Goal: Task Accomplishment & Management: Use online tool/utility

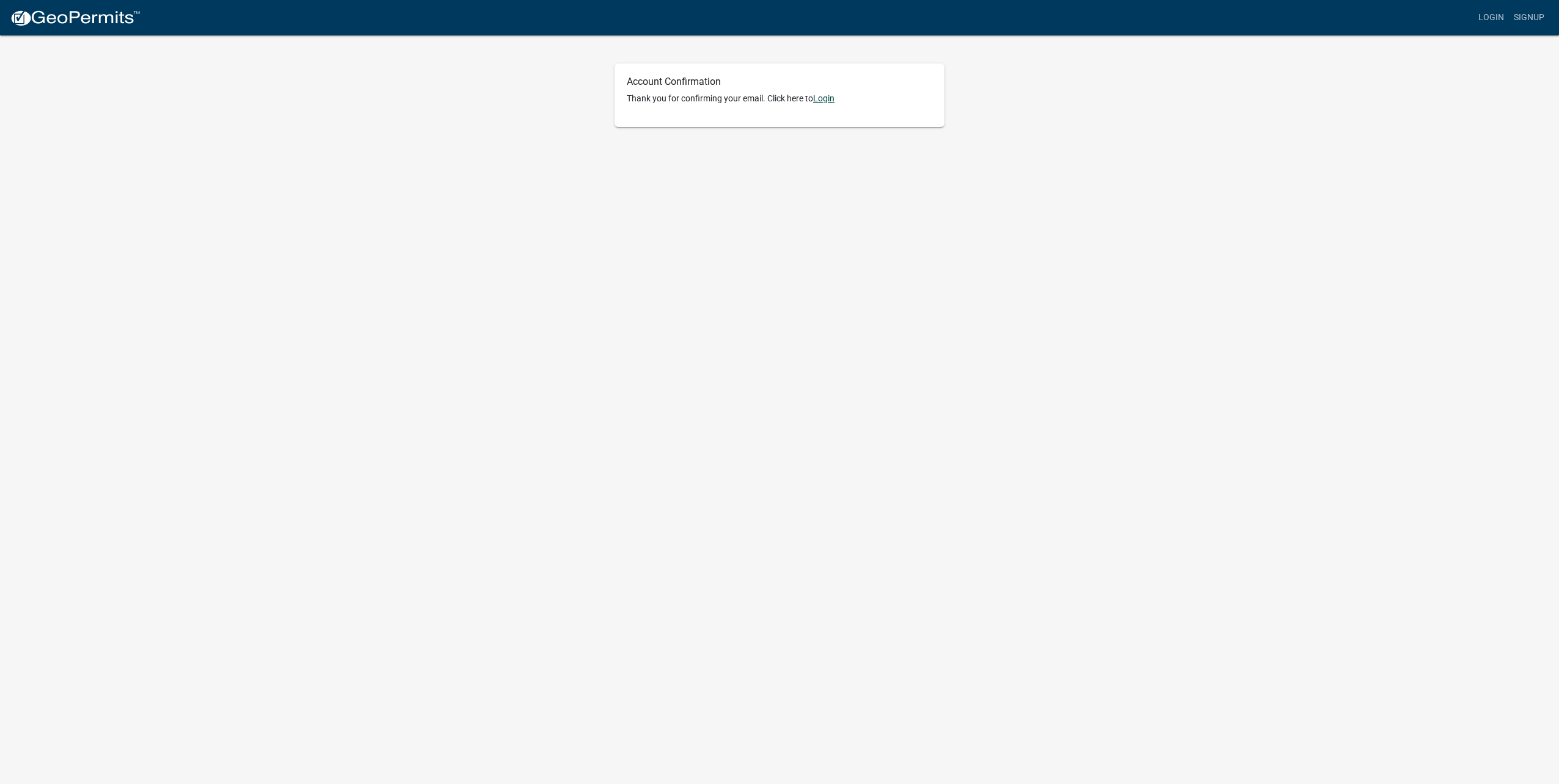
click at [828, 100] on link "Login" at bounding box center [823, 98] width 21 height 10
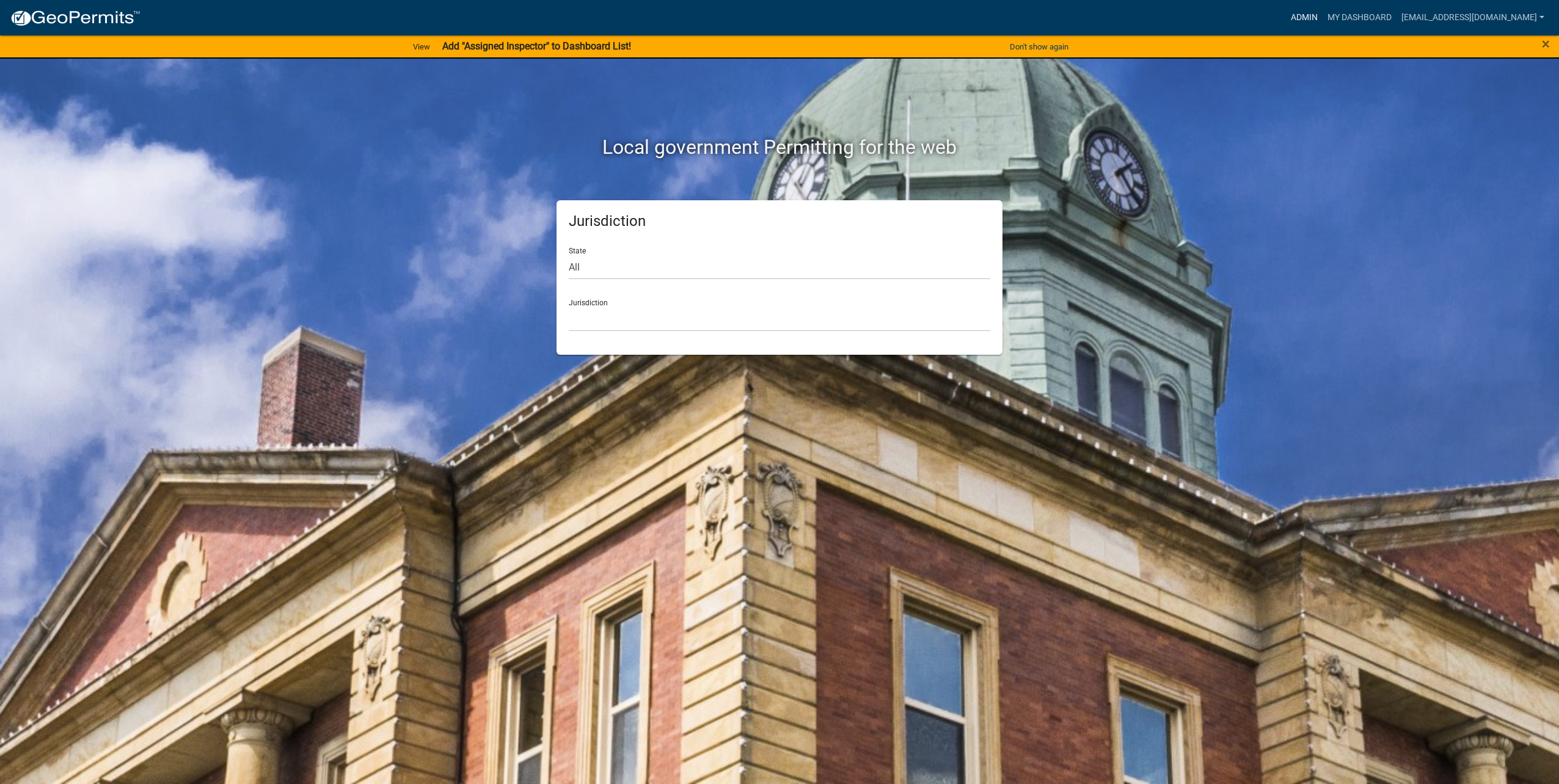
click at [1317, 17] on link "Admin" at bounding box center [1304, 18] width 37 height 24
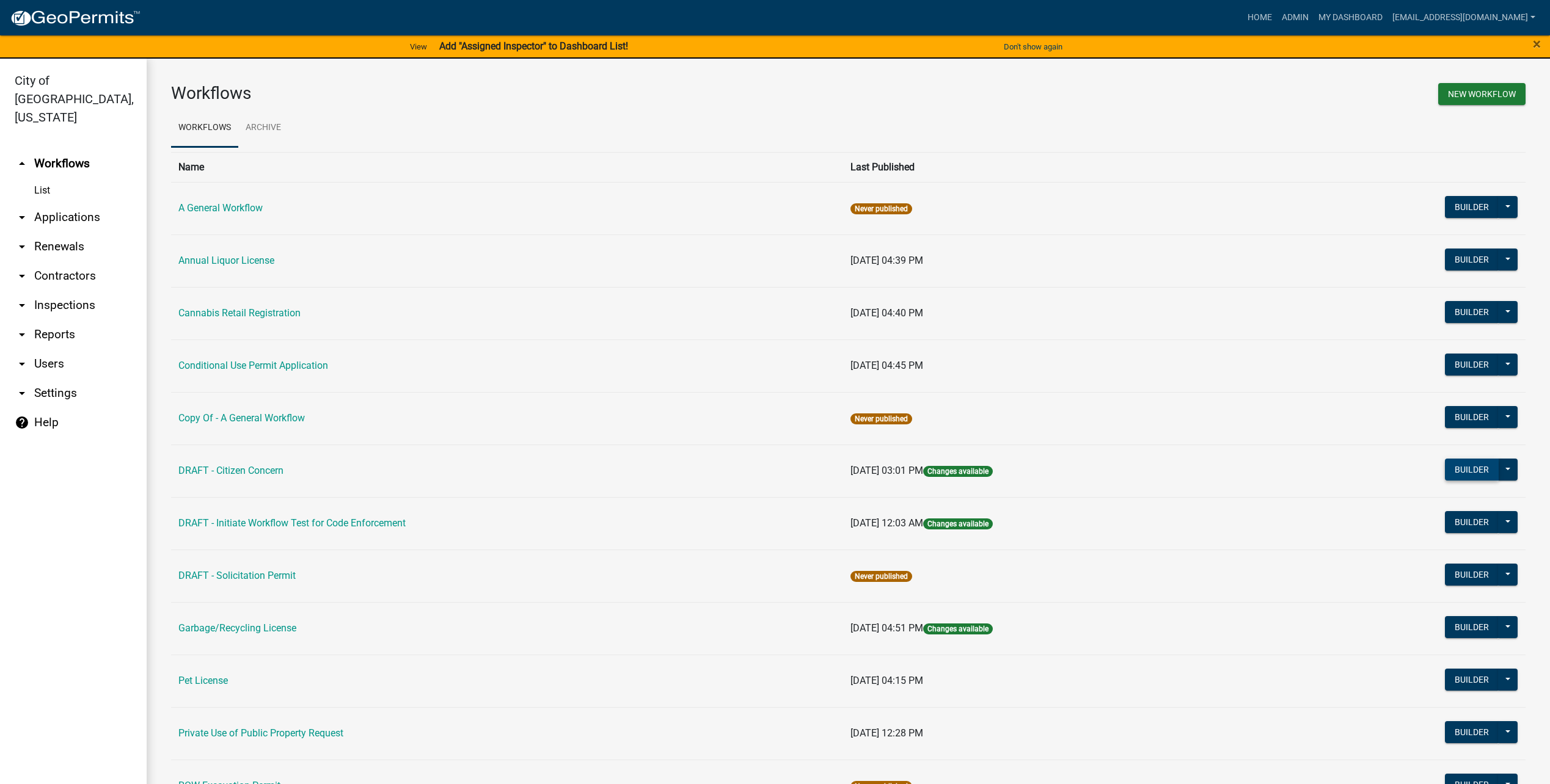
click at [1451, 467] on button "Builder" at bounding box center [1471, 469] width 54 height 22
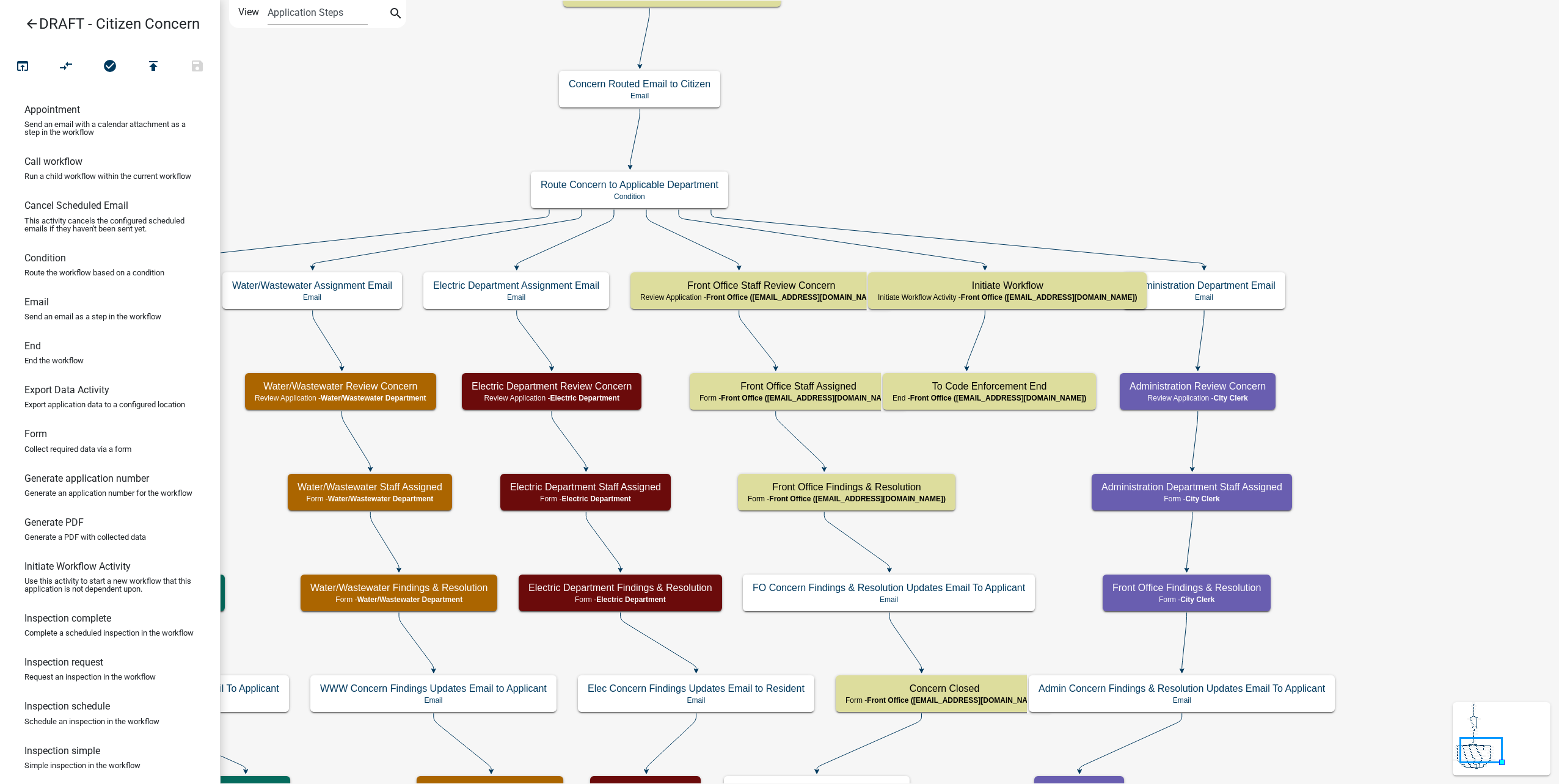
click at [40, 20] on link "arrow_back DRAFT - Citizen Concern" at bounding box center [105, 24] width 190 height 28
click at [38, 20] on icon "arrow_back" at bounding box center [32, 24] width 15 height 17
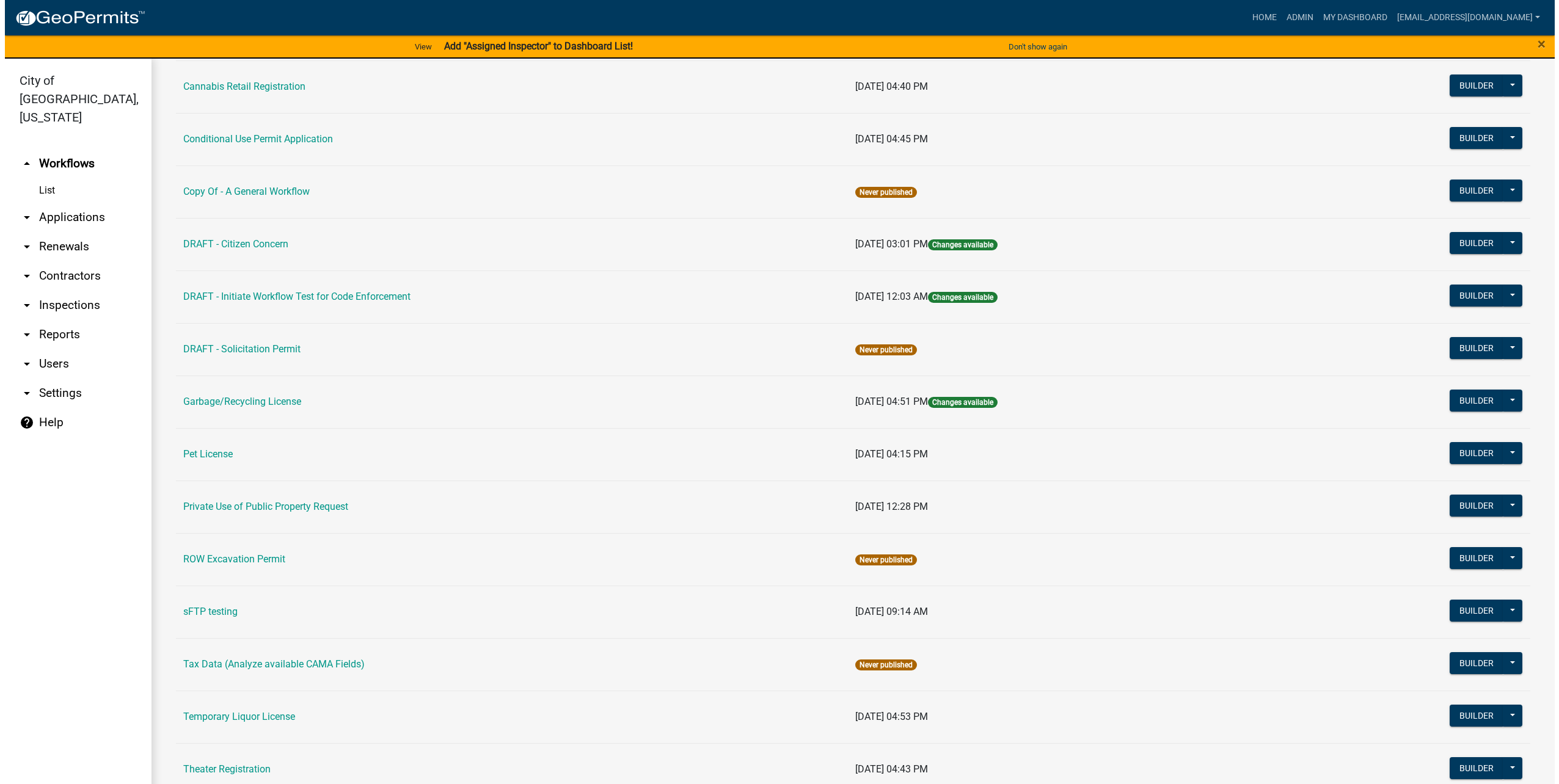
scroll to position [61, 0]
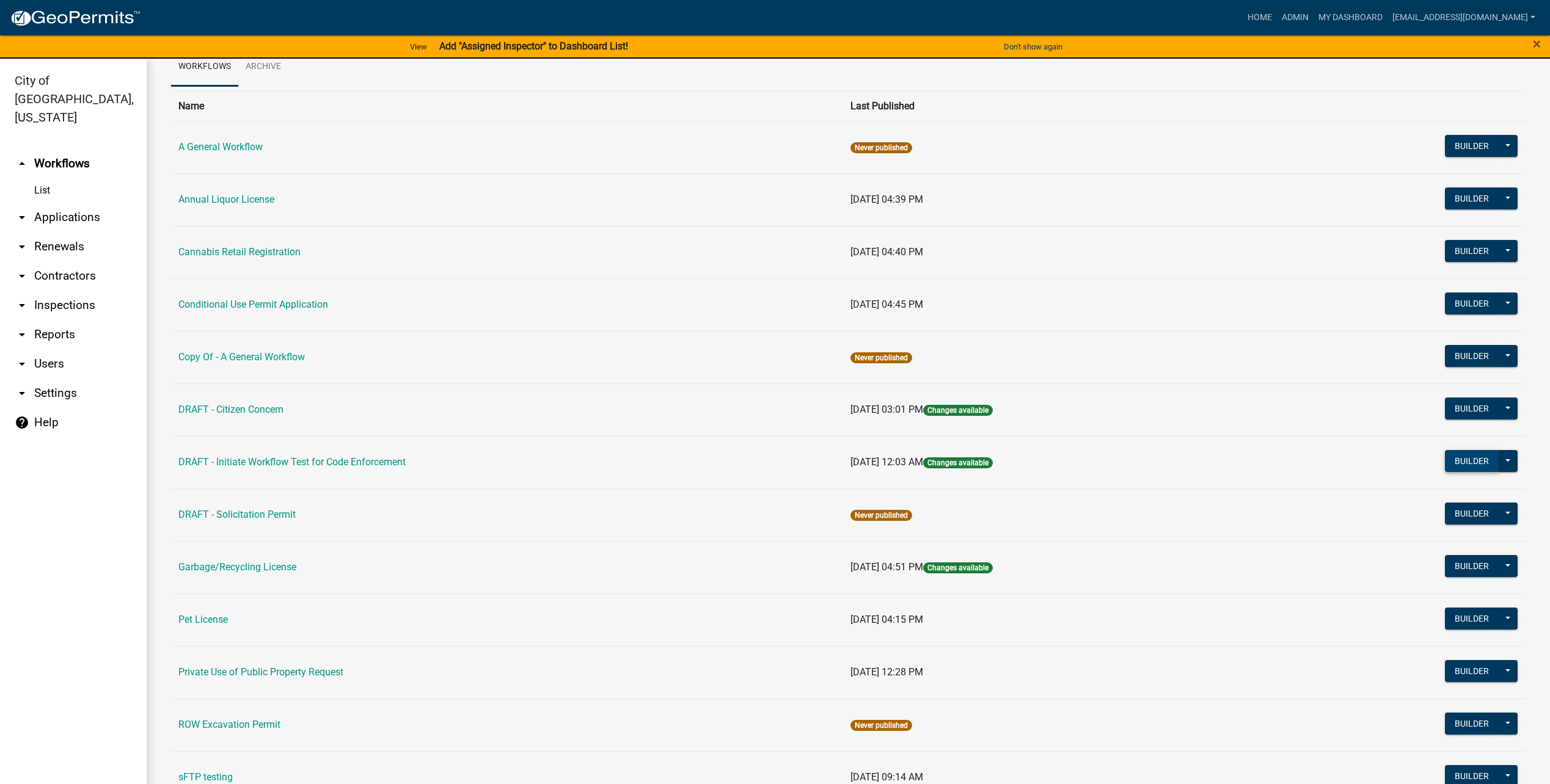
click at [1447, 460] on button "Builder" at bounding box center [1471, 460] width 54 height 22
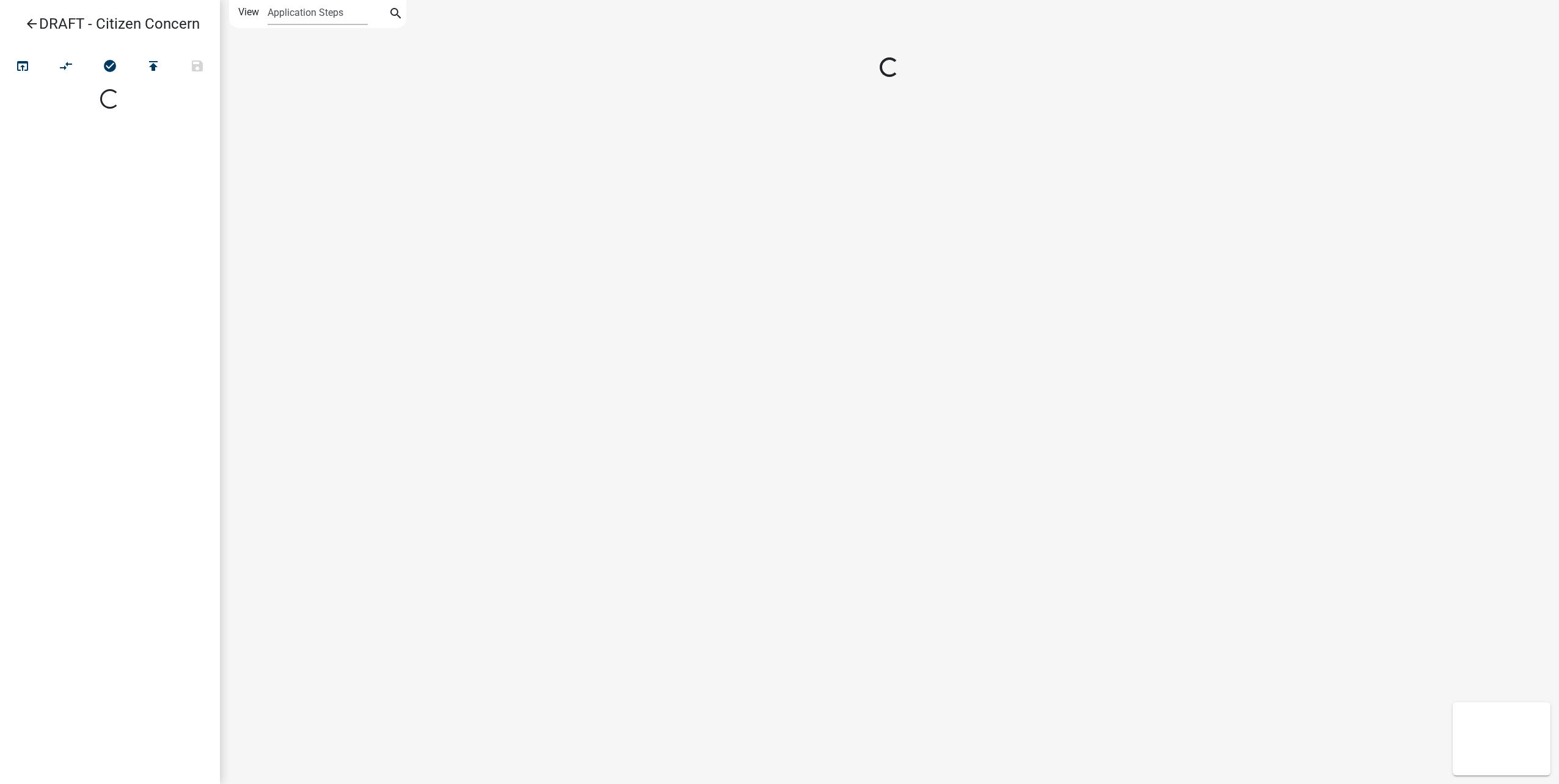
select select
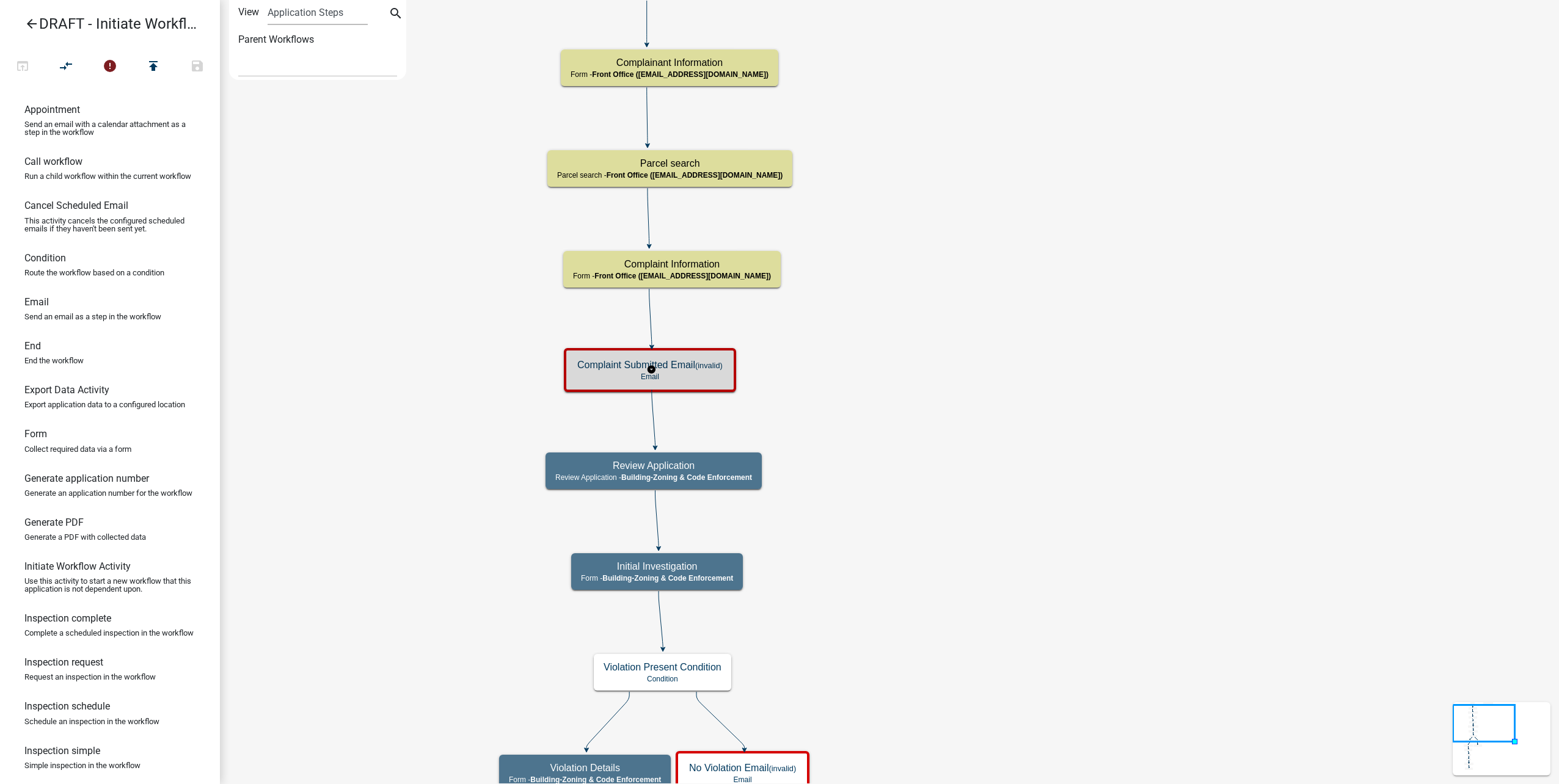
click at [697, 361] on h5 "Complaint Submitted Email (invalid)" at bounding box center [649, 364] width 146 height 11
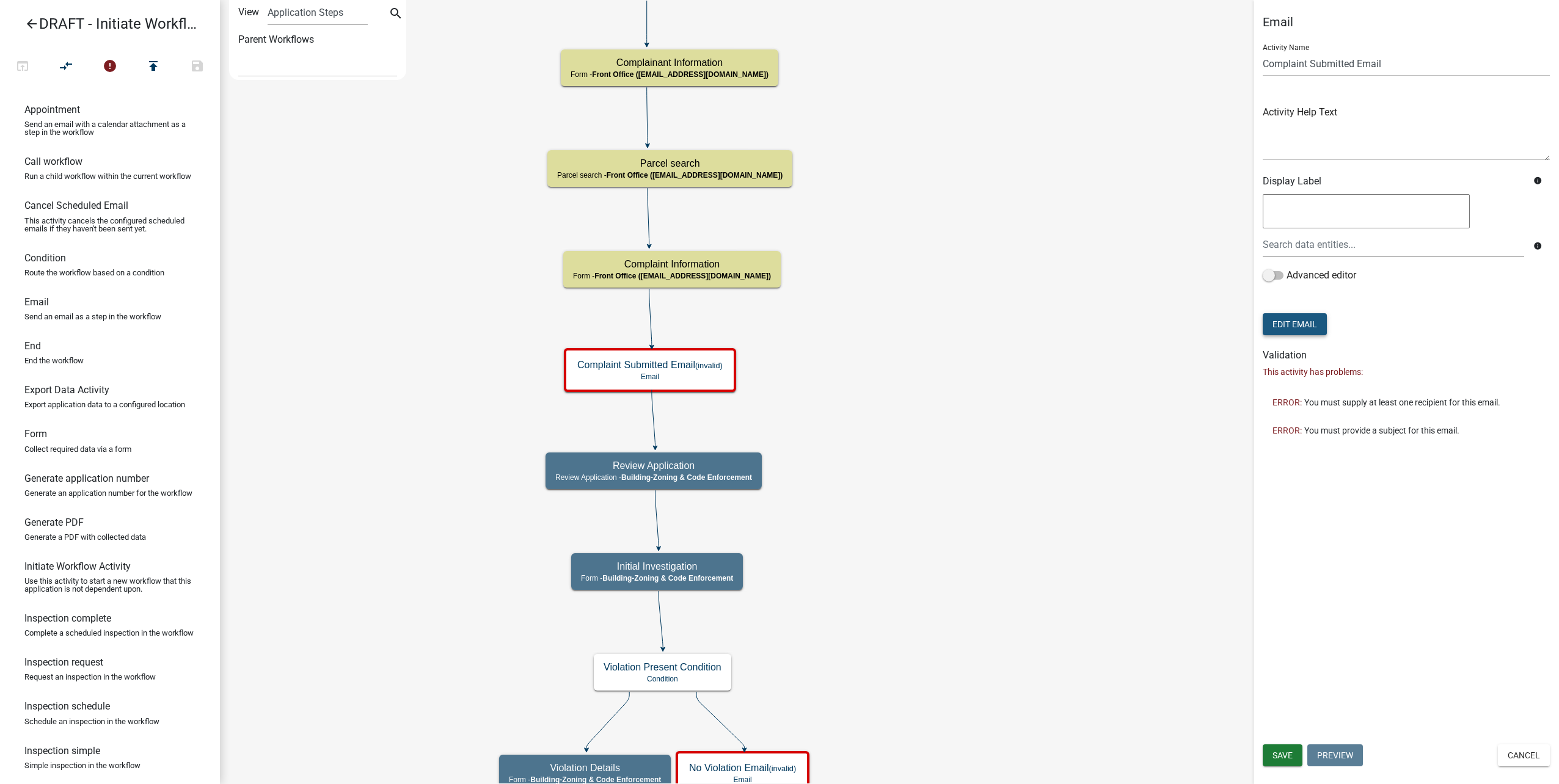
click at [1313, 326] on button "Edit Email" at bounding box center [1295, 324] width 64 height 22
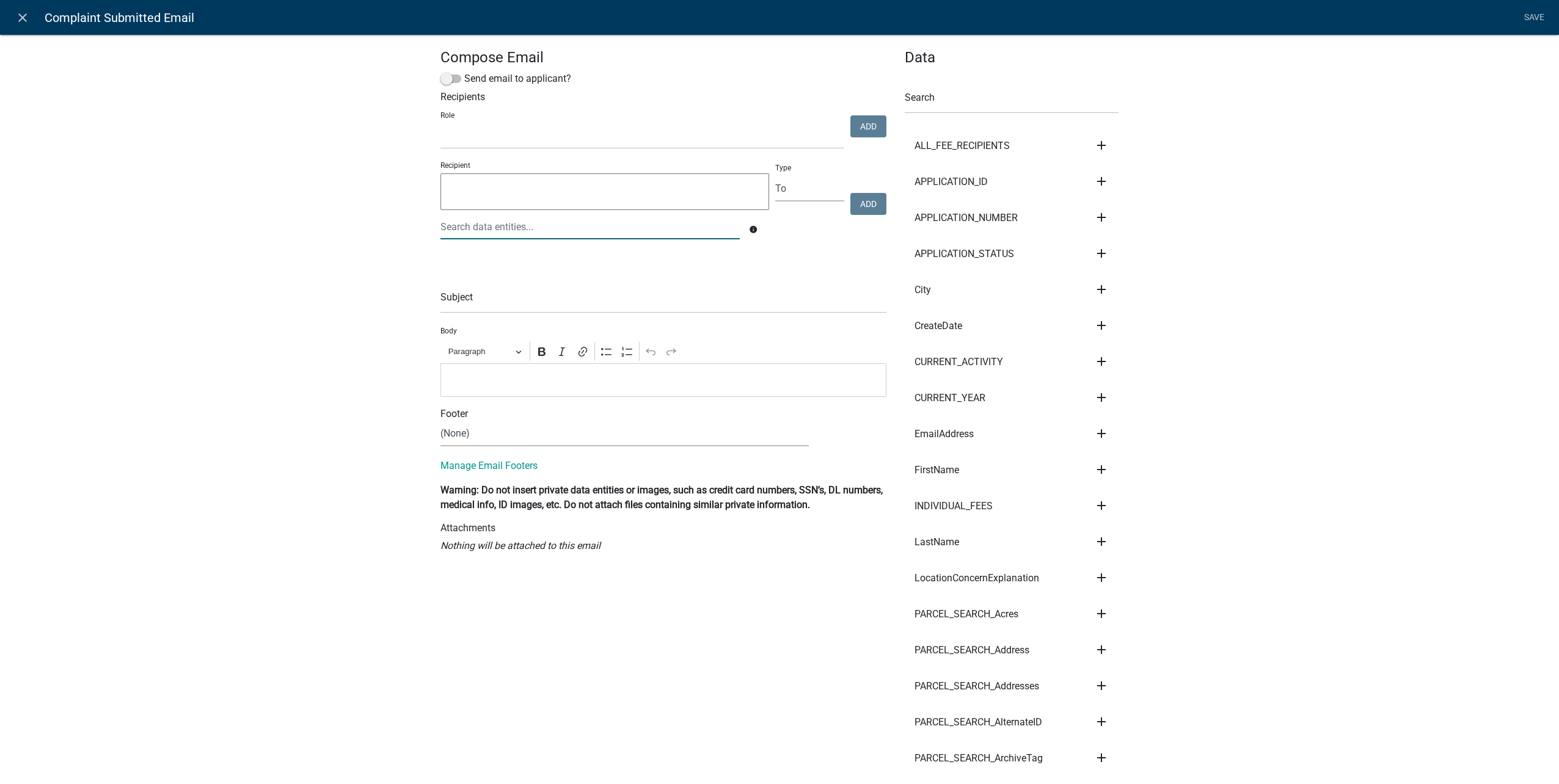
click at [463, 231] on div at bounding box center [590, 227] width 317 height 25
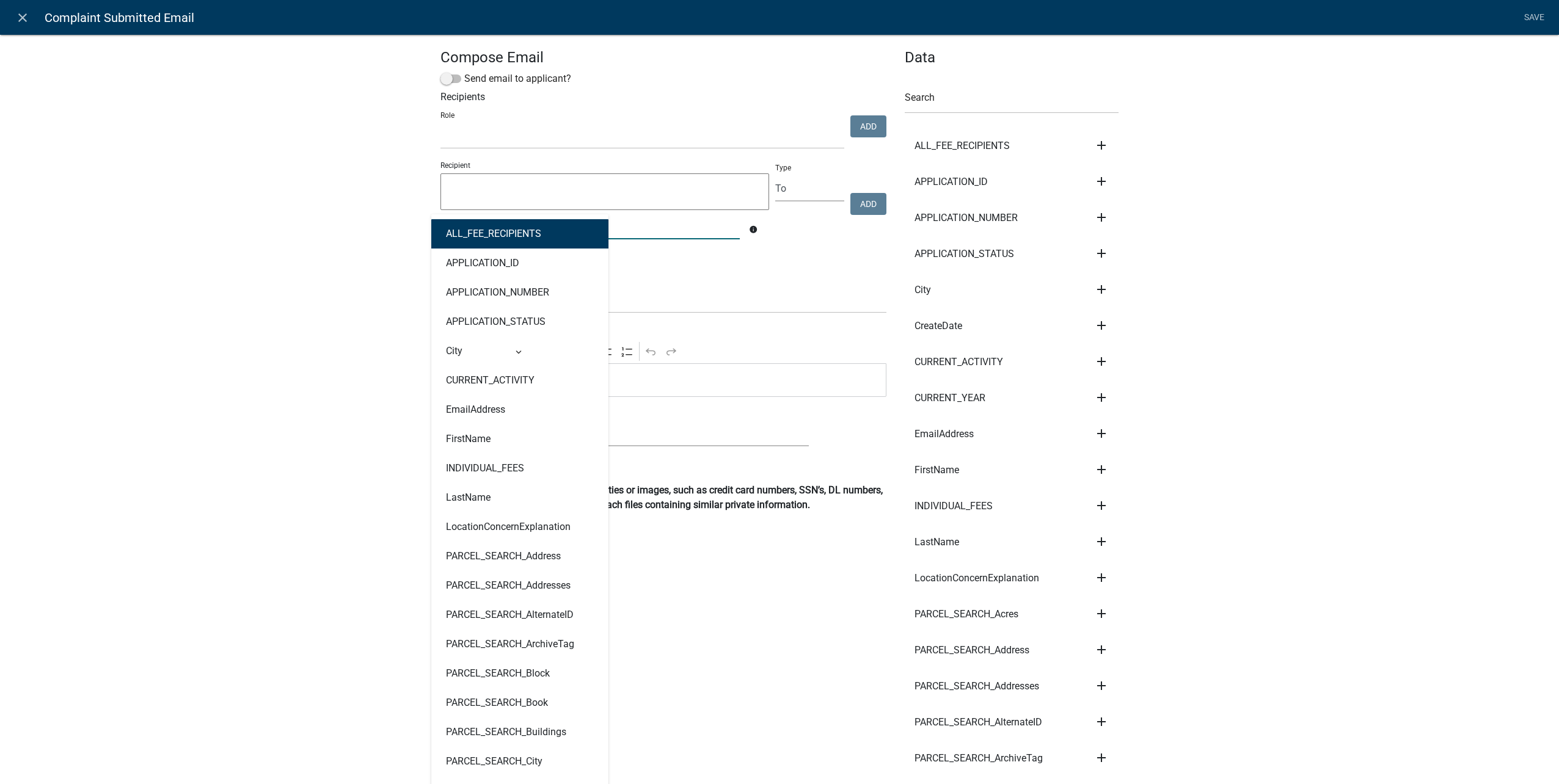
type input "em"
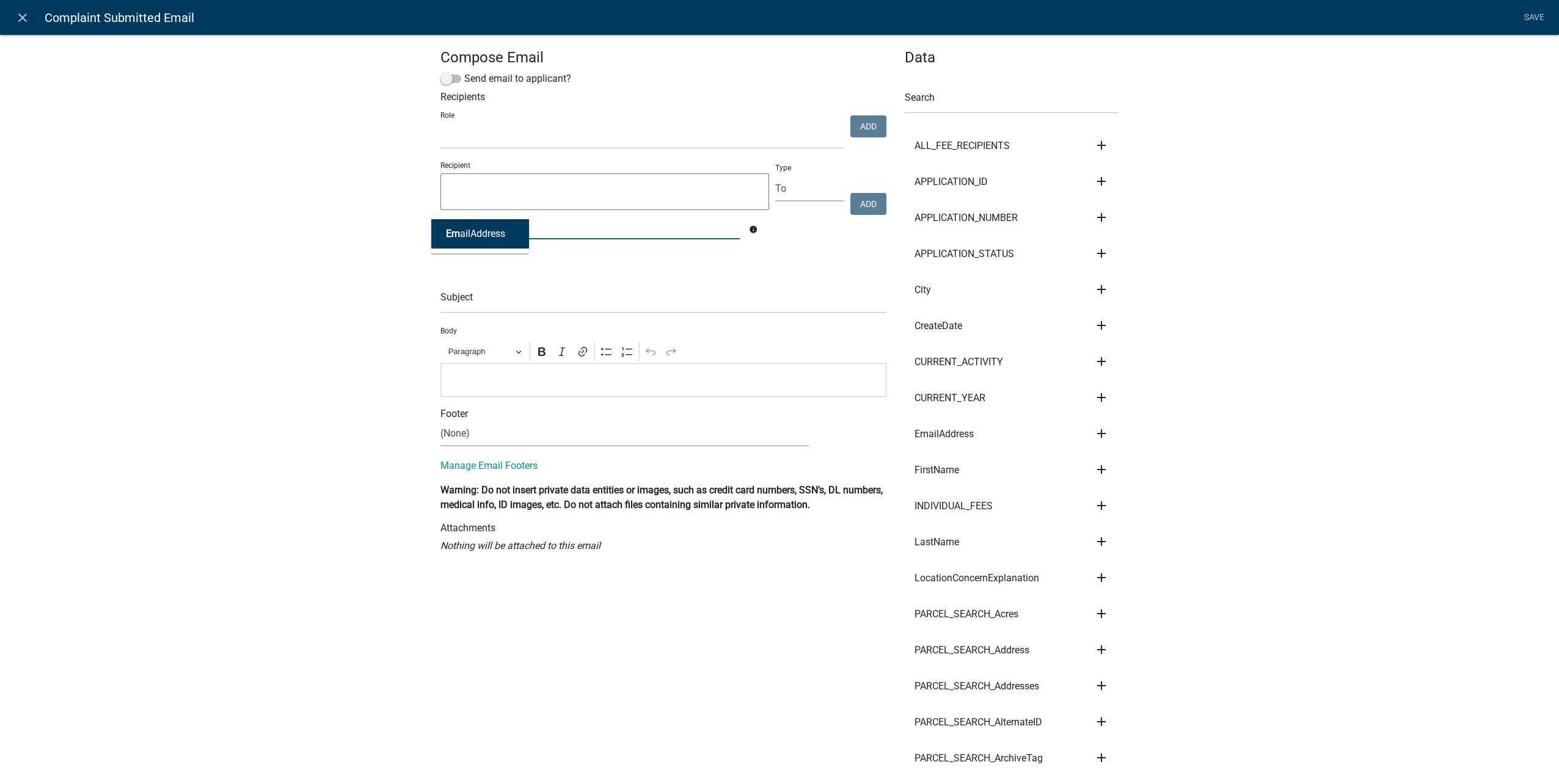
click at [463, 230] on ngb-highlight "Em ailAddress" at bounding box center [475, 234] width 59 height 10
type textarea "EmailAddress"
click at [874, 201] on button "Add" at bounding box center [868, 203] width 36 height 22
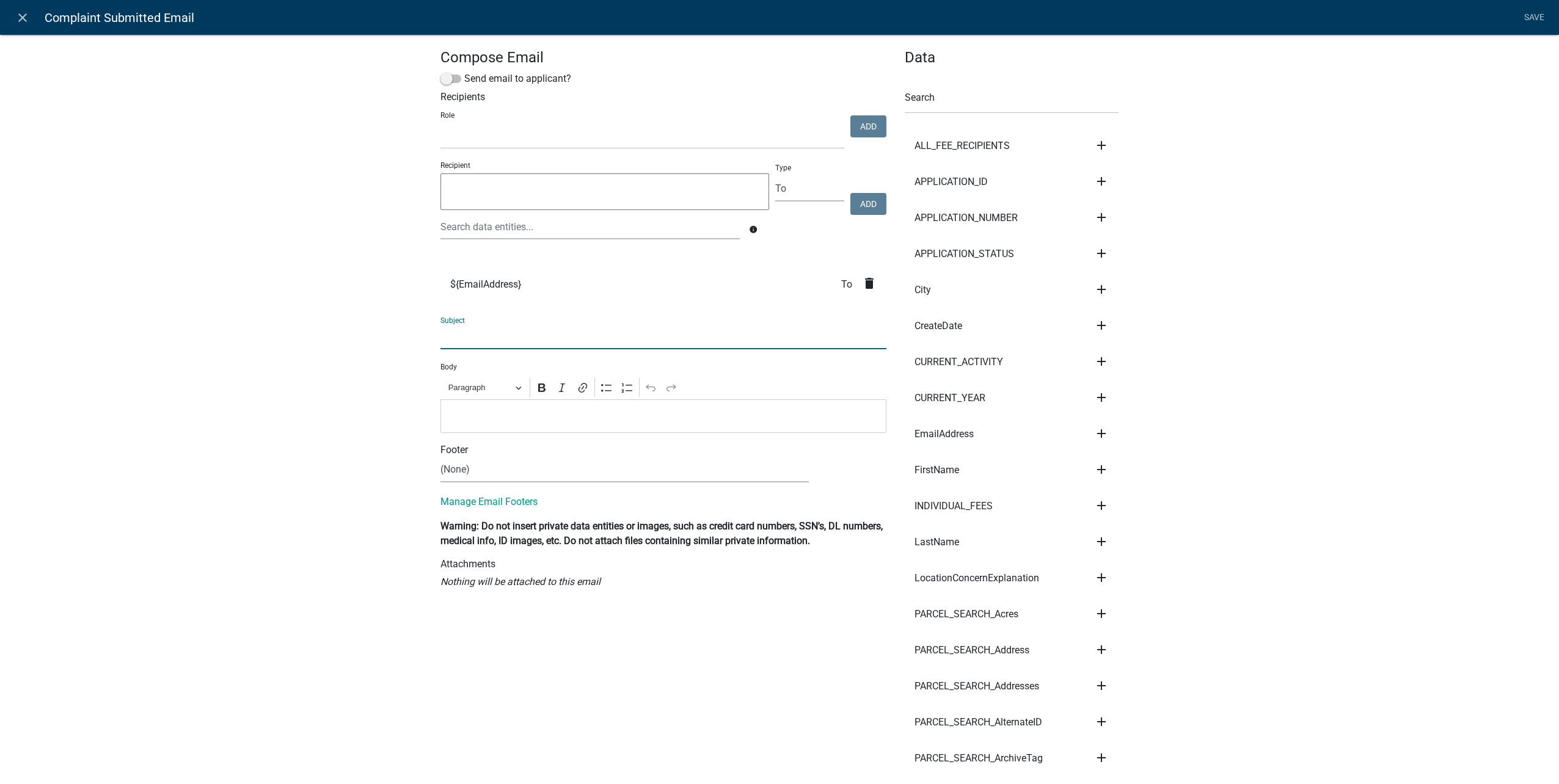
click at [601, 335] on input "text" at bounding box center [663, 337] width 446 height 25
type input "Your concern is being reviewed"
click at [488, 412] on p "Editor editing area: main. Press Alt+0 for help." at bounding box center [664, 416] width 433 height 15
click at [1003, 107] on input "text" at bounding box center [1011, 101] width 214 height 25
drag, startPoint x: 605, startPoint y: 409, endPoint x: 600, endPoint y: 415, distance: 7.8
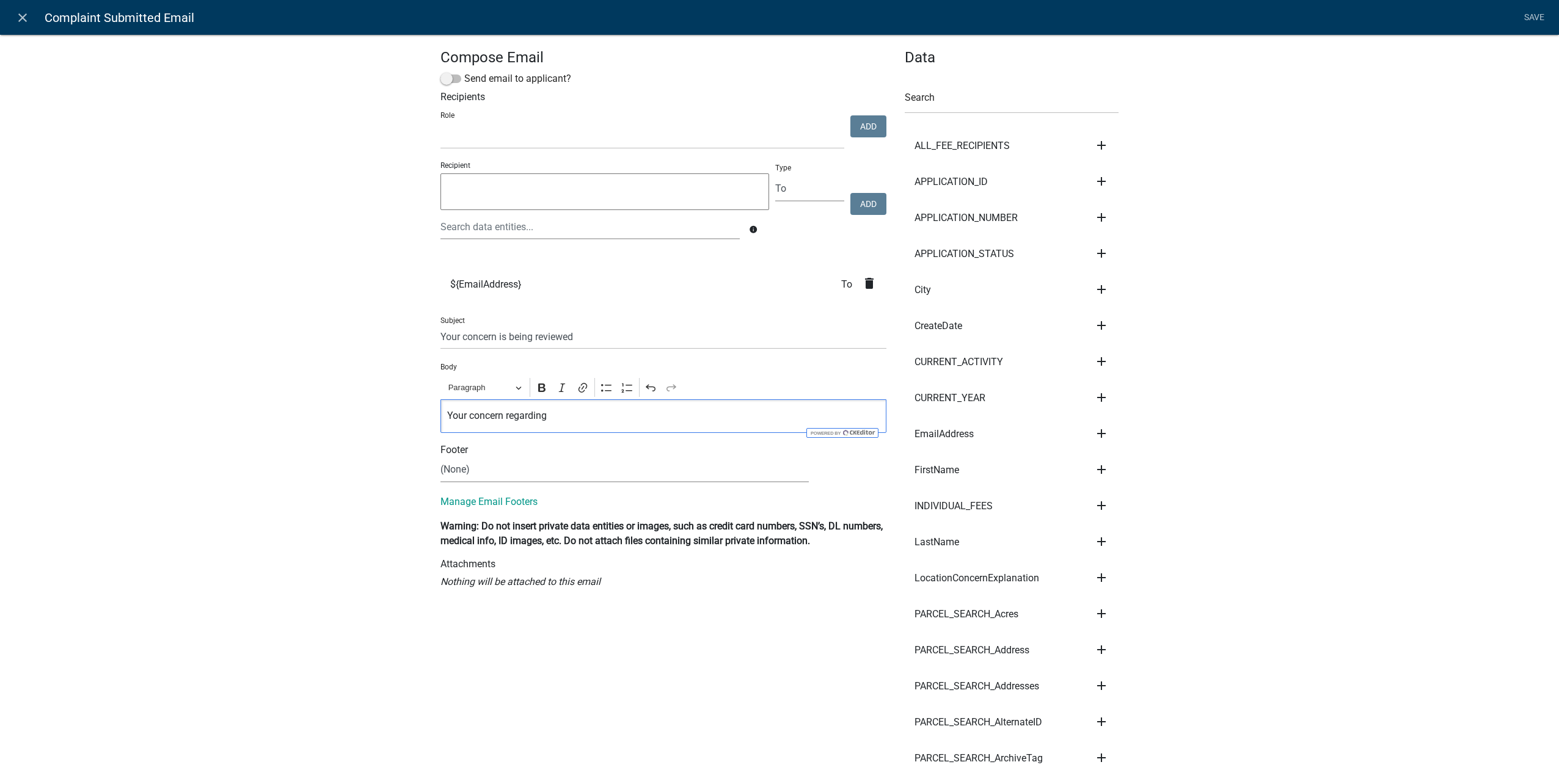
click at [602, 412] on p "Your concern regarding" at bounding box center [664, 416] width 433 height 15
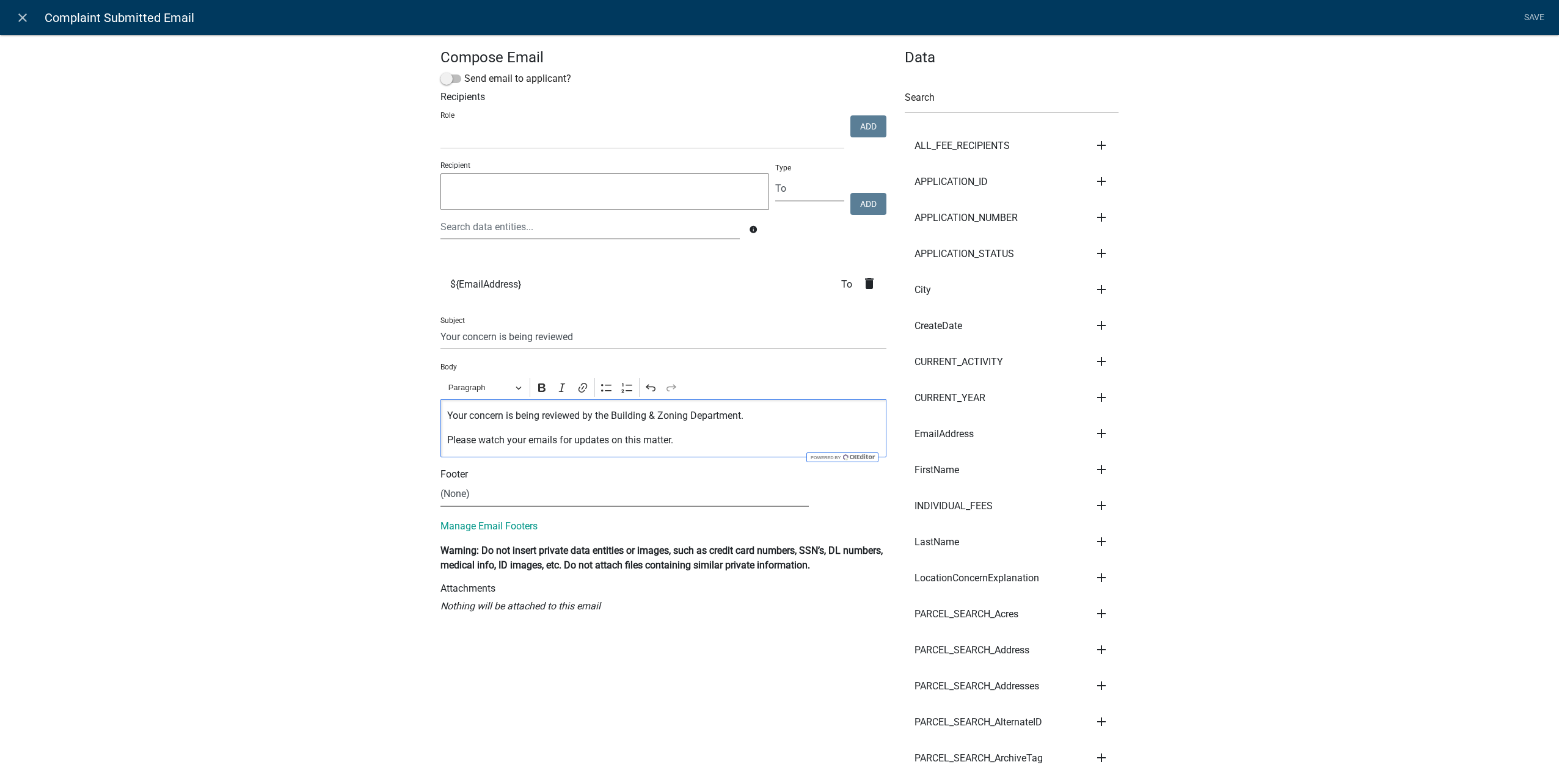
click at [574, 498] on select "(None) City Clerk Office General" at bounding box center [624, 494] width 369 height 25
select select "64a4c943-93c3-46cb-8fbd-847cd077466b"
click at [440, 481] on select "(None) City Clerk Office General" at bounding box center [624, 494] width 369 height 25
click at [1534, 12] on link "Save" at bounding box center [1534, 18] width 31 height 24
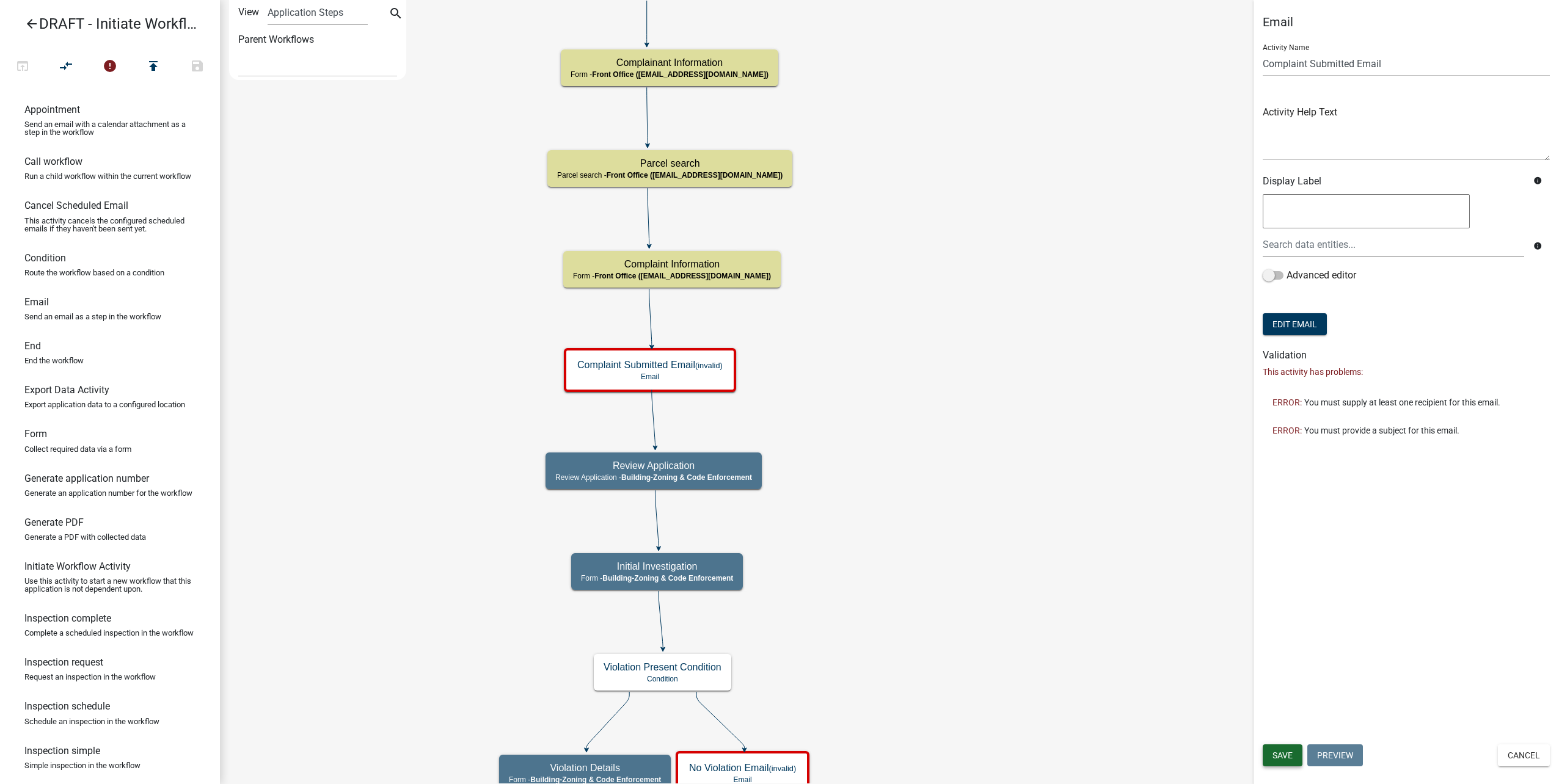
click at [1283, 751] on span "Save" at bounding box center [1282, 756] width 20 height 10
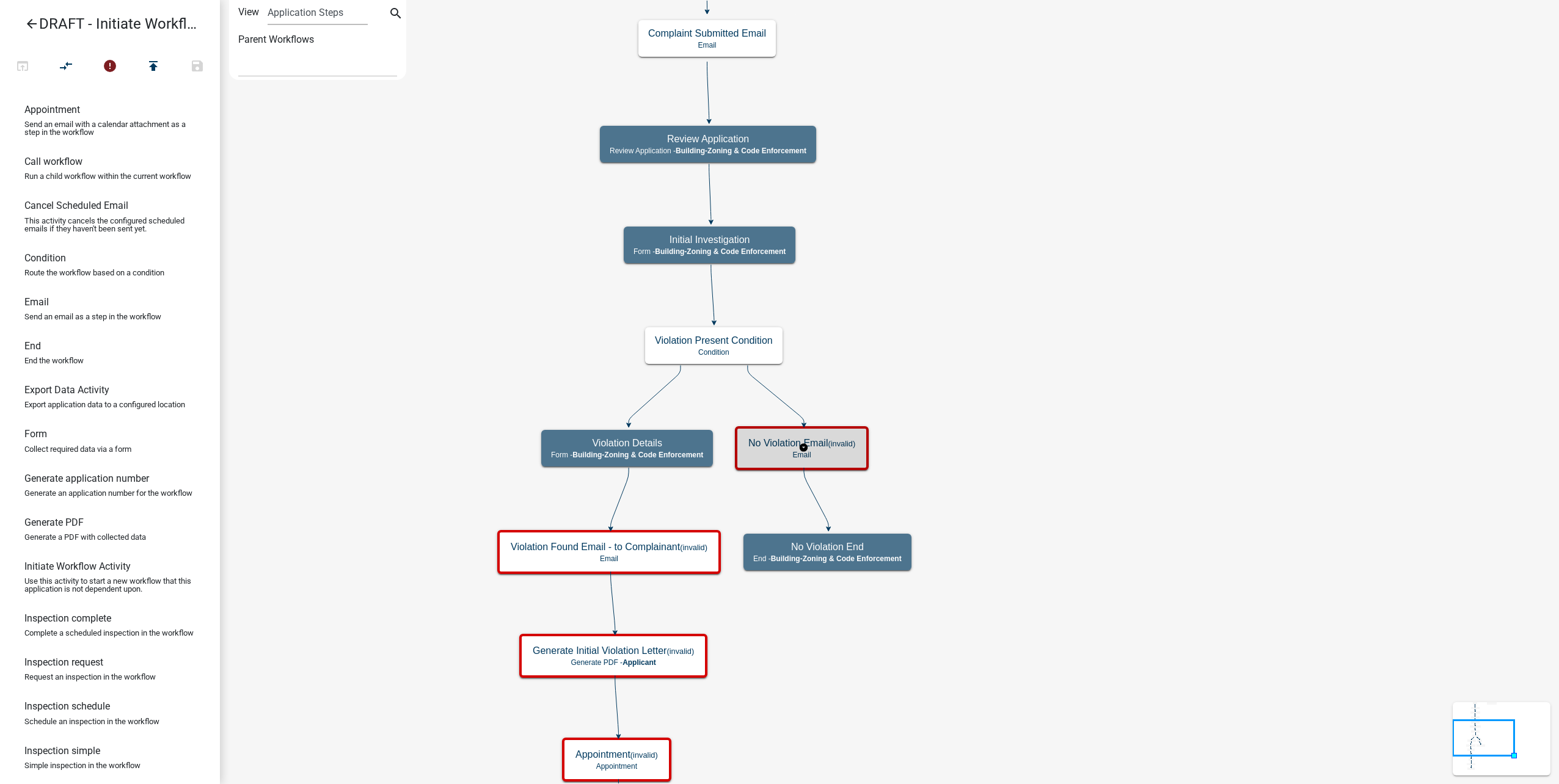
click at [822, 455] on p "Email" at bounding box center [801, 455] width 107 height 9
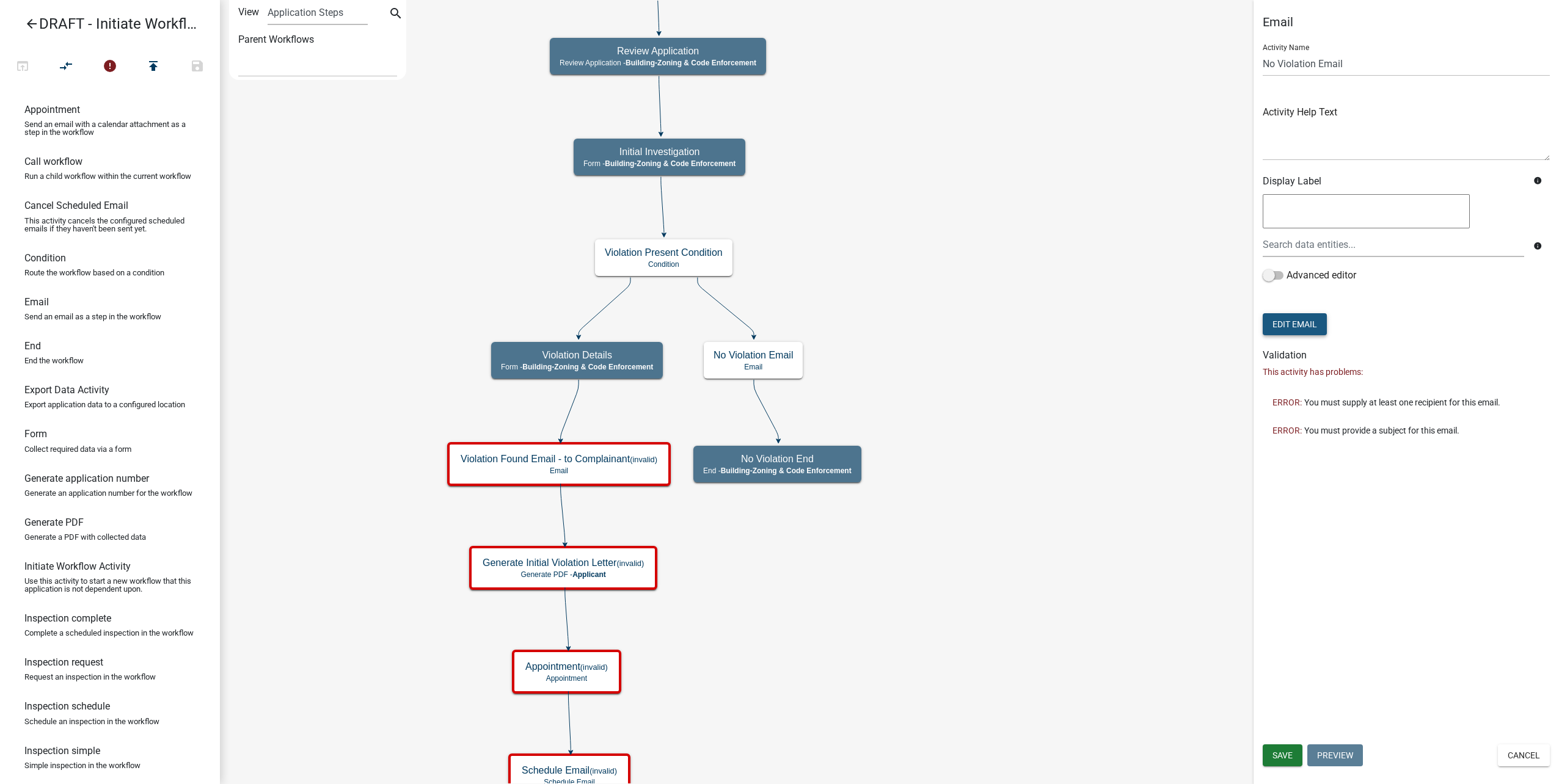
click at [1273, 327] on button "Edit Email" at bounding box center [1295, 324] width 64 height 22
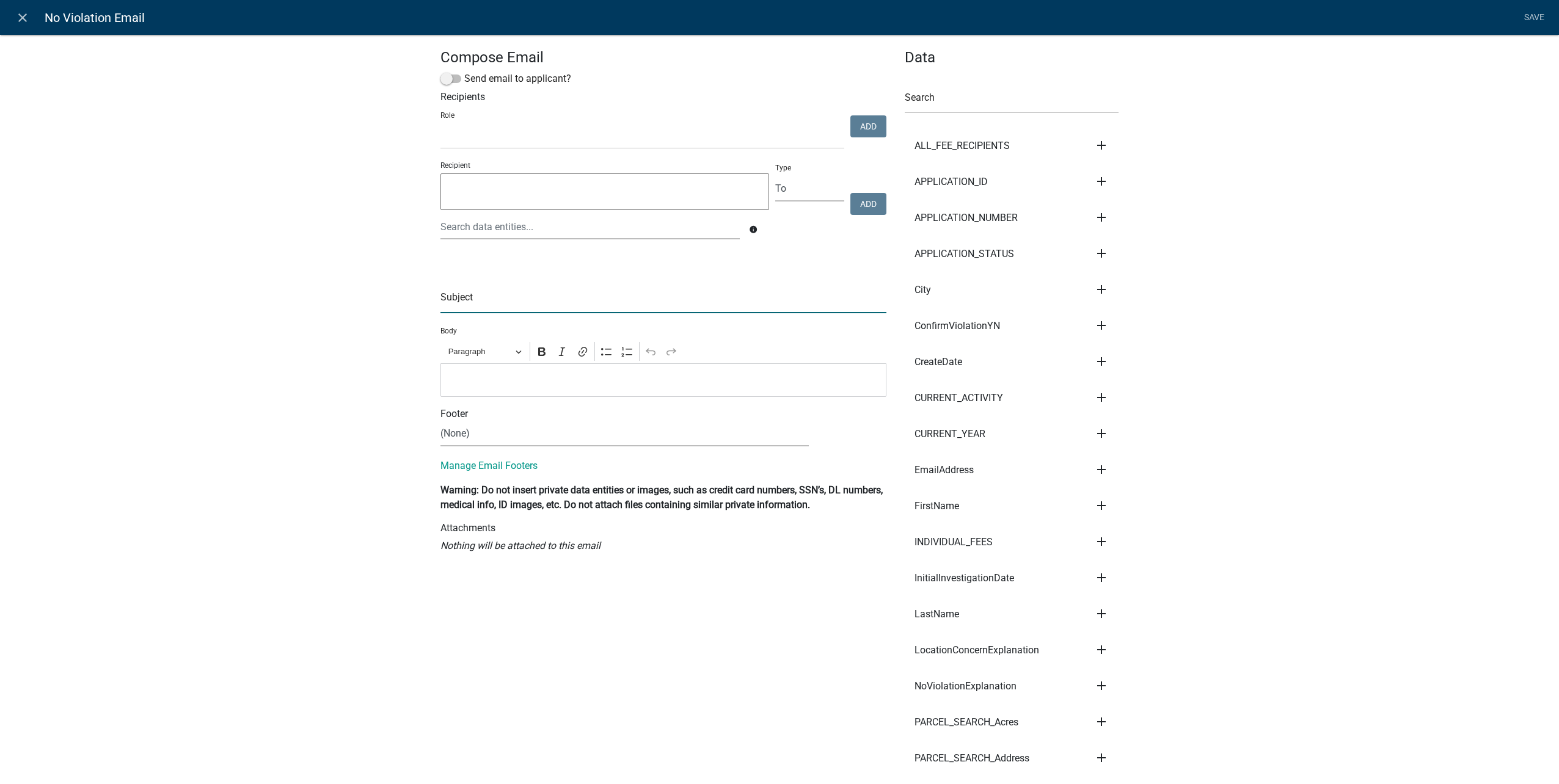
click at [809, 300] on input "text" at bounding box center [663, 300] width 446 height 25
type input "Your concern has been closed"
click at [718, 377] on p "Editor editing area: main. Press Alt+0 for help." at bounding box center [664, 380] width 433 height 15
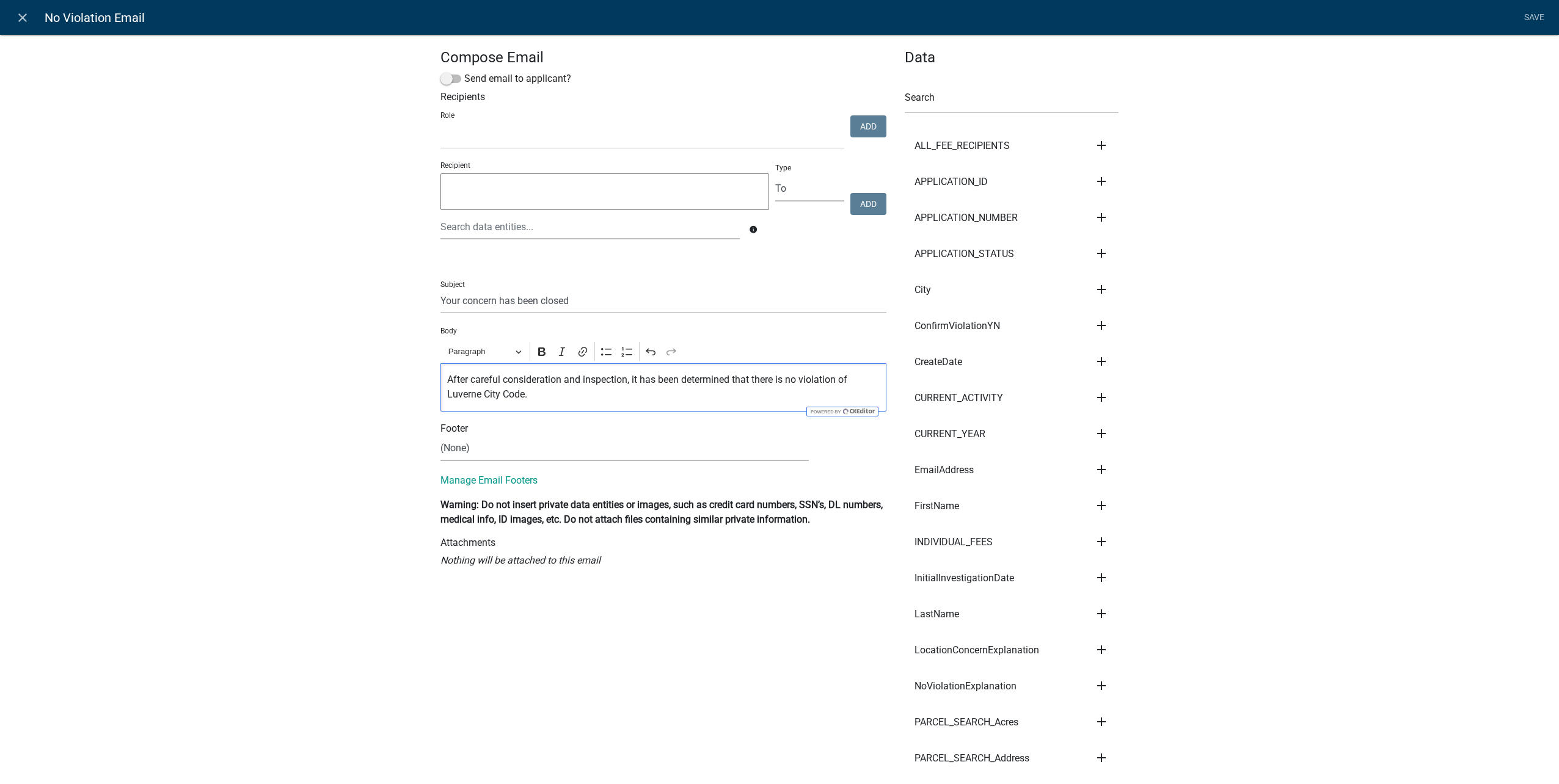
click at [626, 383] on p "After careful consideration and inspection, it has been determined that there i…" at bounding box center [664, 387] width 433 height 29
click at [622, 397] on p "After careful consideration and inspection of your concern, it has been determi…" at bounding box center [664, 387] width 433 height 29
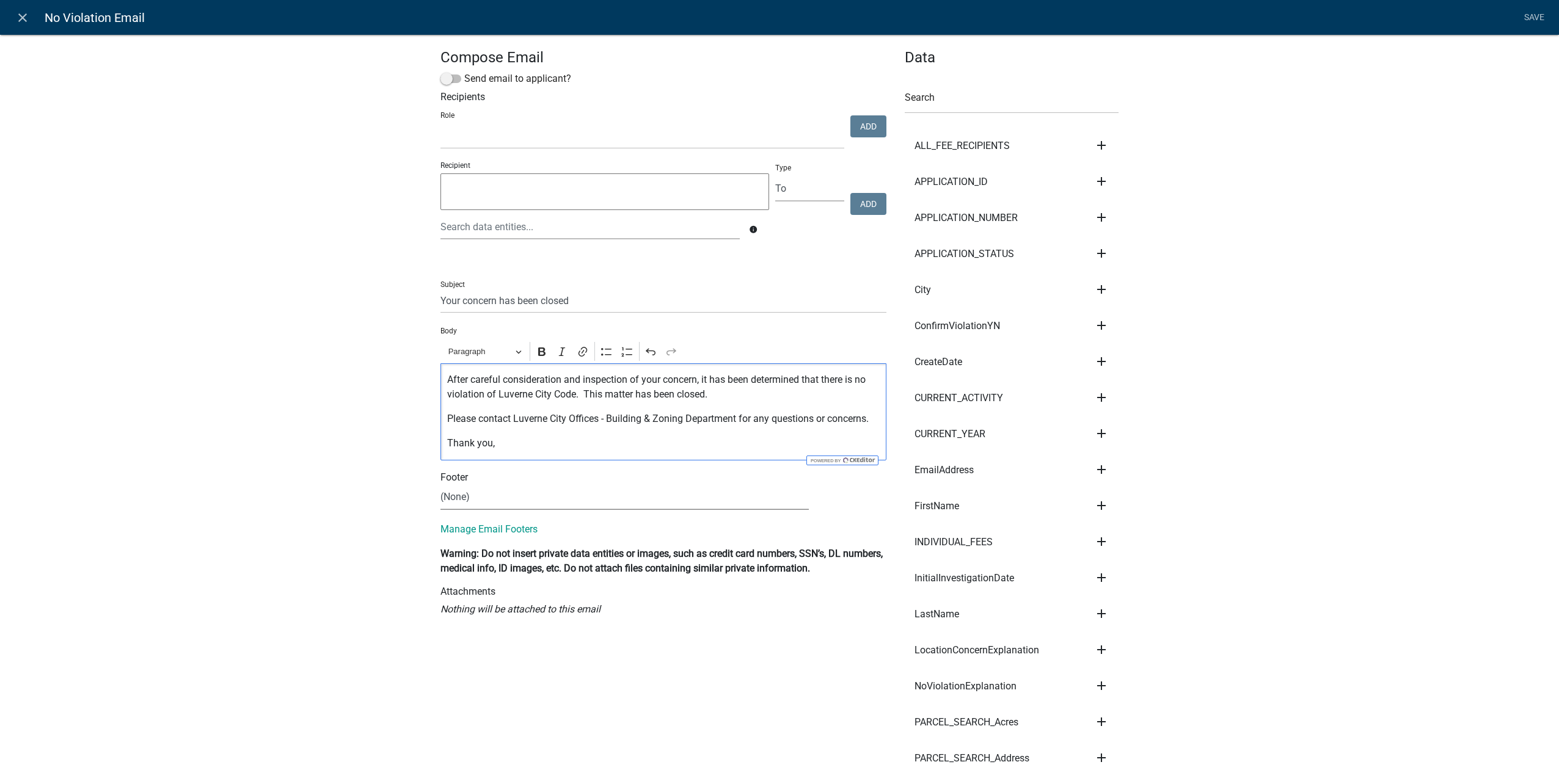
click at [544, 497] on select "(None) City Clerk Office General" at bounding box center [624, 497] width 369 height 25
select select "64a4c943-93c3-46cb-8fbd-847cd077466b"
click at [440, 485] on select "(None) City Clerk Office General" at bounding box center [624, 497] width 369 height 25
click at [467, 224] on div at bounding box center [590, 227] width 317 height 25
type input "m"
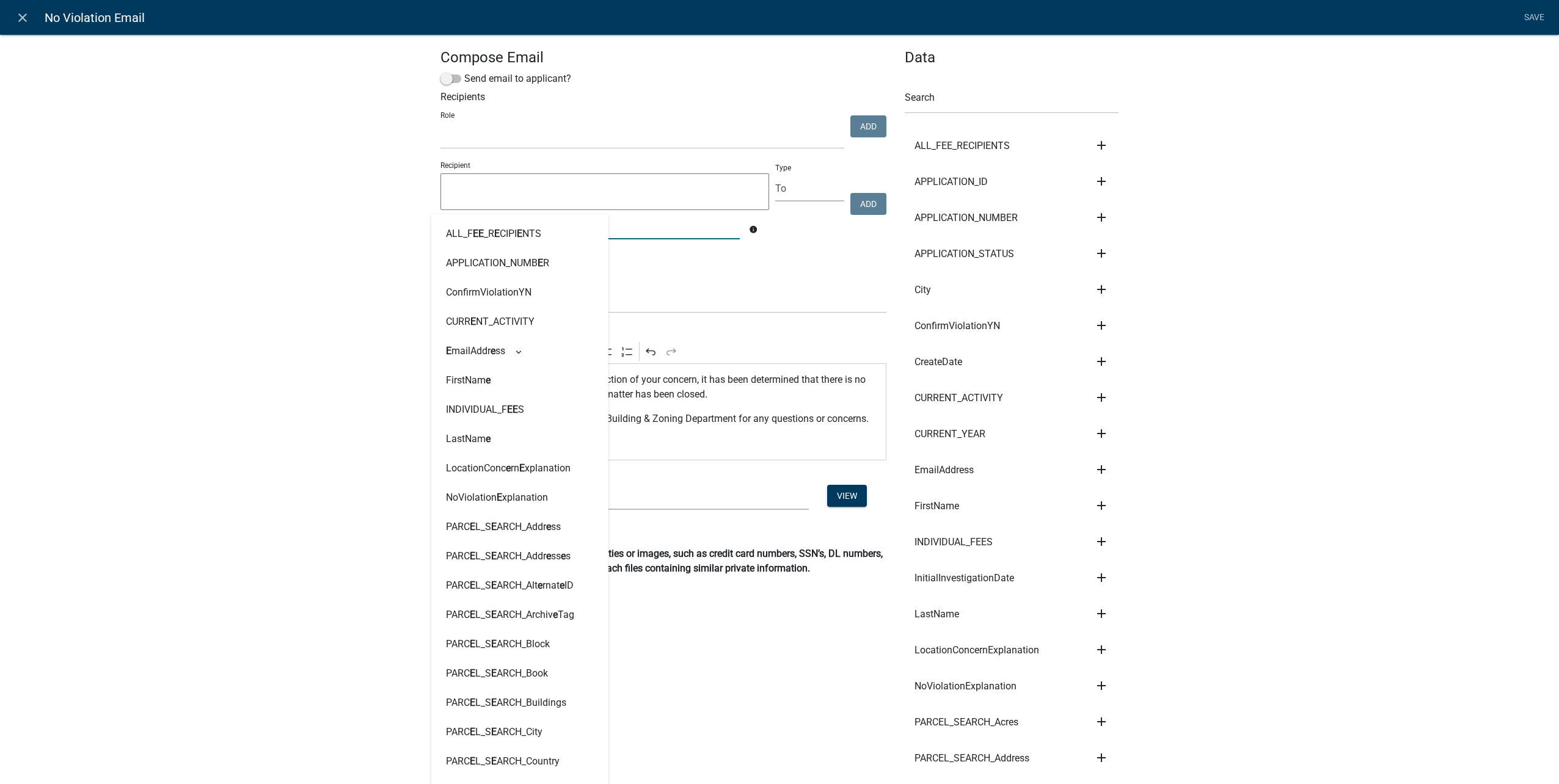
type input "email"
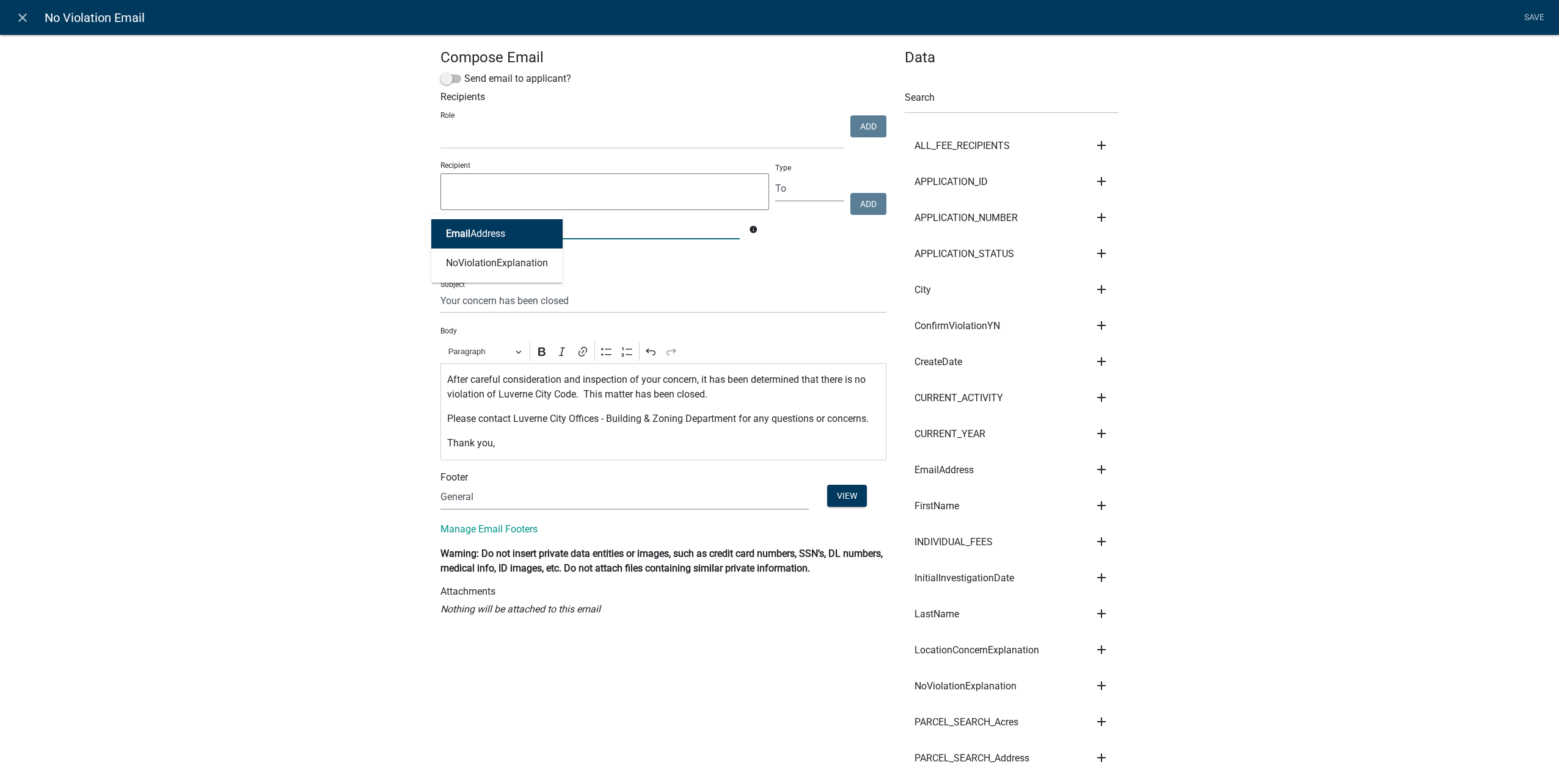
click at [465, 226] on button "Email Address" at bounding box center [496, 234] width 131 height 29
type textarea "EmailAddress"
click at [861, 203] on button "Add" at bounding box center [868, 203] width 36 height 22
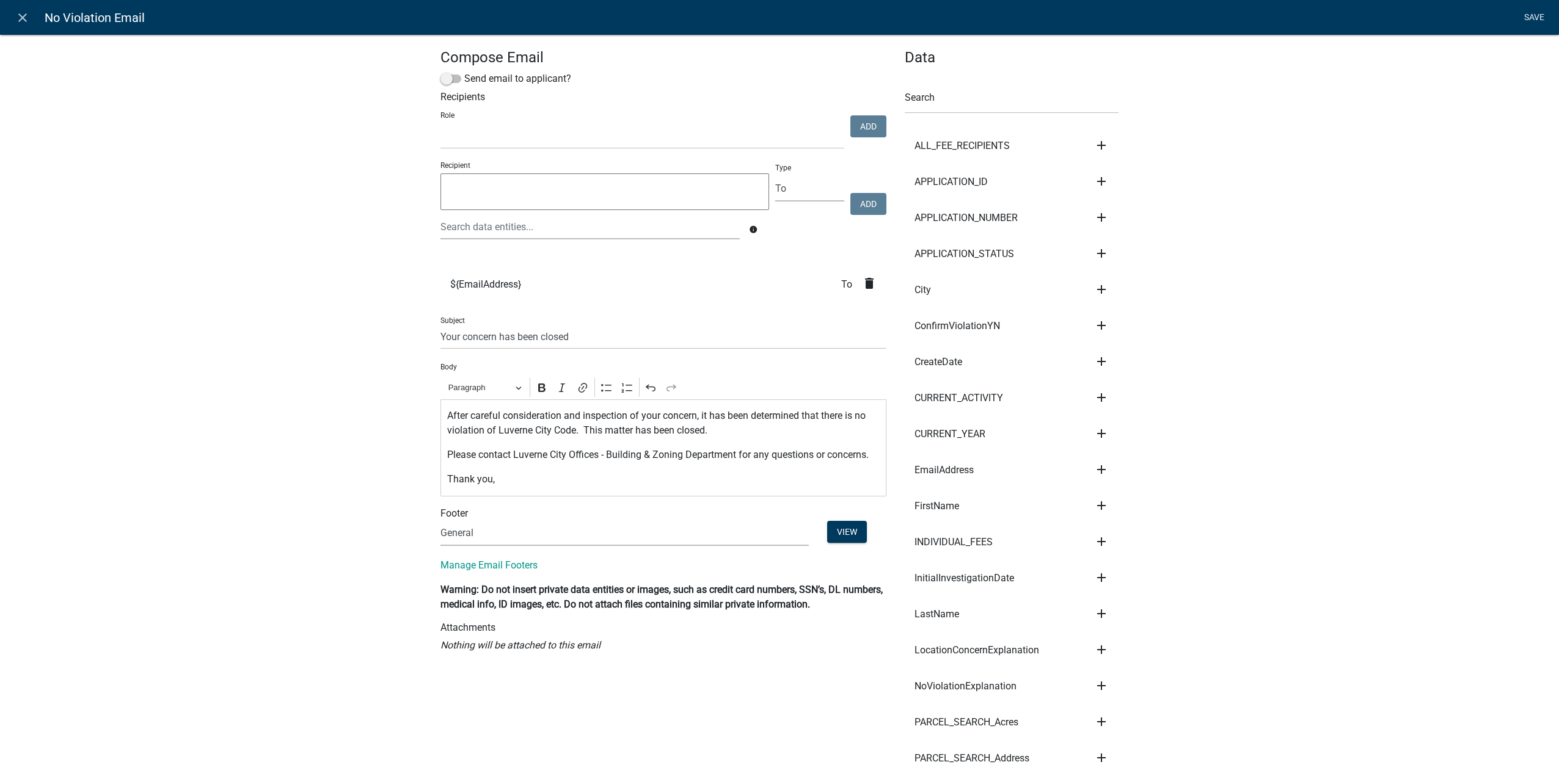
click at [1529, 9] on link "Save" at bounding box center [1534, 18] width 31 height 24
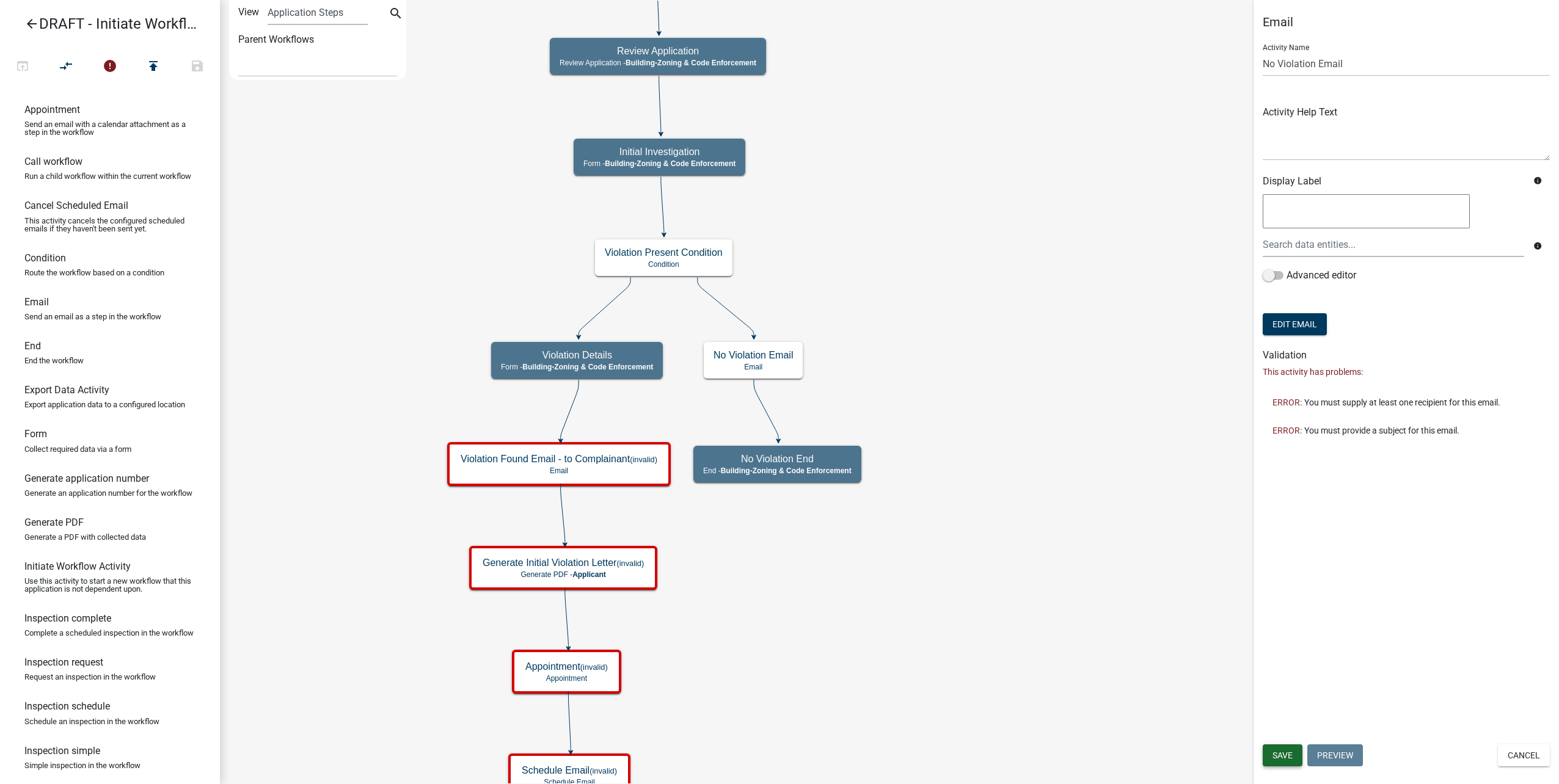
click at [1271, 756] on button "Save" at bounding box center [1282, 755] width 40 height 22
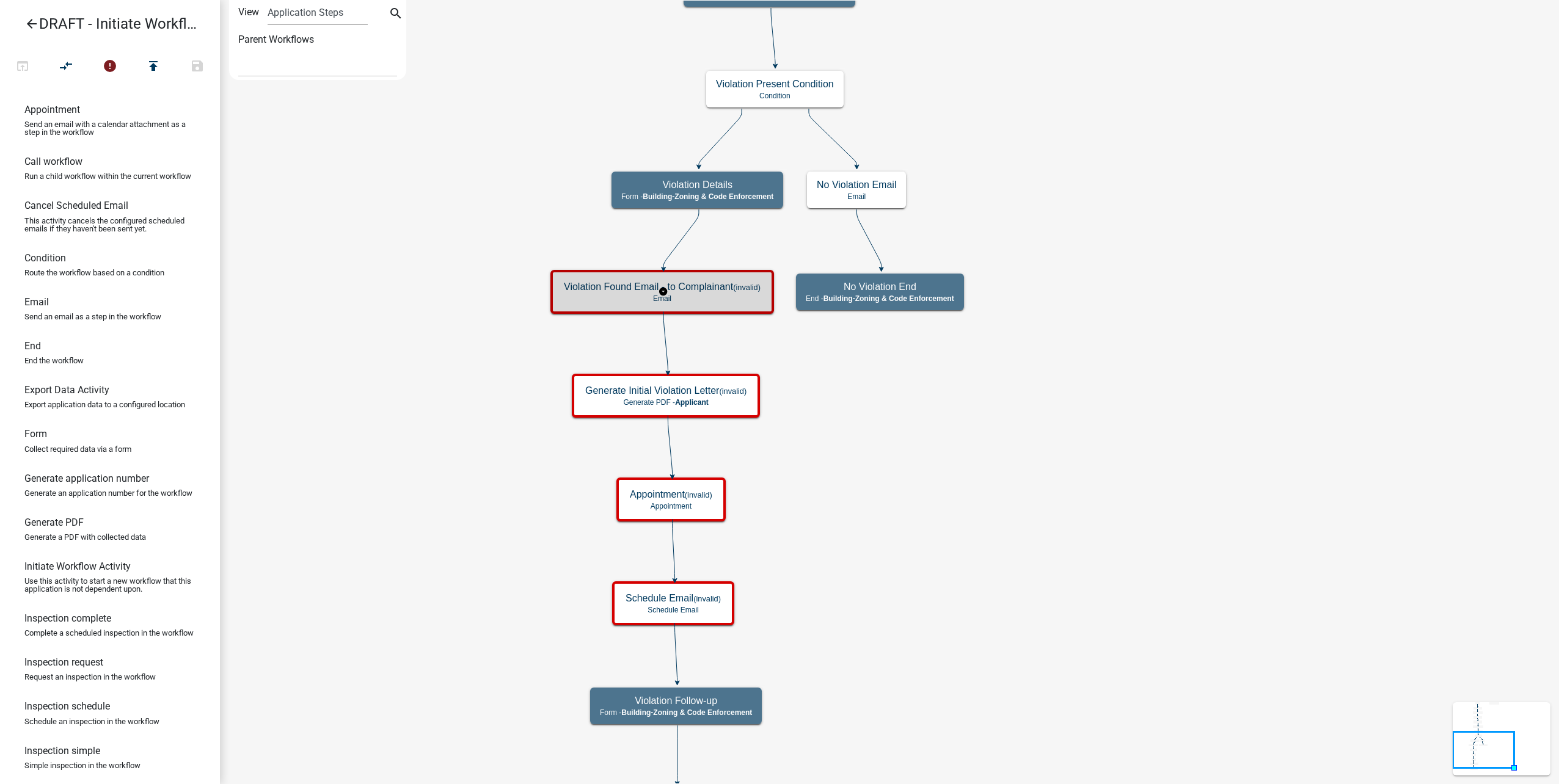
click at [731, 292] on h5 "Violation Found Email - to Complainant (invalid)" at bounding box center [662, 286] width 197 height 11
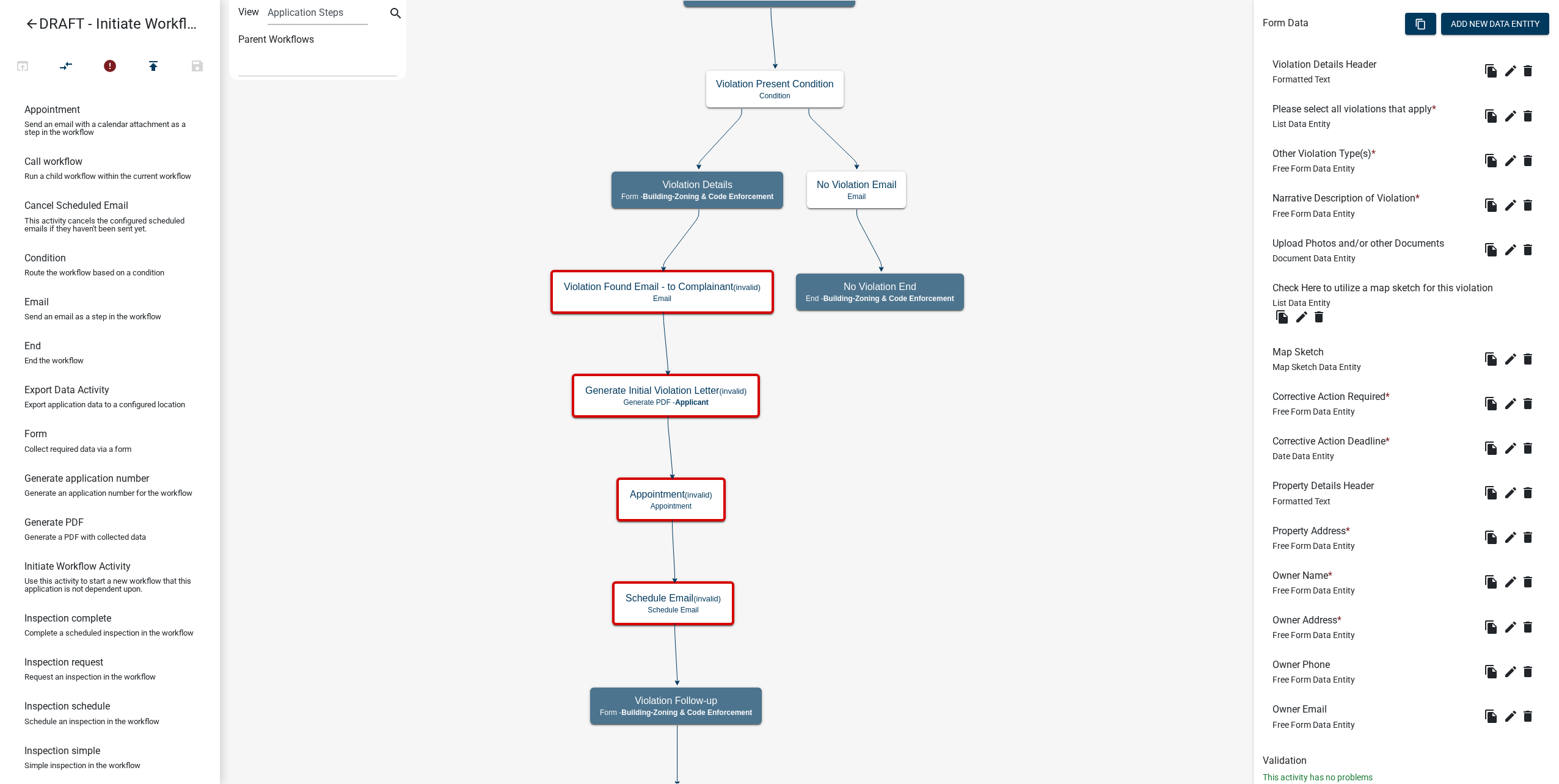
scroll to position [423, 0]
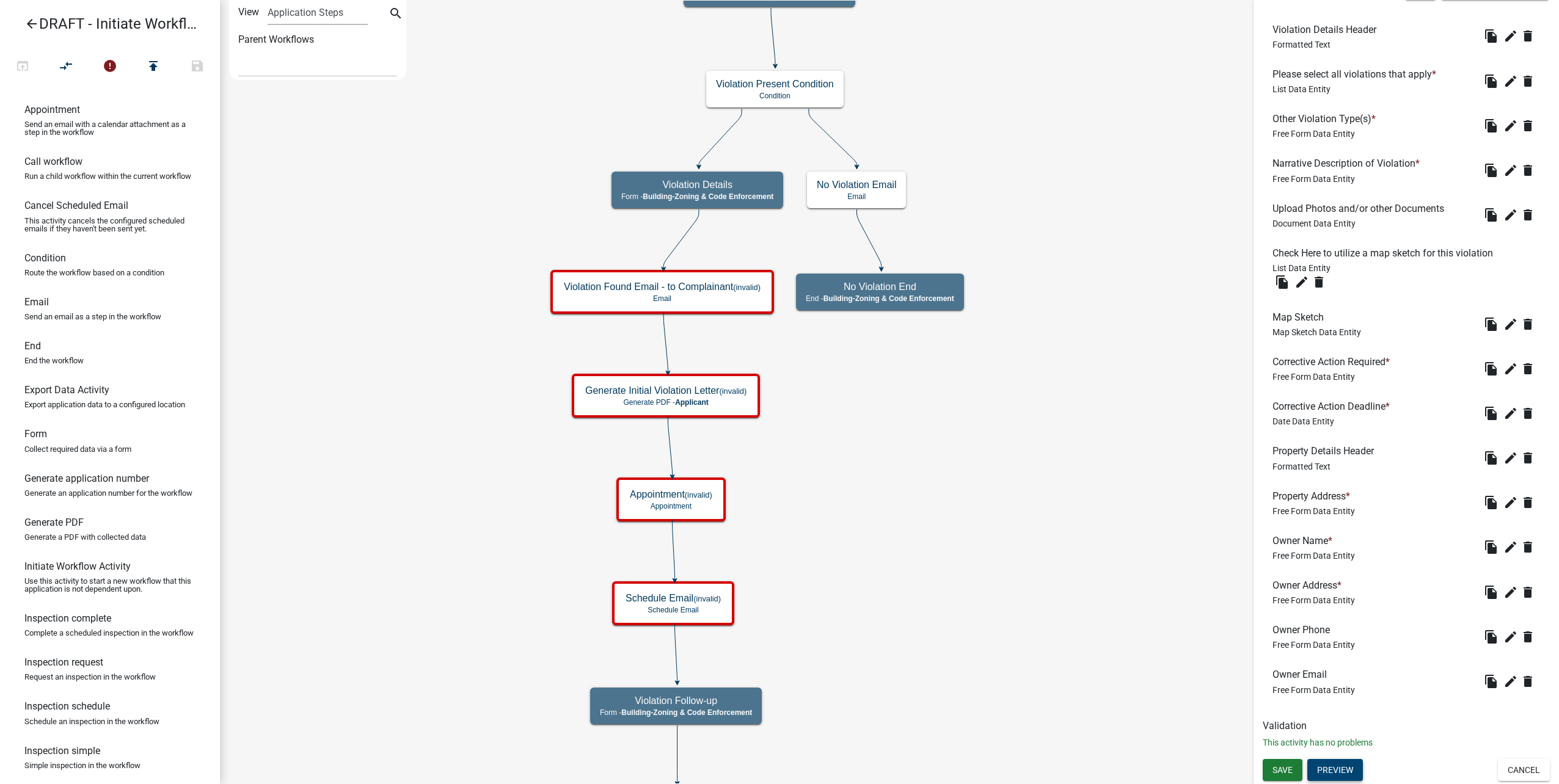
click at [1339, 764] on button "Preview" at bounding box center [1335, 769] width 55 height 22
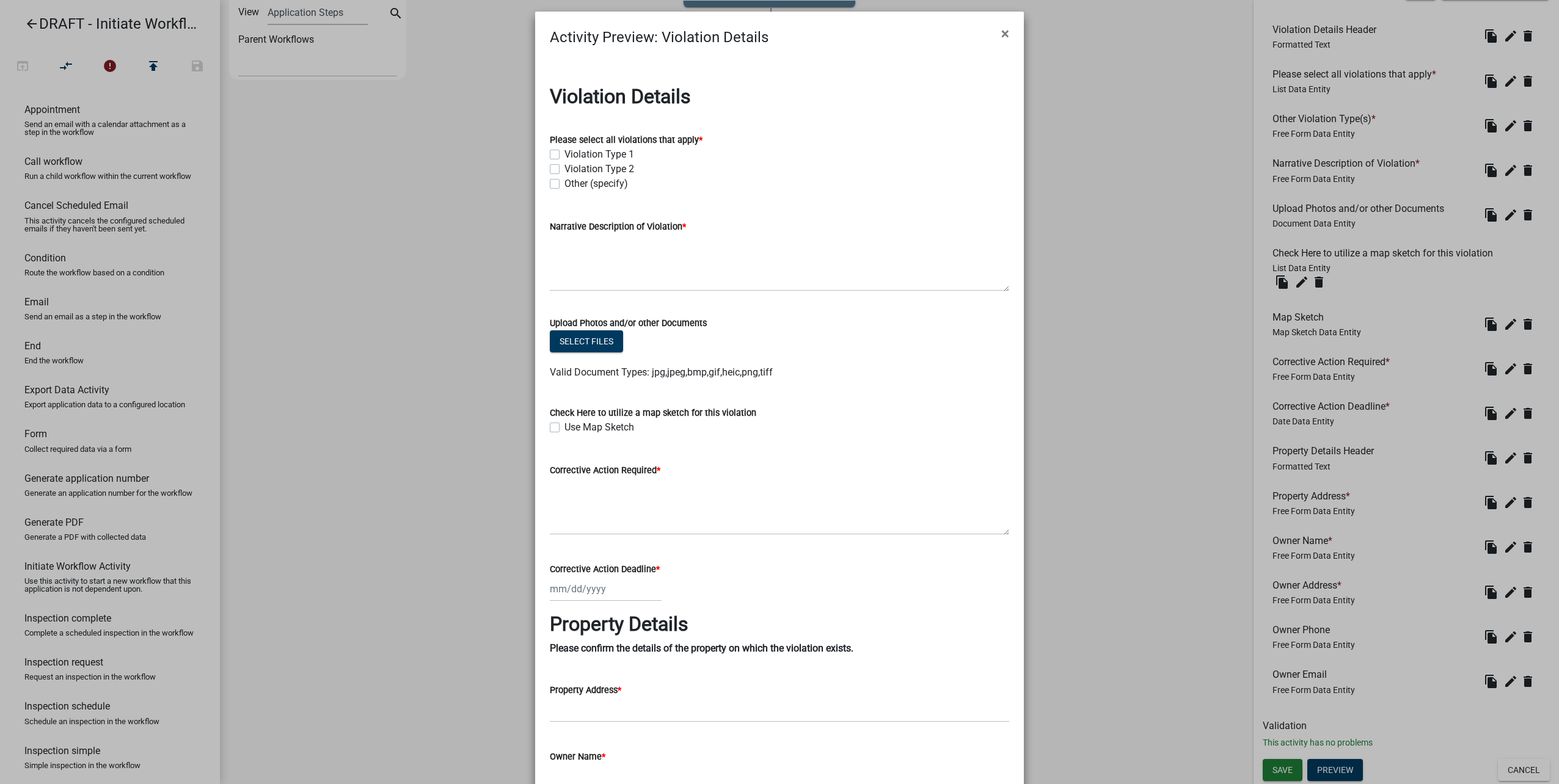
scroll to position [0, 0]
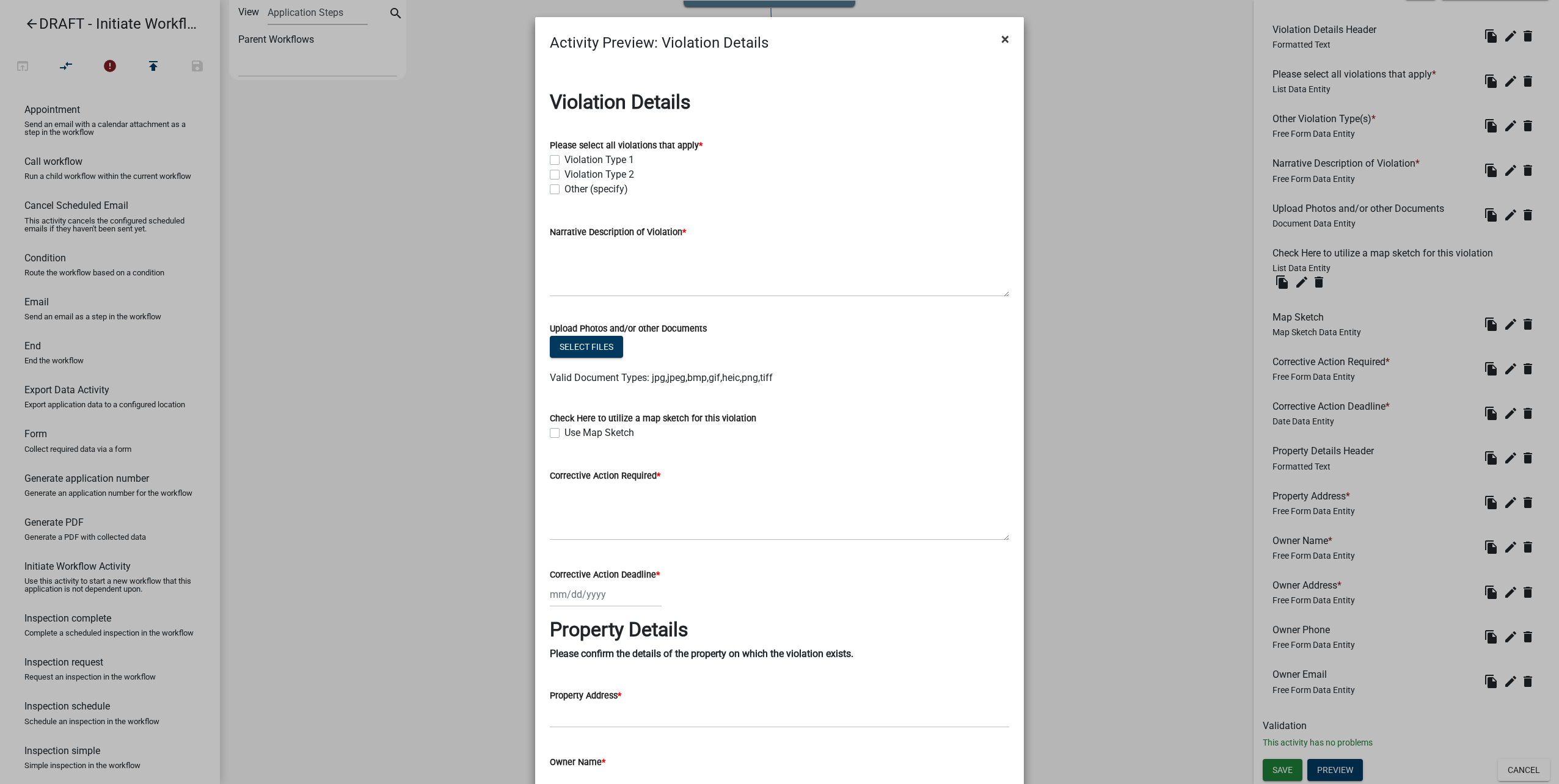
click at [1004, 33] on span "×" at bounding box center [1005, 39] width 8 height 17
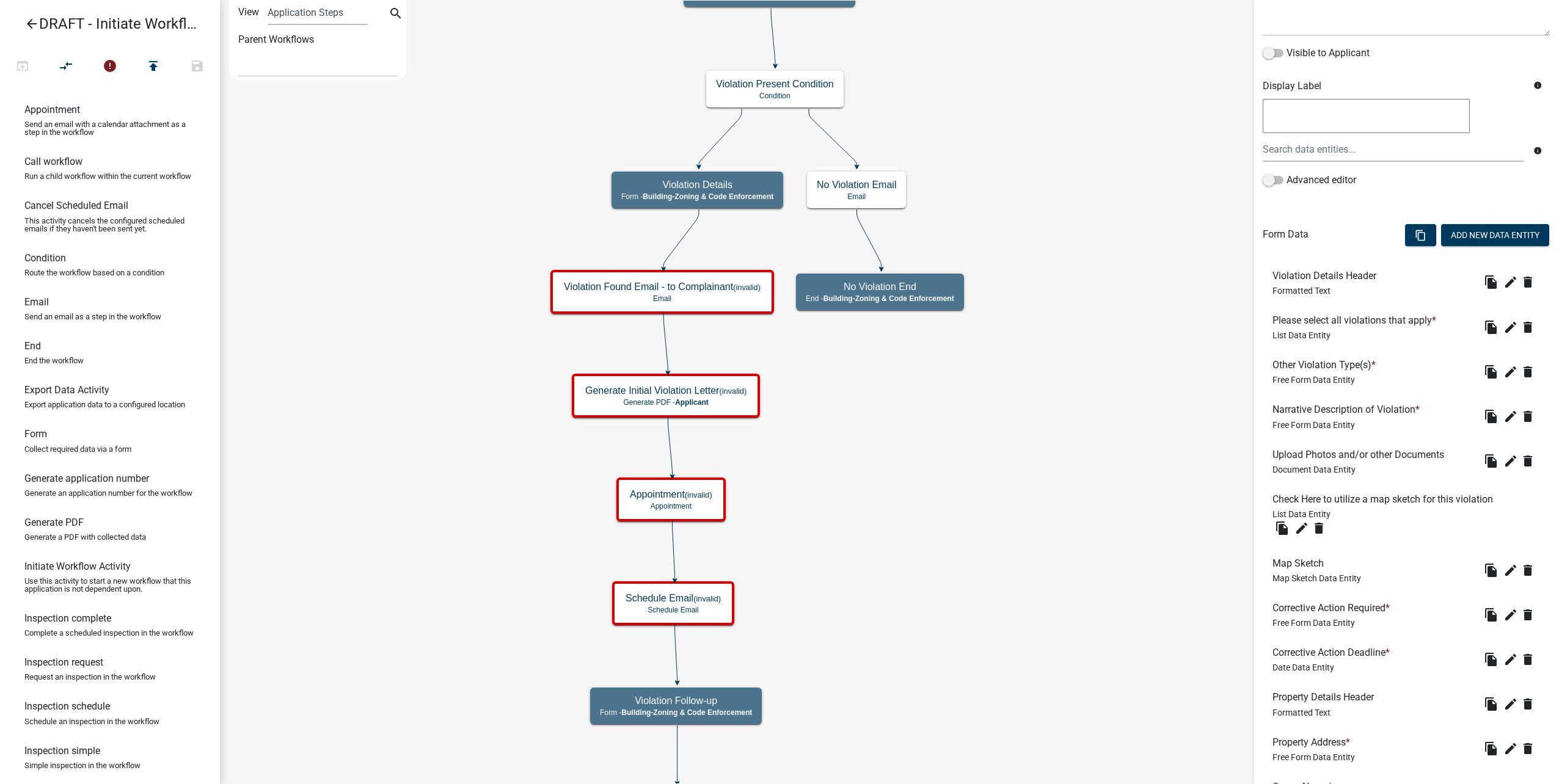
scroll to position [117, 0]
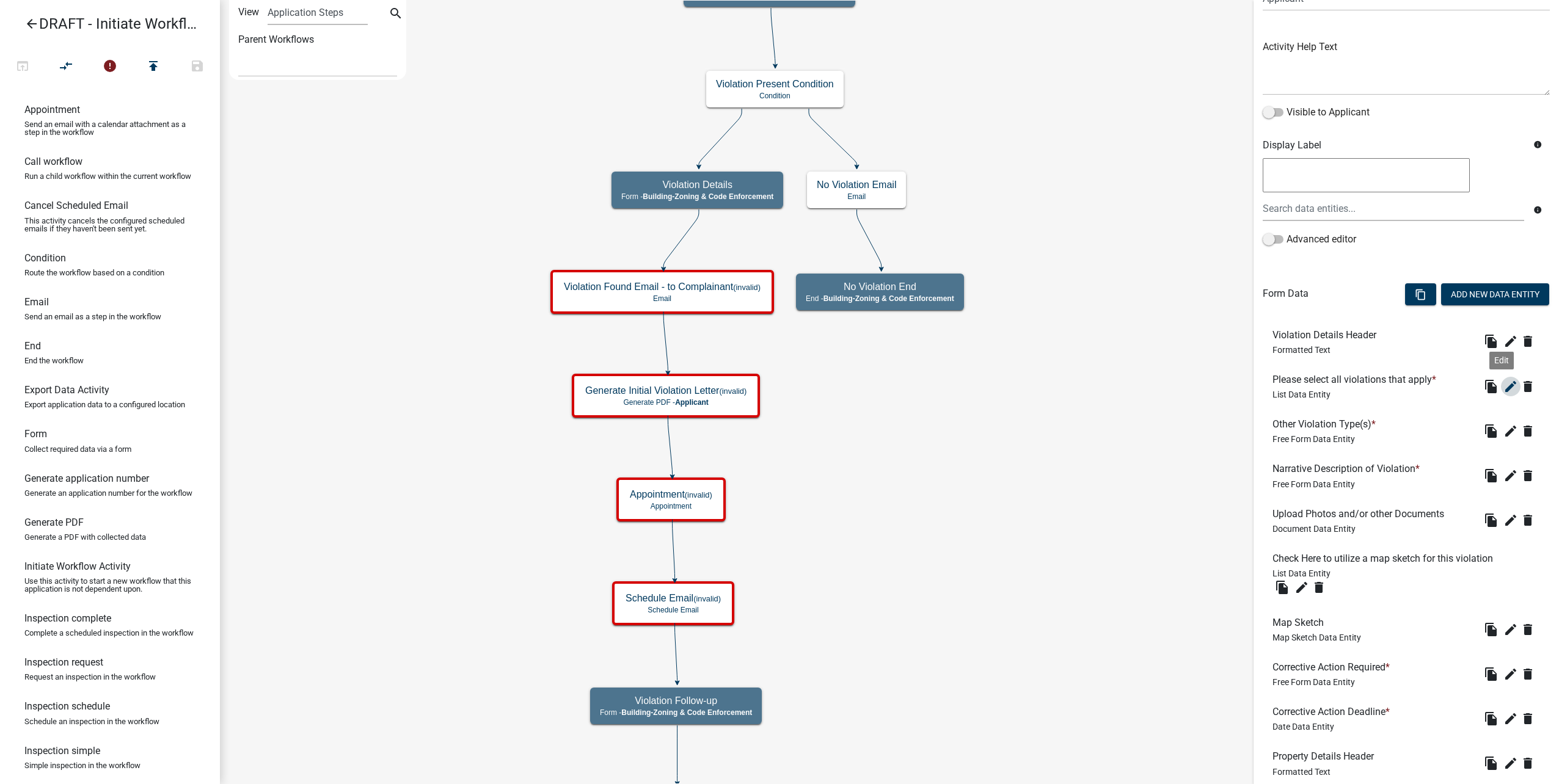
click at [1504, 384] on icon "edit" at bounding box center [1511, 386] width 15 height 15
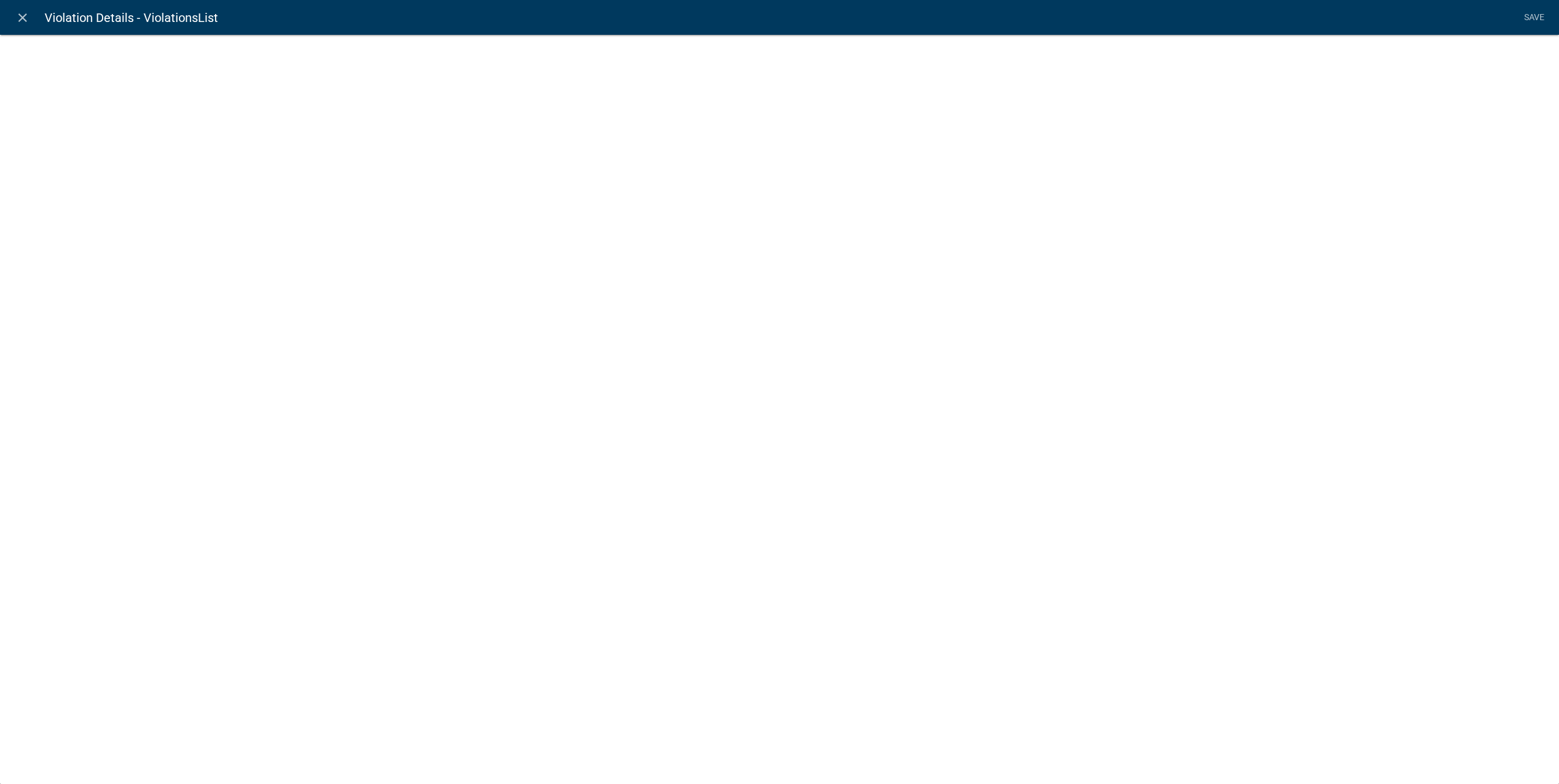
select select "list-data"
select select
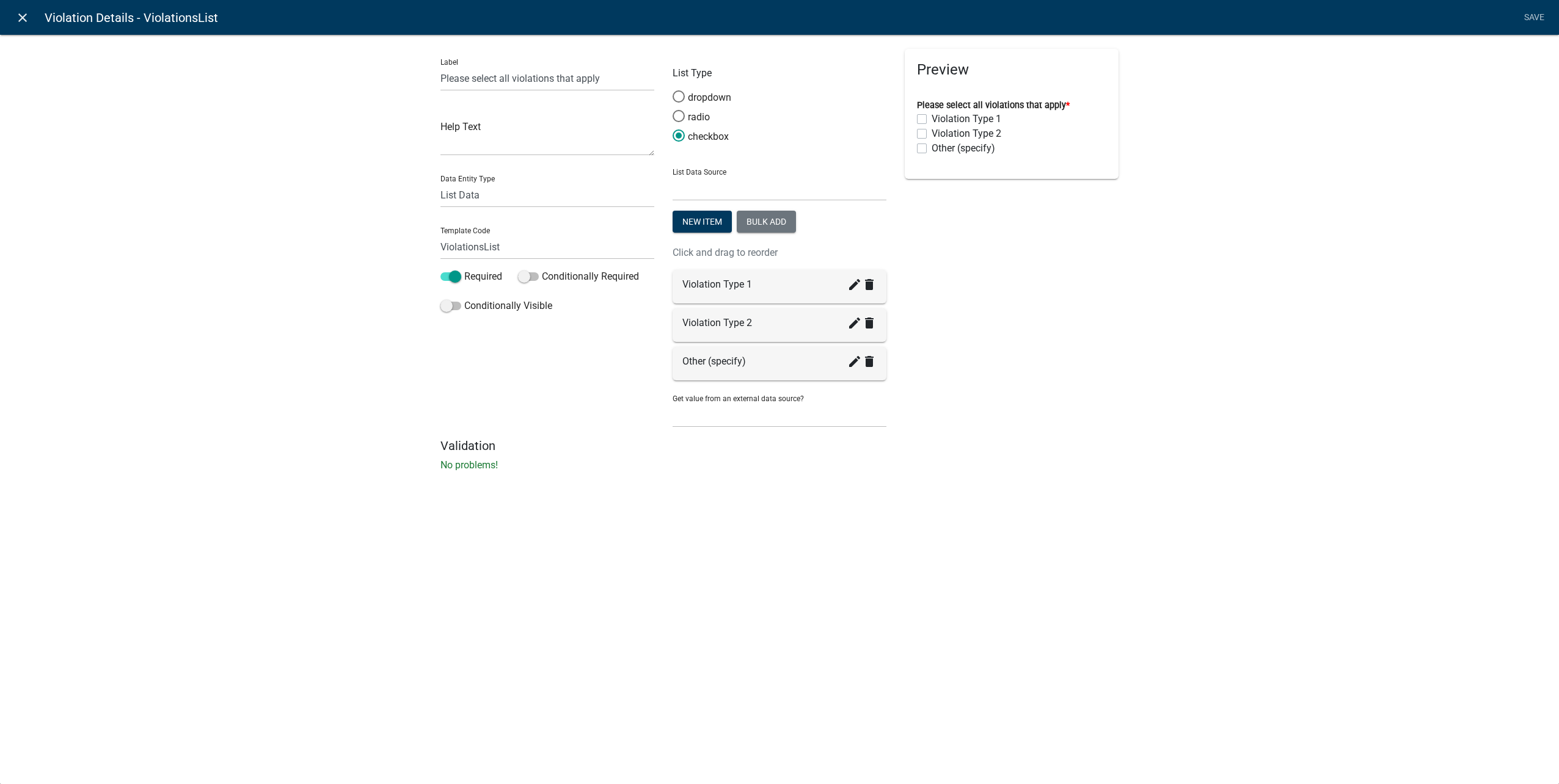
click at [17, 19] on icon "close" at bounding box center [23, 18] width 15 height 15
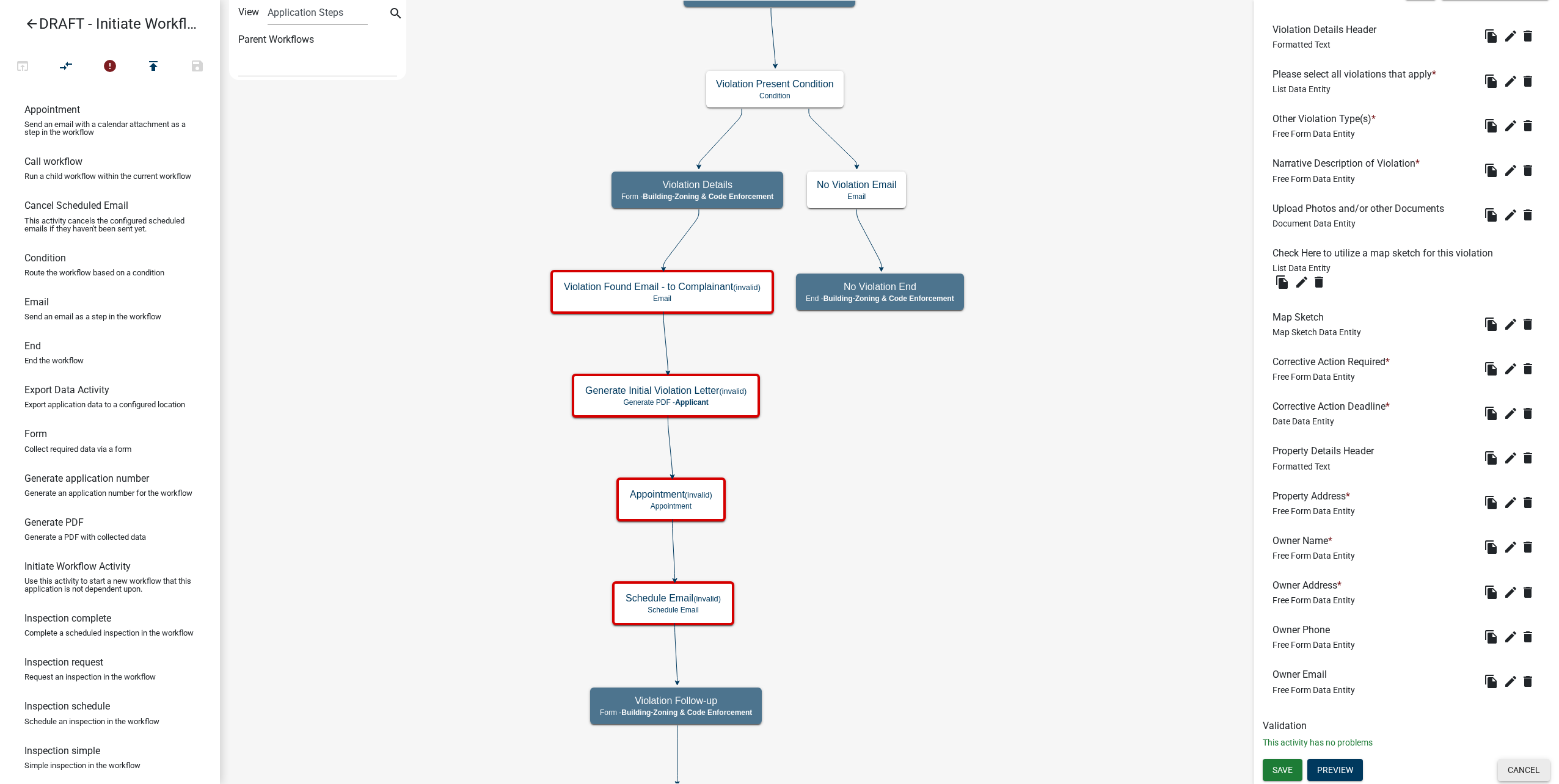
click at [1507, 773] on button "Cancel" at bounding box center [1524, 769] width 52 height 22
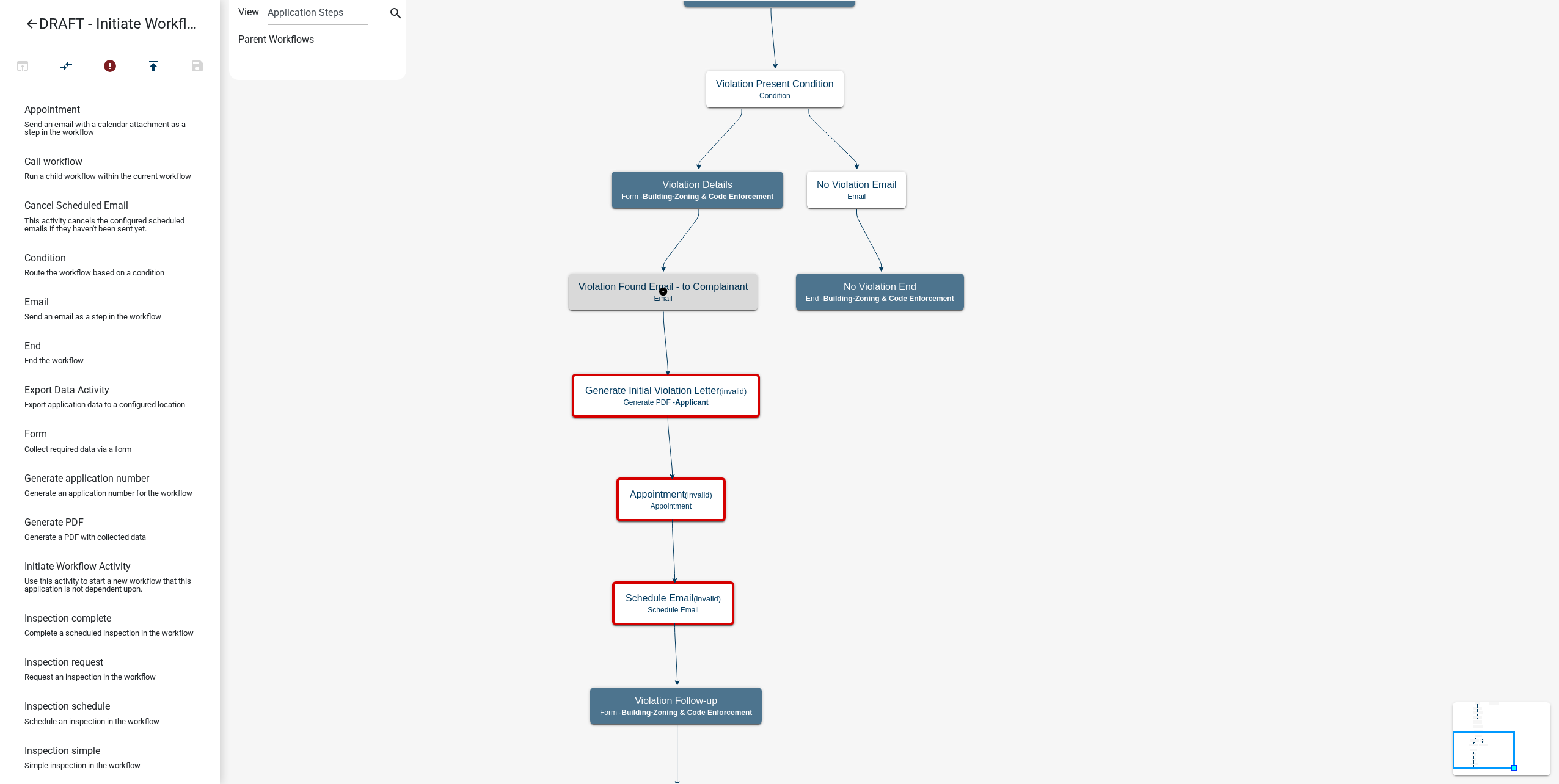
click at [735, 298] on p "Email" at bounding box center [663, 298] width 169 height 9
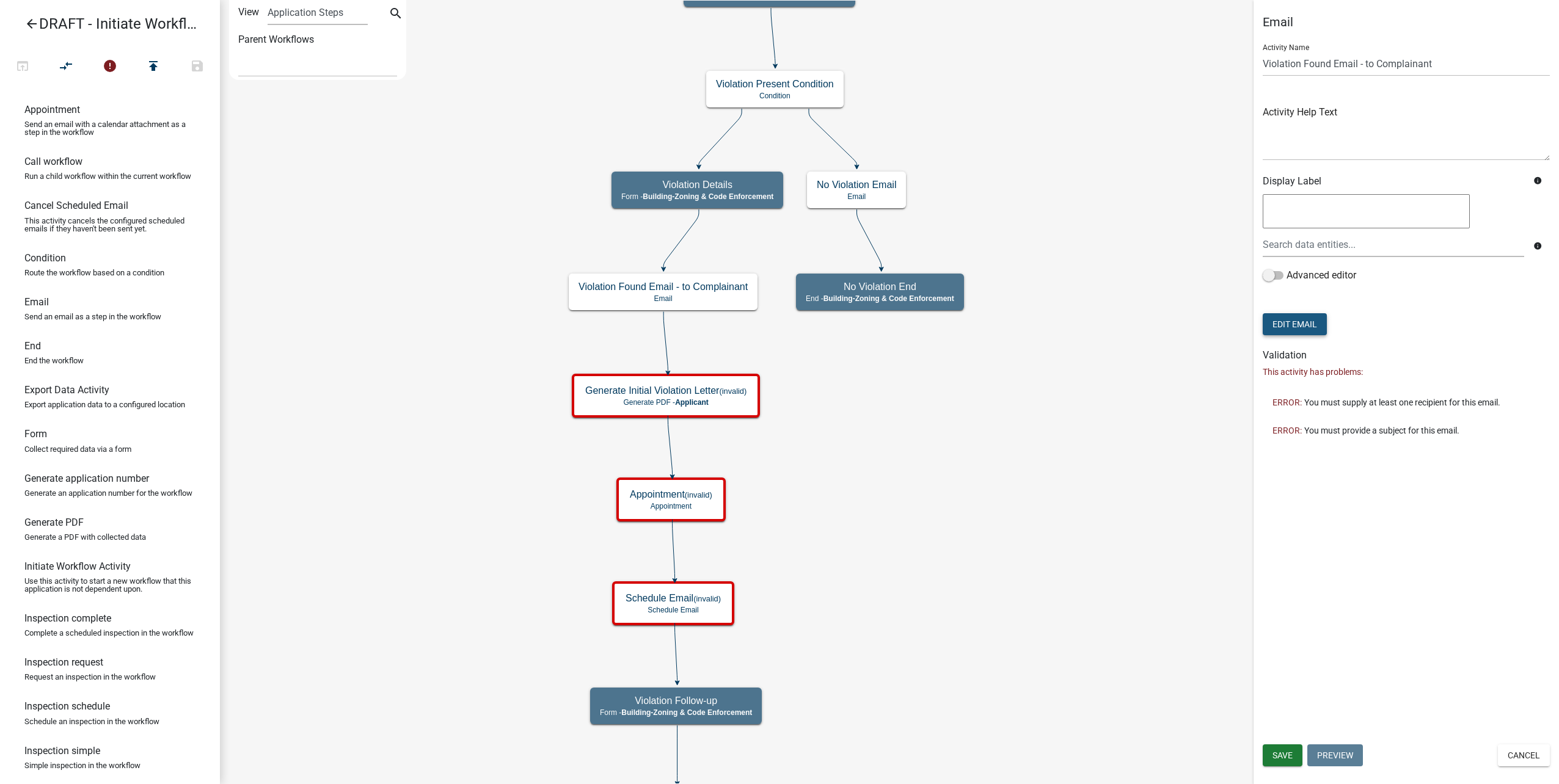
click at [1315, 324] on button "Edit Email" at bounding box center [1295, 324] width 64 height 22
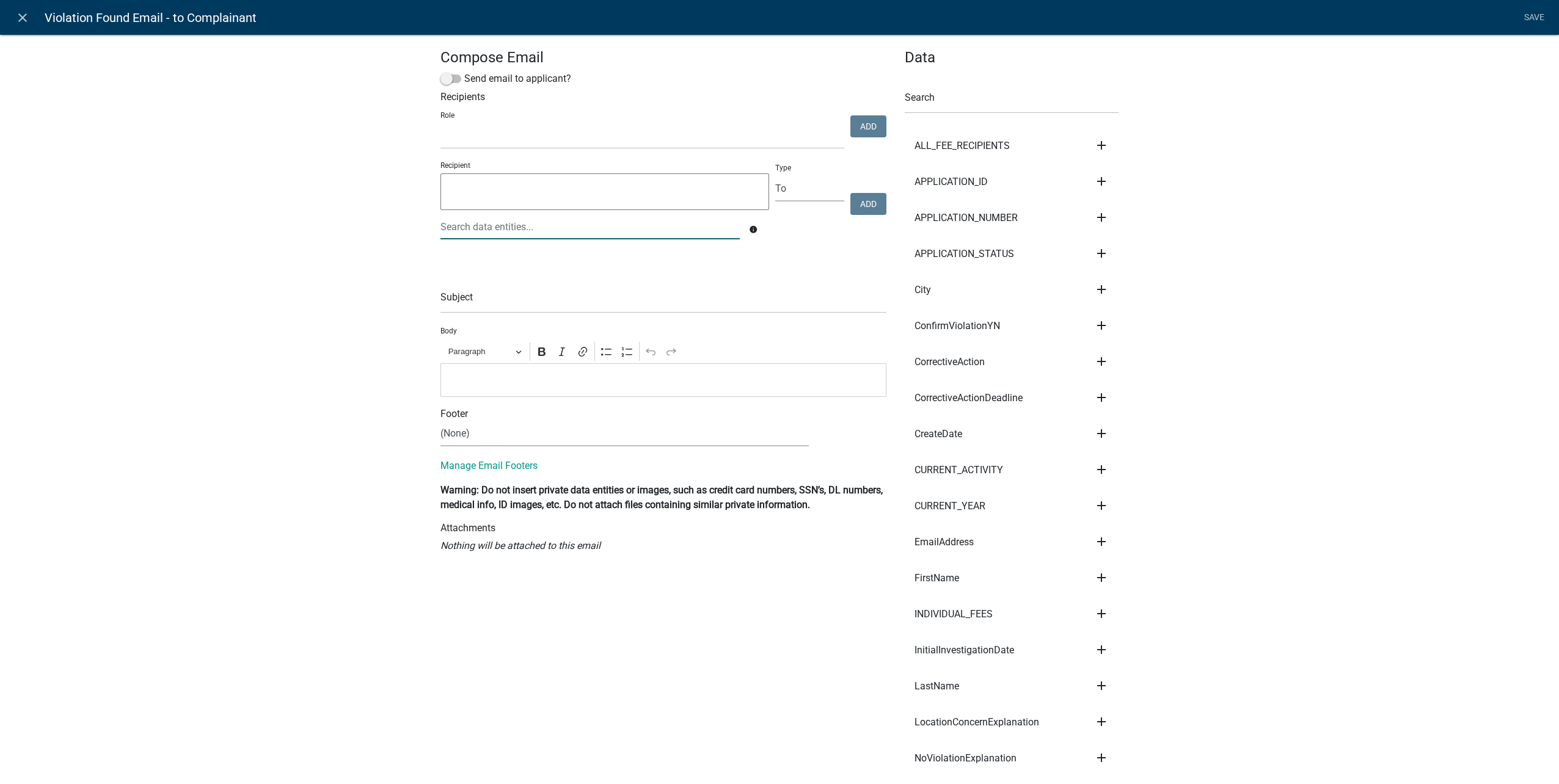
click at [605, 229] on div at bounding box center [590, 227] width 317 height 25
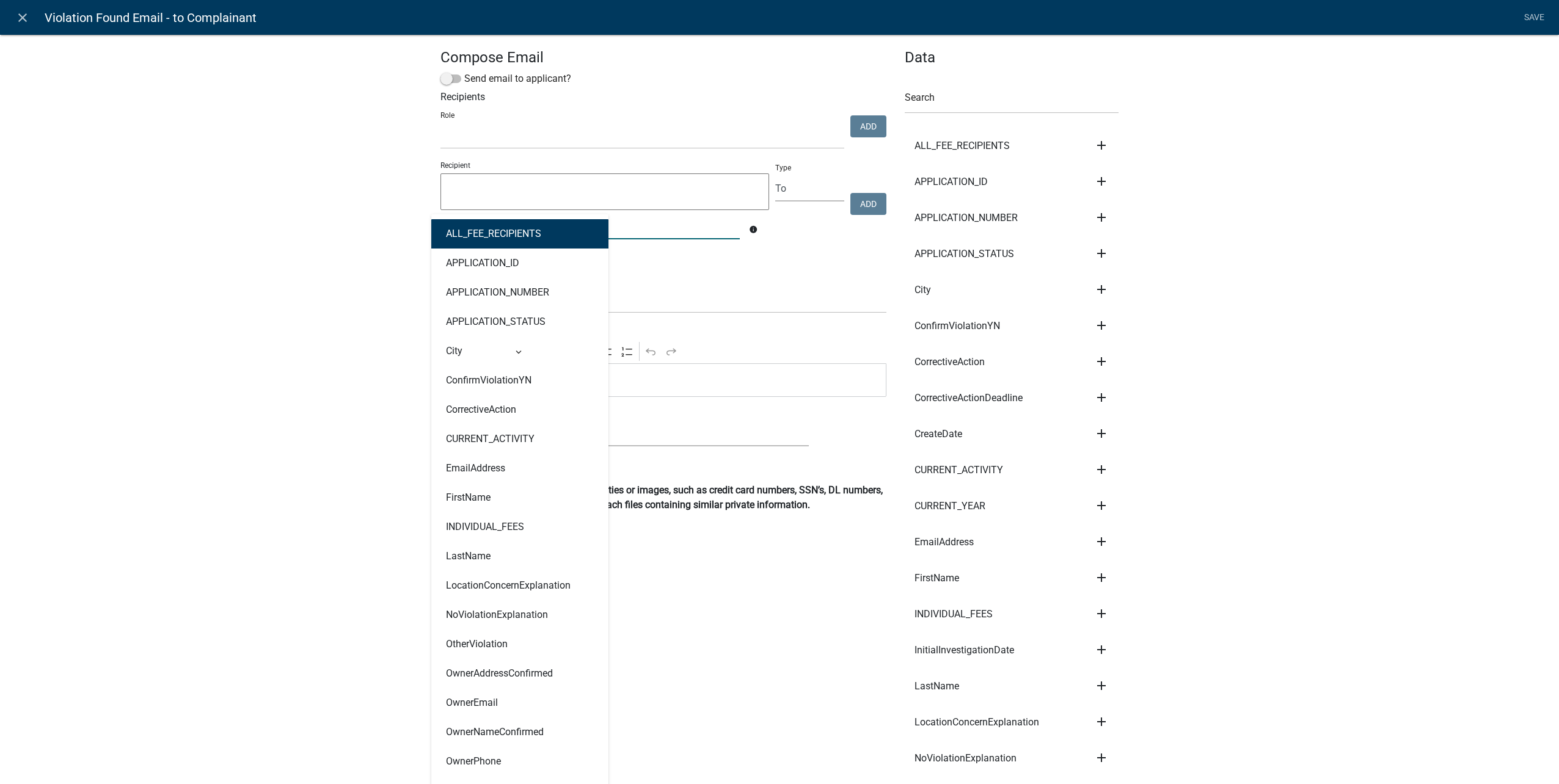
type input "email"
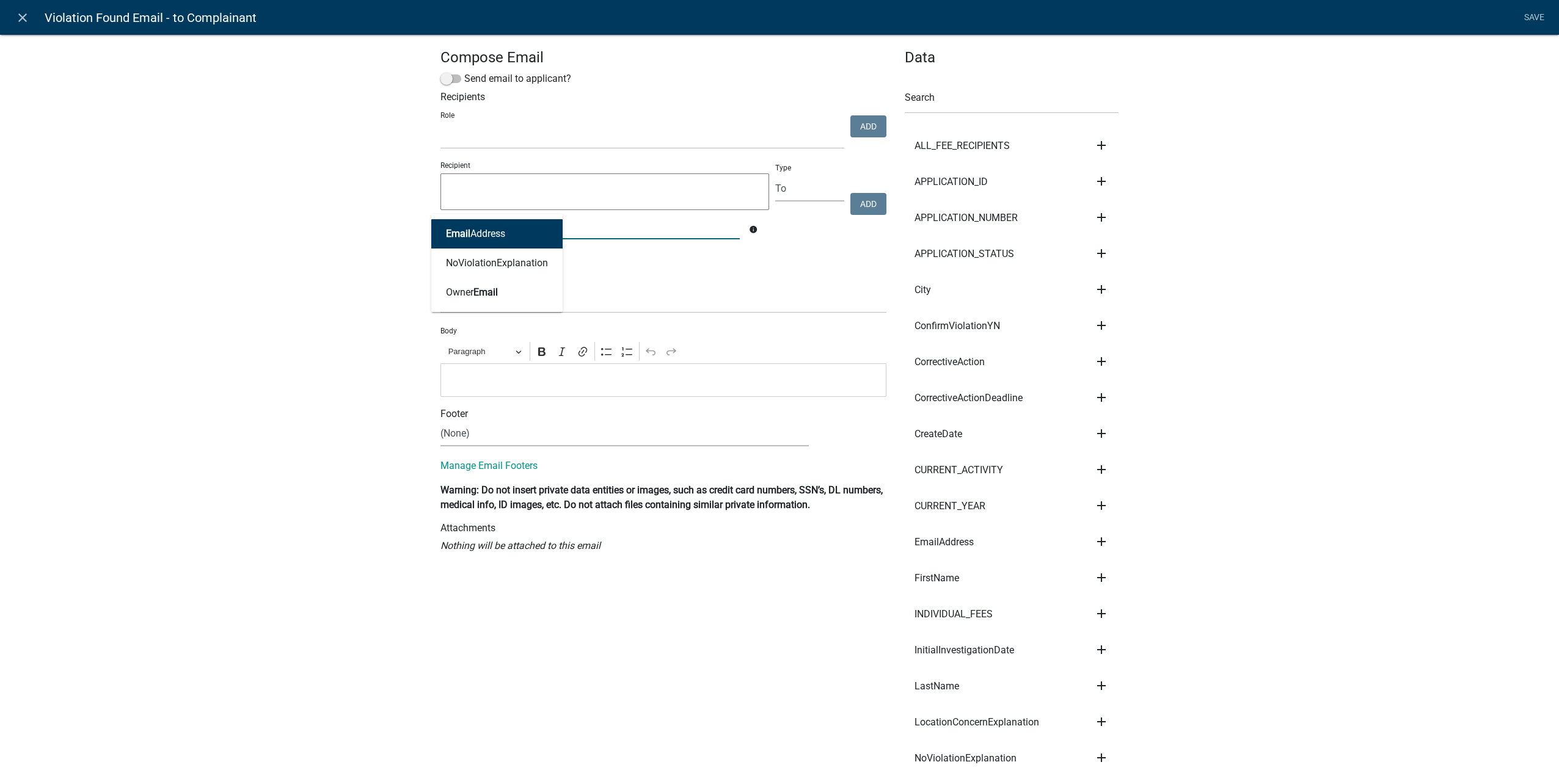
click at [537, 229] on button "Email Address" at bounding box center [496, 234] width 131 height 29
type textarea "EmailAddress"
click at [875, 211] on button "Add" at bounding box center [868, 203] width 36 height 22
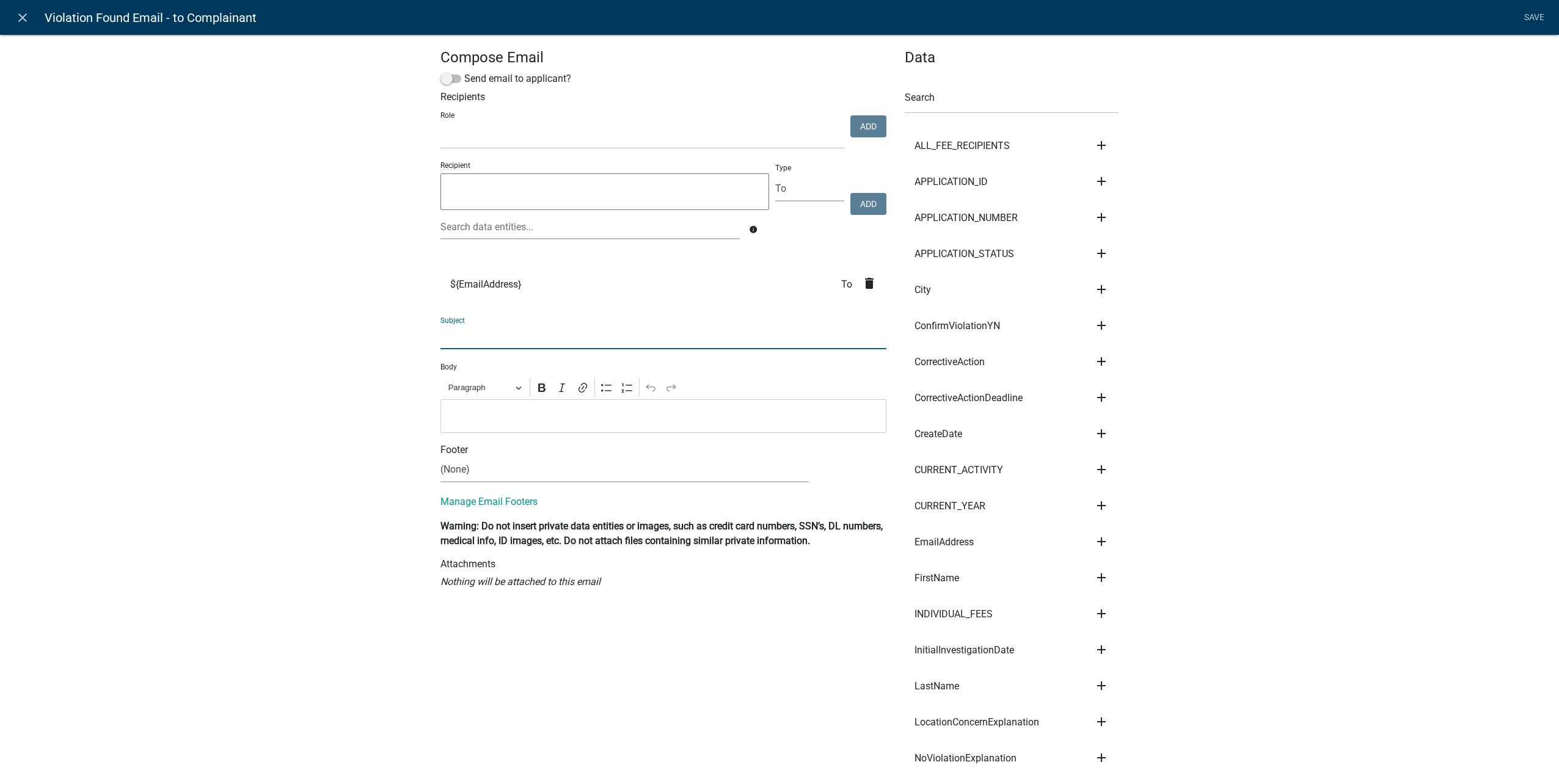
click at [650, 338] on input "text" at bounding box center [663, 337] width 446 height 25
type input "An update regarding your concern has been made"
drag, startPoint x: 478, startPoint y: 416, endPoint x: 112, endPoint y: 332, distance: 375.5
click at [469, 413] on p "Editor editing area: main. Press Alt+0 for help." at bounding box center [664, 416] width 433 height 15
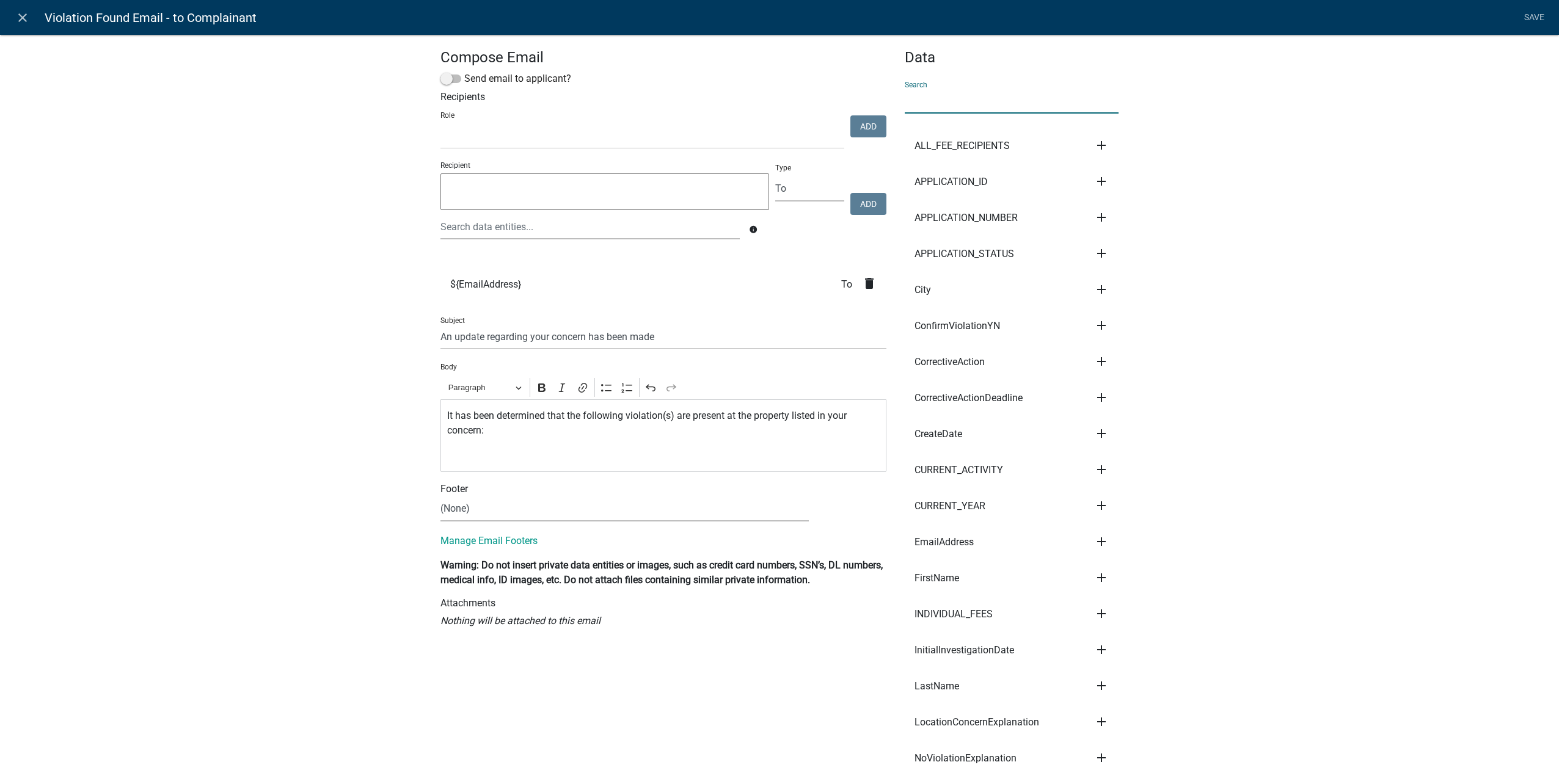
click at [1011, 109] on input "text" at bounding box center [1011, 101] width 214 height 25
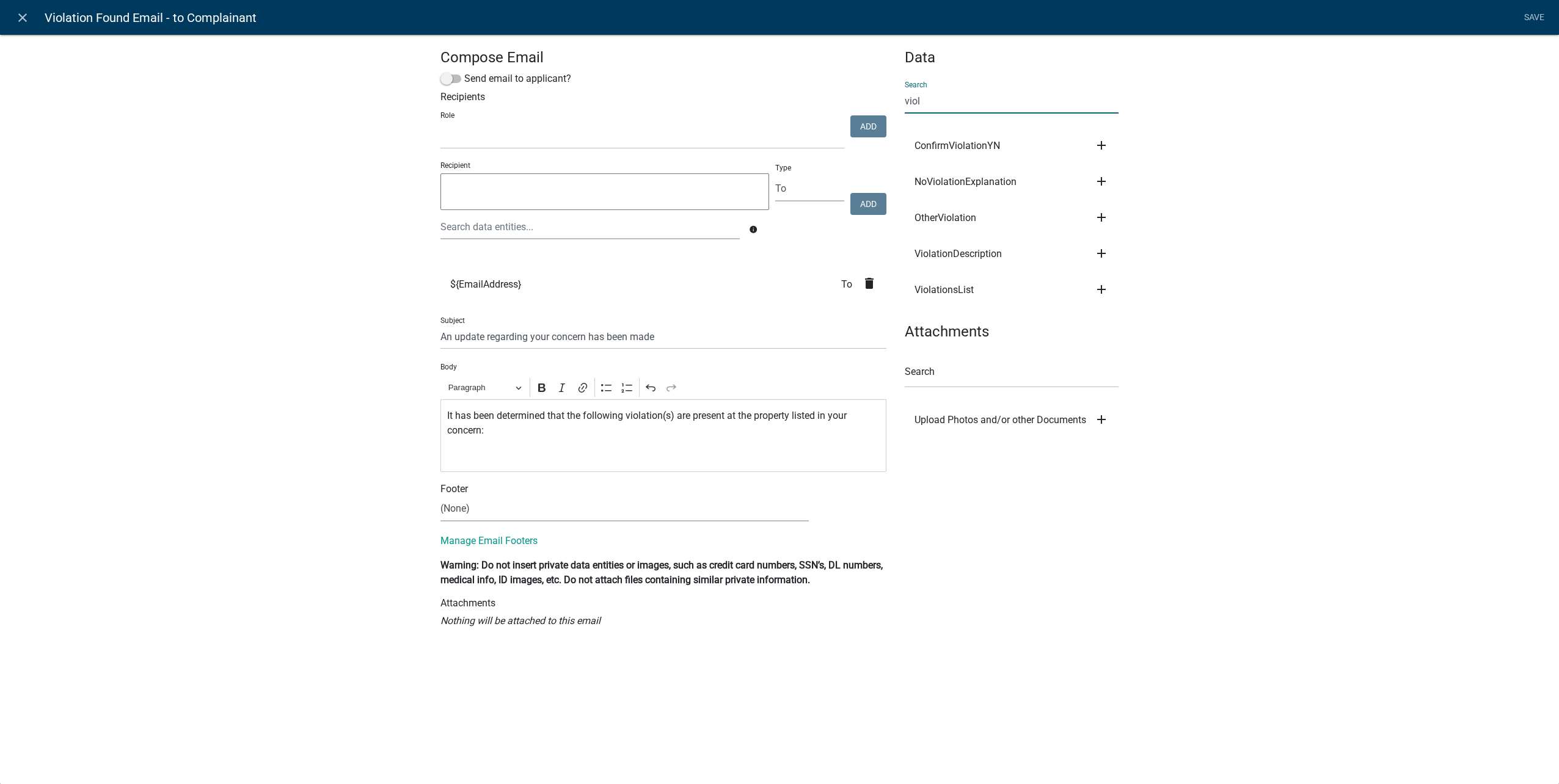
type input "viol"
click at [1101, 287] on icon "add" at bounding box center [1102, 290] width 15 height 15
click at [1148, 336] on button "Body" at bounding box center [1143, 331] width 98 height 29
drag, startPoint x: 441, startPoint y: 460, endPoint x: 232, endPoint y: 442, distance: 209.8
click at [232, 442] on div "Compose Email Send email to applicant? Recipients Role Public Works Building Ma…" at bounding box center [780, 339] width 1559 height 649
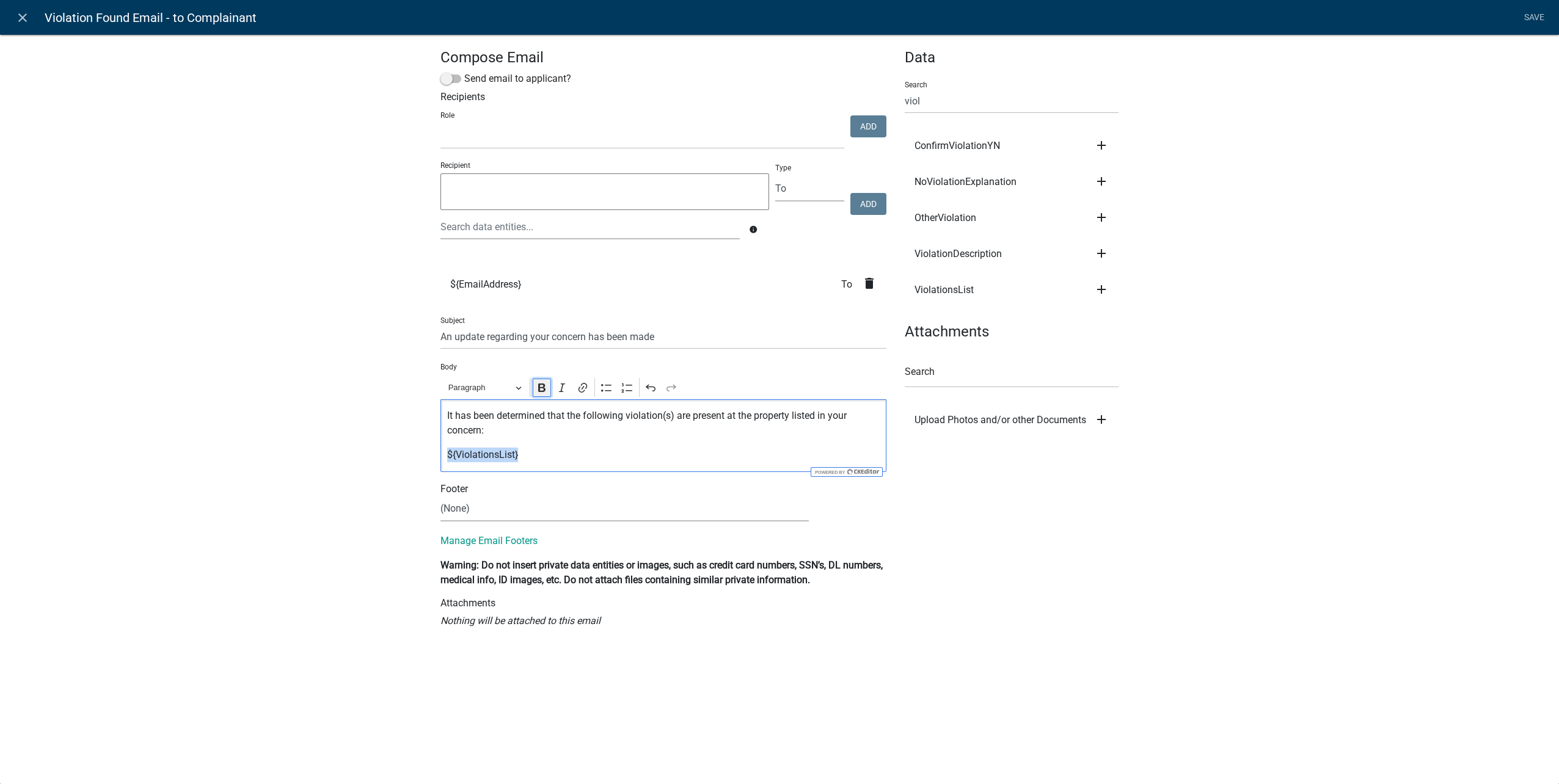
click at [538, 393] on icon "Editor toolbar" at bounding box center [541, 387] width 12 height 12
click at [567, 464] on div "It has been determined that the following violation(s) are present at the prope…" at bounding box center [663, 435] width 446 height 72
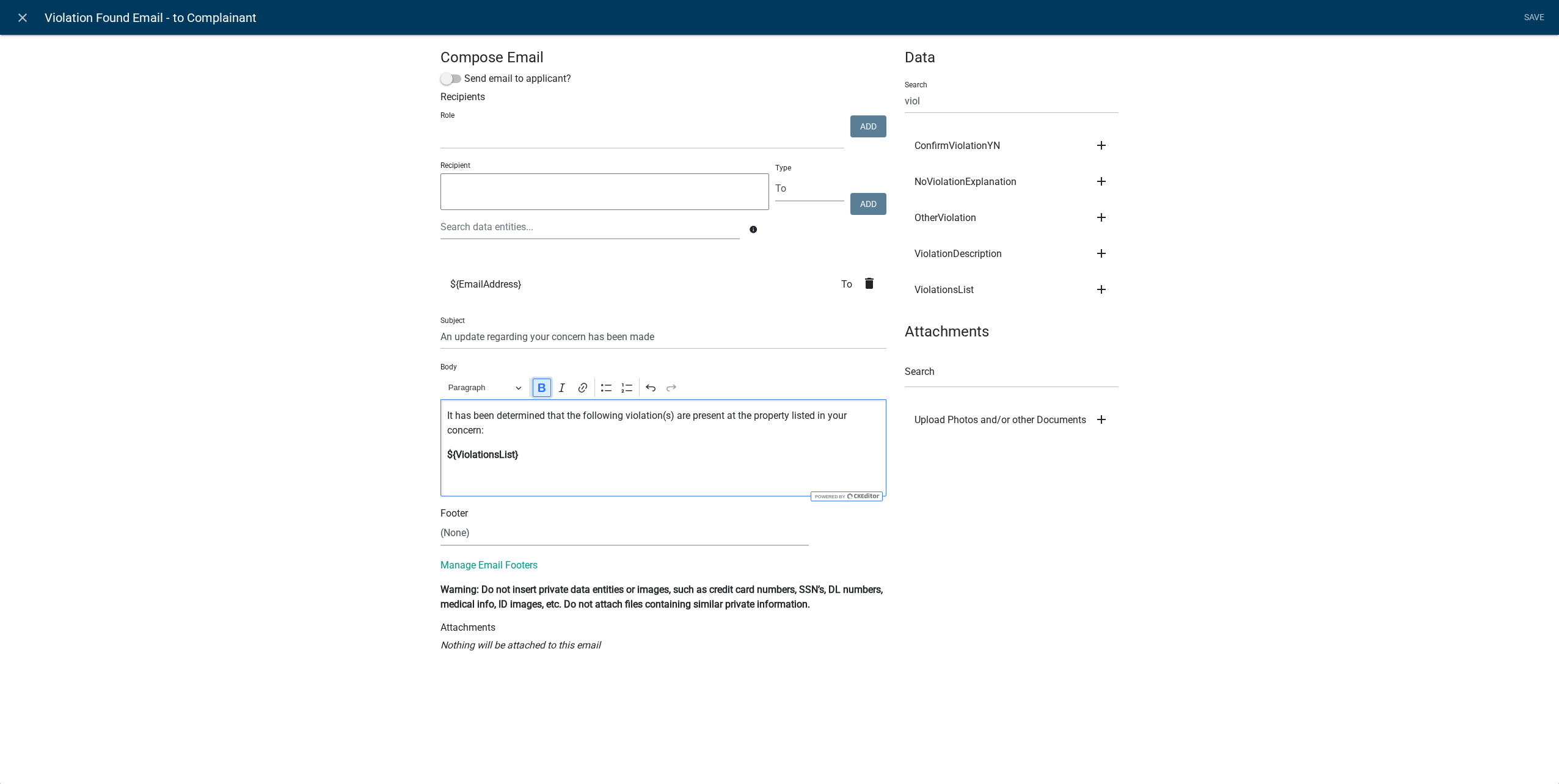
click at [537, 387] on icon "Editor toolbar" at bounding box center [541, 387] width 12 height 12
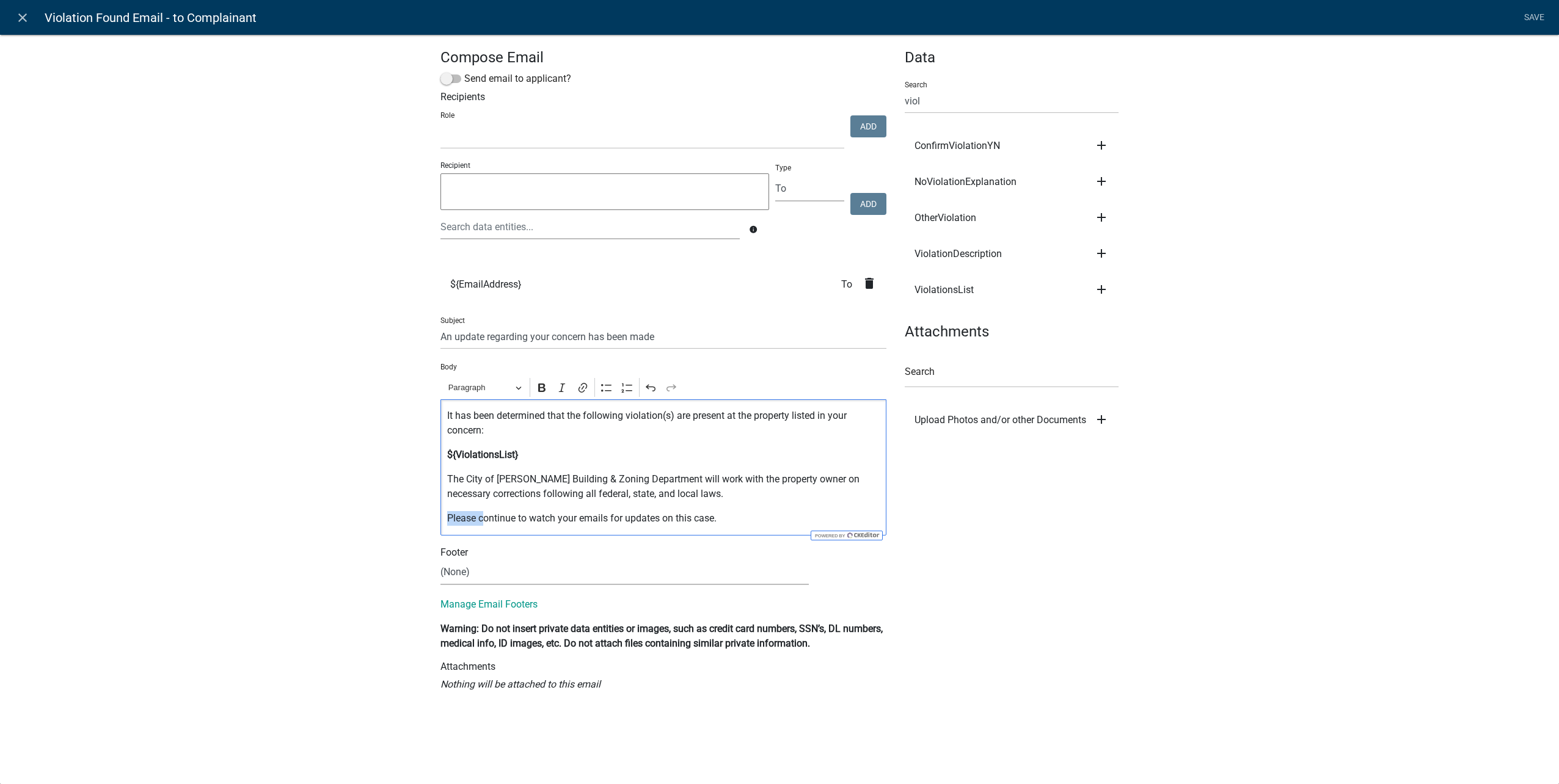
drag, startPoint x: 483, startPoint y: 516, endPoint x: 408, endPoint y: 517, distance: 75.0
click at [408, 517] on div "Compose Email Send email to applicant? Recipients Role Public Works Building Ma…" at bounding box center [780, 371] width 1559 height 712
click at [727, 513] on p "Continue to watch your emails for updates on this case." at bounding box center [664, 518] width 433 height 15
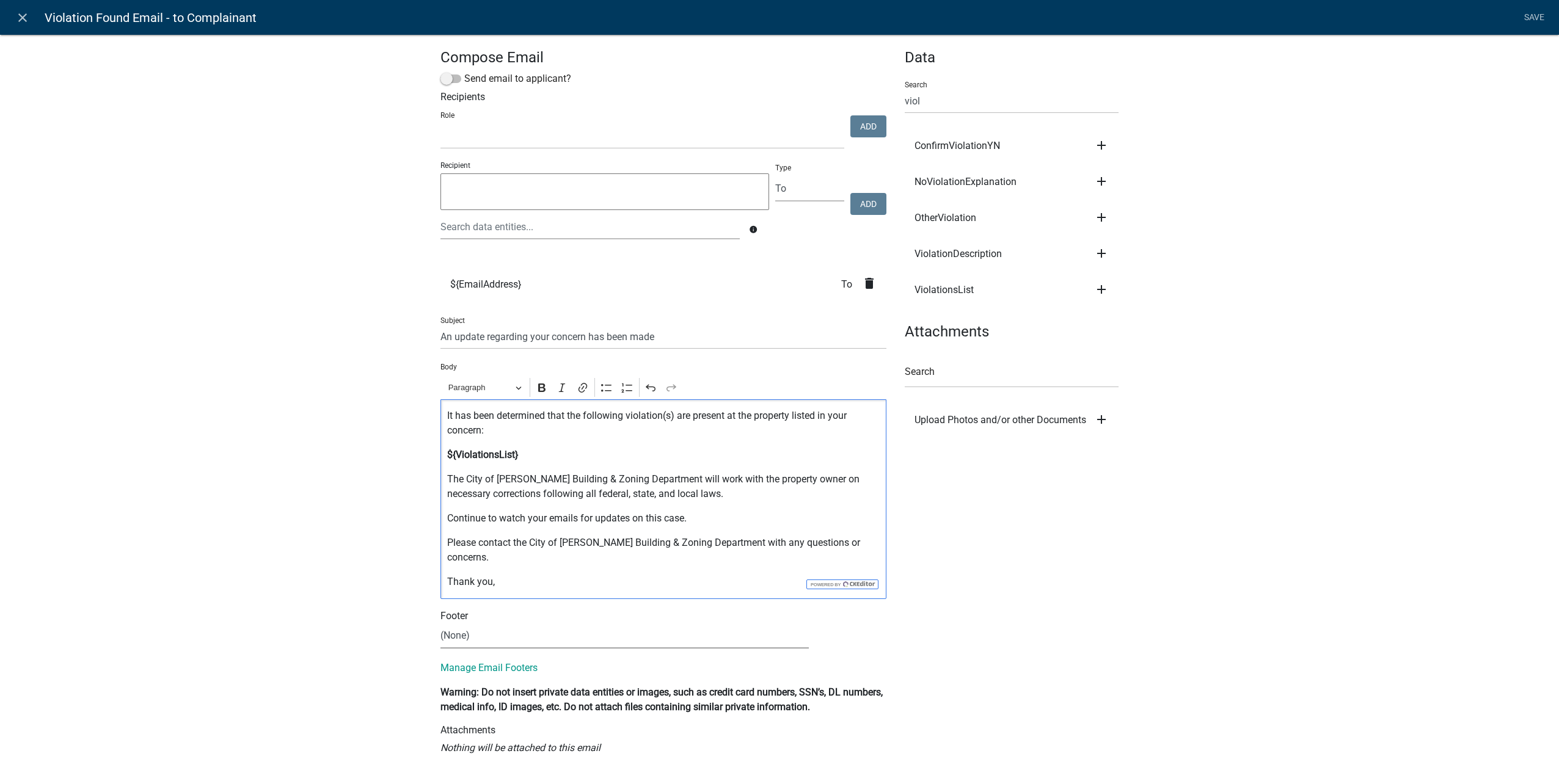
click at [591, 623] on select "(None) City Clerk Office General" at bounding box center [624, 635] width 369 height 25
select select "64a4c943-93c3-46cb-8fbd-847cd077466b"
click at [440, 623] on select "(None) City Clerk Office General" at bounding box center [624, 635] width 369 height 25
click at [1537, 14] on link "Save" at bounding box center [1534, 18] width 31 height 24
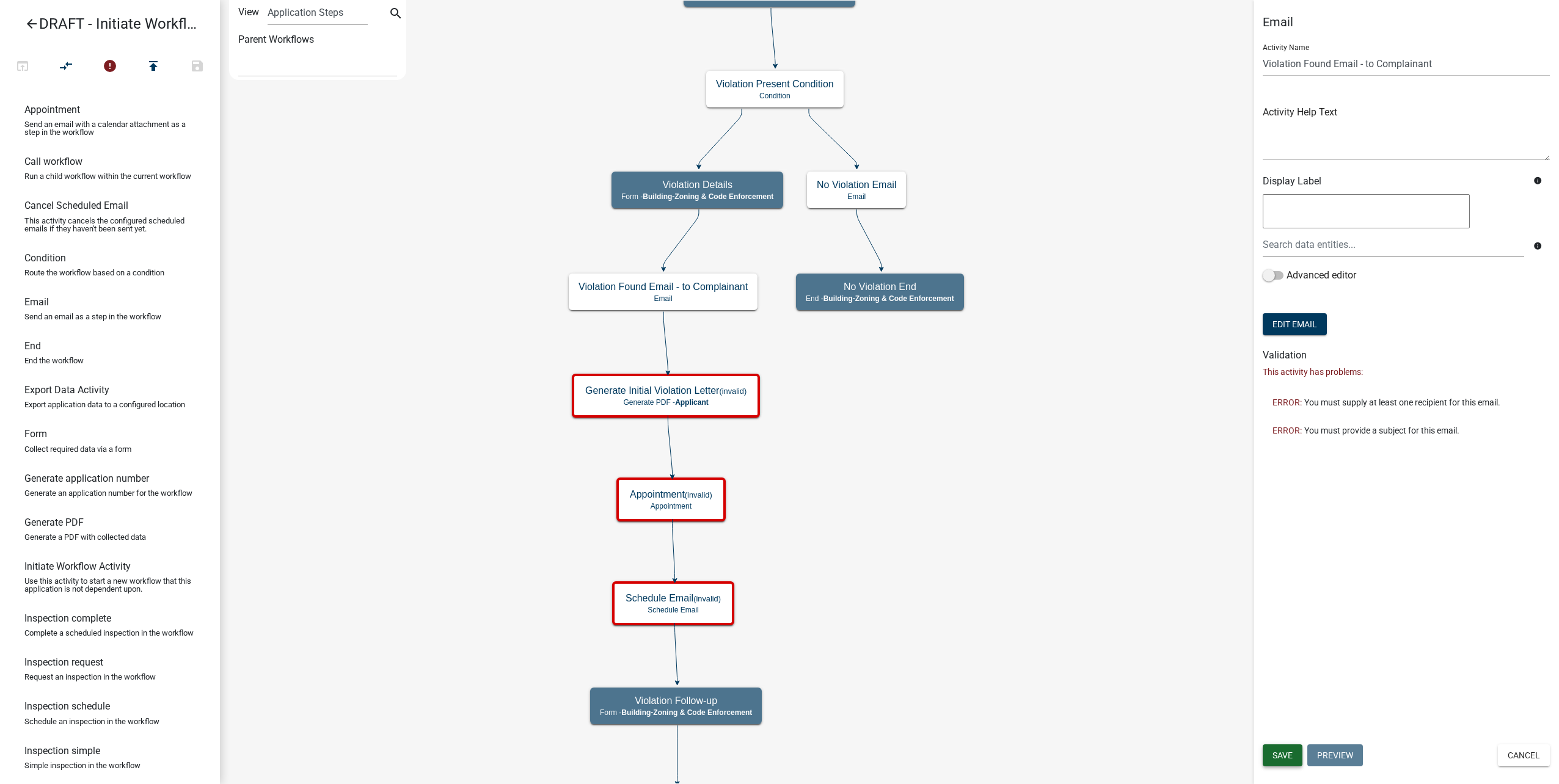
click at [1269, 756] on button "Save" at bounding box center [1282, 755] width 40 height 22
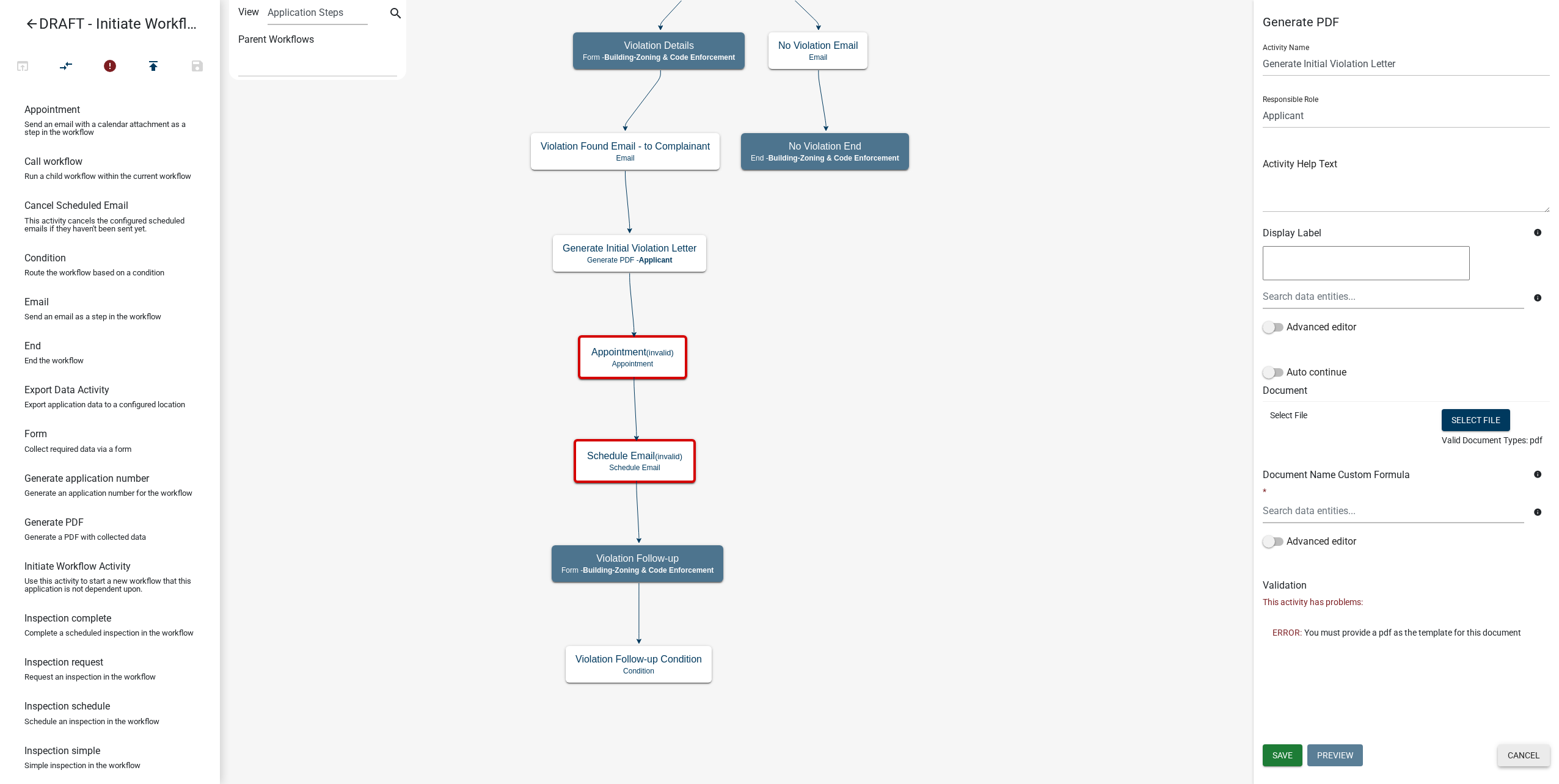
click at [1514, 747] on button "Cancel" at bounding box center [1524, 755] width 52 height 22
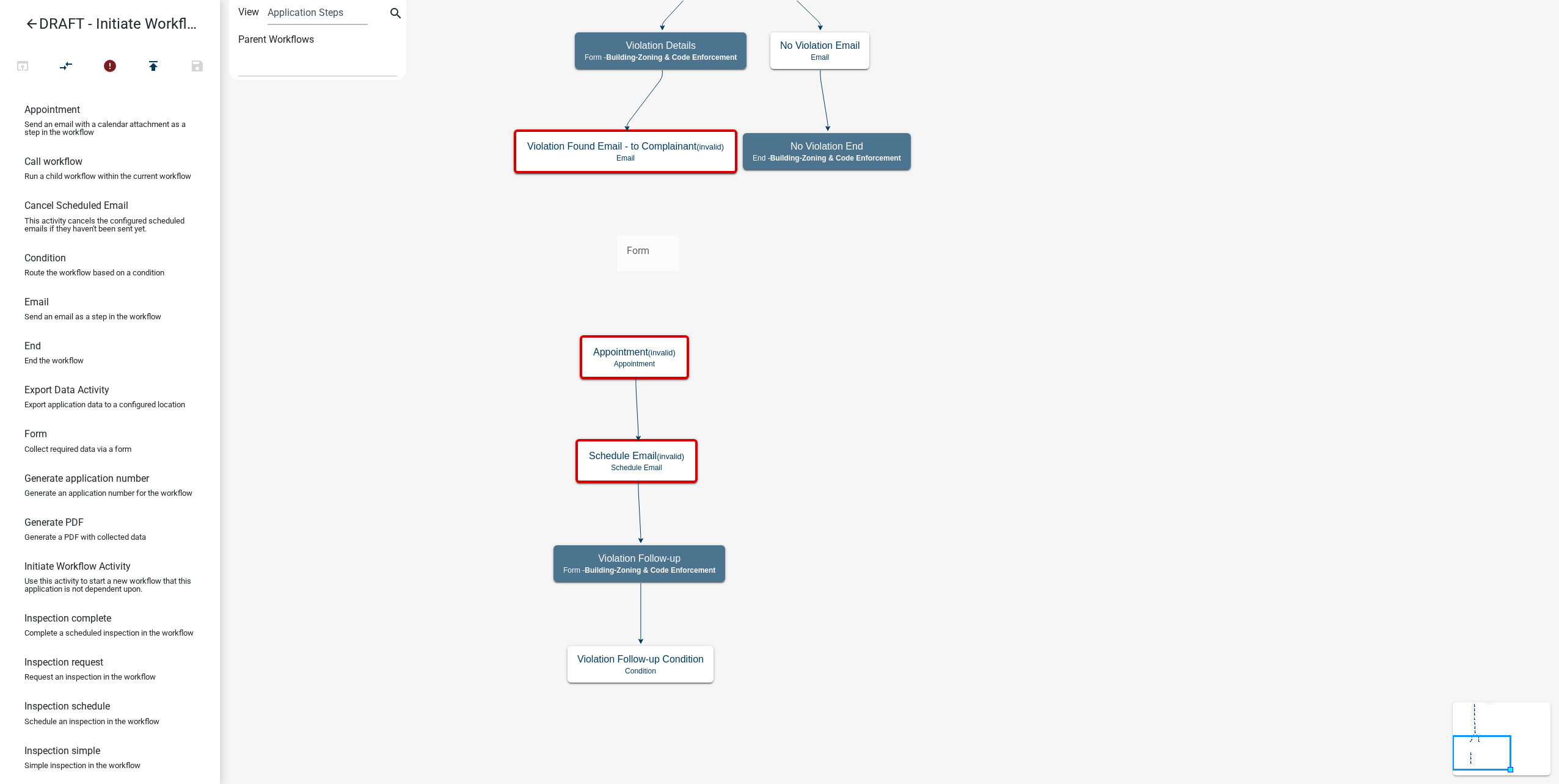
drag, startPoint x: 98, startPoint y: 471, endPoint x: 617, endPoint y: 225, distance: 574.3
click at [617, 225] on div "arrow_back DRAFT - Initiate Workflow Test for Code Enforcement open_in_browser …" at bounding box center [780, 392] width 1559 height 784
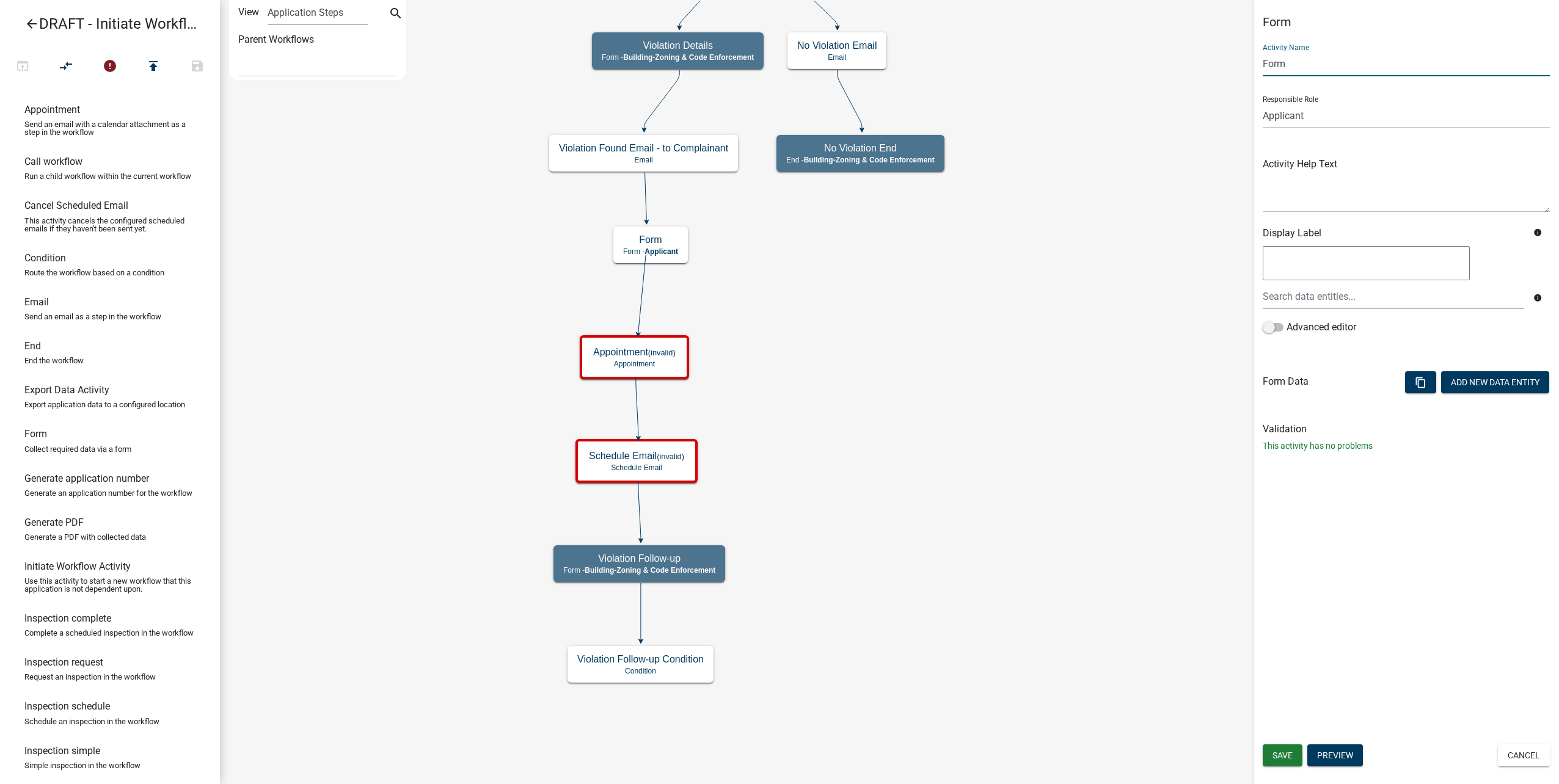
drag, startPoint x: 1344, startPoint y: 60, endPoint x: 1237, endPoint y: 33, distance: 110.4
click at [1185, 43] on main "Start Start - Applicant Complainant Information Form - Front Office (info@cityo…" at bounding box center [889, 392] width 1339 height 784
type input "Attach Violation Letter"
click at [1408, 111] on select "Applicant Public Works City Clerk Water/Wastewater Department Admin Front Offic…" at bounding box center [1406, 115] width 287 height 25
select select "AA0F0E89-27AD-4056-A8DF-C2D0F55E2258"
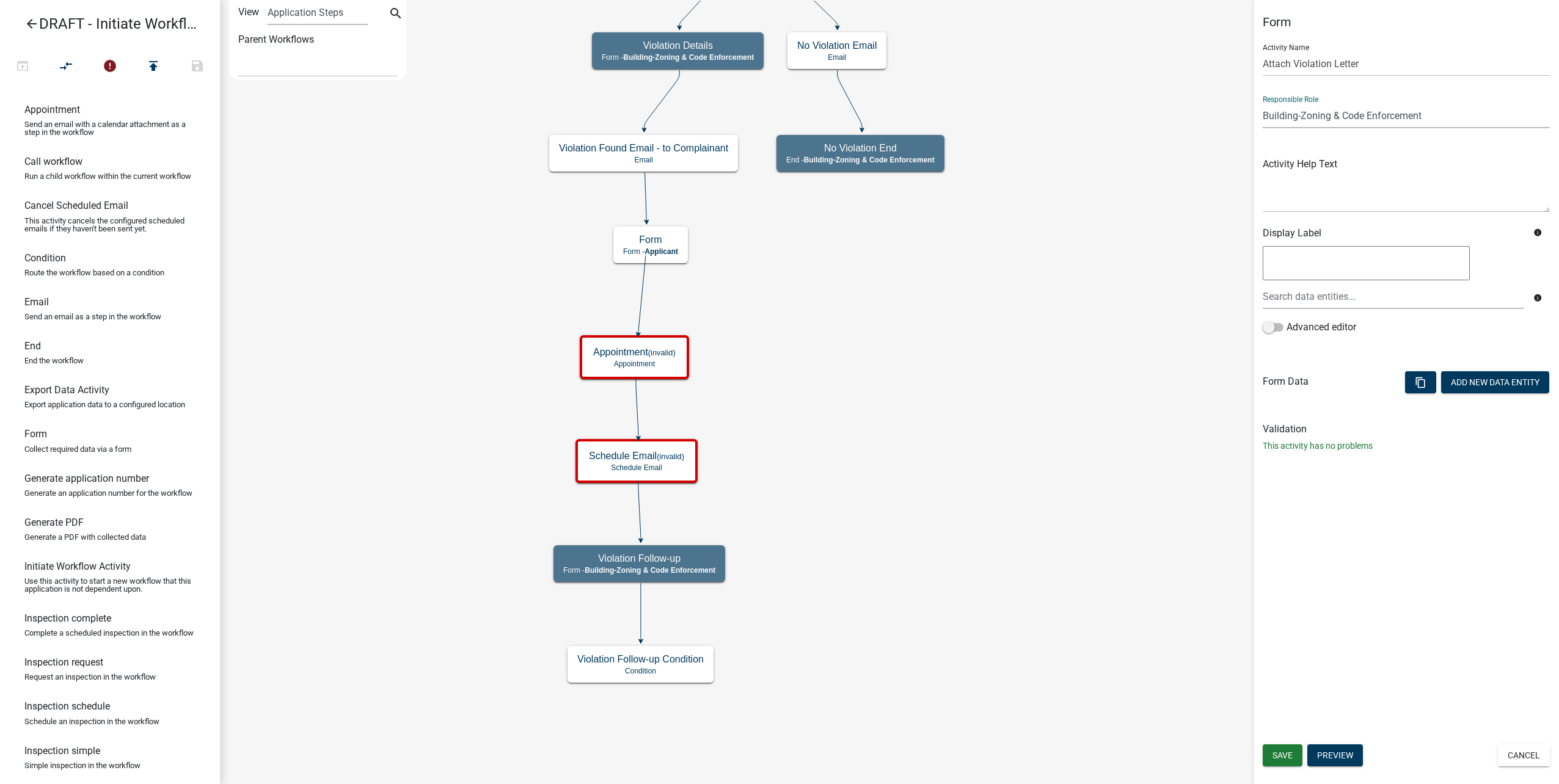
click at [1263, 103] on select "Applicant Public Works City Clerk Water/Wastewater Department Admin Front Offic…" at bounding box center [1406, 115] width 287 height 25
click at [1499, 379] on button "Add New Data Entity" at bounding box center [1495, 381] width 108 height 22
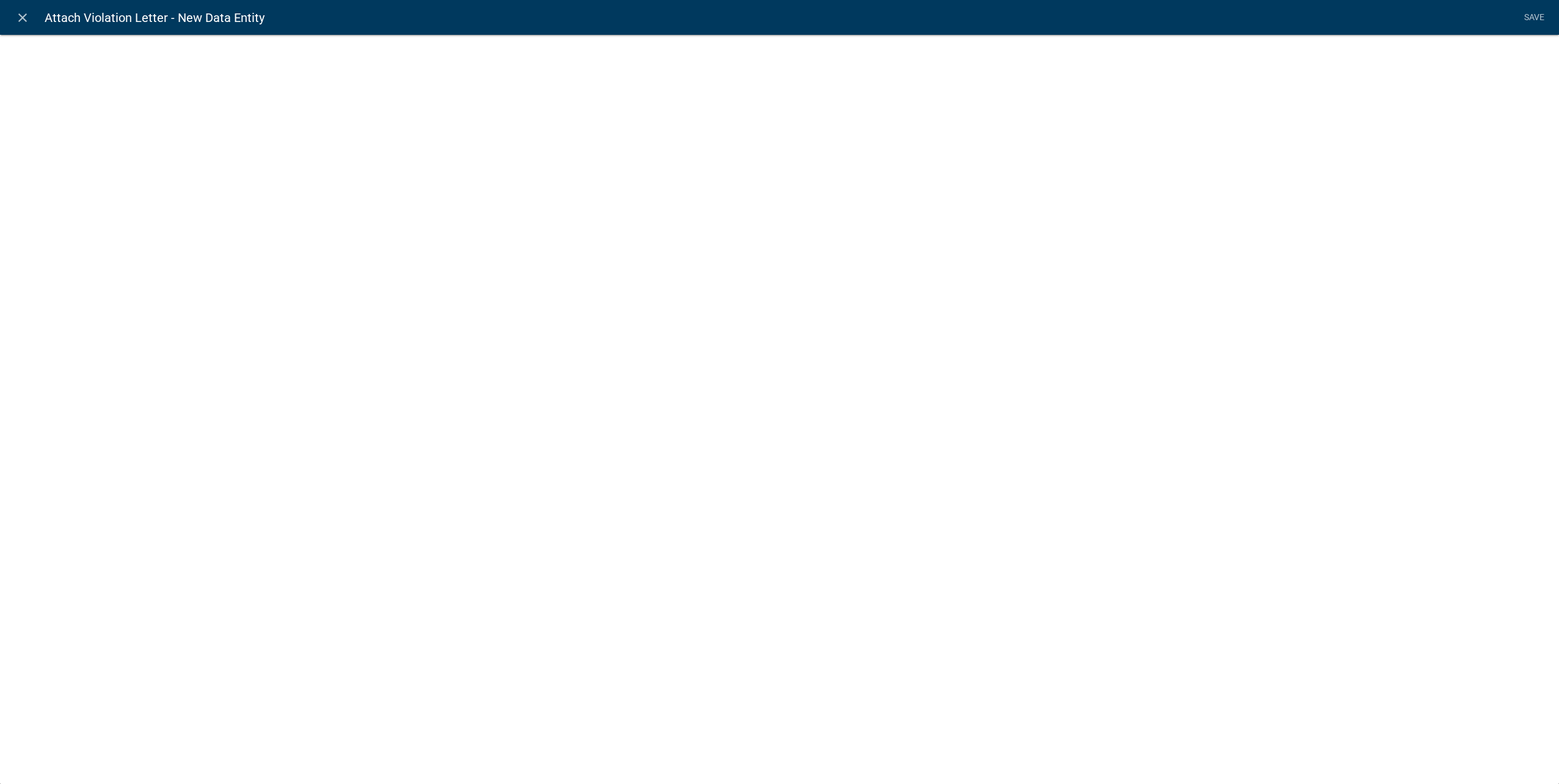
select select
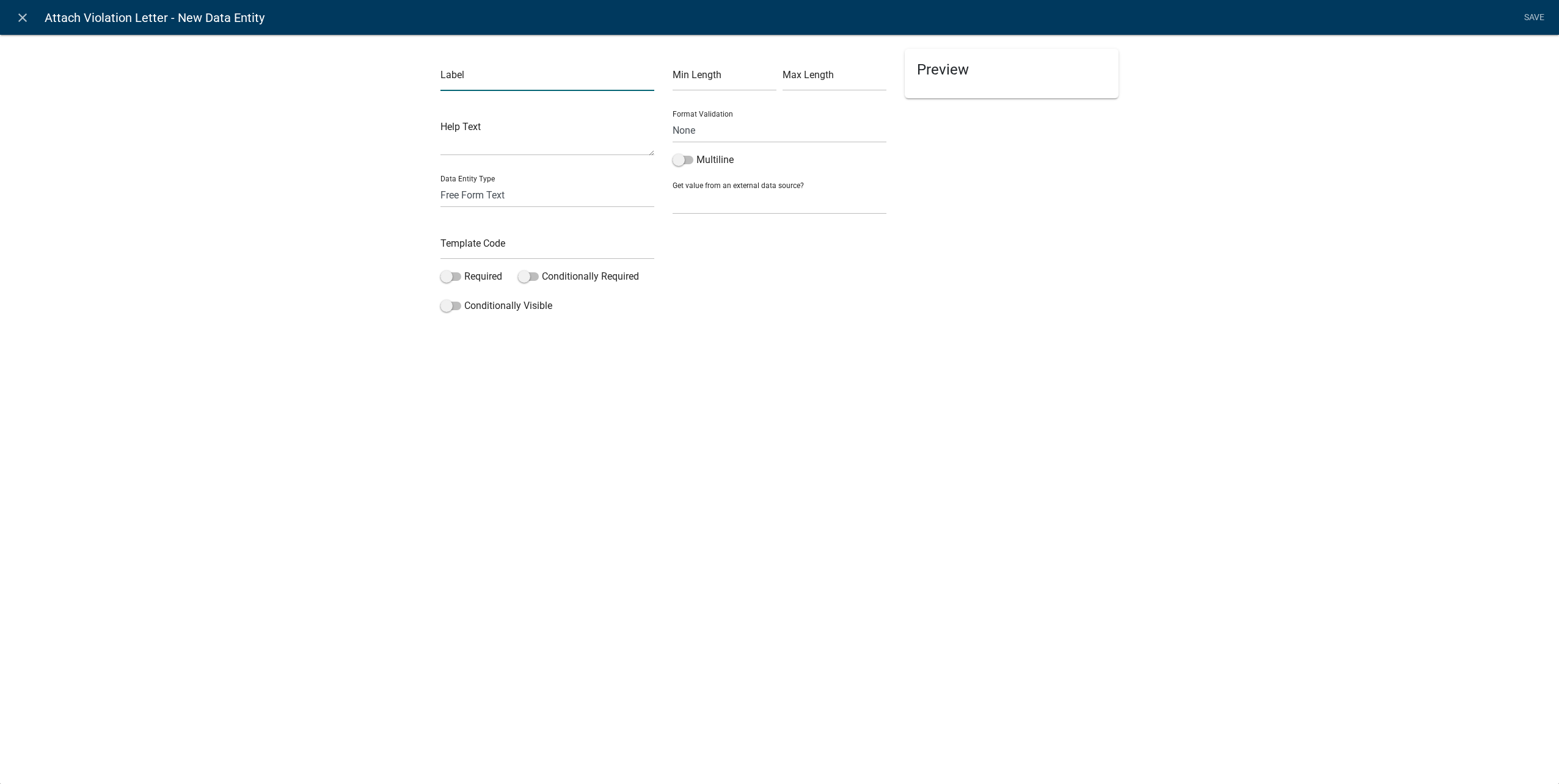
click at [500, 81] on input "text" at bounding box center [547, 78] width 214 height 25
type input "Attach Violation Letter"
click at [520, 191] on select "Free Form Text Document Display Entity Value Fee Numeric Data Date Map Sketch D…" at bounding box center [547, 194] width 214 height 25
select select "document"
click at [440, 182] on select "Free Form Text Document Display Entity Value Fee Numeric Data Date Map Sketch D…" at bounding box center [547, 194] width 214 height 25
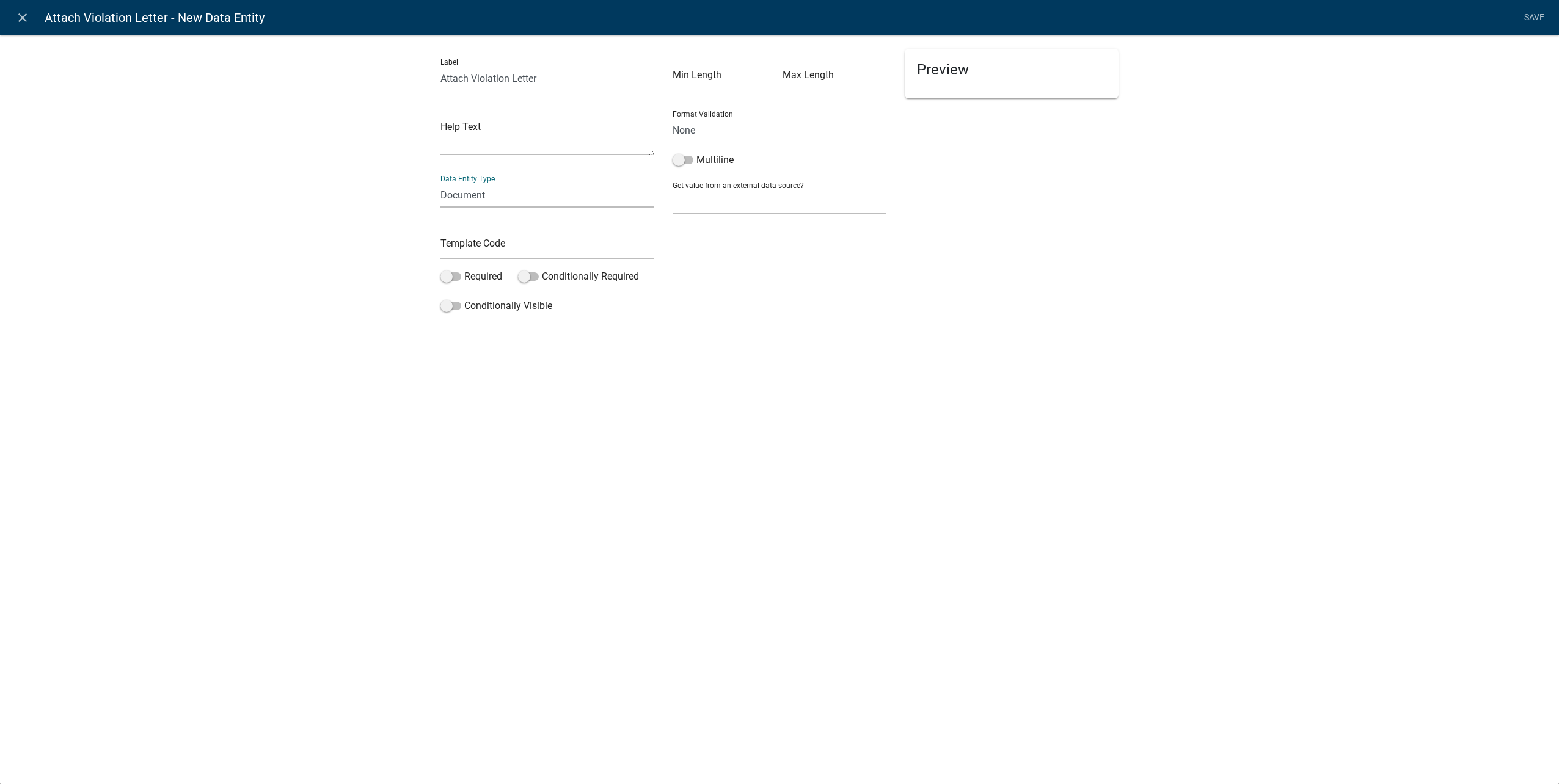
select select "document"
click at [508, 242] on input "text" at bounding box center [547, 246] width 214 height 25
type input "AttachViolationLetter"
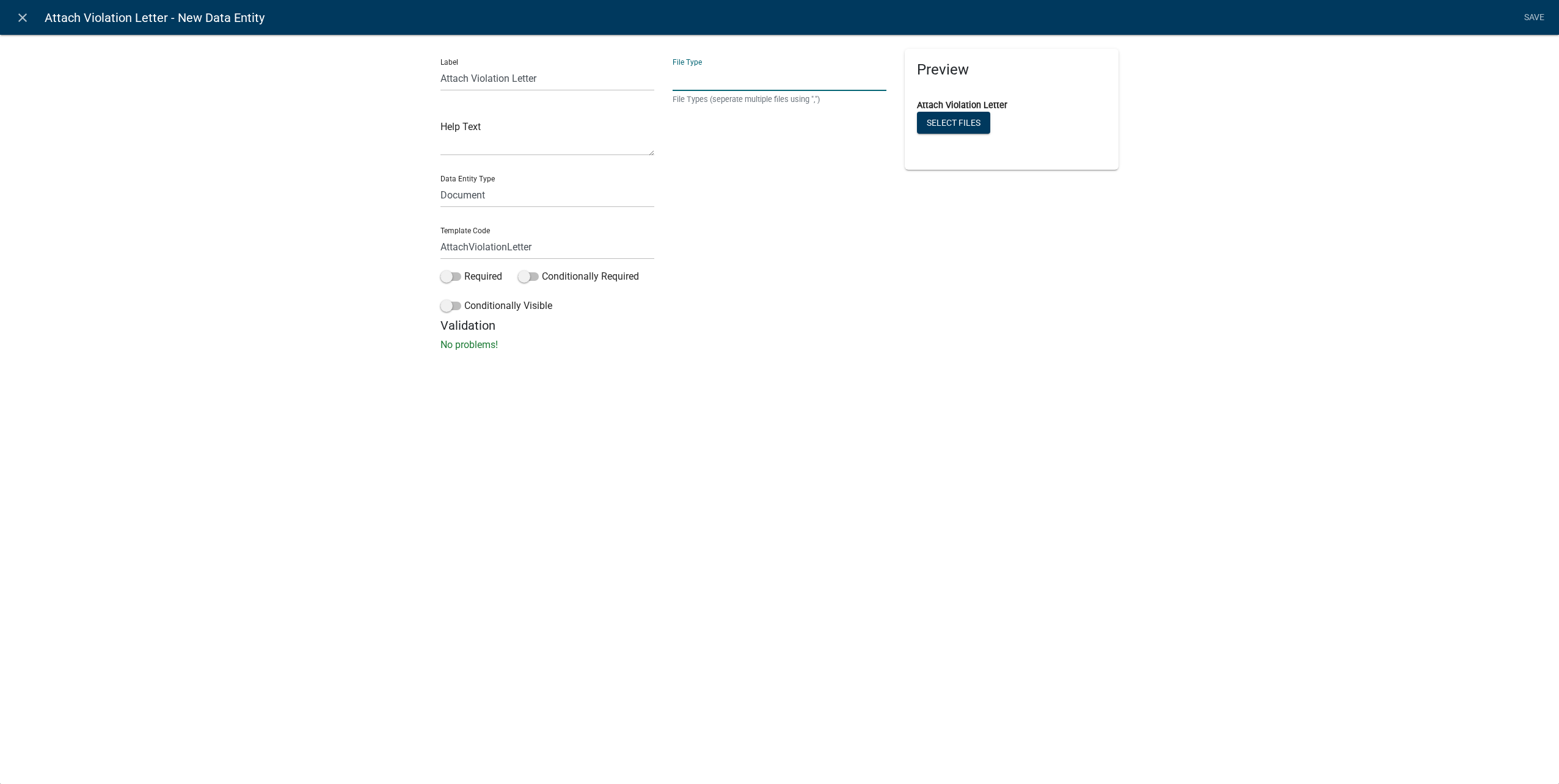
click at [789, 72] on input "text" at bounding box center [780, 78] width 214 height 25
paste input "pdf,jpeg,jpg,xls,doc,docx,xlsx"
type input "pdf,jpeg,jpg,xls,doc,docx,xlsx"
click at [450, 277] on span at bounding box center [451, 277] width 21 height 9
click at [465, 269] on input "Required" at bounding box center [465, 269] width 0 height 0
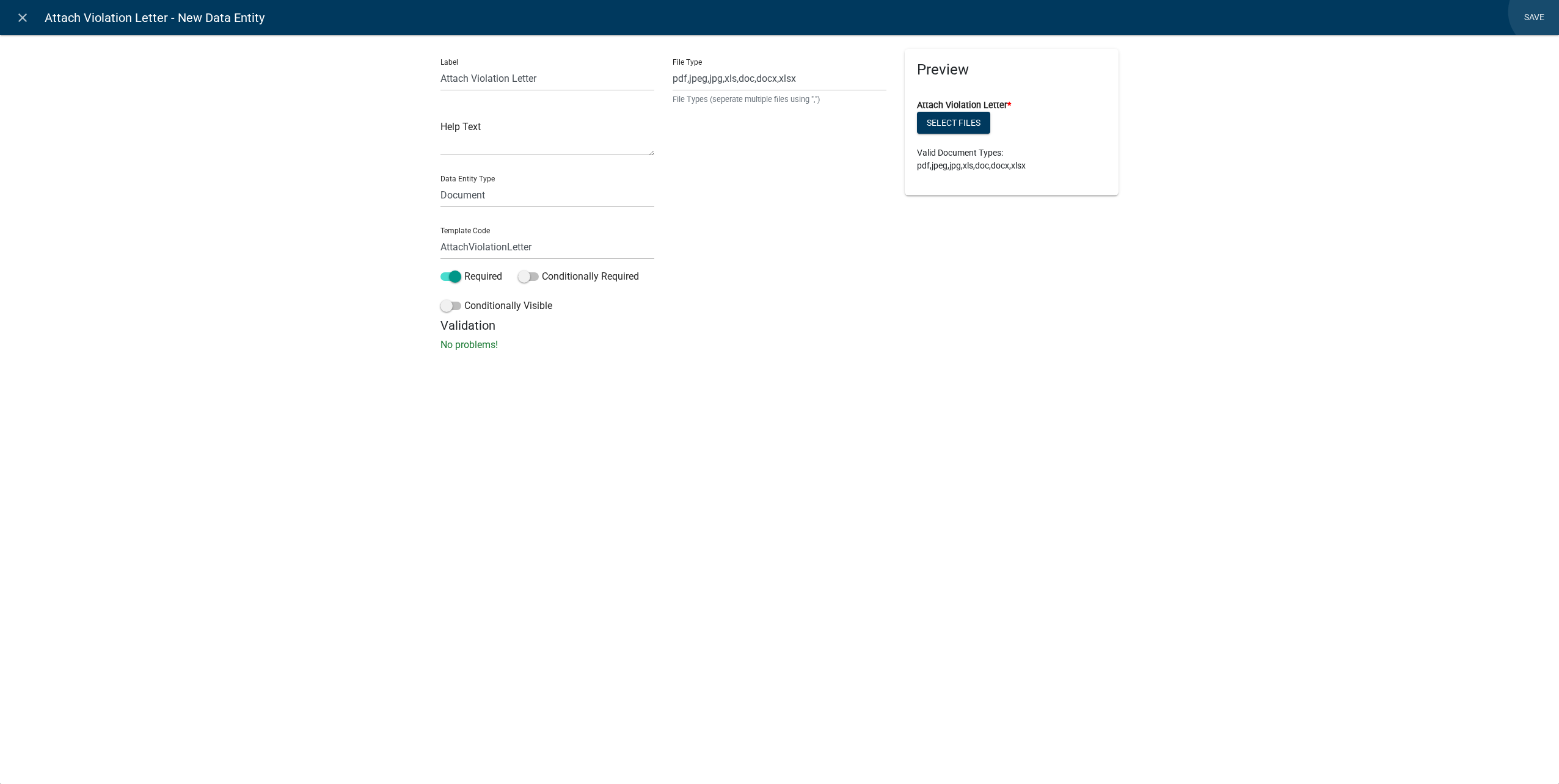
click at [1547, 11] on link "Save" at bounding box center [1534, 18] width 31 height 24
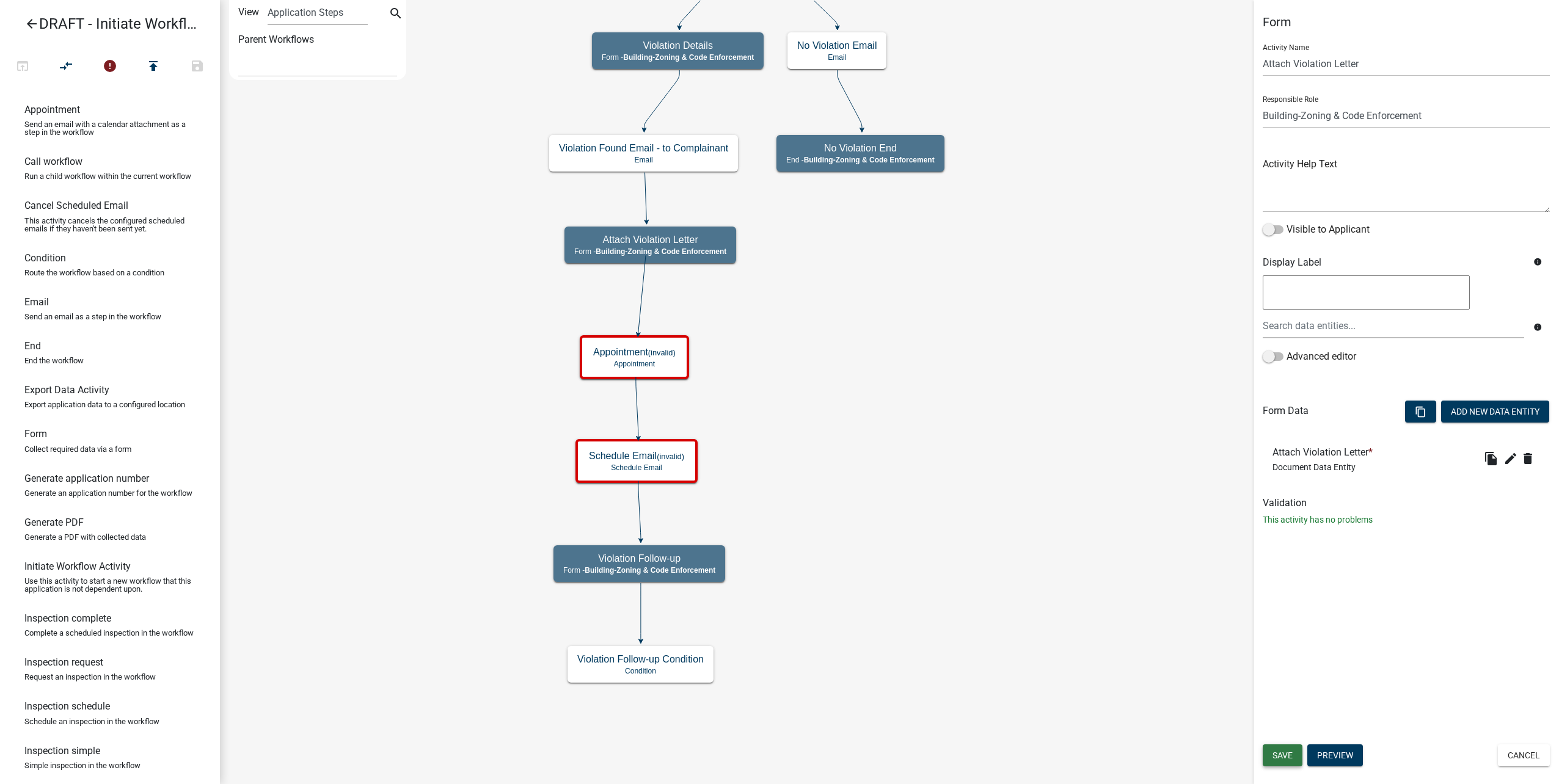
click at [1290, 747] on button "Save" at bounding box center [1282, 755] width 40 height 22
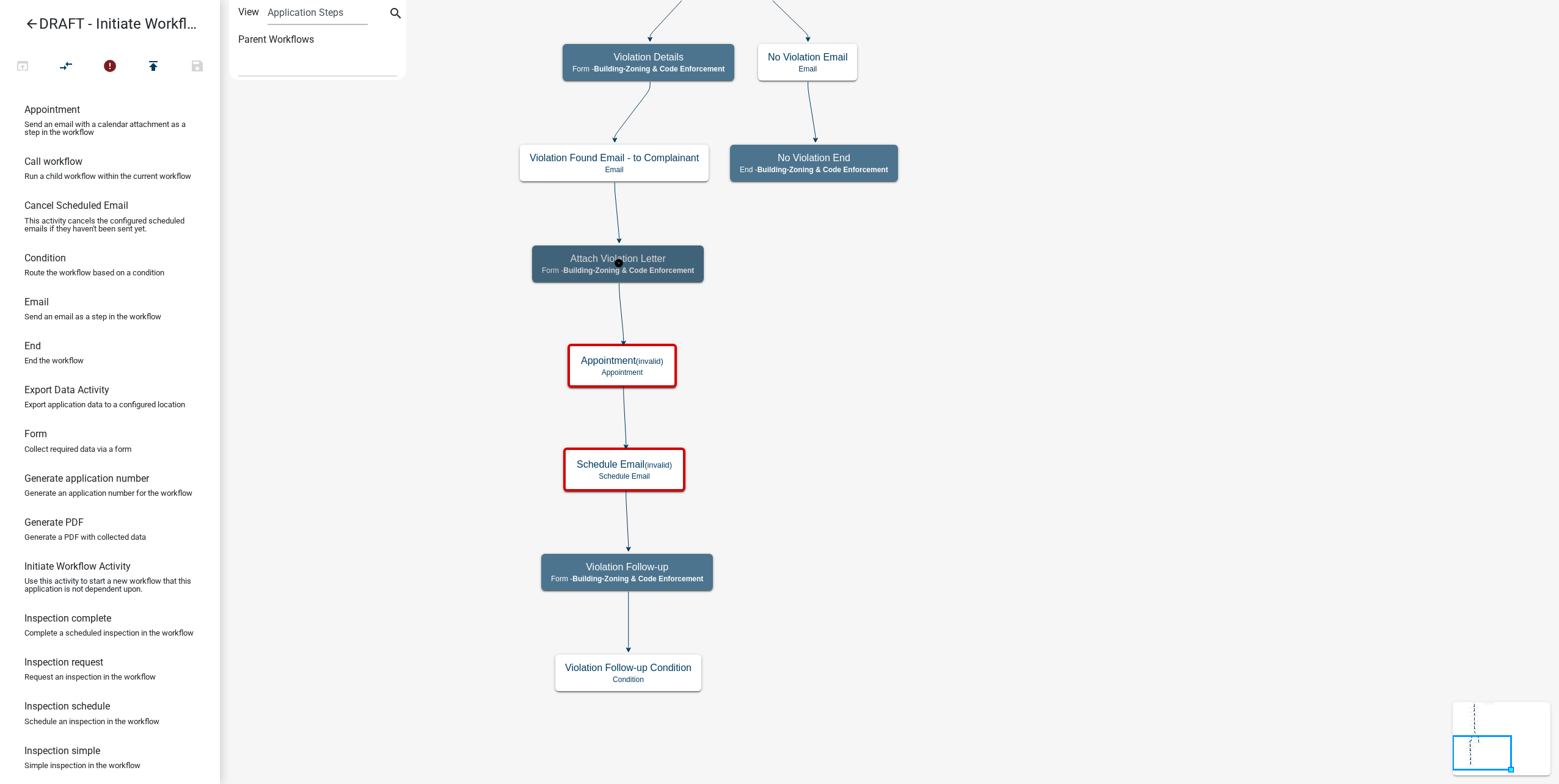
click at [683, 259] on h5 "Attach Violation Letter" at bounding box center [618, 259] width 152 height 11
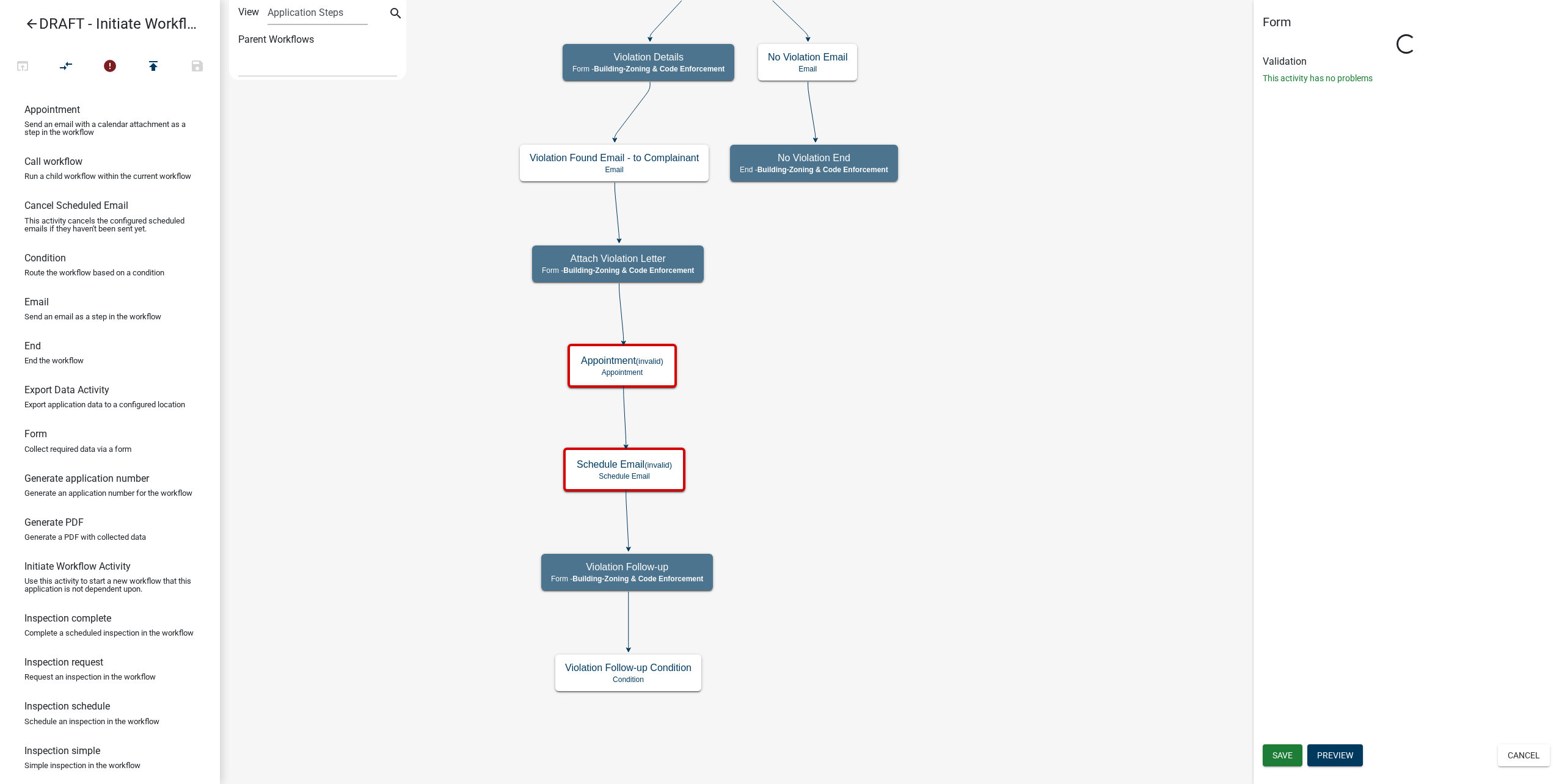
select select "AA0F0E89-27AD-4056-A8DF-C2D0F55E2258"
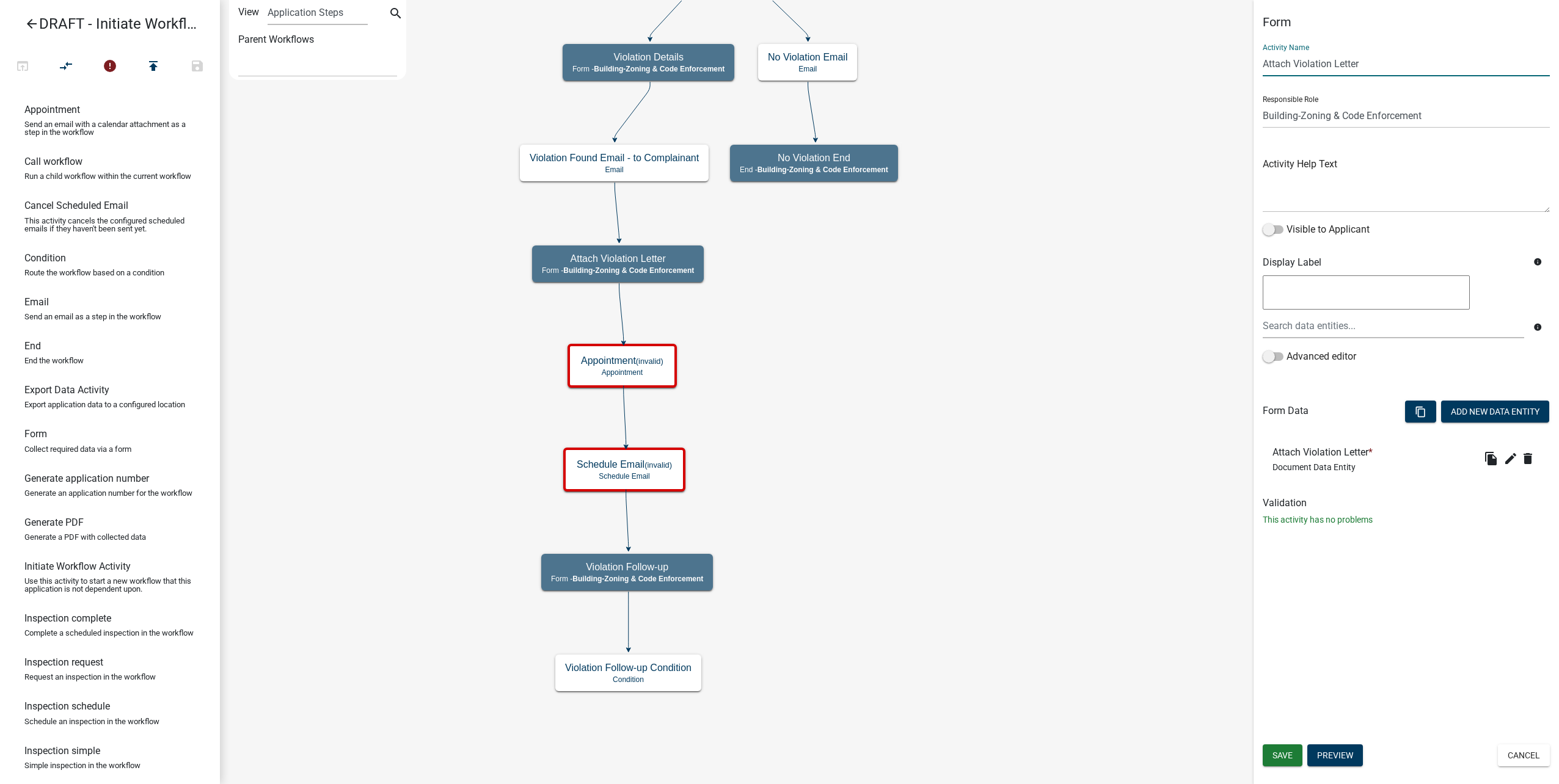
drag, startPoint x: 1292, startPoint y: 61, endPoint x: 1185, endPoint y: 54, distance: 107.2
click at [1185, 54] on main "Start Start - Applicant Complainant Information Form - Front Office (info@cityo…" at bounding box center [889, 392] width 1339 height 784
type input "Send Violation Letter"
click at [1282, 765] on button "Save" at bounding box center [1282, 755] width 40 height 22
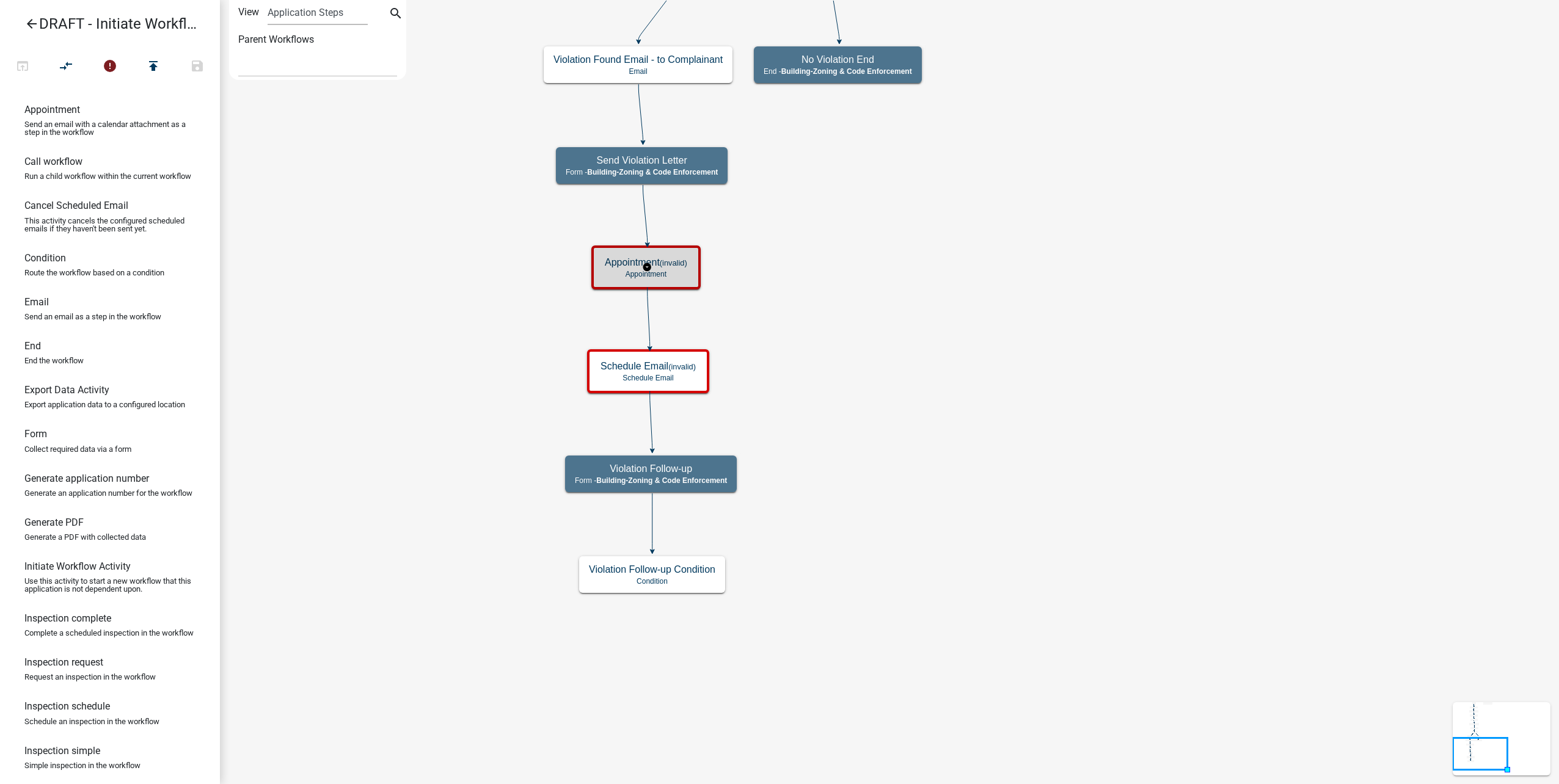
click at [680, 257] on h5 "Appointment (invalid)" at bounding box center [645, 262] width 82 height 11
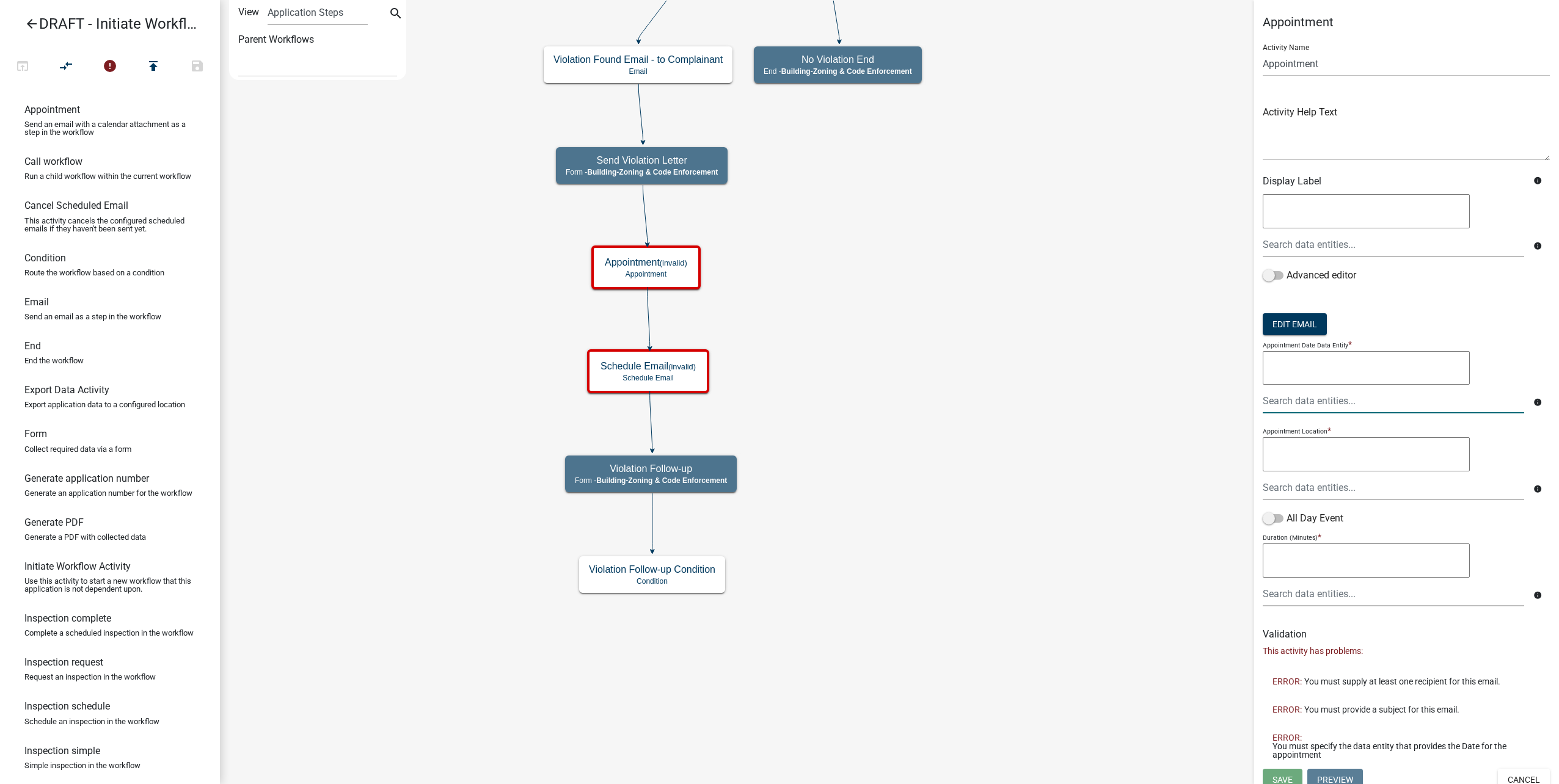
click at [1410, 403] on div at bounding box center [1394, 400] width 280 height 25
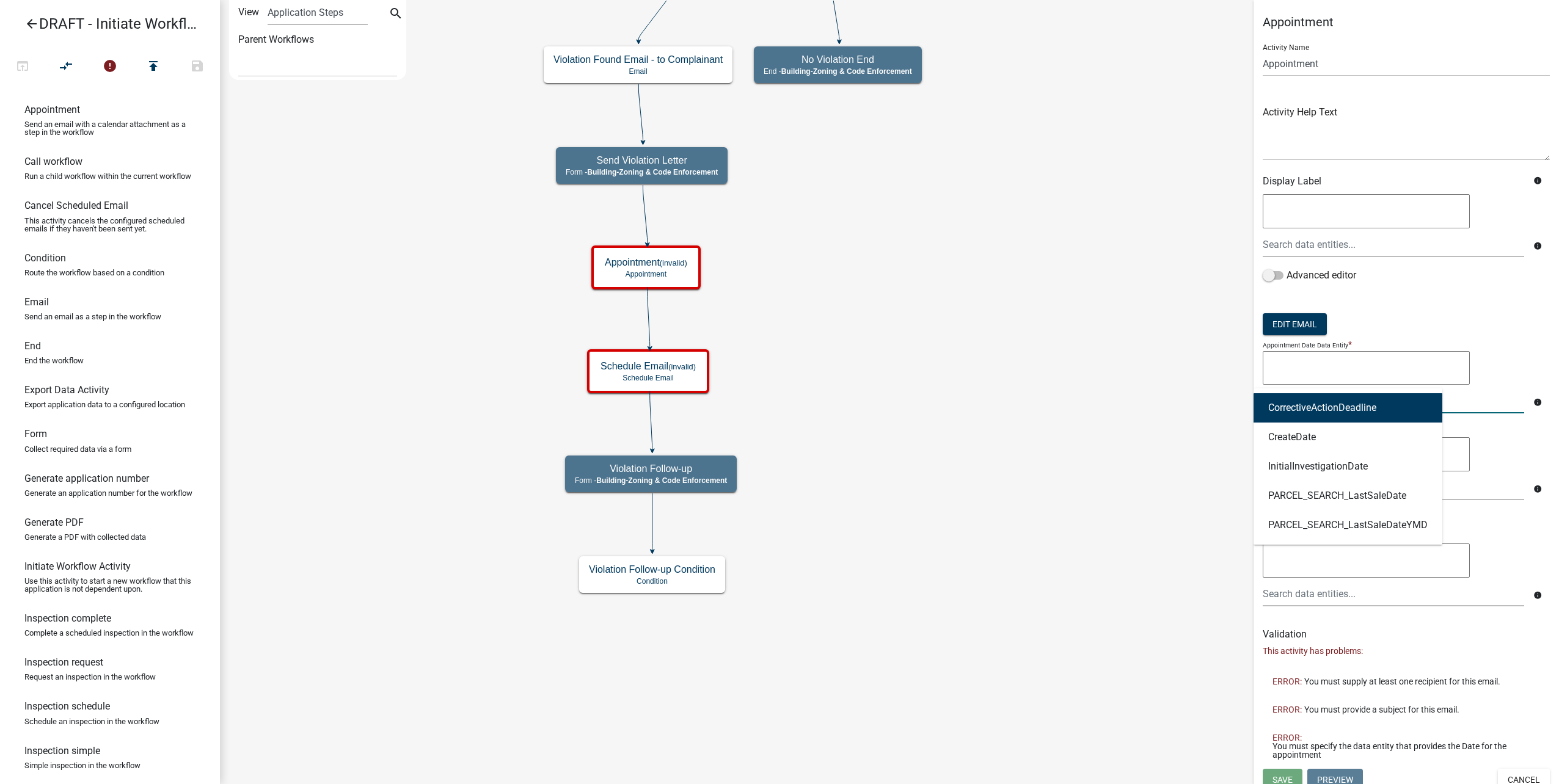
click at [1348, 411] on ngb-highlight "CorrectiveActionDeadline" at bounding box center [1322, 407] width 108 height 10
type textarea "CorrectiveActionDeadline"
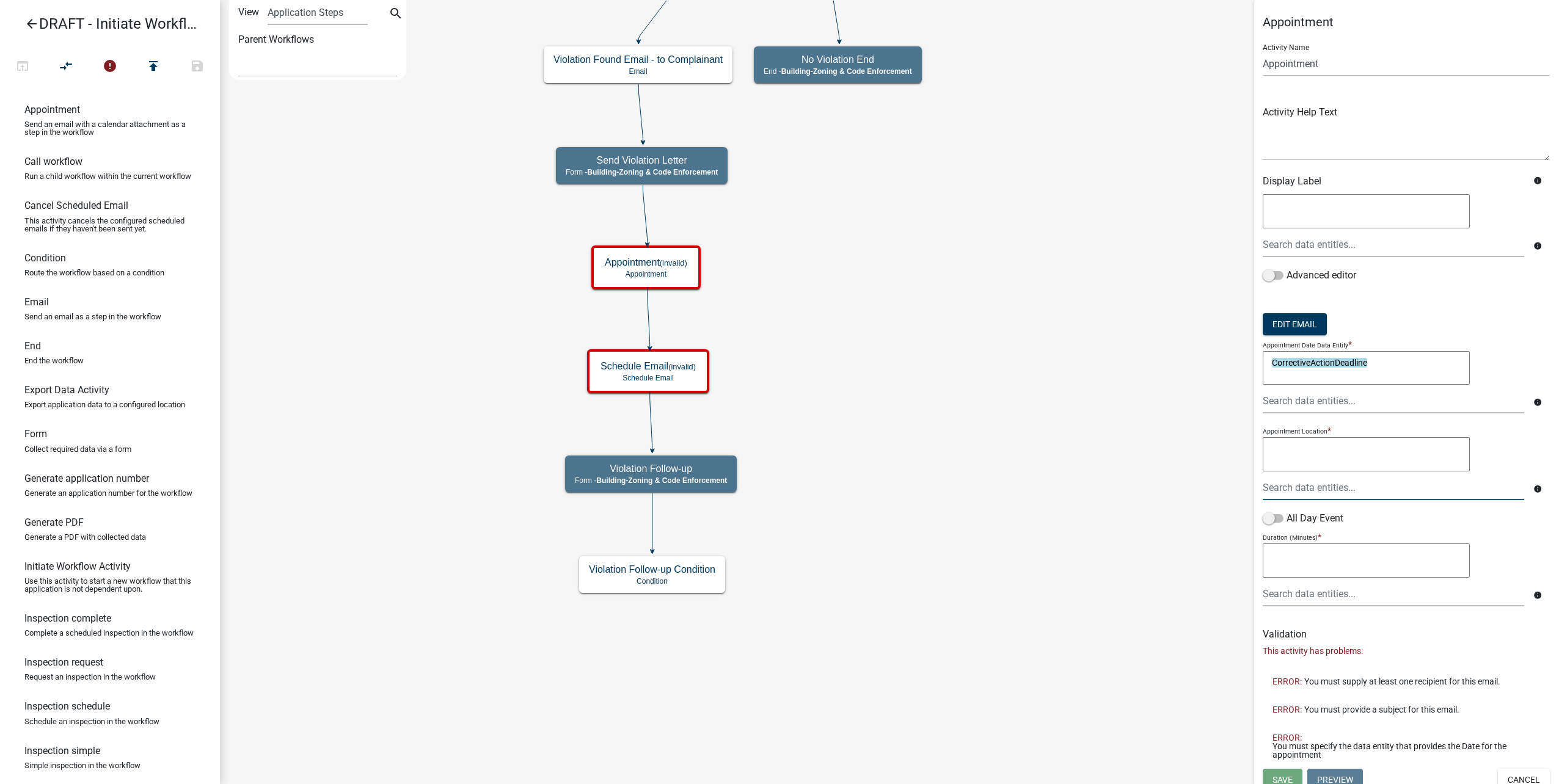
click at [1366, 491] on div at bounding box center [1394, 487] width 280 height 25
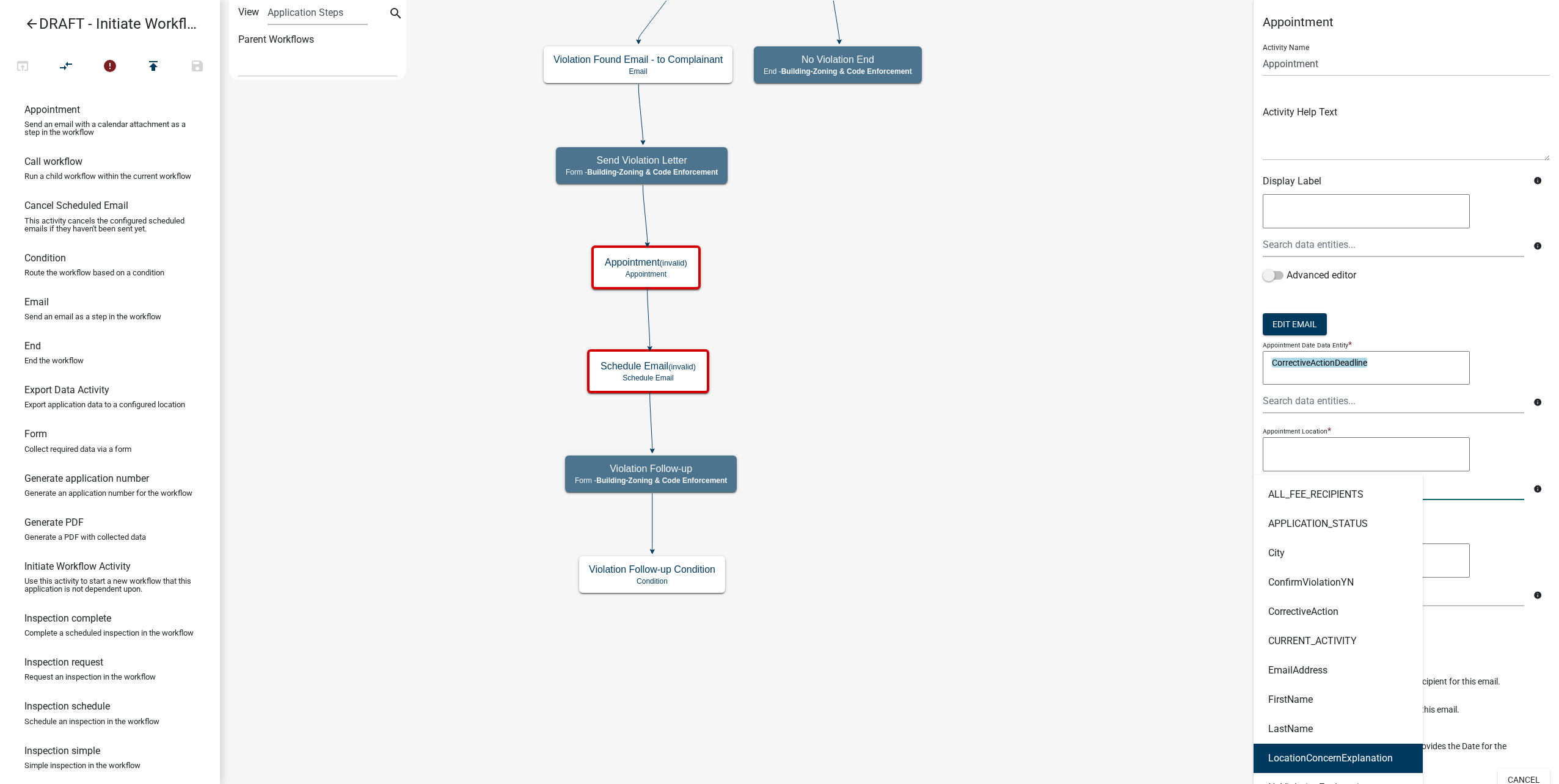
click at [1404, 748] on button "LocationConcernExplanation" at bounding box center [1338, 758] width 169 height 29
type textarea "LocationConcernExplanation"
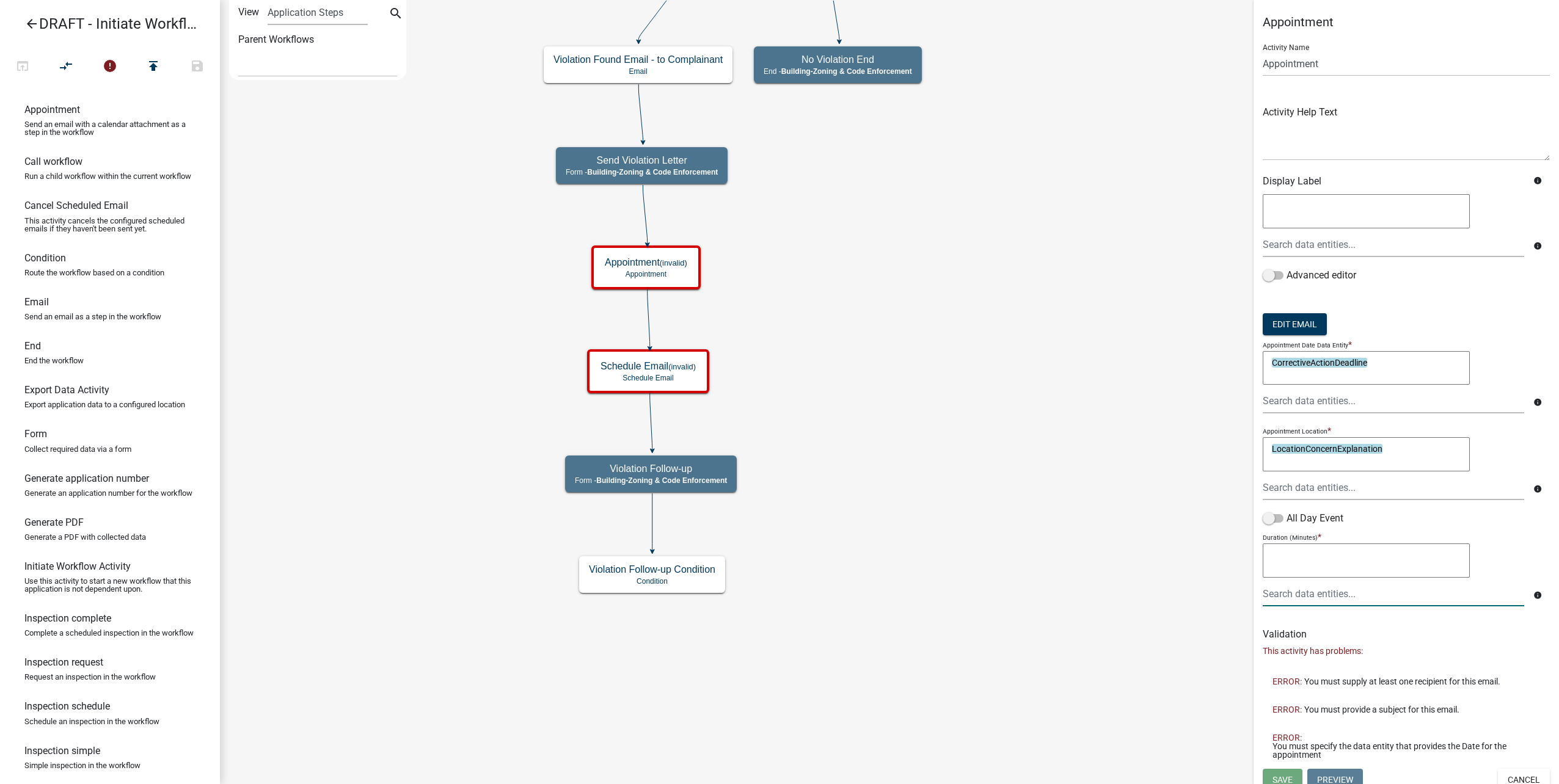
click at [1325, 590] on div at bounding box center [1394, 594] width 280 height 25
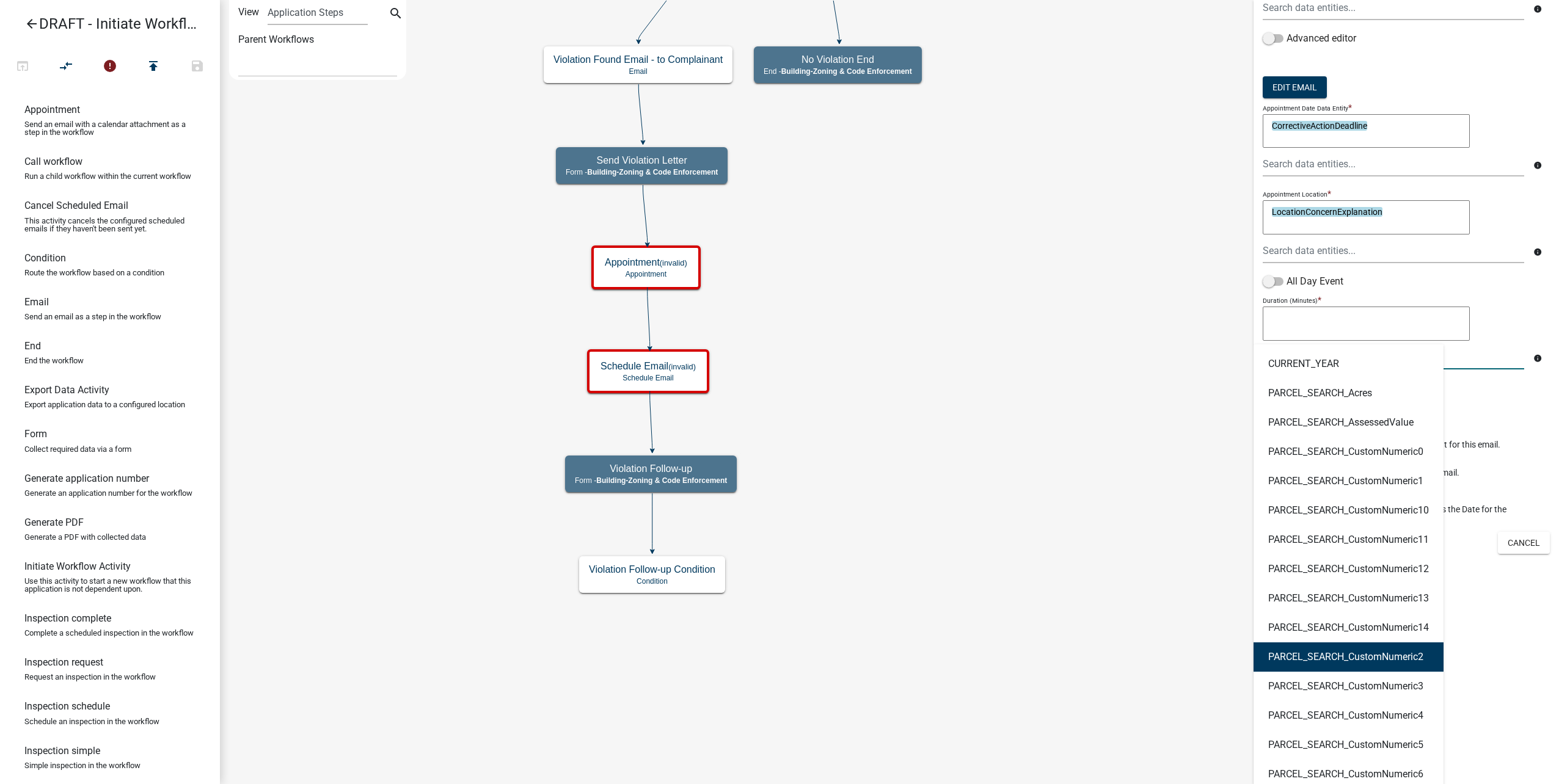
scroll to position [176, 0]
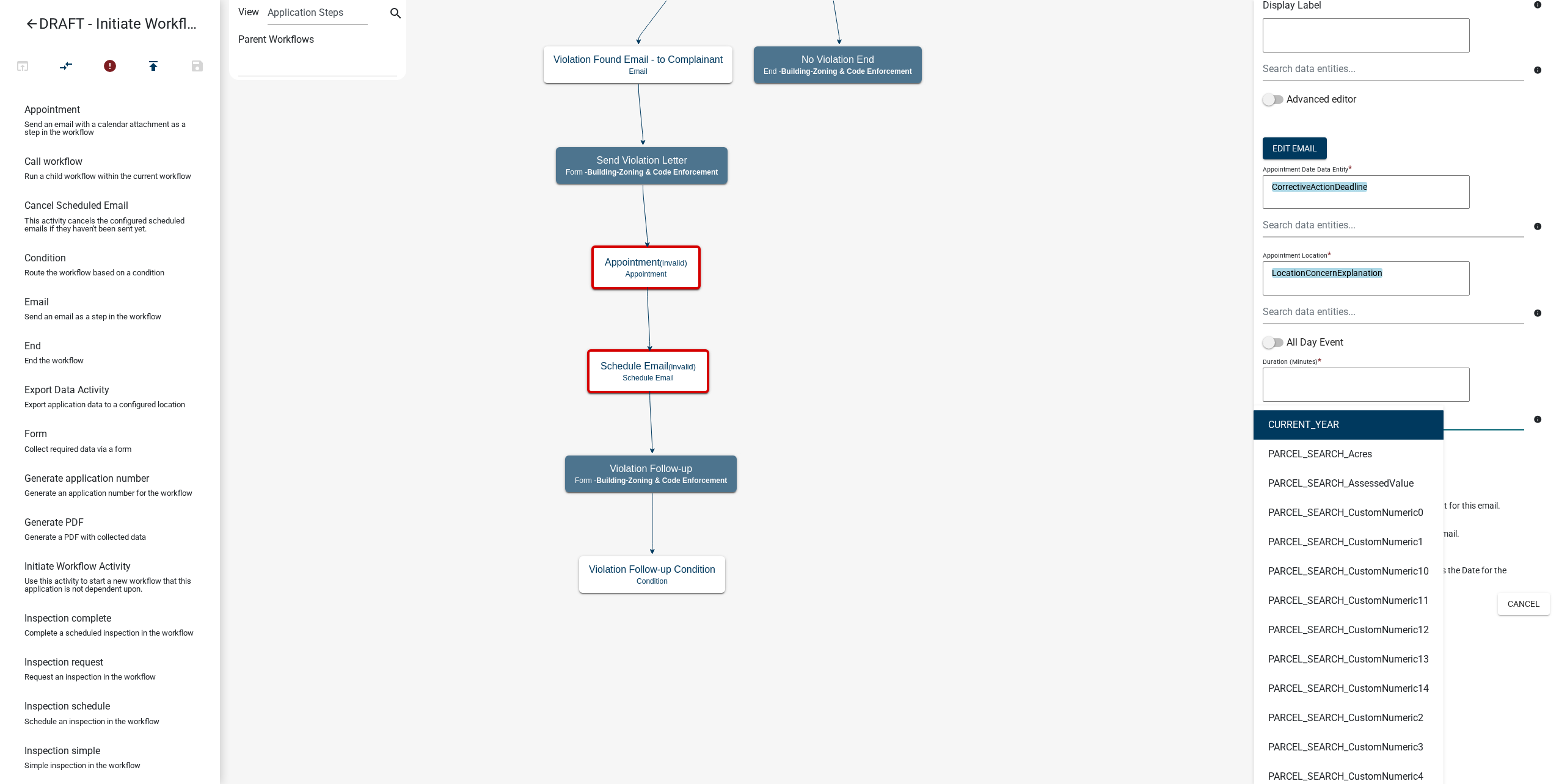
click at [1334, 431] on button "CURRENT_YEAR" at bounding box center [1348, 425] width 190 height 29
type textarea "CURRENT_YEAR"
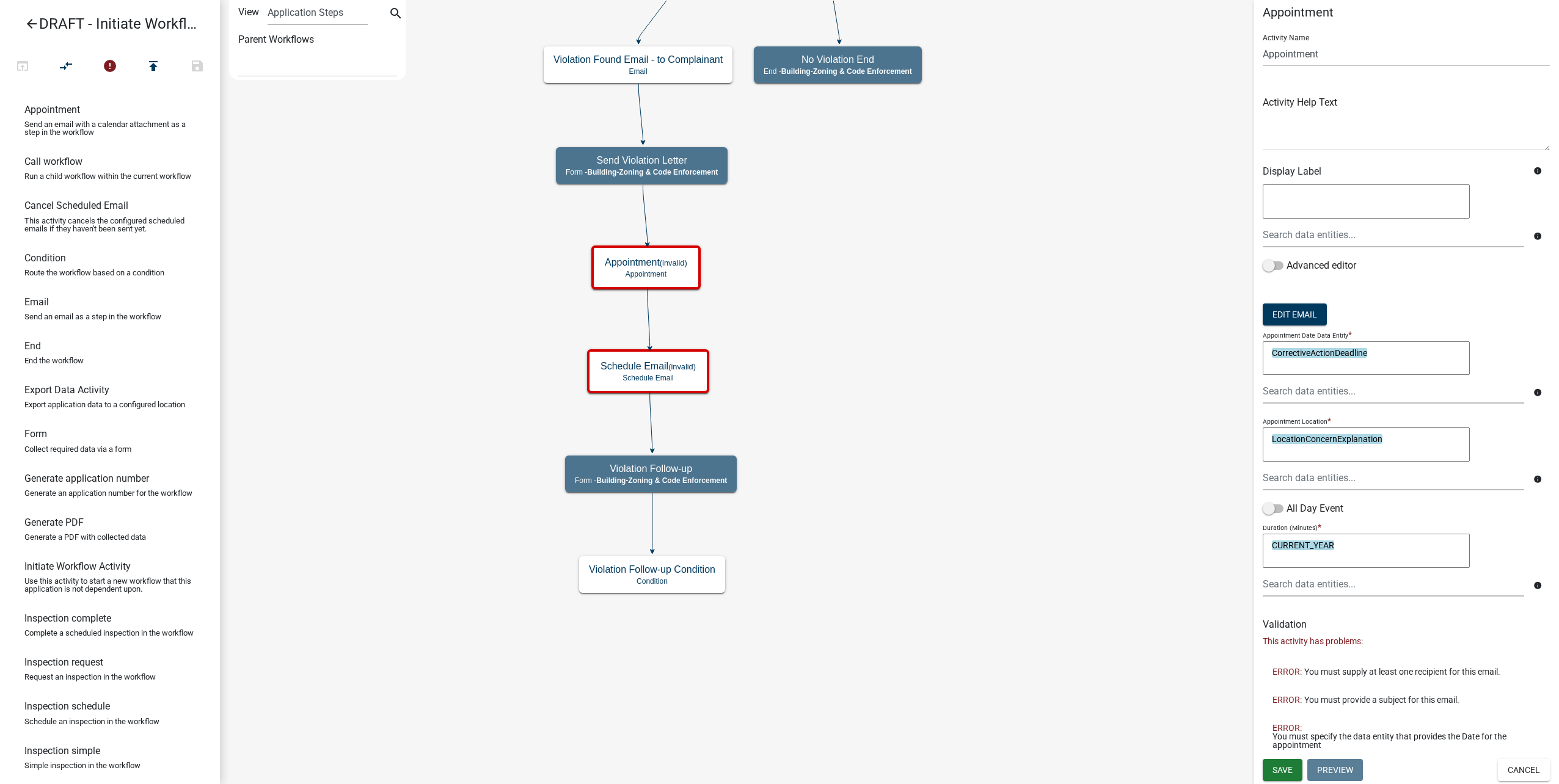
click at [1304, 302] on form "Activity Name Appointment Activity Help Text Display Label info info Advanced e…" at bounding box center [1406, 316] width 287 height 583
click at [1303, 311] on button "Edit Email" at bounding box center [1295, 314] width 64 height 22
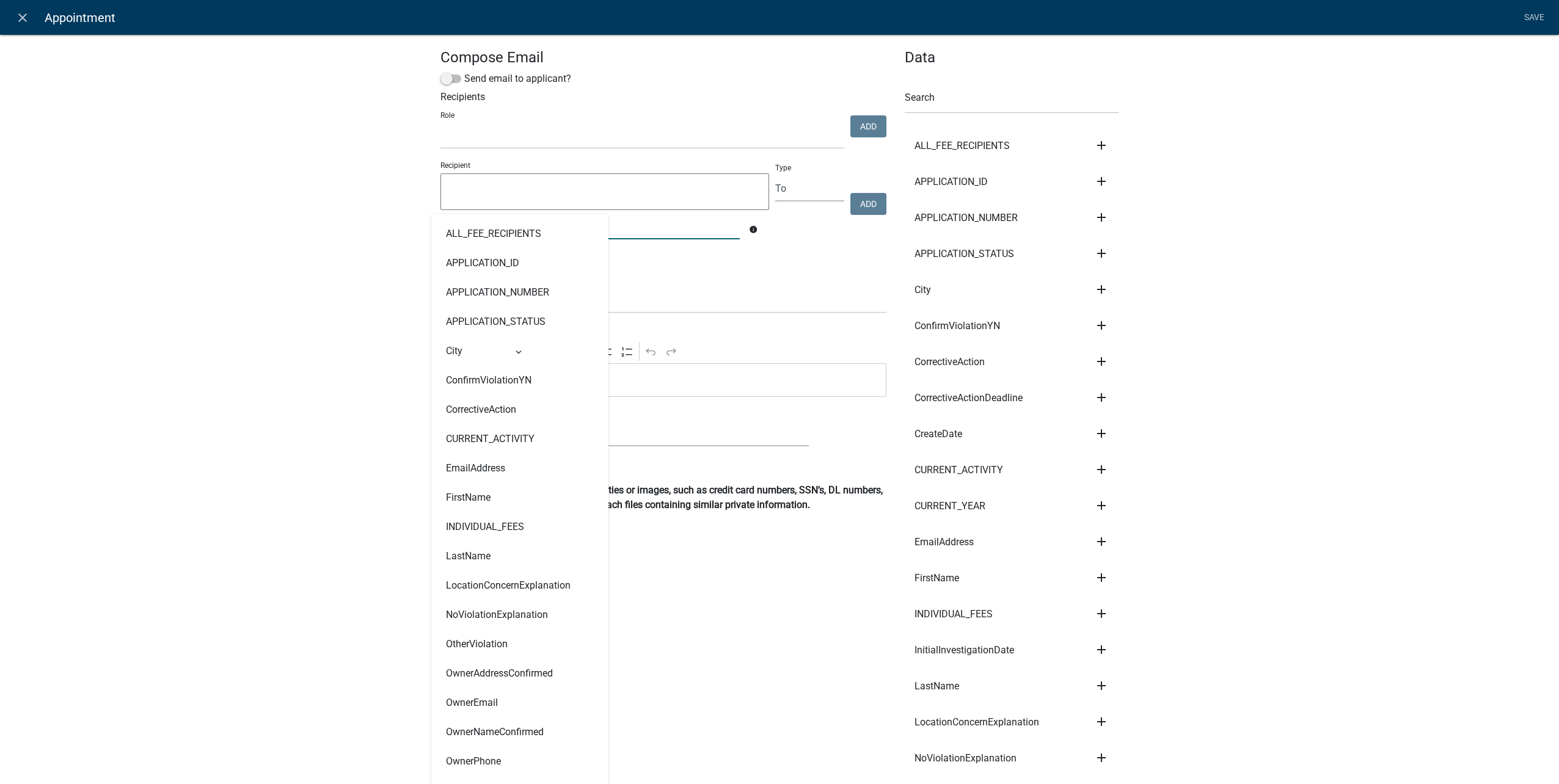
click at [616, 225] on input "text" at bounding box center [590, 227] width 299 height 25
click at [611, 148] on select "Public Works Building Maintenance City Clerk Water/Wastewater Department Admin …" at bounding box center [642, 136] width 404 height 25
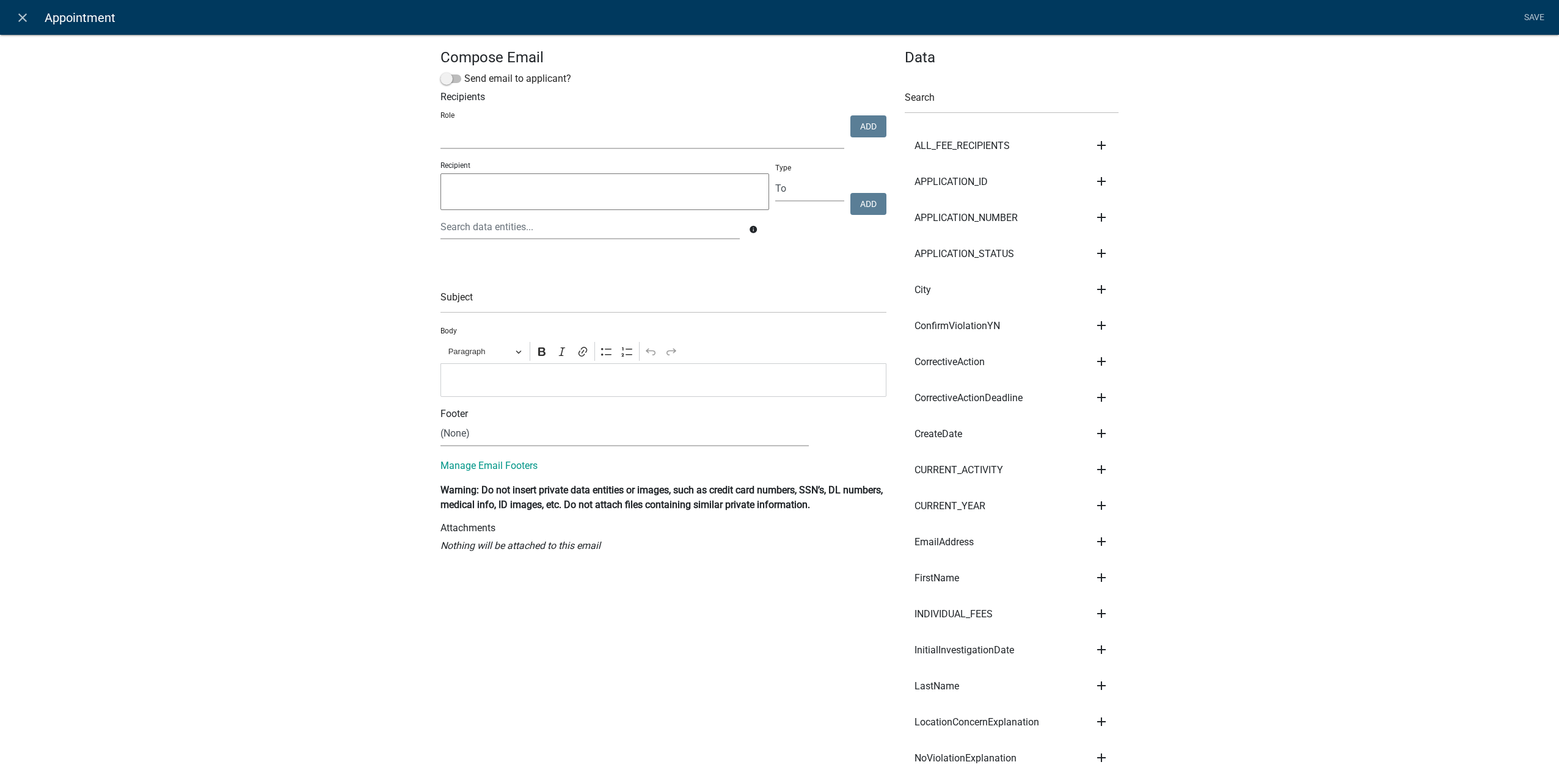
select select "37b71fca-98cc-4f18-8d75-0b07884f7951"
click at [440, 124] on select "Public Works Building Maintenance City Clerk Water/Wastewater Department Admin …" at bounding box center [642, 136] width 404 height 25
click at [865, 132] on button "Add" at bounding box center [868, 126] width 36 height 22
select select
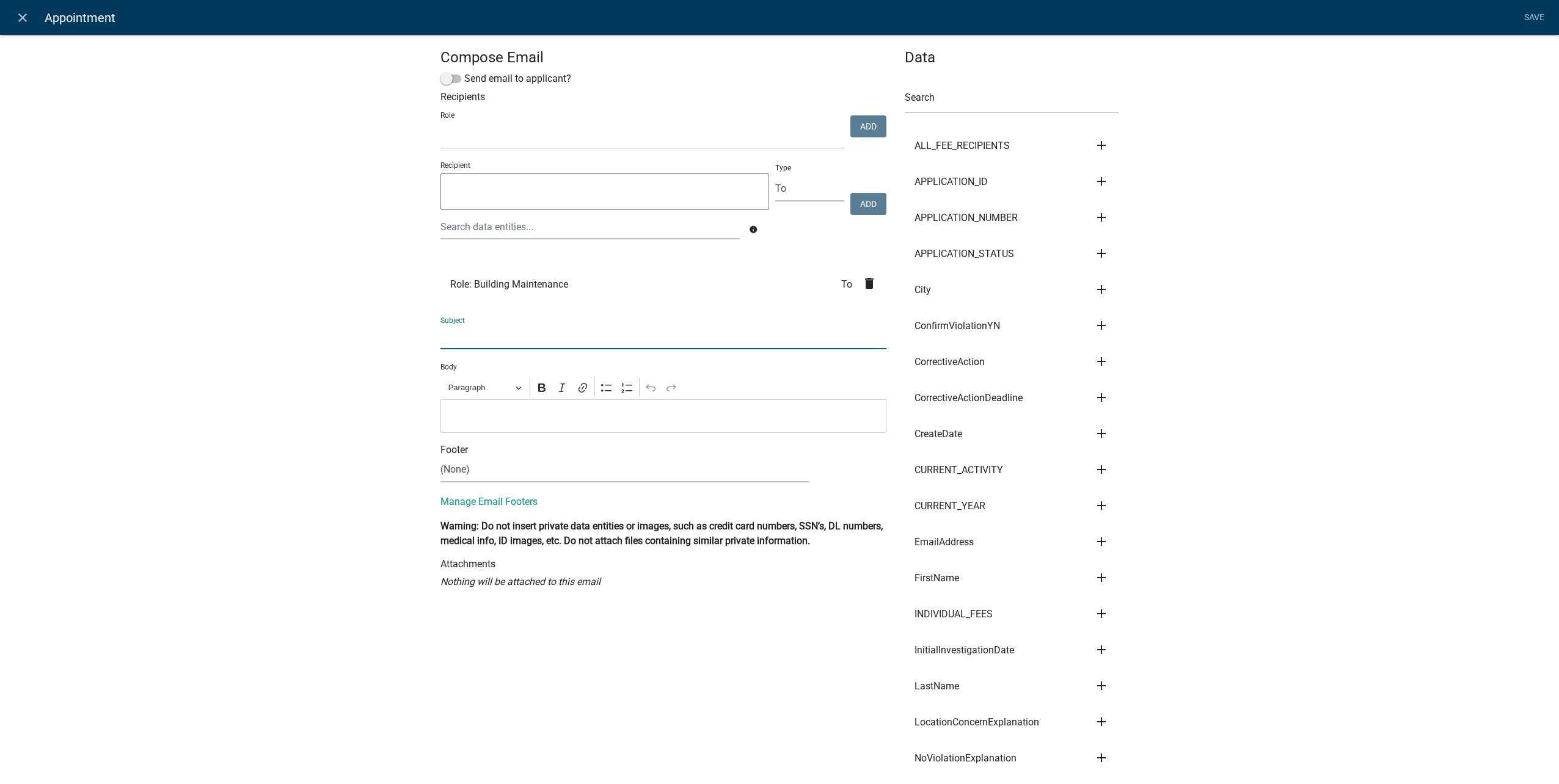
click at [693, 341] on input "text" at bounding box center [663, 337] width 446 height 25
type input "You have an appointment to inspect for code enforcement"
click at [487, 422] on p "Editor editing area: main. Press Alt+0 for help." at bounding box center [664, 416] width 433 height 15
click at [1531, 23] on link "Save" at bounding box center [1534, 18] width 31 height 24
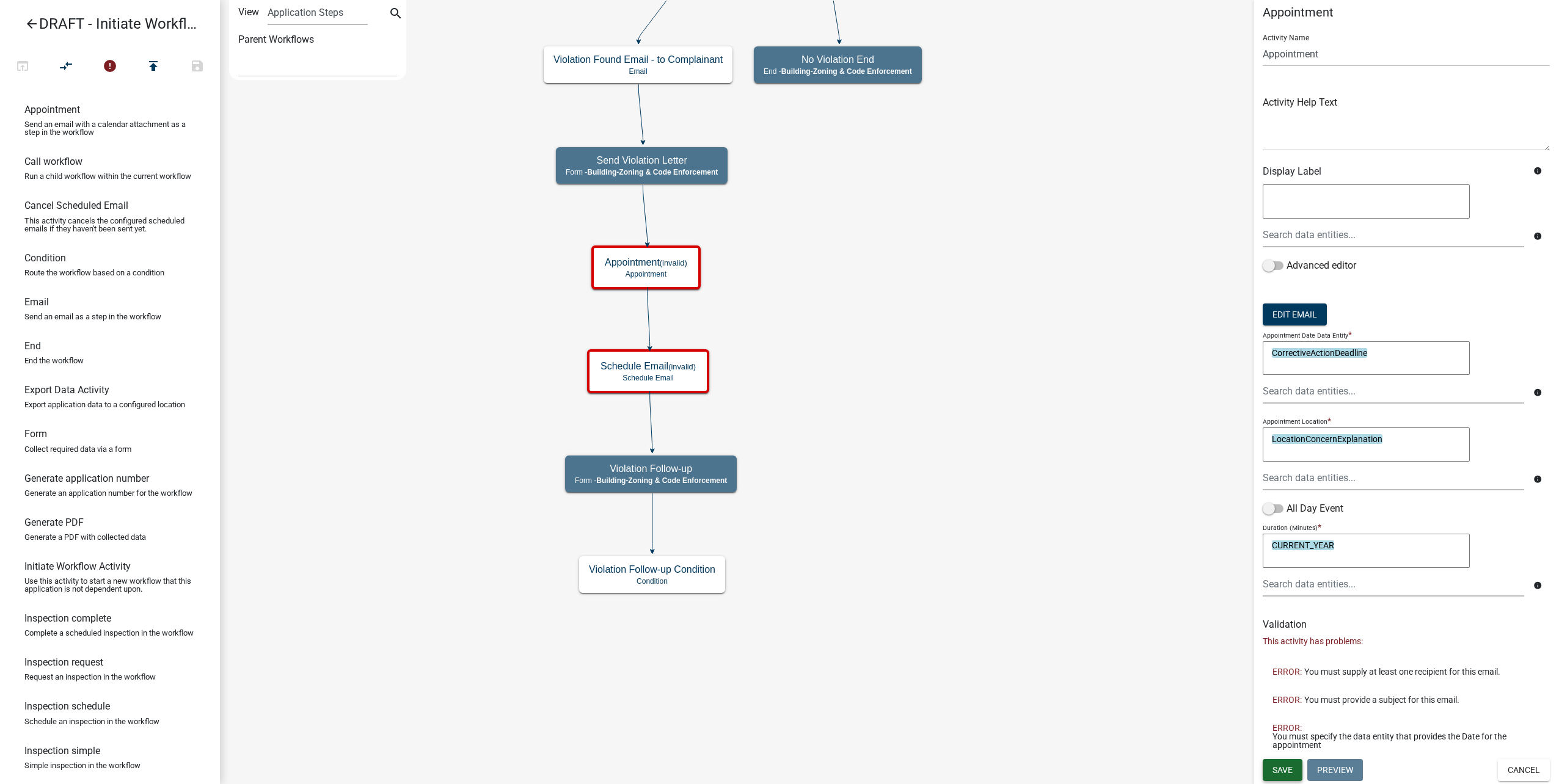
click at [1286, 774] on span "Save" at bounding box center [1282, 769] width 20 height 10
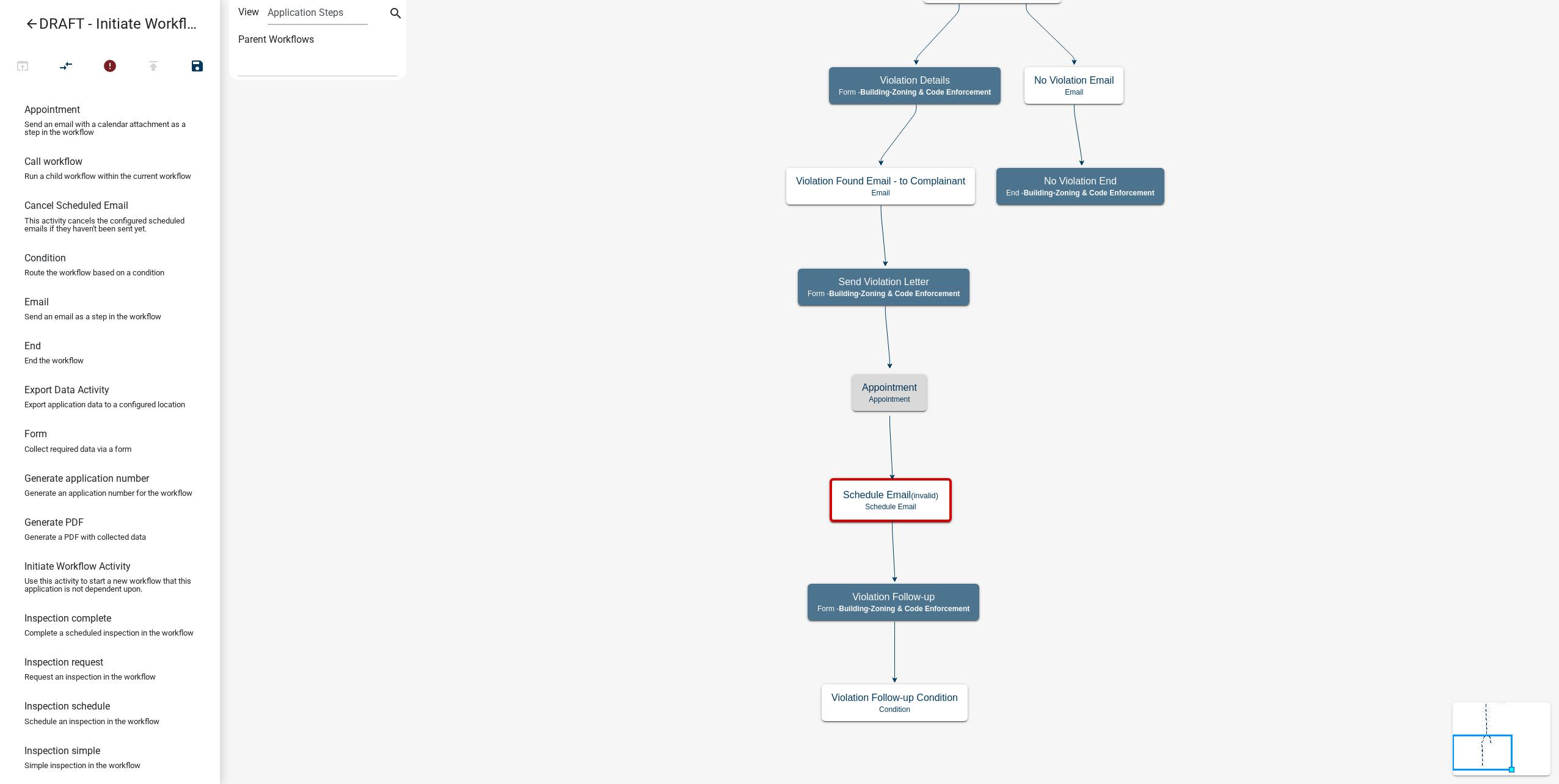
scroll to position [0, 0]
click at [924, 504] on p "Schedule Email" at bounding box center [890, 507] width 95 height 9
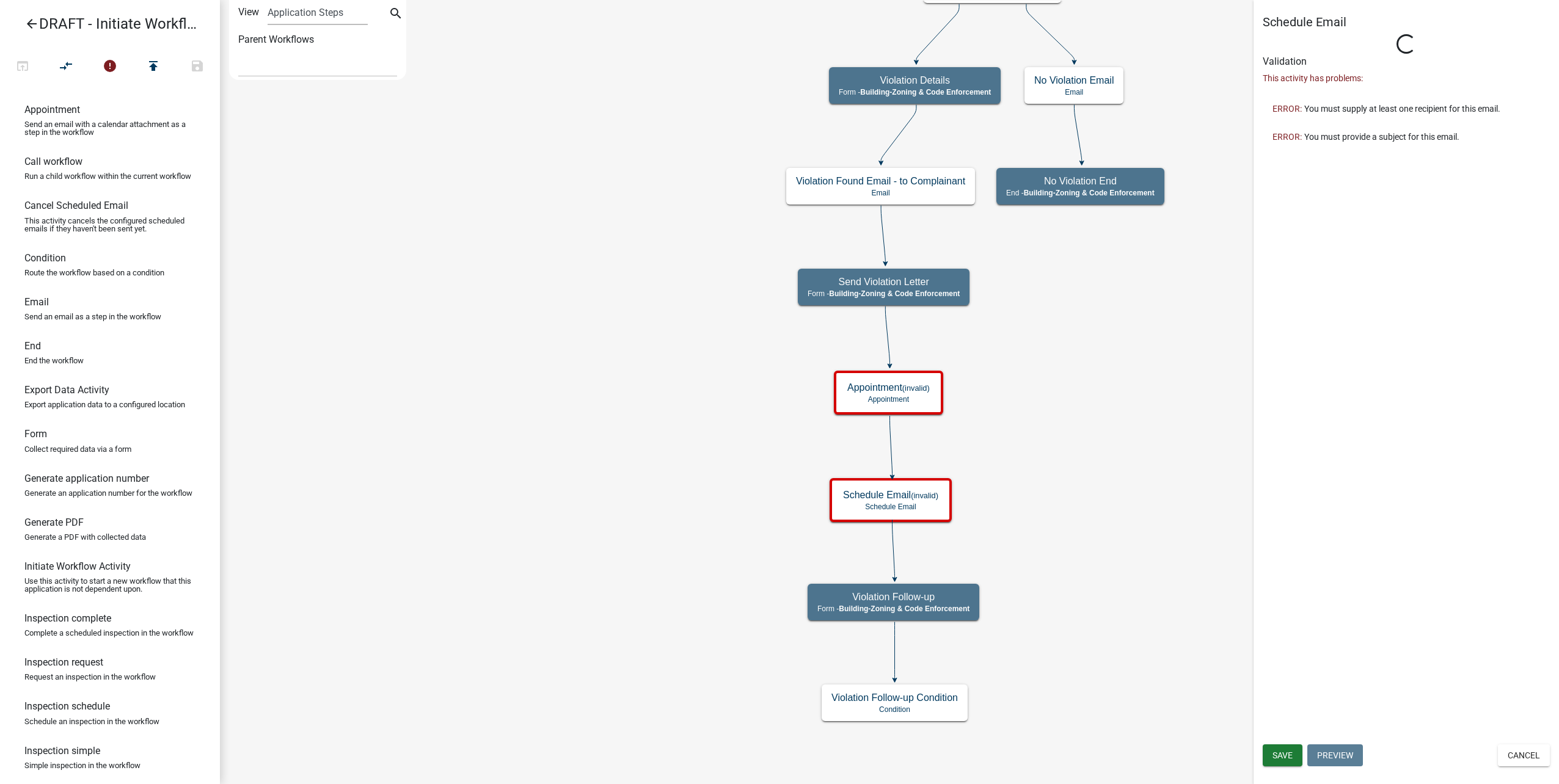
select select
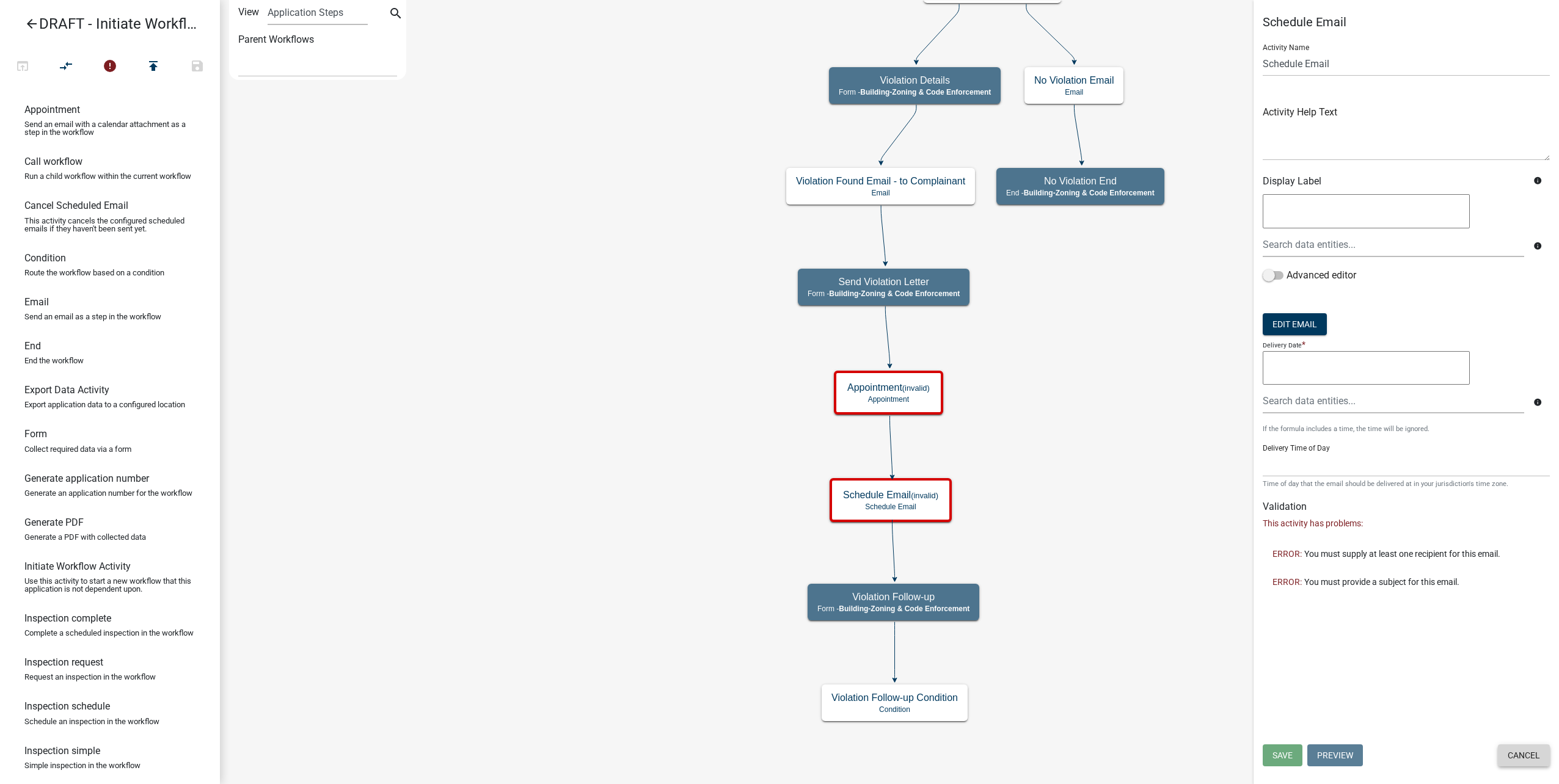
click at [1518, 758] on button "Cancel" at bounding box center [1524, 755] width 52 height 22
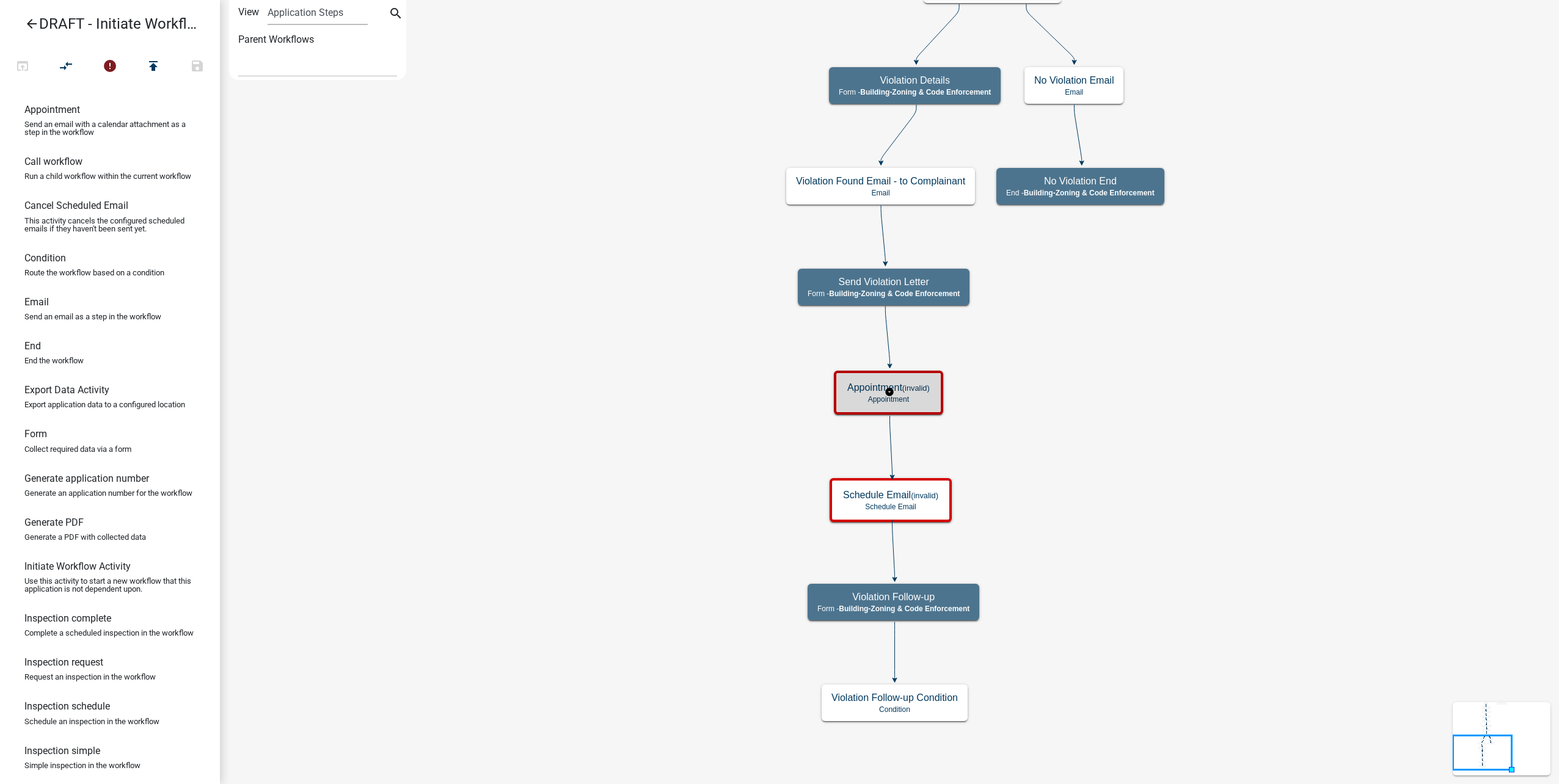
click at [932, 406] on div "Appointment (invalid) Appointment" at bounding box center [888, 392] width 102 height 37
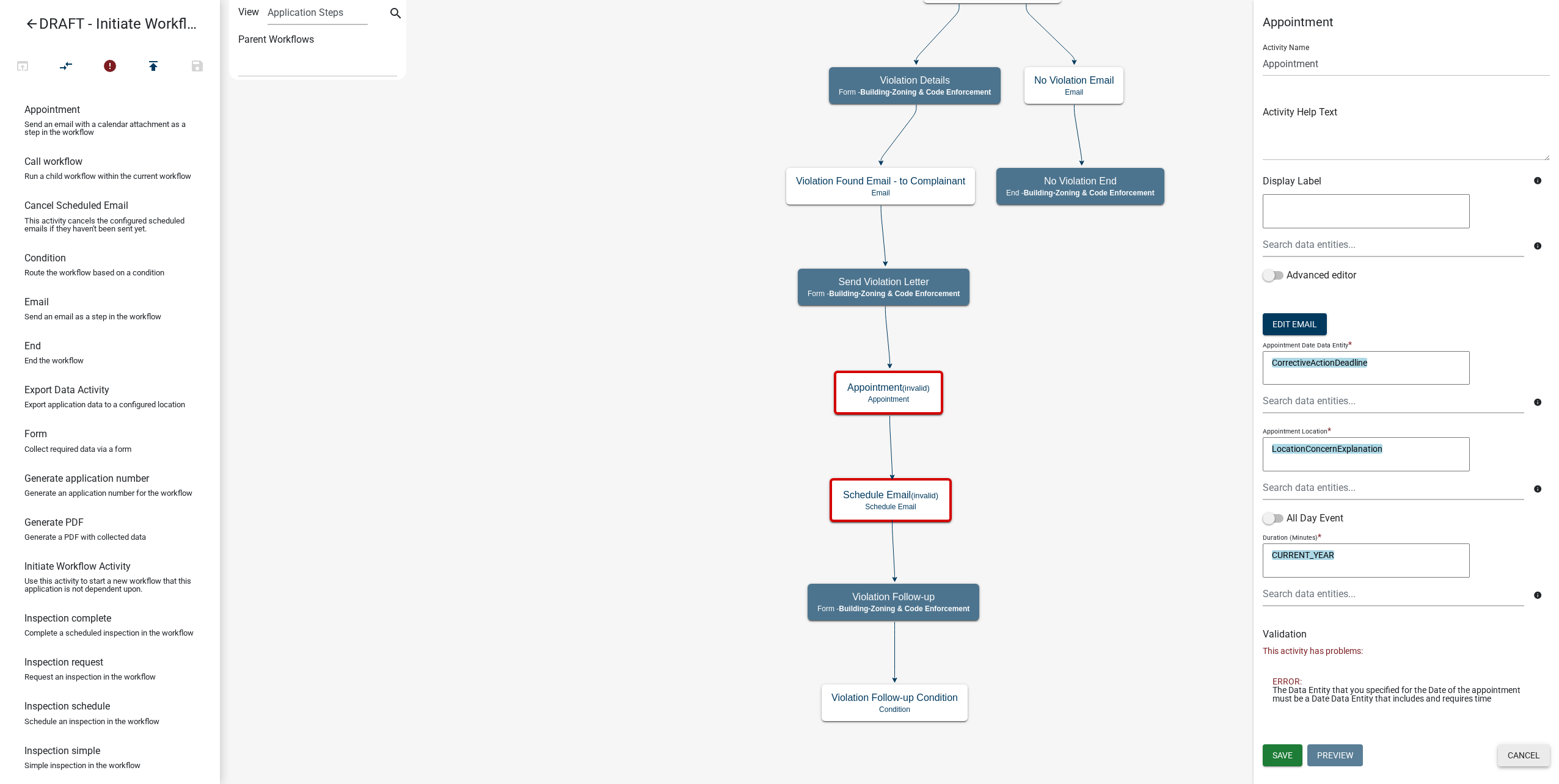
click at [1520, 760] on button "Cancel" at bounding box center [1524, 755] width 52 height 22
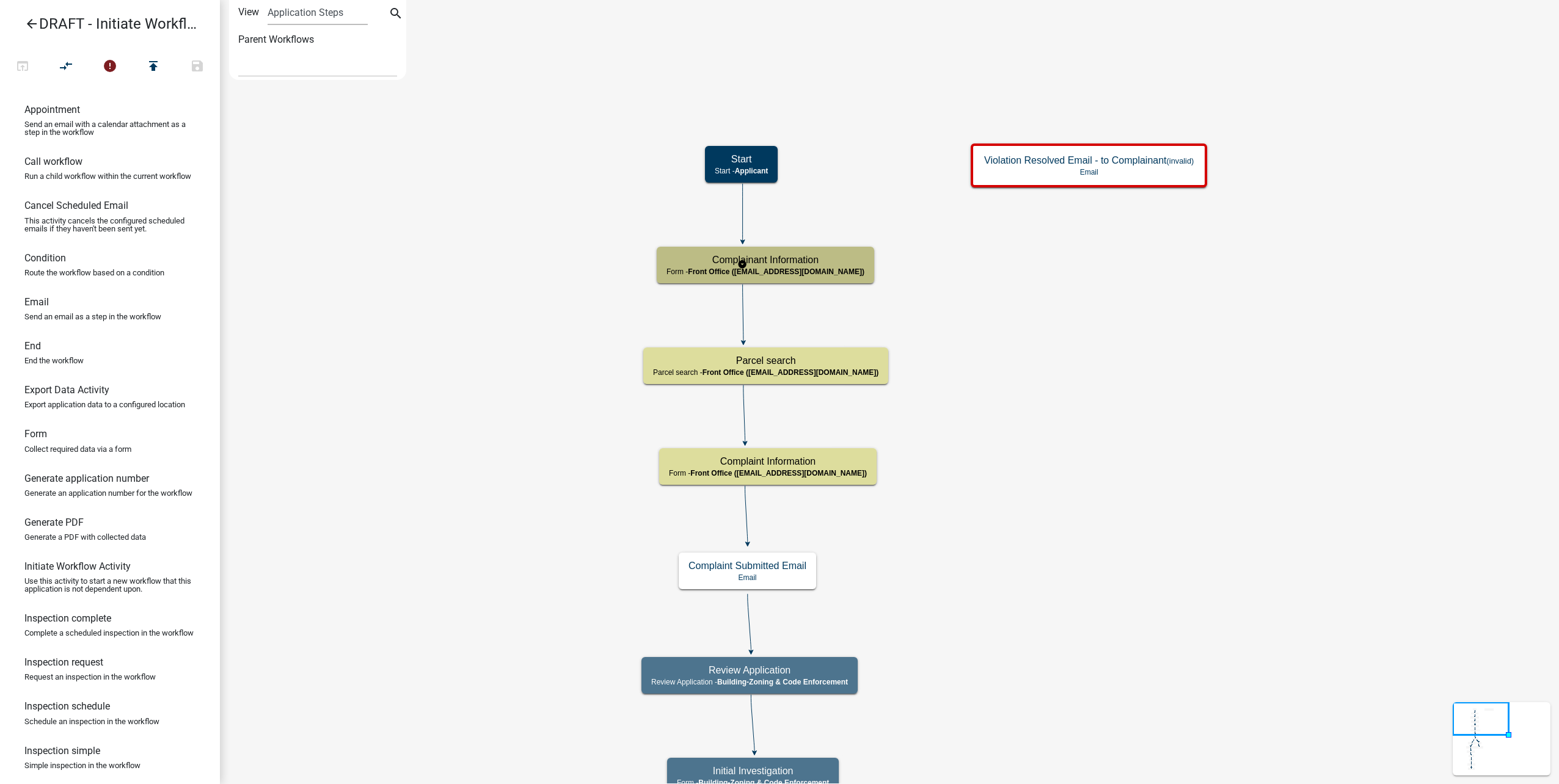
click at [789, 258] on h5 "Complainant Information" at bounding box center [765, 259] width 198 height 11
select select "A2423EB9-0A2B-4D92-BF27-A9021E39DD75"
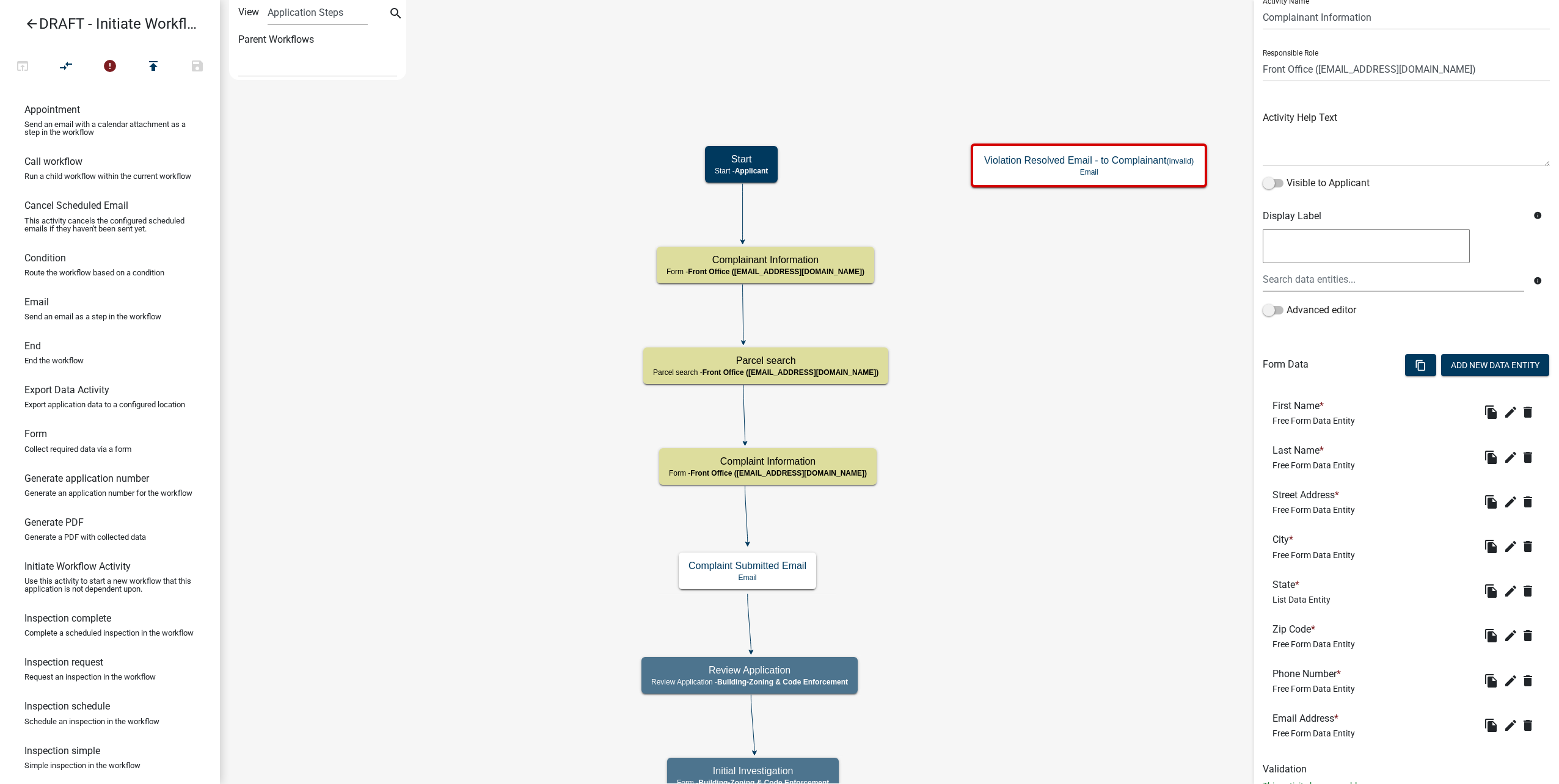
scroll to position [89, 0]
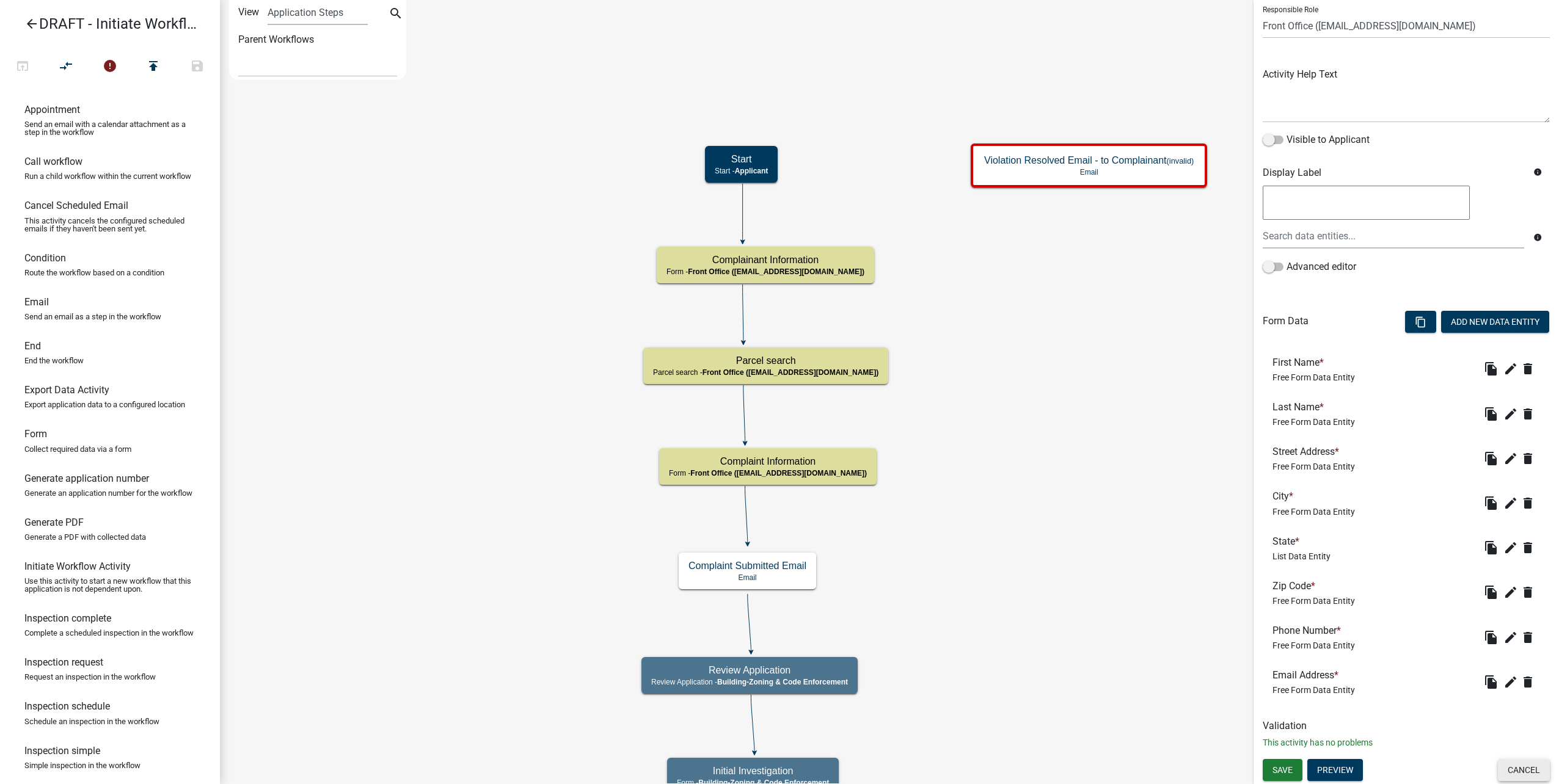
click at [1524, 770] on button "Cancel" at bounding box center [1524, 769] width 52 height 22
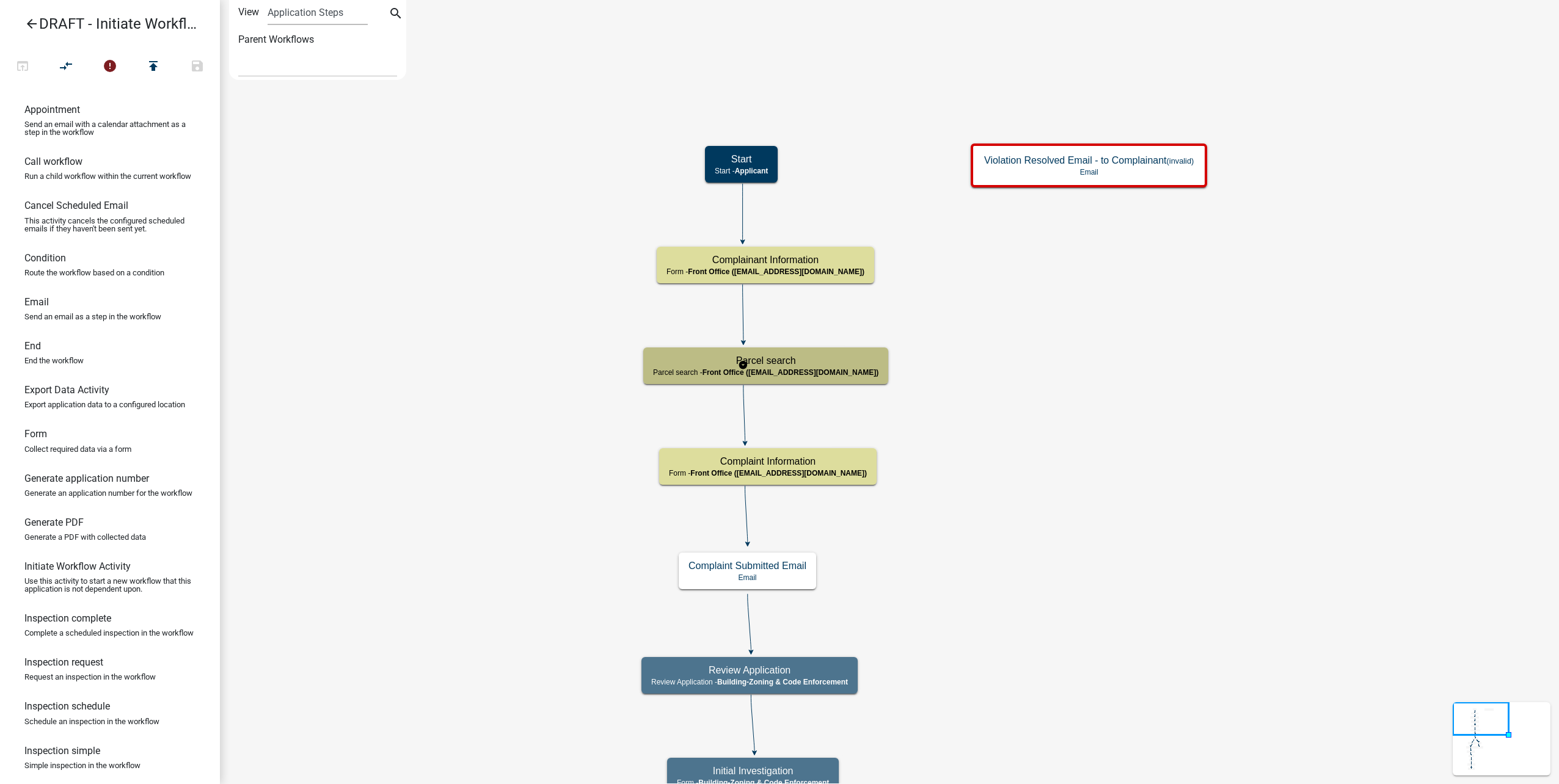
click at [803, 371] on span "Front Office ([EMAIL_ADDRESS][DOMAIN_NAME])" at bounding box center [790, 372] width 177 height 9
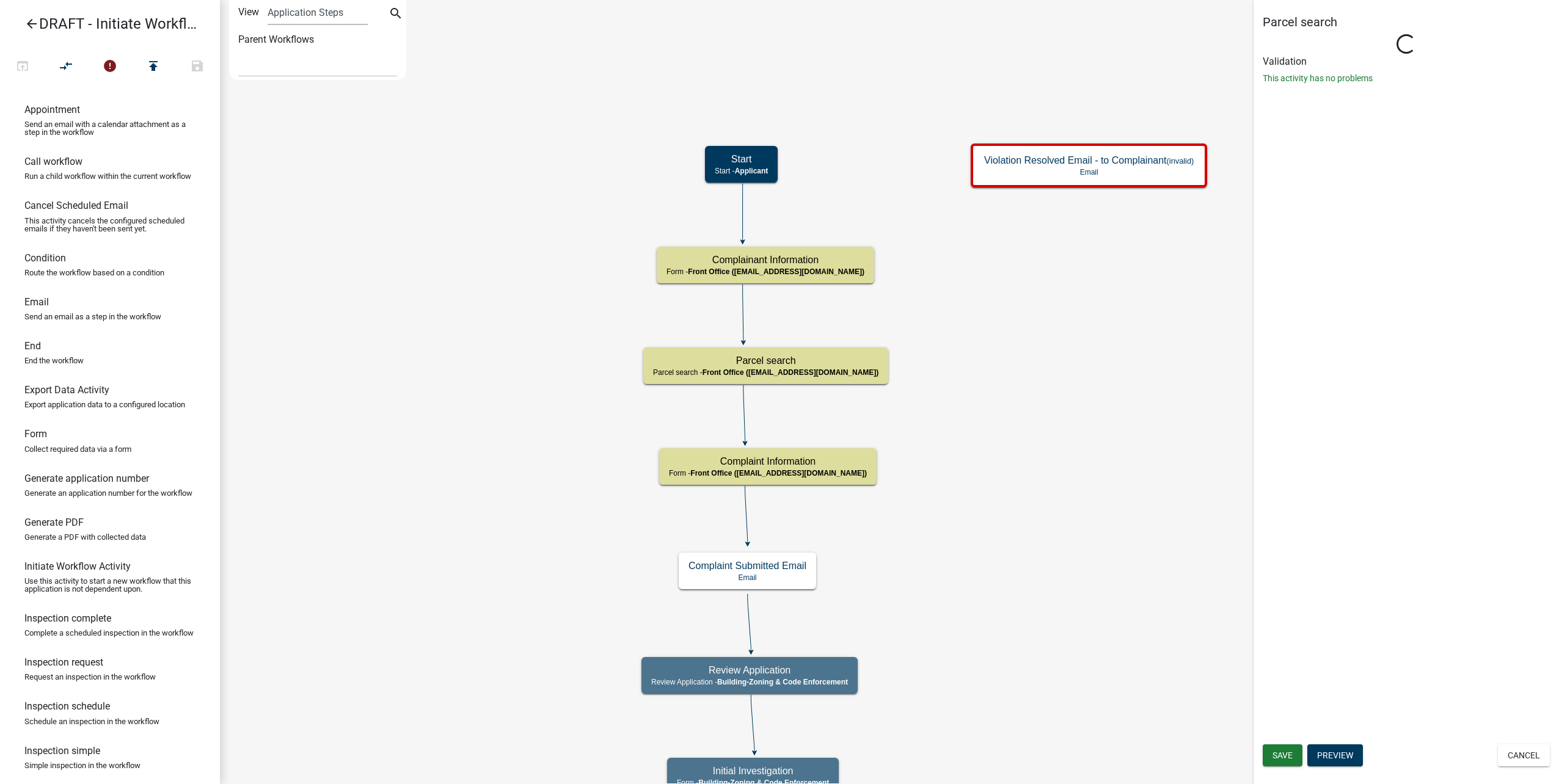
select select "A2423EB9-0A2B-4D92-BF27-A9021E39DD75"
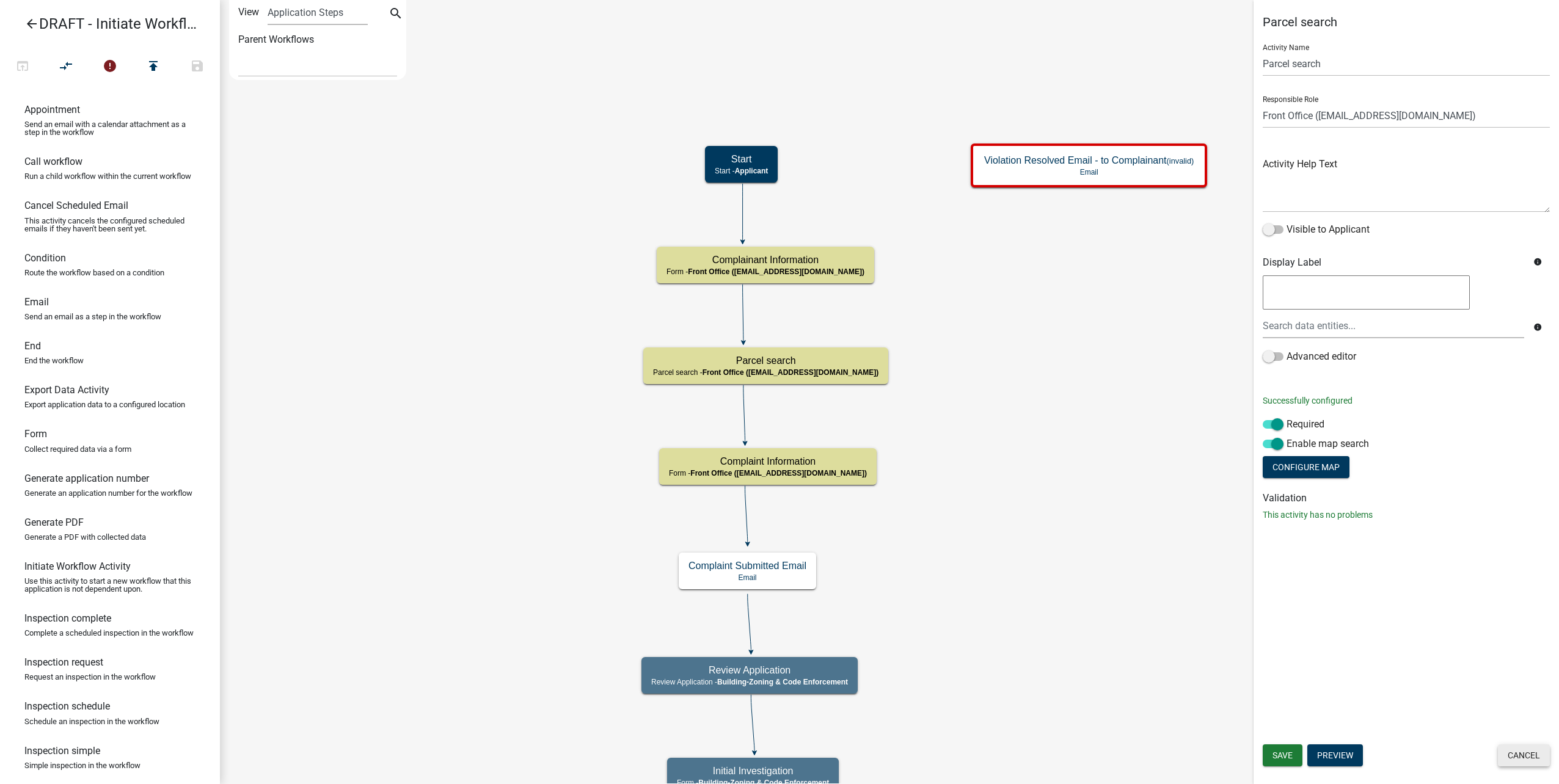
click at [1535, 751] on button "Cancel" at bounding box center [1524, 755] width 52 height 22
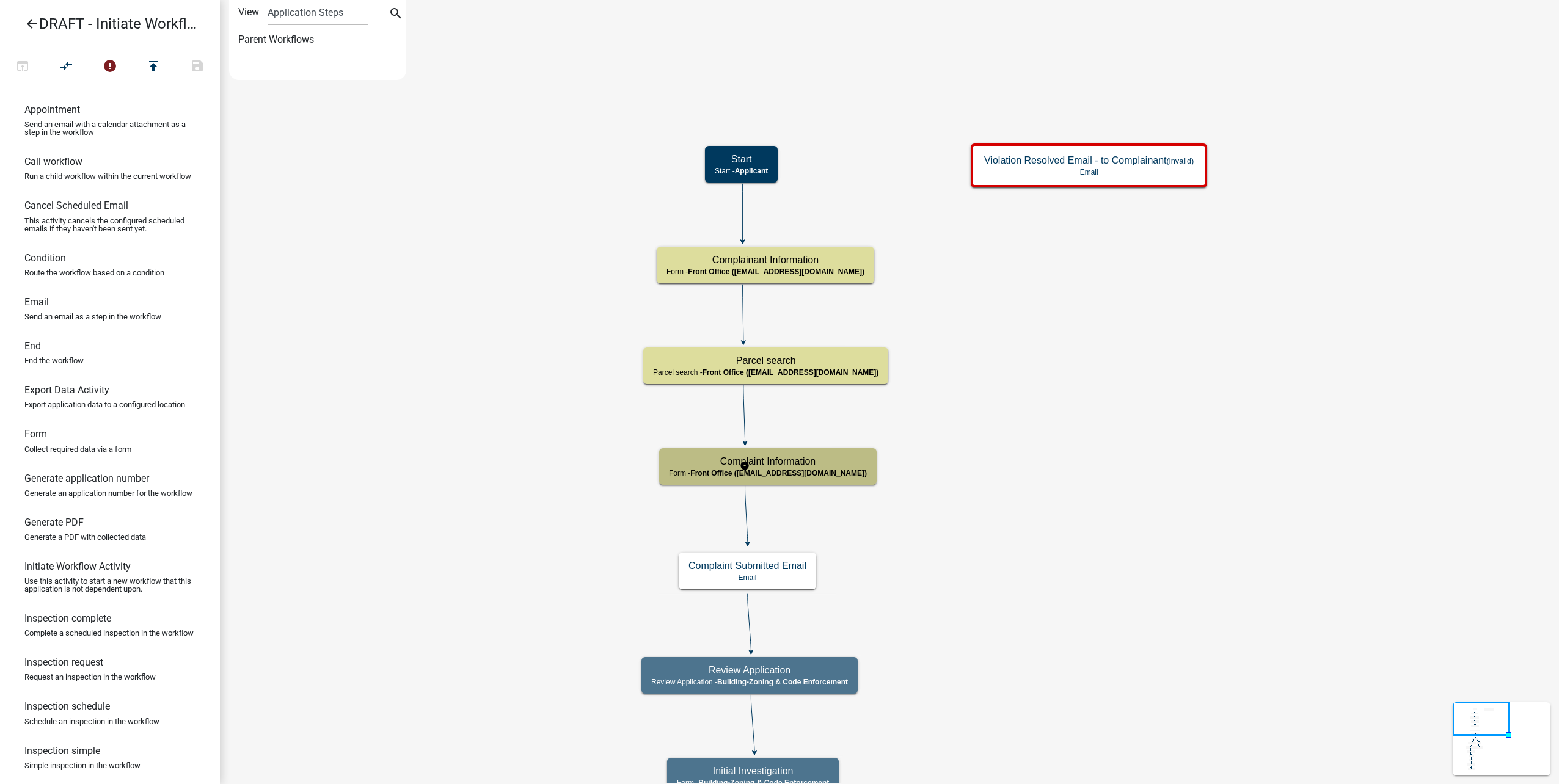
click at [810, 460] on h5 "Complaint Information" at bounding box center [767, 461] width 198 height 11
select select "A2423EB9-0A2B-4D92-BF27-A9021E39DD75"
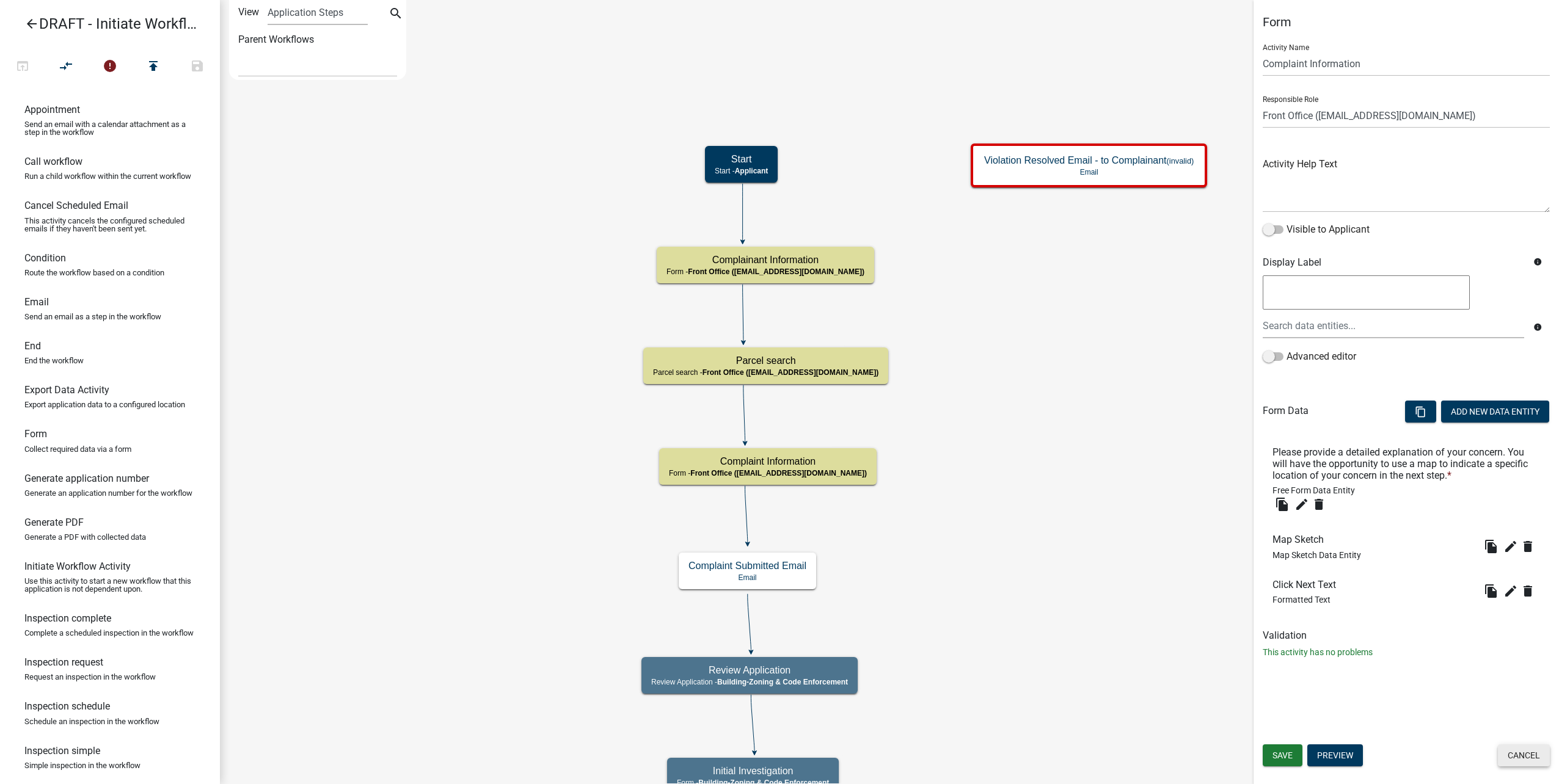
click at [1513, 746] on button "Cancel" at bounding box center [1524, 755] width 52 height 22
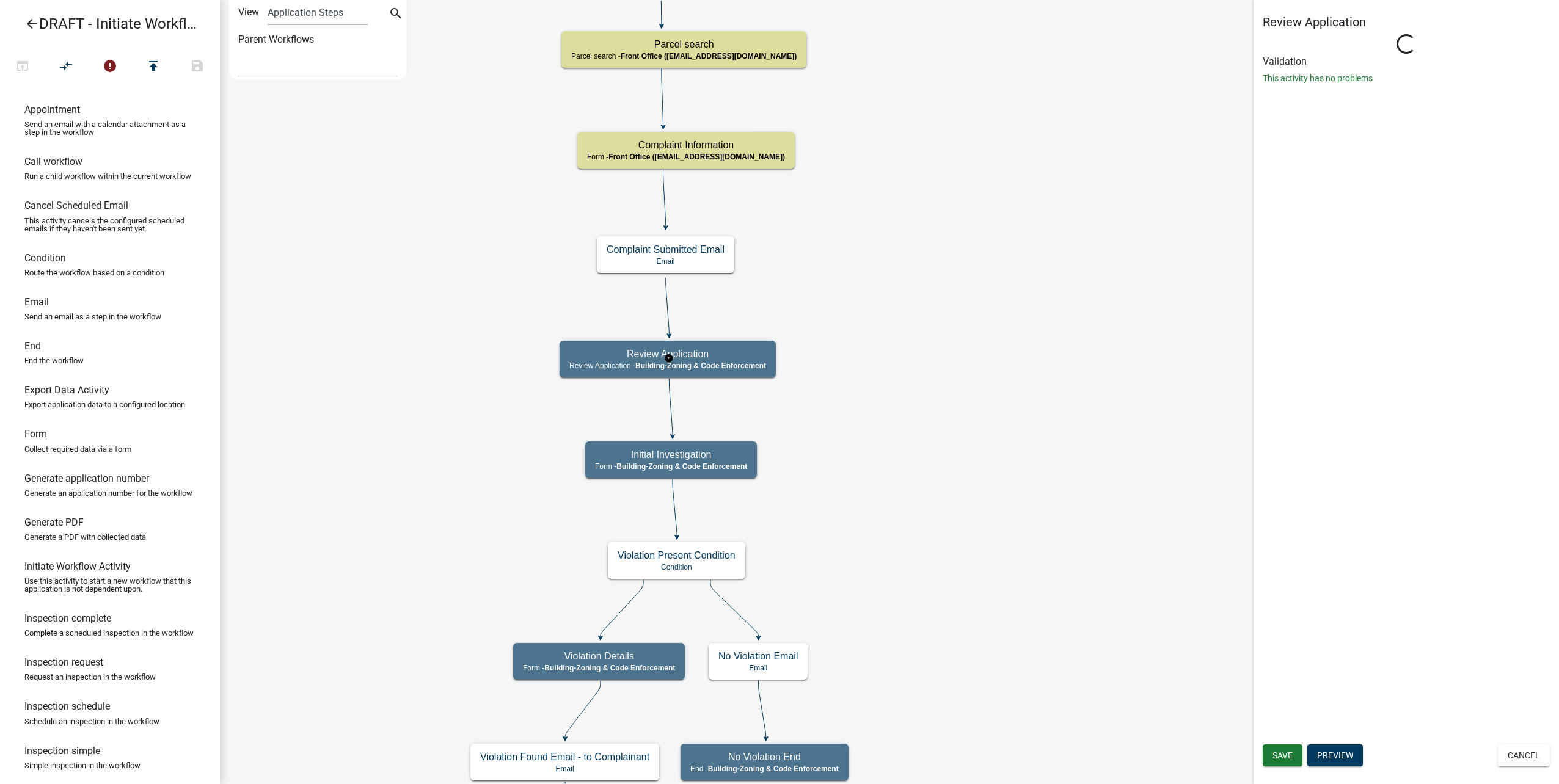
select select "AA0F0E89-27AD-4056-A8DF-C2D0F55E2258"
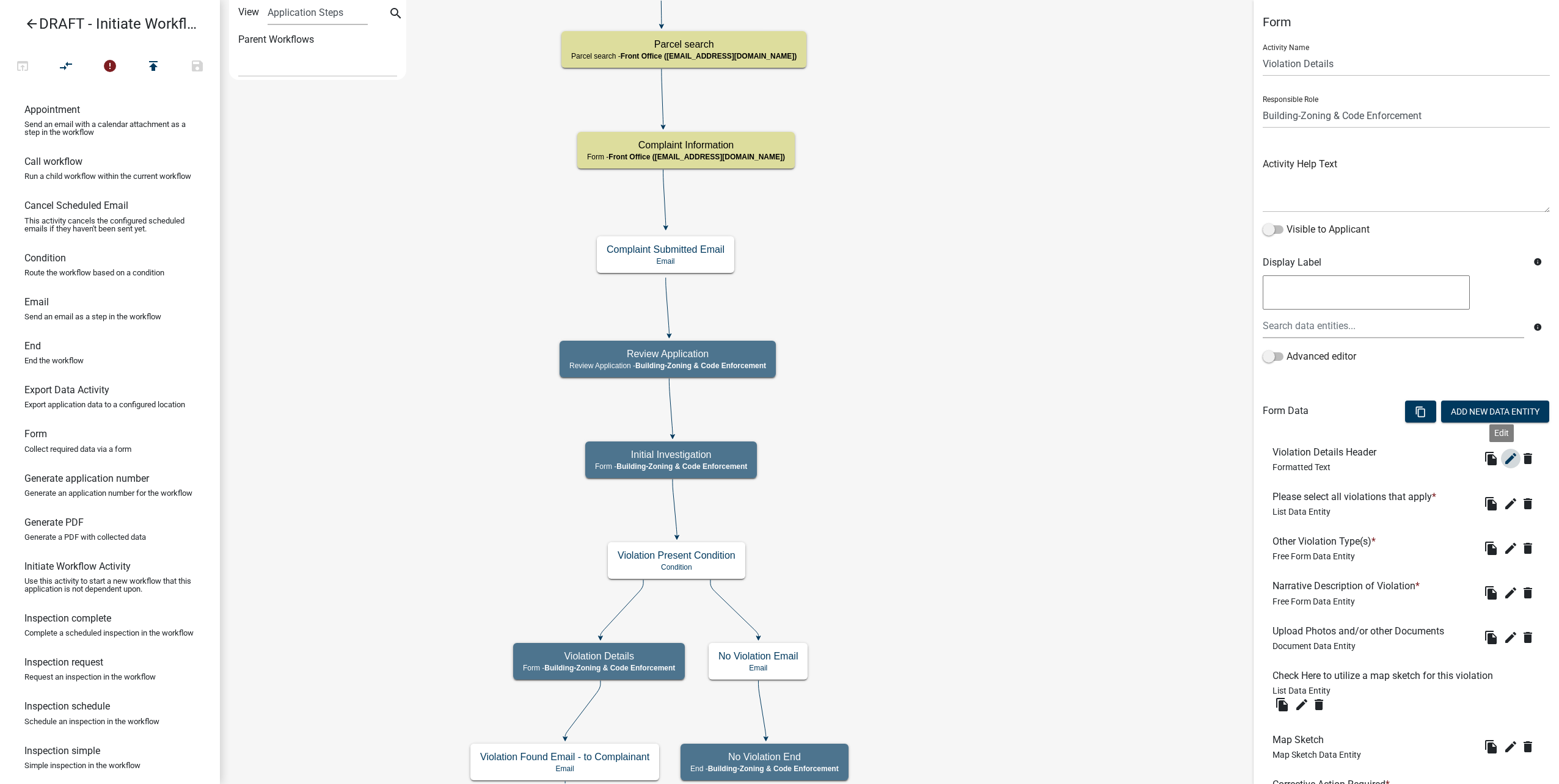
click at [1508, 457] on icon "edit" at bounding box center [1511, 459] width 15 height 15
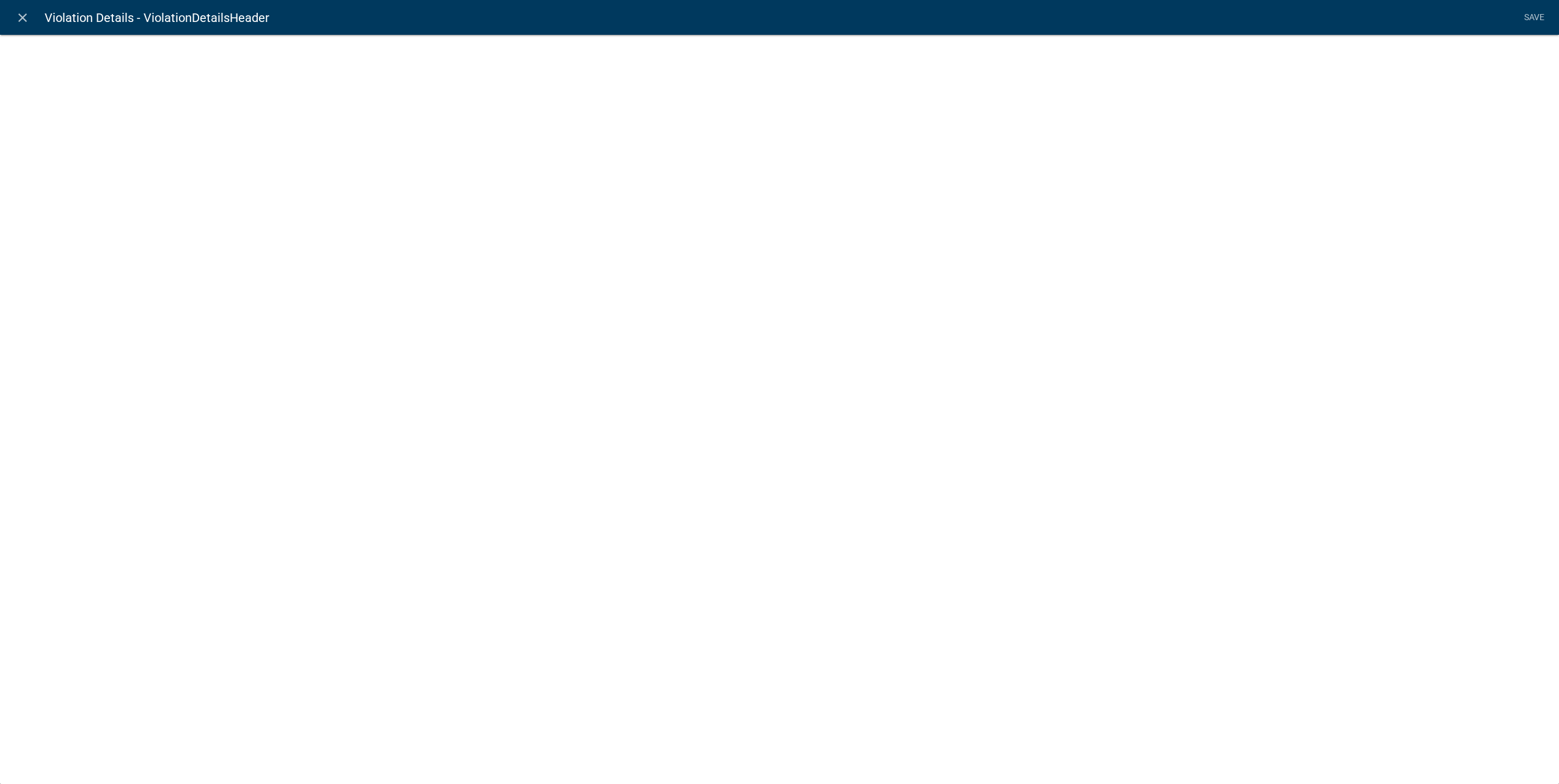
select select "rich-text"
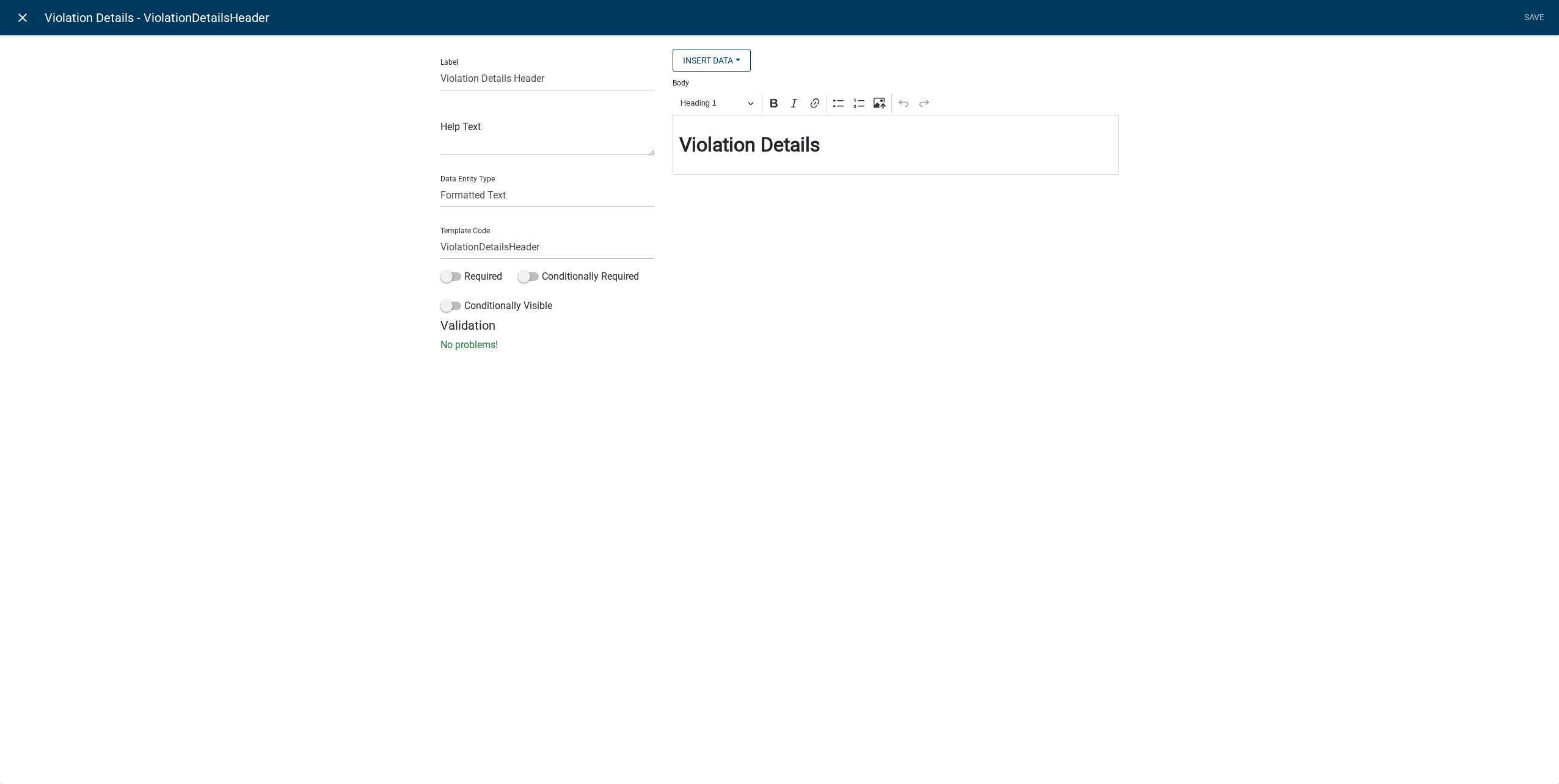
click at [24, 21] on icon "close" at bounding box center [23, 18] width 15 height 15
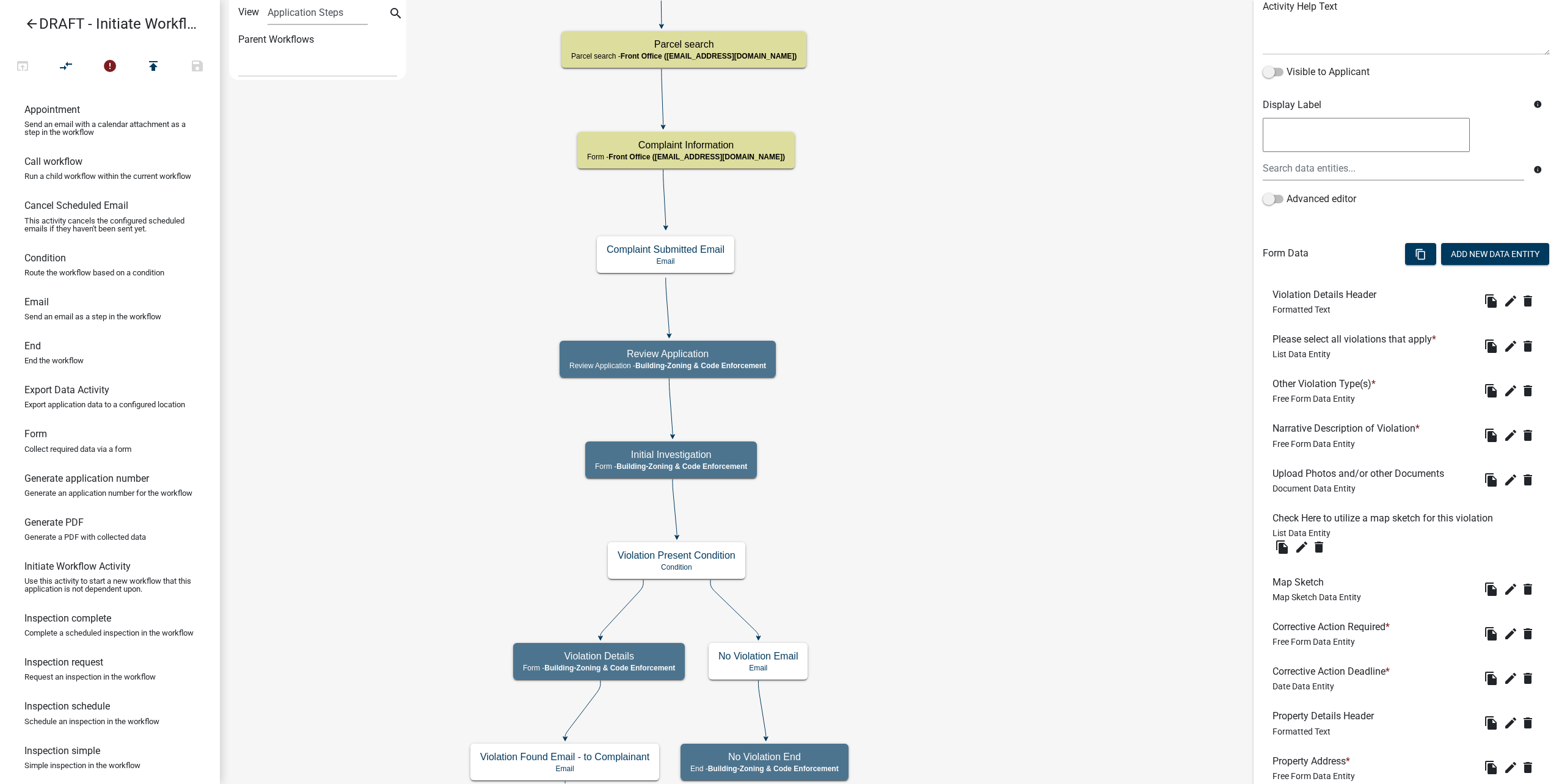
scroll to position [183, 0]
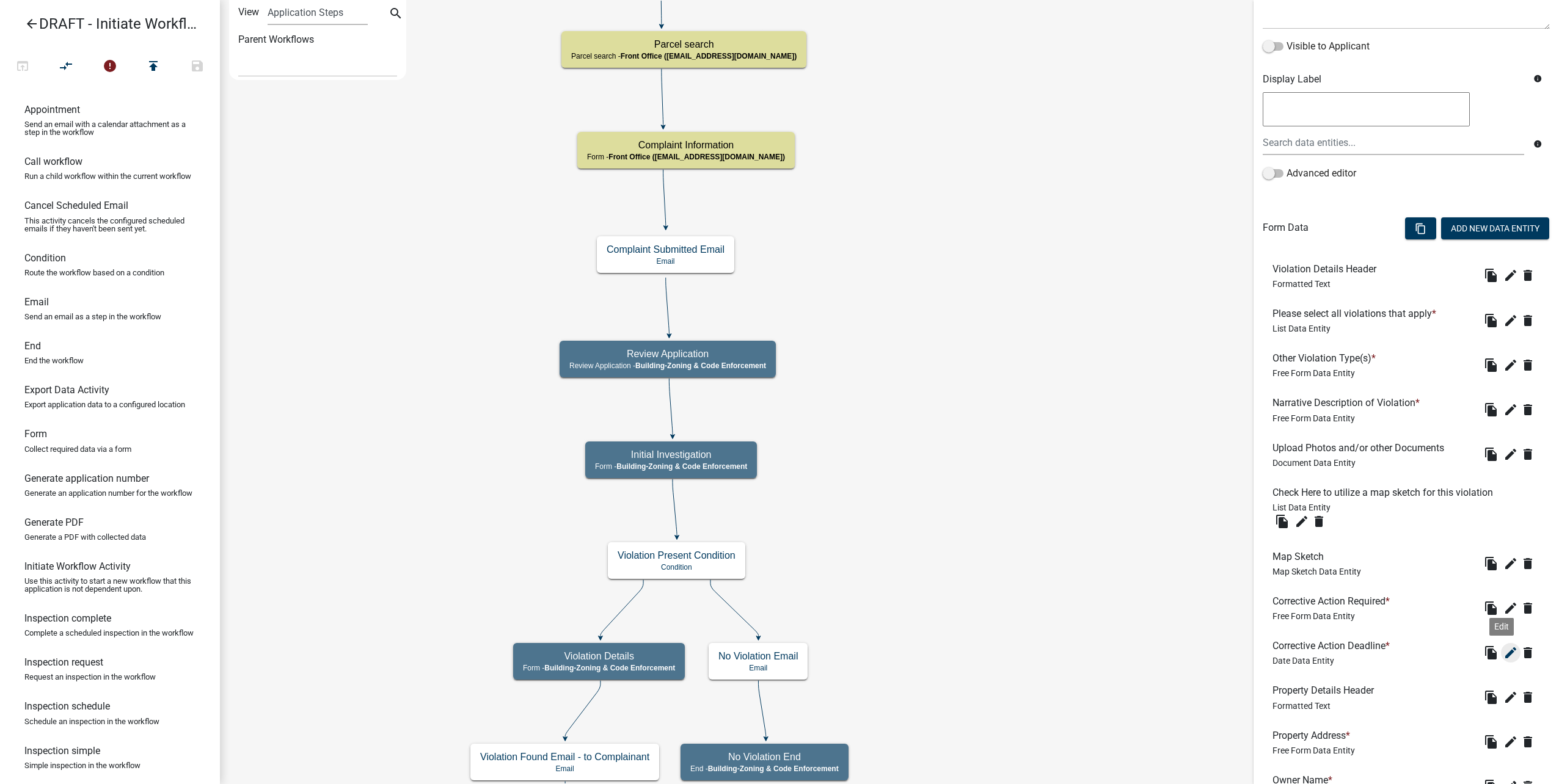
click at [1504, 653] on icon "edit" at bounding box center [1511, 653] width 15 height 15
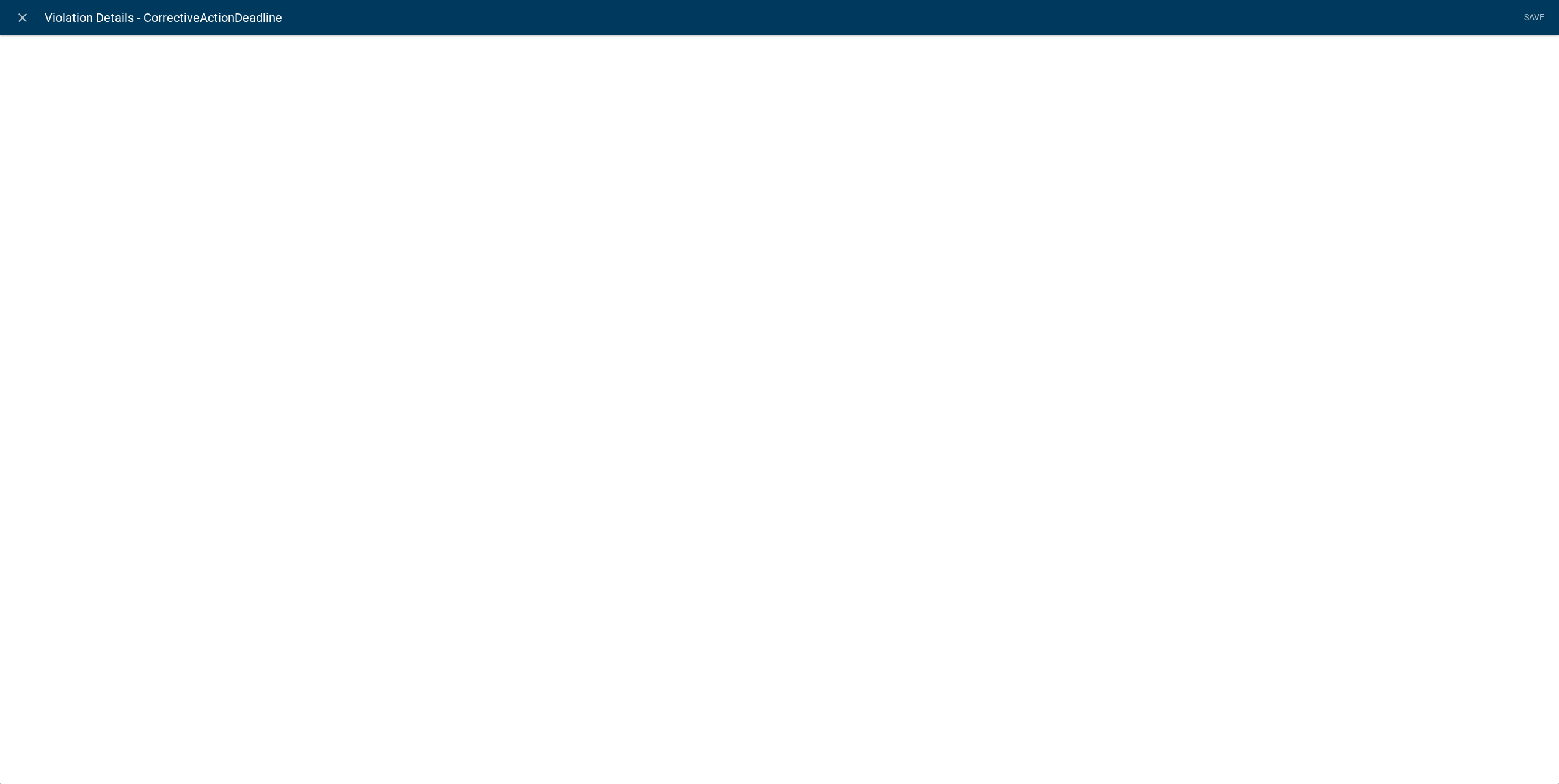
select select "date"
select select
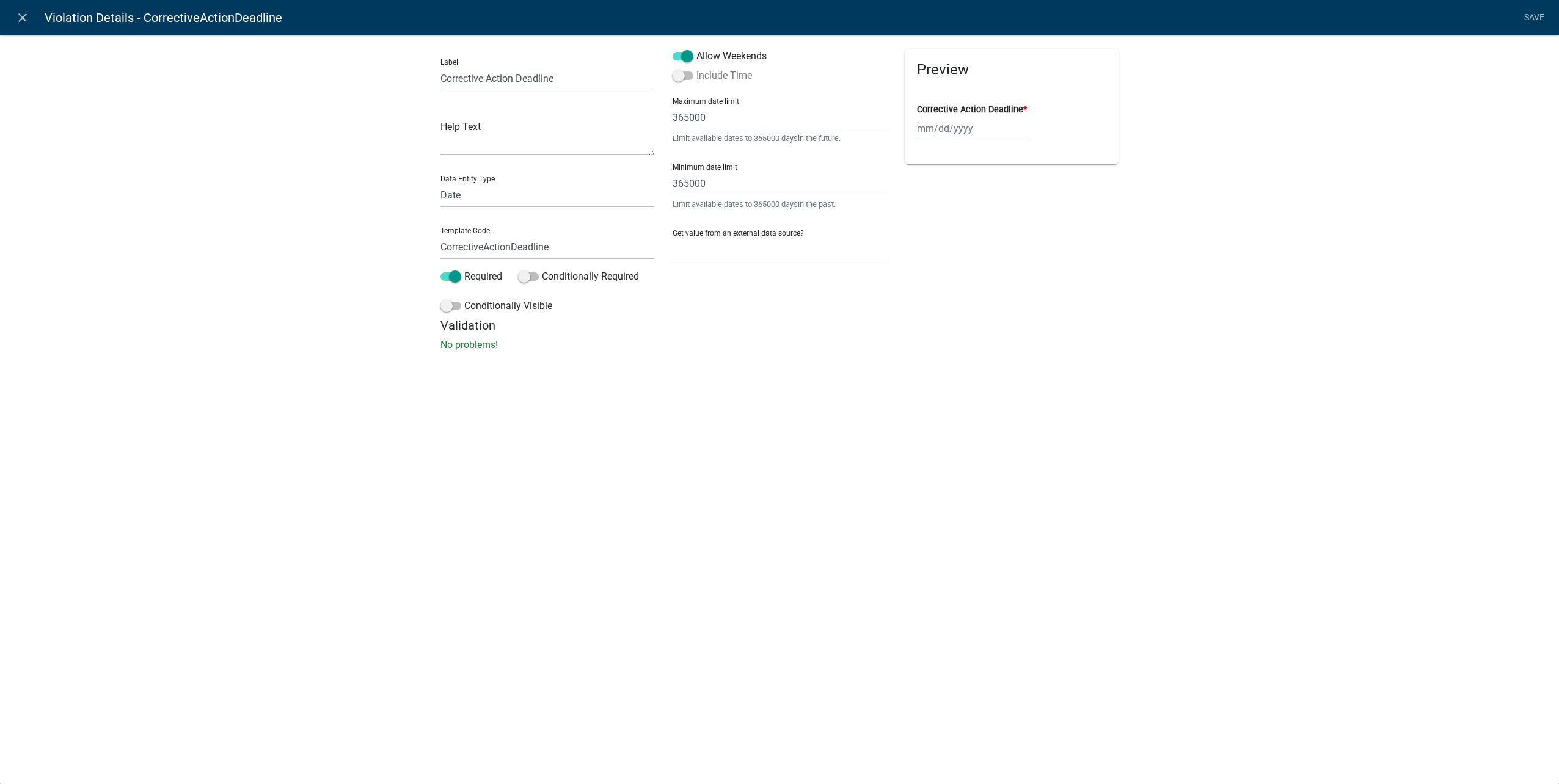
click at [682, 77] on span at bounding box center [683, 76] width 21 height 9
click at [697, 68] on input "Include Time" at bounding box center [697, 68] width 0 height 0
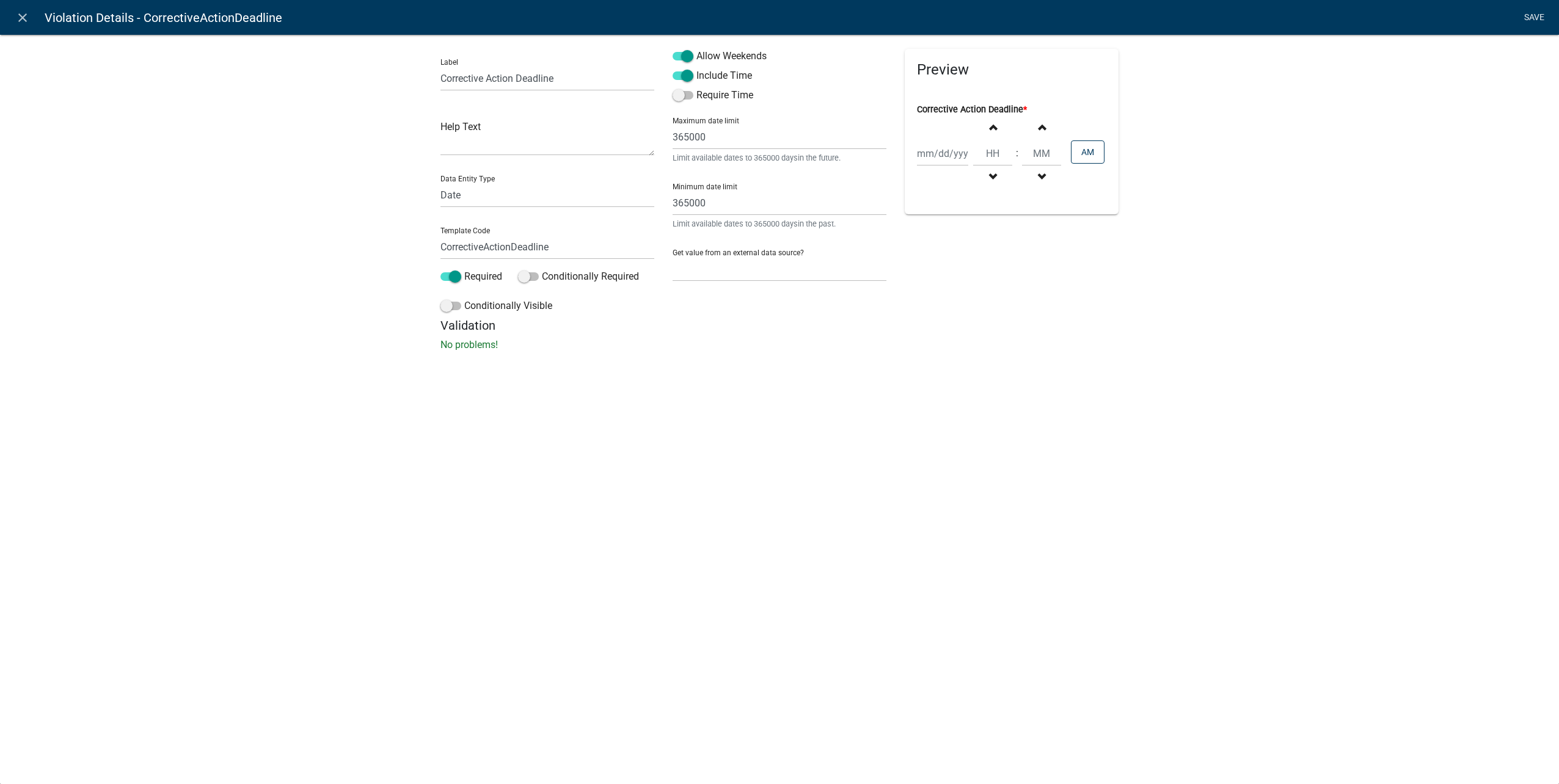
click at [1536, 11] on link "Save" at bounding box center [1534, 18] width 31 height 24
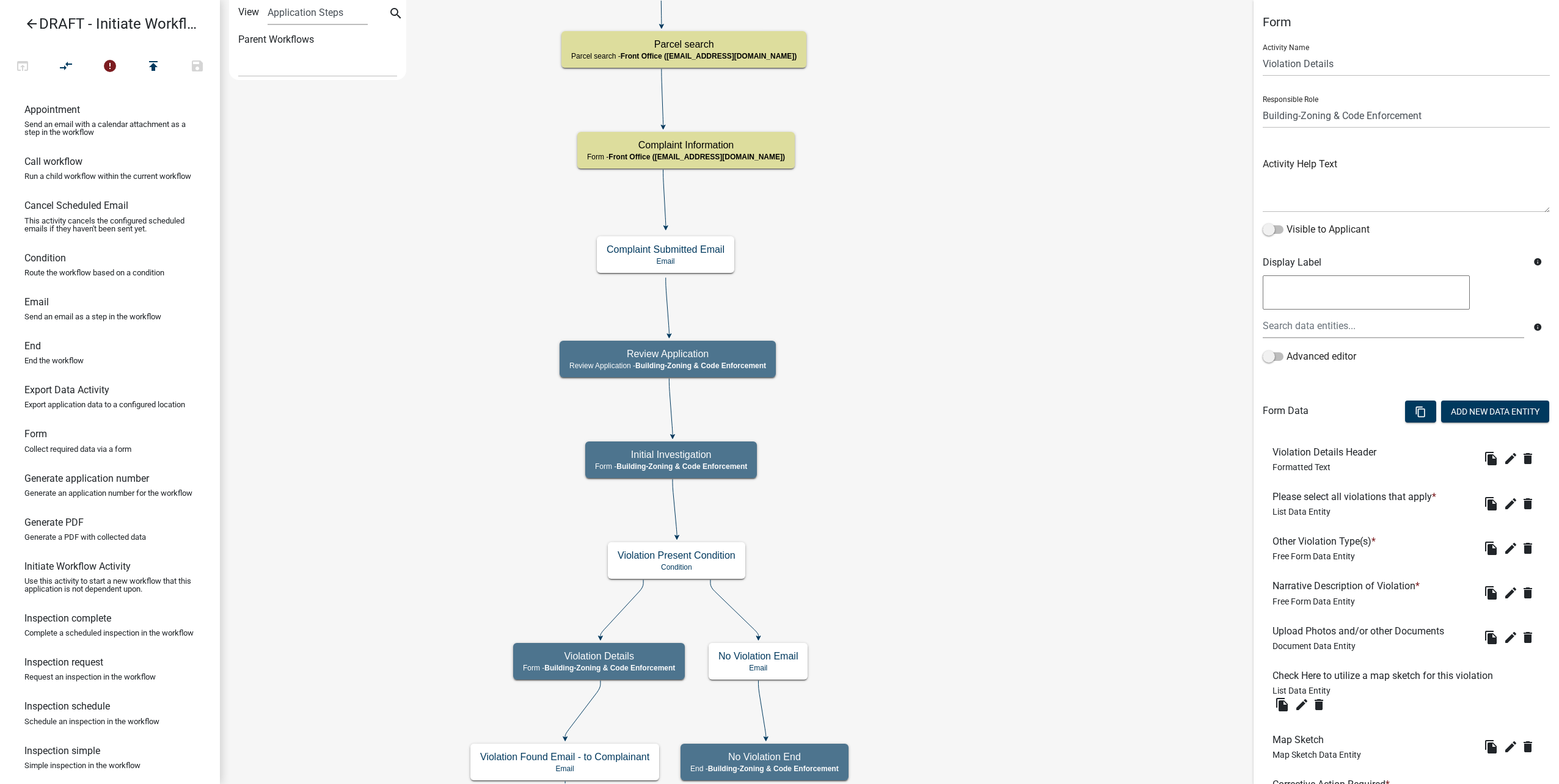
scroll to position [423, 0]
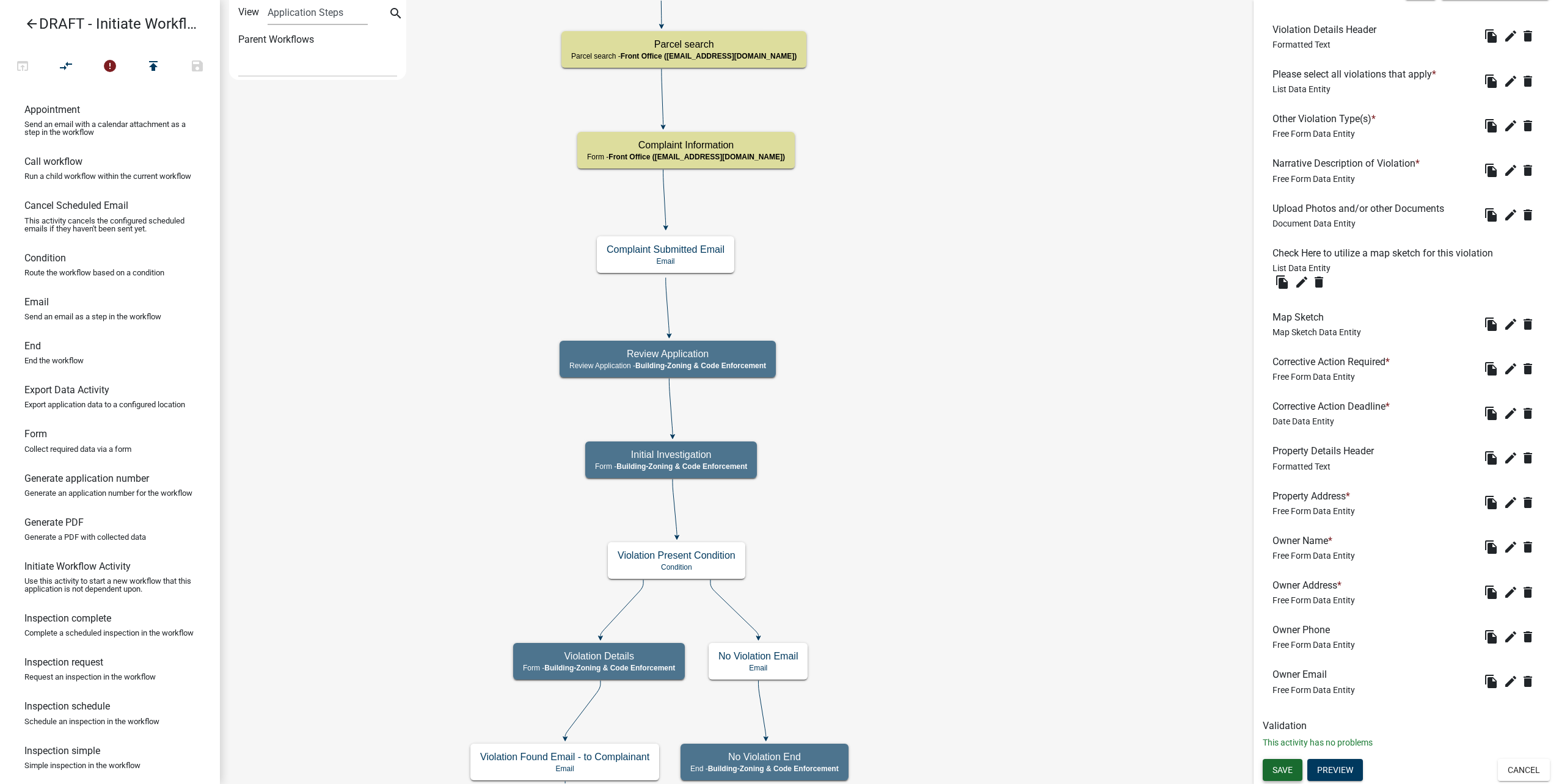
click at [1293, 769] on button "Save" at bounding box center [1282, 769] width 40 height 22
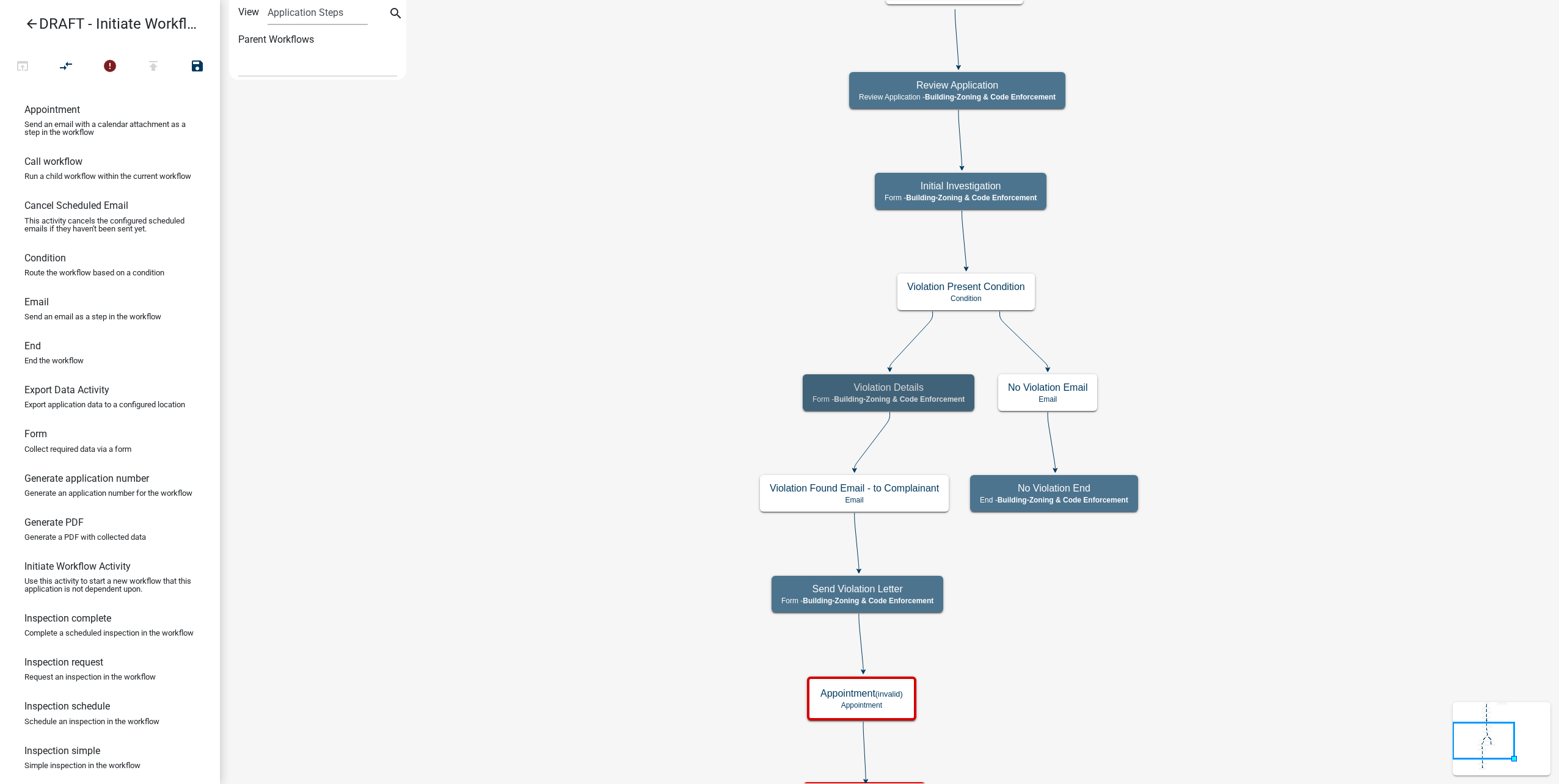
scroll to position [0, 0]
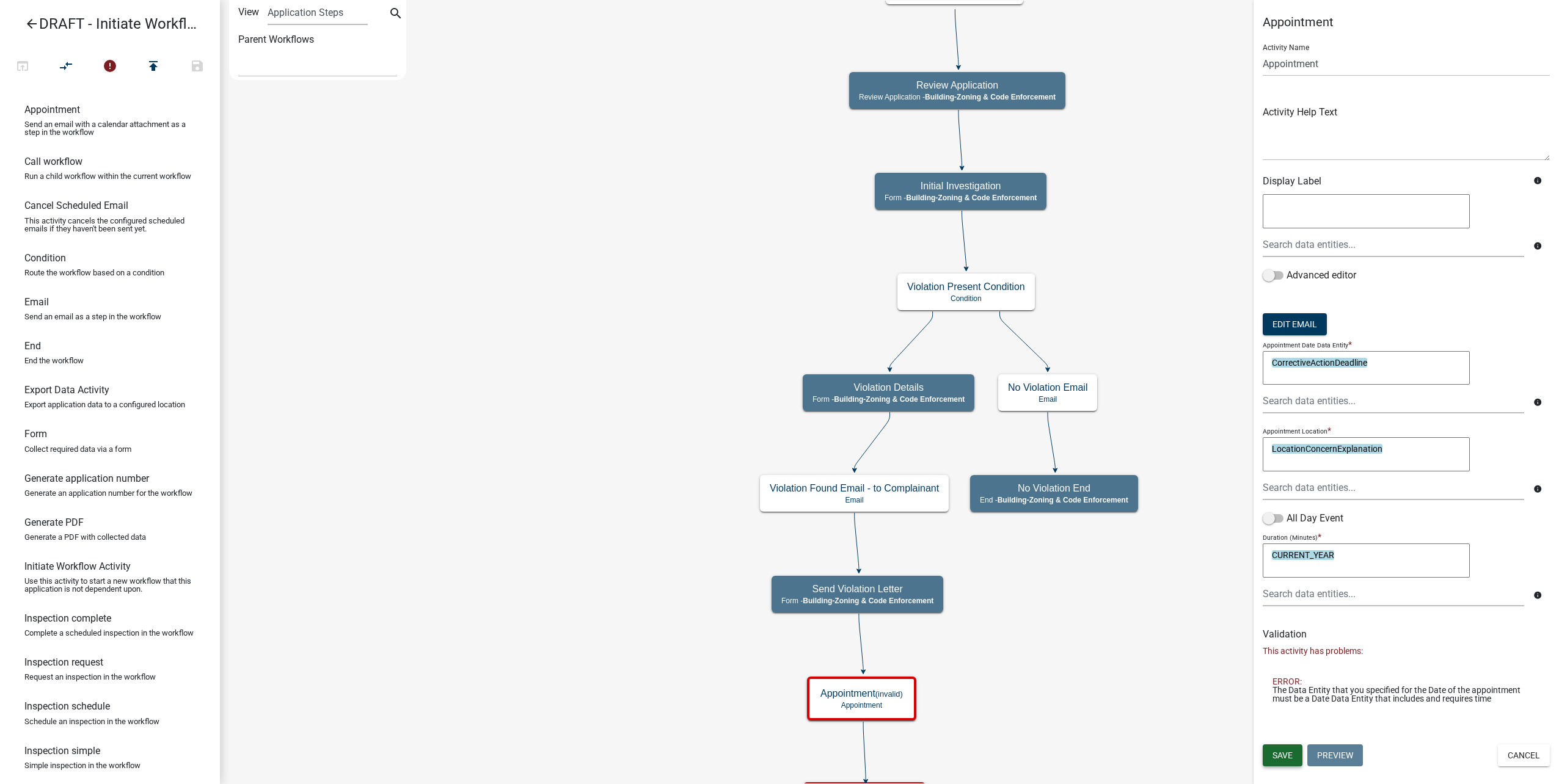
click at [1290, 757] on span "Save" at bounding box center [1282, 756] width 20 height 10
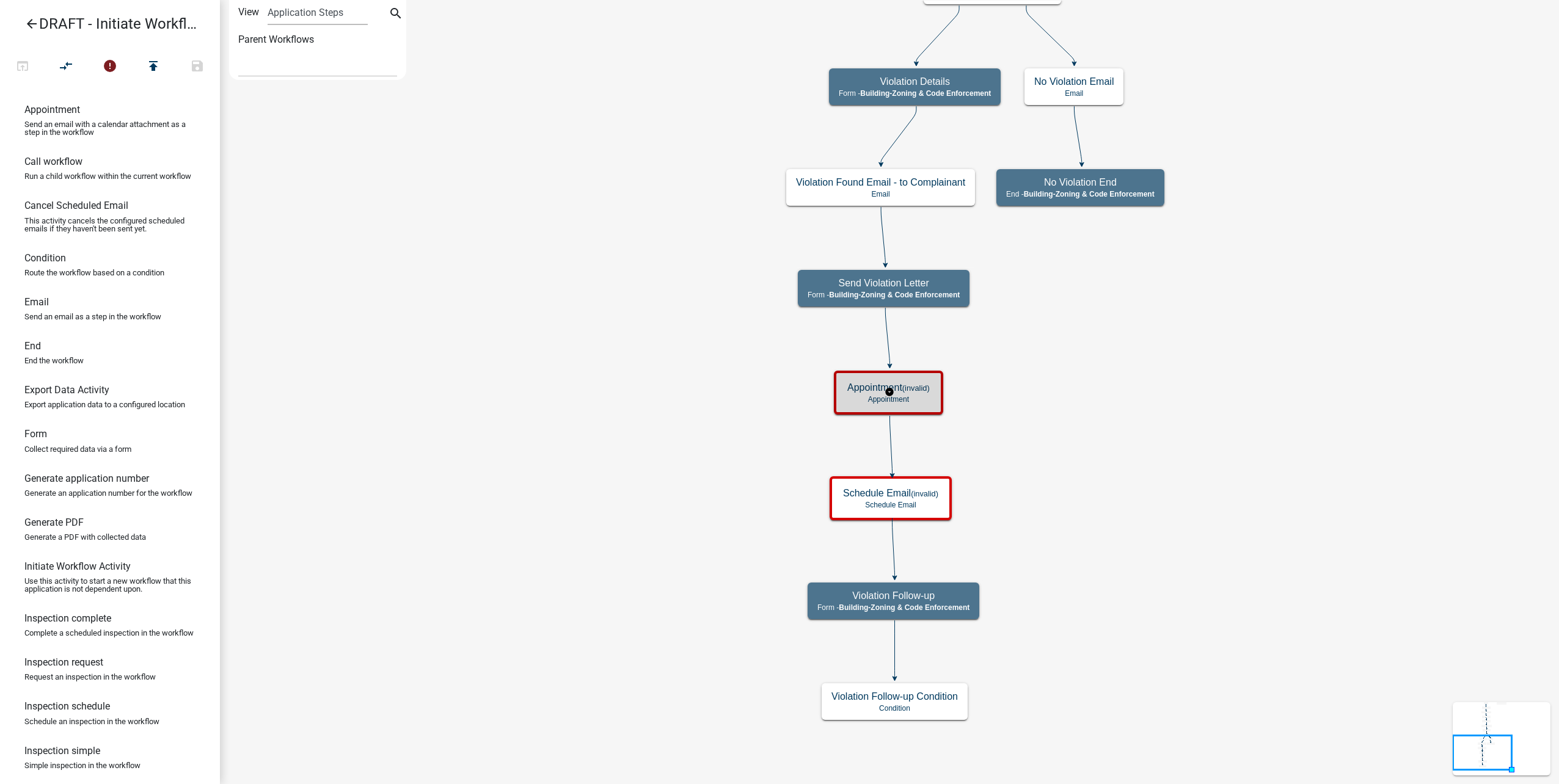
click at [897, 388] on h5 "Appointment (invalid)" at bounding box center [888, 387] width 82 height 11
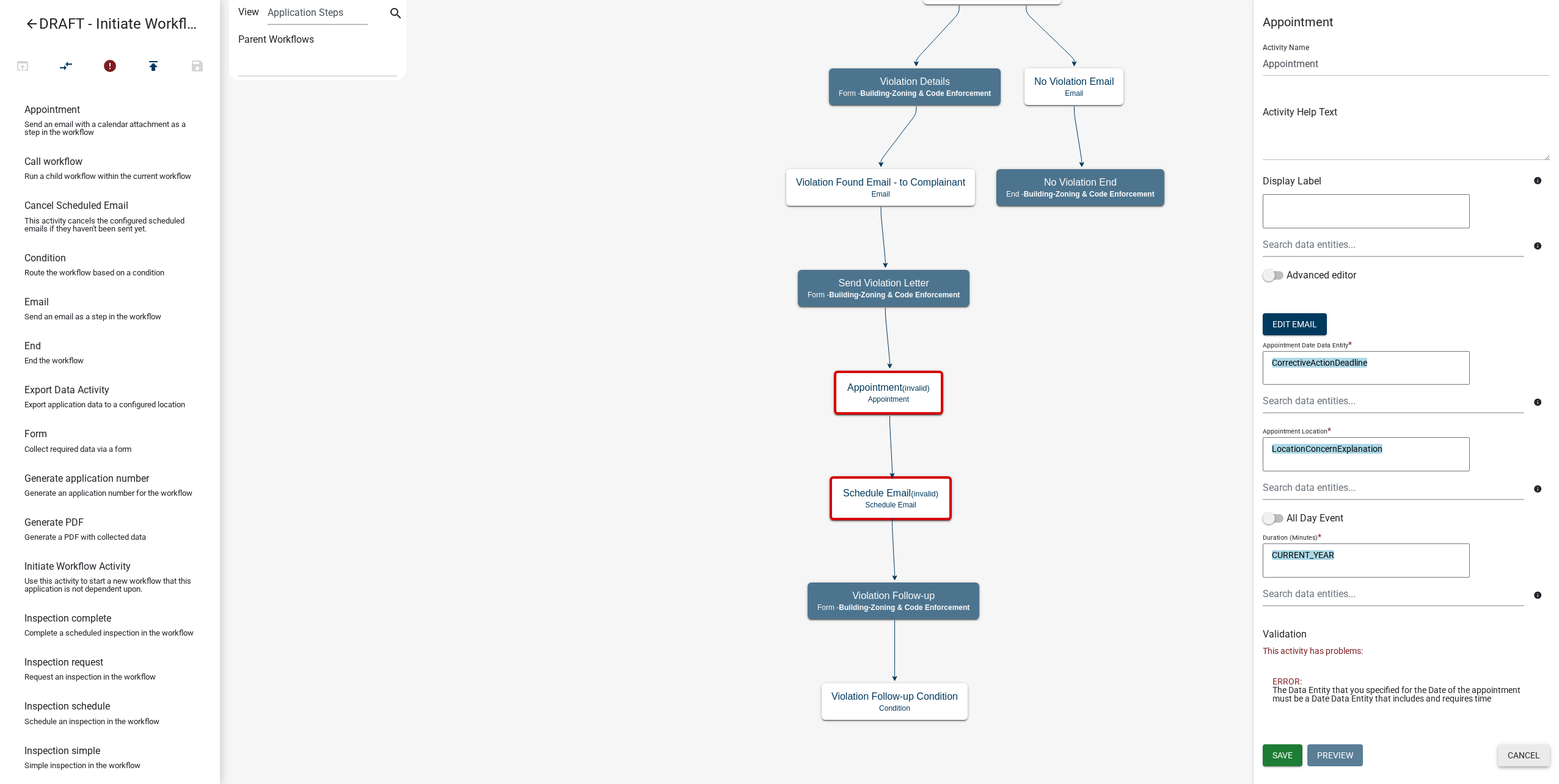
click at [1534, 748] on button "Cancel" at bounding box center [1524, 755] width 52 height 22
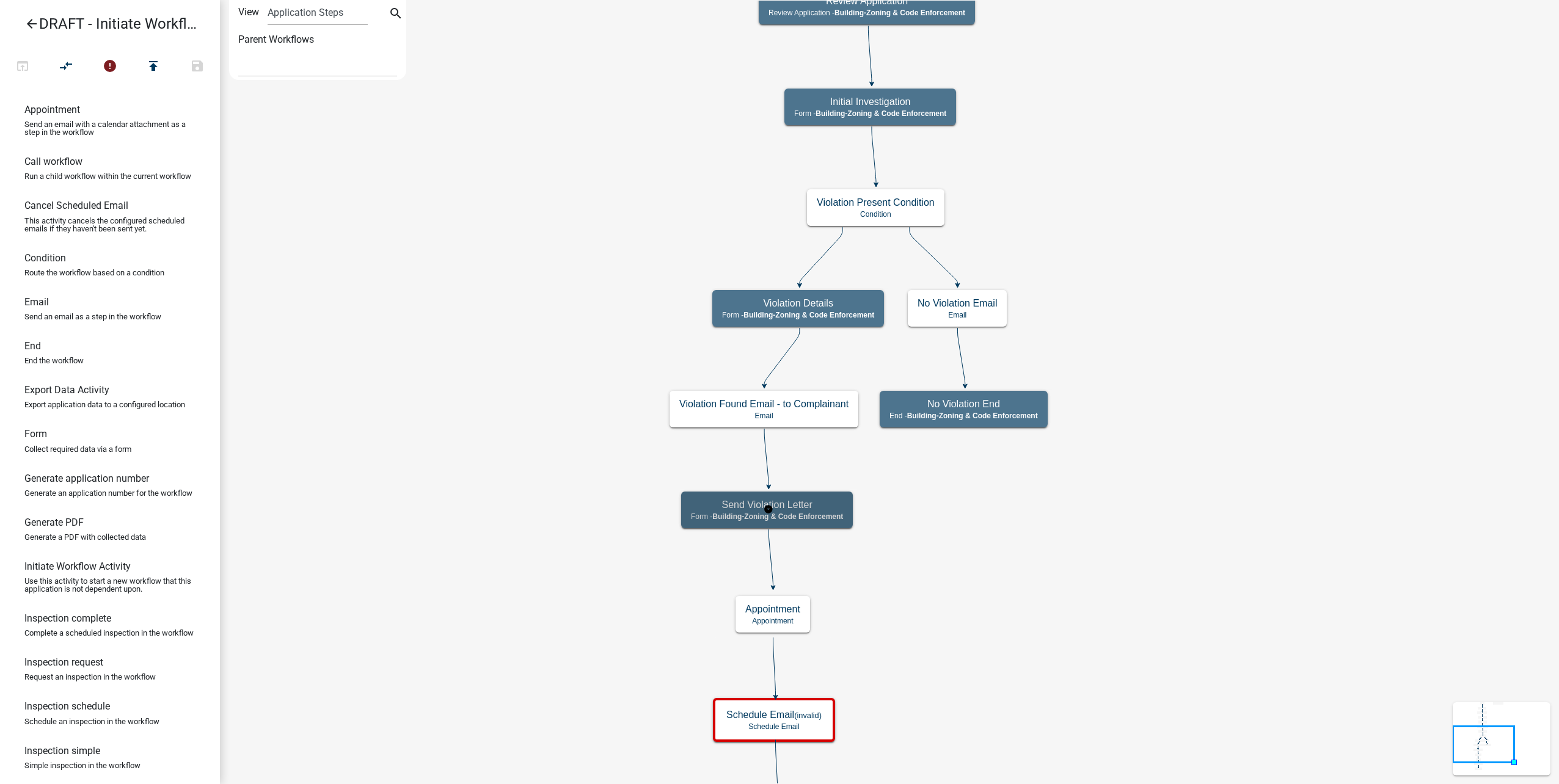
click at [835, 516] on span "Building-Zoning & Code Enforcement" at bounding box center [777, 516] width 131 height 9
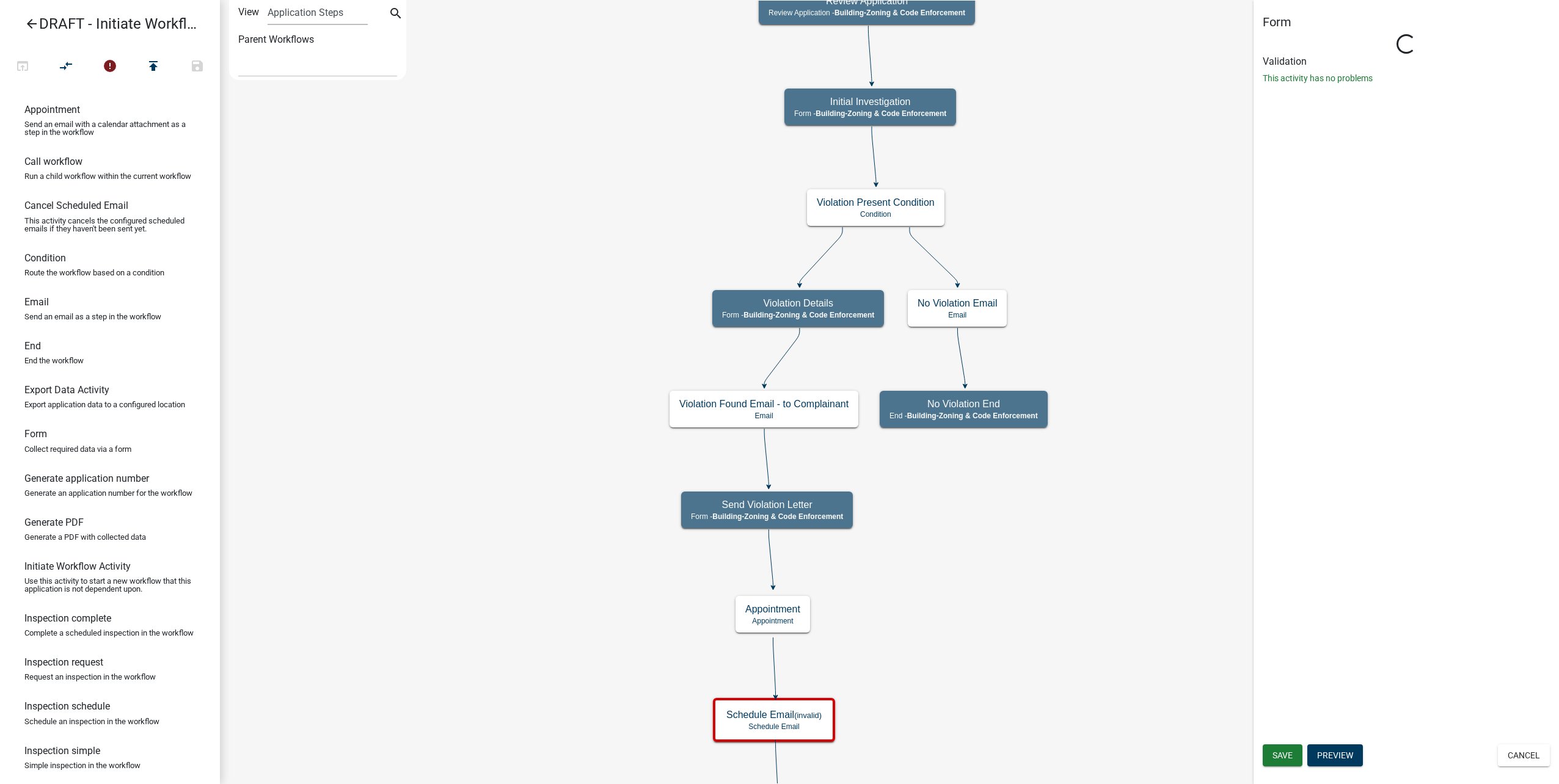
select select "AA0F0E89-27AD-4056-A8DF-C2D0F55E2258"
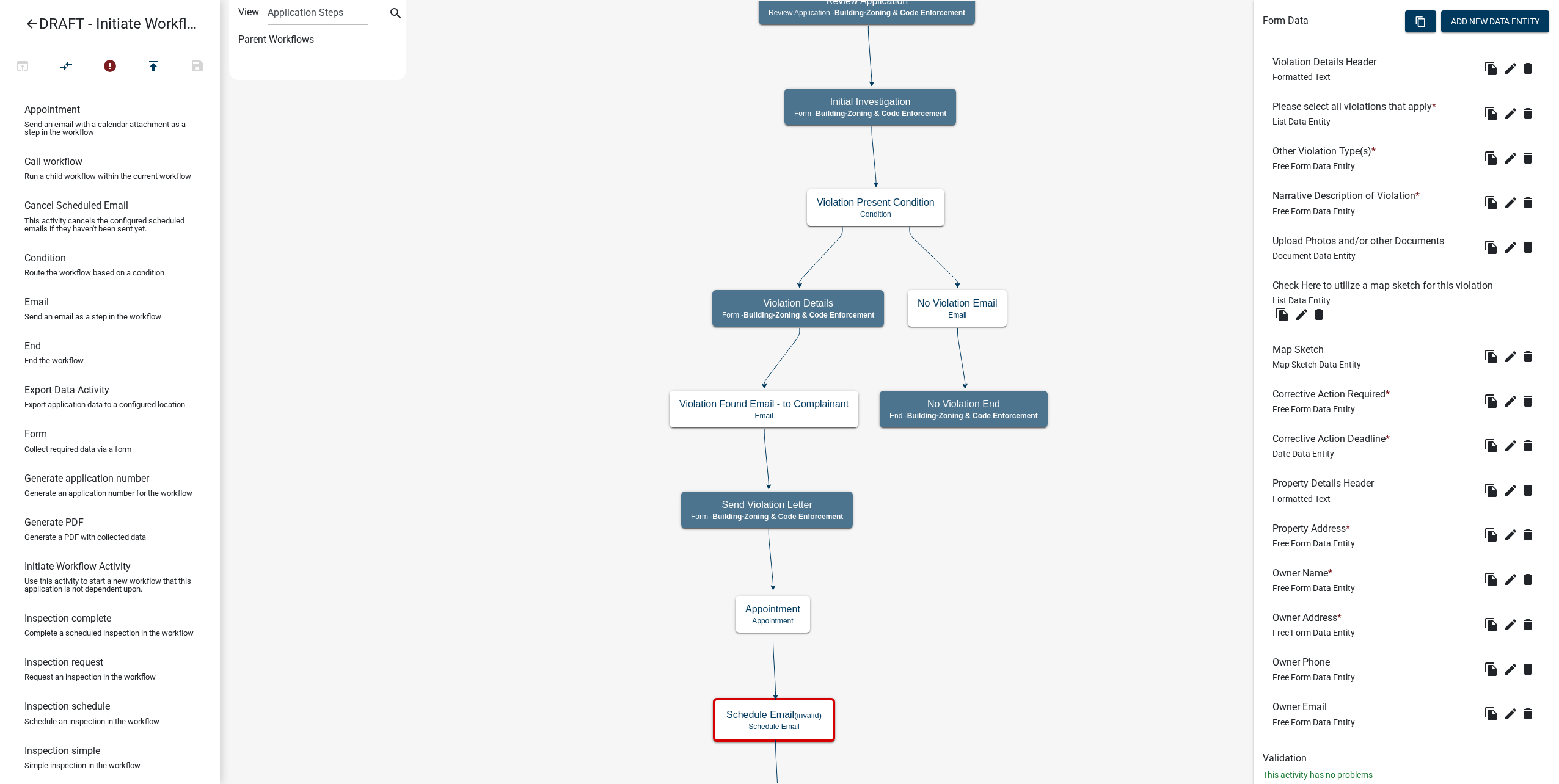
scroll to position [423, 0]
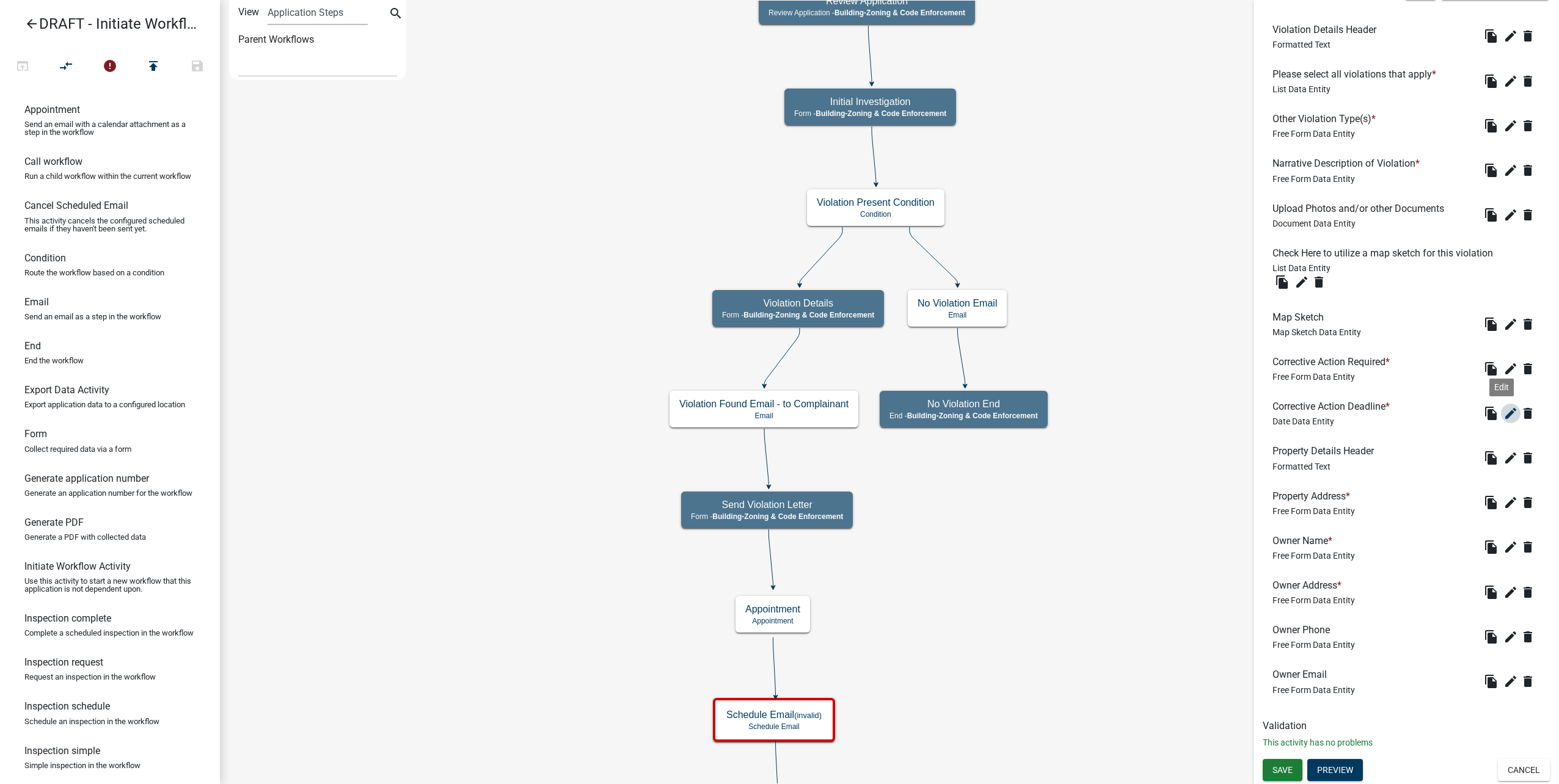
click at [1504, 413] on icon "edit" at bounding box center [1511, 413] width 15 height 15
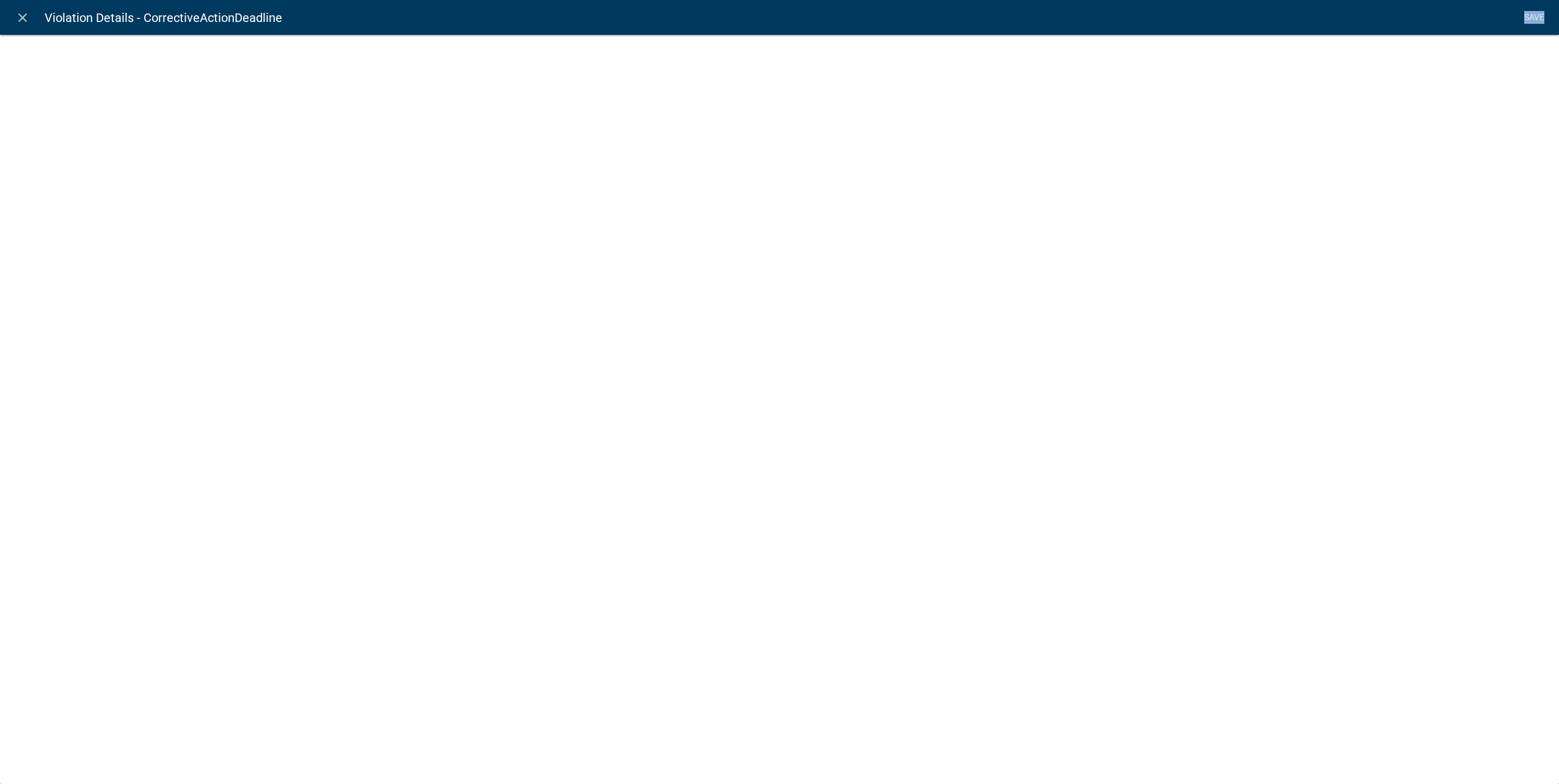
select select "date"
select select
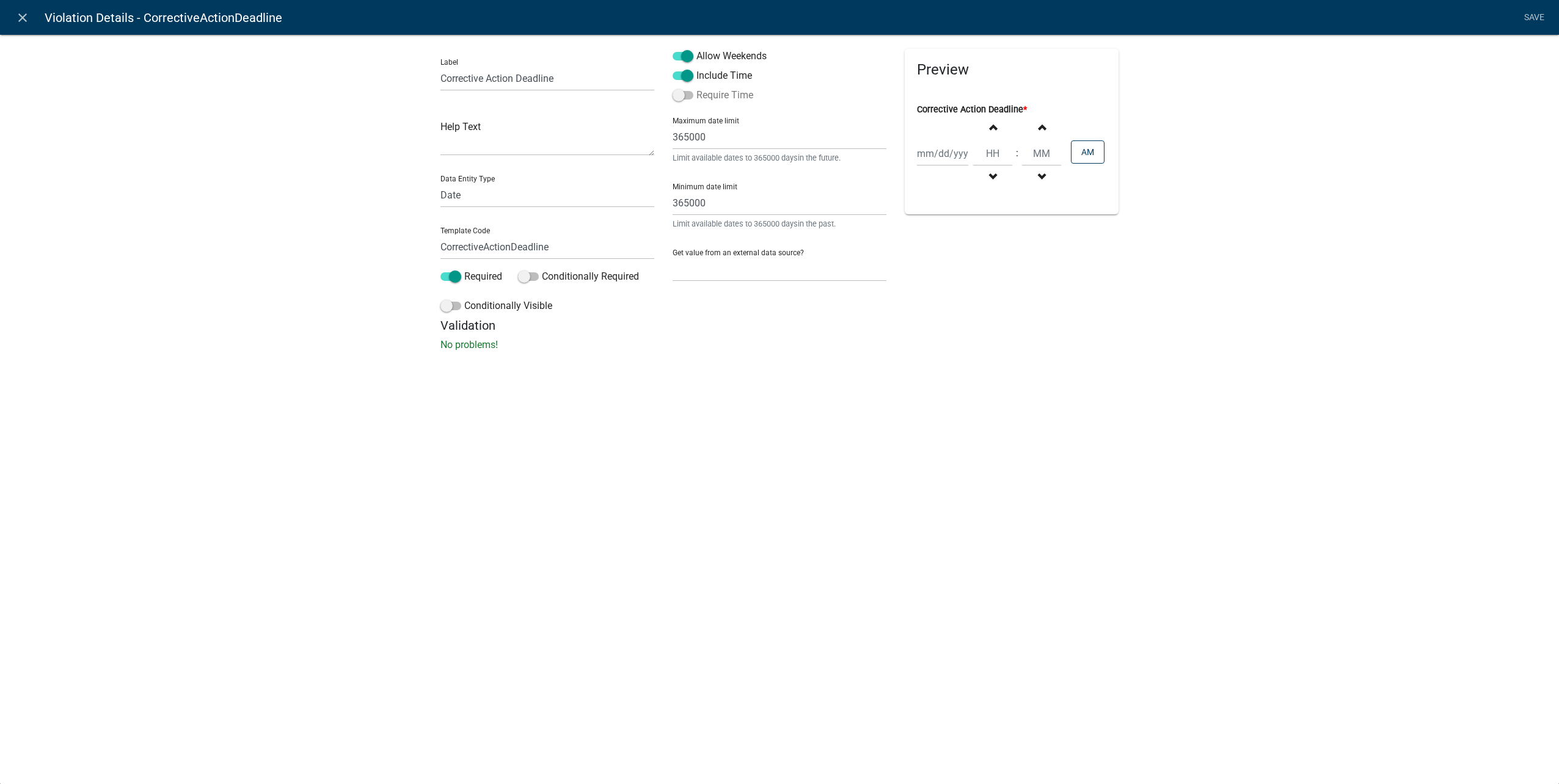
click at [689, 97] on span at bounding box center [683, 95] width 21 height 9
click at [697, 88] on input "Require Time" at bounding box center [697, 88] width 0 height 0
click at [1531, 15] on link "Save" at bounding box center [1534, 18] width 31 height 24
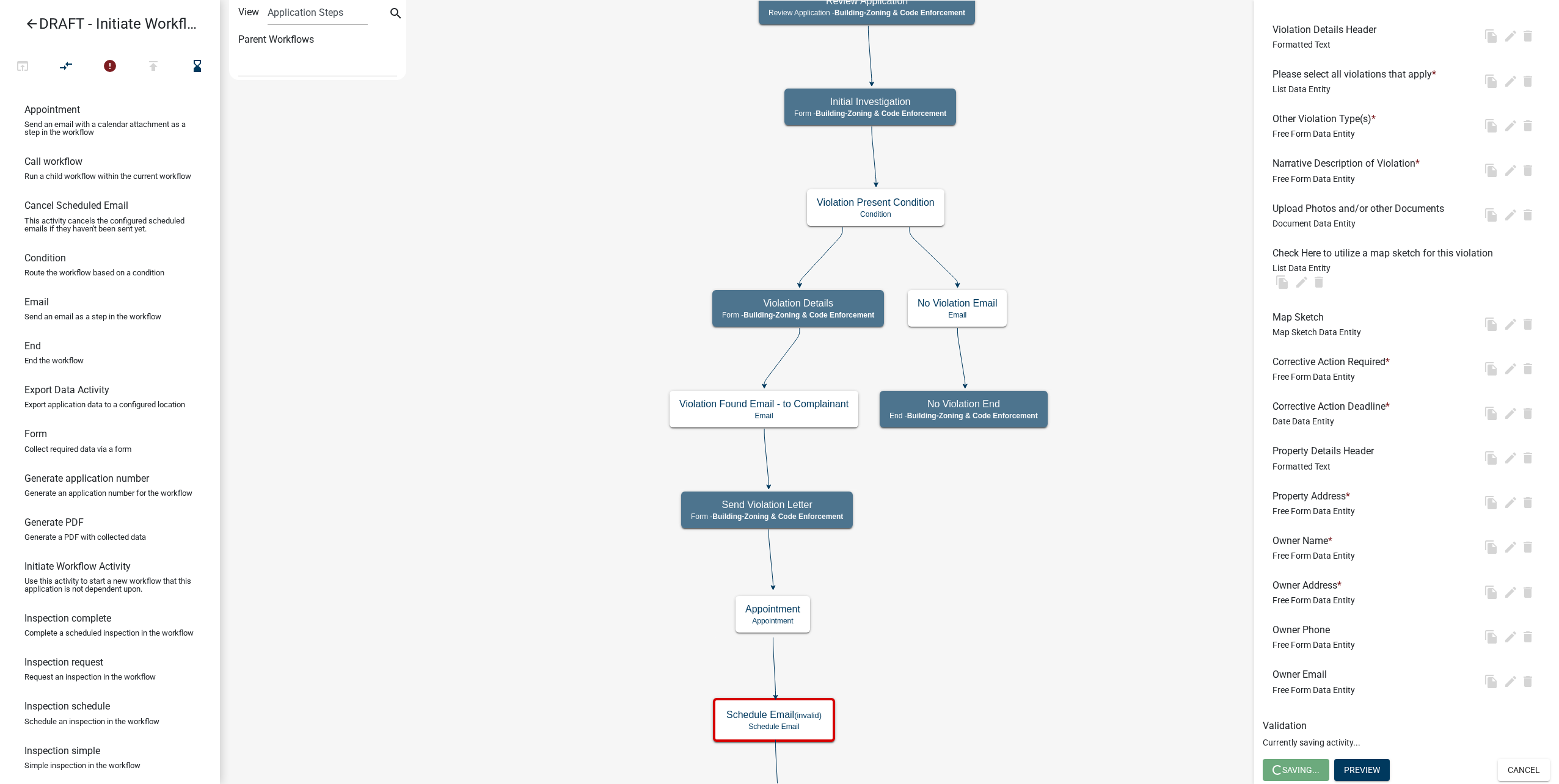
scroll to position [0, 0]
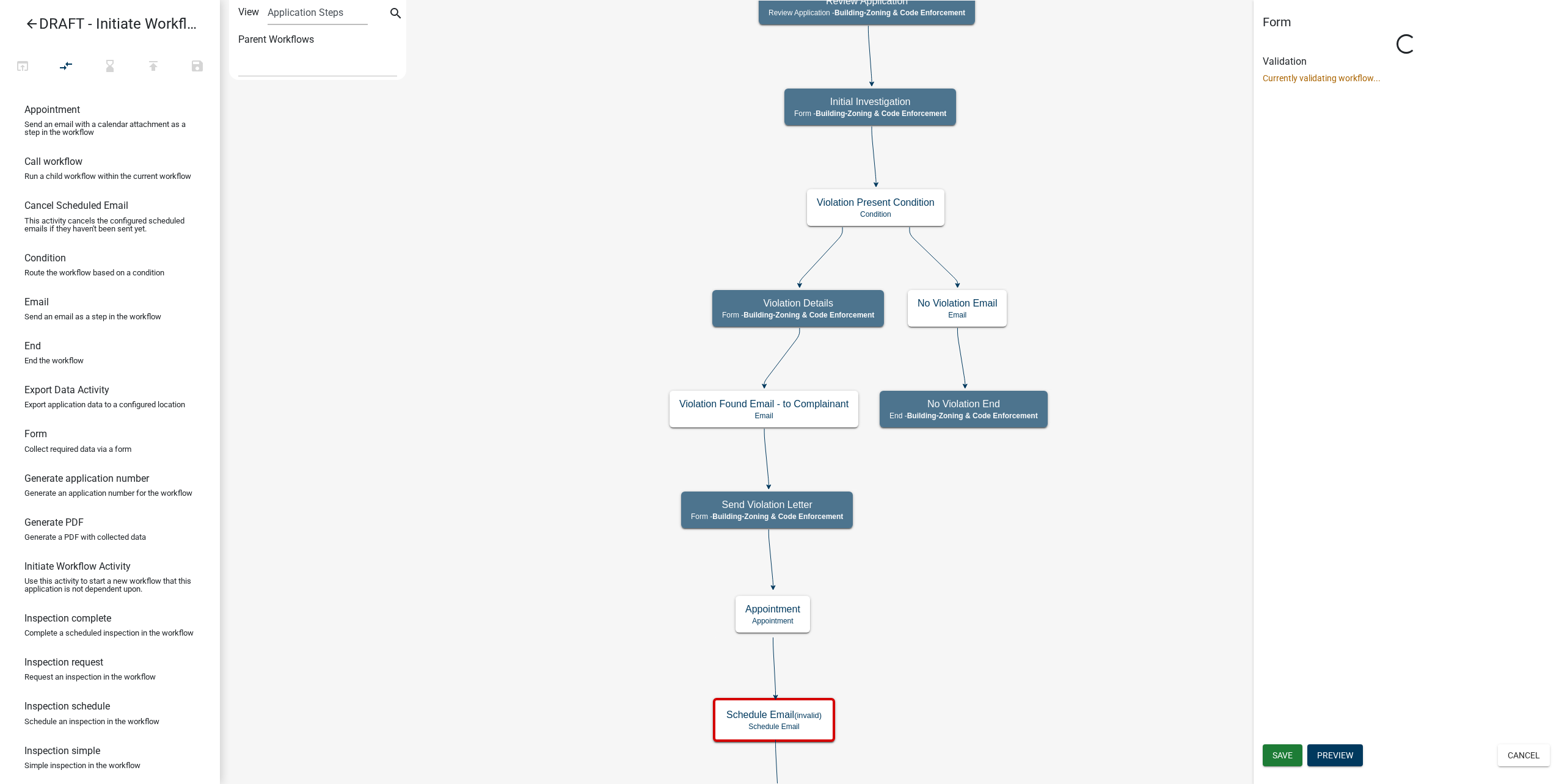
select select "AA0F0E89-27AD-4056-A8DF-C2D0F55E2258"
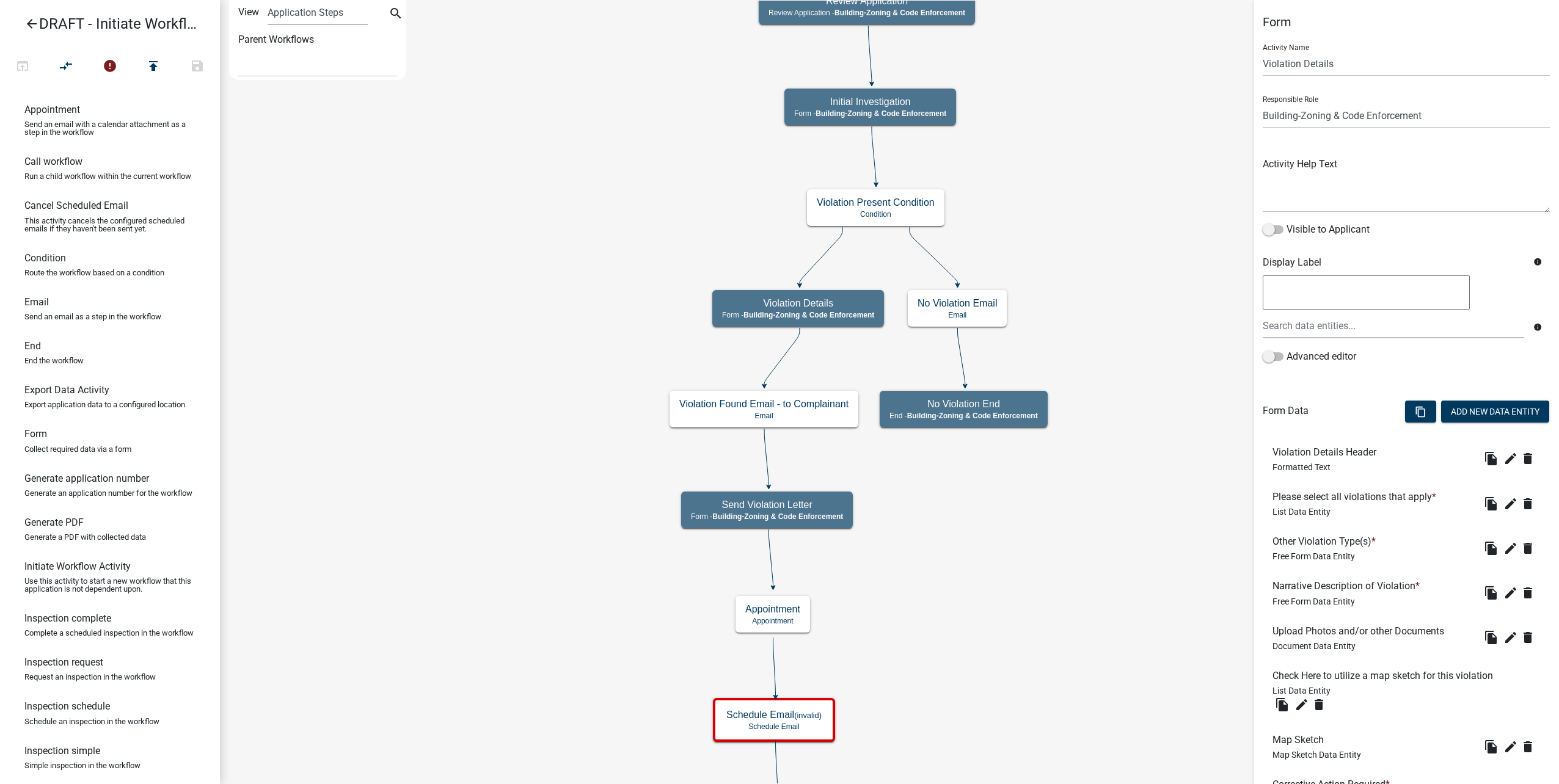
scroll to position [423, 0]
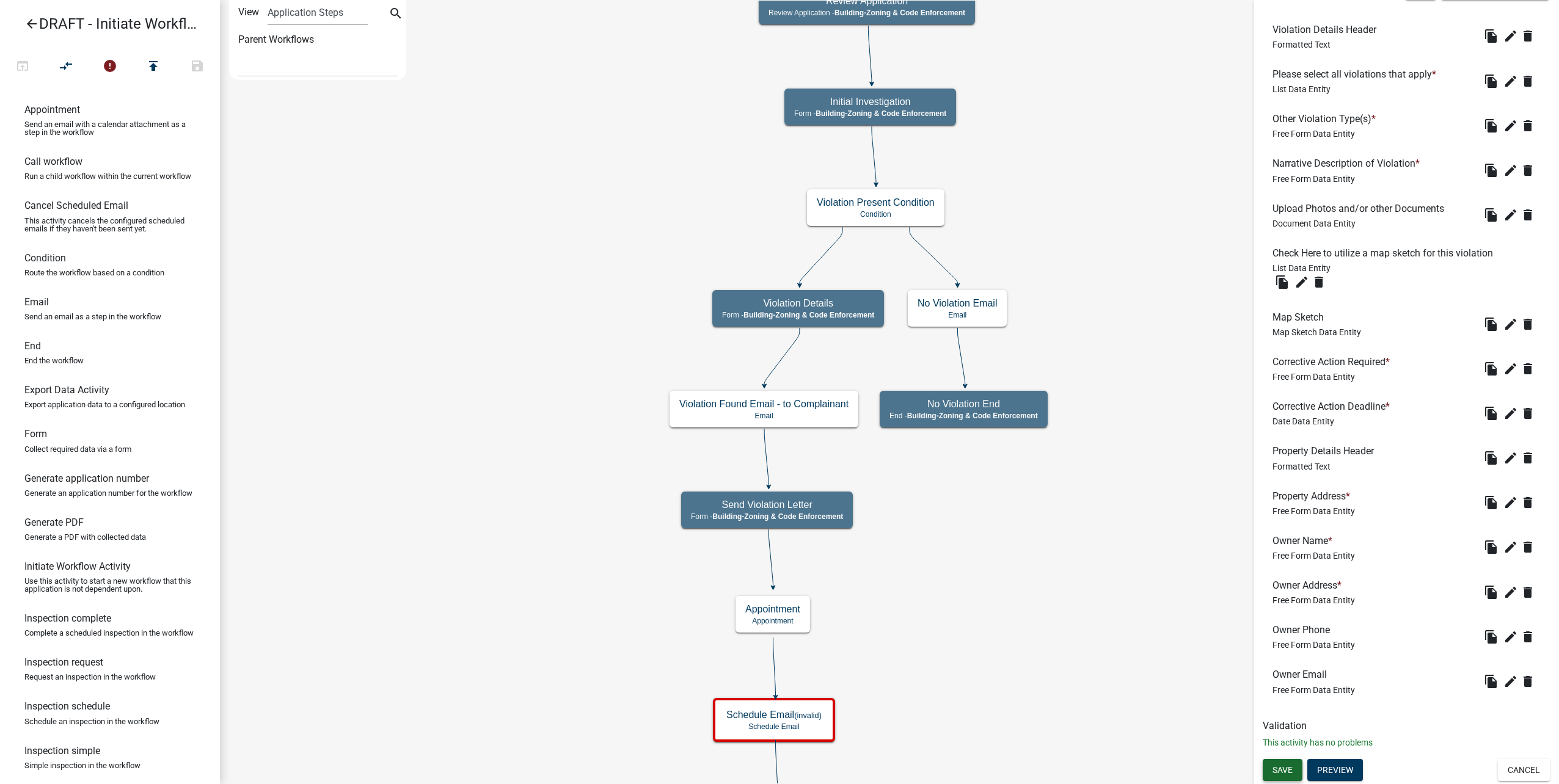
click at [1298, 770] on button "Save" at bounding box center [1282, 769] width 40 height 22
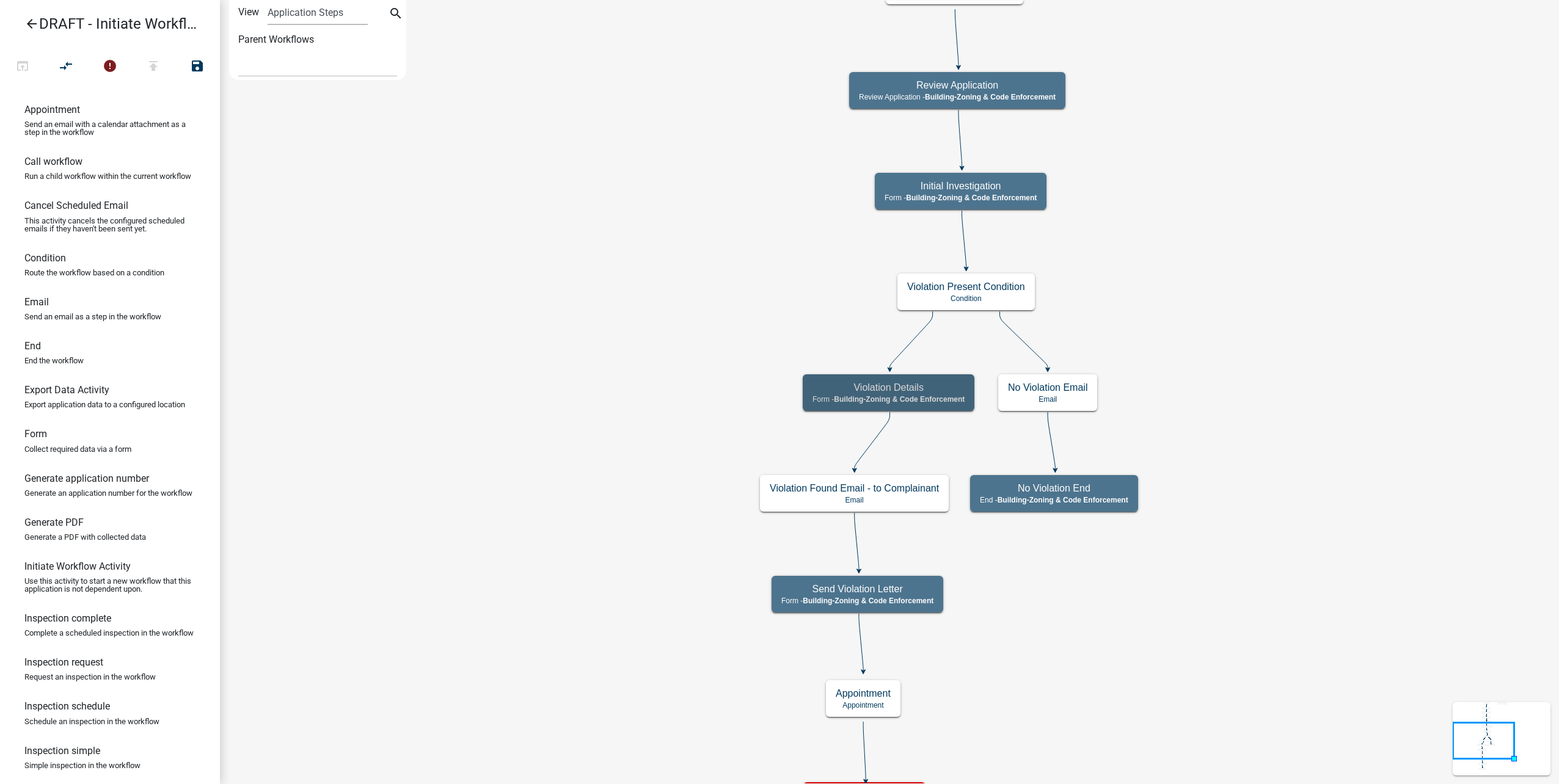
scroll to position [0, 0]
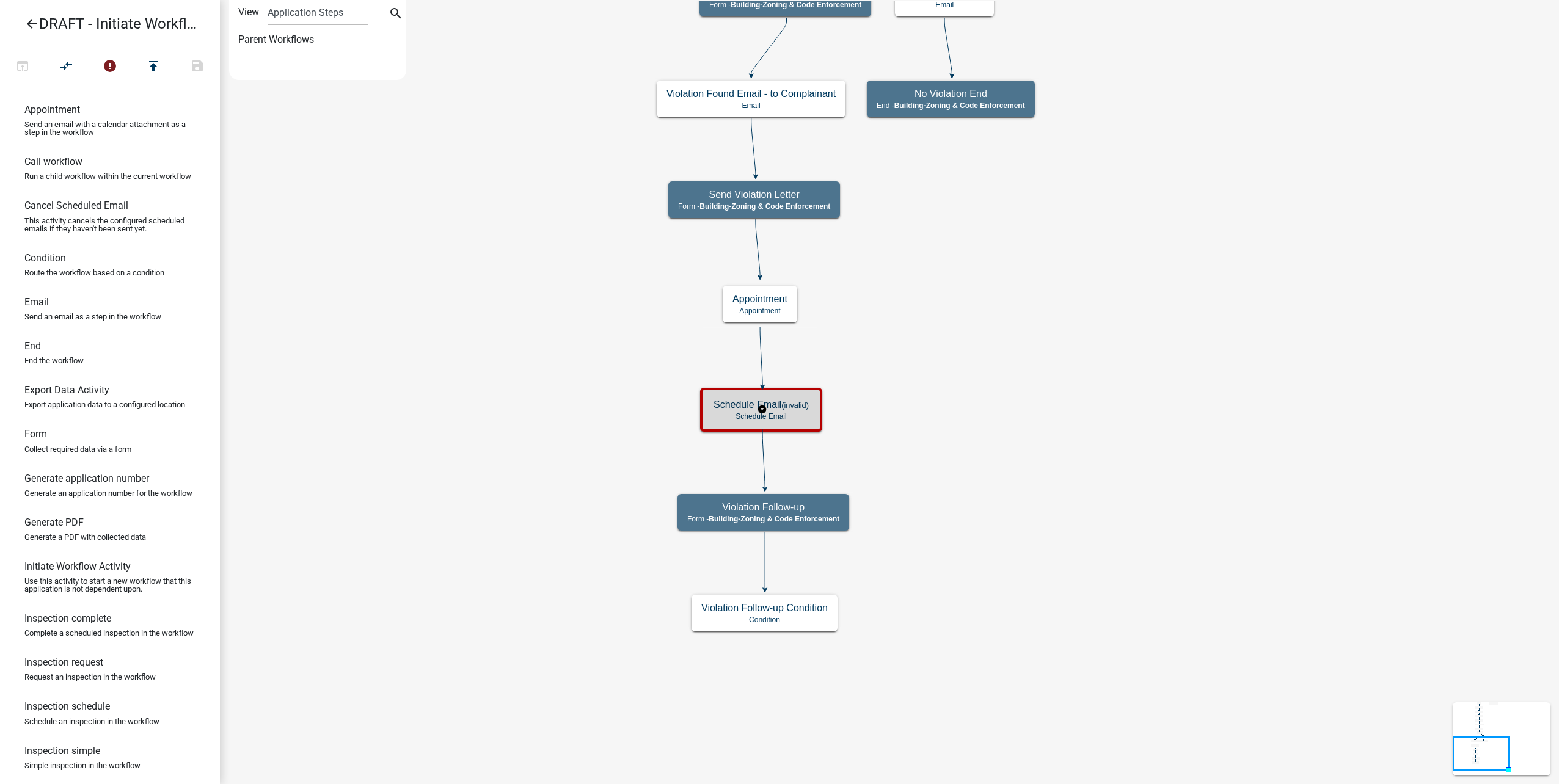
click at [801, 403] on small "(invalid)" at bounding box center [795, 404] width 28 height 9
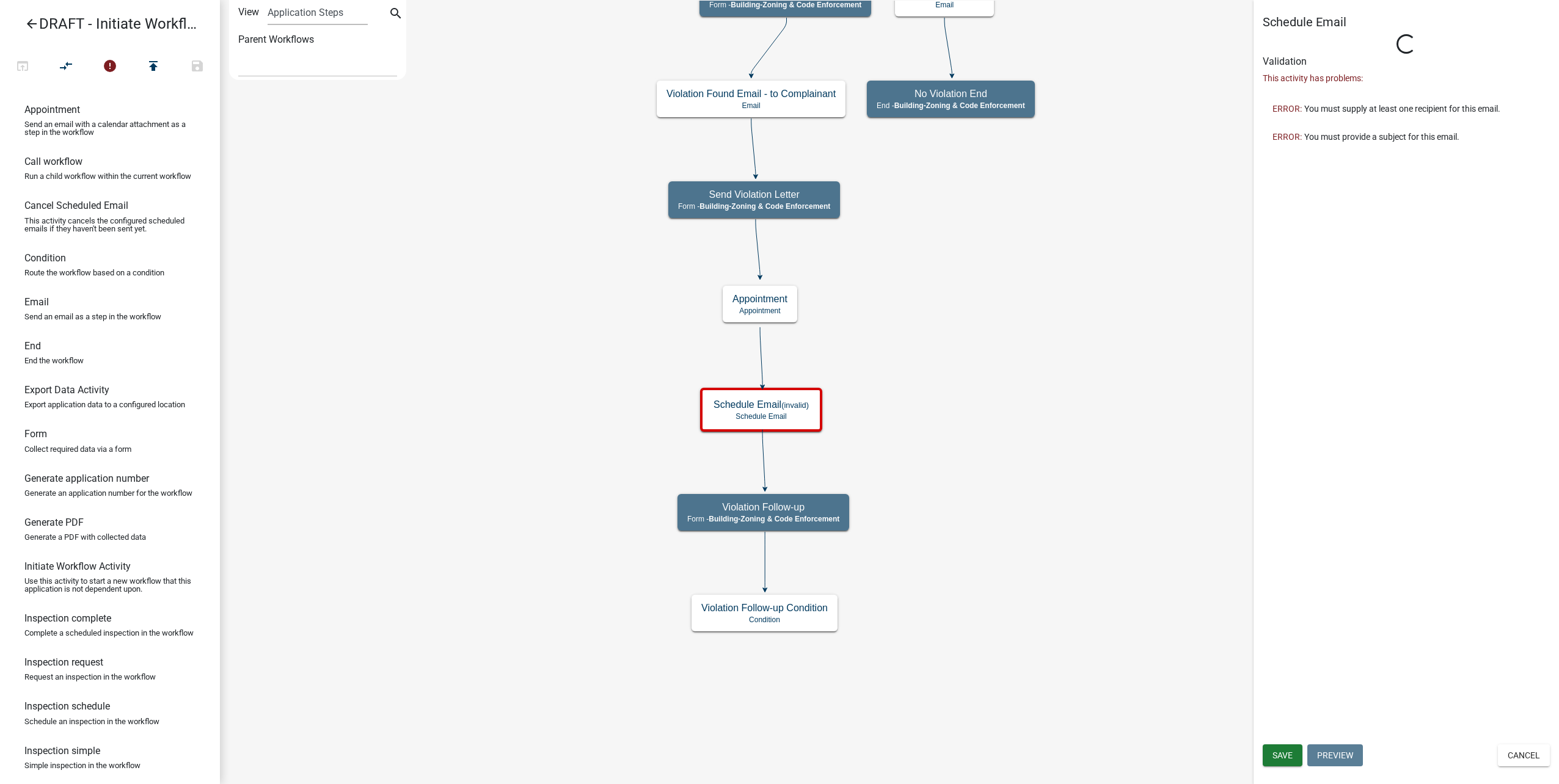
select select
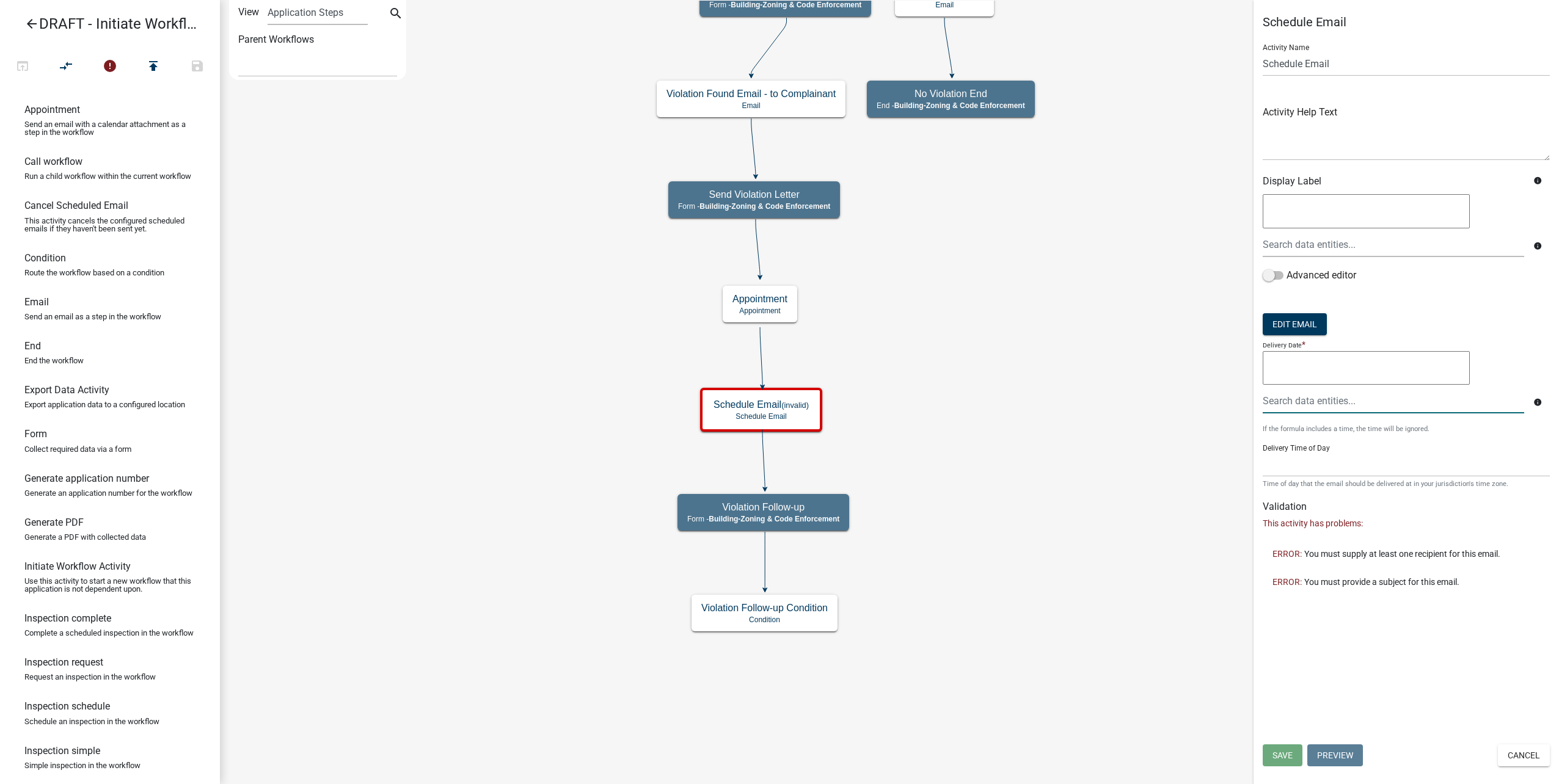
click at [1311, 407] on div at bounding box center [1394, 400] width 280 height 25
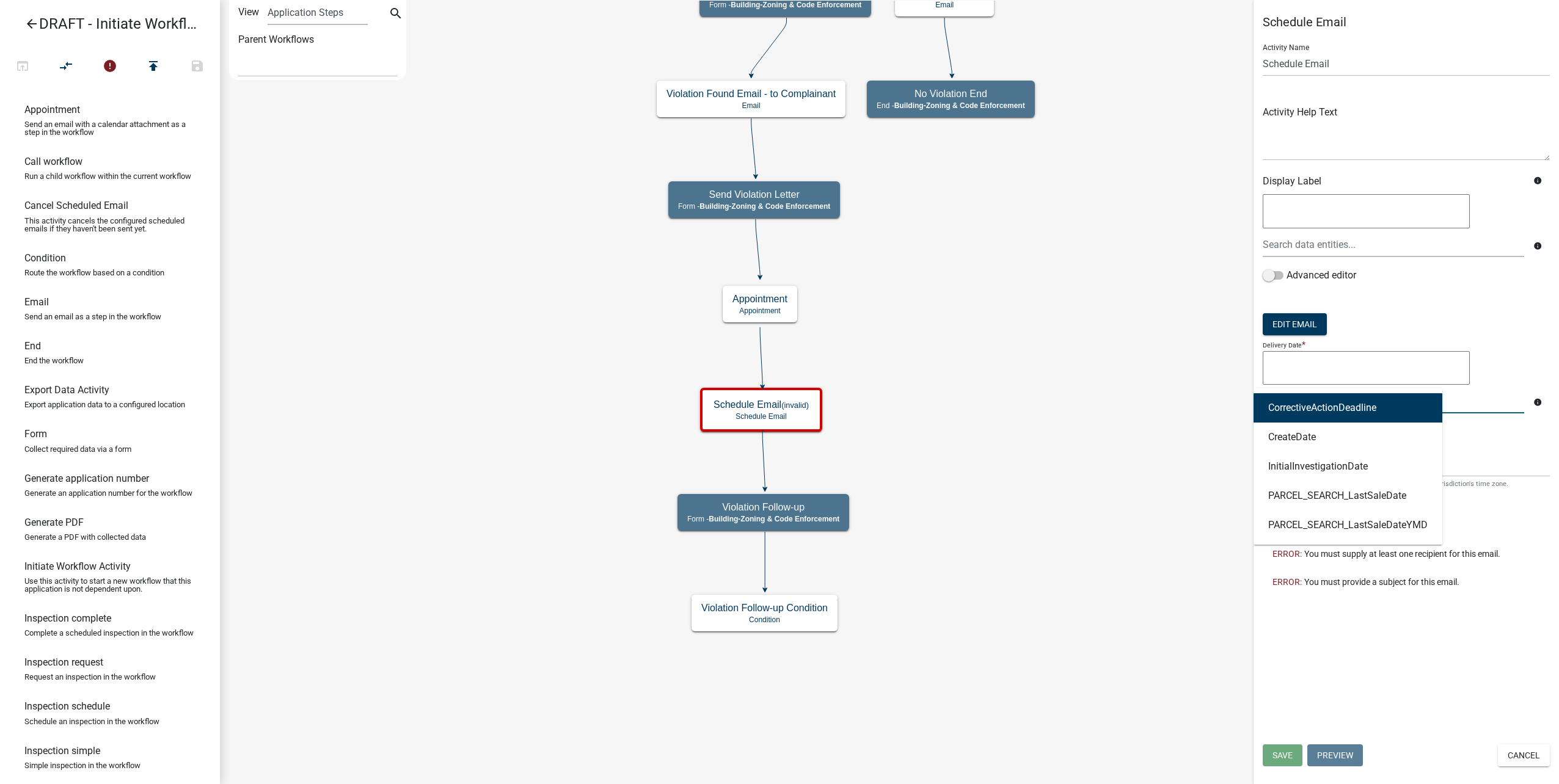
click at [1296, 366] on textarea at bounding box center [1366, 368] width 207 height 34
click at [1311, 410] on div "CorrectiveActionDeadline CreateDate InitialInvestigationDate PARCEL_SEARCH_Last…" at bounding box center [1394, 400] width 280 height 25
click at [1311, 410] on ngb-highlight "CorrectiveActionDeadline" at bounding box center [1322, 407] width 108 height 10
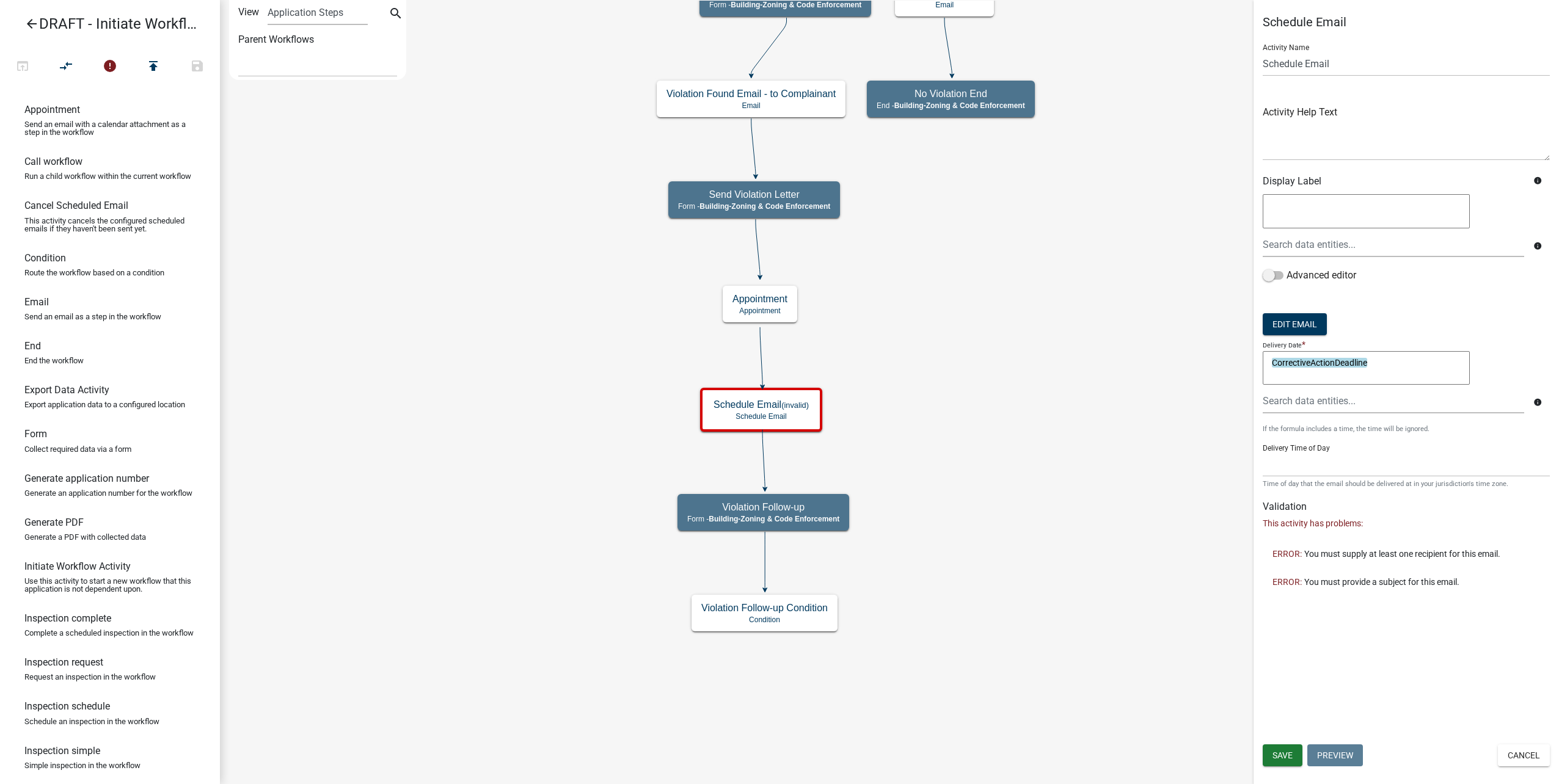
click at [1403, 365] on textarea "CorrectiveActionDeadline" at bounding box center [1366, 368] width 207 height 34
type textarea "CorrectiveActionDeadline-1"
click at [1312, 320] on button "Edit Email" at bounding box center [1295, 324] width 64 height 22
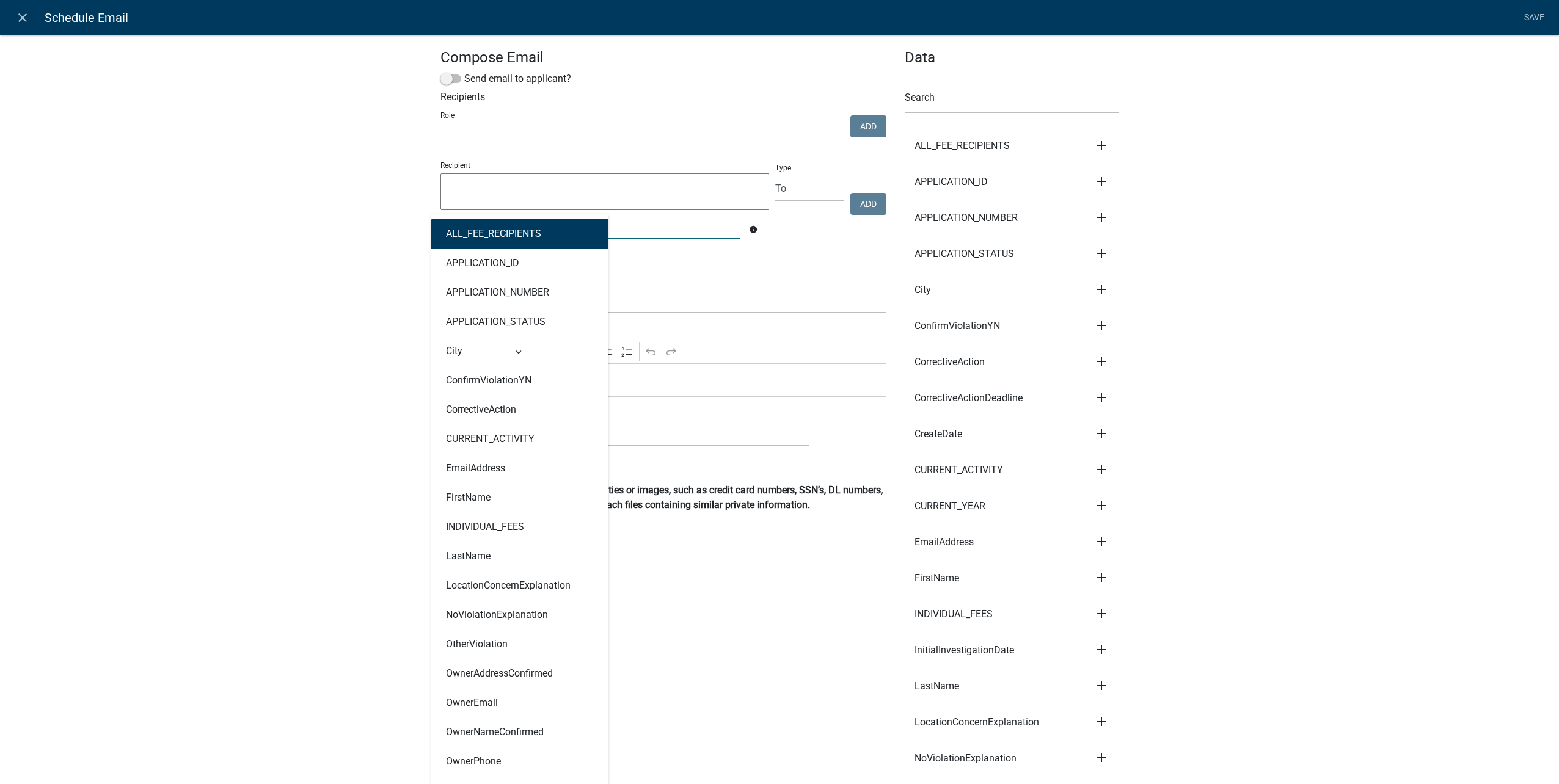
click at [581, 225] on div "ALL_FEE_RECIPIENTS APPLICATION_ID APPLICATION_NUMBER APPLICATION_STATUS City Co…" at bounding box center [590, 227] width 317 height 25
click at [593, 128] on select "Public Works Building Maintenance City Clerk Water/Wastewater Department Admin …" at bounding box center [642, 136] width 404 height 25
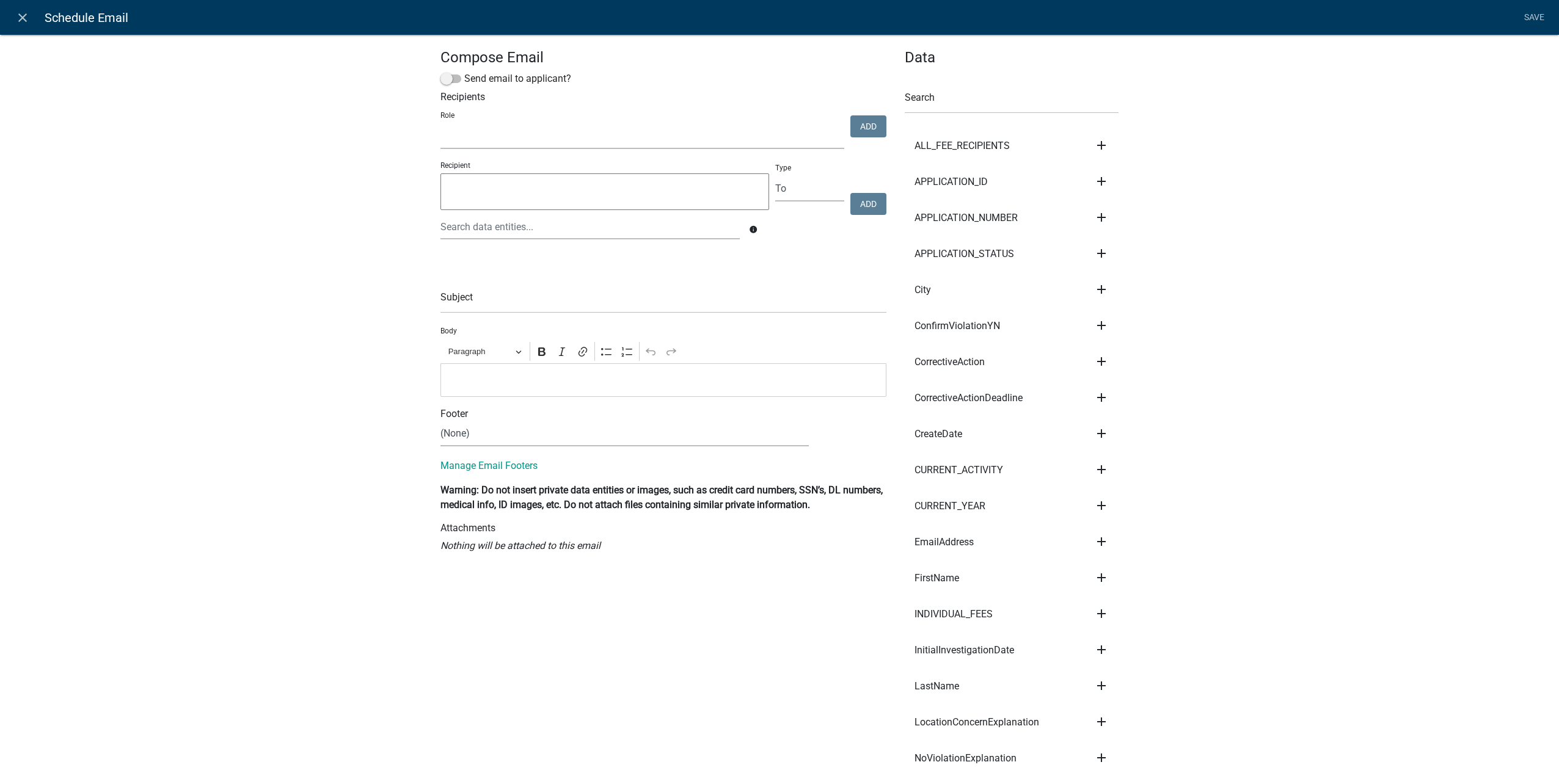
select select "aa0f0e89-27ad-4056-a8df-c2d0f55e2258"
click at [440, 124] on select "Public Works Building Maintenance City Clerk Water/Wastewater Department Admin …" at bounding box center [642, 136] width 404 height 25
click at [507, 234] on div at bounding box center [590, 227] width 317 height 25
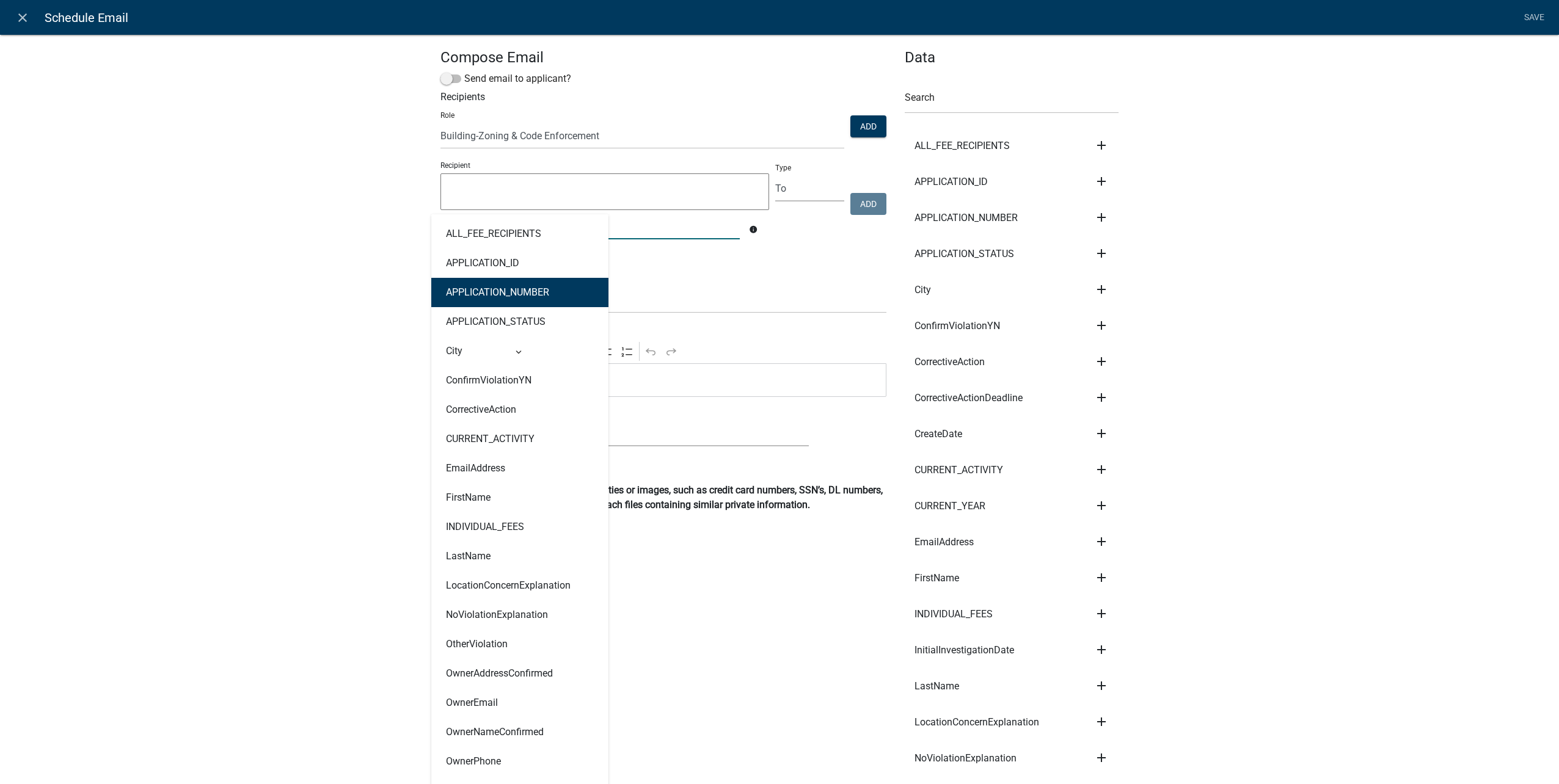
click at [650, 271] on div "Subject" at bounding box center [663, 292] width 446 height 42
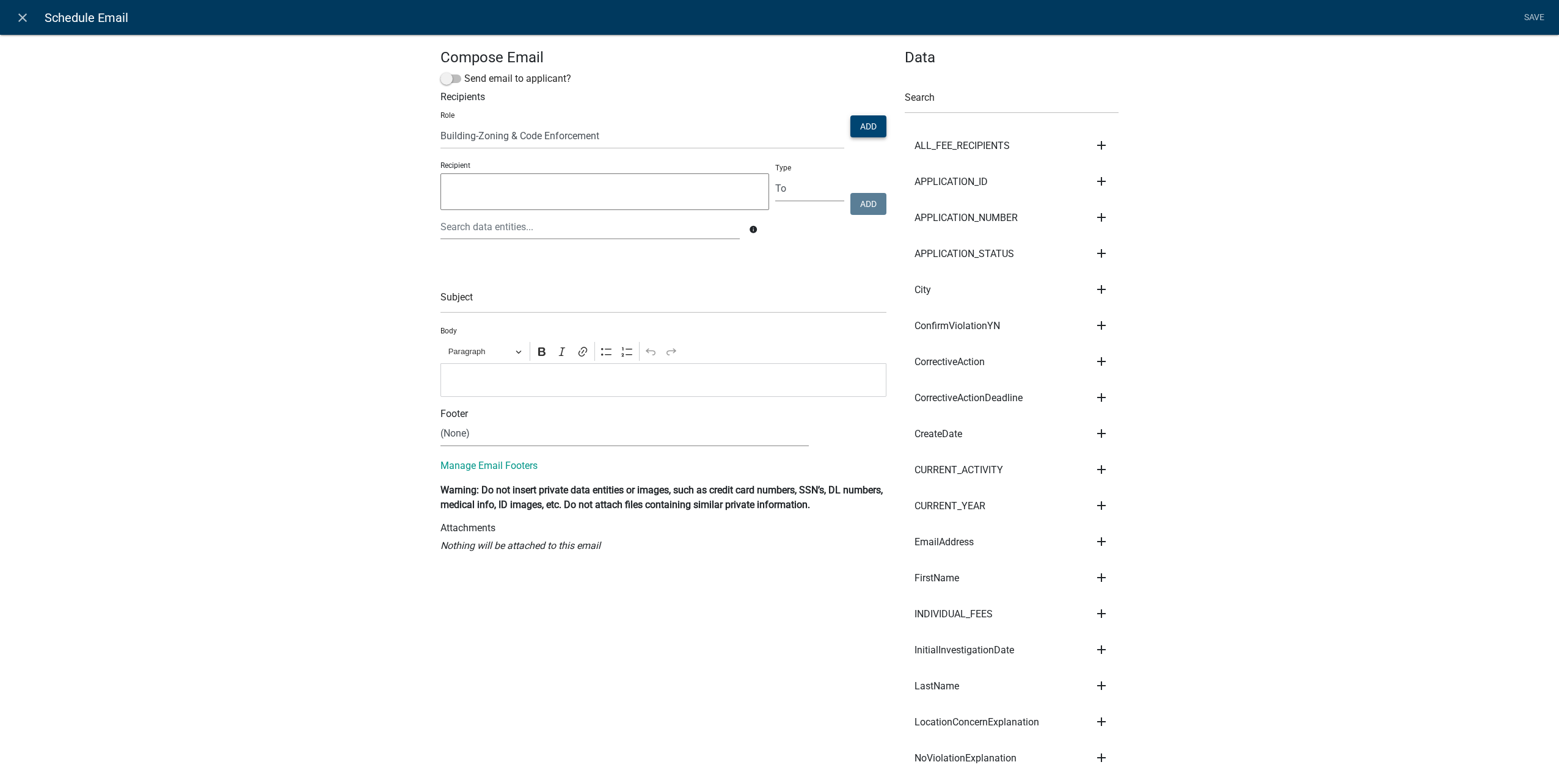
click at [852, 130] on button "Add" at bounding box center [868, 126] width 36 height 22
select select
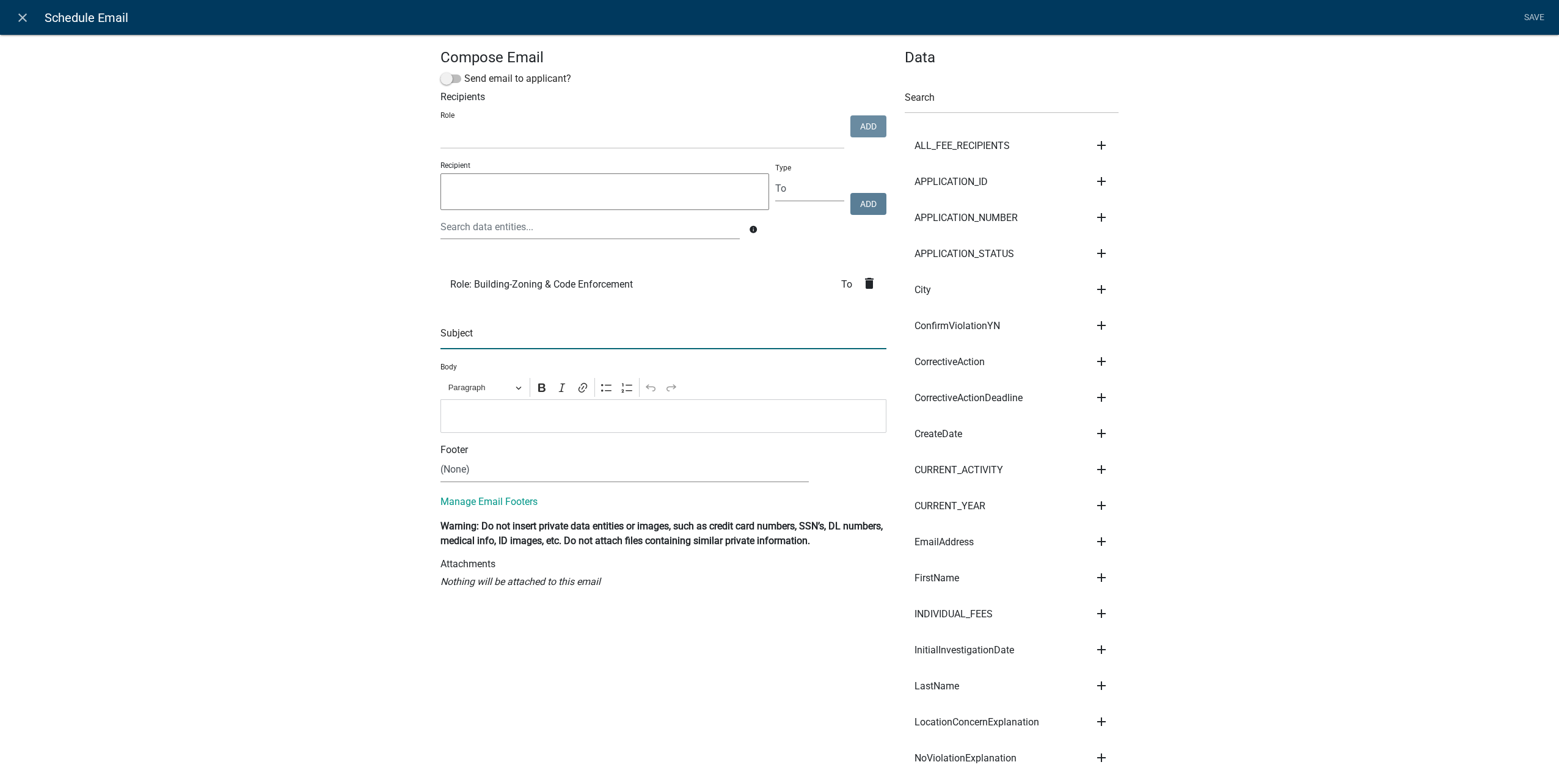
click at [539, 337] on input "text" at bounding box center [663, 337] width 446 height 25
type input "You have an inspection today"
click at [524, 406] on div "Editor editing area: main. Press Alt+0 for help." at bounding box center [663, 416] width 446 height 33
click at [1536, 20] on link "Save" at bounding box center [1534, 18] width 31 height 24
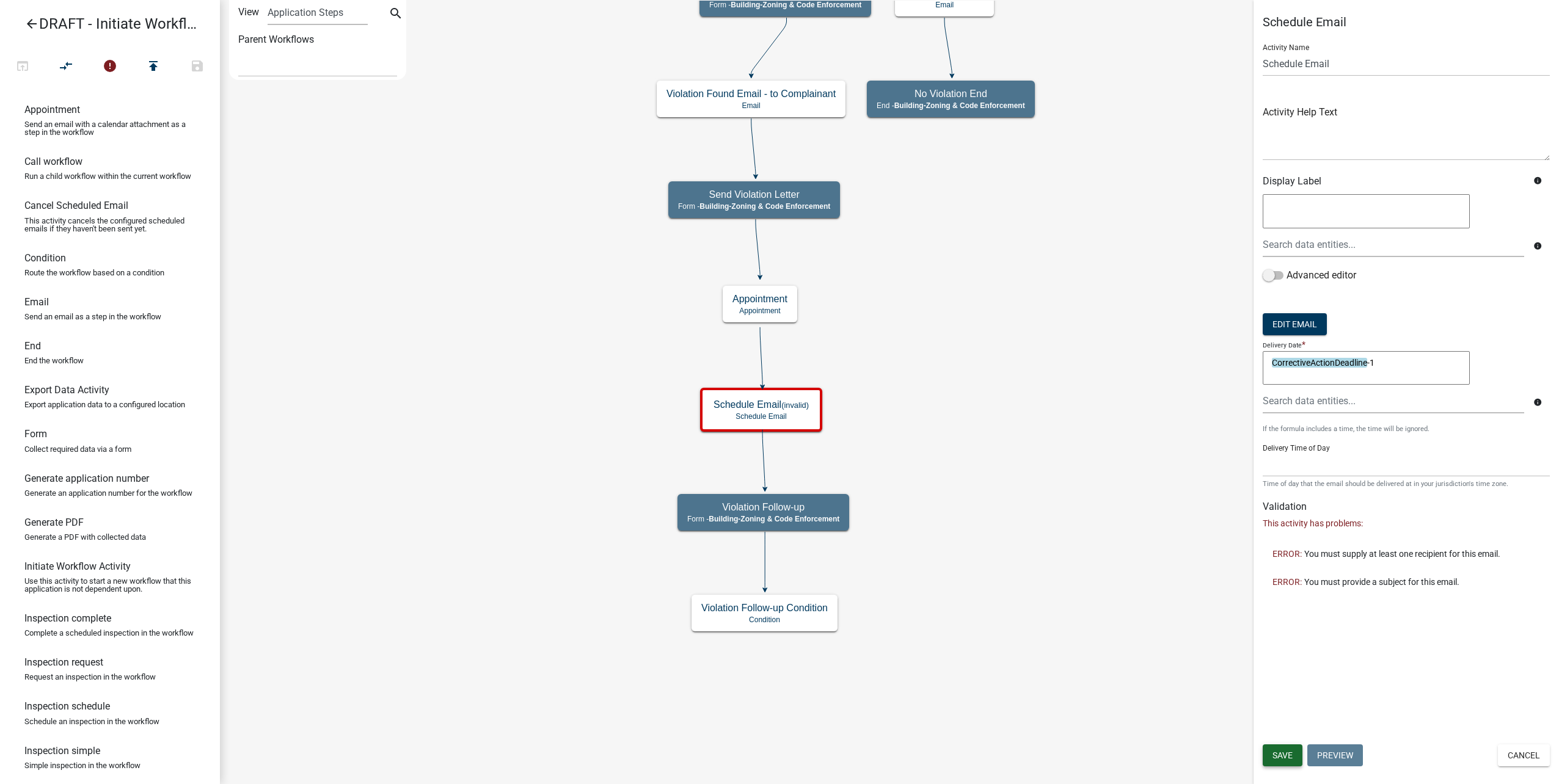
click at [1284, 746] on button "Save" at bounding box center [1282, 755] width 40 height 22
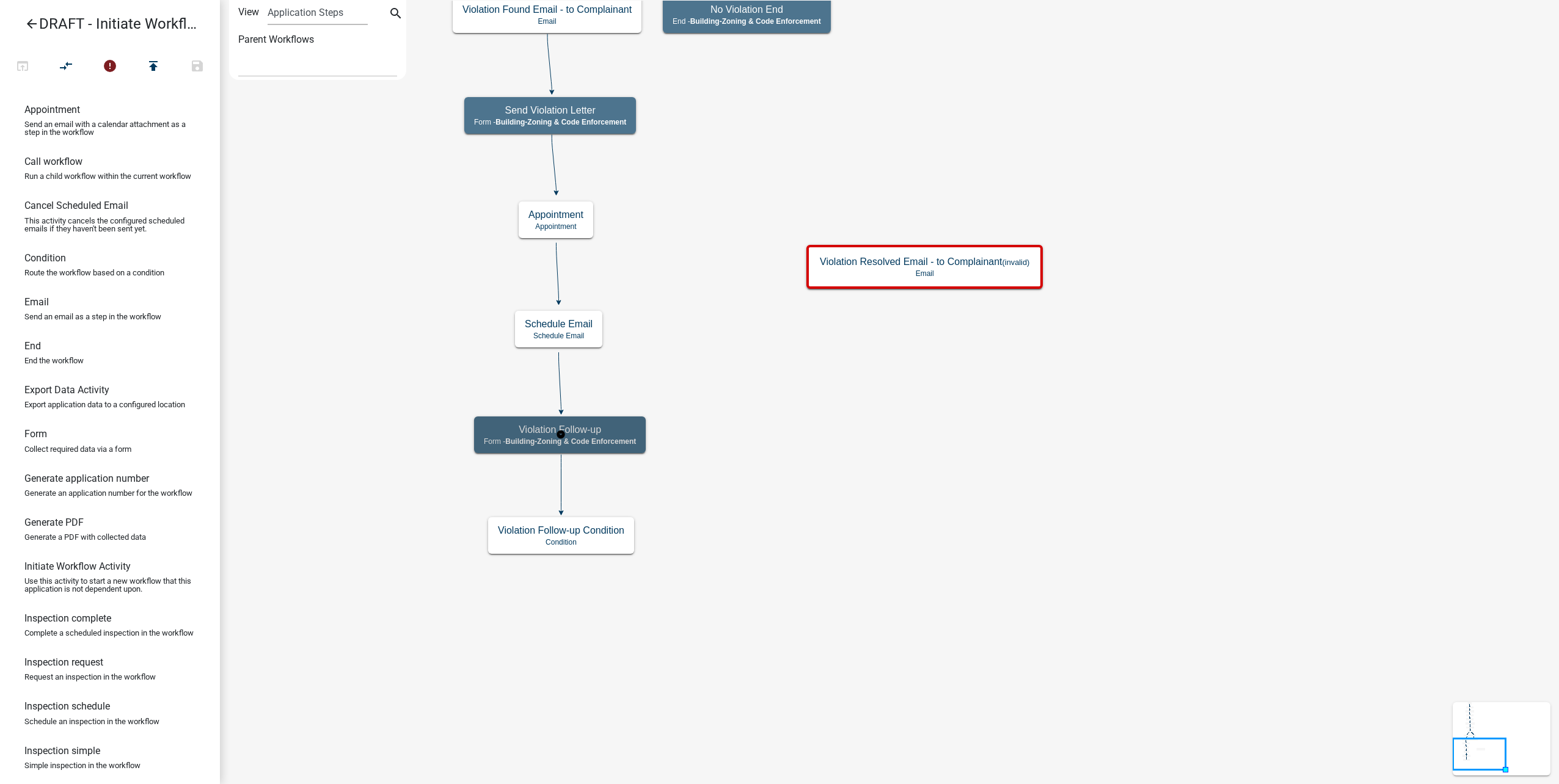
click at [618, 433] on h5 "Violation Follow-up" at bounding box center [560, 429] width 152 height 11
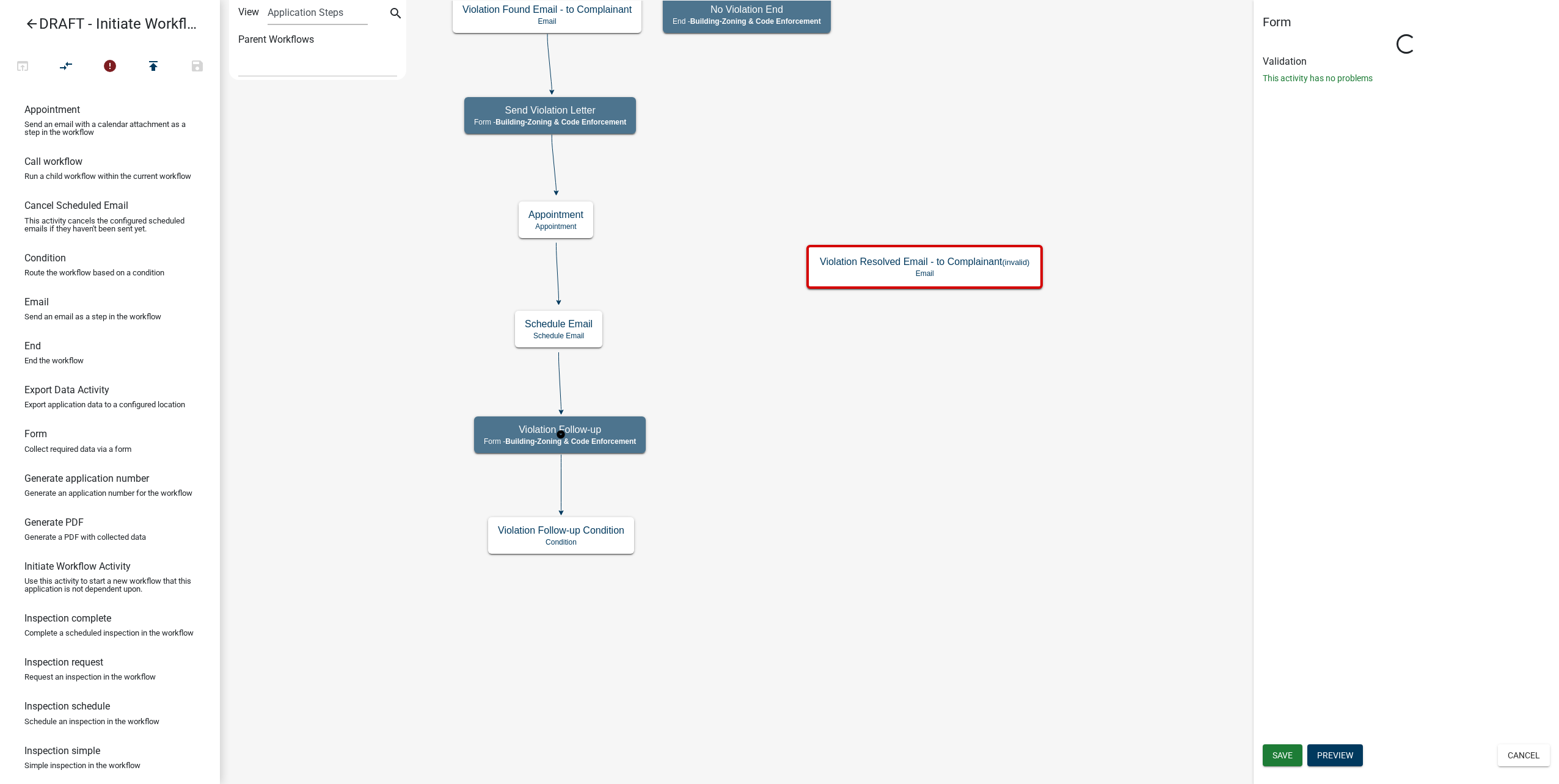
select select "AA0F0E89-27AD-4056-A8DF-C2D0F55E2258"
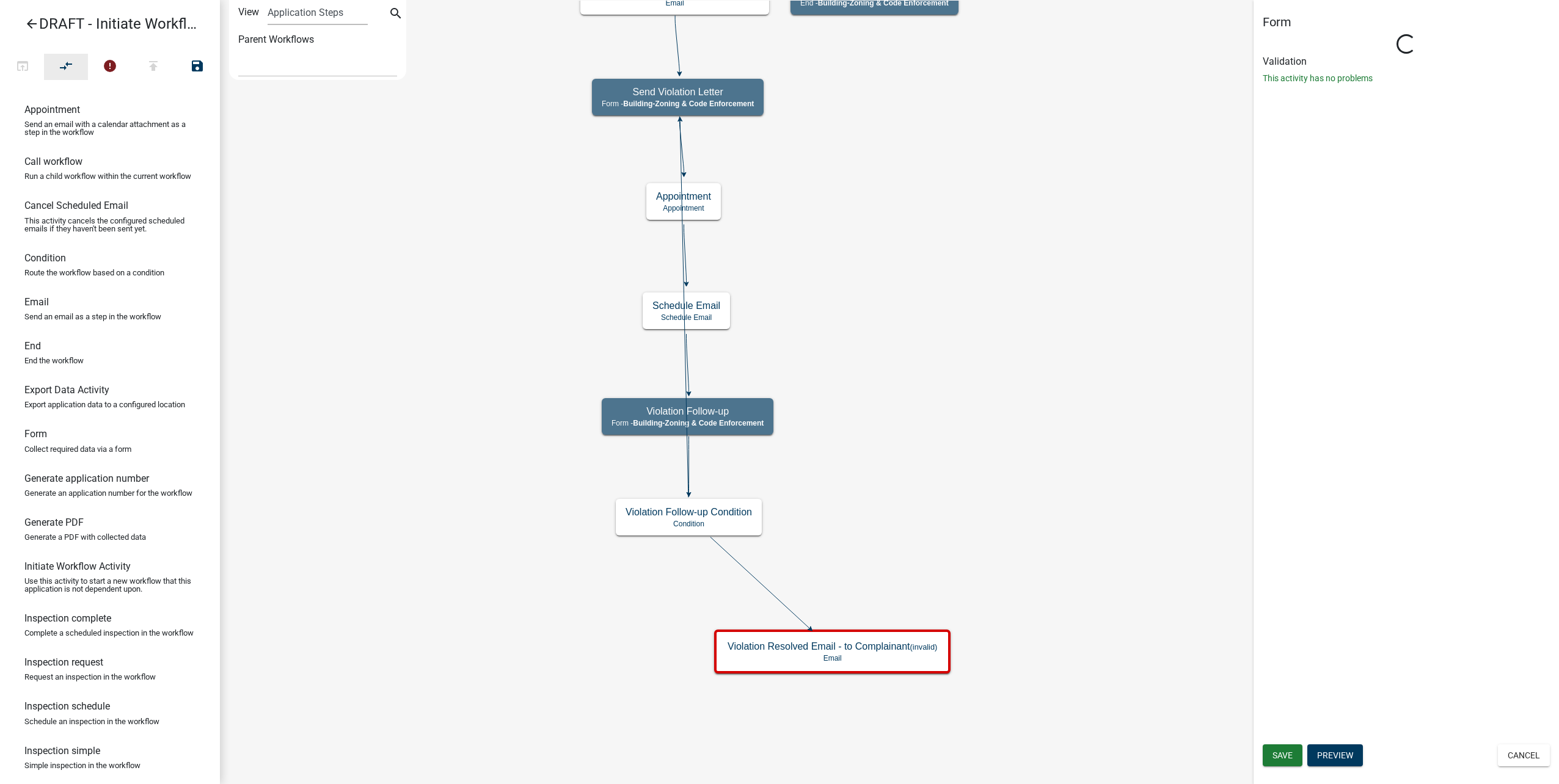
select select "AA0F0E89-27AD-4056-A8DF-C2D0F55E2258"
click at [59, 64] on icon "compare_arrows" at bounding box center [67, 67] width 15 height 17
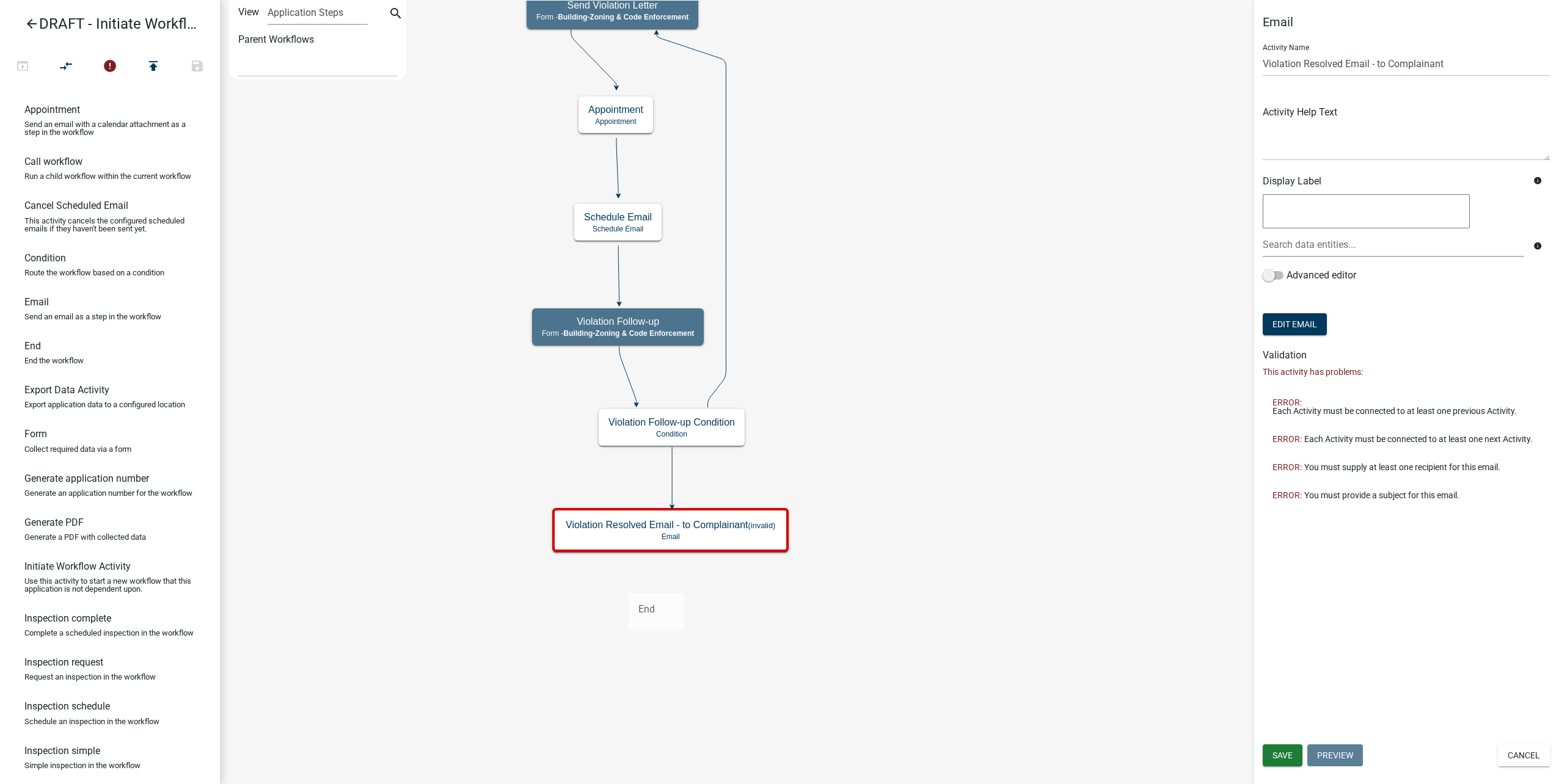
drag, startPoint x: 98, startPoint y: 381, endPoint x: 629, endPoint y: 584, distance: 568.5
click at [629, 584] on div "arrow_back DRAFT - Initiate Workflow Test for Code Enforcement open_in_browser …" at bounding box center [780, 392] width 1559 height 784
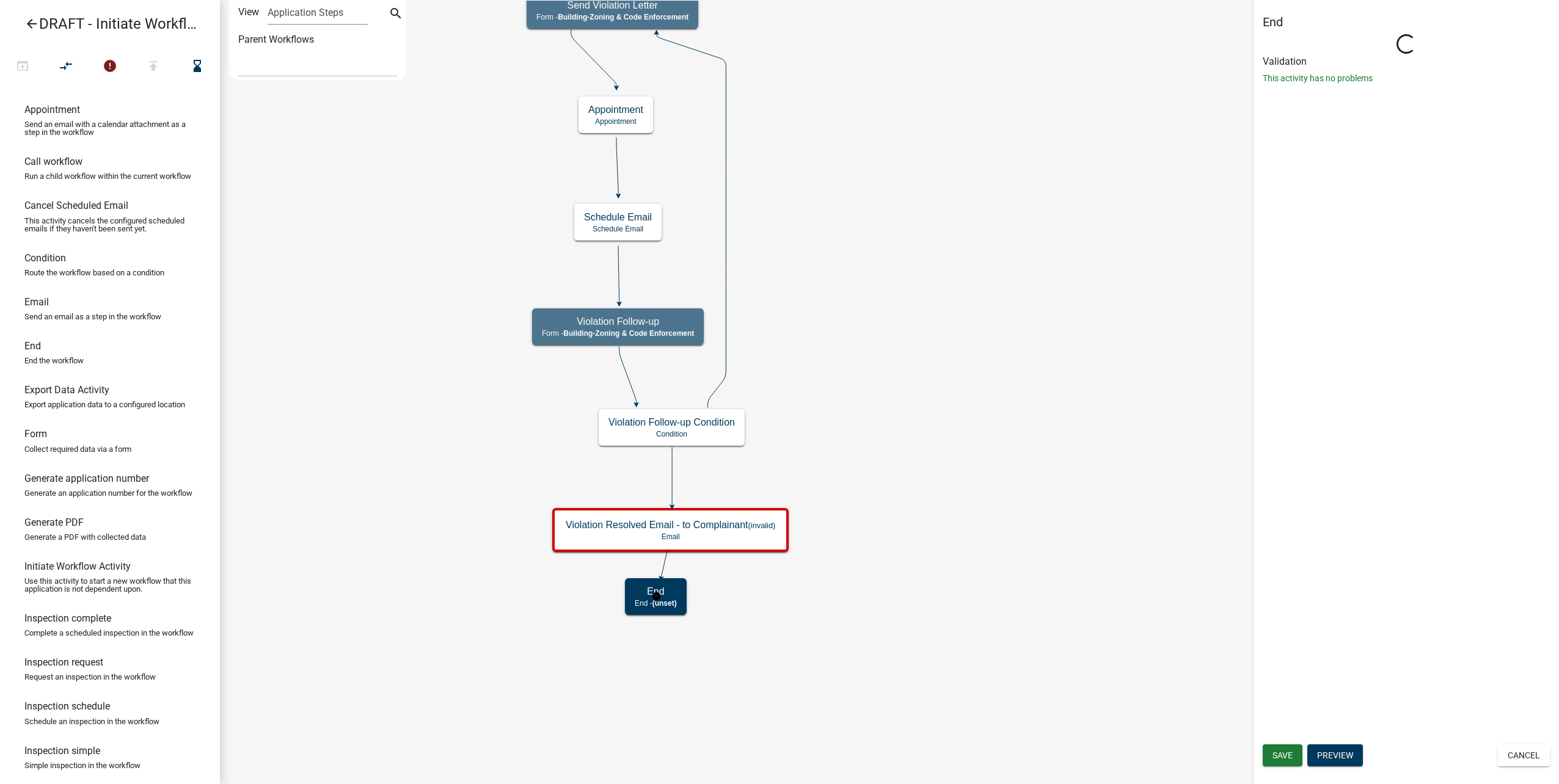
select select "AA0F0E89-27AD-4056-A8DF-C2D0F55E2258"
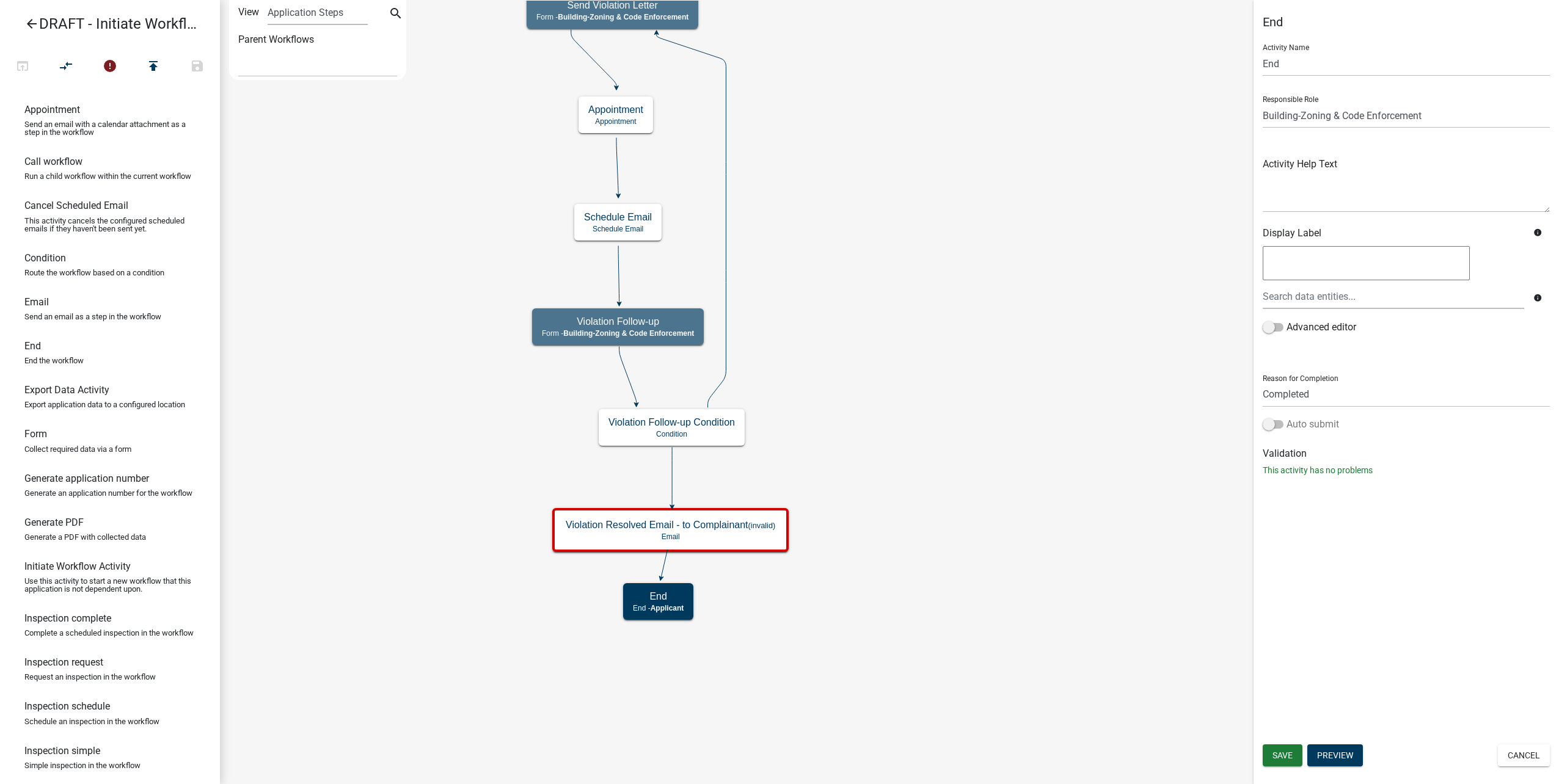
click at [1279, 425] on span at bounding box center [1273, 425] width 21 height 9
click at [1286, 417] on input "Auto submit" at bounding box center [1286, 417] width 0 height 0
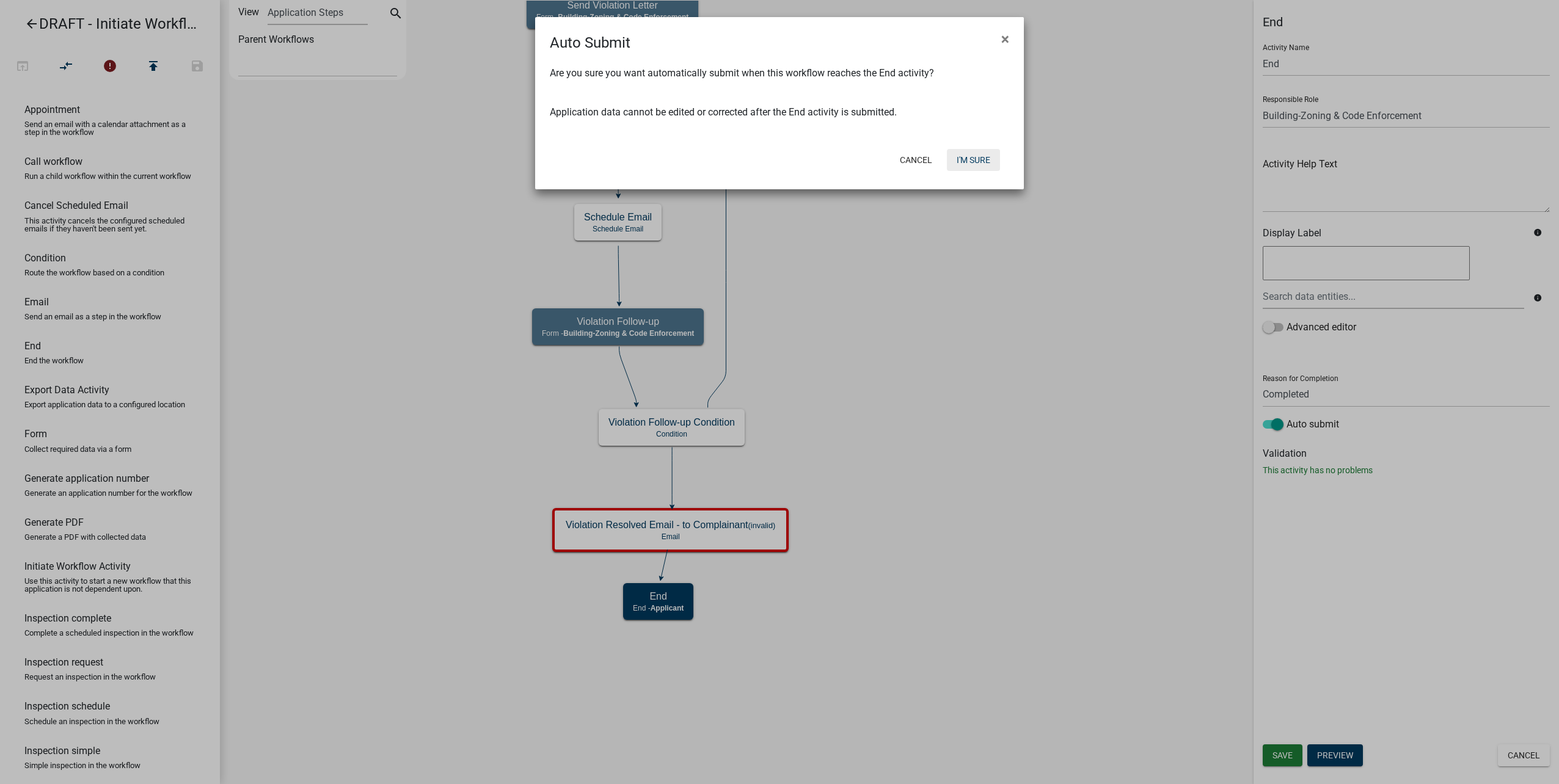
click at [986, 155] on button "I'm Sure" at bounding box center [973, 159] width 53 height 22
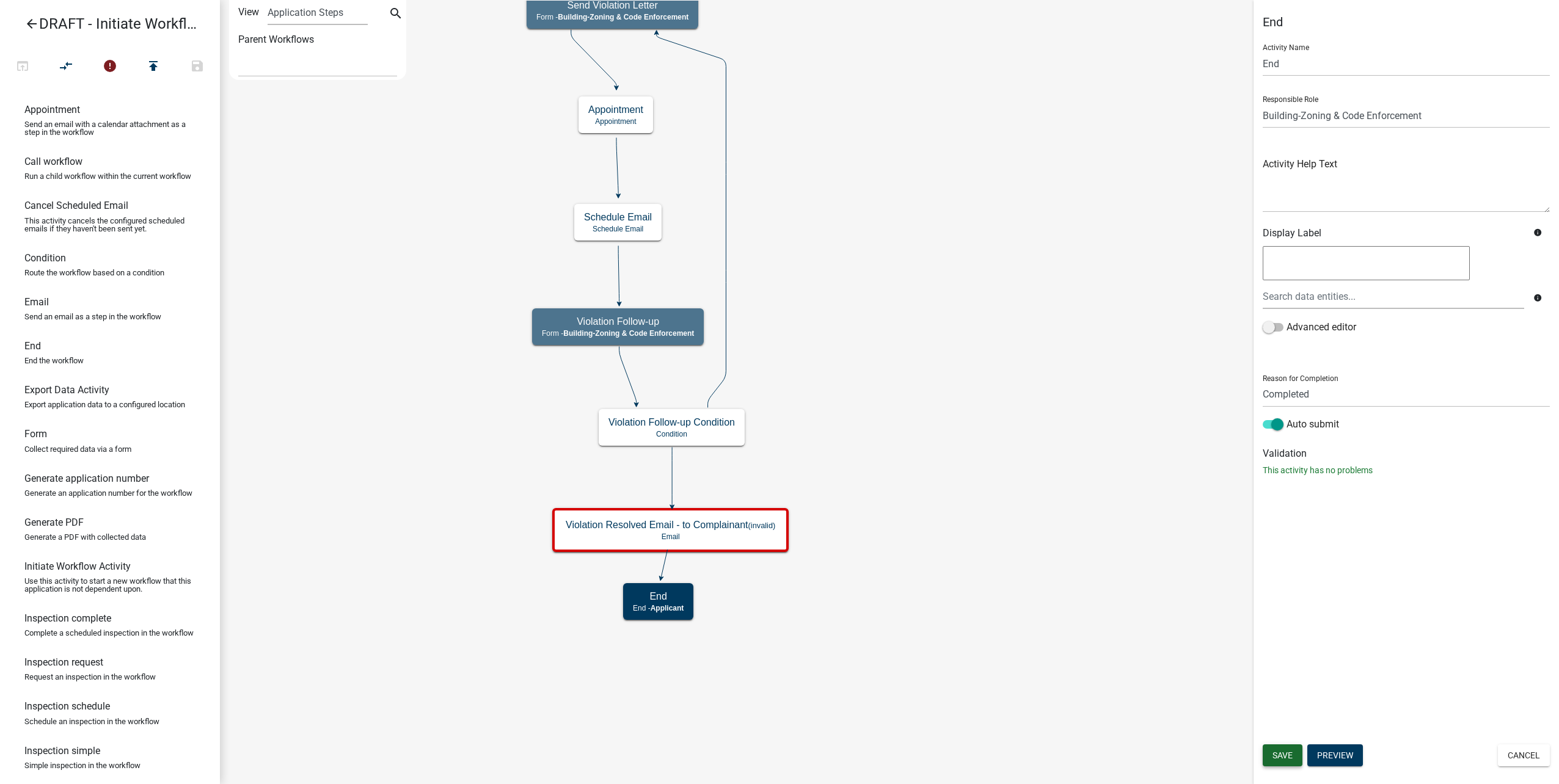
click at [1278, 757] on span "Save" at bounding box center [1282, 756] width 20 height 10
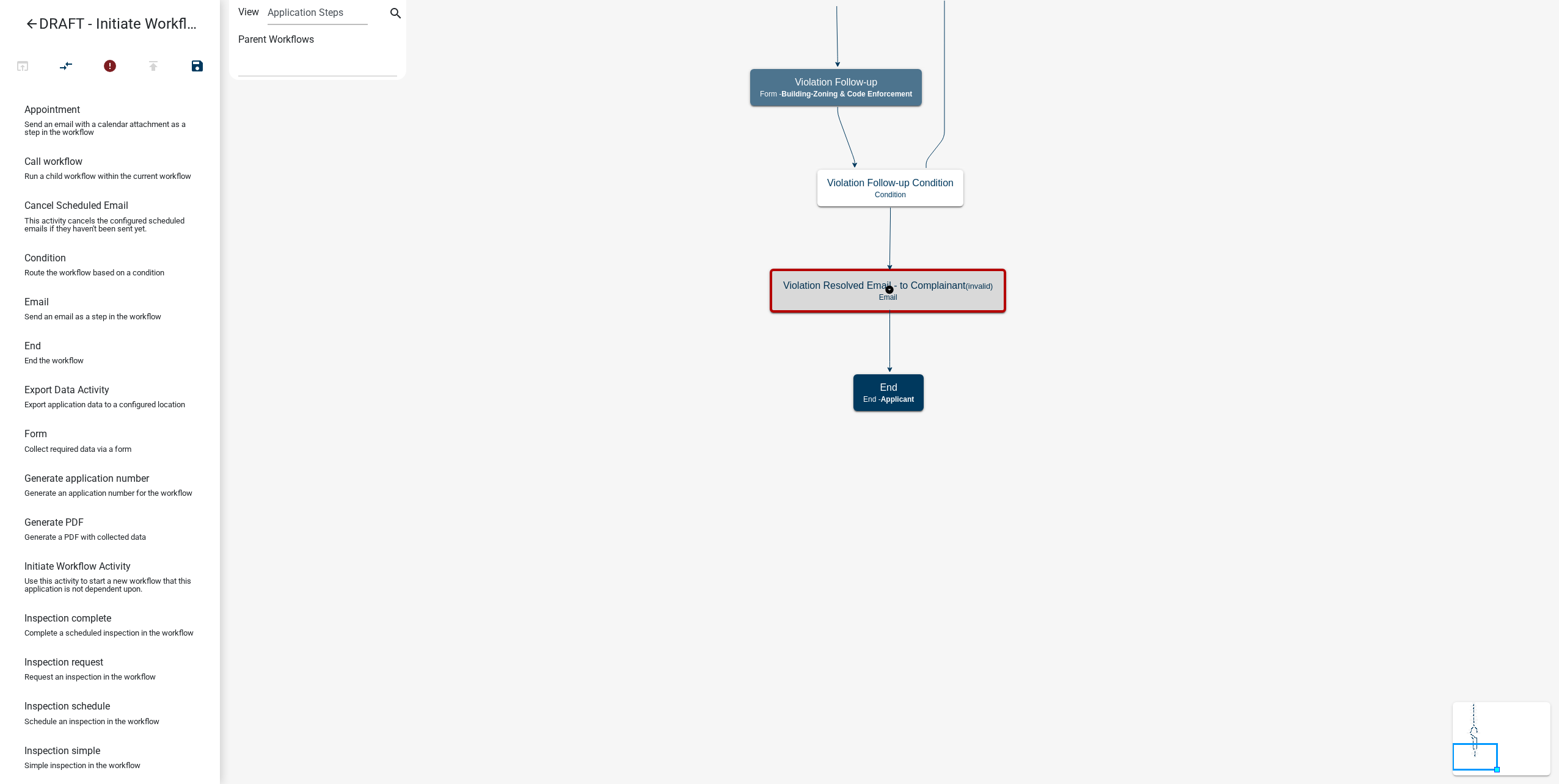
click at [959, 299] on p "Email" at bounding box center [888, 297] width 210 height 9
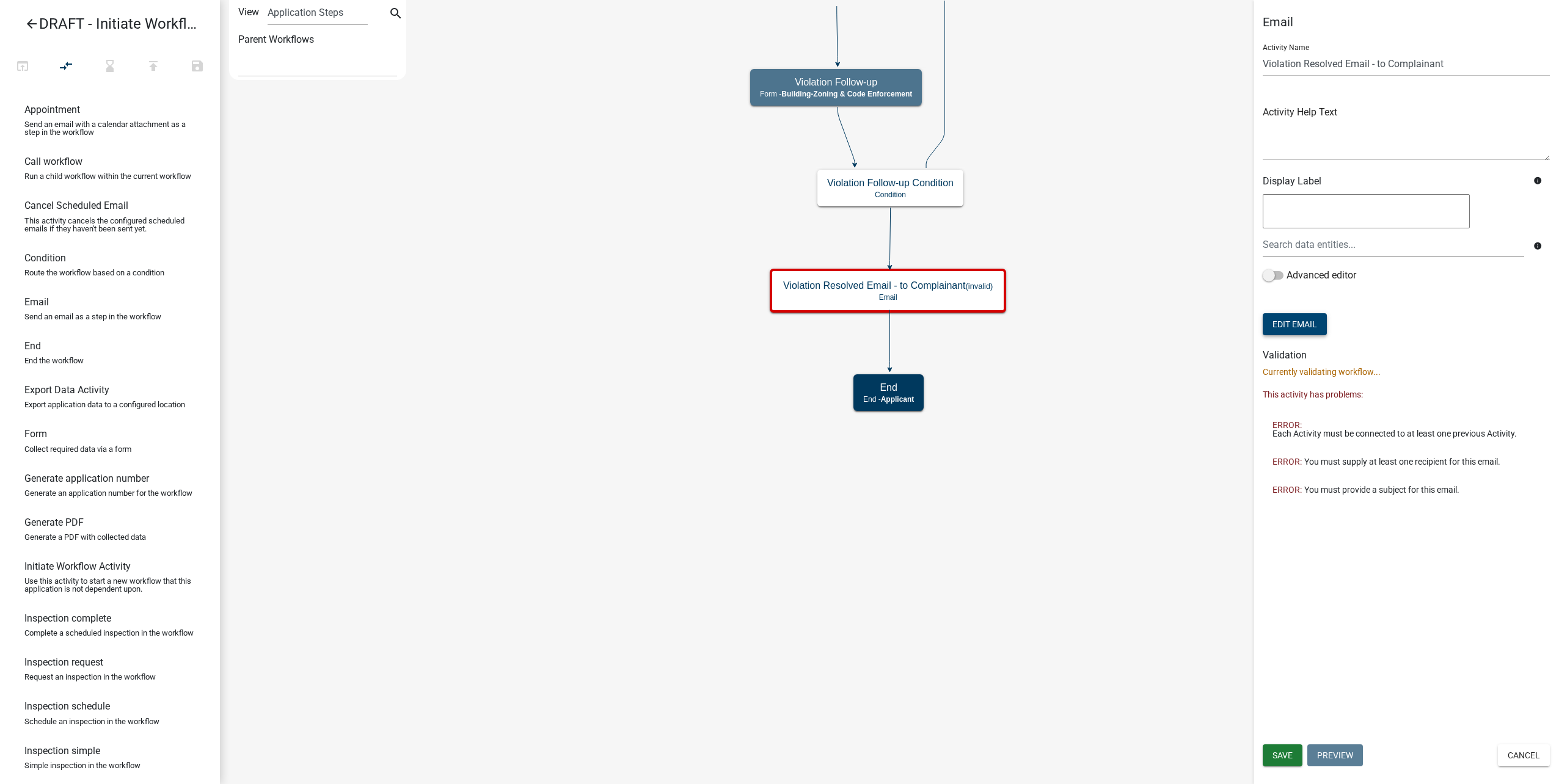
click at [1315, 320] on button "Edit Email" at bounding box center [1295, 324] width 64 height 22
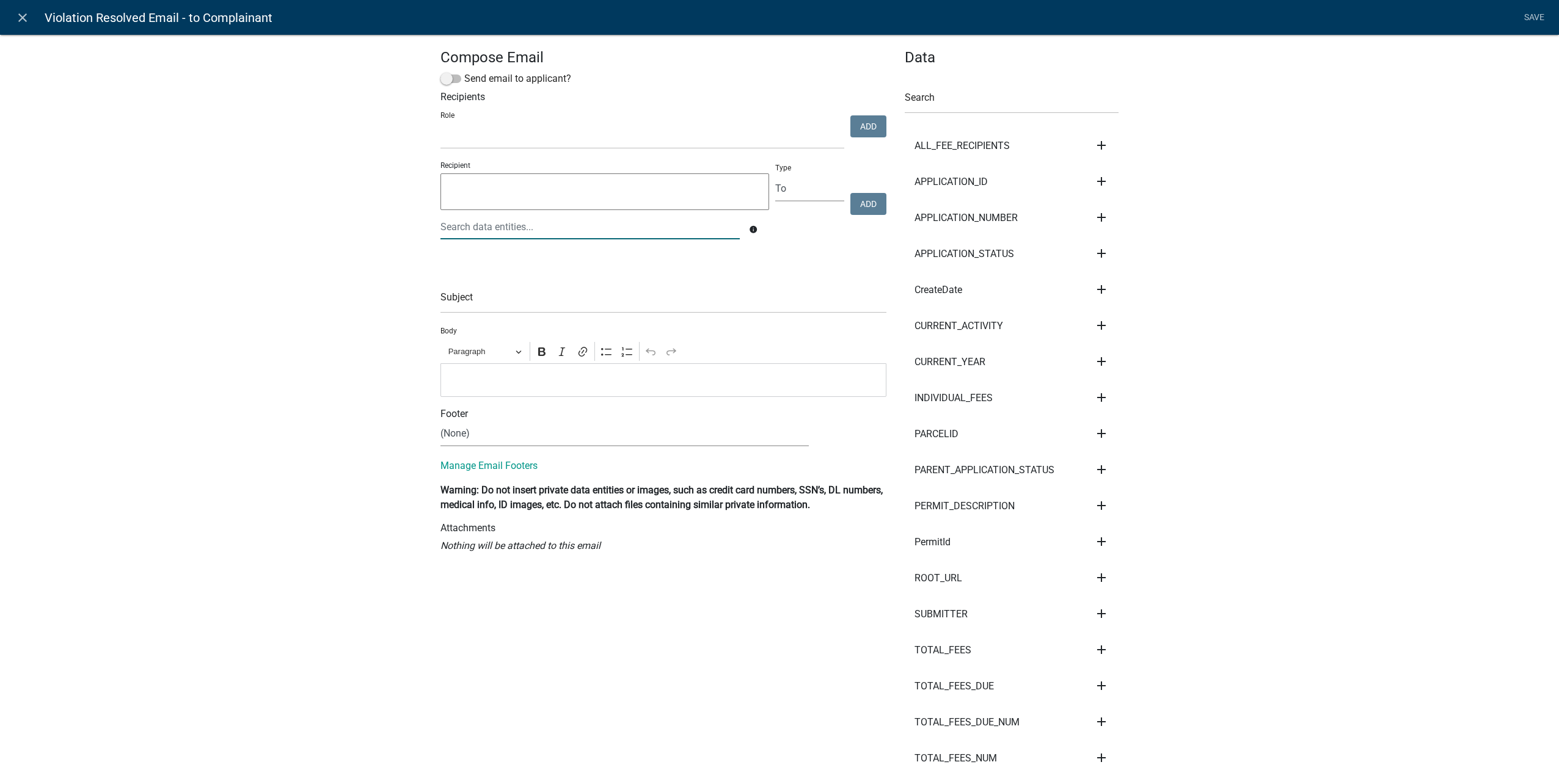
click at [633, 229] on input "text" at bounding box center [590, 227] width 299 height 25
drag, startPoint x: 349, startPoint y: 229, endPoint x: 196, endPoint y: 226, distance: 153.0
click at [197, 227] on div "Compose Email Send email to applicant? Recipients Role Public Works Building Ma…" at bounding box center [780, 510] width 1559 height 991
type input "email"
click at [26, 20] on icon "close" at bounding box center [23, 18] width 15 height 15
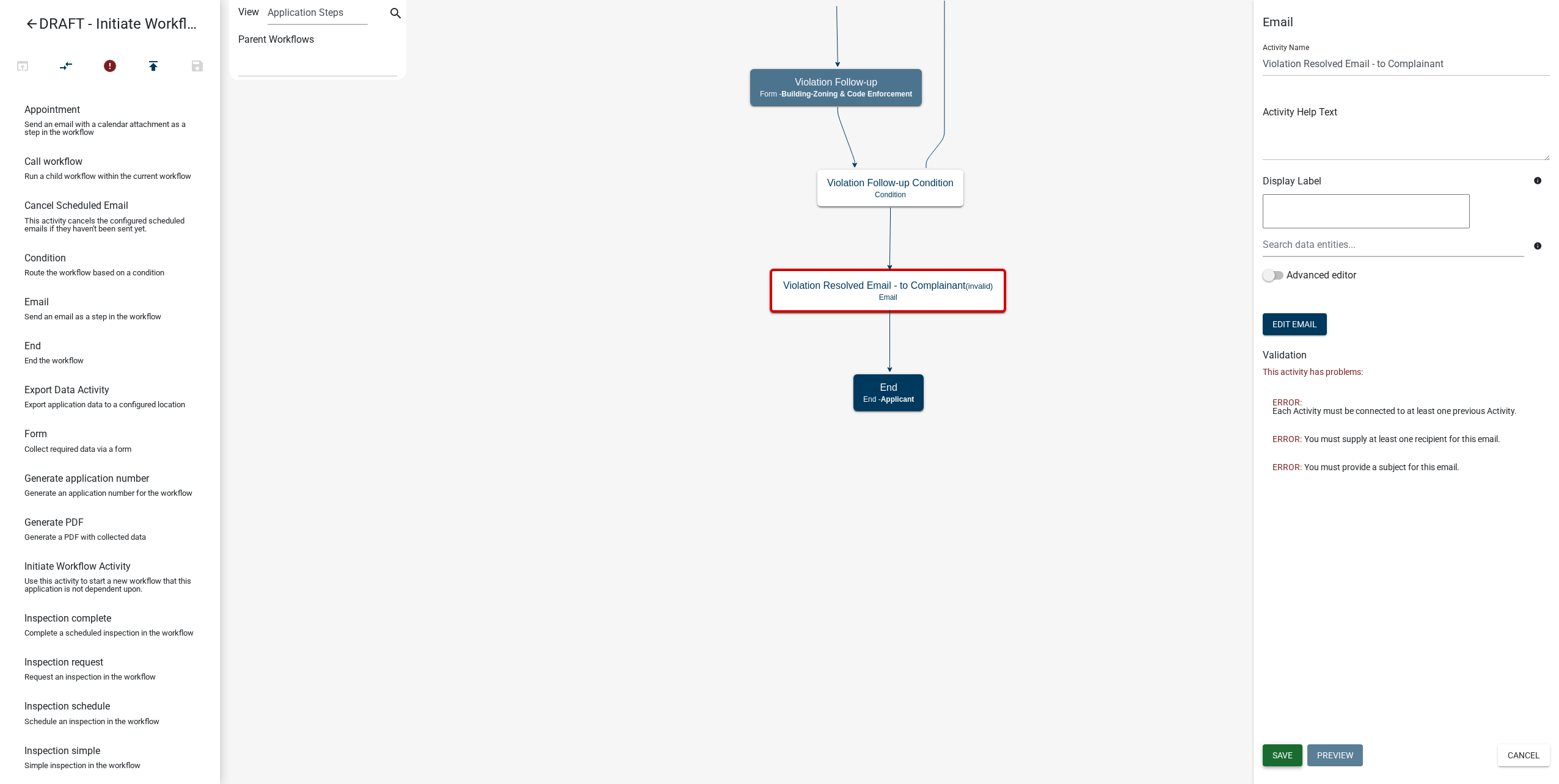
click at [1286, 751] on span "Save" at bounding box center [1282, 756] width 20 height 10
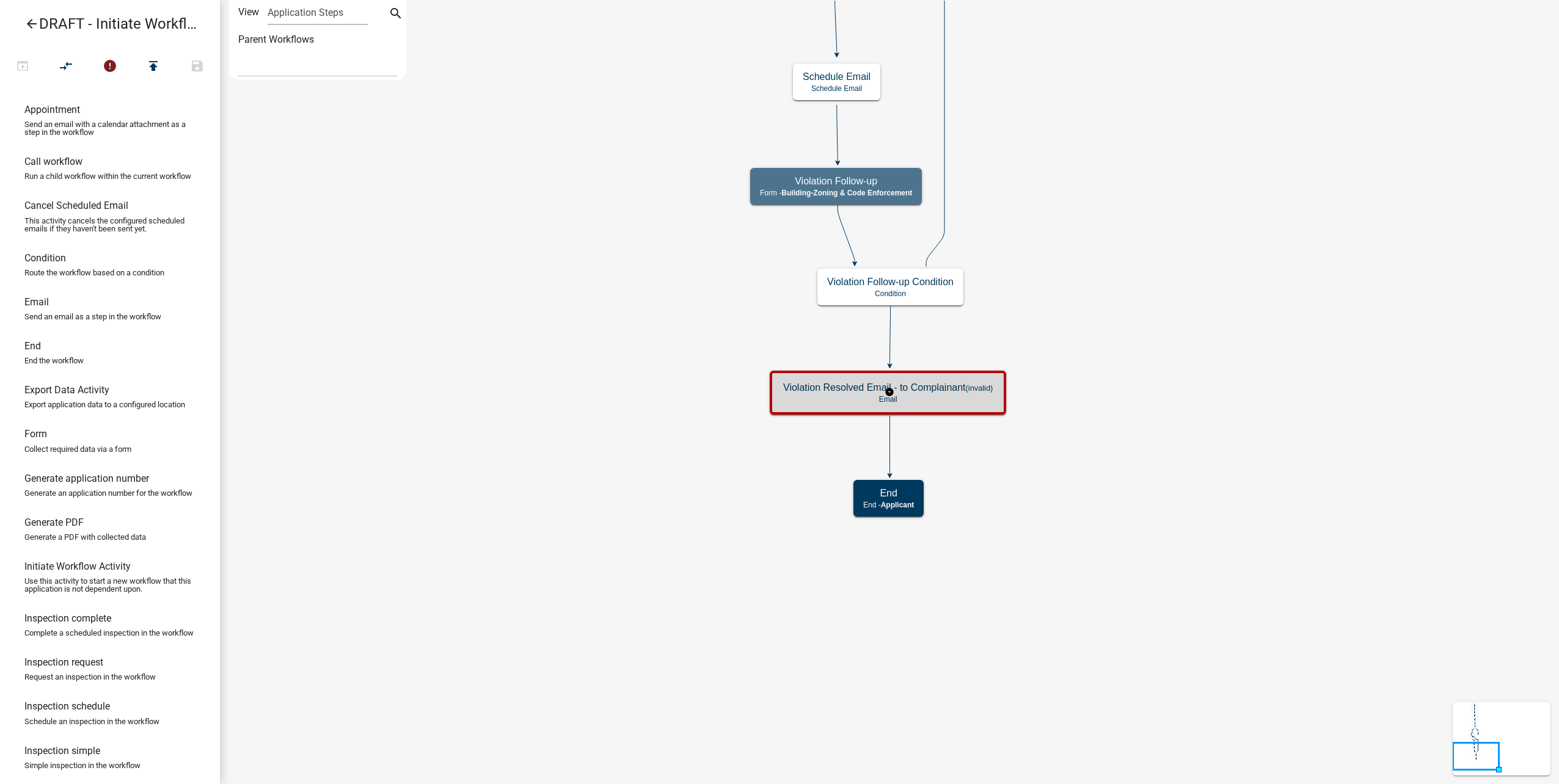
click at [954, 393] on h5 "Violation Resolved Email - to Complainant (invalid)" at bounding box center [888, 387] width 210 height 11
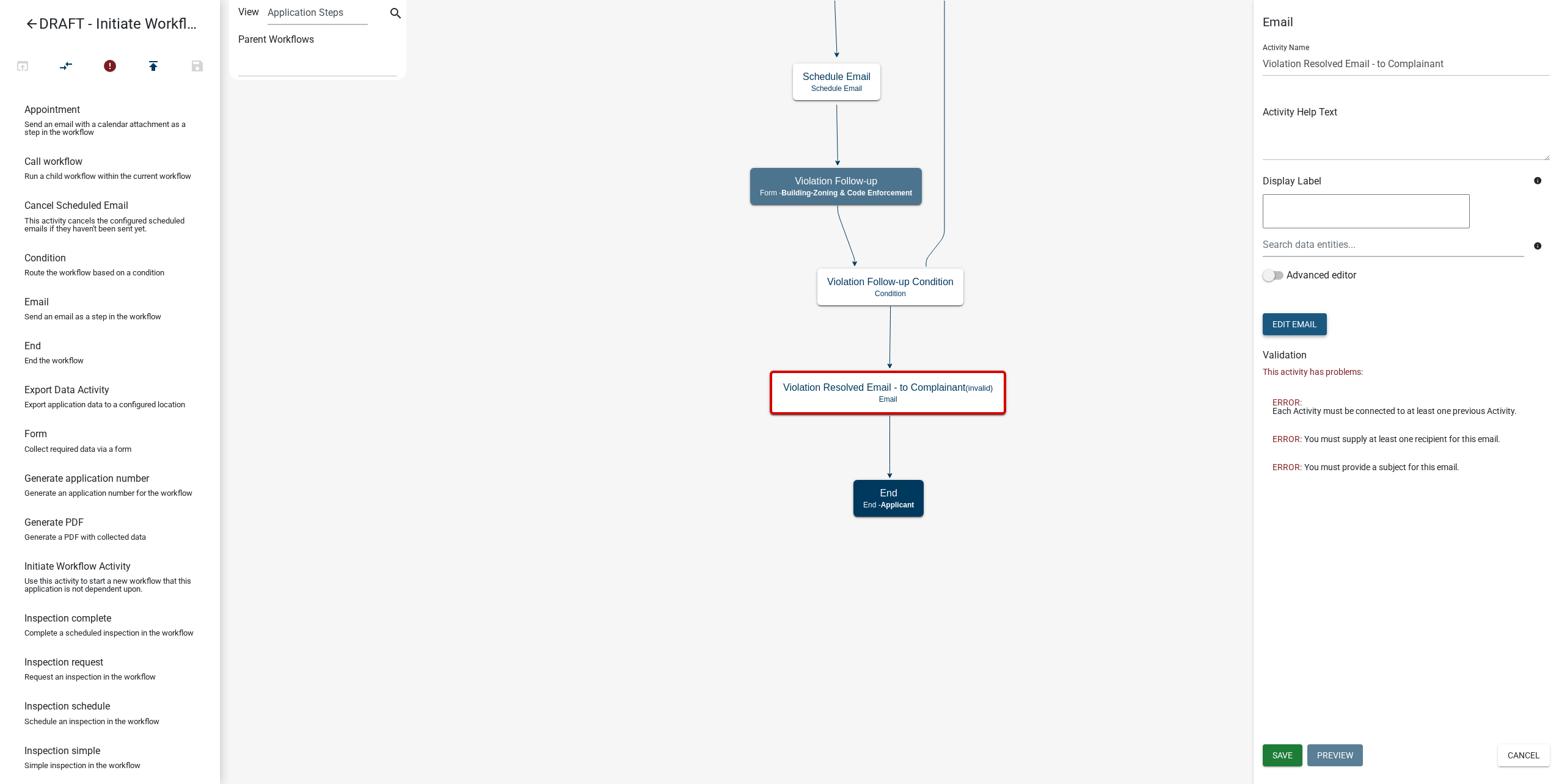
click at [1273, 324] on button "Edit Email" at bounding box center [1295, 324] width 64 height 22
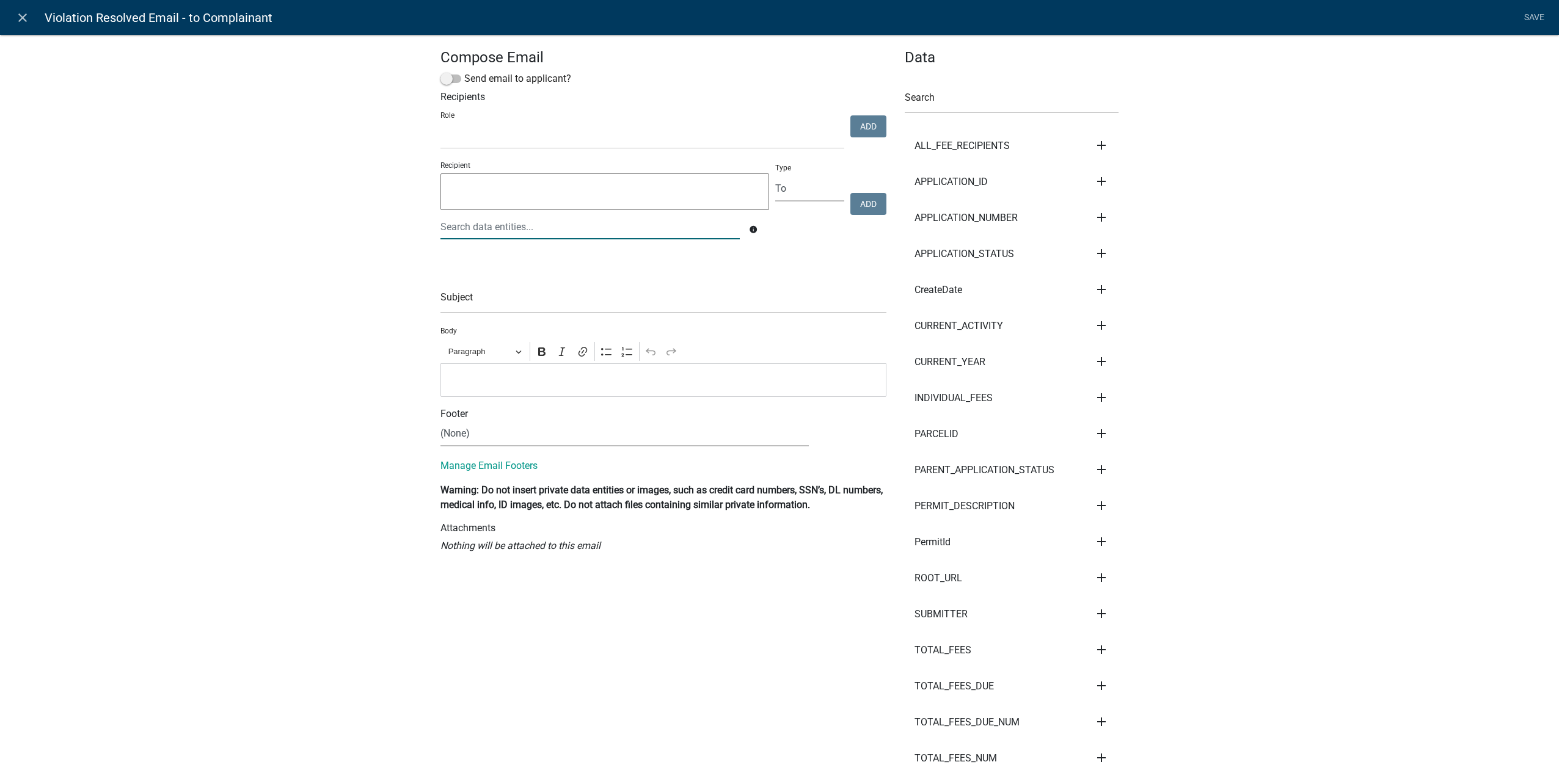
click at [463, 236] on div at bounding box center [590, 227] width 317 height 25
type input "ema"
click at [28, 16] on icon "close" at bounding box center [23, 18] width 15 height 15
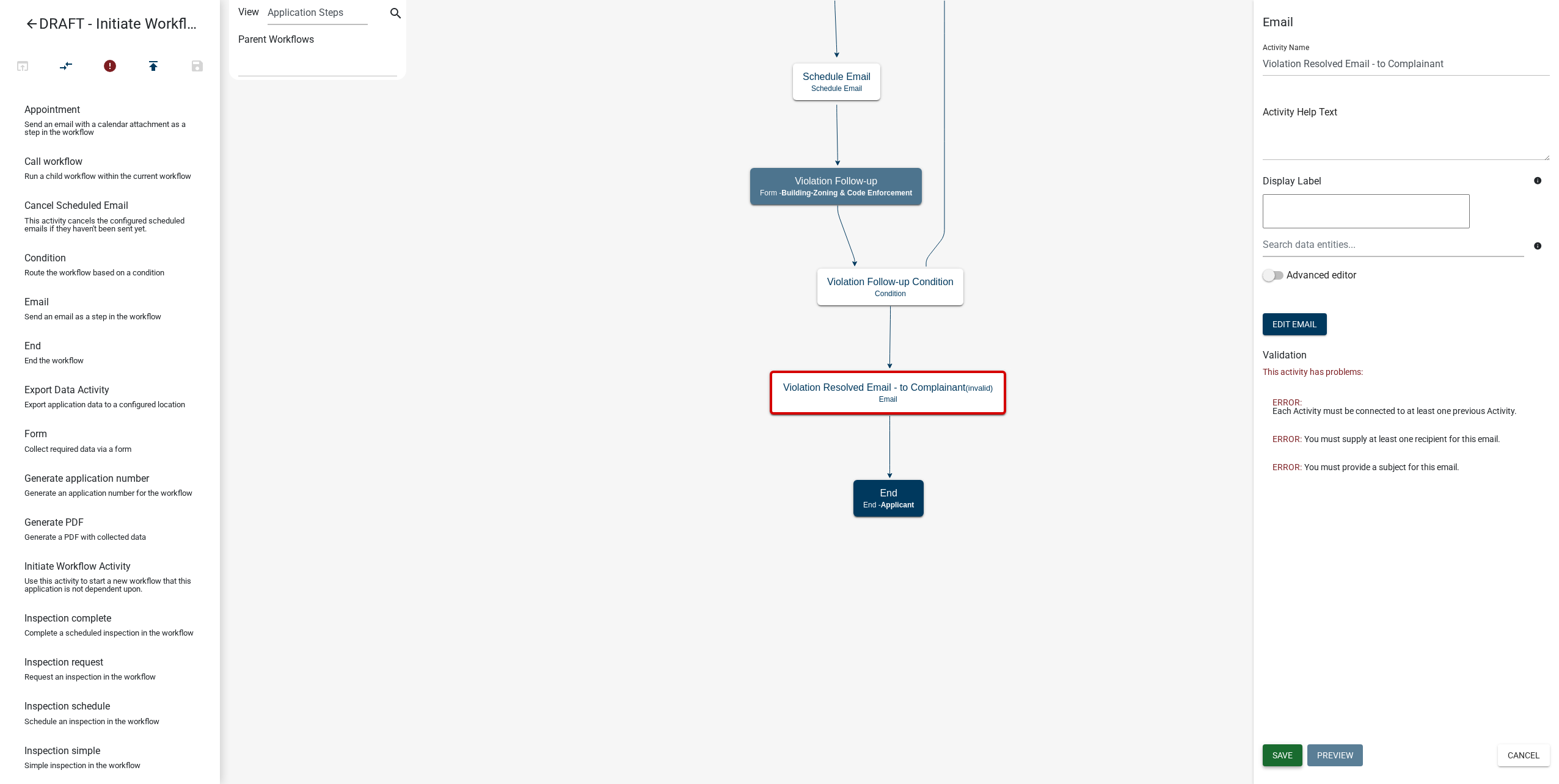
click at [1286, 756] on span "Save" at bounding box center [1282, 756] width 20 height 10
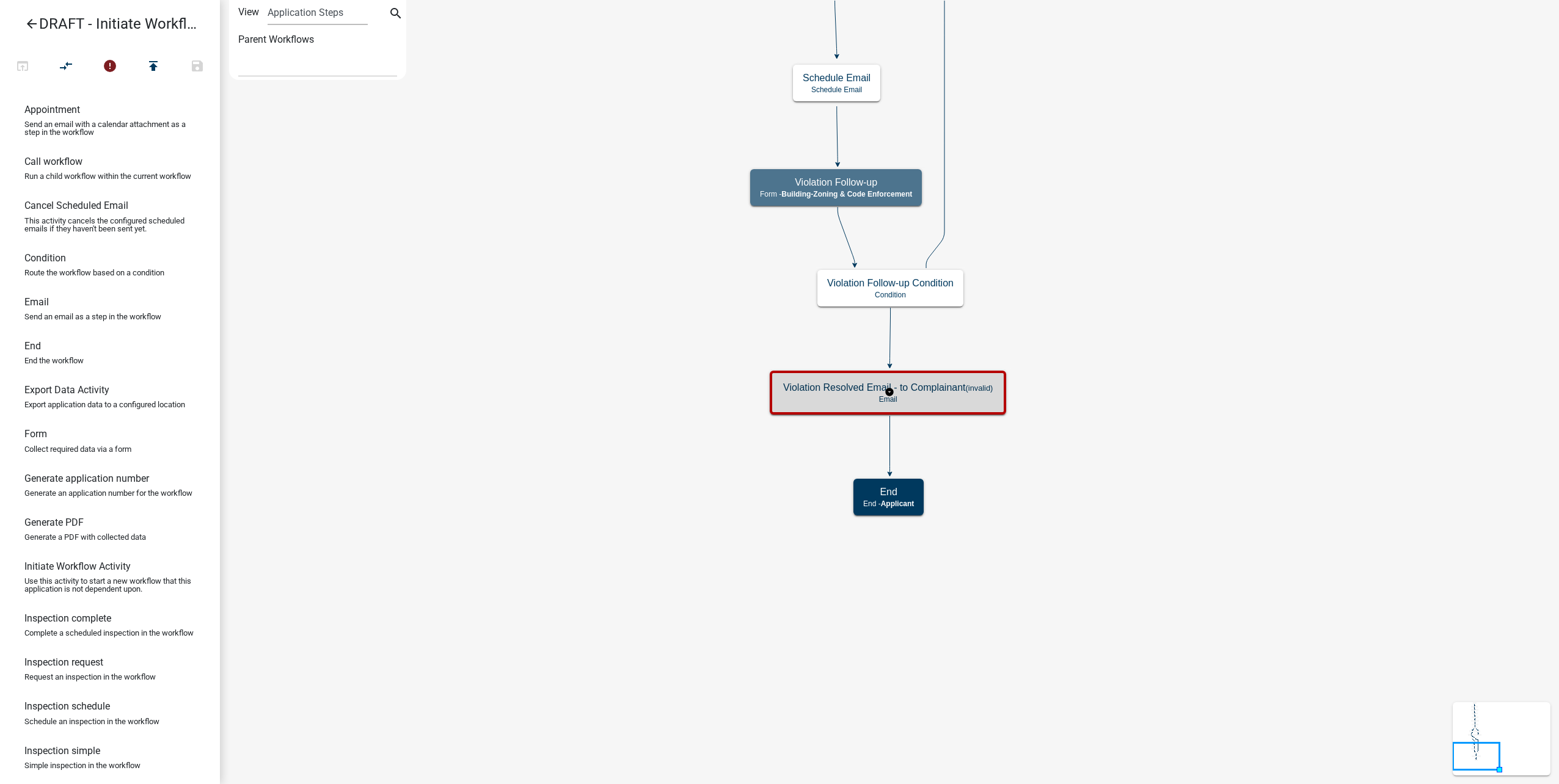
click at [972, 390] on small "(invalid)" at bounding box center [980, 387] width 28 height 9
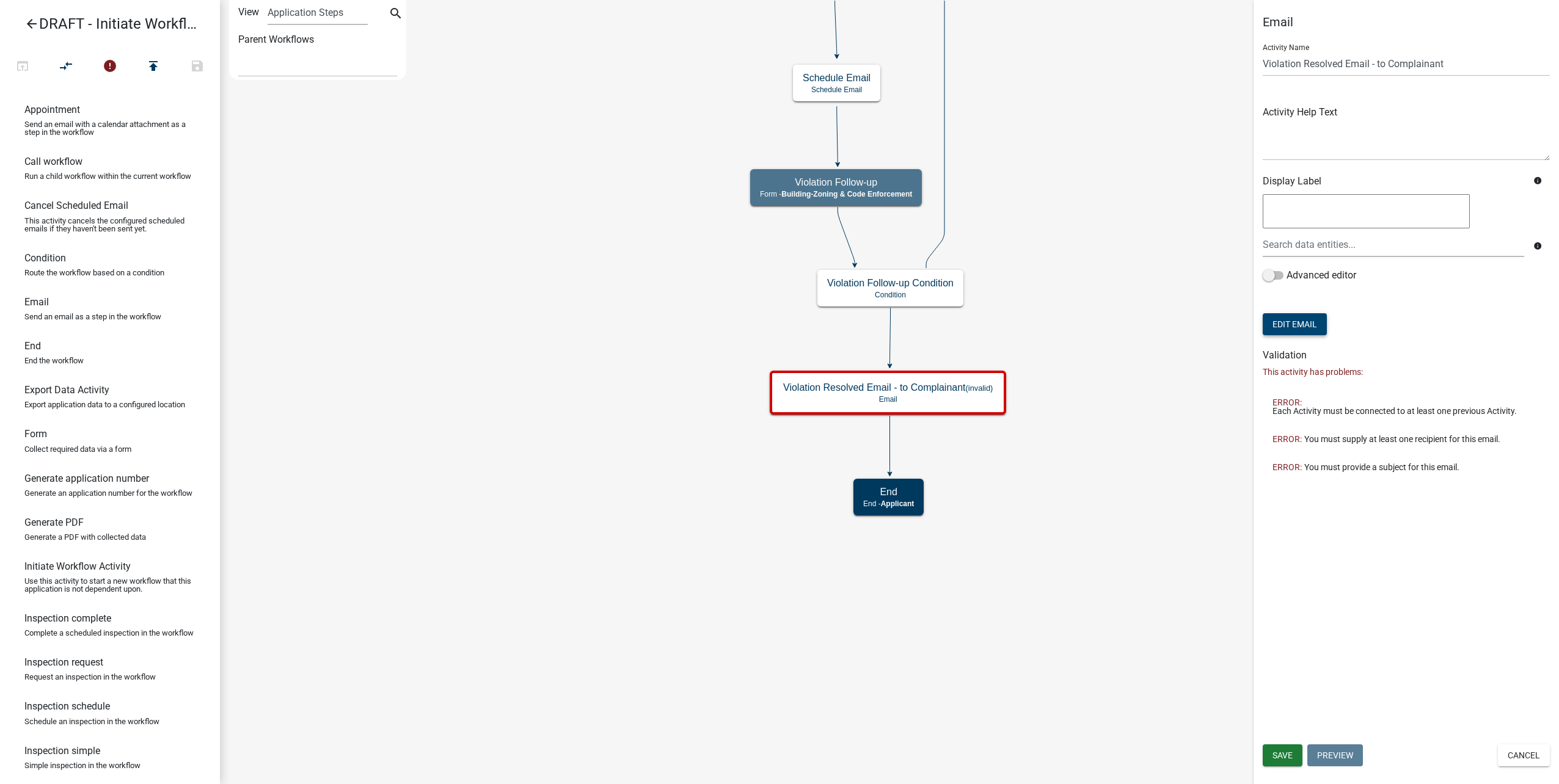
click at [1300, 323] on button "Edit Email" at bounding box center [1295, 324] width 64 height 22
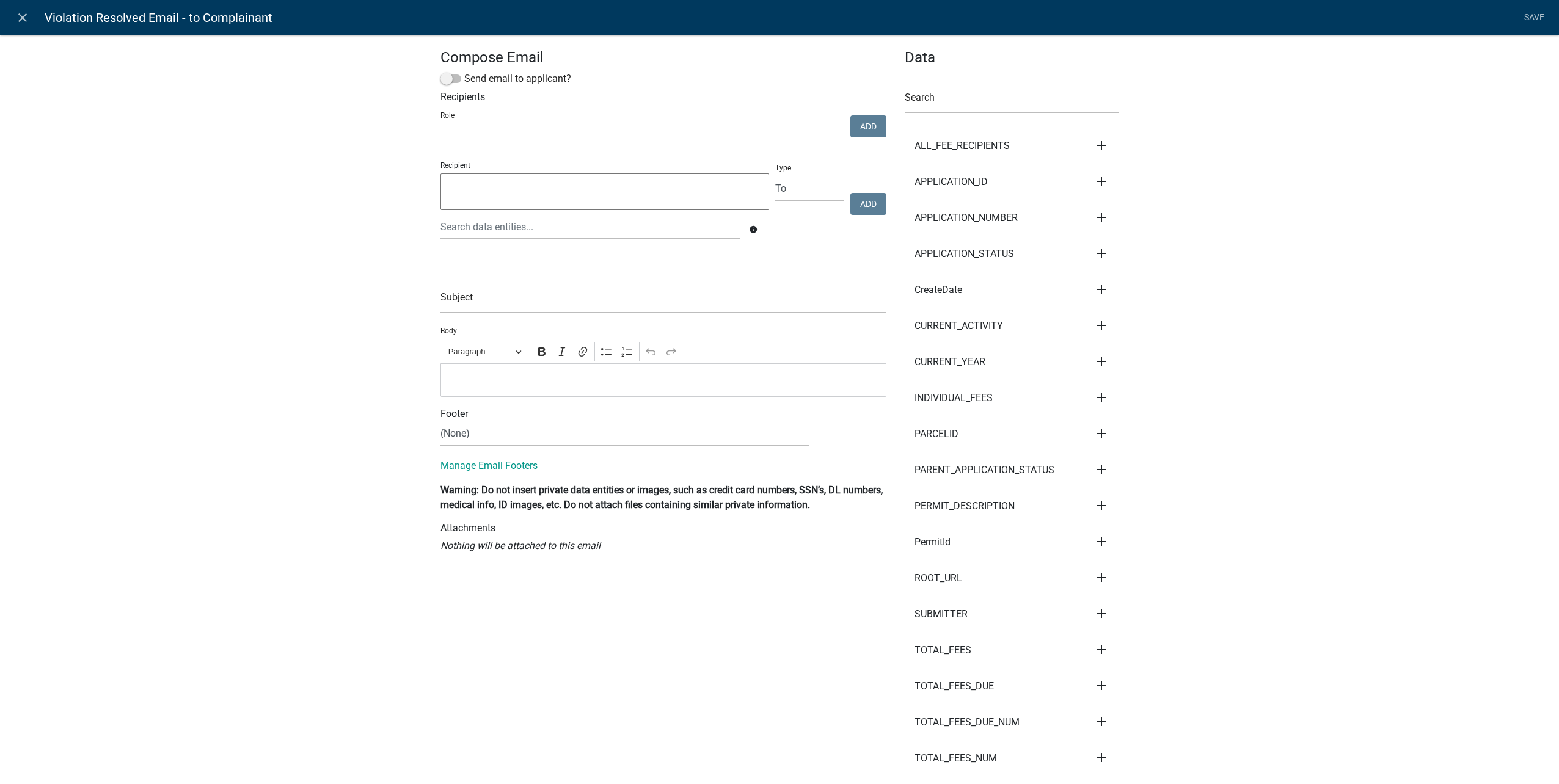
select select
click at [21, 19] on icon "close" at bounding box center [23, 18] width 15 height 15
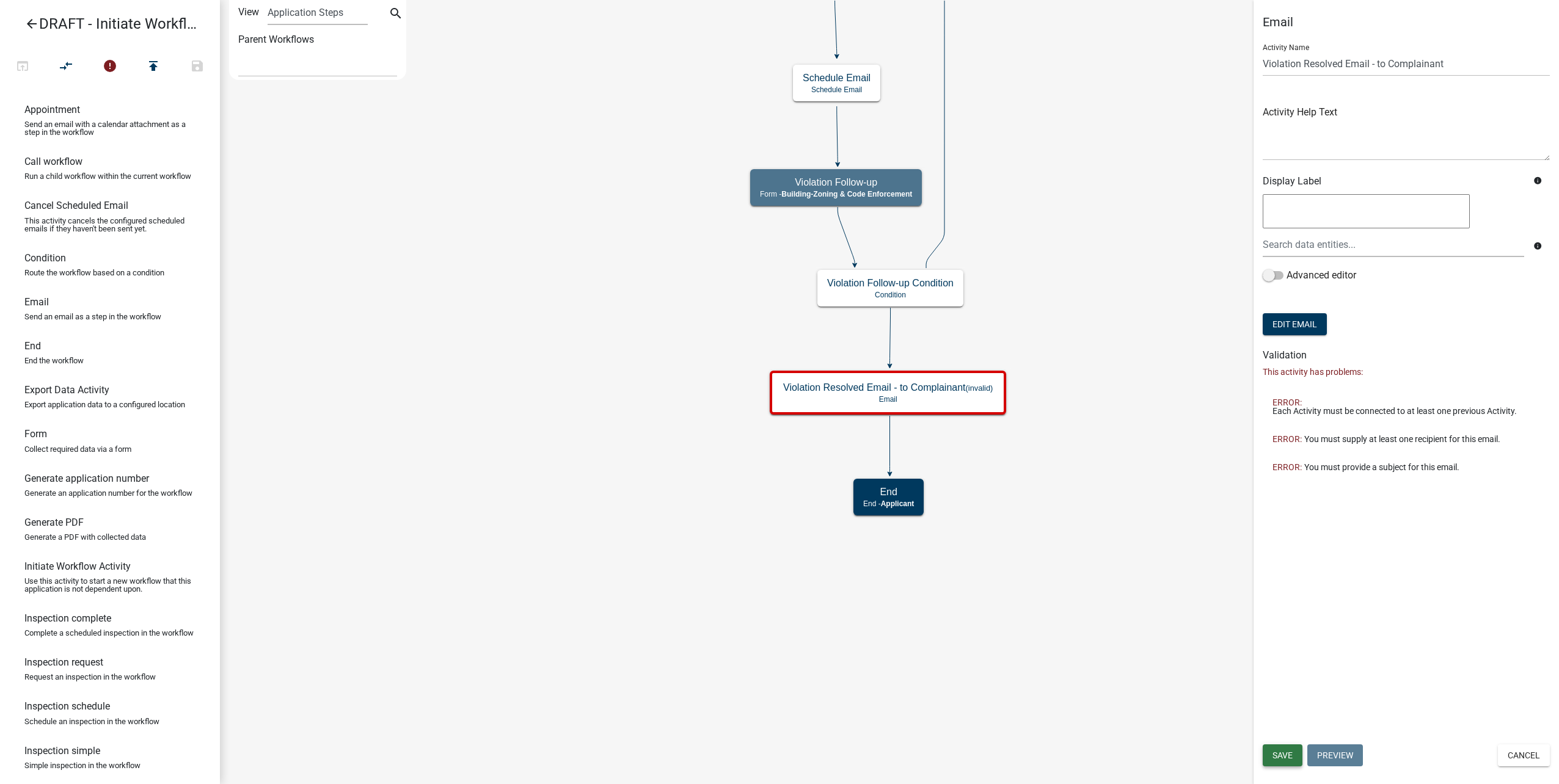
click at [1288, 754] on span "Save" at bounding box center [1282, 756] width 20 height 10
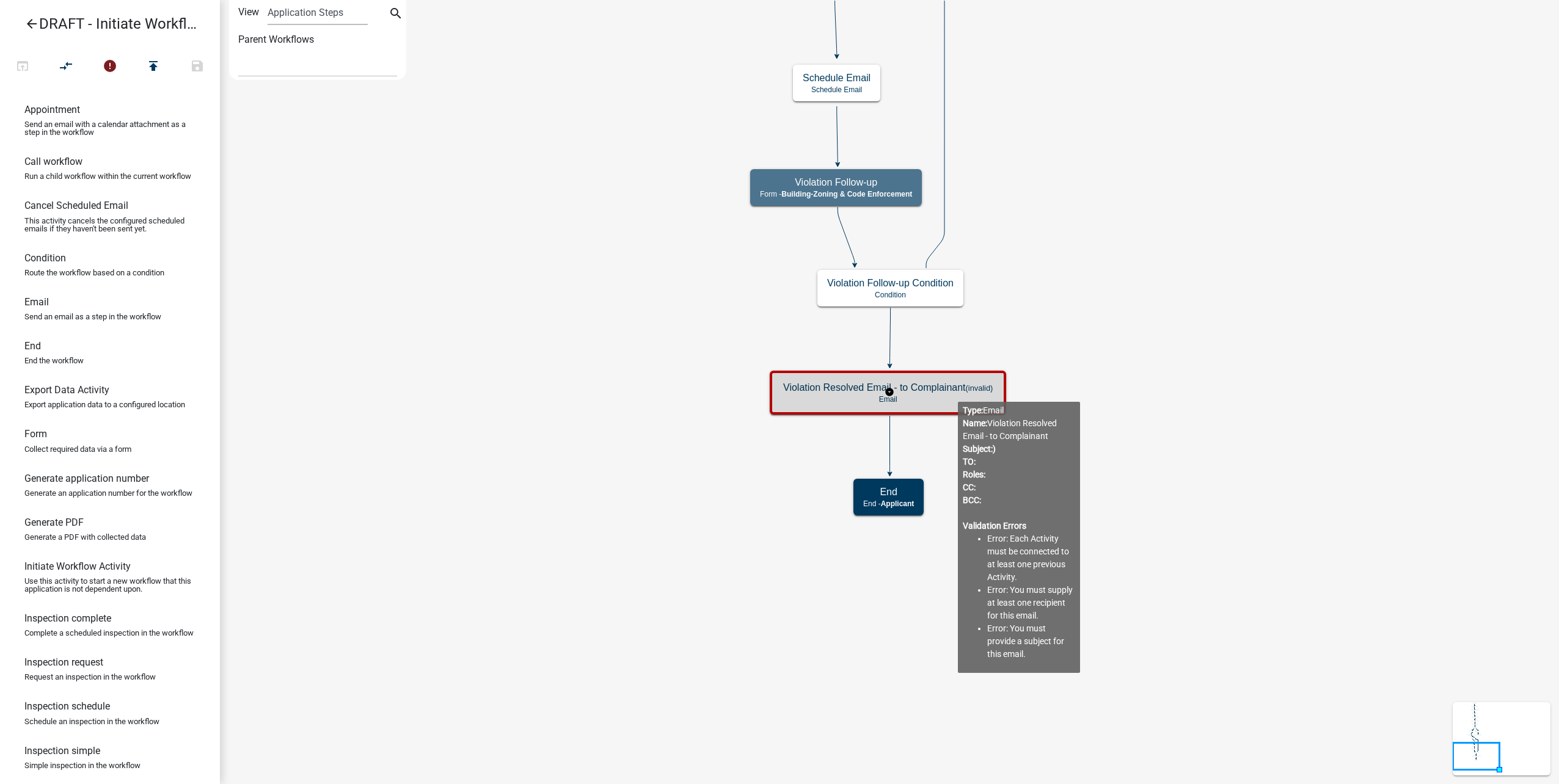
click at [958, 392] on h5 "Violation Resolved Email - to Complainant (invalid)" at bounding box center [888, 387] width 210 height 11
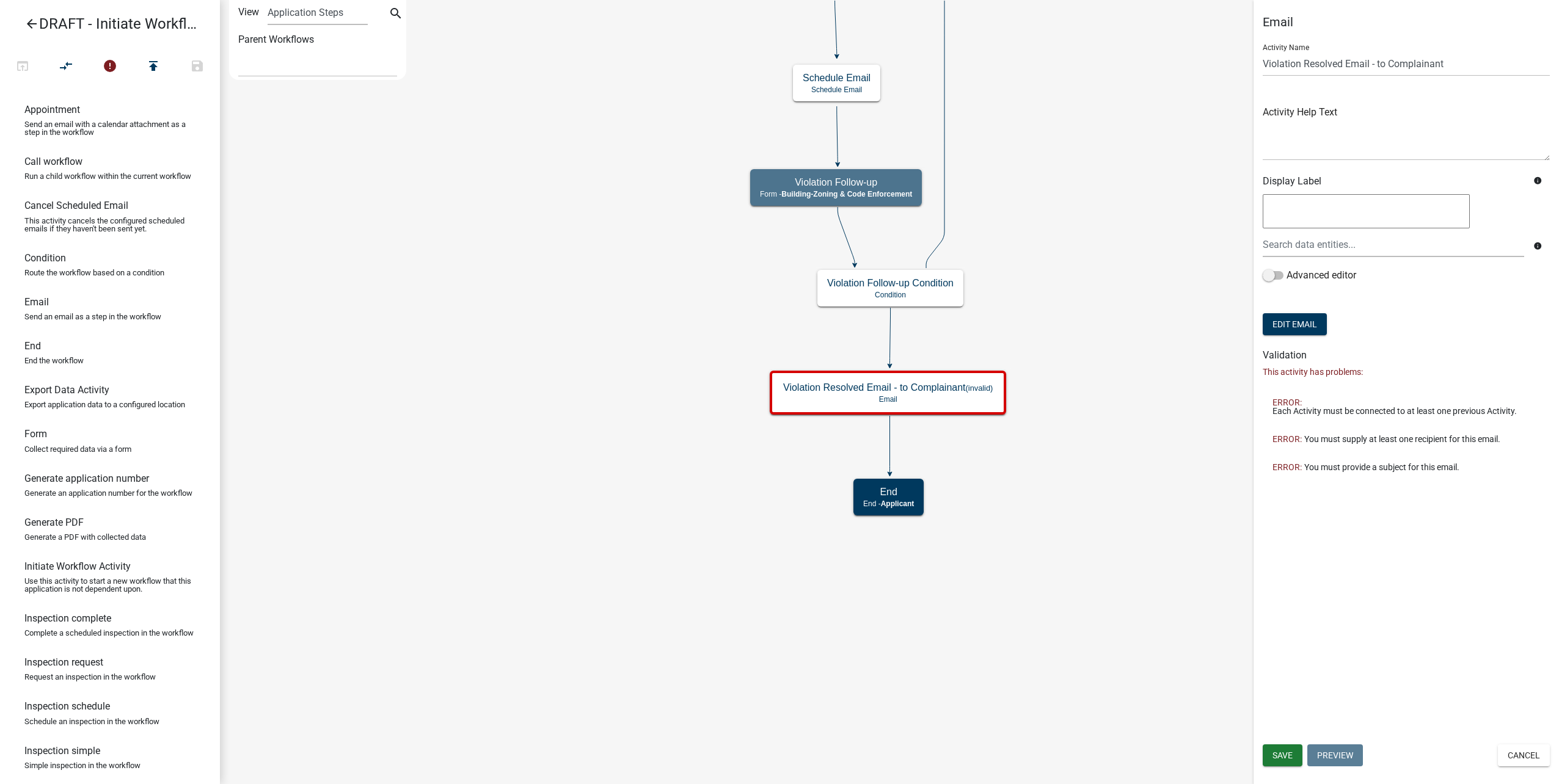
click at [1299, 337] on form "Activity Name Violation Resolved Email - to Complainant Activity Help Text Disp…" at bounding box center [1406, 186] width 287 height 304
click at [1286, 332] on button "Edit Email" at bounding box center [1295, 324] width 64 height 22
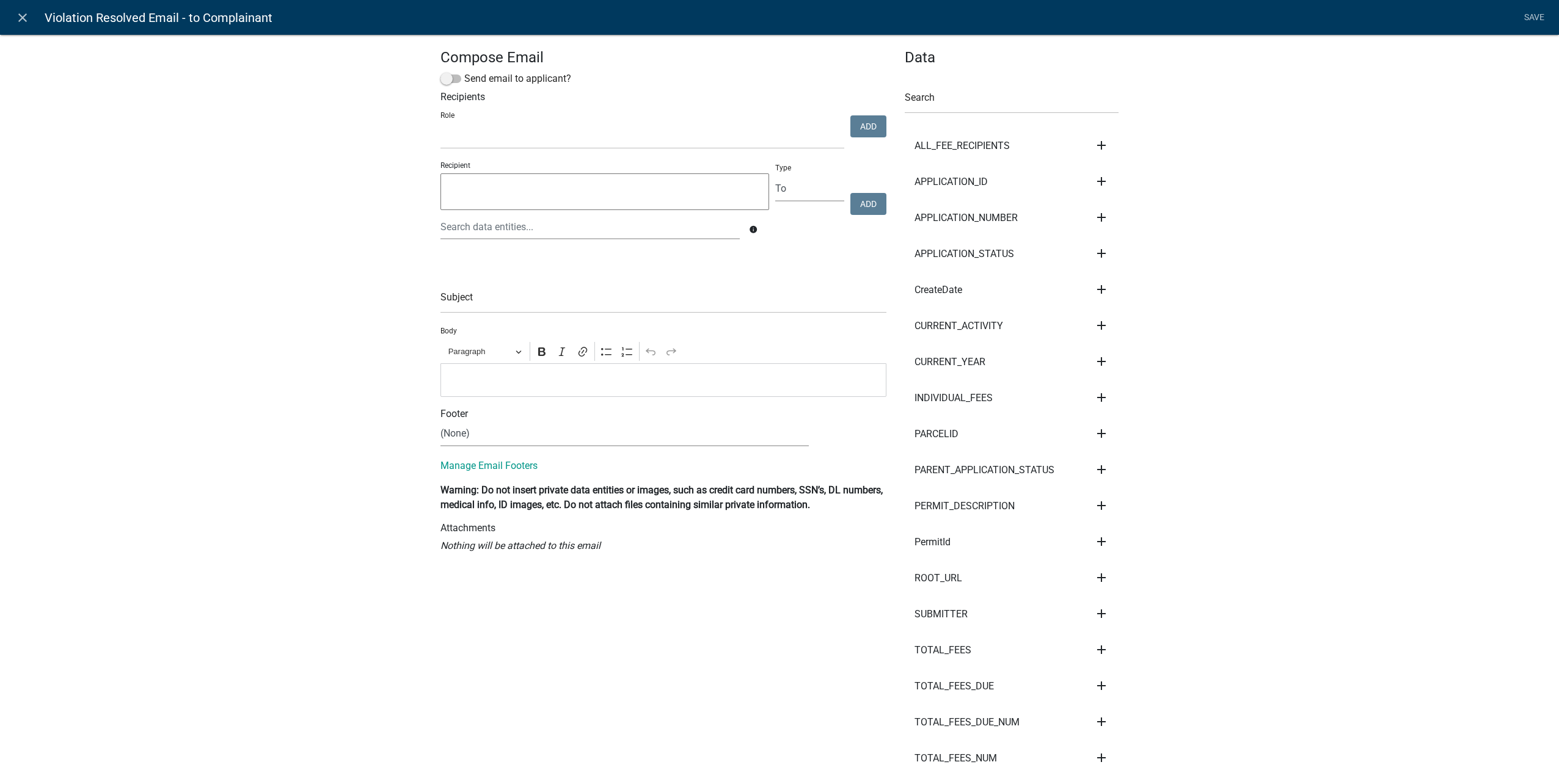
select select
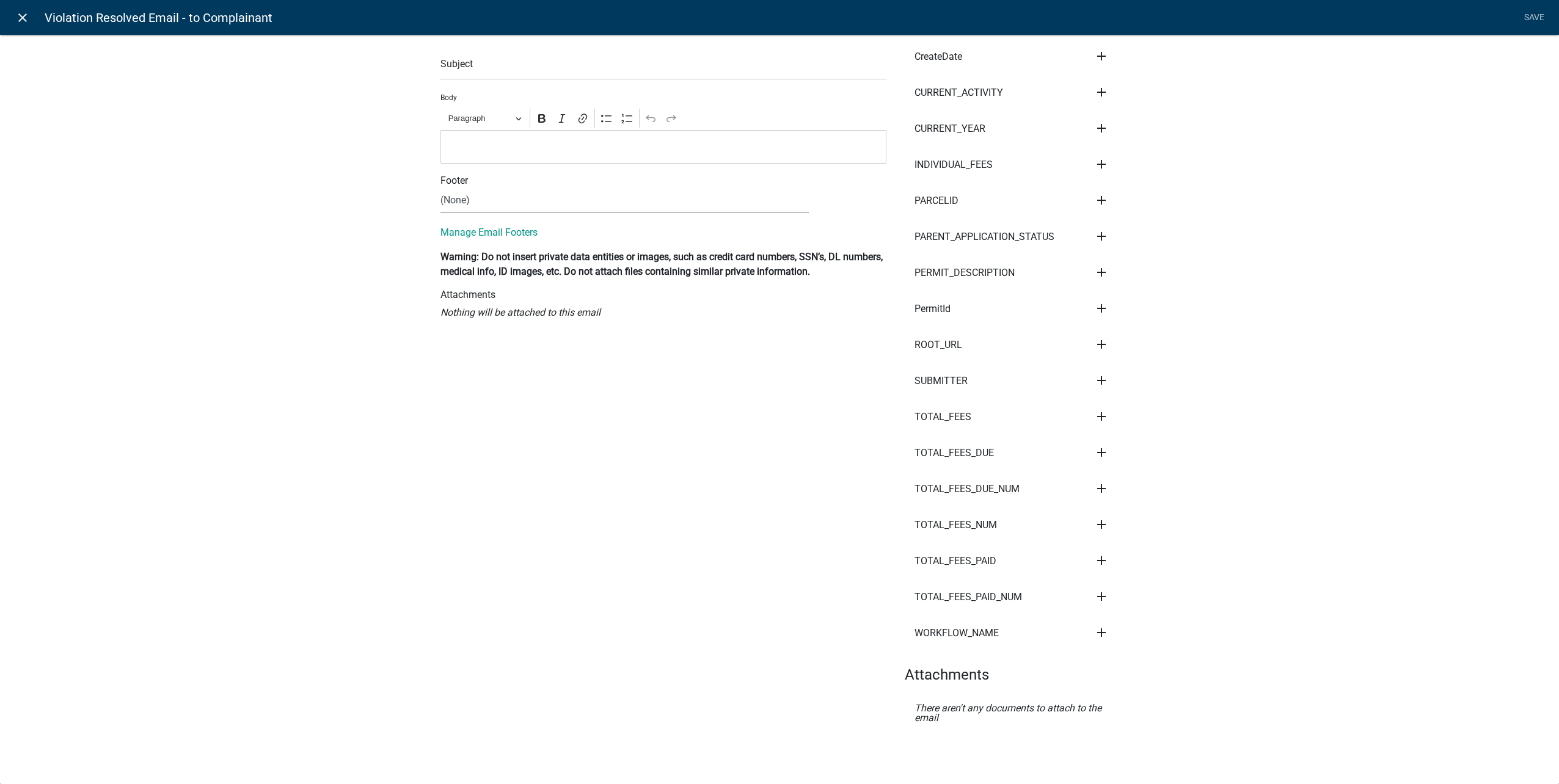
click at [24, 17] on icon "close" at bounding box center [23, 18] width 15 height 15
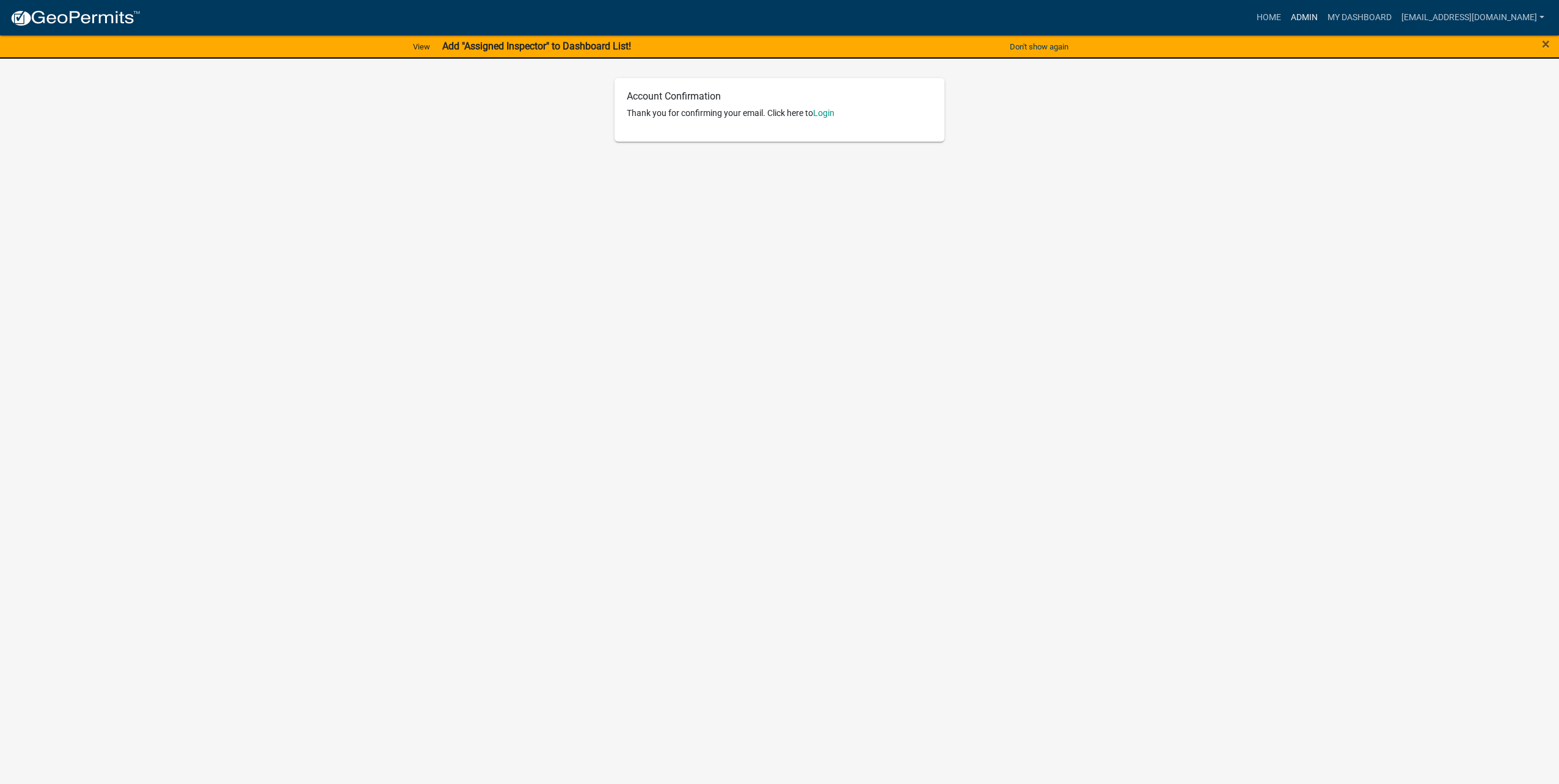
click at [1310, 20] on link "Admin" at bounding box center [1304, 18] width 37 height 24
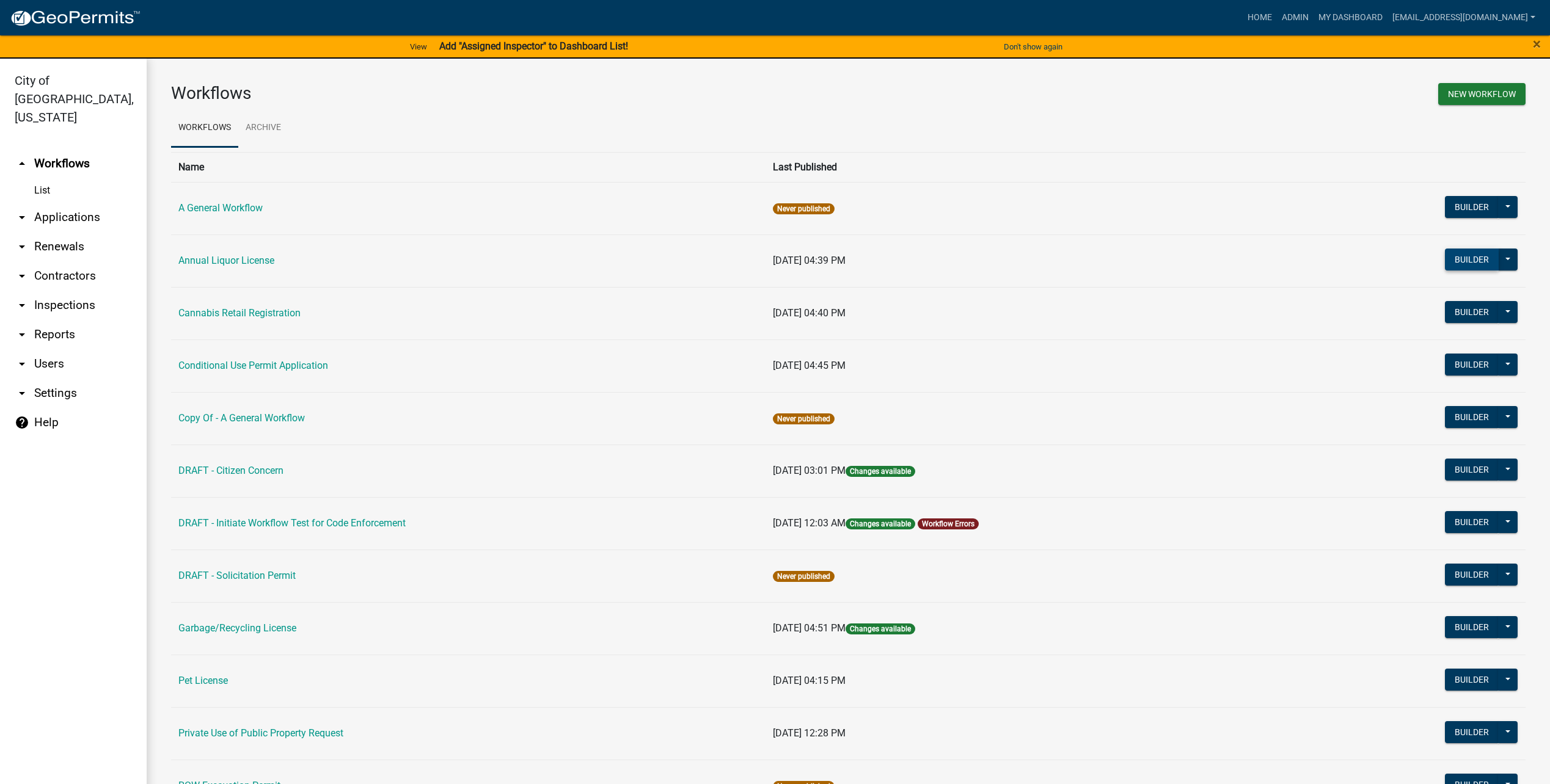
click at [1449, 255] on button "Builder" at bounding box center [1471, 259] width 54 height 22
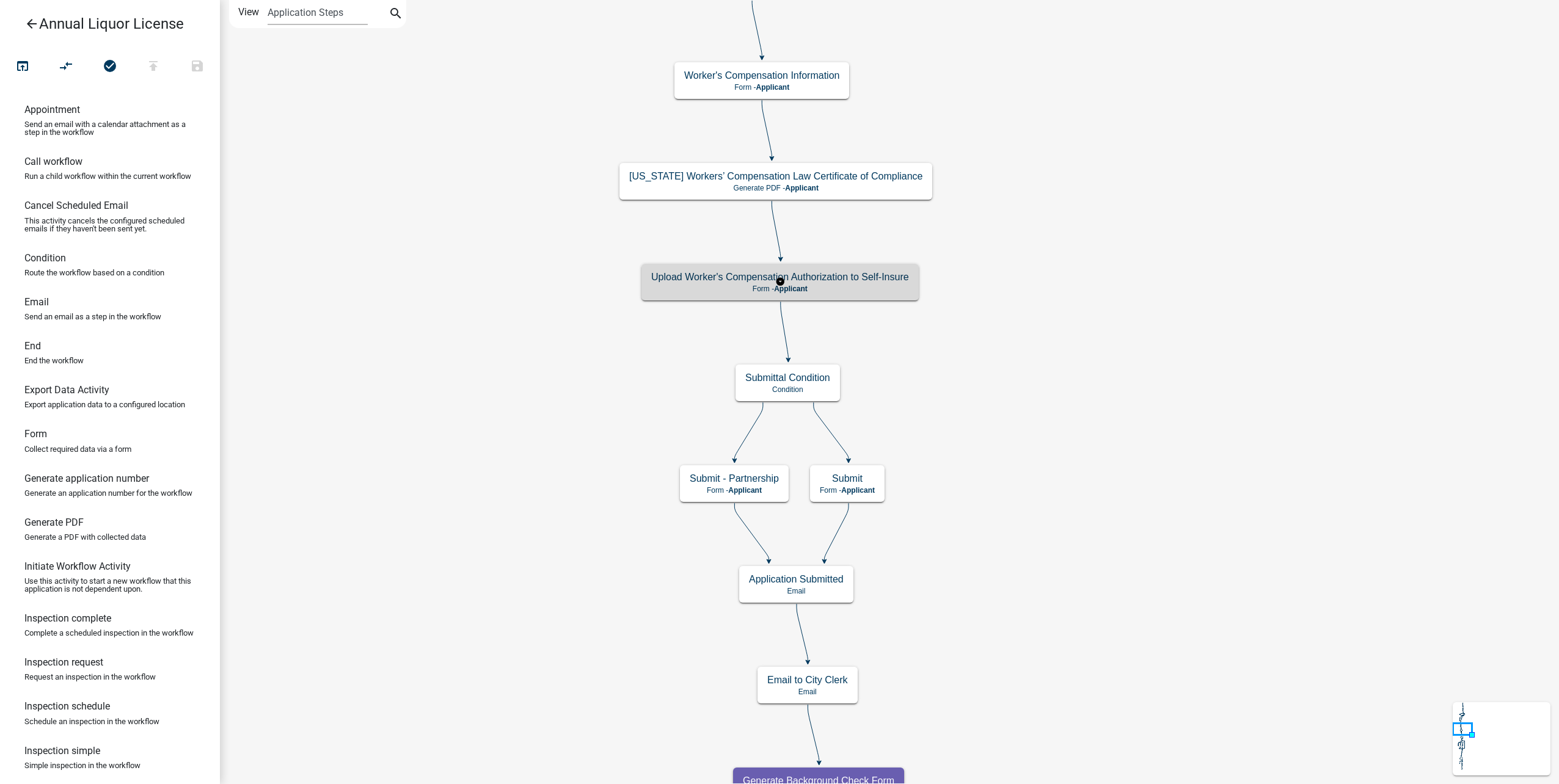
click at [862, 288] on p "Form - Applicant" at bounding box center [780, 289] width 258 height 9
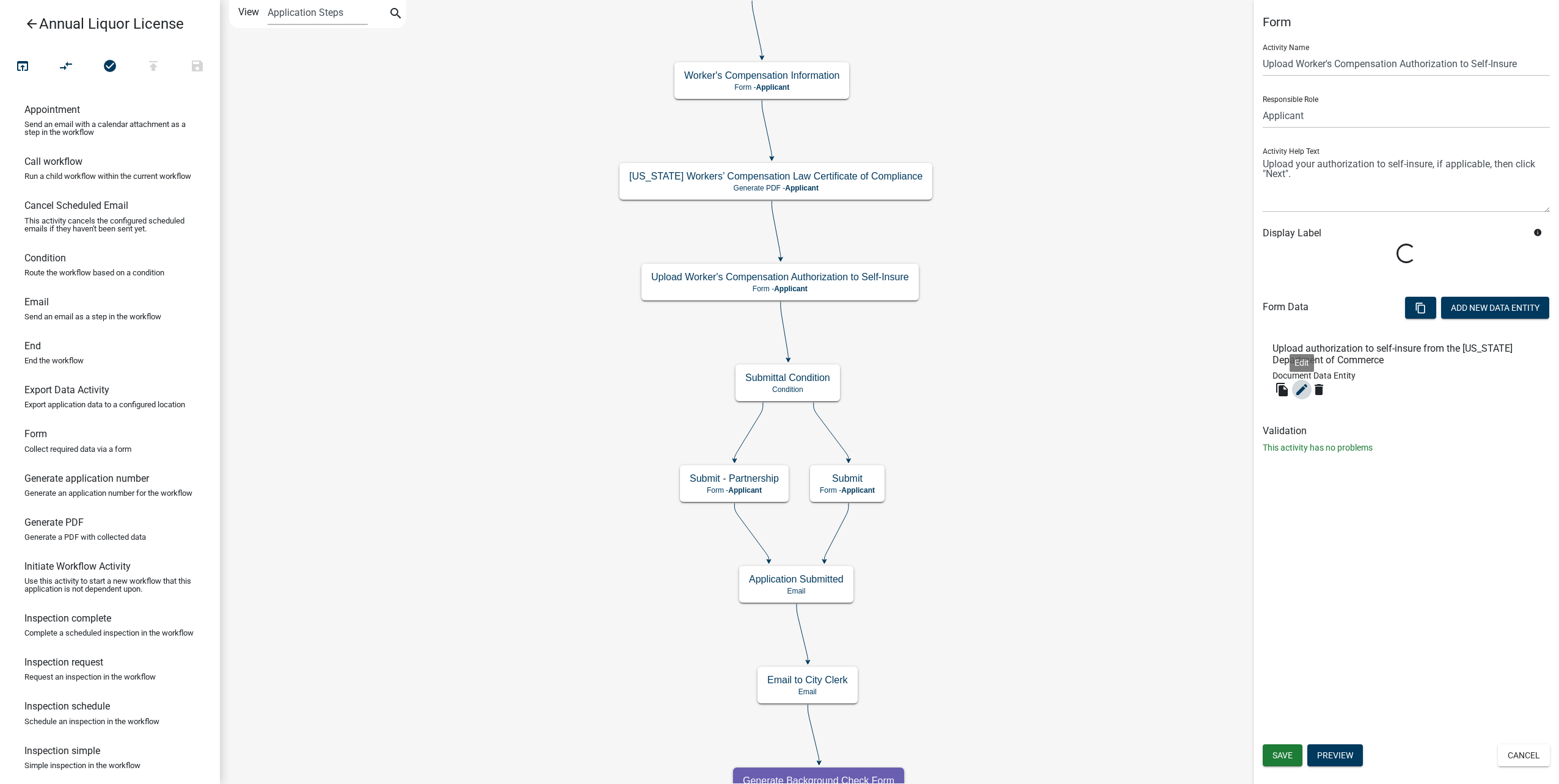
click at [1304, 387] on icon "edit" at bounding box center [1302, 390] width 15 height 15
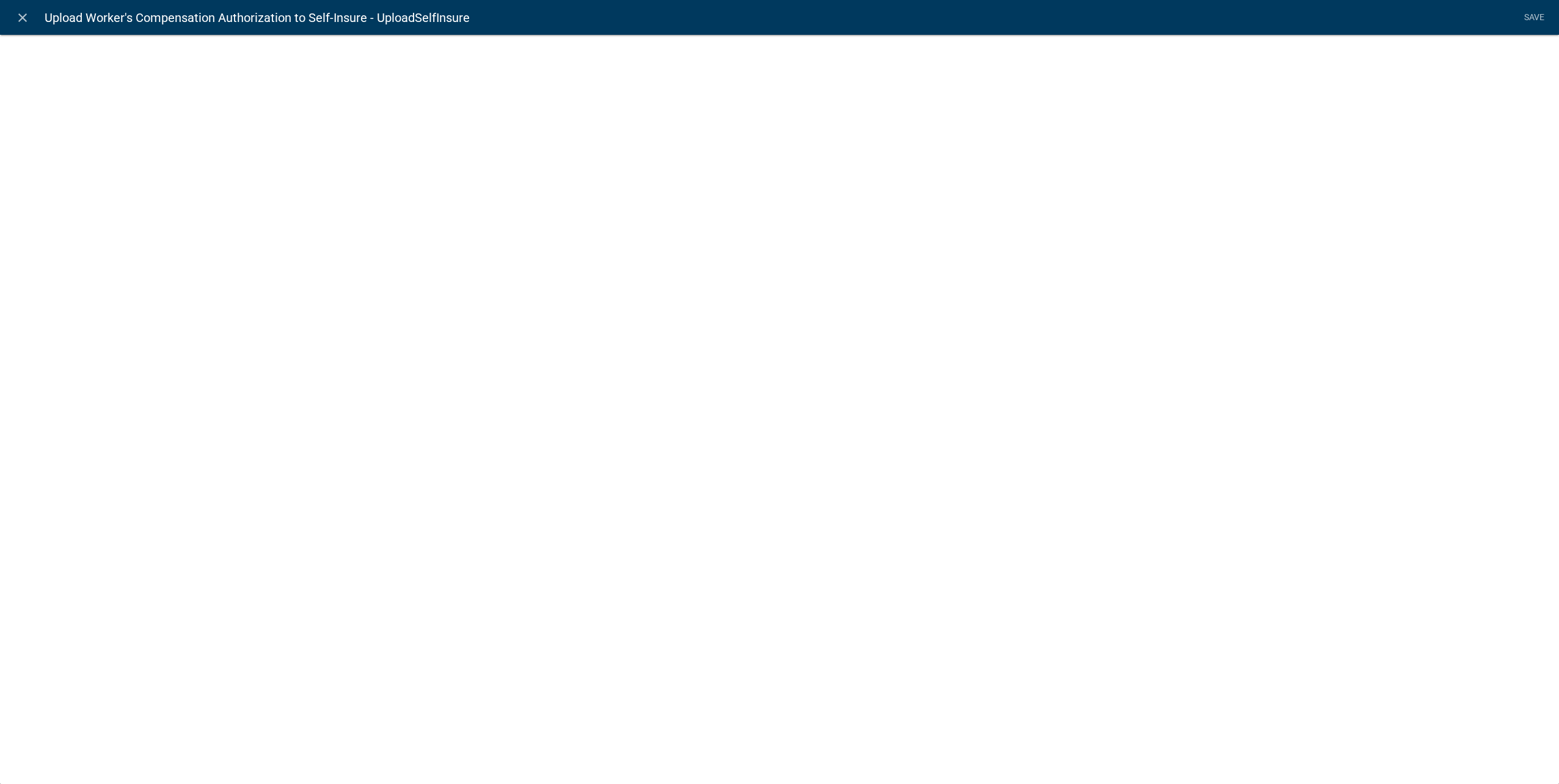
select select "document"
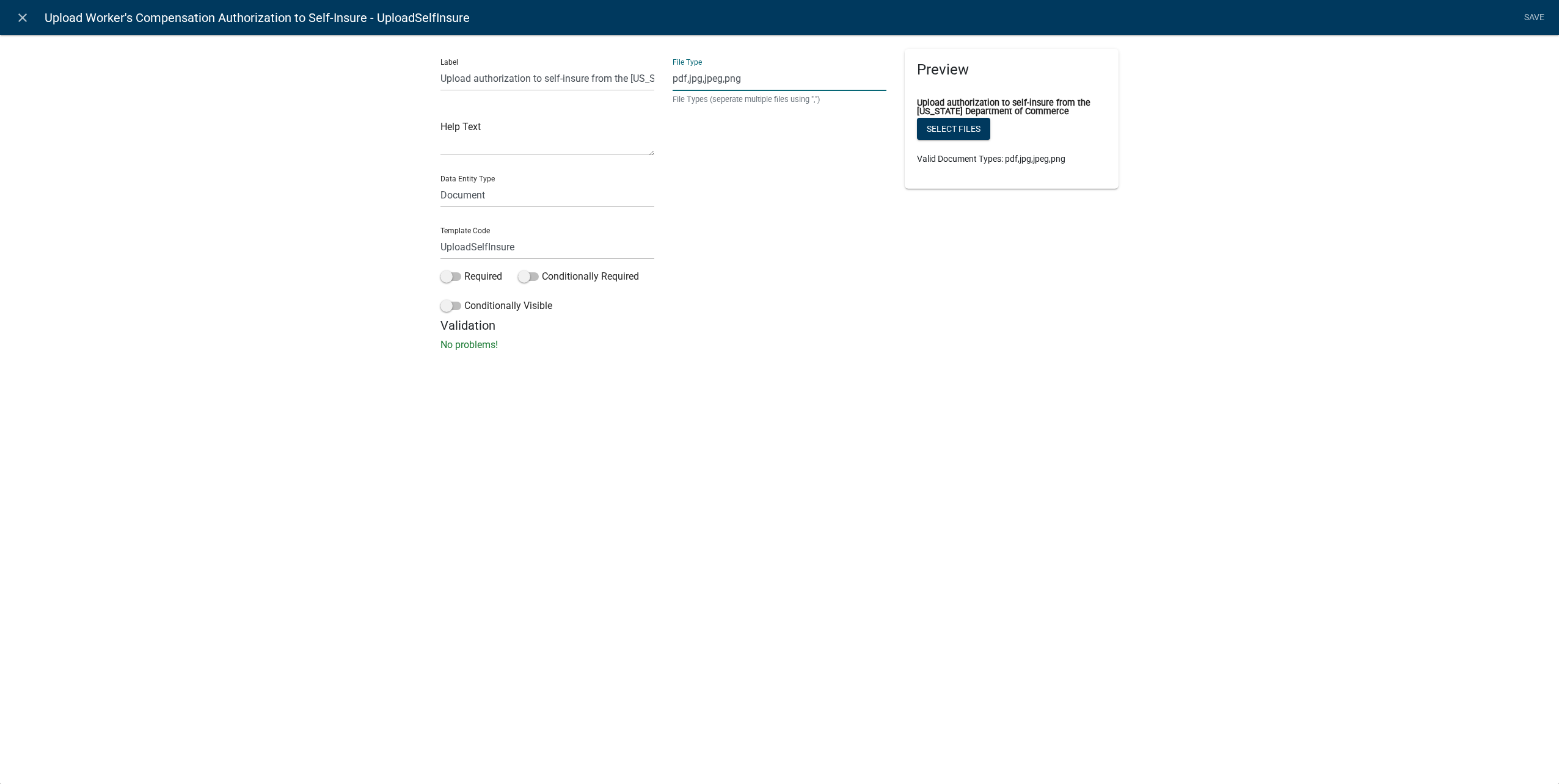
drag, startPoint x: 758, startPoint y: 82, endPoint x: 581, endPoint y: 81, distance: 177.0
click at [581, 81] on div "Label Upload authorization to self-insure from the Minnesota Department of Comm…" at bounding box center [780, 183] width 697 height 269
click at [15, 15] on icon "close" at bounding box center [23, 18] width 15 height 15
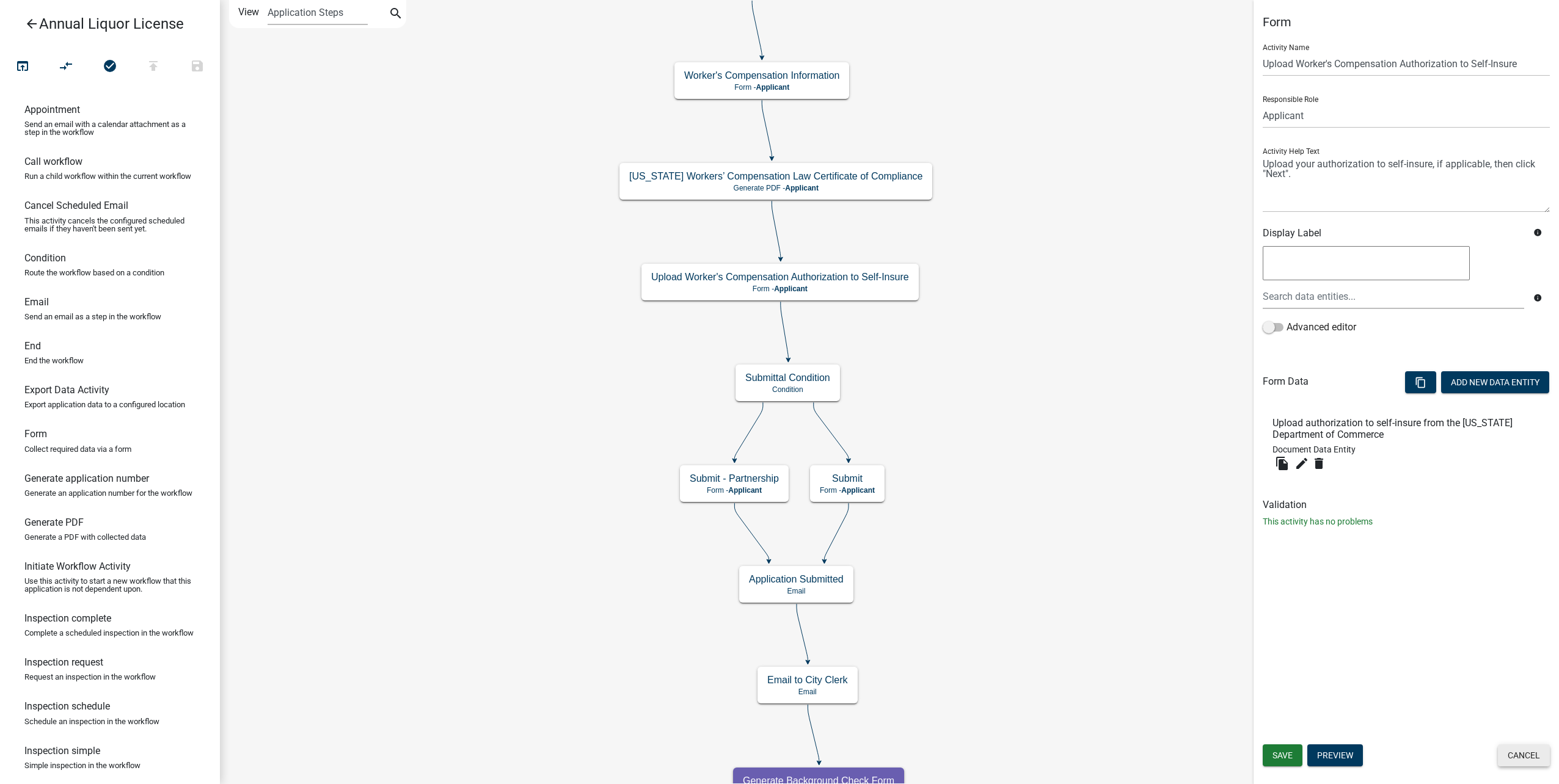
click at [1516, 746] on button "Cancel" at bounding box center [1524, 755] width 52 height 22
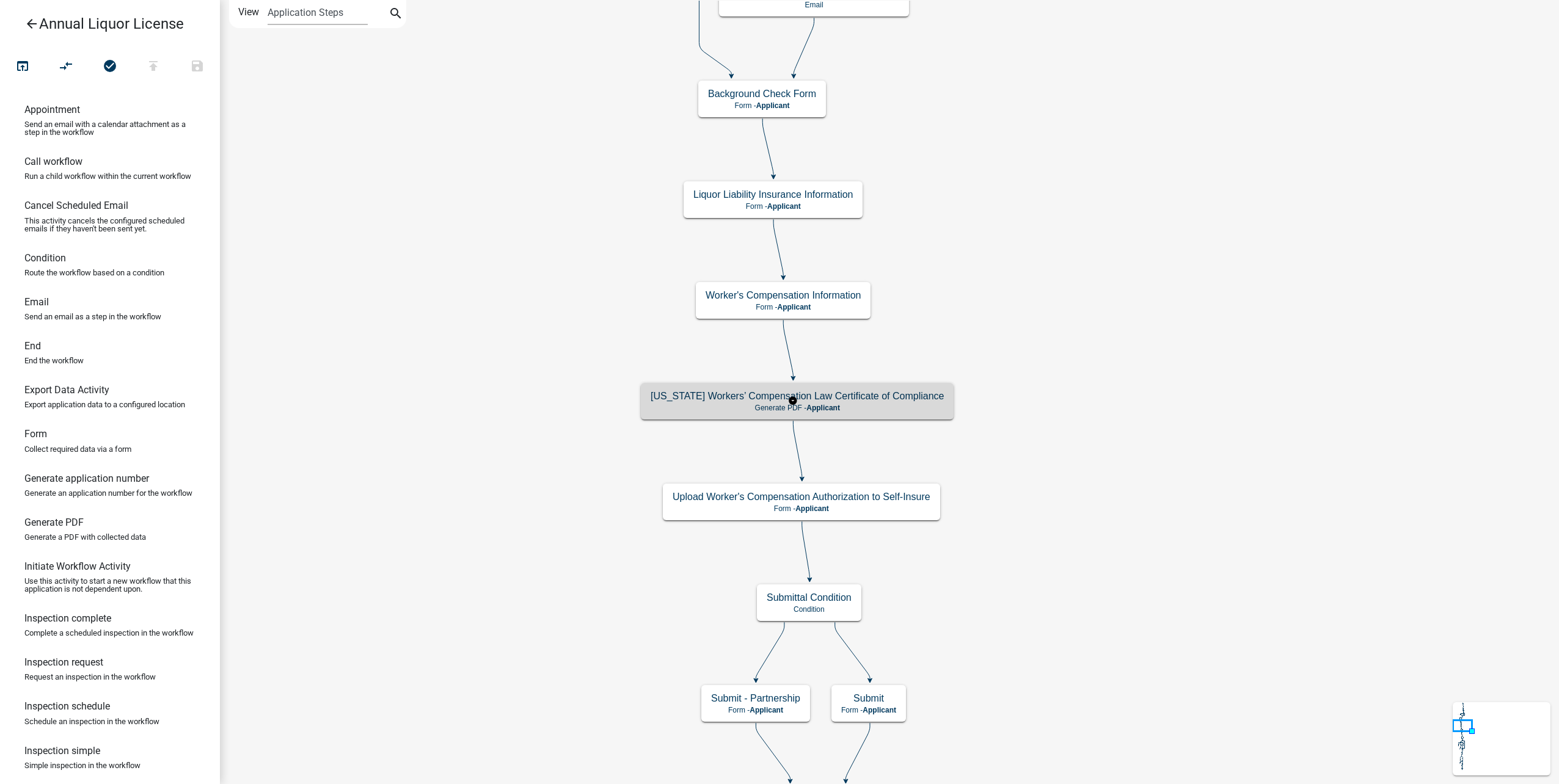
click at [928, 410] on p "Generate PDF - Applicant" at bounding box center [797, 407] width 293 height 9
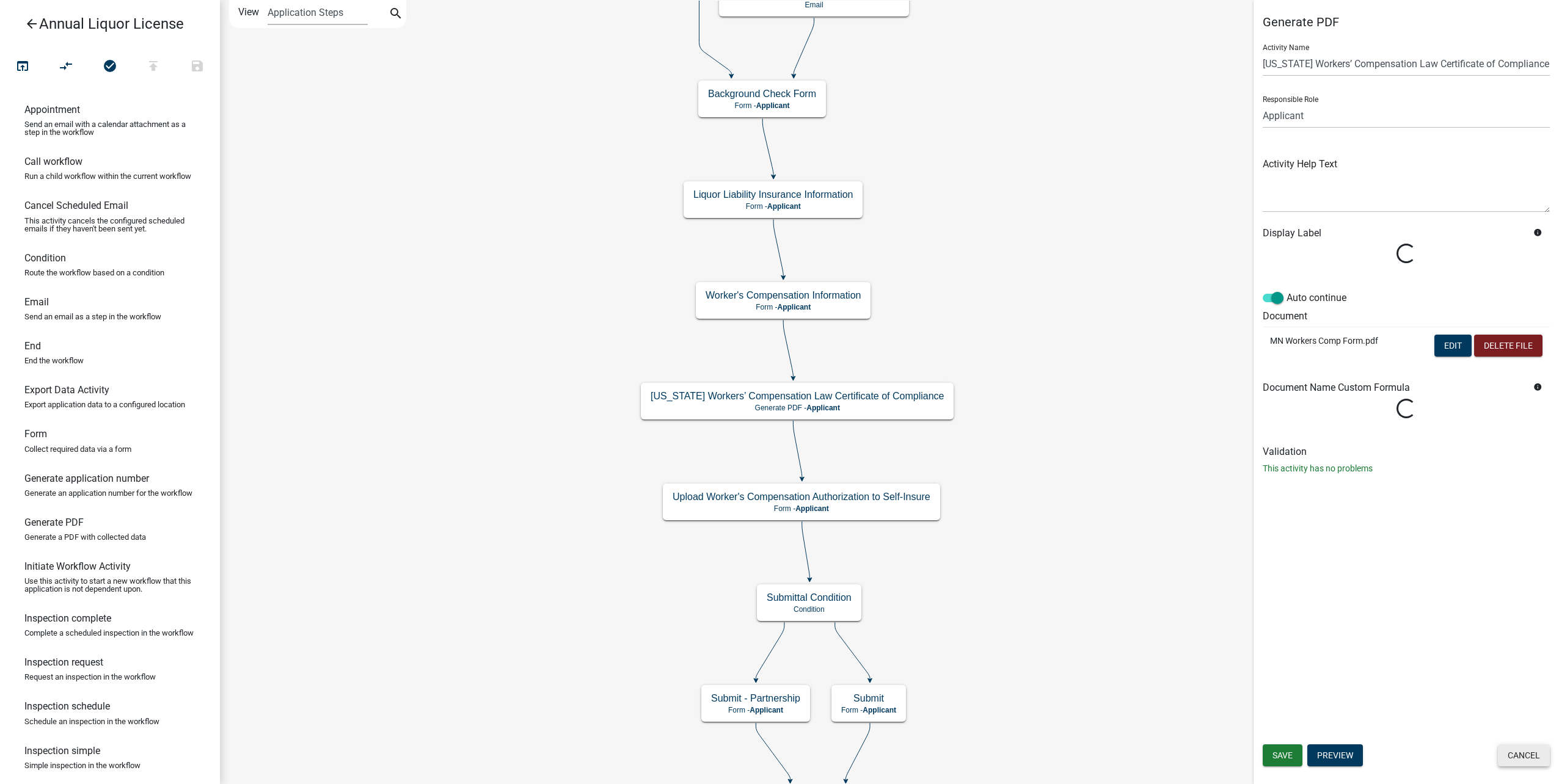
click at [1518, 751] on button "Cancel" at bounding box center [1524, 755] width 52 height 22
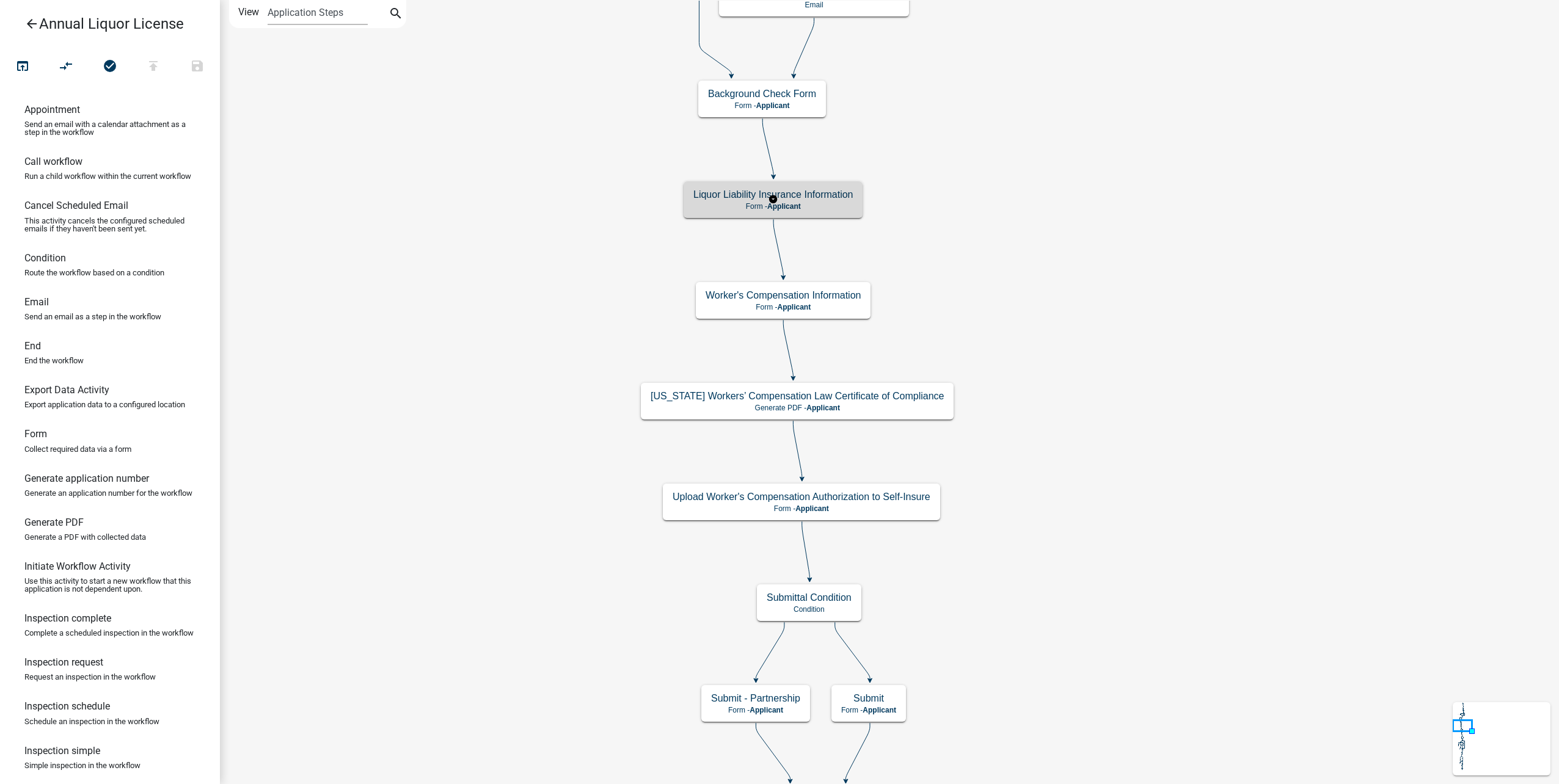
click at [837, 203] on p "Form - Applicant" at bounding box center [773, 206] width 159 height 9
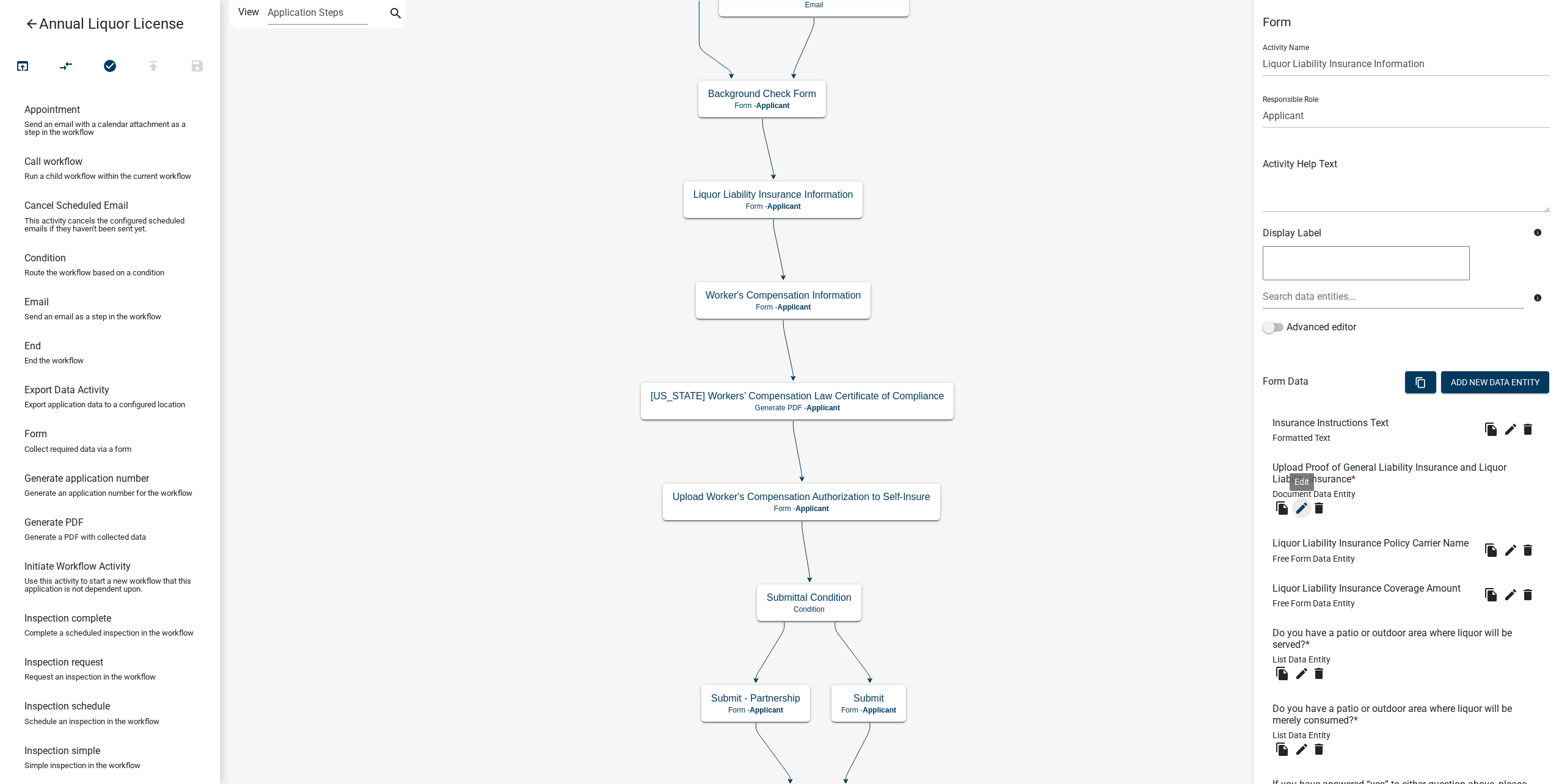
click at [1299, 508] on icon "edit" at bounding box center [1302, 508] width 15 height 15
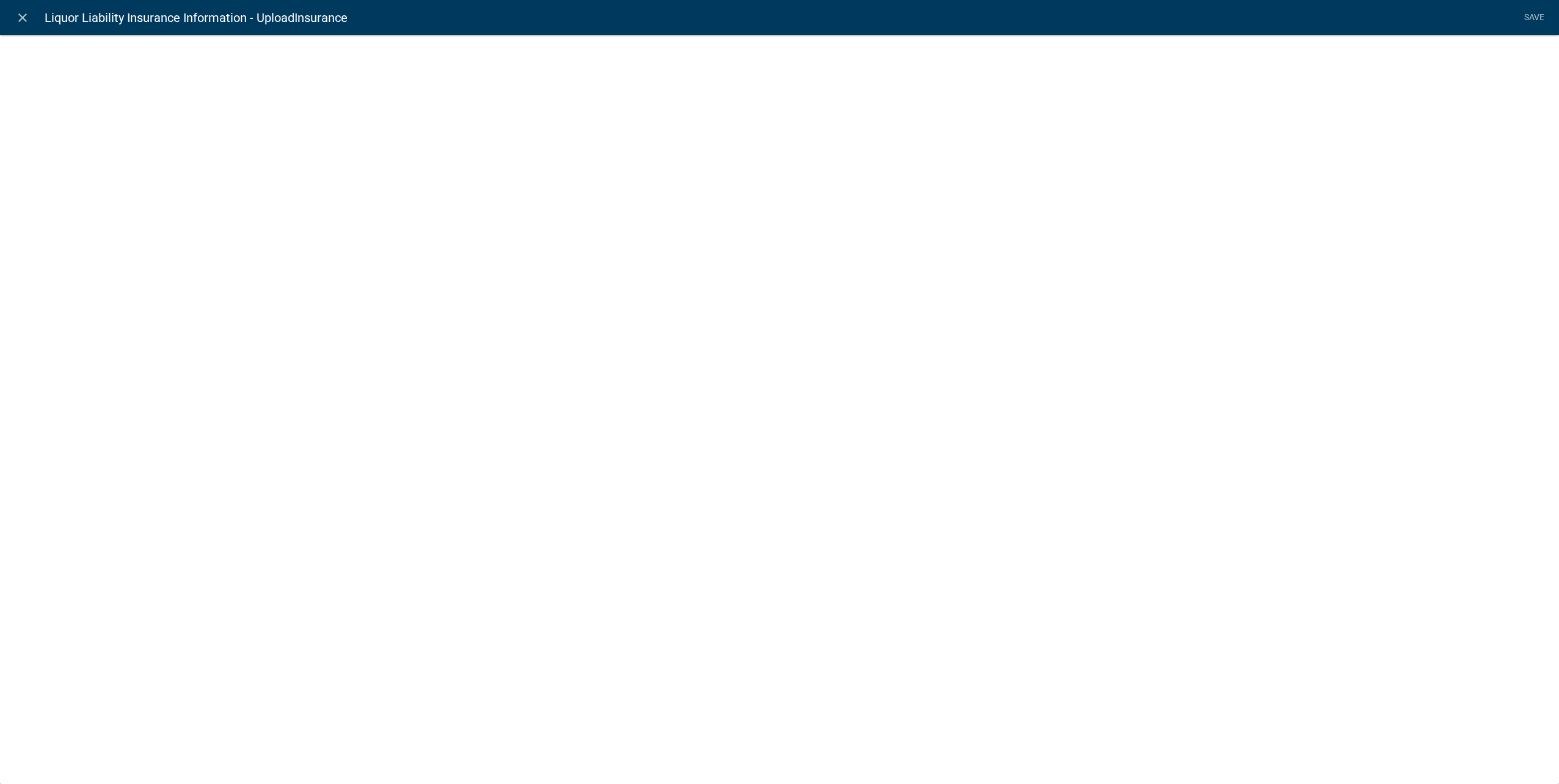
select select "document"
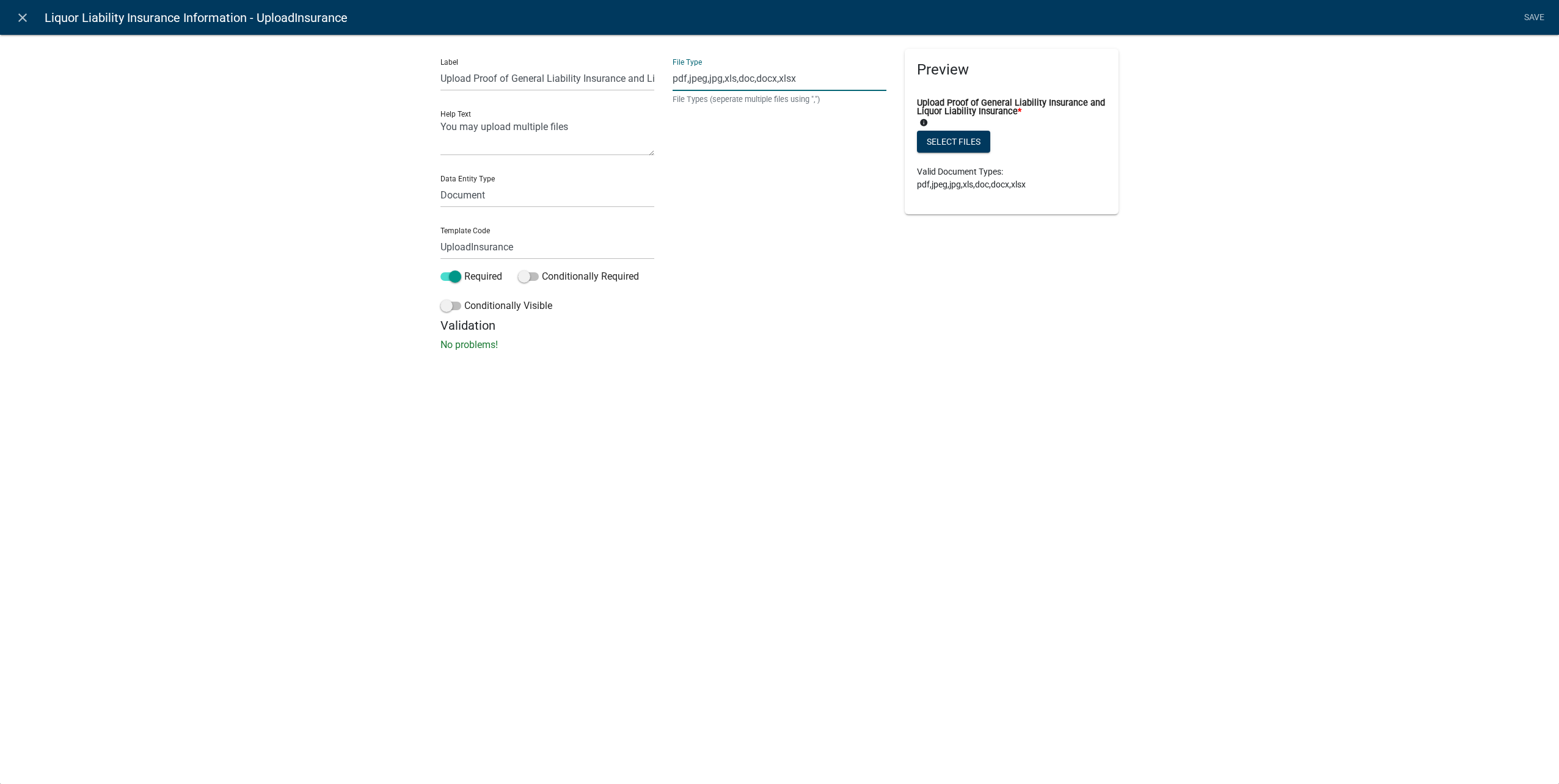
drag, startPoint x: 822, startPoint y: 79, endPoint x: 467, endPoint y: 69, distance: 355.1
click at [467, 69] on div "Label Upload Proof of General Liability Insurance and Liquor Liability Insuranc…" at bounding box center [780, 183] width 697 height 269
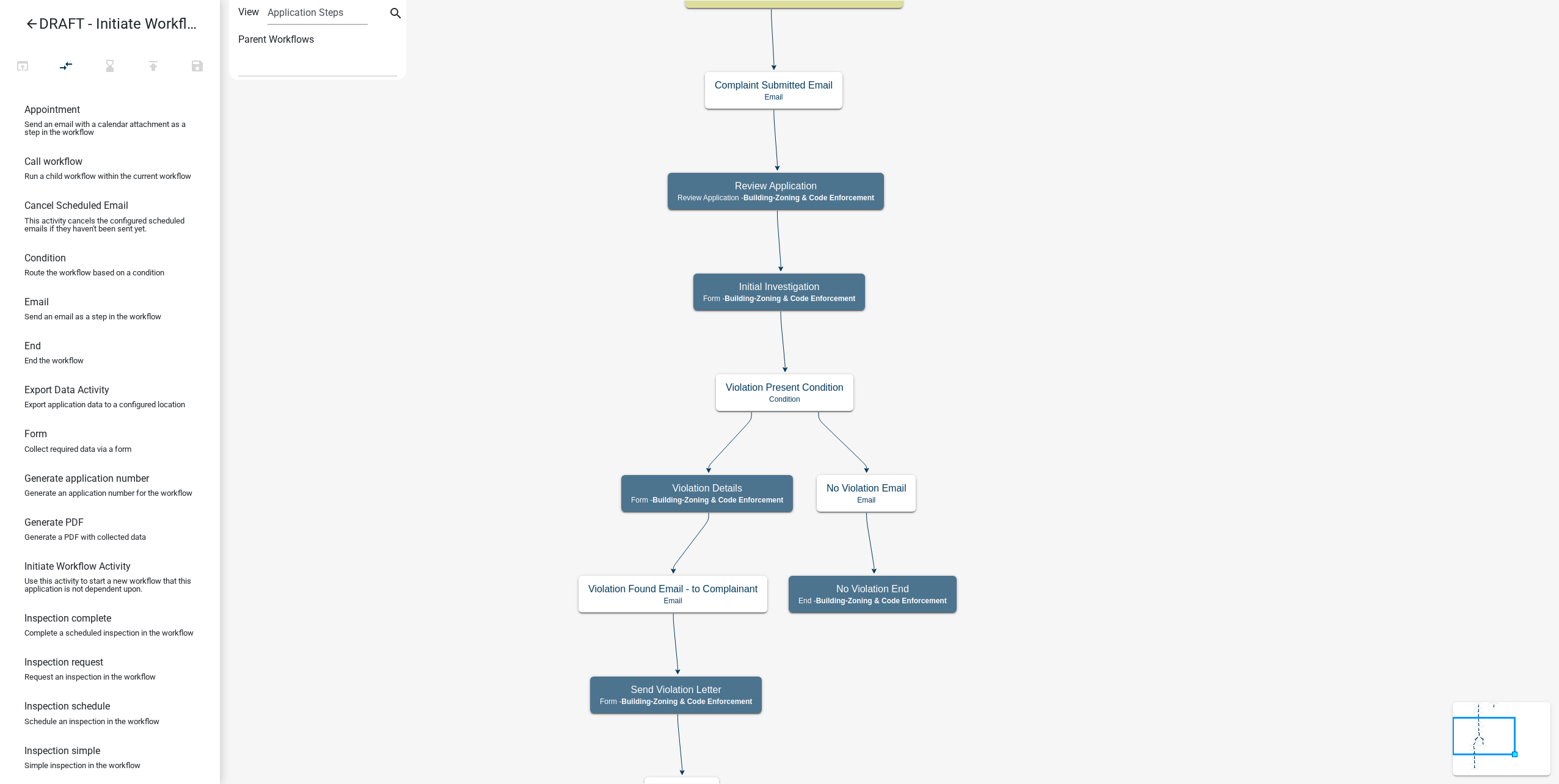
select select
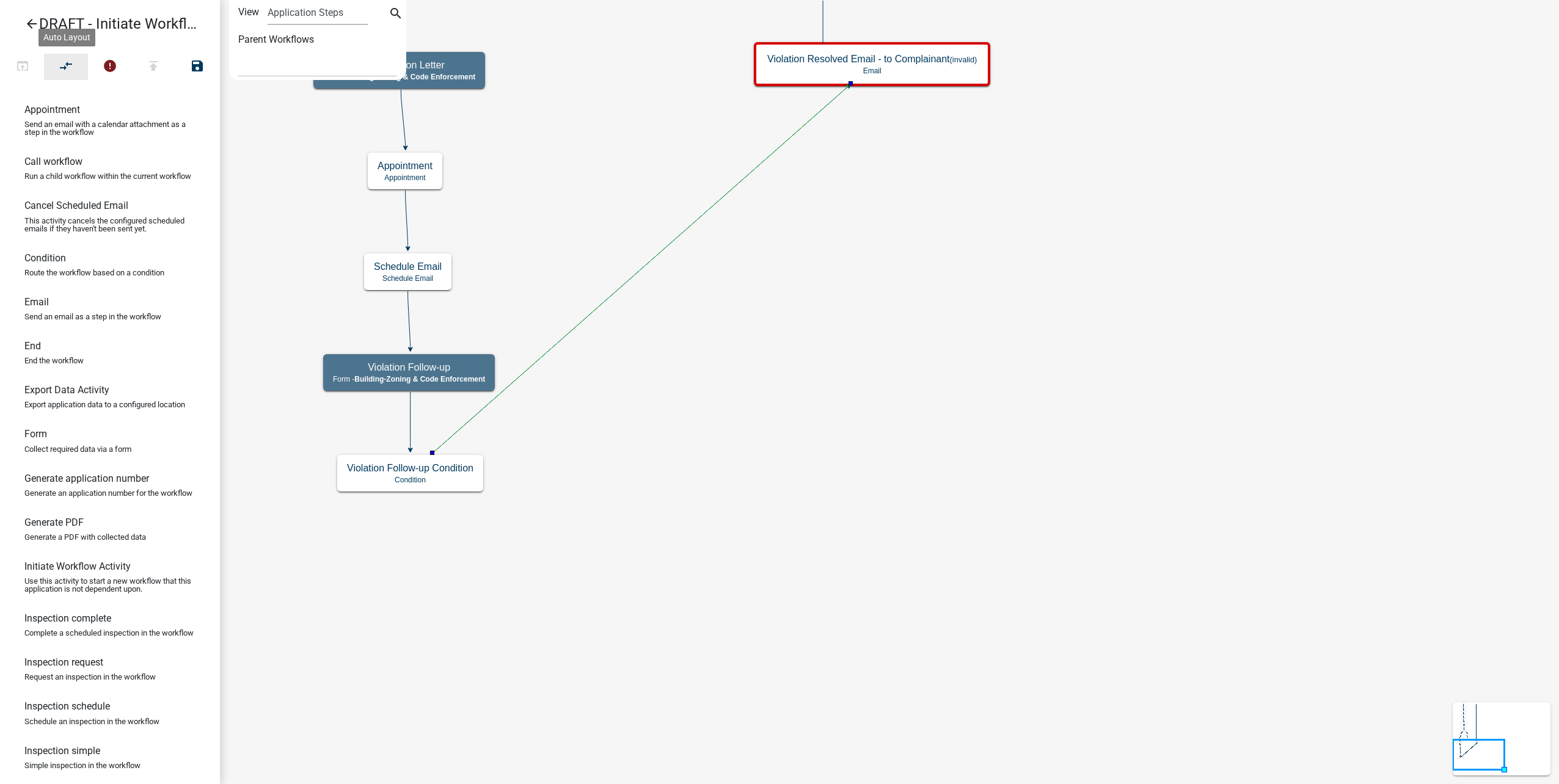
click at [55, 63] on button "compare_arrows" at bounding box center [66, 67] width 44 height 26
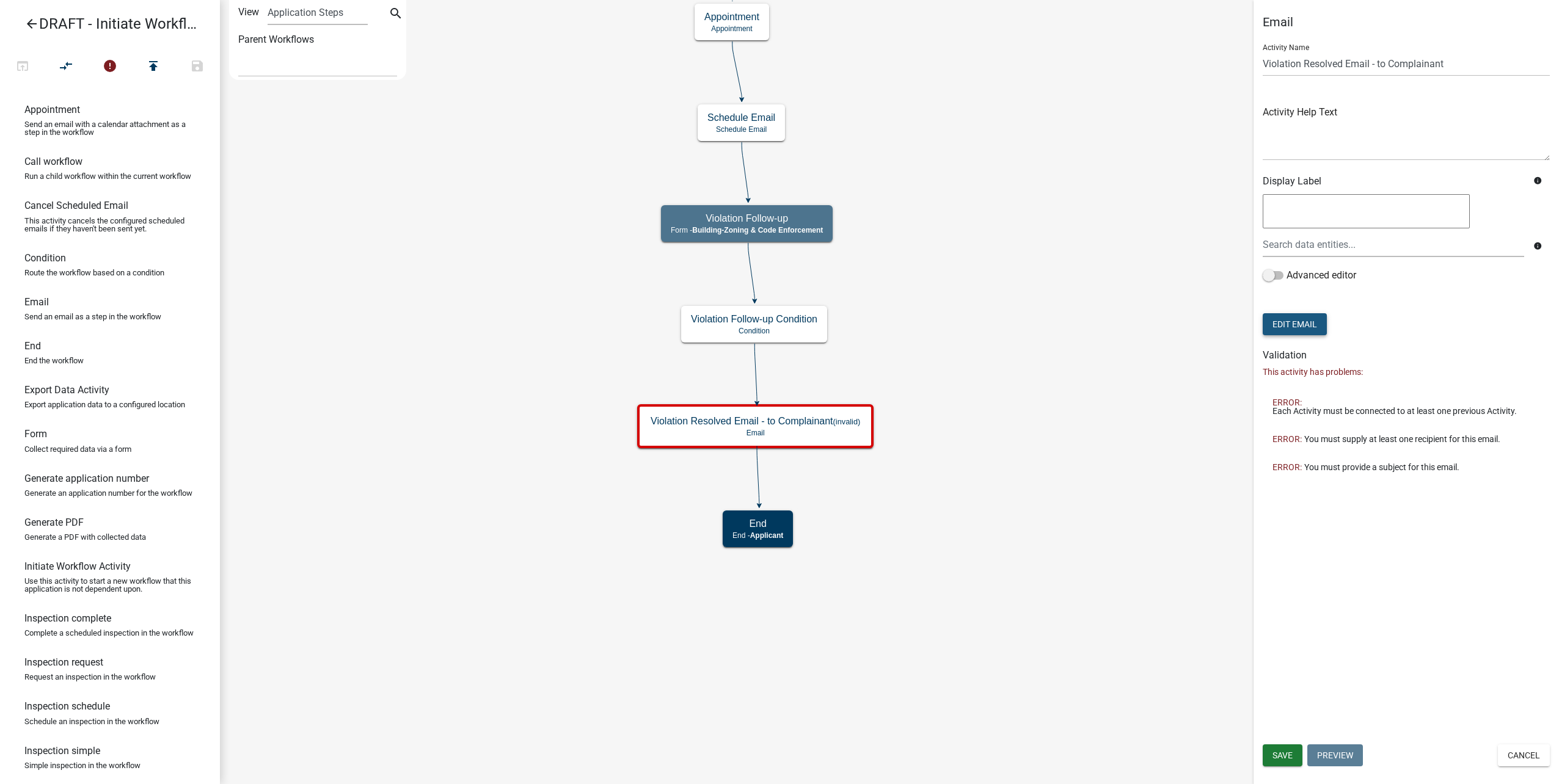
click at [1294, 327] on button "Edit Email" at bounding box center [1295, 324] width 64 height 22
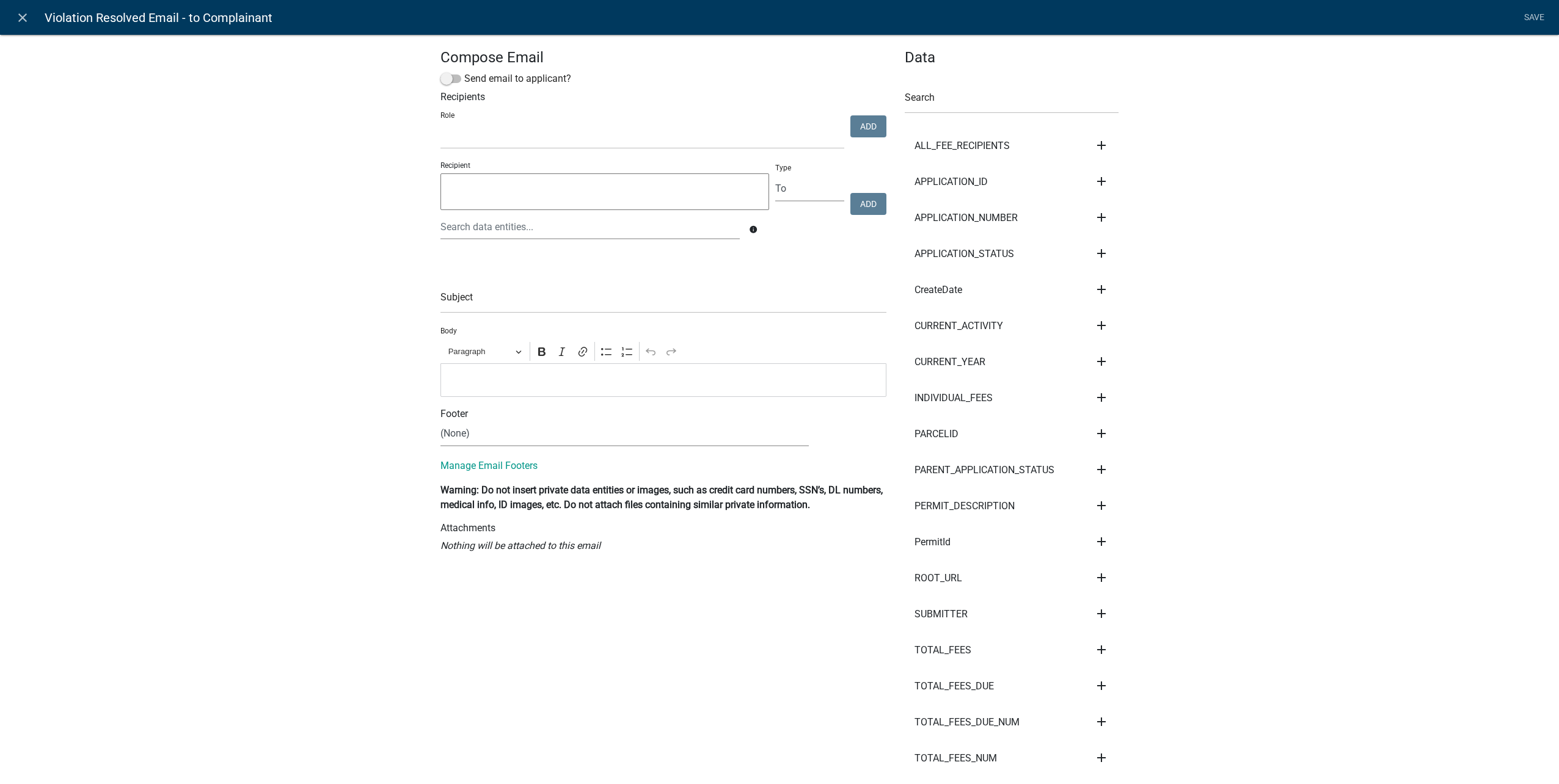
click at [1532, 10] on li "Save" at bounding box center [1534, 18] width 31 height 24
click at [20, 14] on icon "close" at bounding box center [23, 18] width 15 height 15
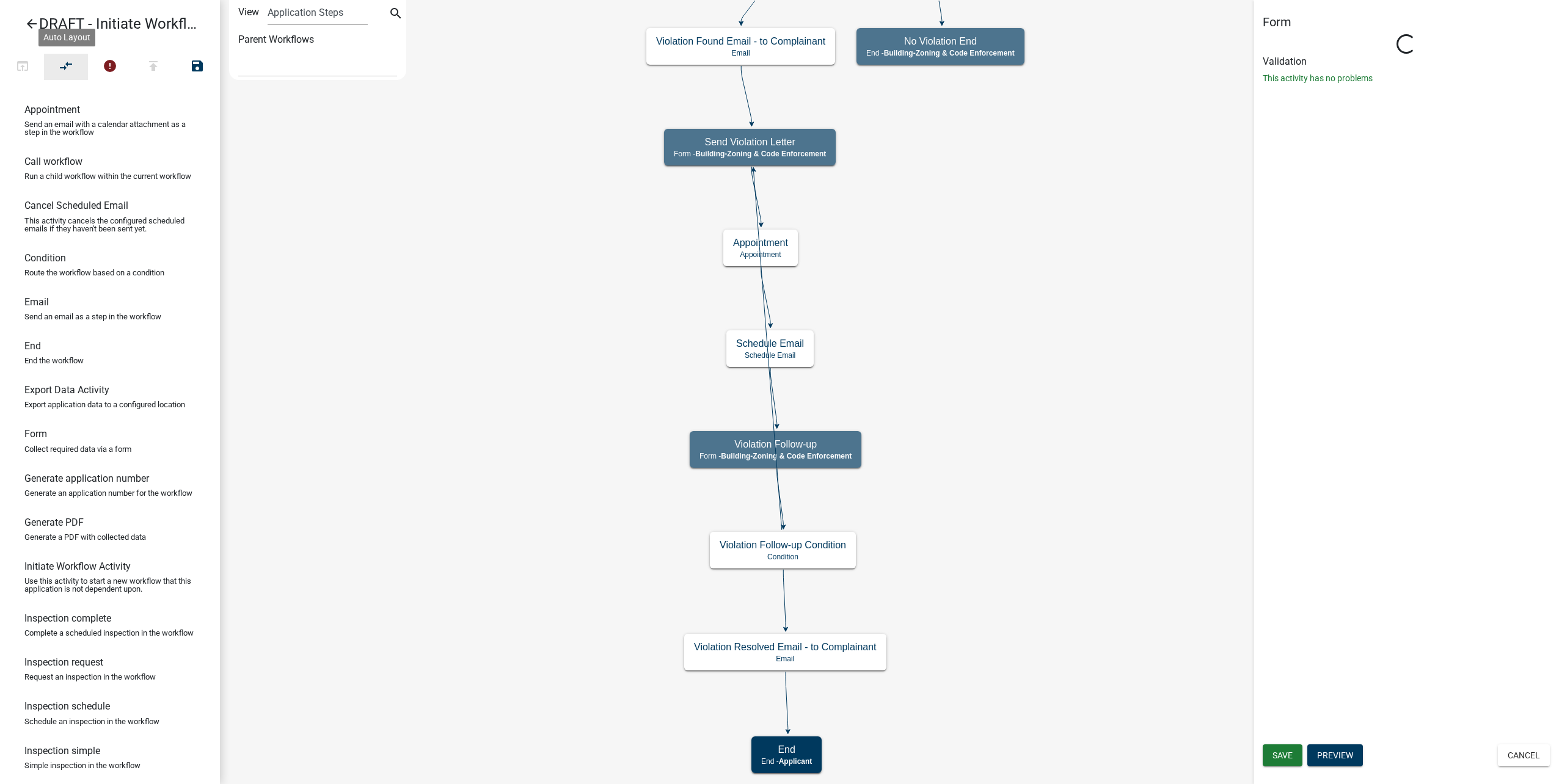
click at [54, 63] on button "compare_arrows" at bounding box center [66, 67] width 44 height 26
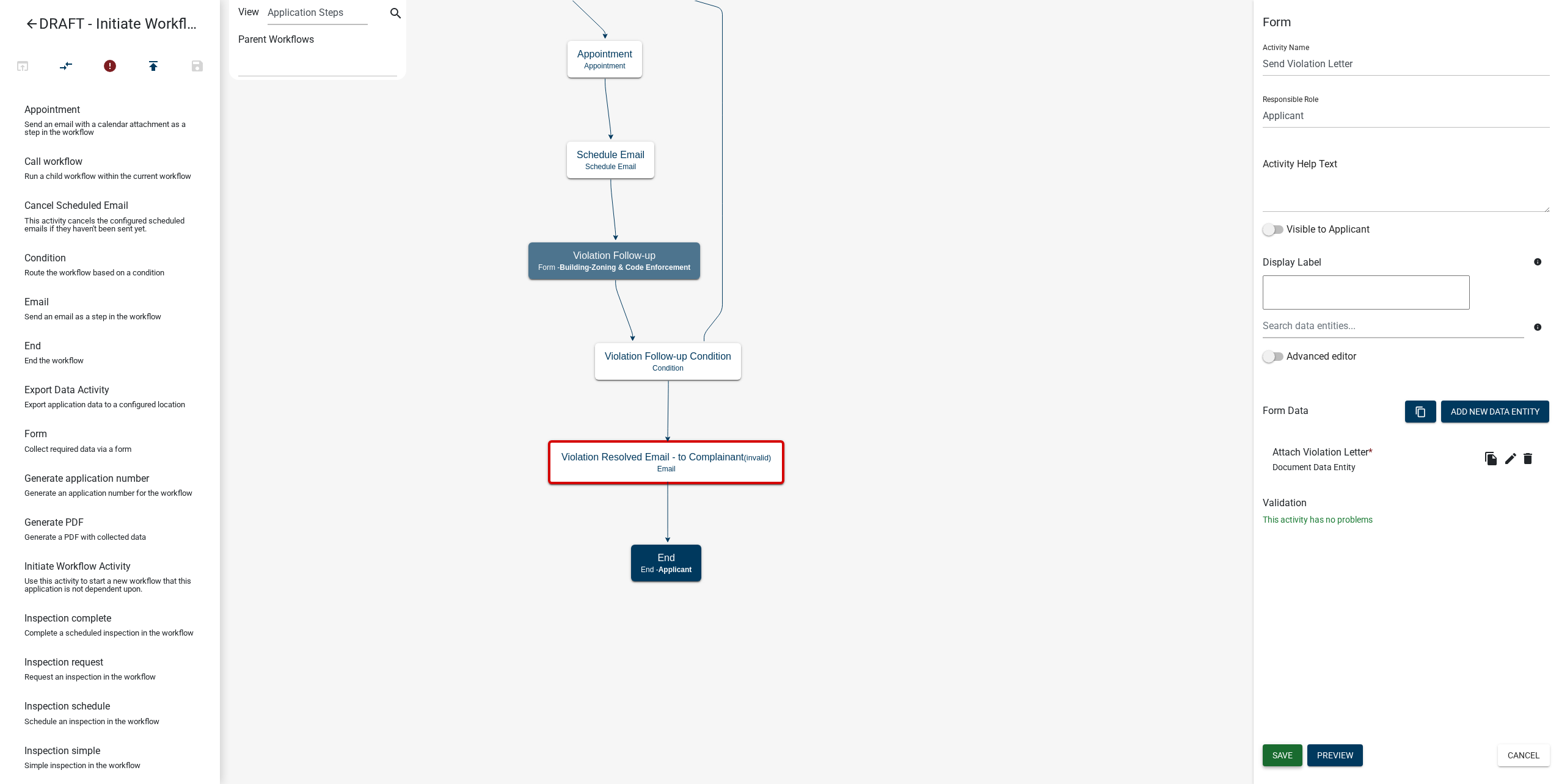
click at [1271, 751] on button "Save" at bounding box center [1282, 755] width 40 height 22
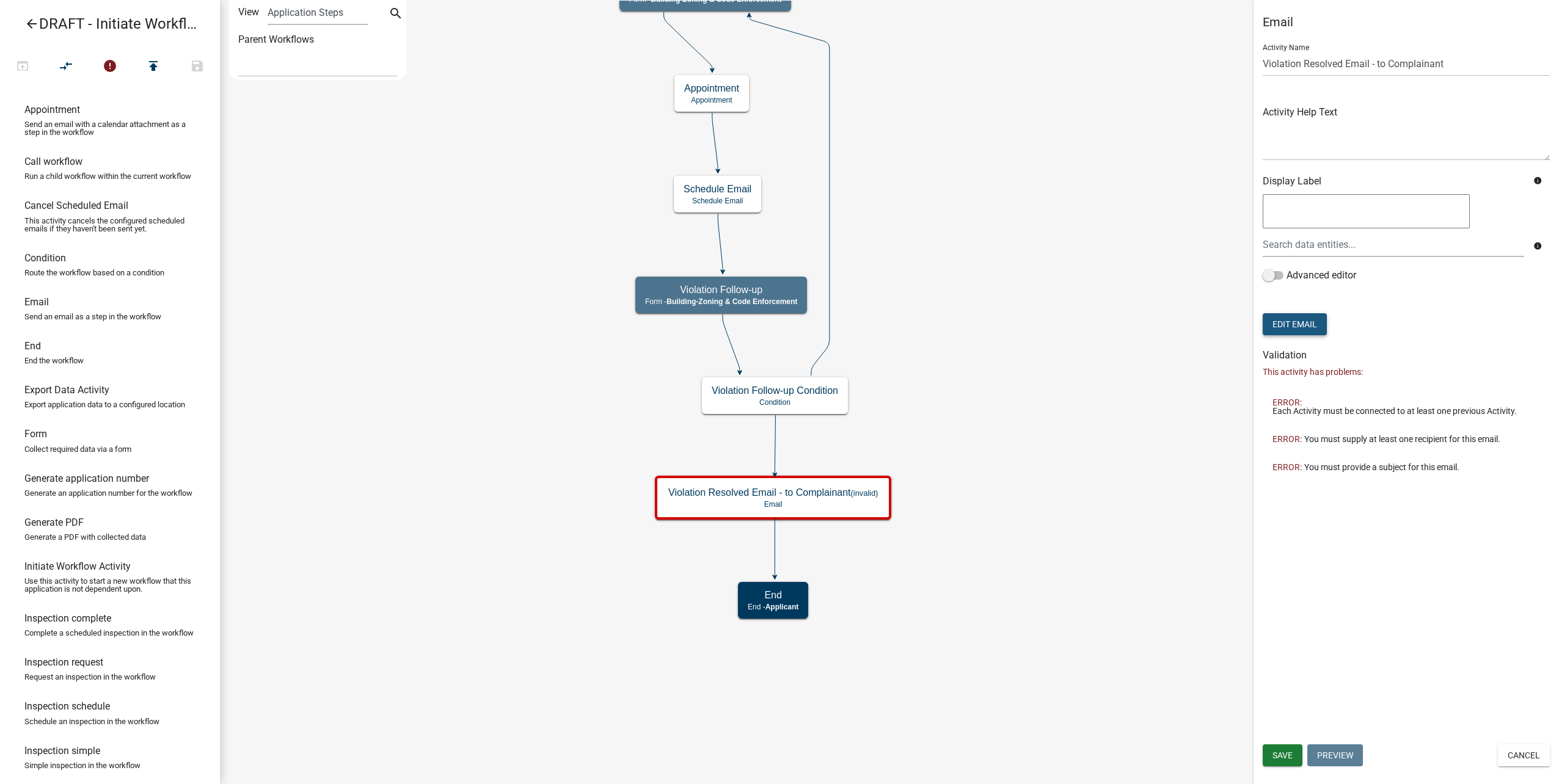
click at [1283, 331] on button "Edit Email" at bounding box center [1295, 324] width 64 height 22
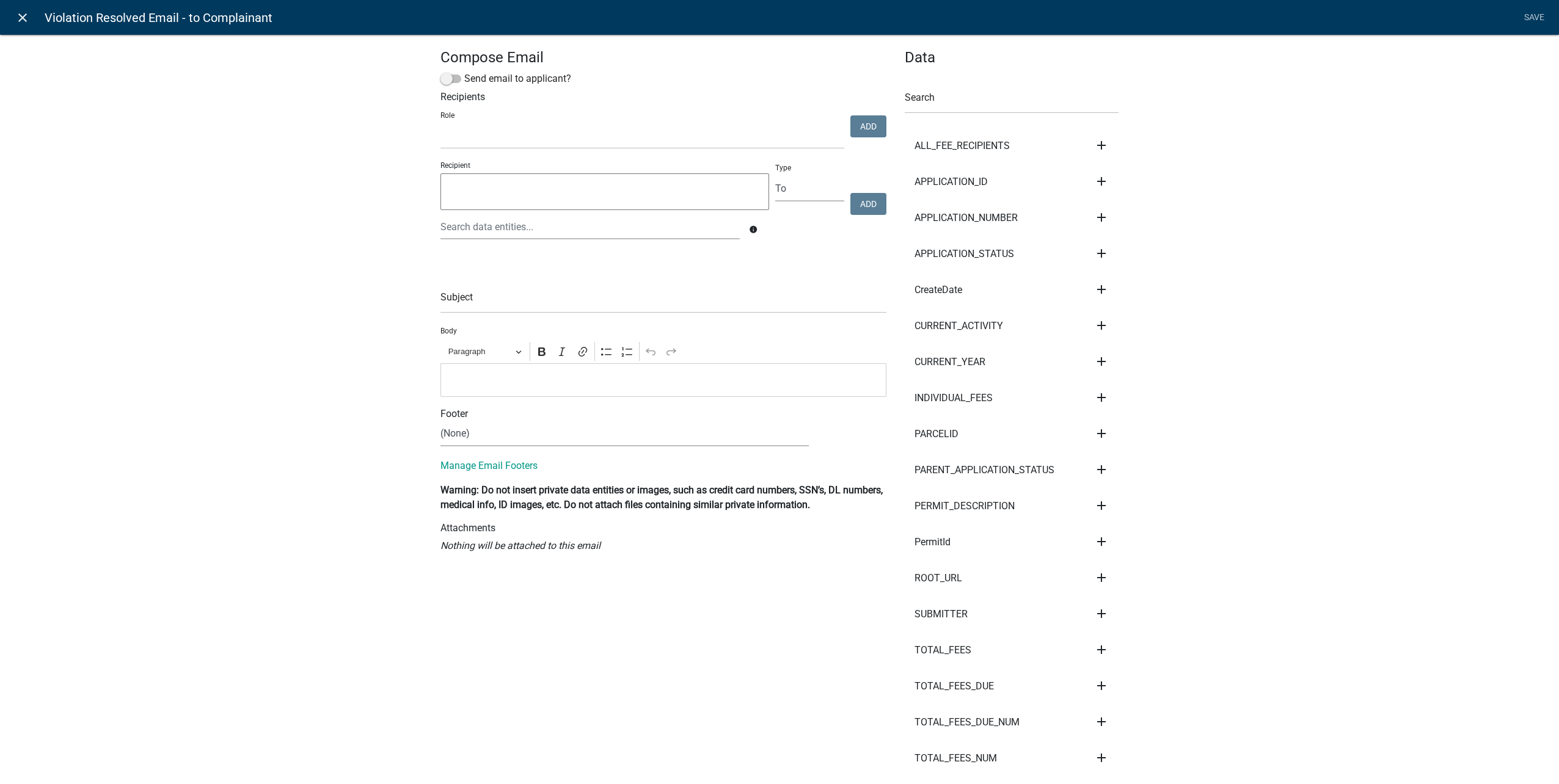
click at [18, 19] on icon "close" at bounding box center [23, 18] width 15 height 15
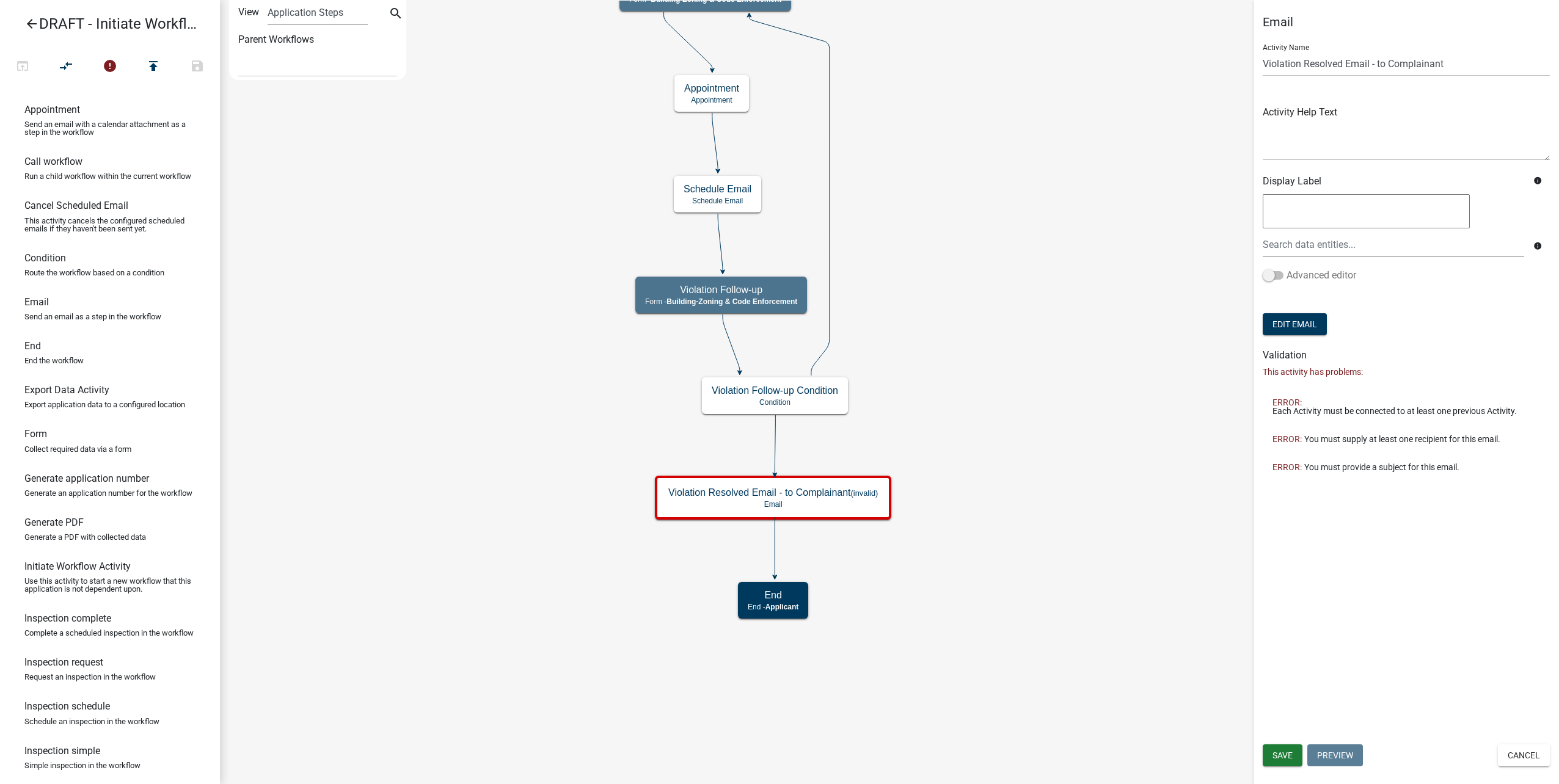
click at [1338, 277] on label "Advanced editor" at bounding box center [1309, 276] width 94 height 15
click at [1286, 268] on input "Advanced editor" at bounding box center [1286, 268] width 0 height 0
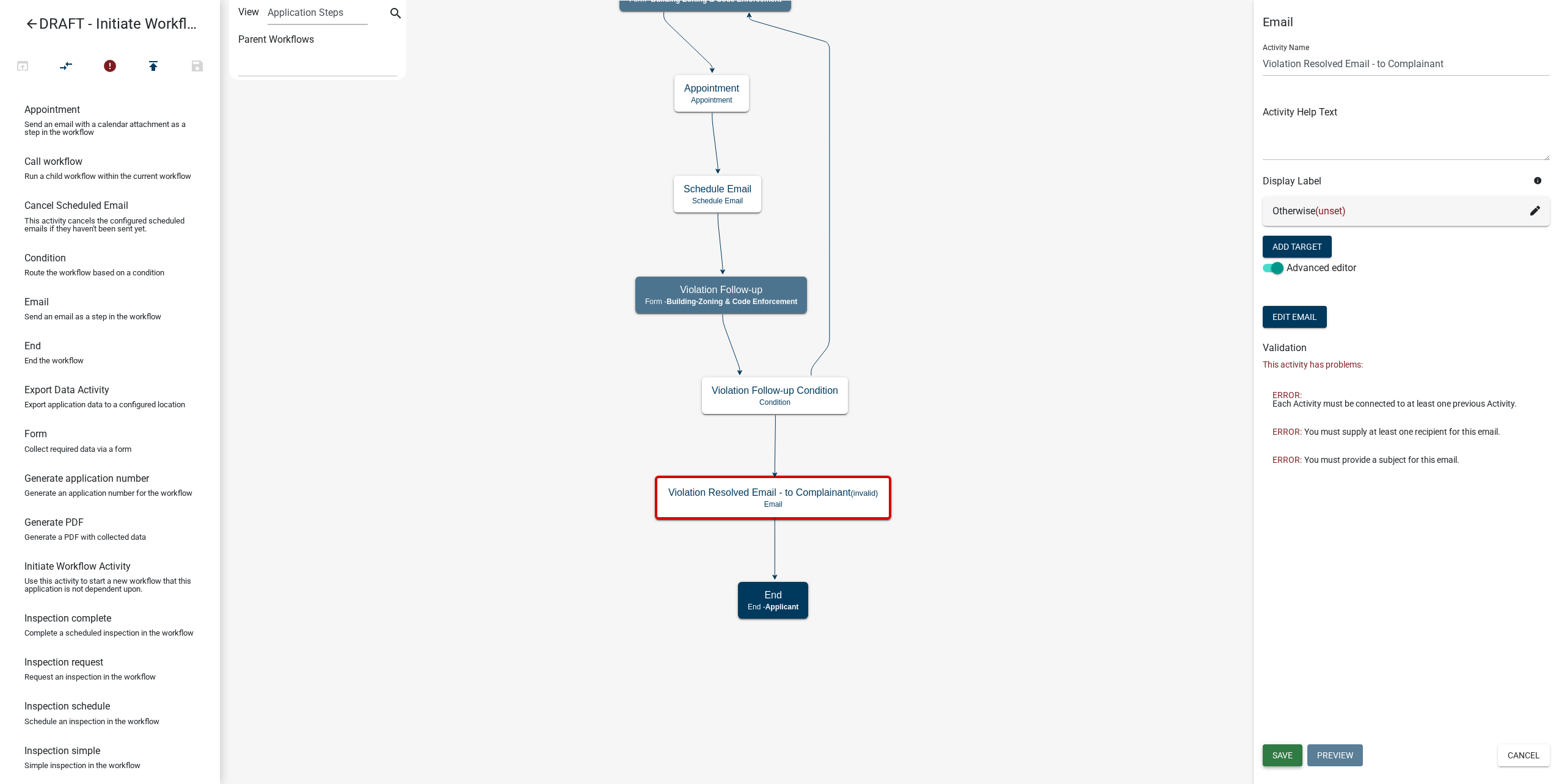
click at [1275, 760] on span "Save" at bounding box center [1282, 756] width 20 height 10
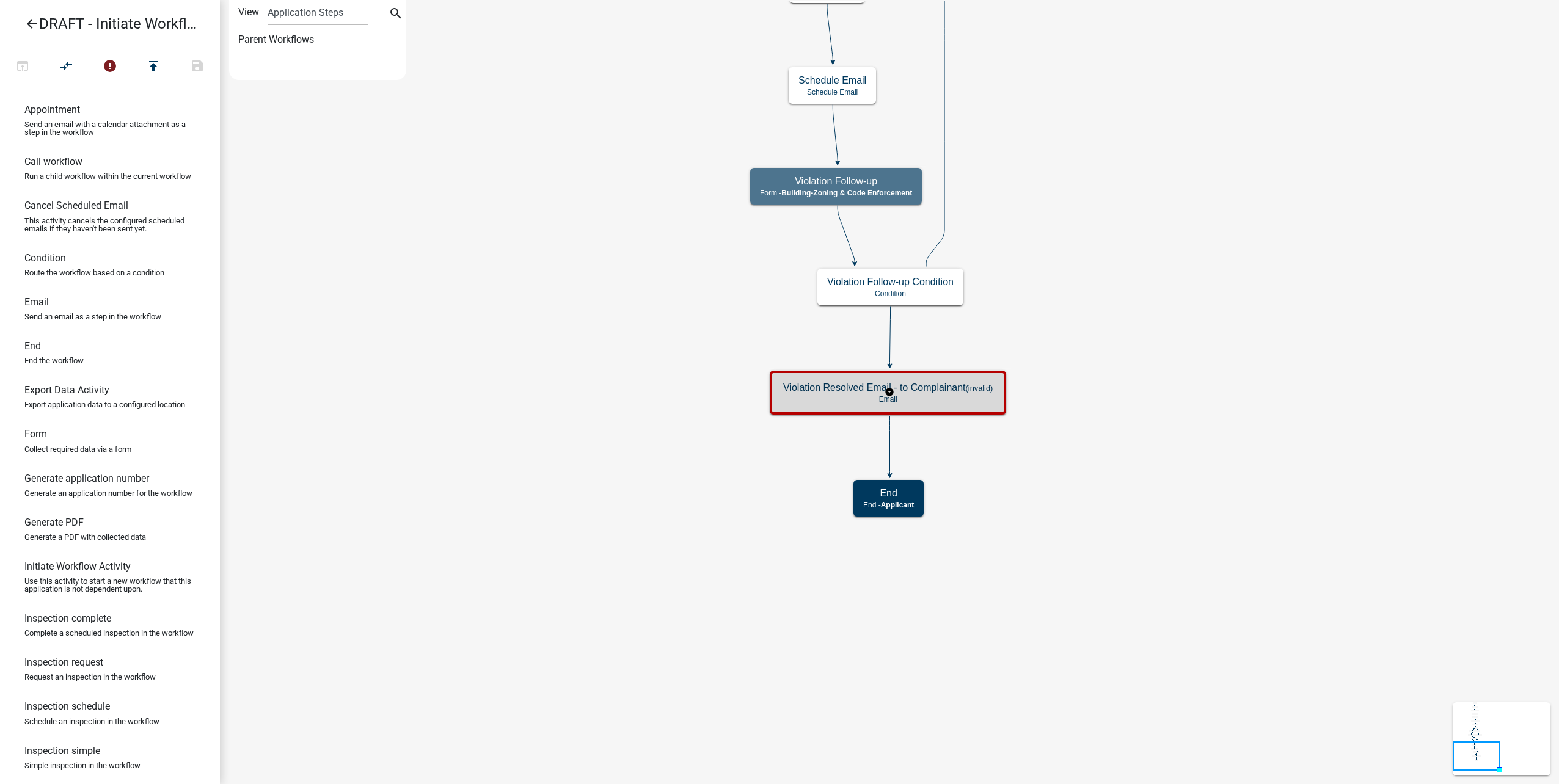
click at [947, 388] on h5 "Violation Resolved Email - to Complainant (invalid)" at bounding box center [888, 387] width 210 height 11
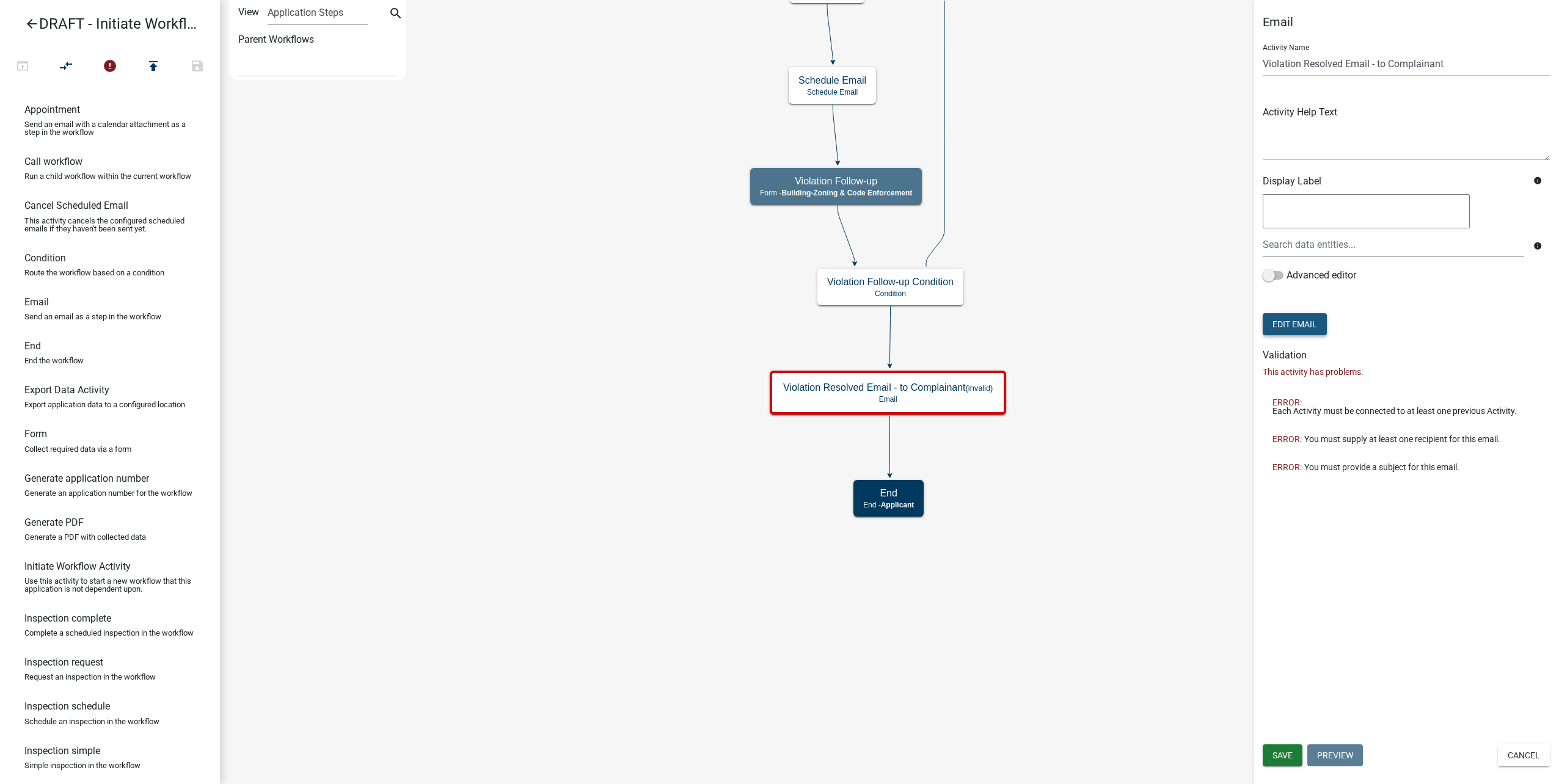
click at [1287, 322] on button "Edit Email" at bounding box center [1295, 324] width 64 height 22
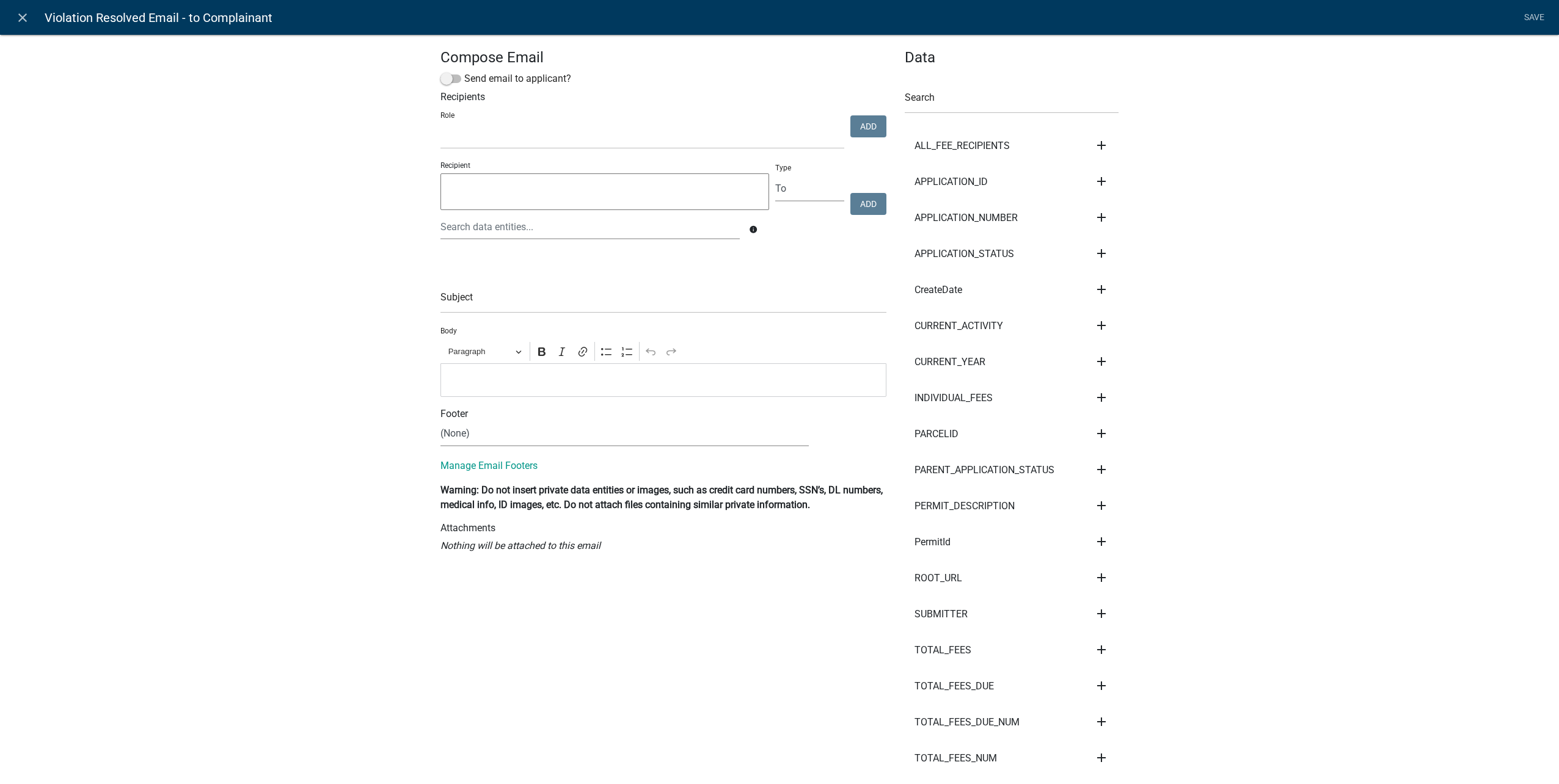
click at [1530, 15] on li "Save" at bounding box center [1534, 18] width 31 height 24
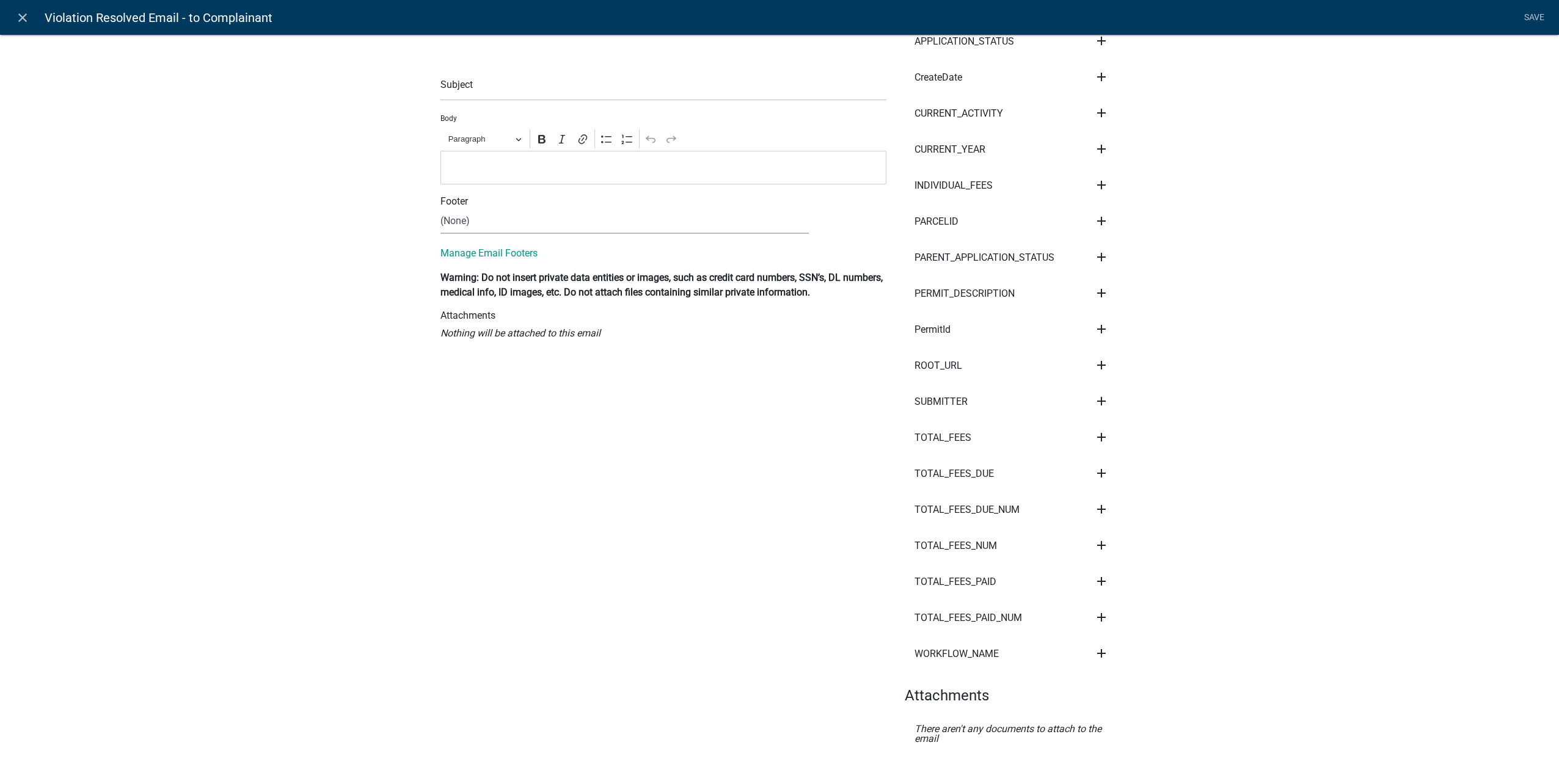
scroll to position [233, 0]
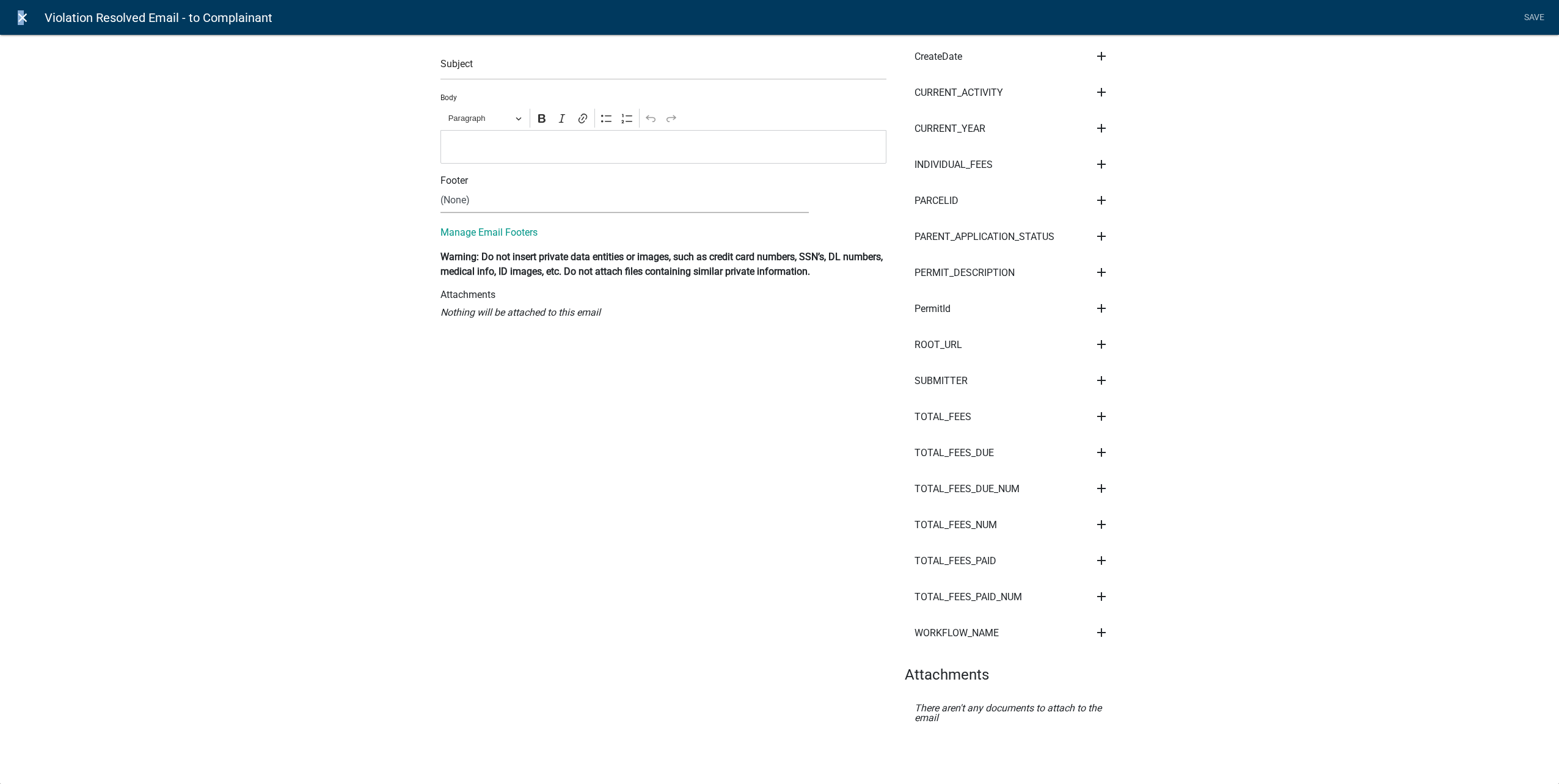
click at [20, 11] on icon "close" at bounding box center [23, 18] width 15 height 15
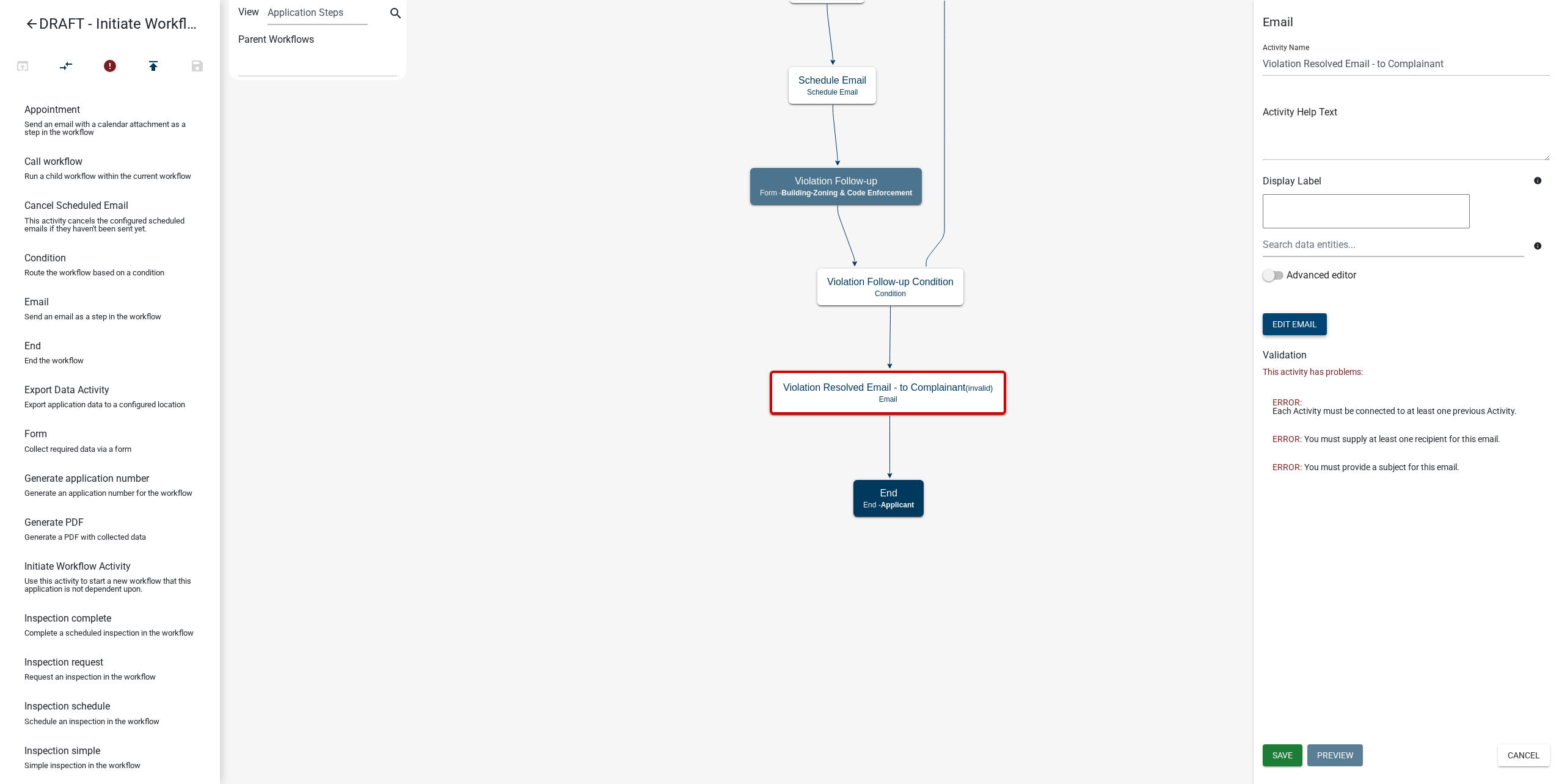
scroll to position [0, 0]
click at [1276, 758] on span "Save" at bounding box center [1282, 756] width 20 height 10
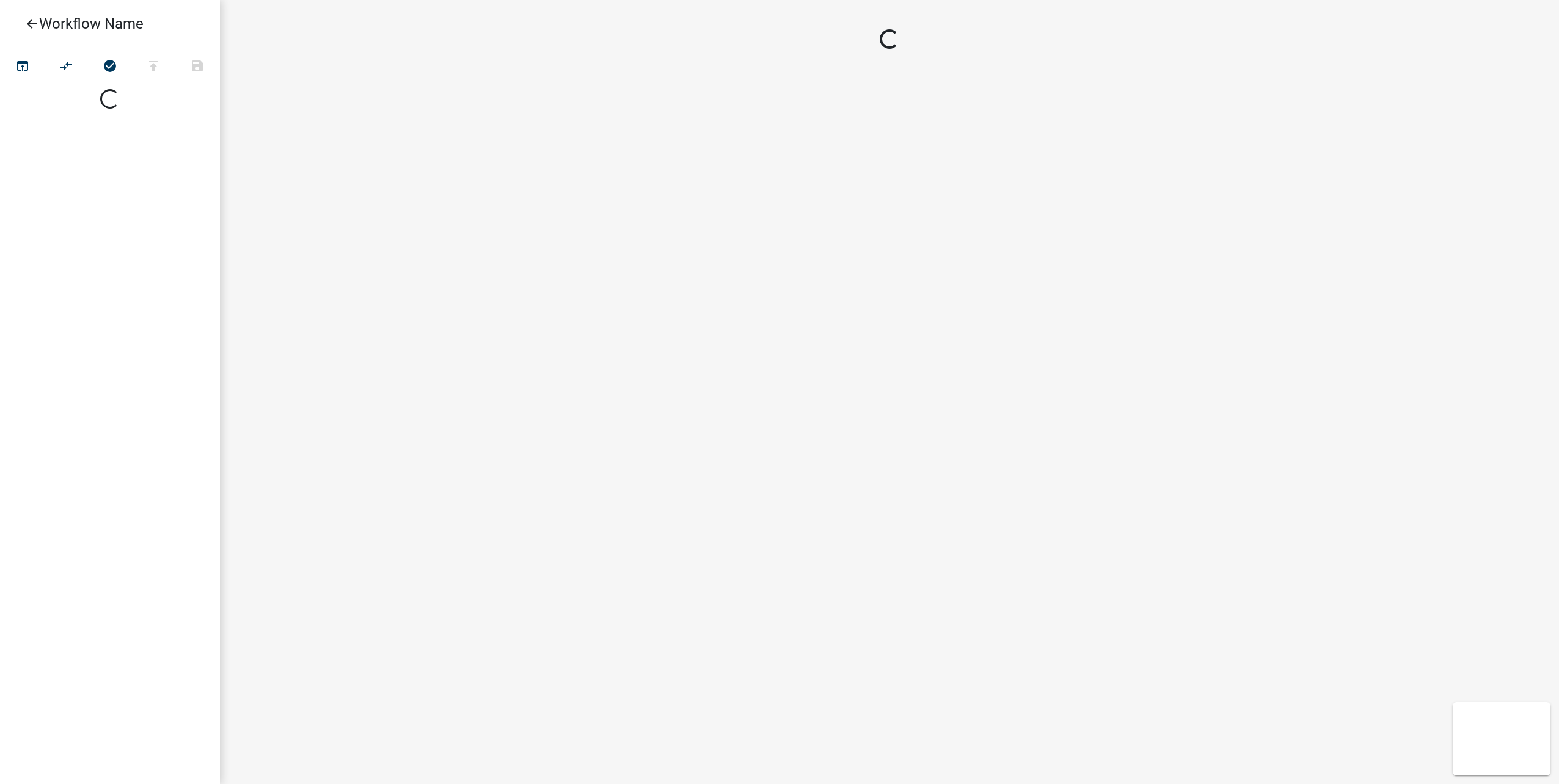
select select
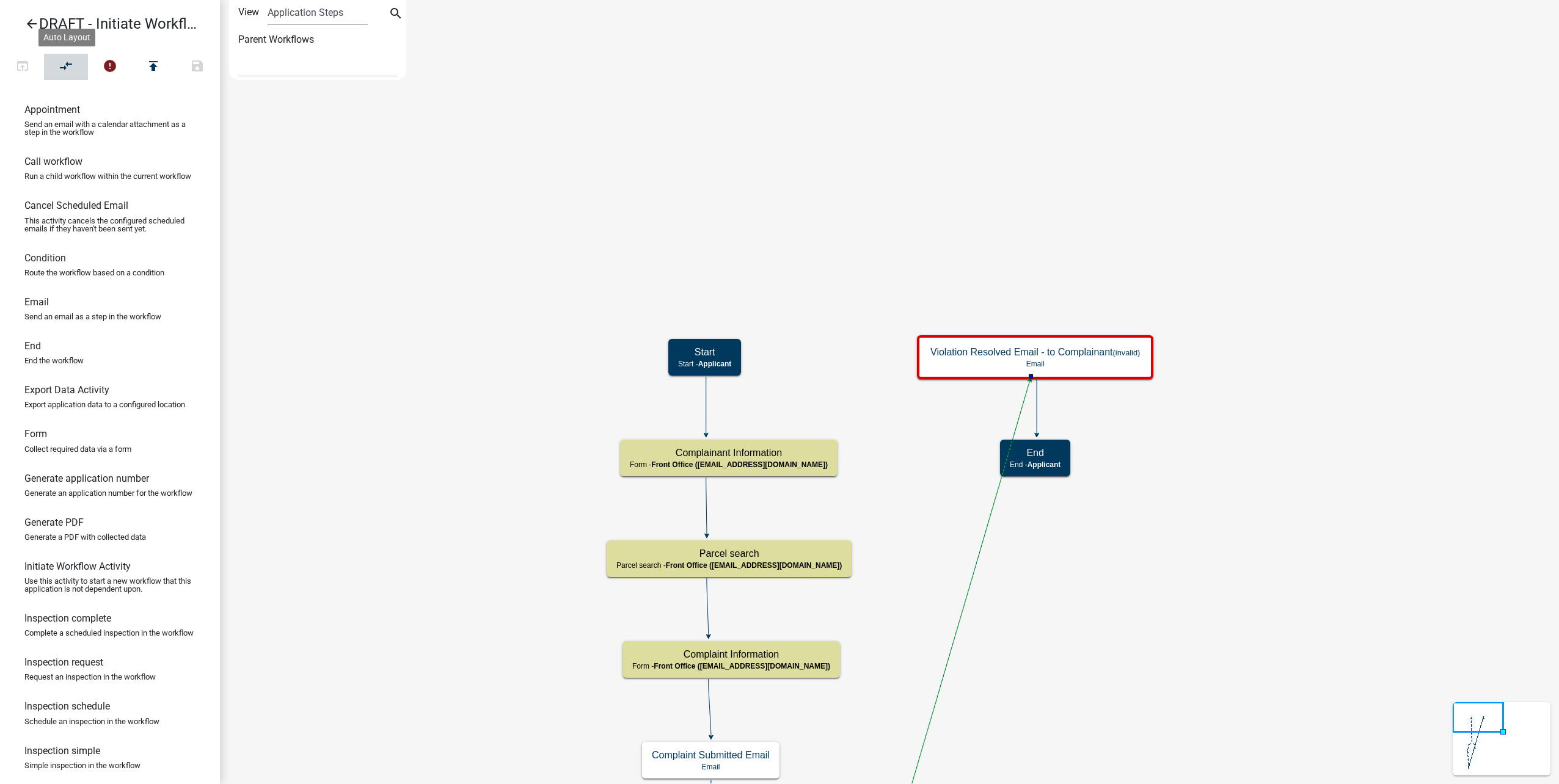
click at [73, 68] on icon "compare_arrows" at bounding box center [67, 67] width 15 height 17
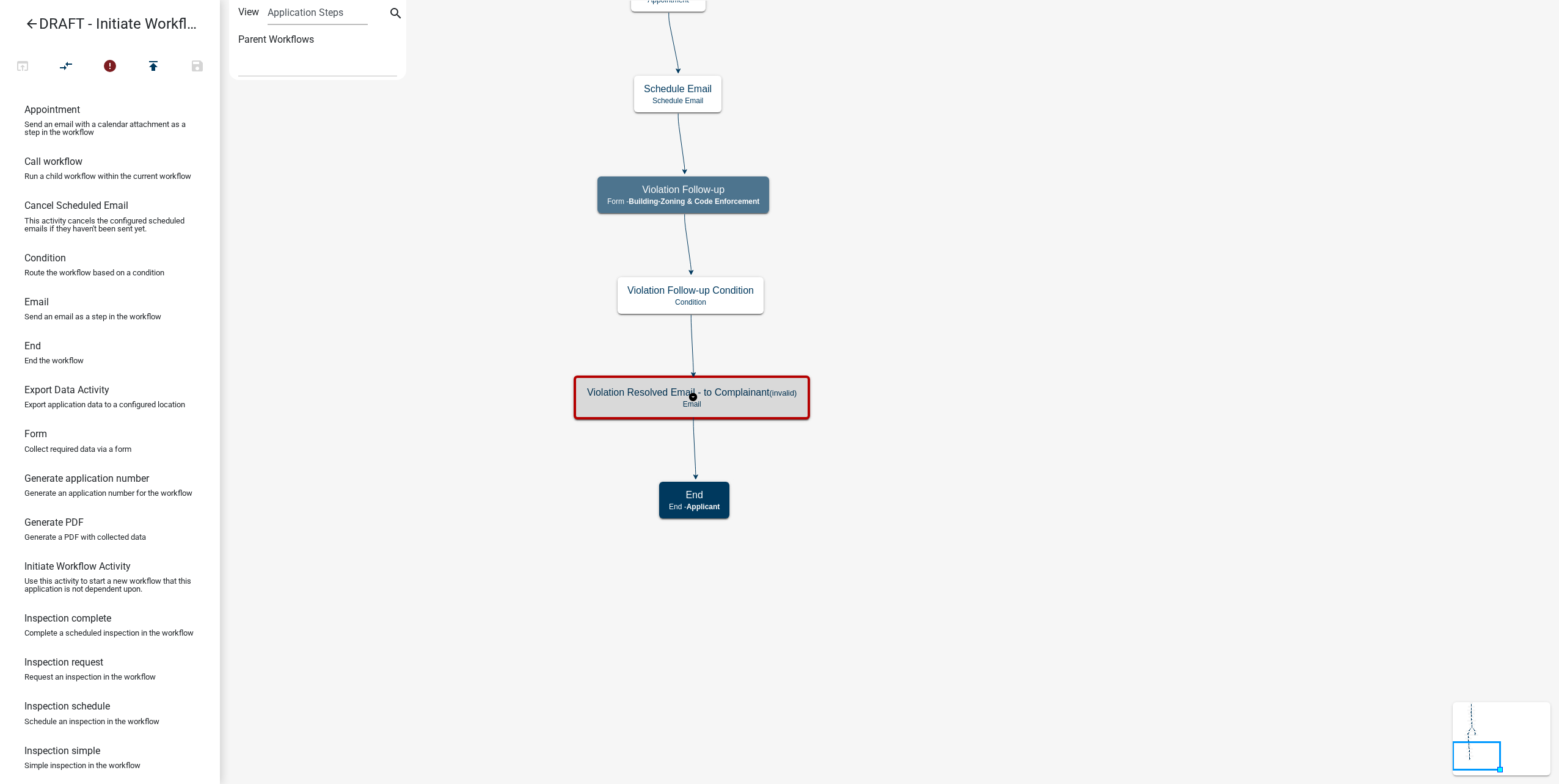
click at [734, 393] on h5 "Violation Resolved Email - to Complainant (invalid)" at bounding box center [692, 392] width 210 height 11
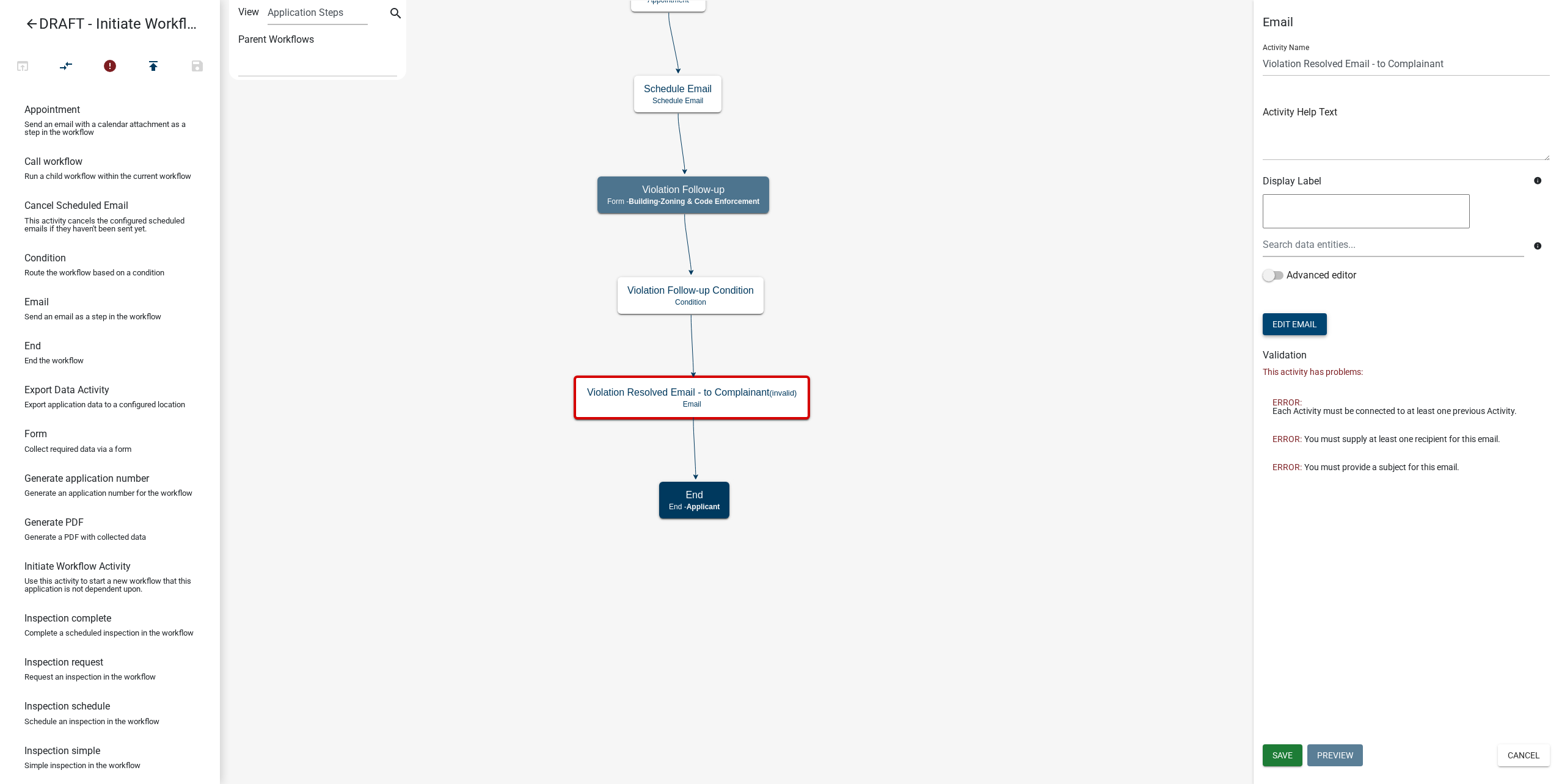
click at [1310, 318] on button "Edit Email" at bounding box center [1295, 324] width 64 height 22
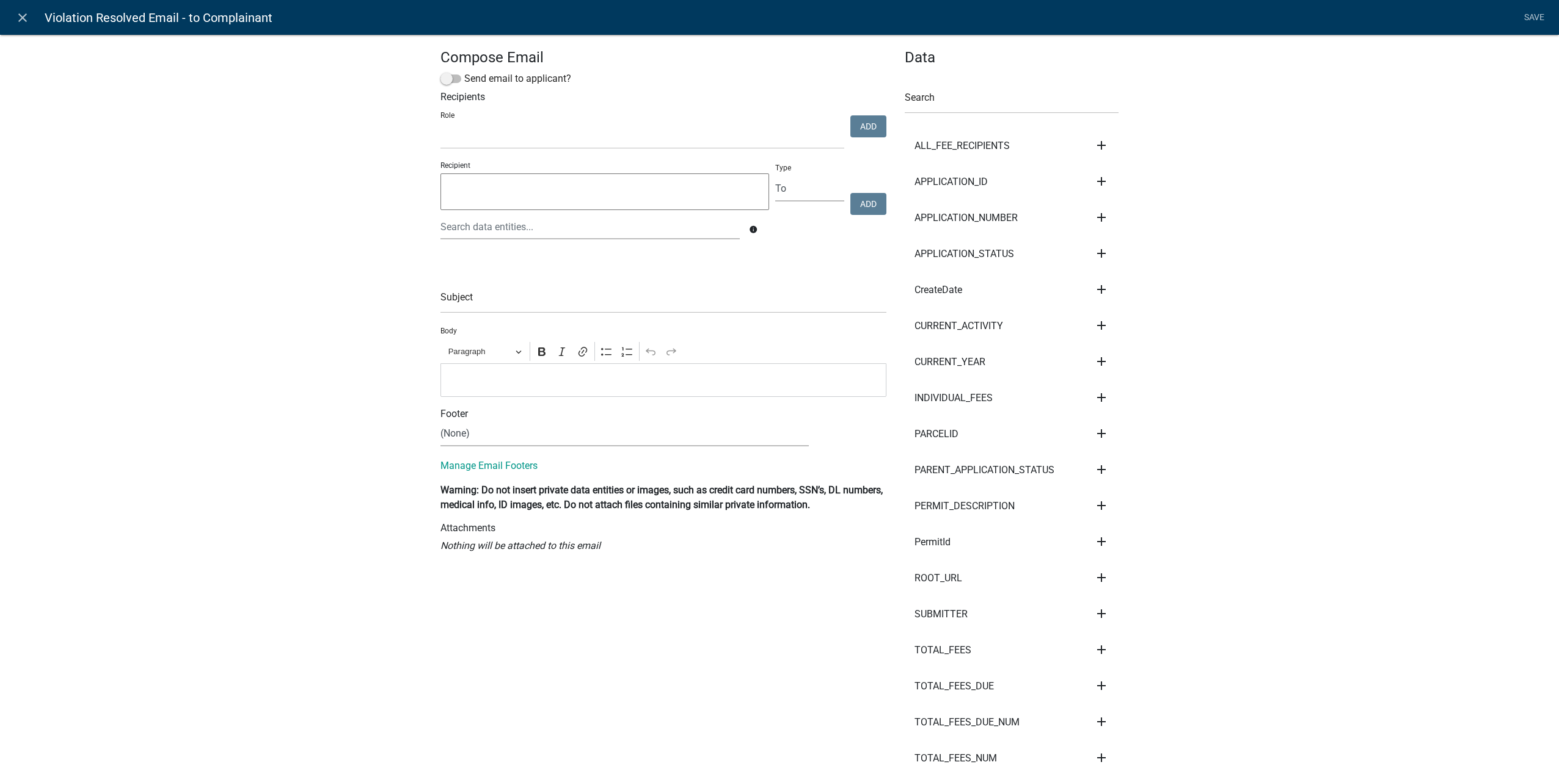
select select
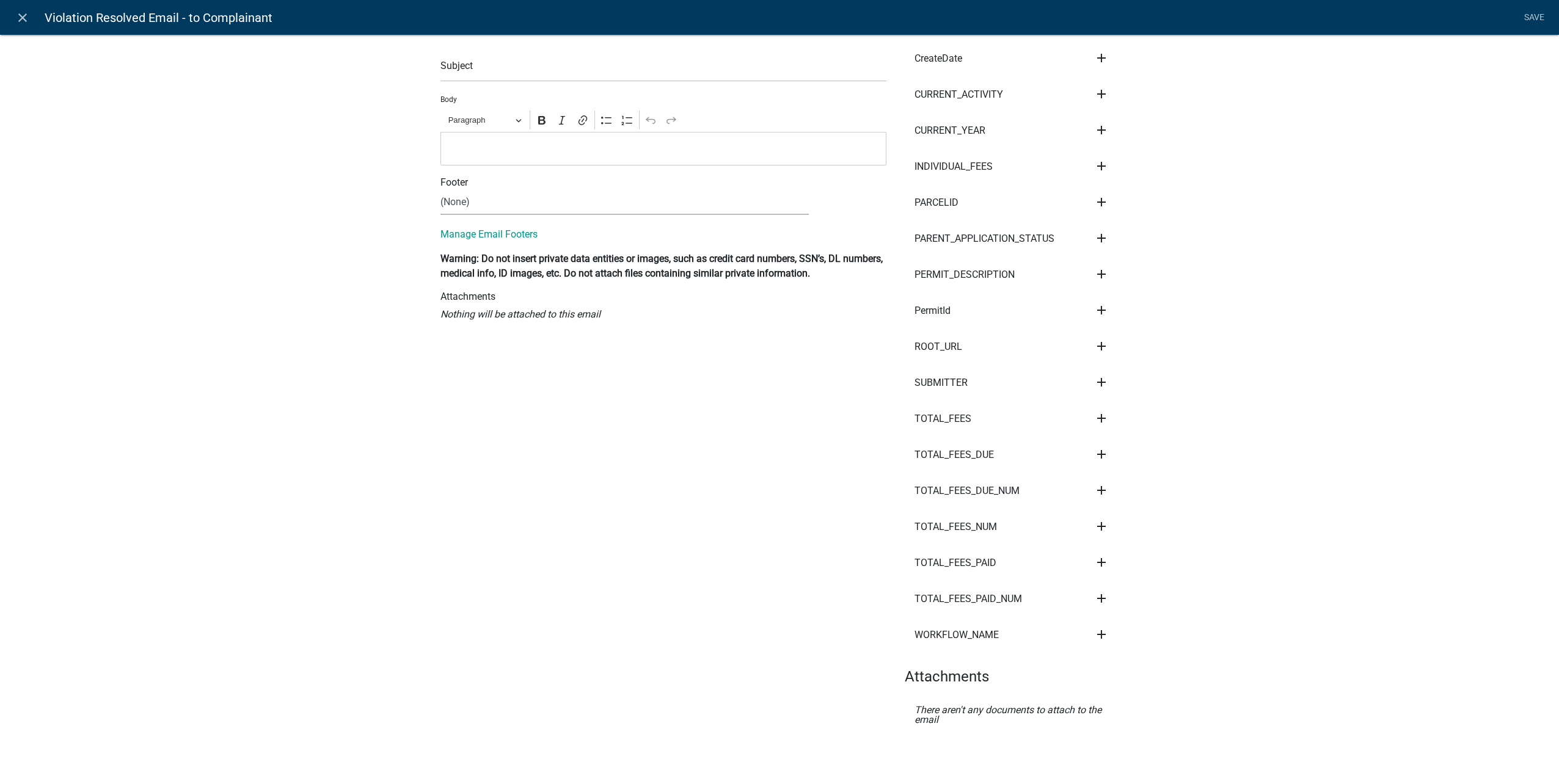
scroll to position [233, 0]
click at [10, 19] on link "close" at bounding box center [22, 17] width 25 height 25
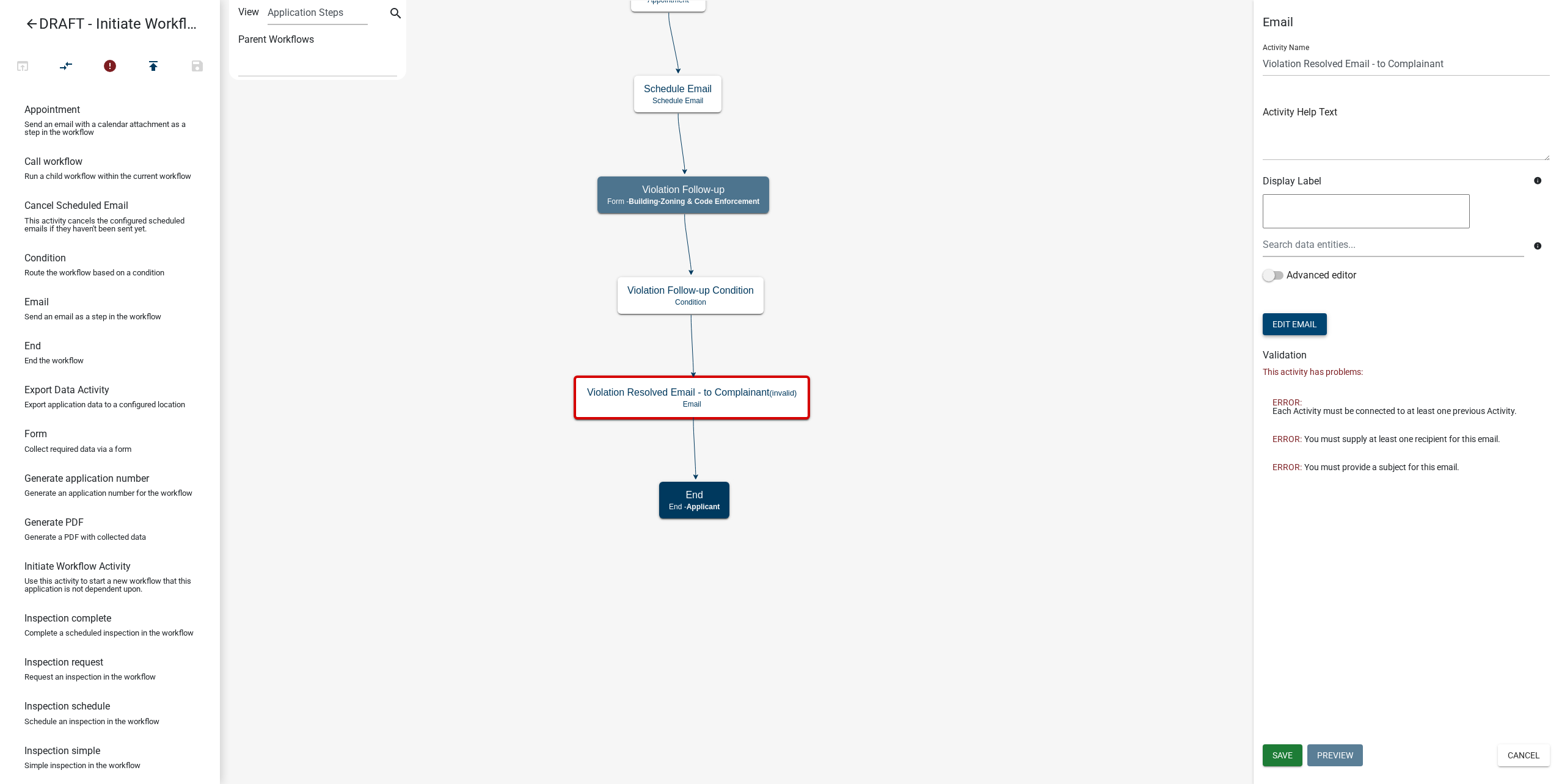
scroll to position [0, 0]
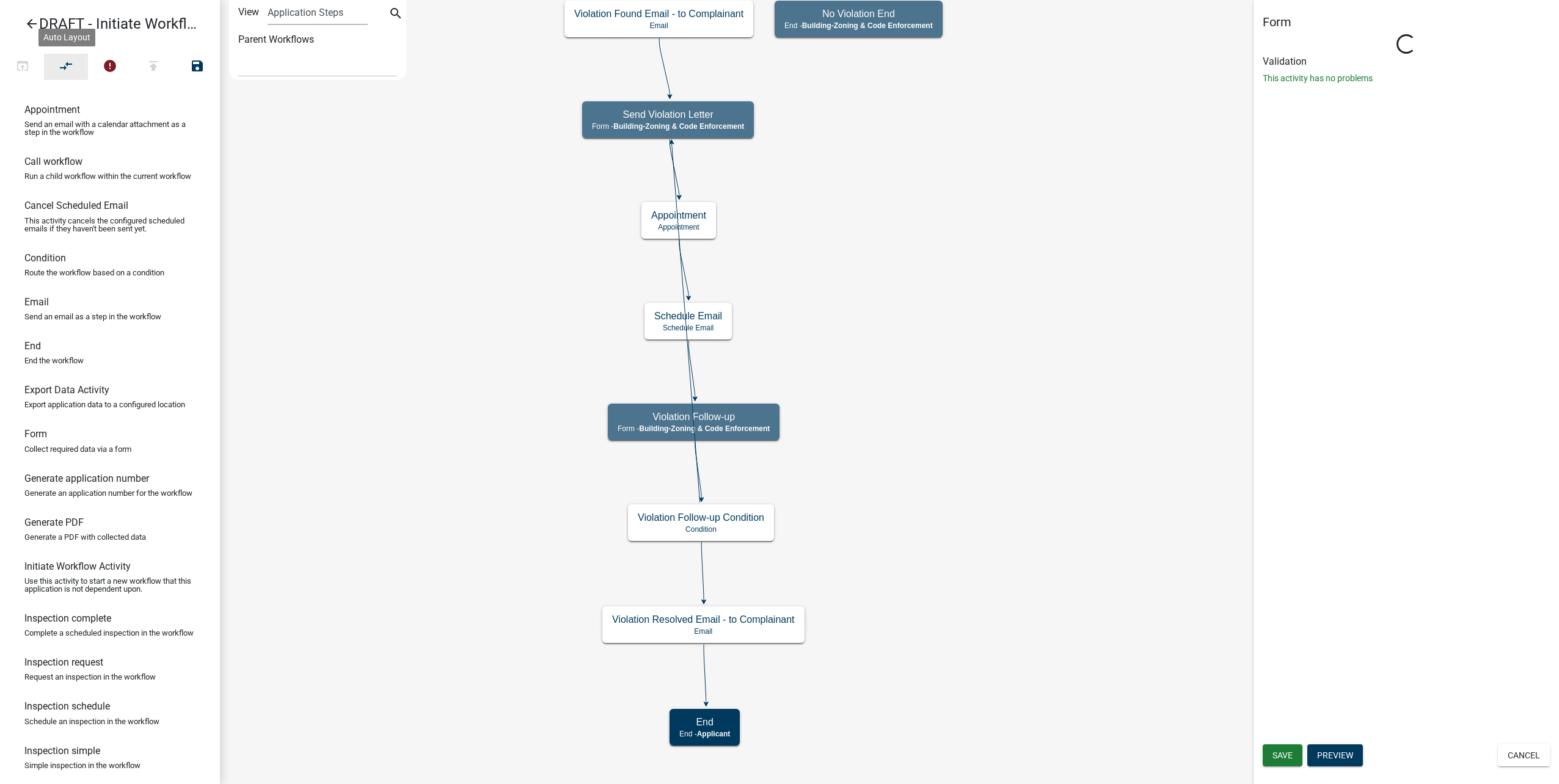
click at [71, 59] on icon "compare_arrows" at bounding box center [67, 67] width 15 height 17
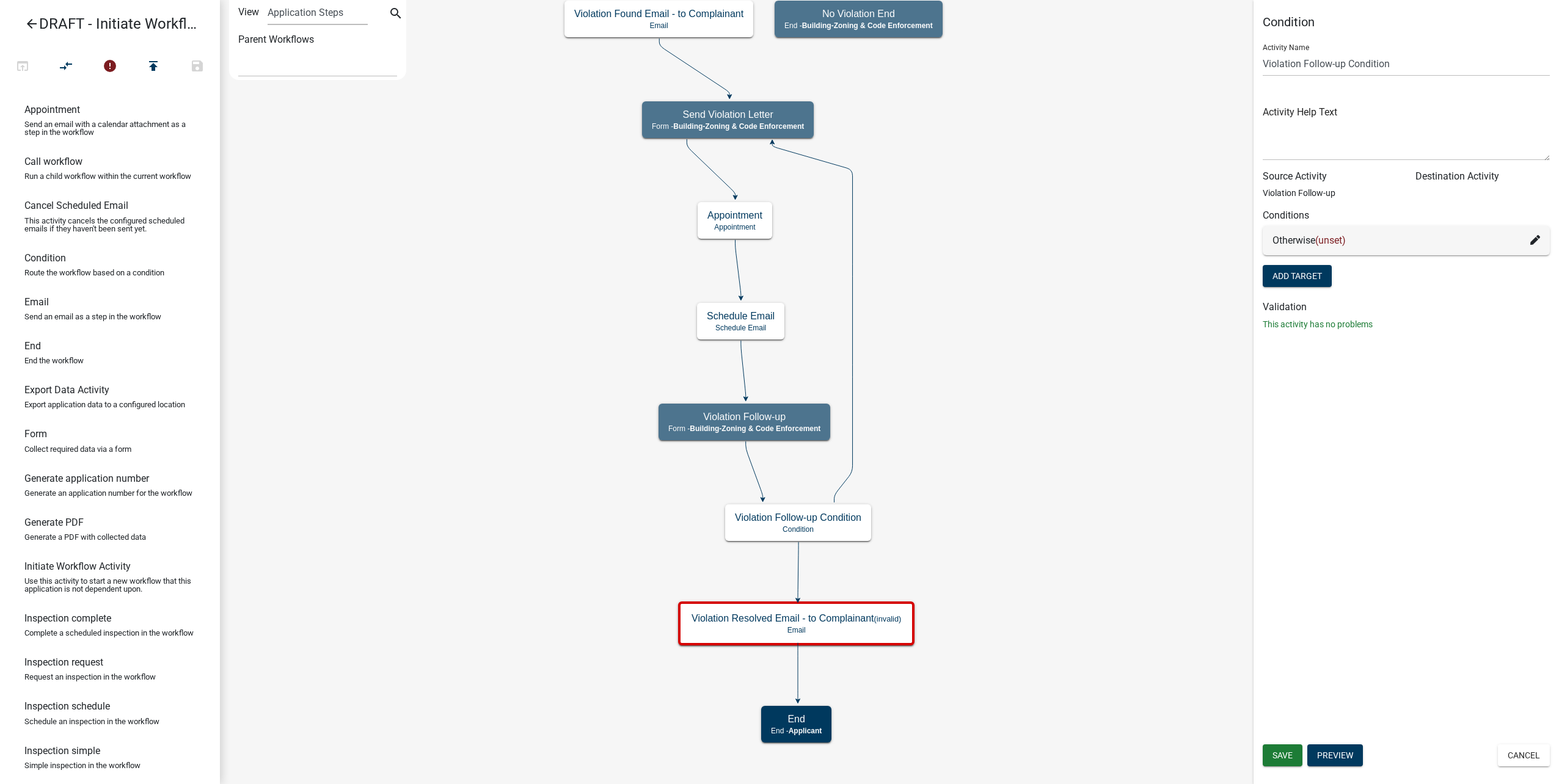
click at [1539, 234] on fa-icon at bounding box center [1535, 241] width 10 height 15
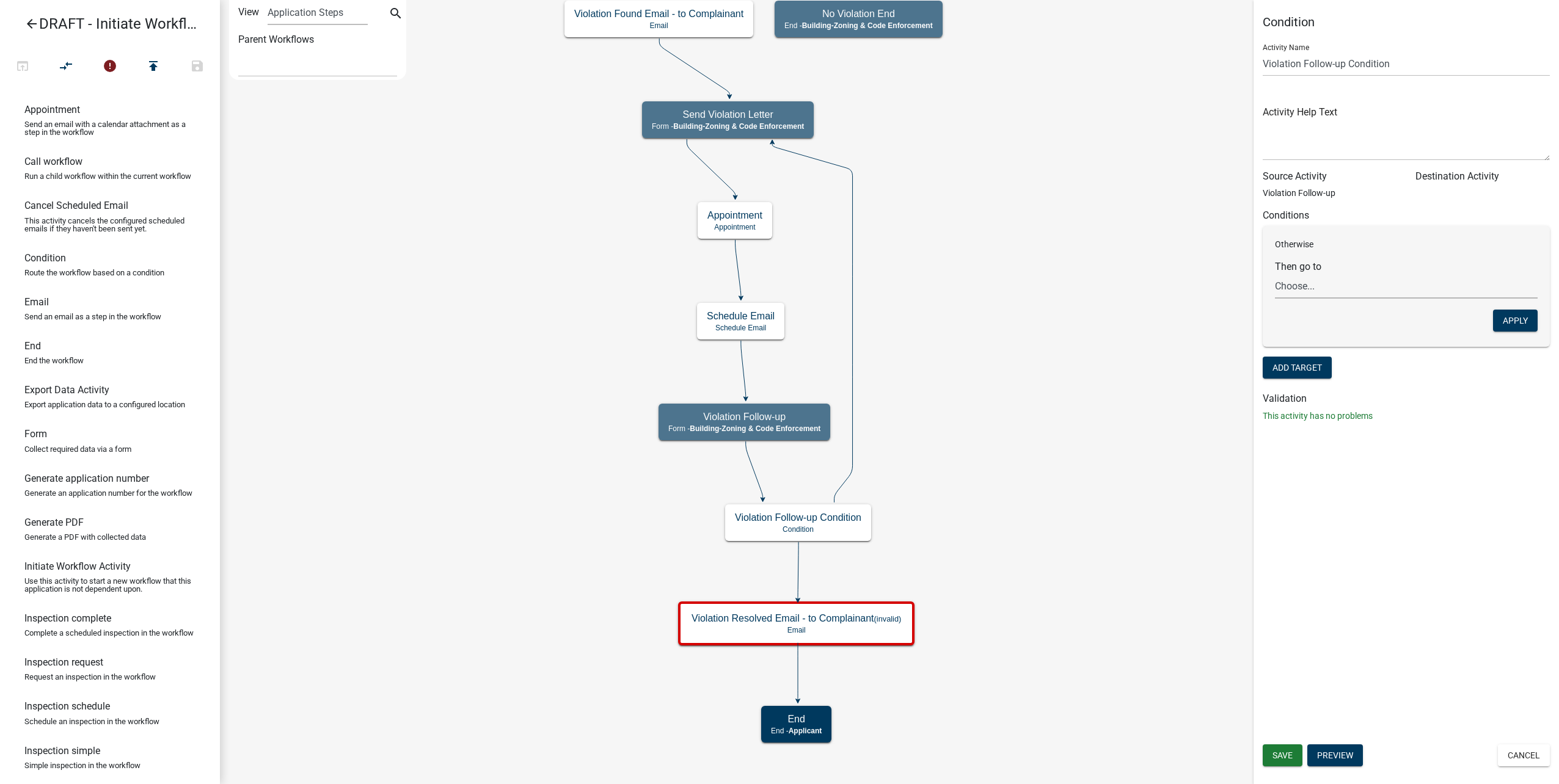
click at [1437, 281] on select "Choose... Start Complainant Information Parcel search Complaint Information Com…" at bounding box center [1406, 285] width 263 height 25
select select "15: 58a5b1e8-e7f3-49dd-ba0c-9b62709099de"
click at [1275, 273] on select "Choose... Start Complainant Information Parcel search Complaint Information Com…" at bounding box center [1406, 285] width 263 height 25
click at [1513, 318] on button "Apply" at bounding box center [1515, 320] width 45 height 22
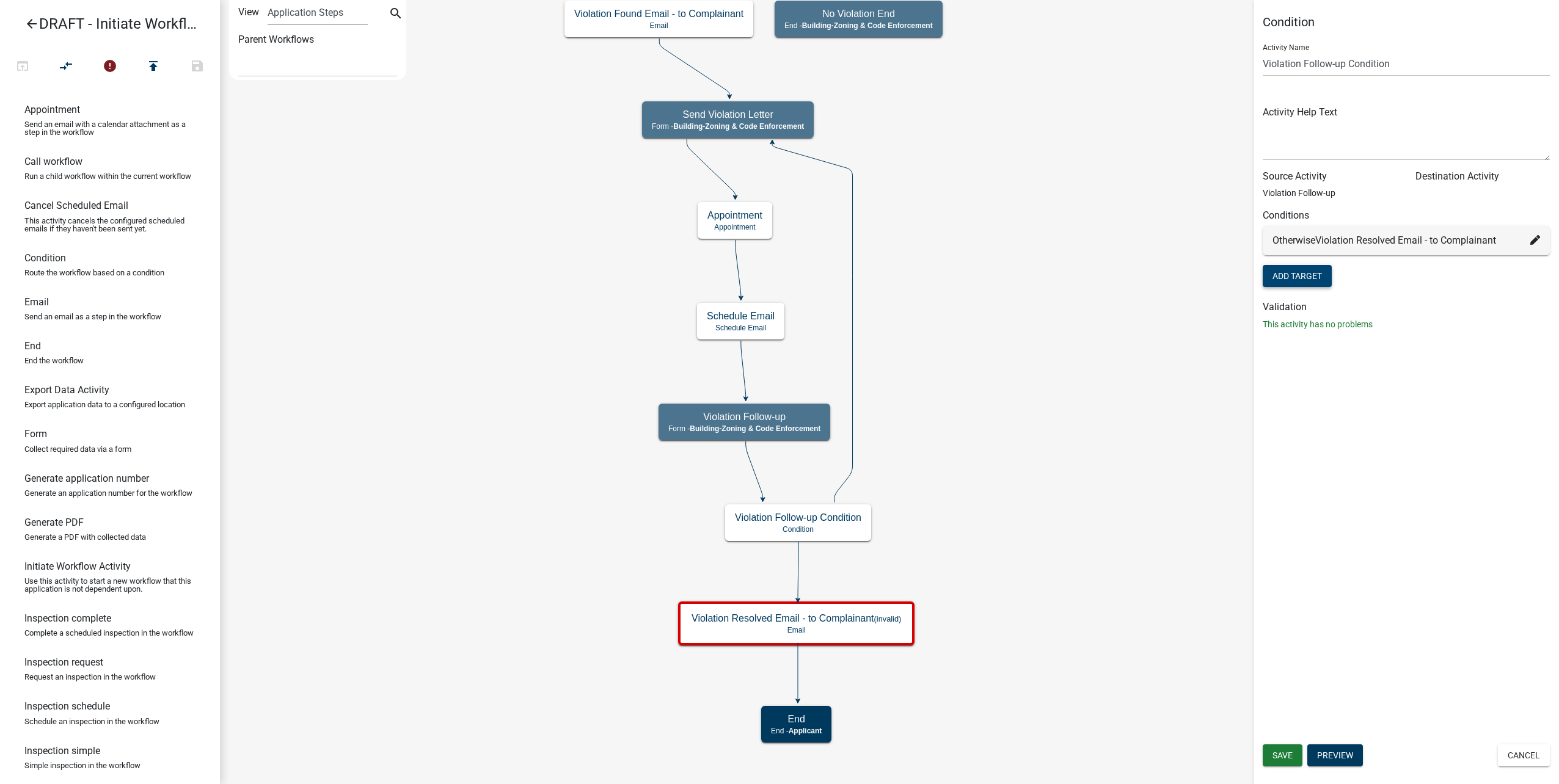
click at [1310, 276] on button "Add Target" at bounding box center [1297, 276] width 69 height 22
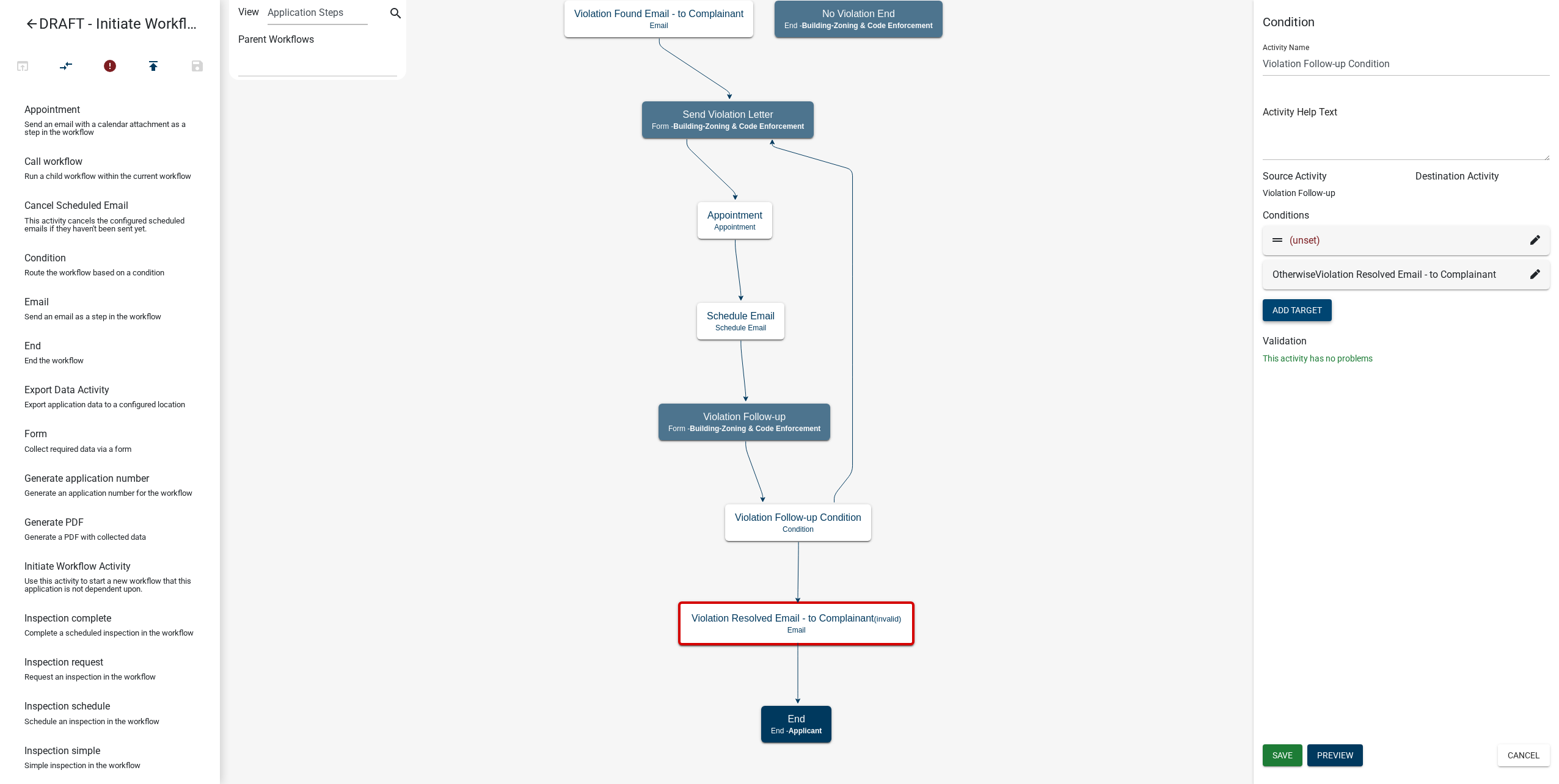
click at [1534, 238] on icon at bounding box center [1535, 240] width 10 height 10
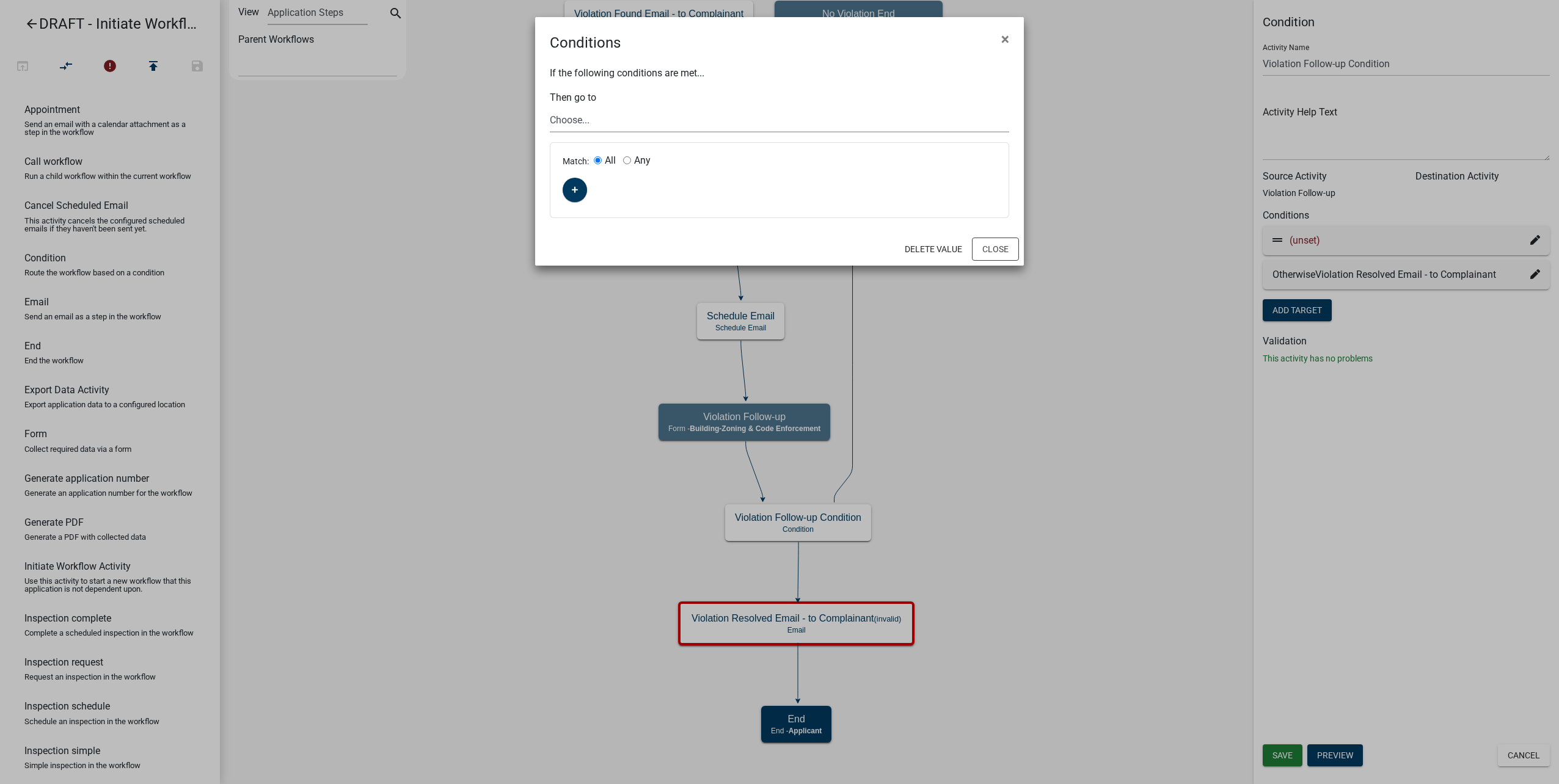
click at [656, 121] on select "Choose... Start Complainant Information Parcel search Complaint Information Com…" at bounding box center [780, 120] width 460 height 25
select select "16: ec79c260-3a4a-4ba3-bdc9-16b63603b213"
click at [550, 107] on select "Choose... Start Complainant Information Parcel search Complaint Information Com…" at bounding box center [780, 120] width 460 height 25
click at [578, 182] on button "button" at bounding box center [574, 189] width 24 height 24
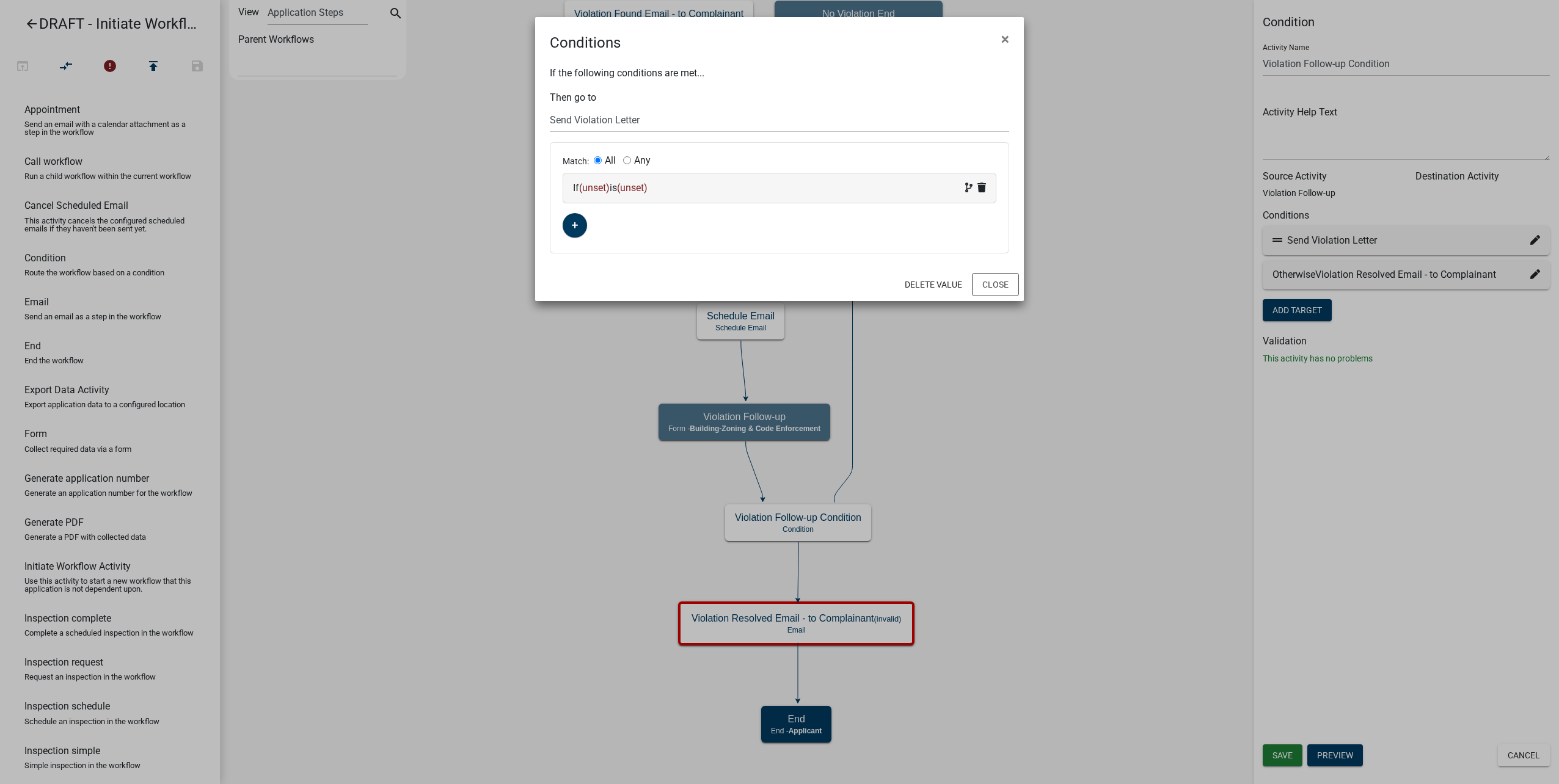
click at [601, 181] on div "If (unset) is (unset)" at bounding box center [779, 188] width 413 height 15
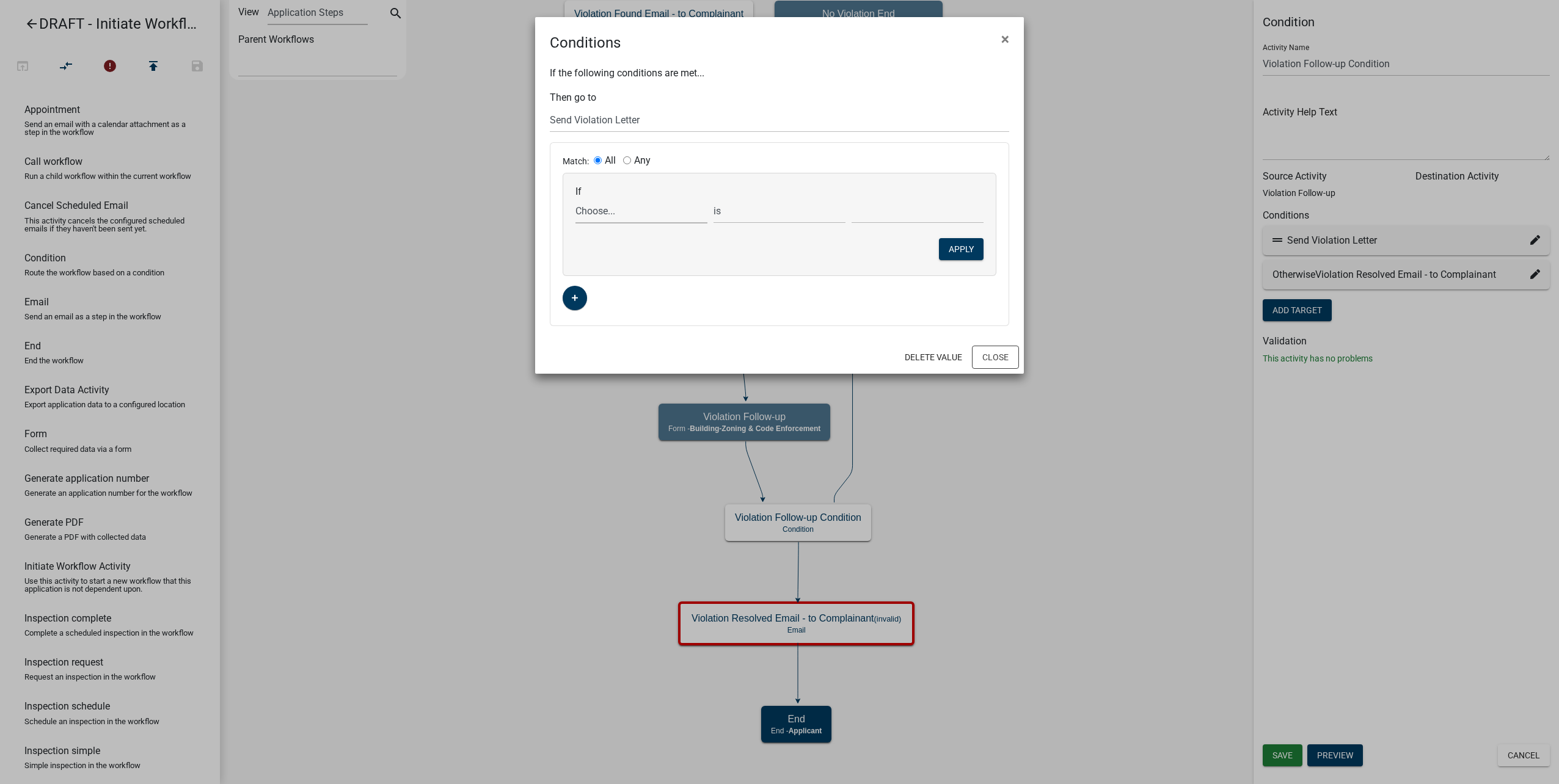
click at [628, 207] on select "Choose... ALL_FEE_RECIPIENTS APPLICATION_ID APPLICATION_NUMBER APPLICATION_STAT…" at bounding box center [641, 211] width 132 height 25
select select "134: ViolationResolvedYN"
click at [575, 198] on select "Choose... ALL_FEE_RECIPIENTS APPLICATION_ID APPLICATION_NUMBER APPLICATION_STAT…" at bounding box center [641, 211] width 132 height 25
click at [892, 218] on select "Choose... No Yes" at bounding box center [918, 211] width 132 height 25
select select "1: No"
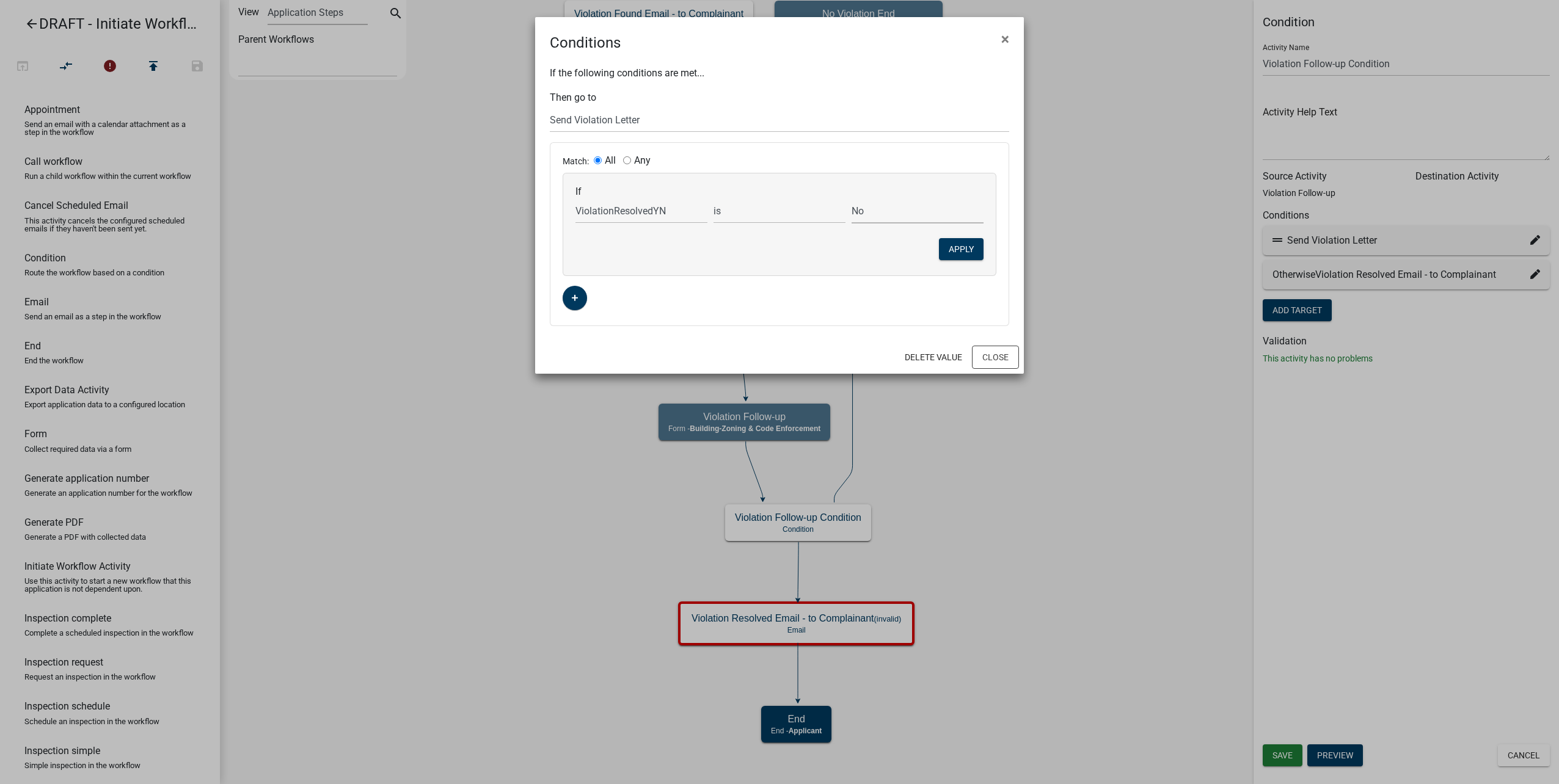
click at [852, 198] on select "Choose... No Yes" at bounding box center [918, 211] width 132 height 25
click at [967, 249] on button "Apply" at bounding box center [961, 249] width 45 height 22
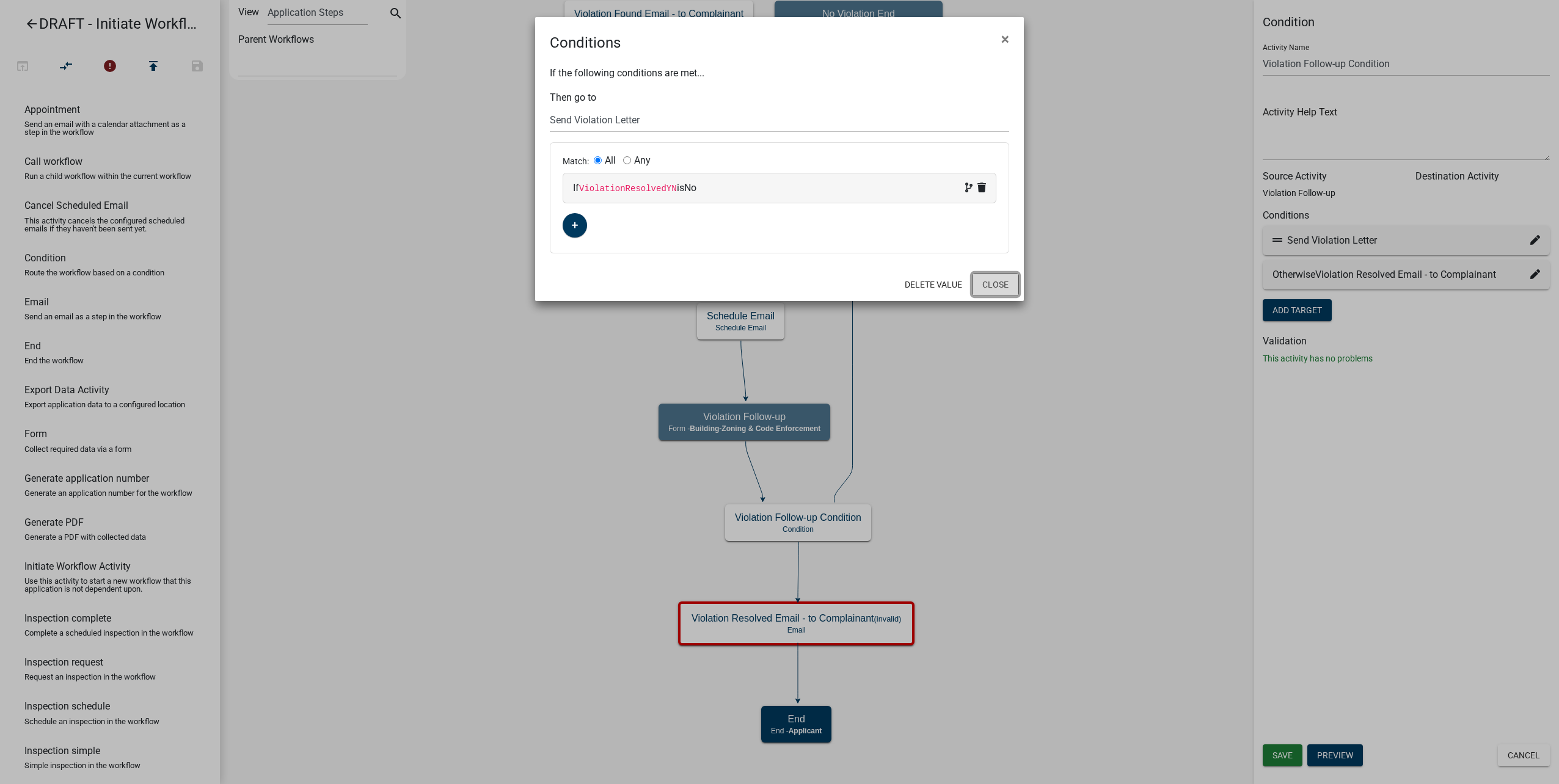
click at [1007, 281] on button "Close" at bounding box center [995, 285] width 47 height 24
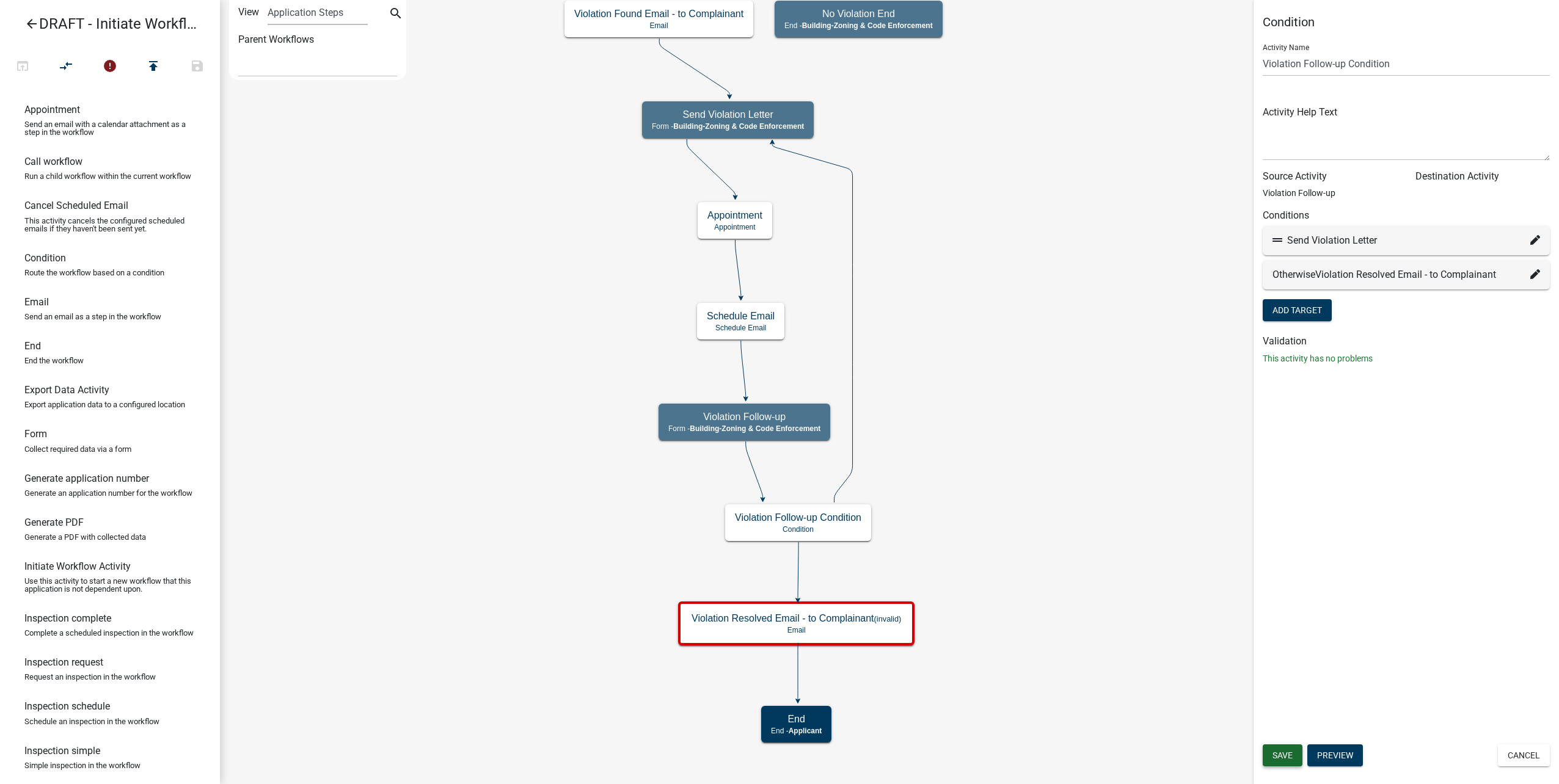
click at [1295, 748] on button "Save" at bounding box center [1282, 755] width 40 height 22
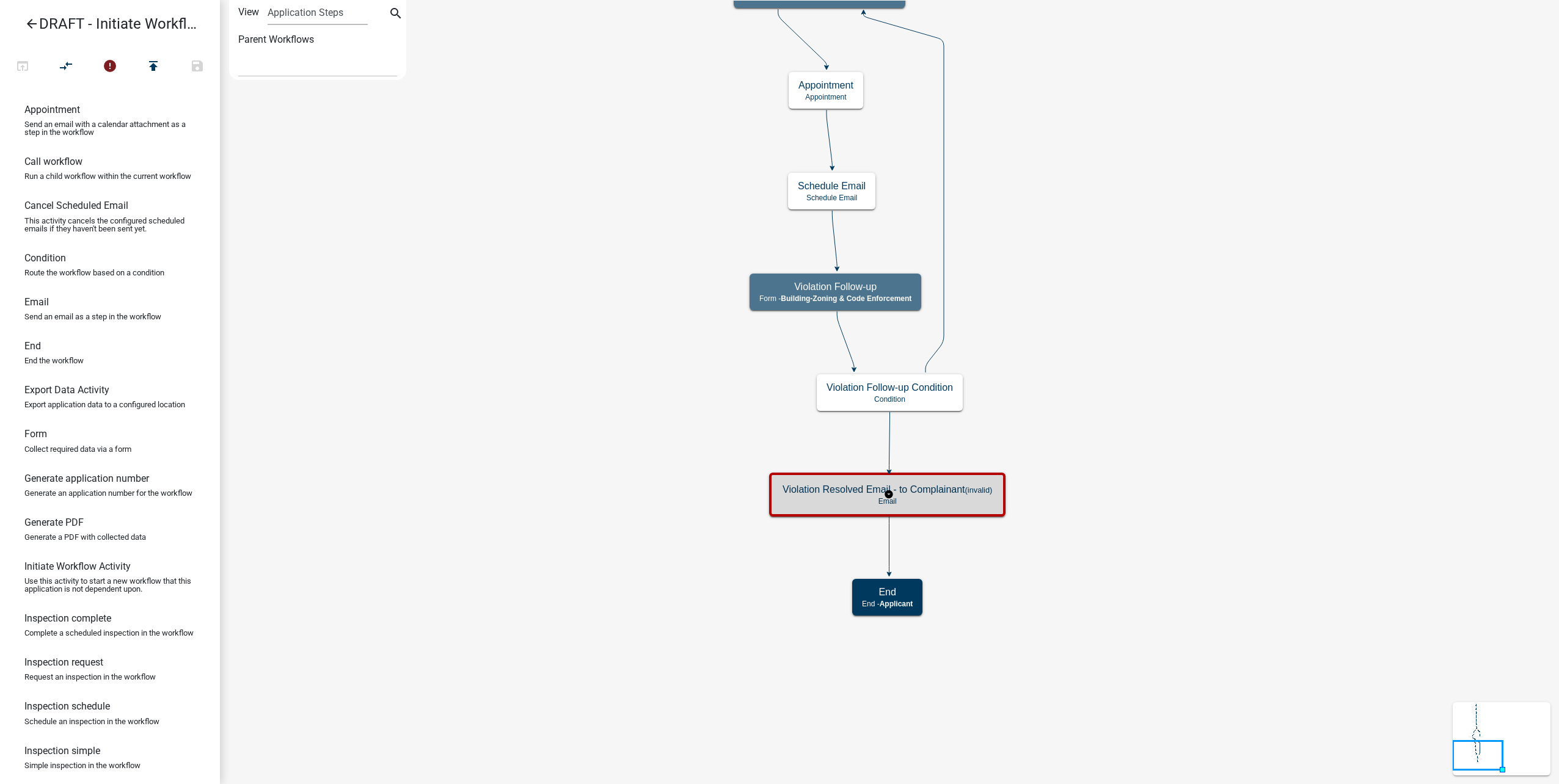
click at [979, 499] on p "Email" at bounding box center [888, 501] width 210 height 9
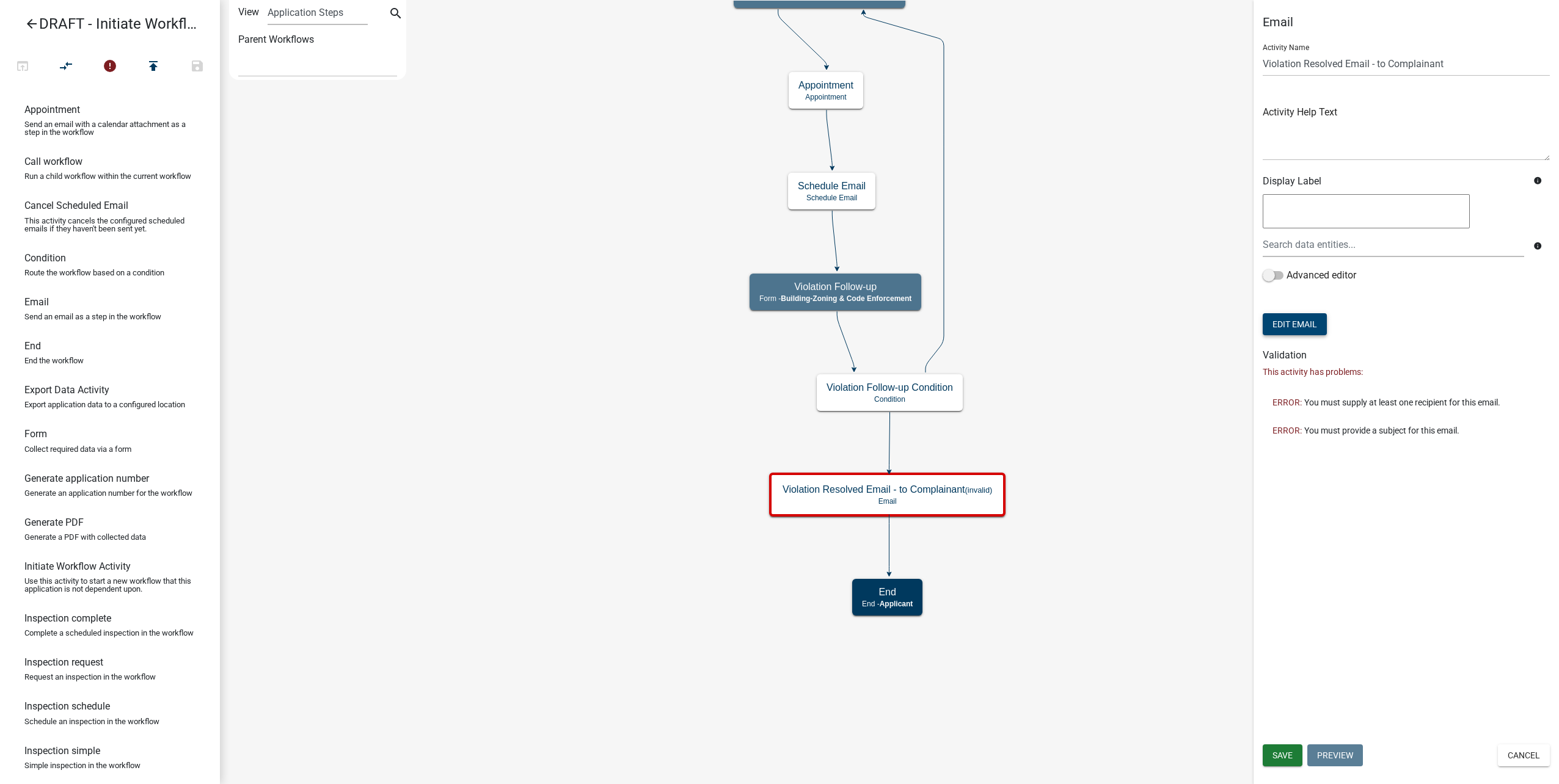
click at [1315, 331] on button "Edit Email" at bounding box center [1295, 324] width 64 height 22
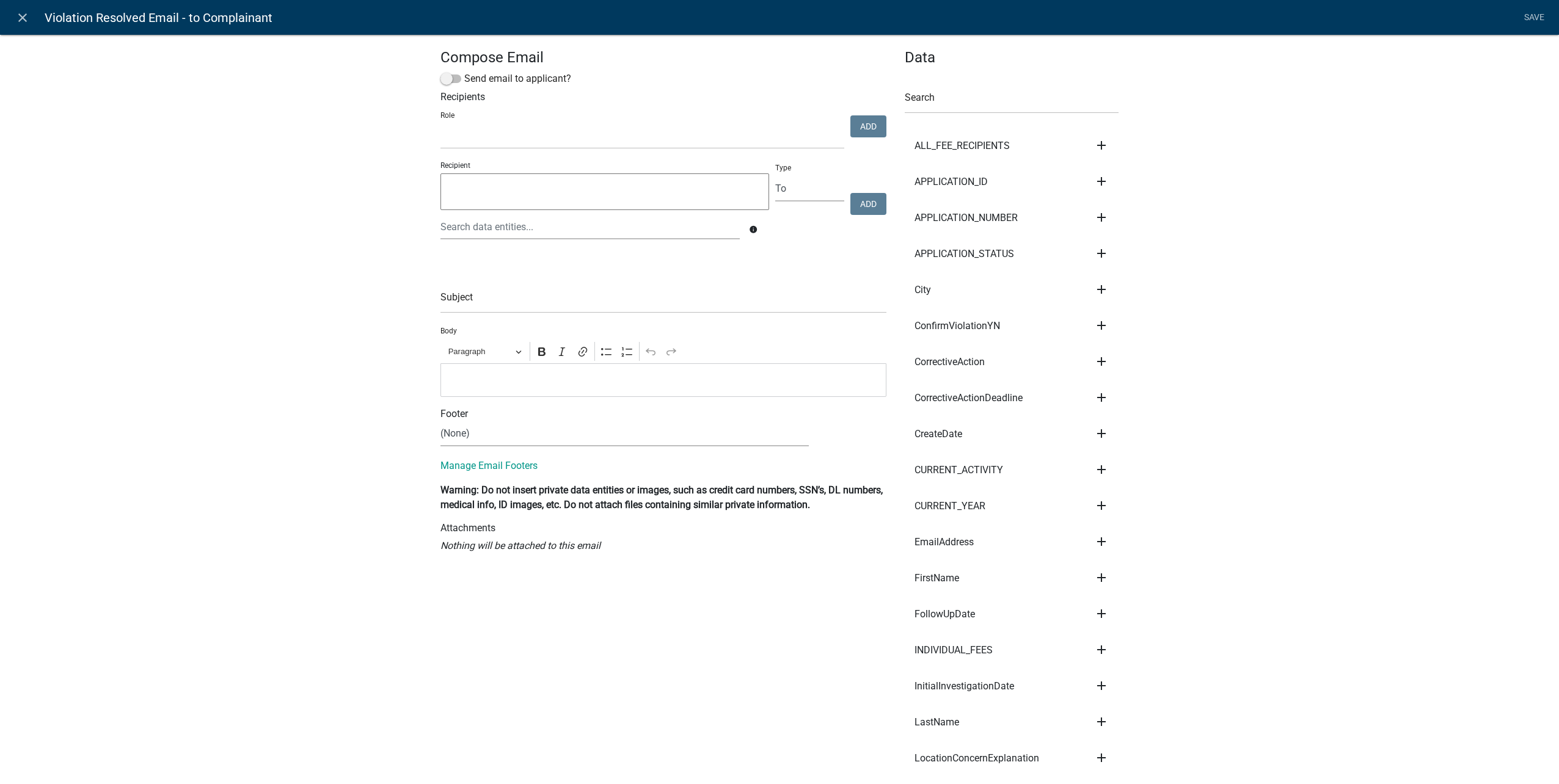
select select
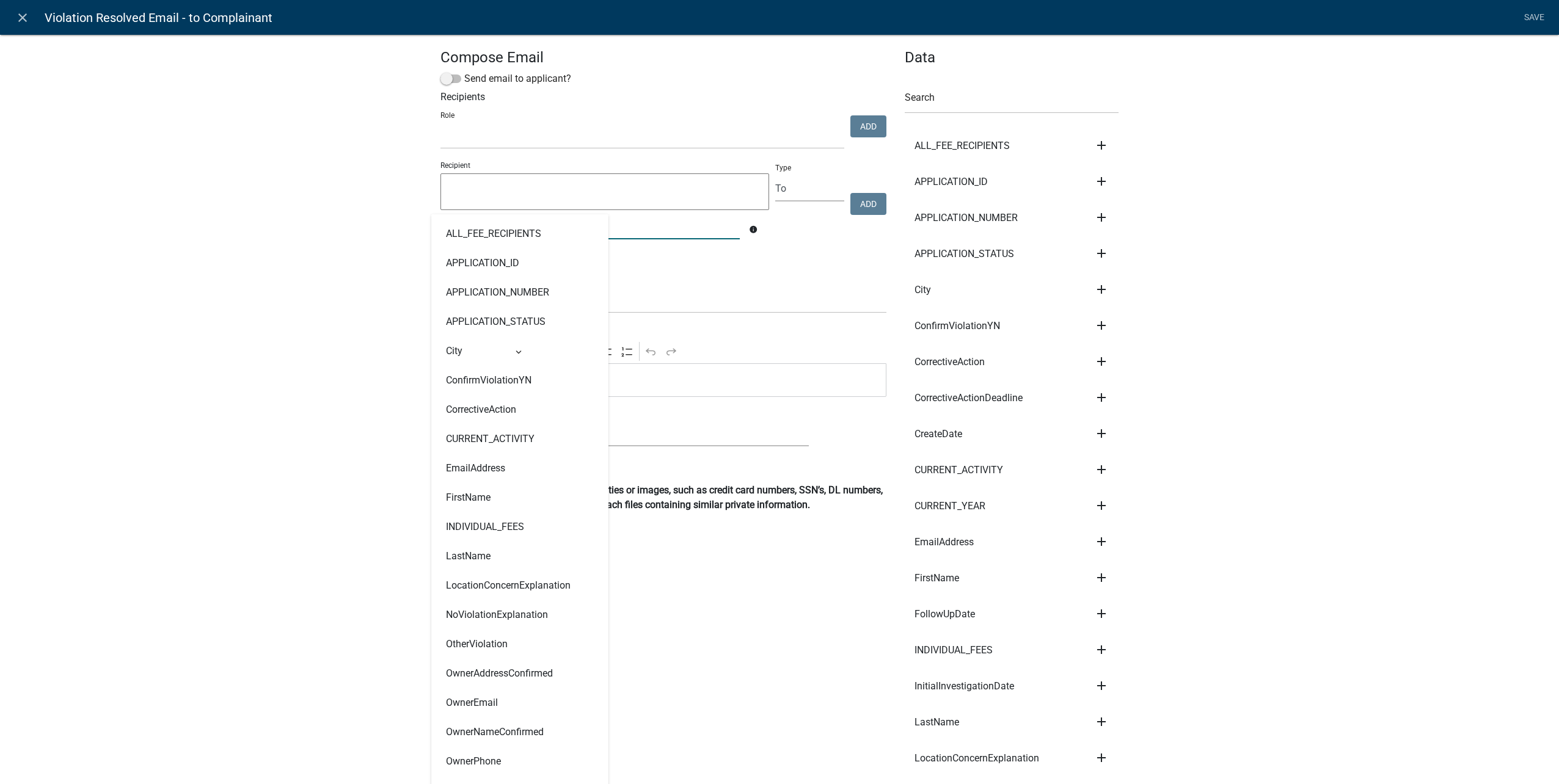
click at [627, 233] on input "text" at bounding box center [590, 227] width 299 height 25
type input "email"
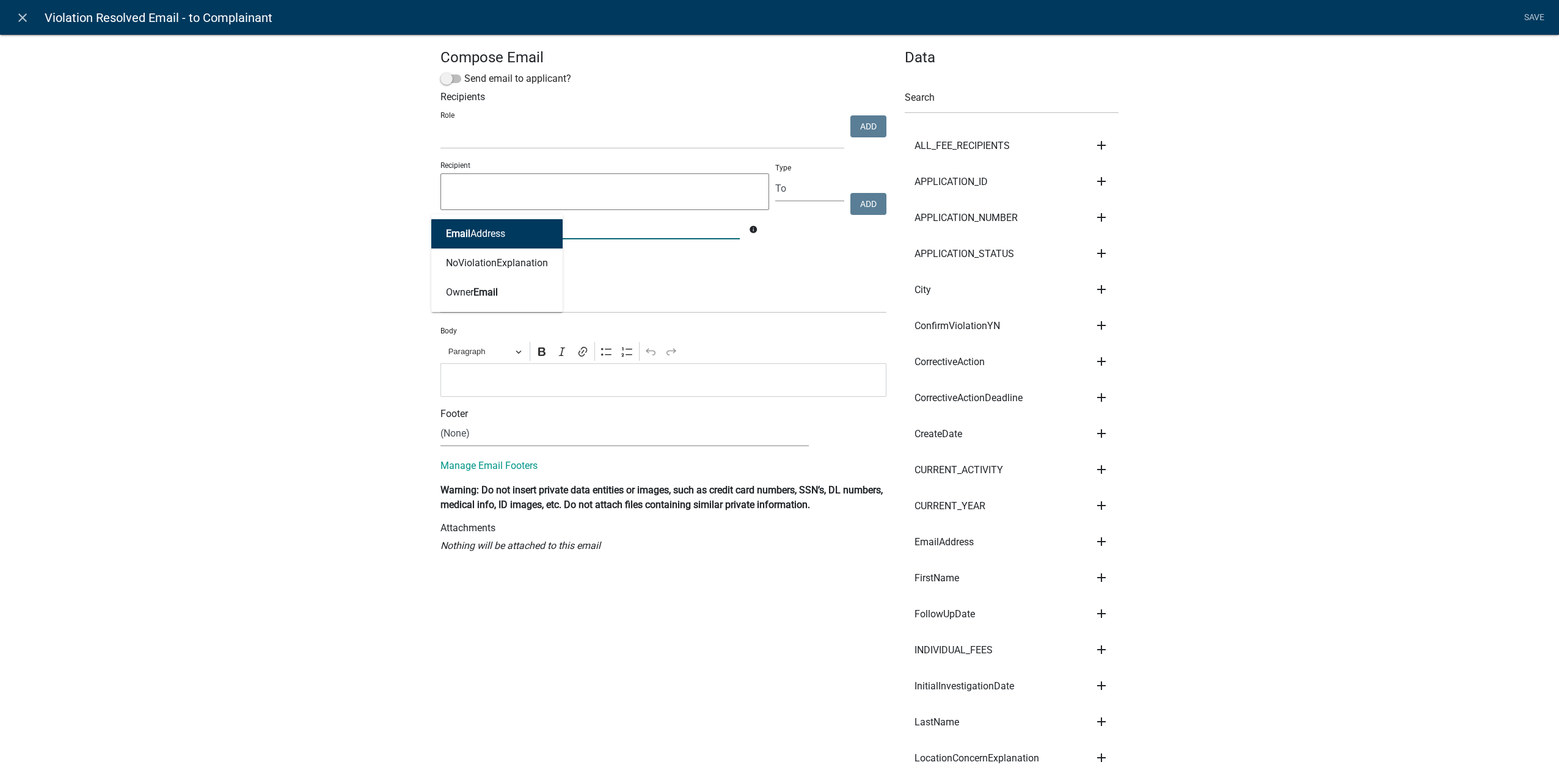
click at [514, 227] on button "Email Address" at bounding box center [496, 234] width 131 height 29
type textarea "EmailAddress"
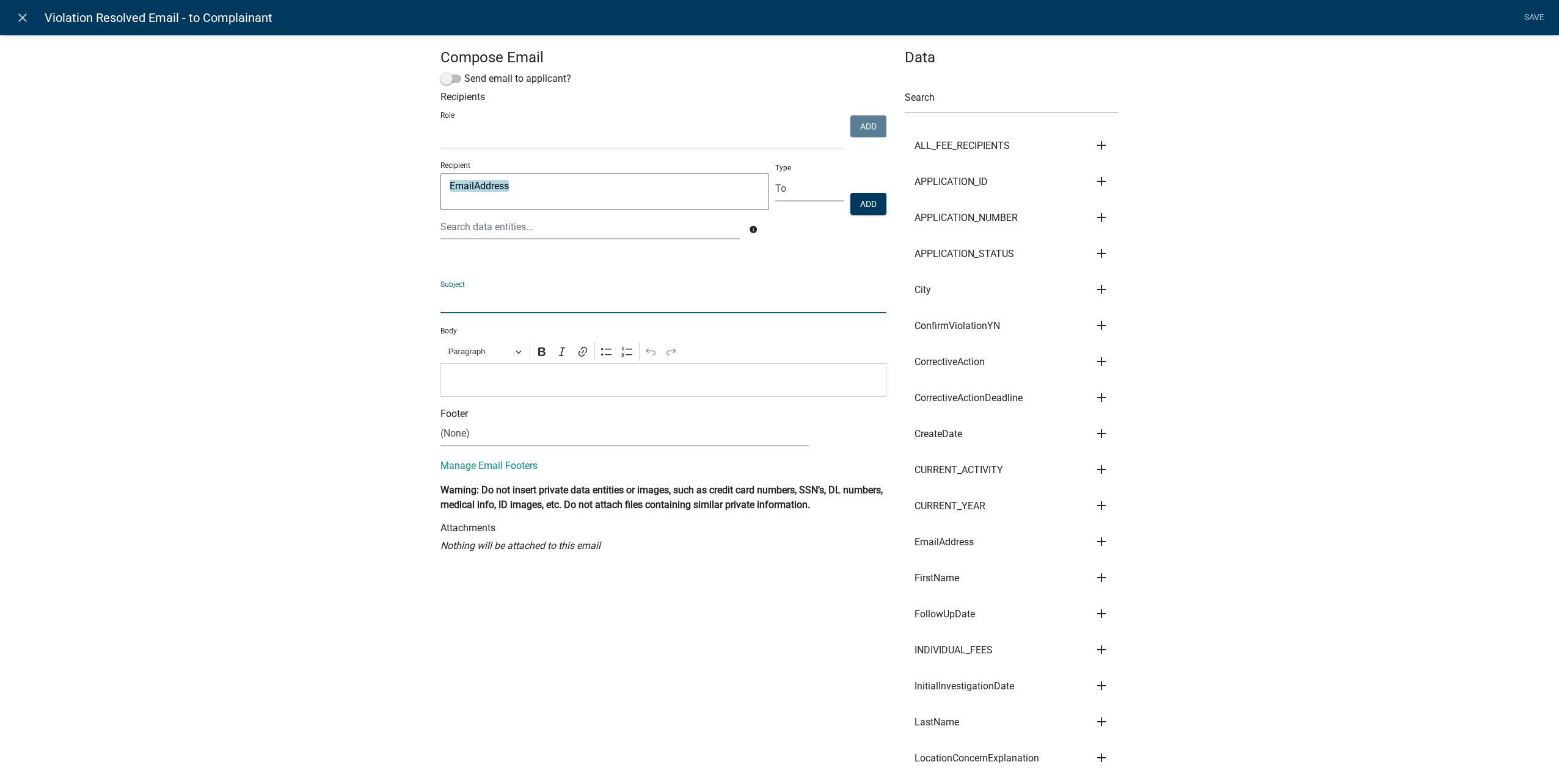
click at [566, 300] on input "text" at bounding box center [663, 300] width 446 height 25
type input "v"
type input "Violation has been resolved"
click at [1535, 16] on li "Save" at bounding box center [1534, 18] width 31 height 24
click at [852, 203] on button "Add" at bounding box center [868, 203] width 36 height 22
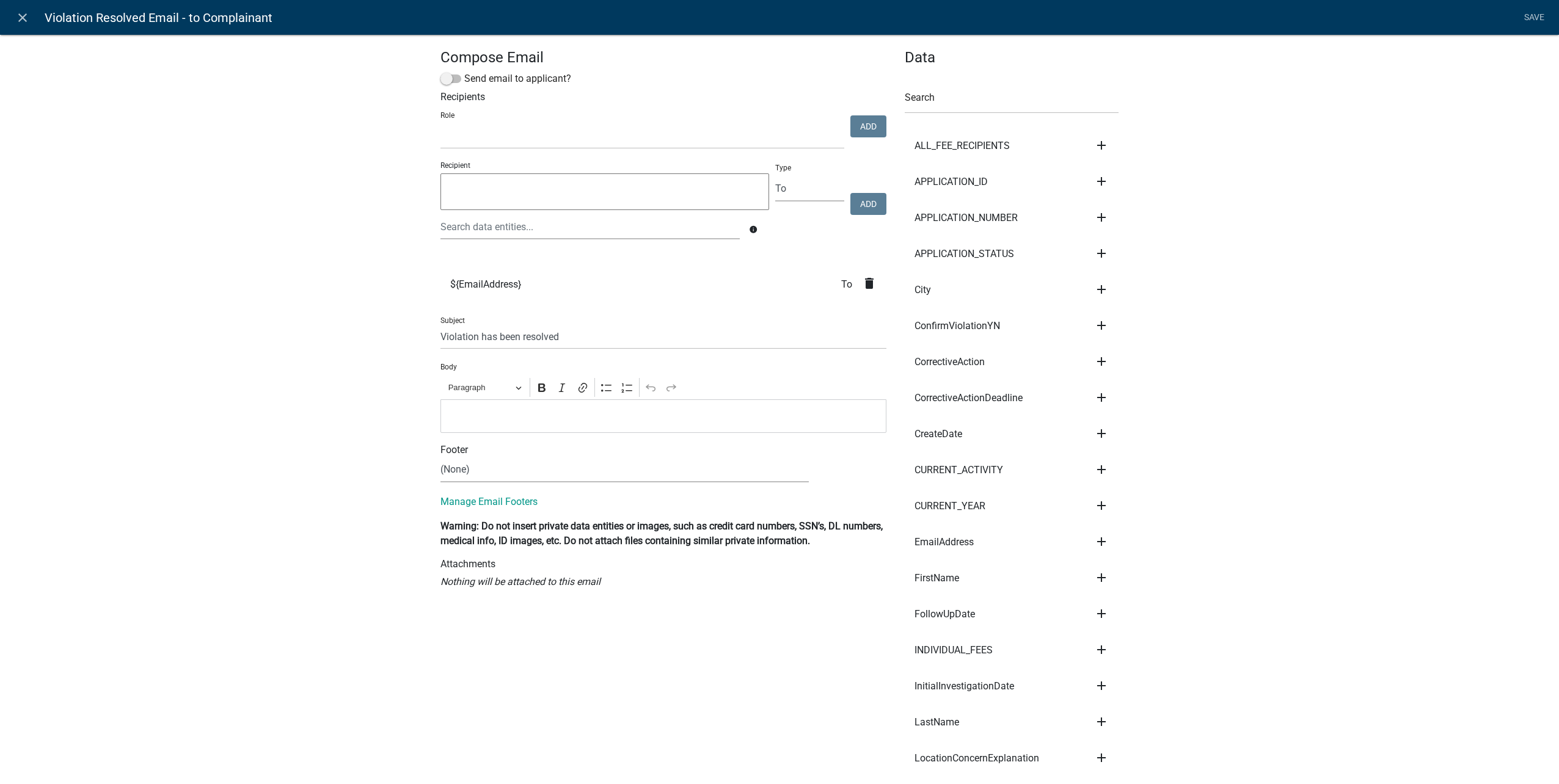
click at [1522, 14] on li "Save" at bounding box center [1534, 18] width 31 height 24
click at [579, 329] on input "Violation has been resolved" at bounding box center [663, 337] width 446 height 25
click at [617, 423] on p "Editor editing area: main. Press Alt+0 for help." at bounding box center [664, 416] width 433 height 15
click at [1536, 15] on link "Save" at bounding box center [1534, 18] width 31 height 24
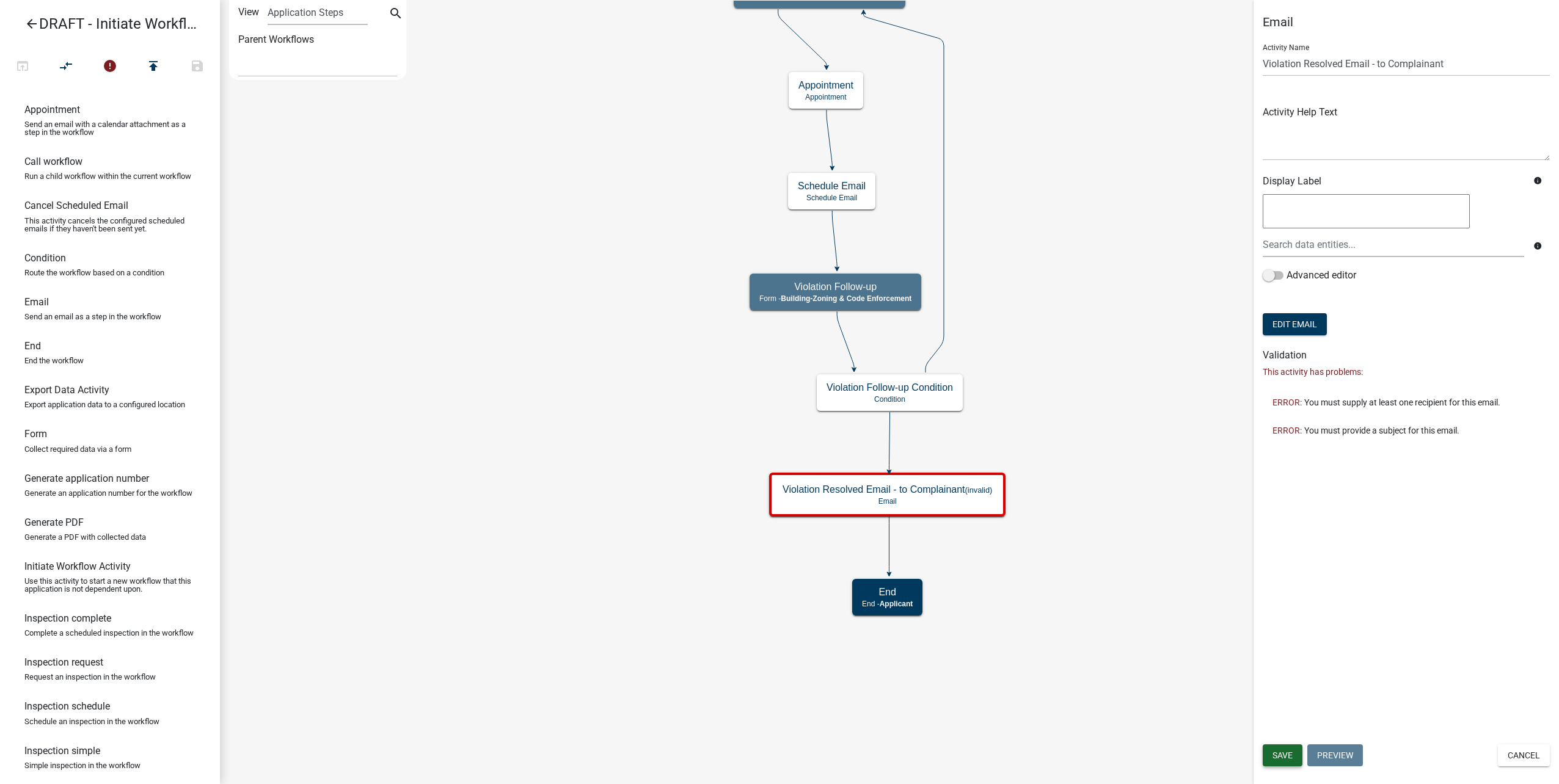
click at [1278, 753] on span "Save" at bounding box center [1282, 756] width 20 height 10
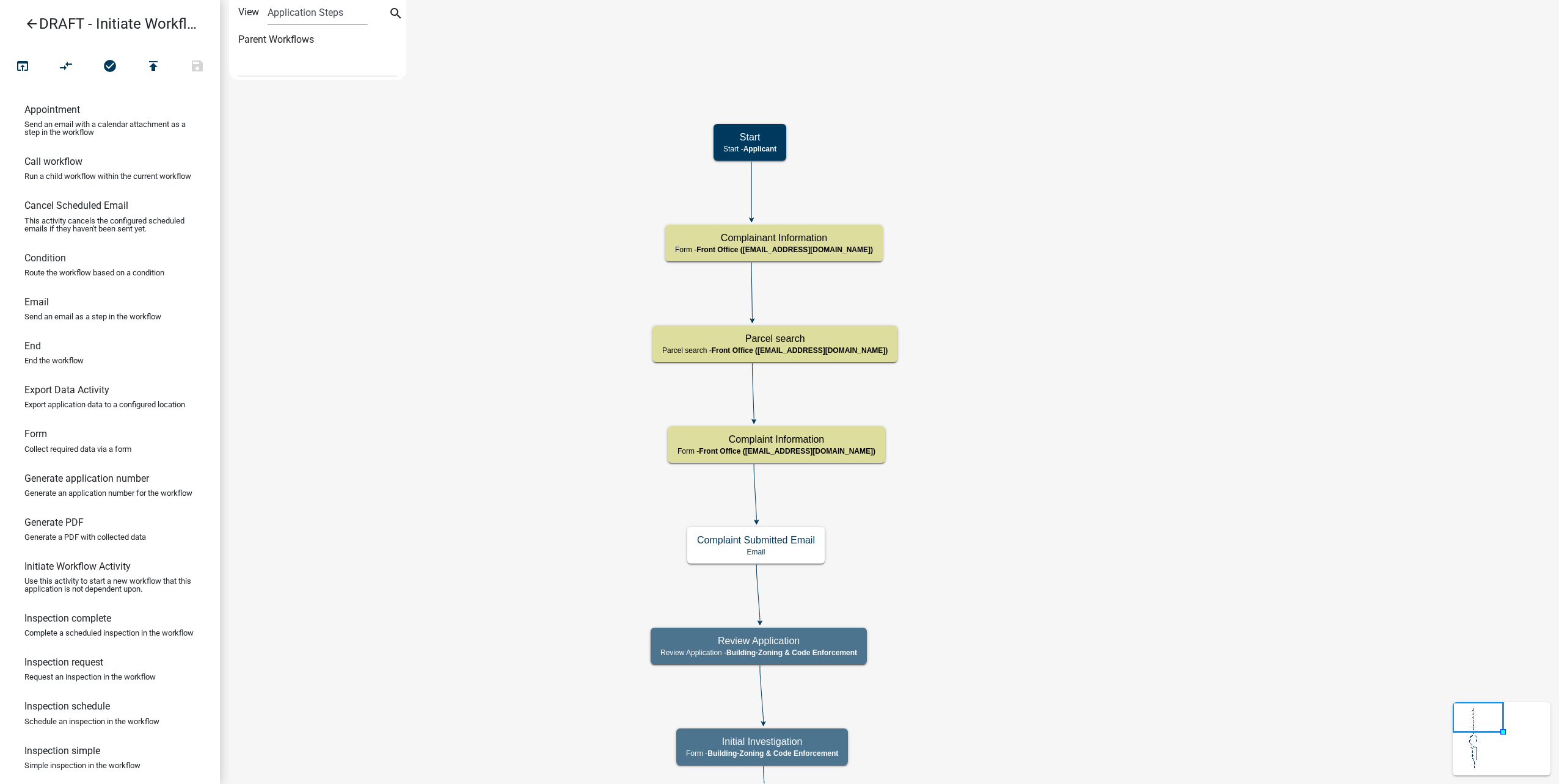
click at [28, 17] on icon "arrow_back" at bounding box center [32, 24] width 15 height 17
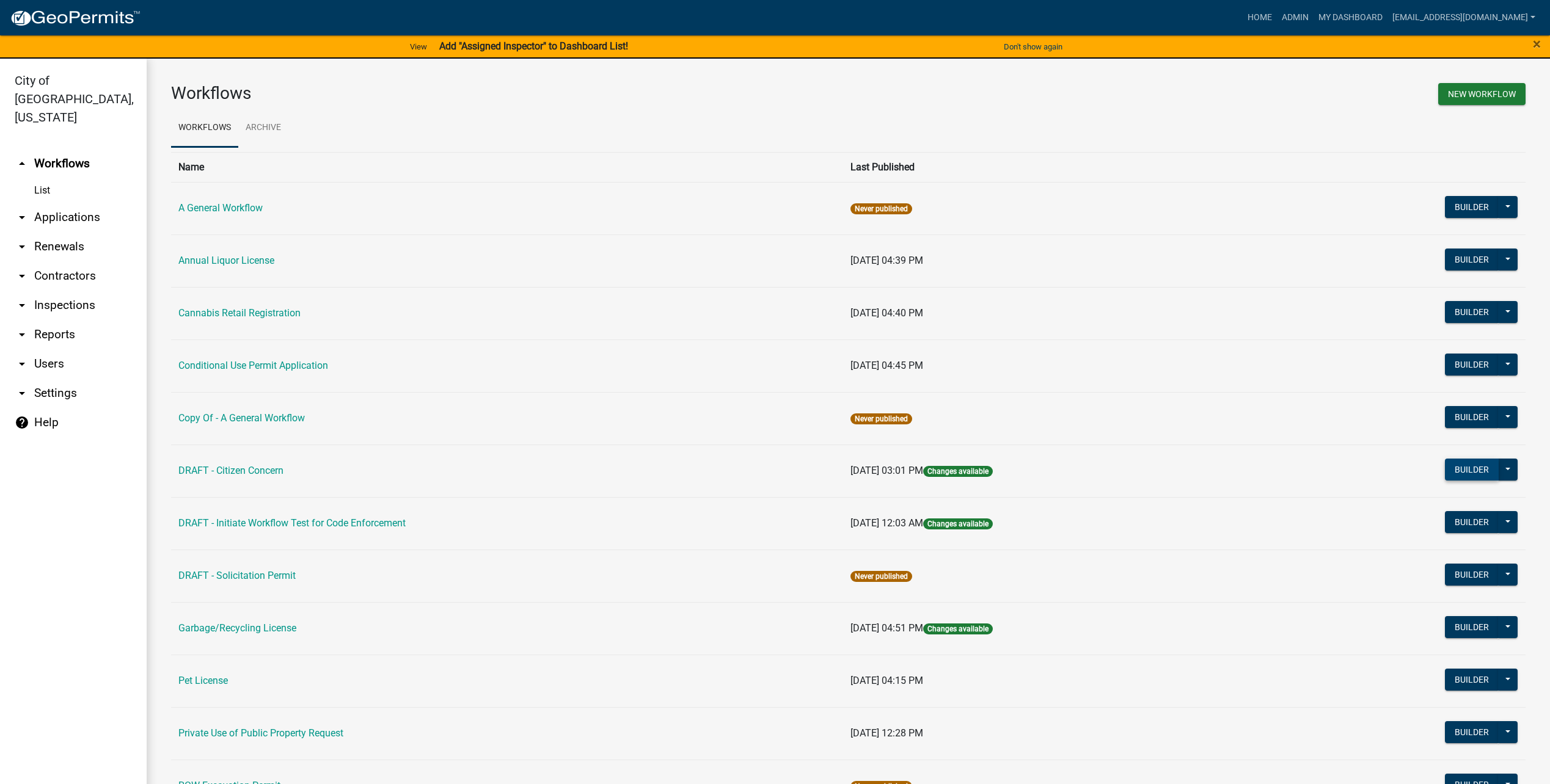
click at [1465, 466] on button "Builder" at bounding box center [1471, 469] width 54 height 22
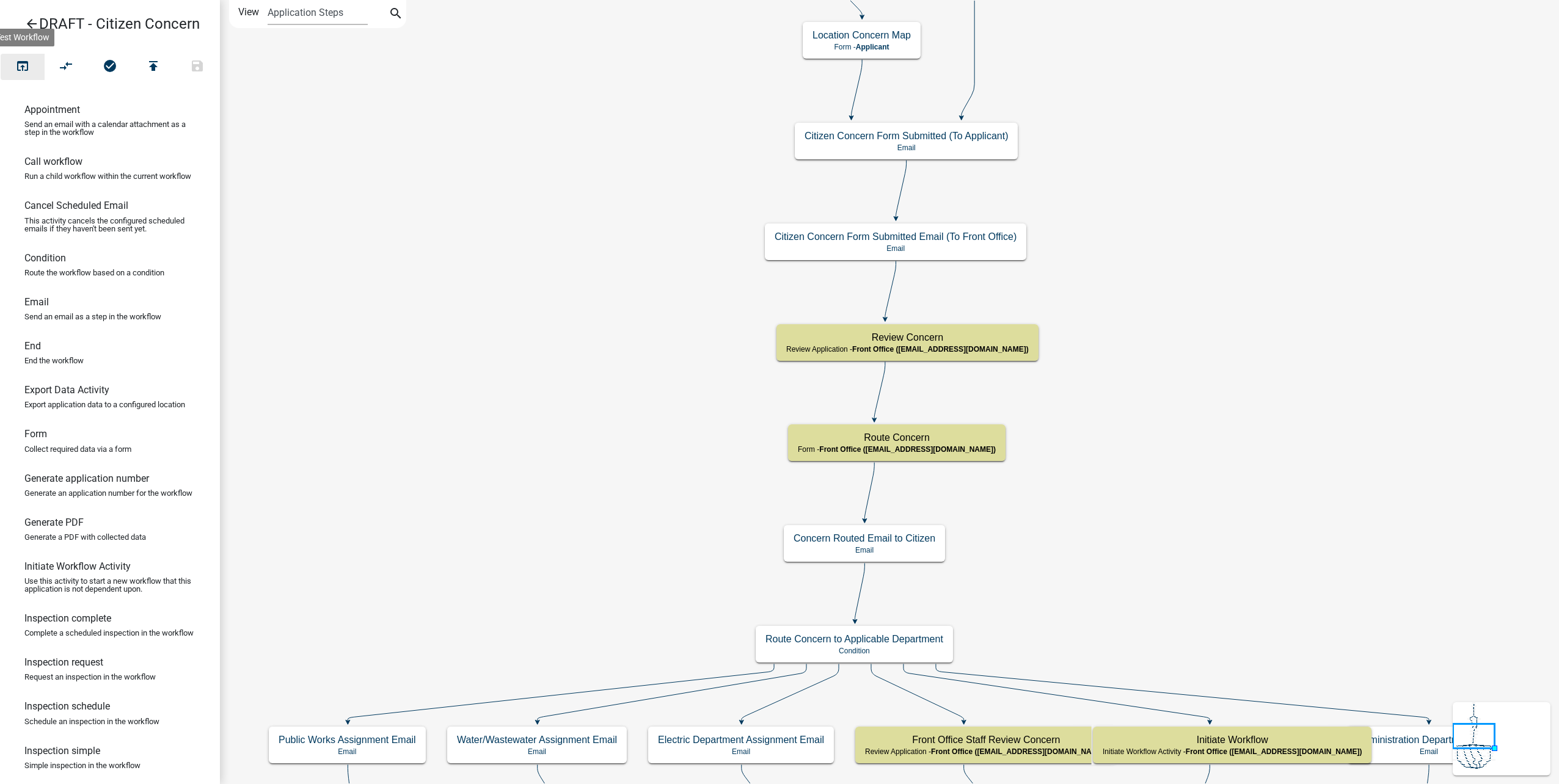
click at [20, 63] on icon "open_in_browser" at bounding box center [23, 67] width 15 height 17
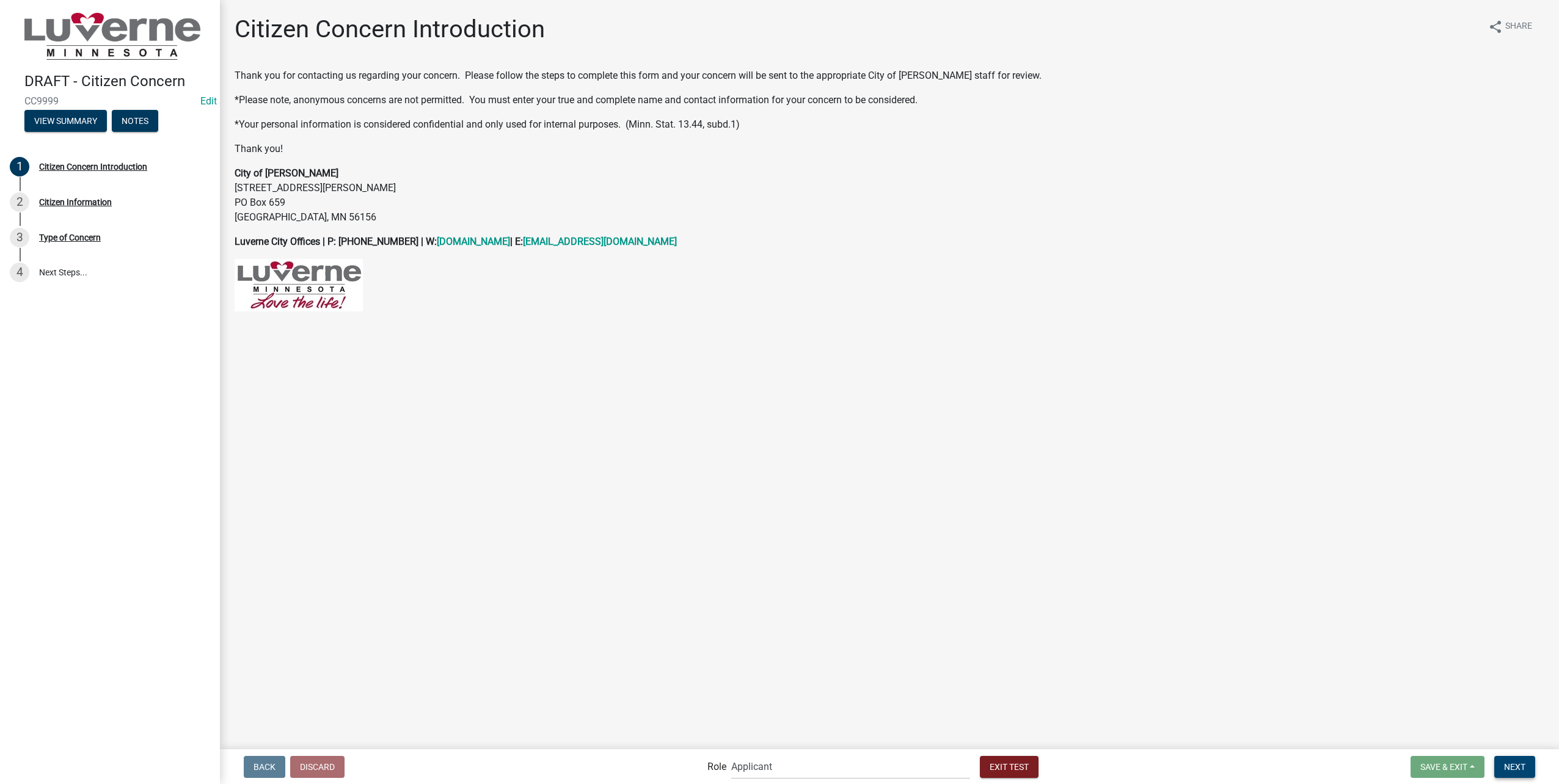
click at [1524, 770] on span "Next" at bounding box center [1514, 766] width 21 height 10
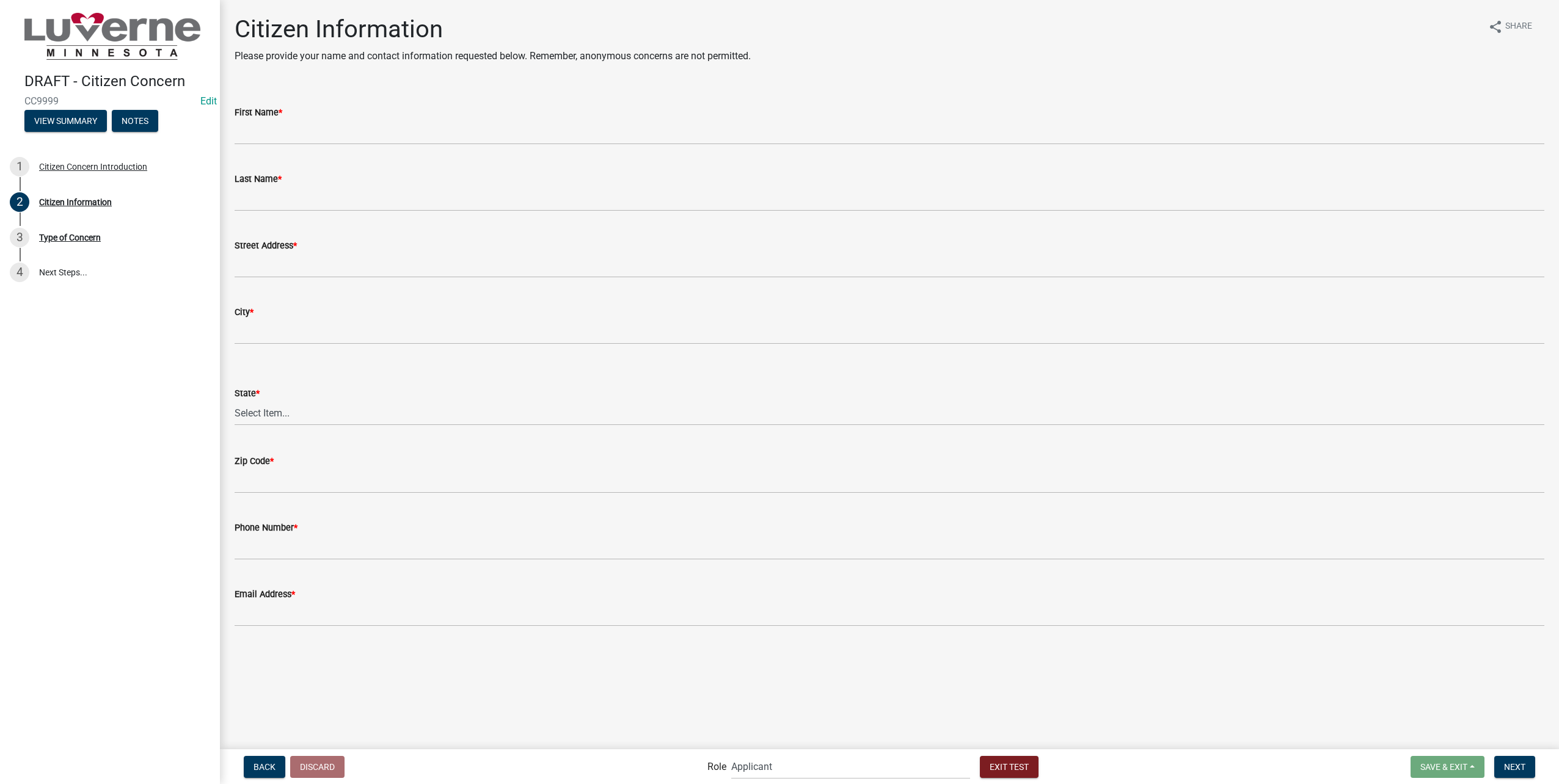
click at [334, 119] on div "First Name *" at bounding box center [889, 112] width 1310 height 15
click at [347, 129] on input "First Name *" at bounding box center [889, 132] width 1310 height 25
type input "Marissa"
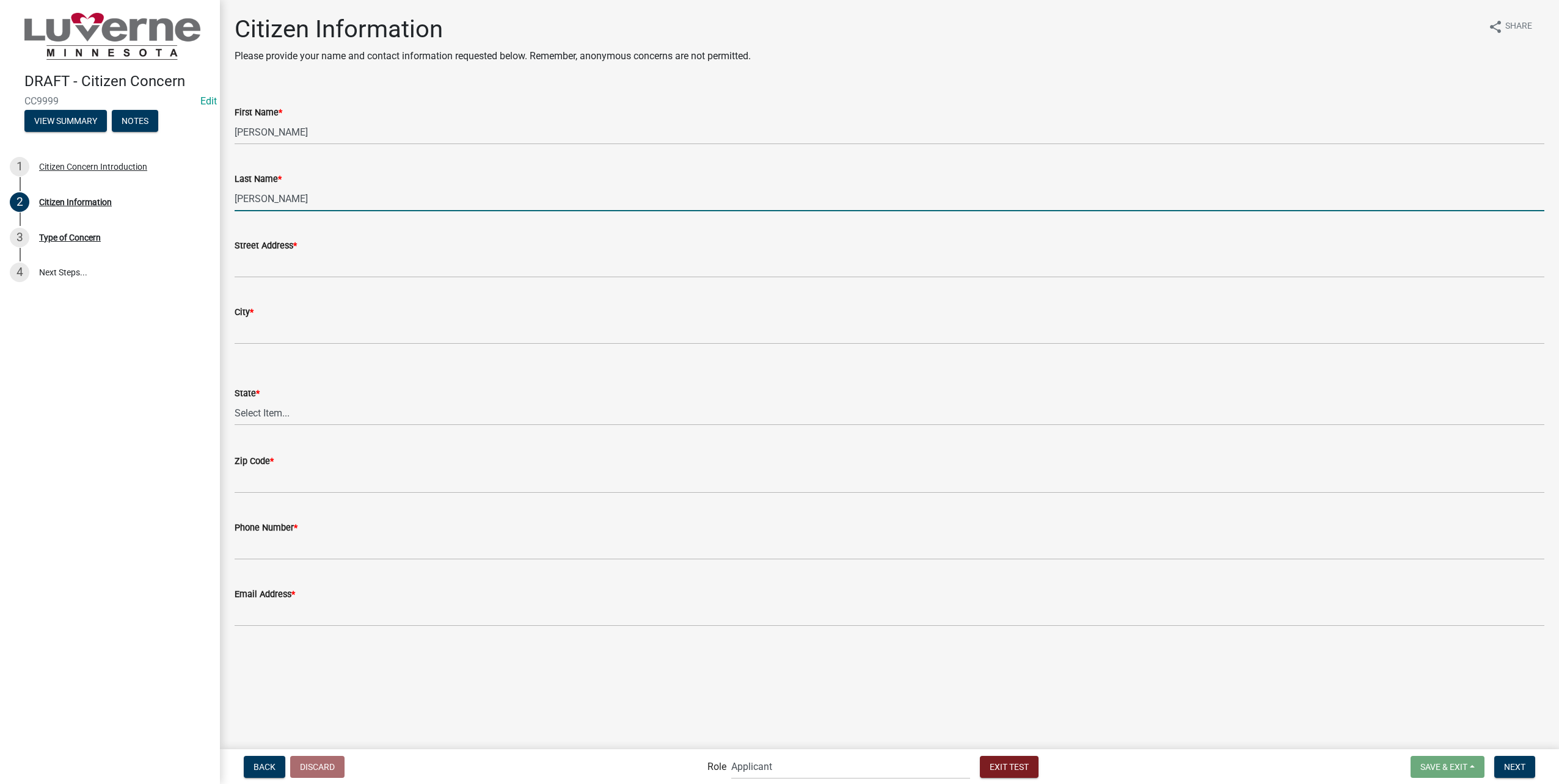
type input "Marr"
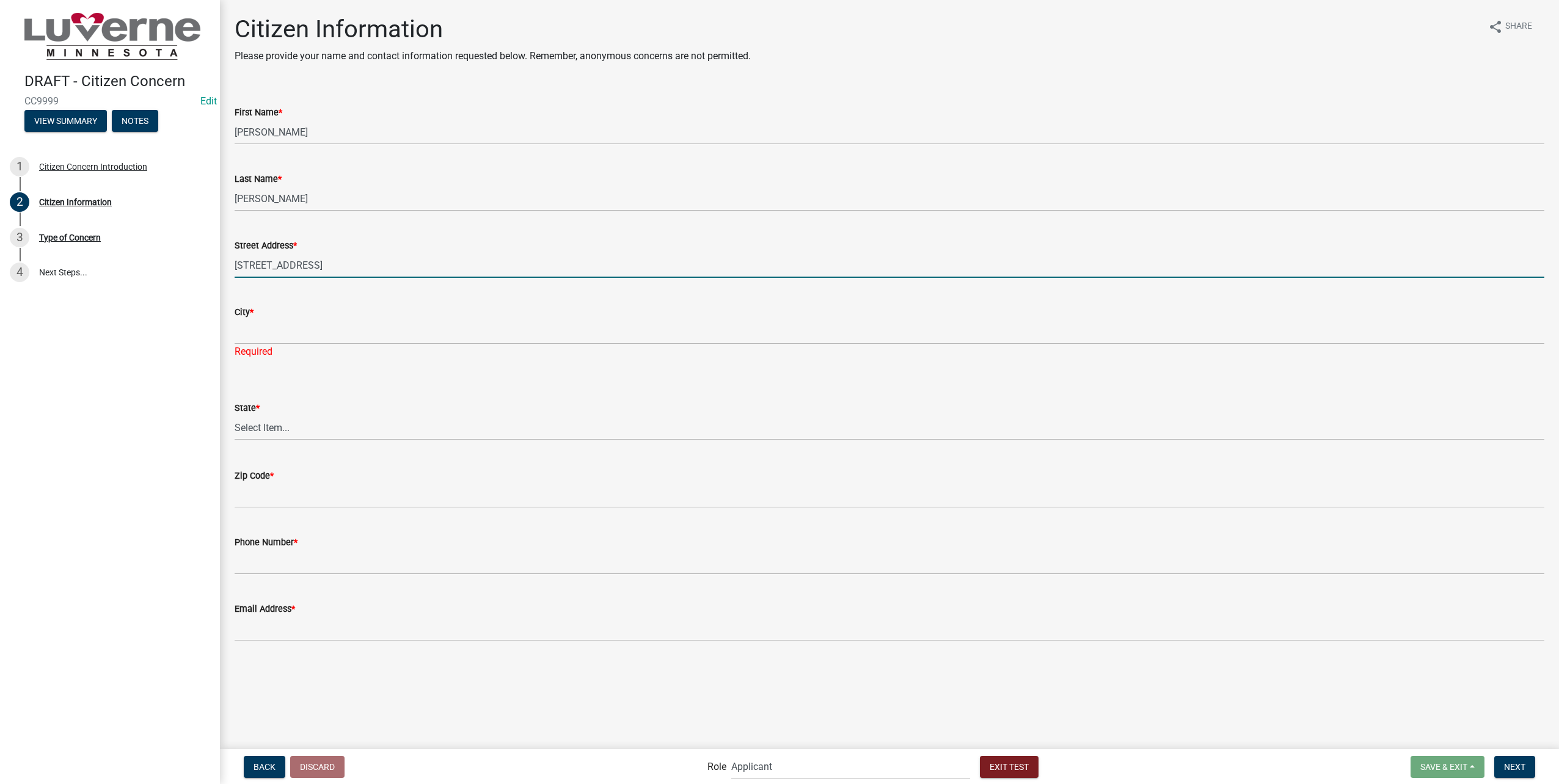
type input "202 E Veterans Dr #2"
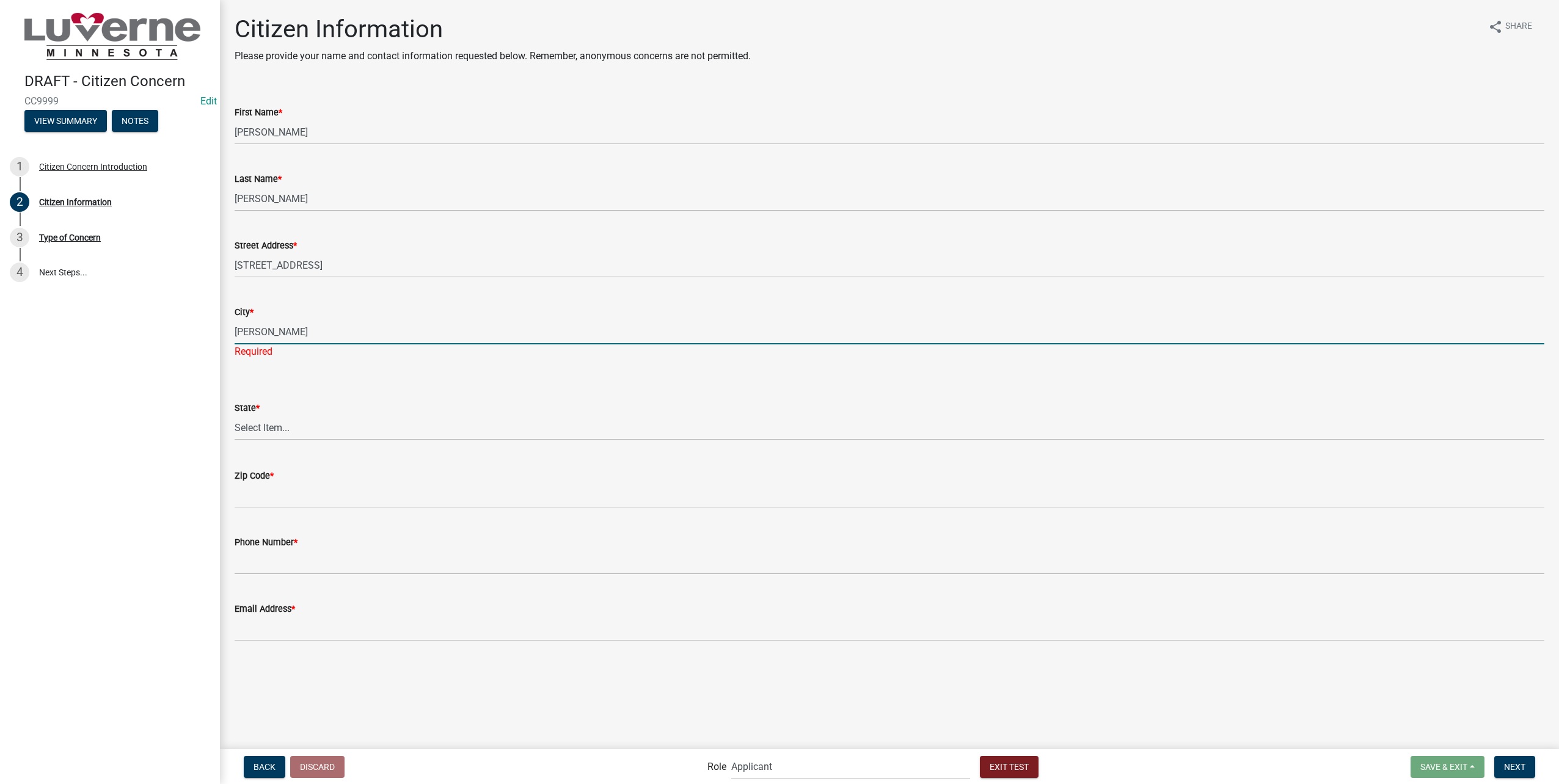
type input "Luverne"
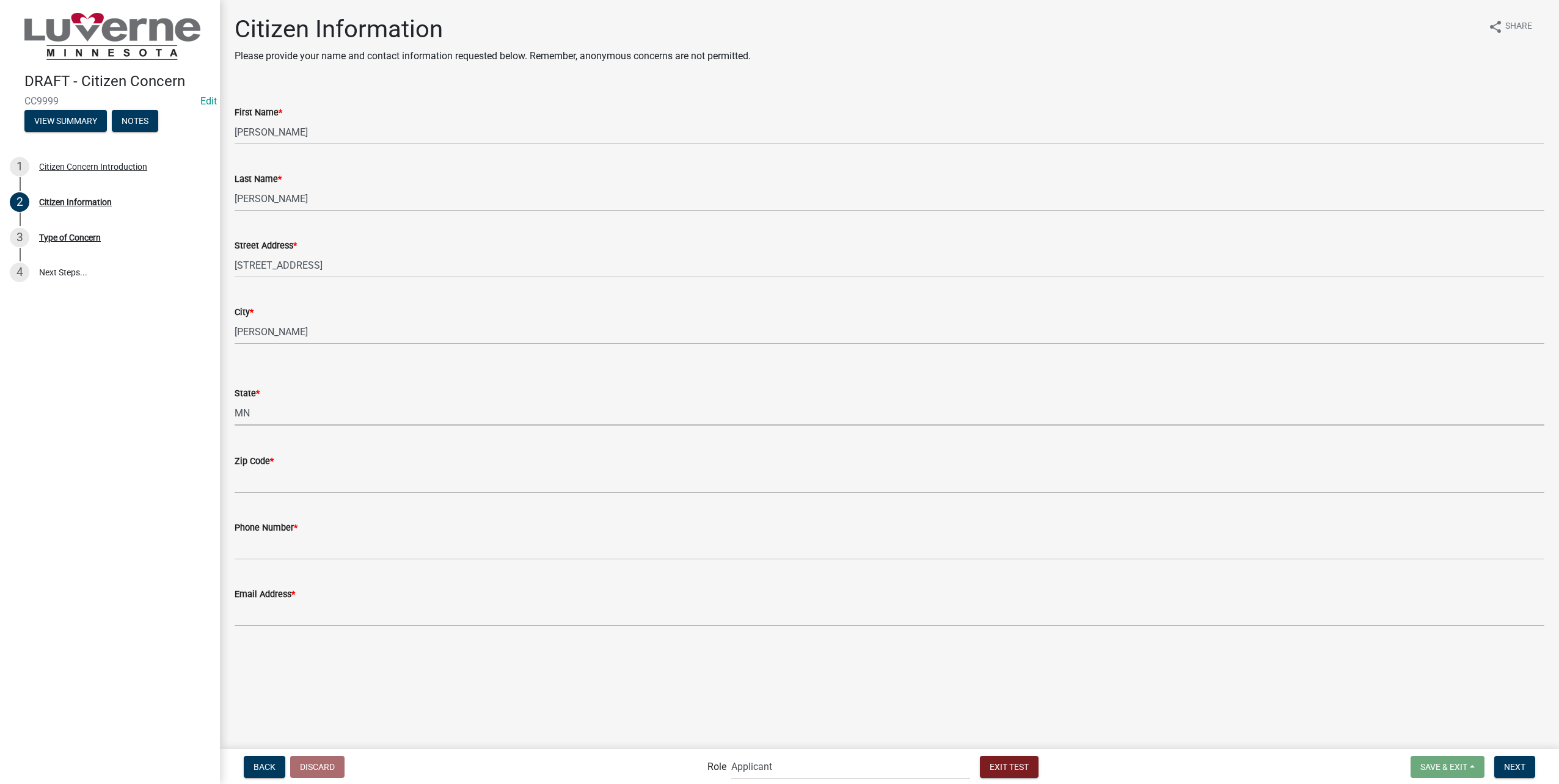
select select "8c50745b-f129-4347-8fd3-6ec1b83df8fc"
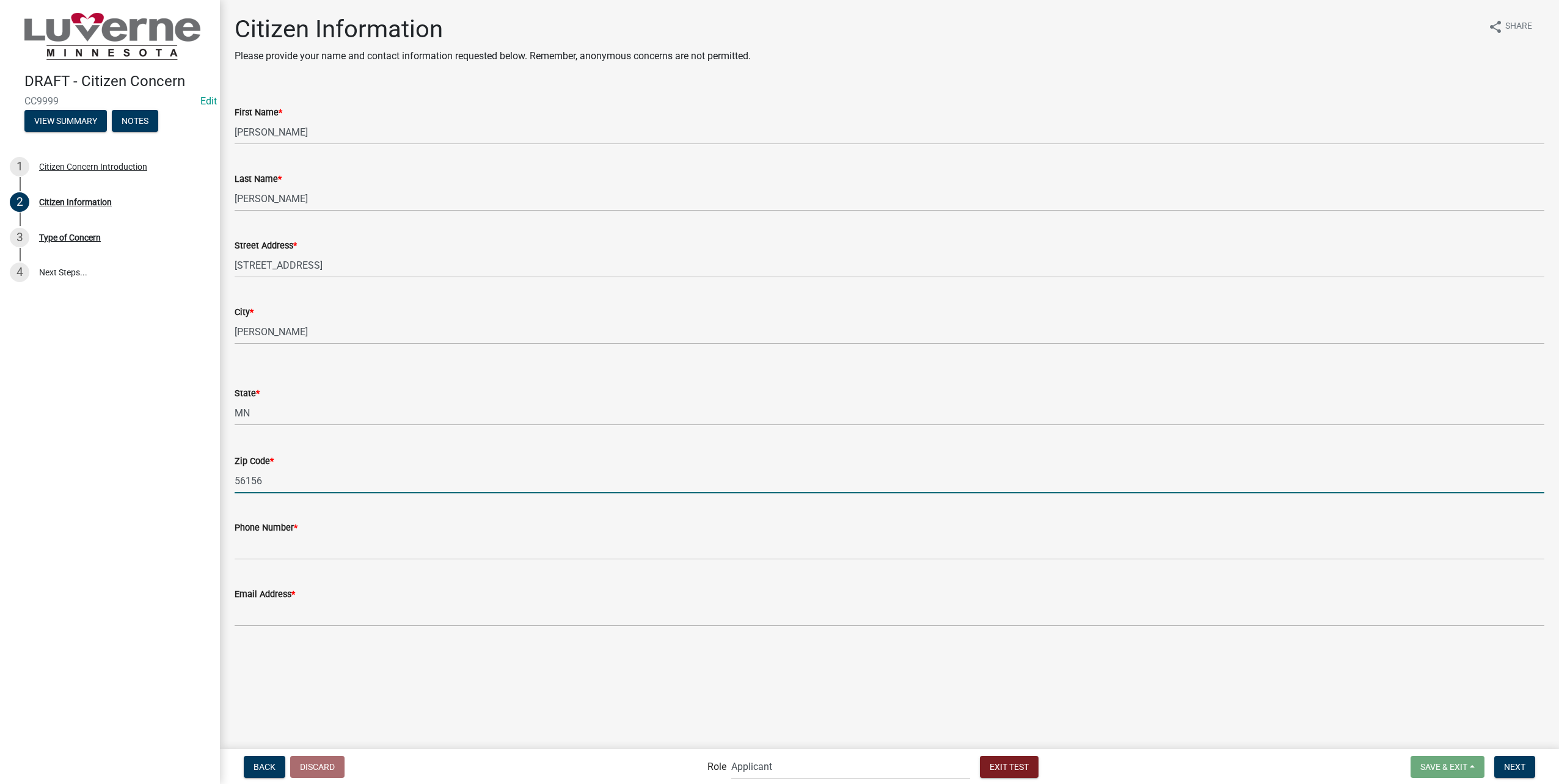
type input "56156"
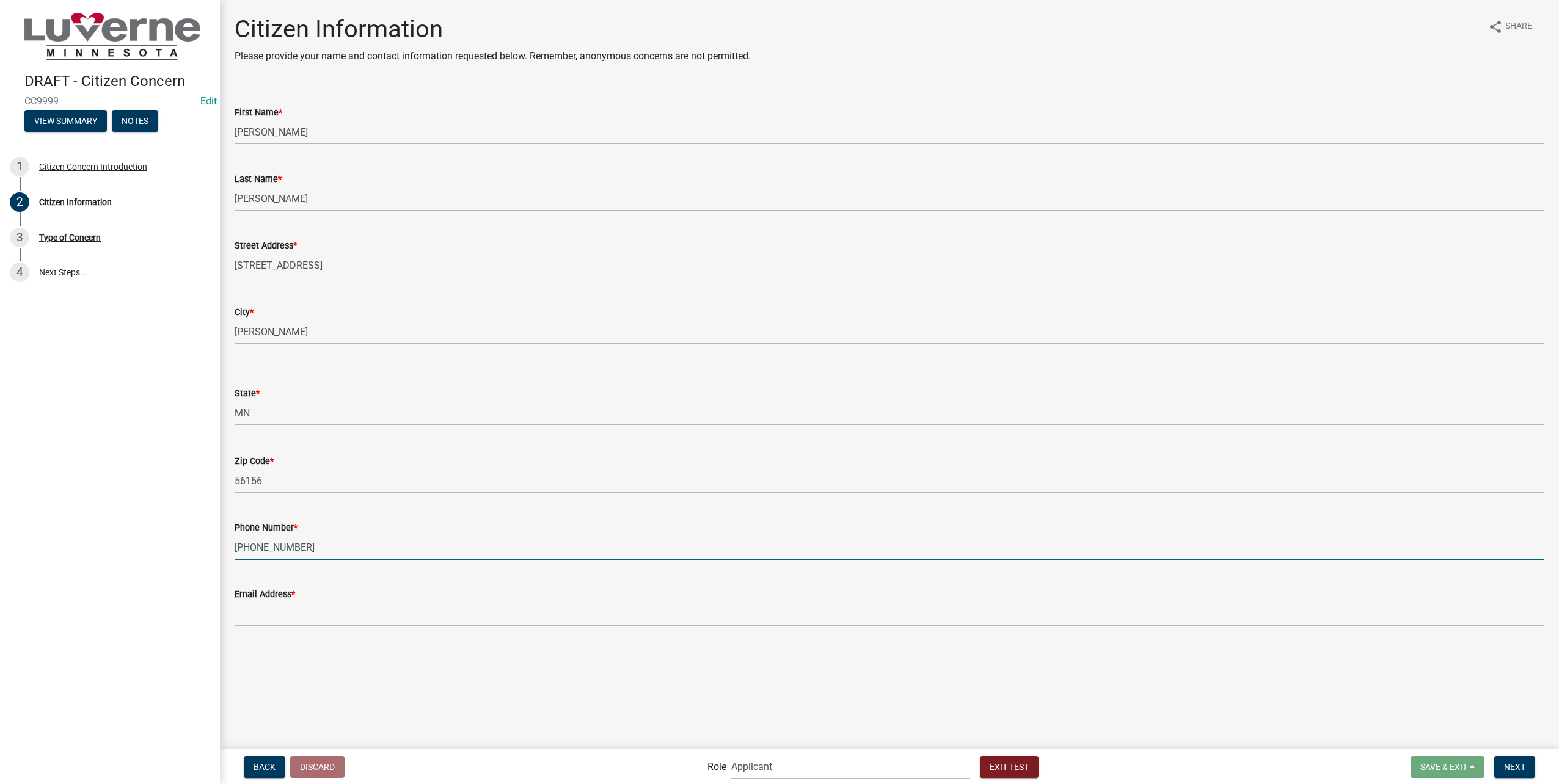
type input "605-789-1824"
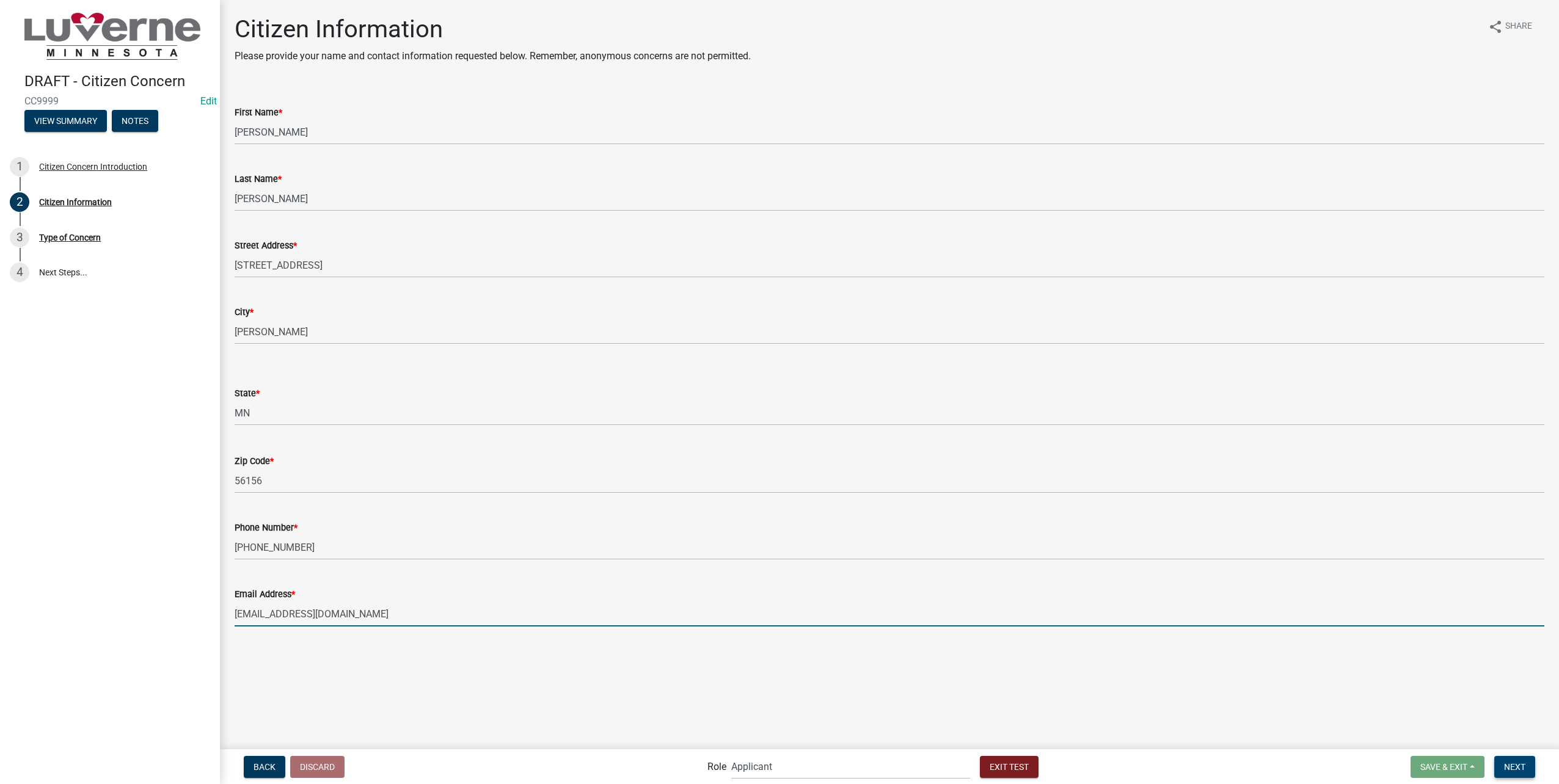
type input "[EMAIL_ADDRESS][DOMAIN_NAME]"
click at [1523, 771] on span "Next" at bounding box center [1514, 766] width 21 height 10
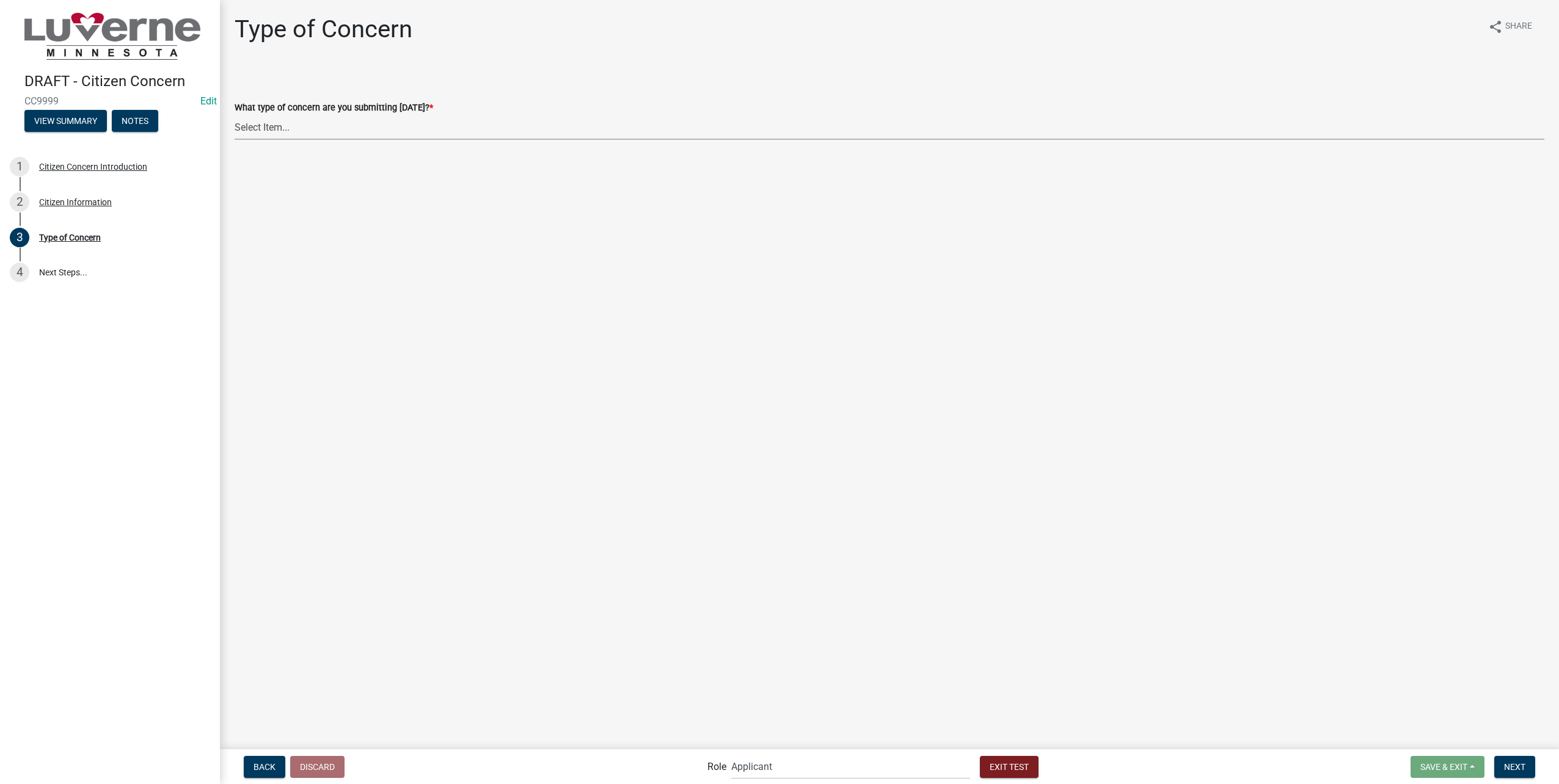
click at [288, 124] on select "Select Item... General Concern or Feedback Specific Parcel or Other Property/St…" at bounding box center [889, 127] width 1310 height 25
click at [234, 115] on select "Select Item... General Concern or Feedback Specific Parcel or Other Property/St…" at bounding box center [889, 127] width 1310 height 25
select select "d576af00-52ec-4945-b76d-b4e3ff7968d8"
click at [1523, 758] on button "Next" at bounding box center [1514, 766] width 41 height 22
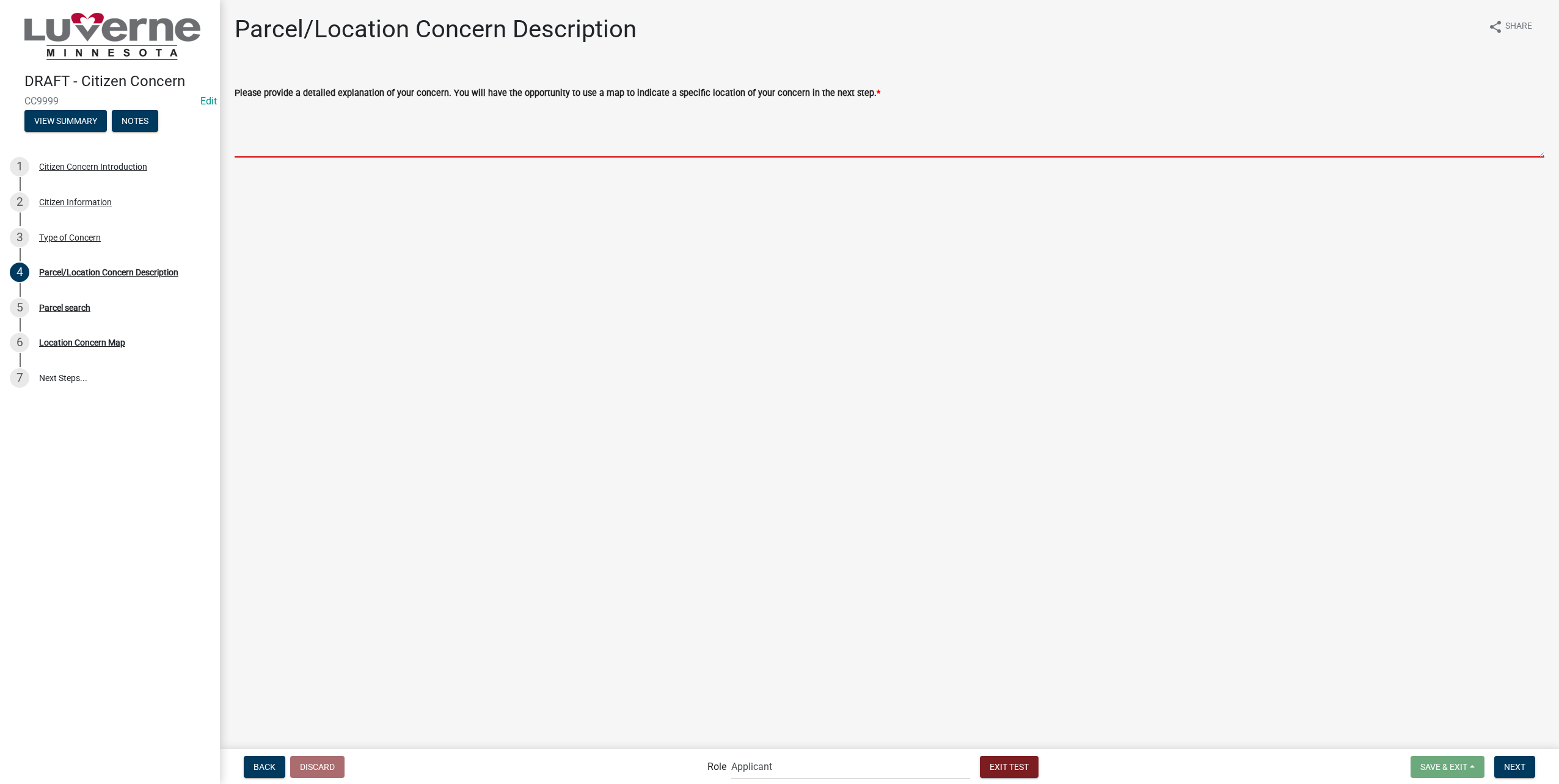
click at [504, 131] on textarea "Please provide a detailed explanation of your concern. You will have the opport…" at bounding box center [889, 128] width 1310 height 58
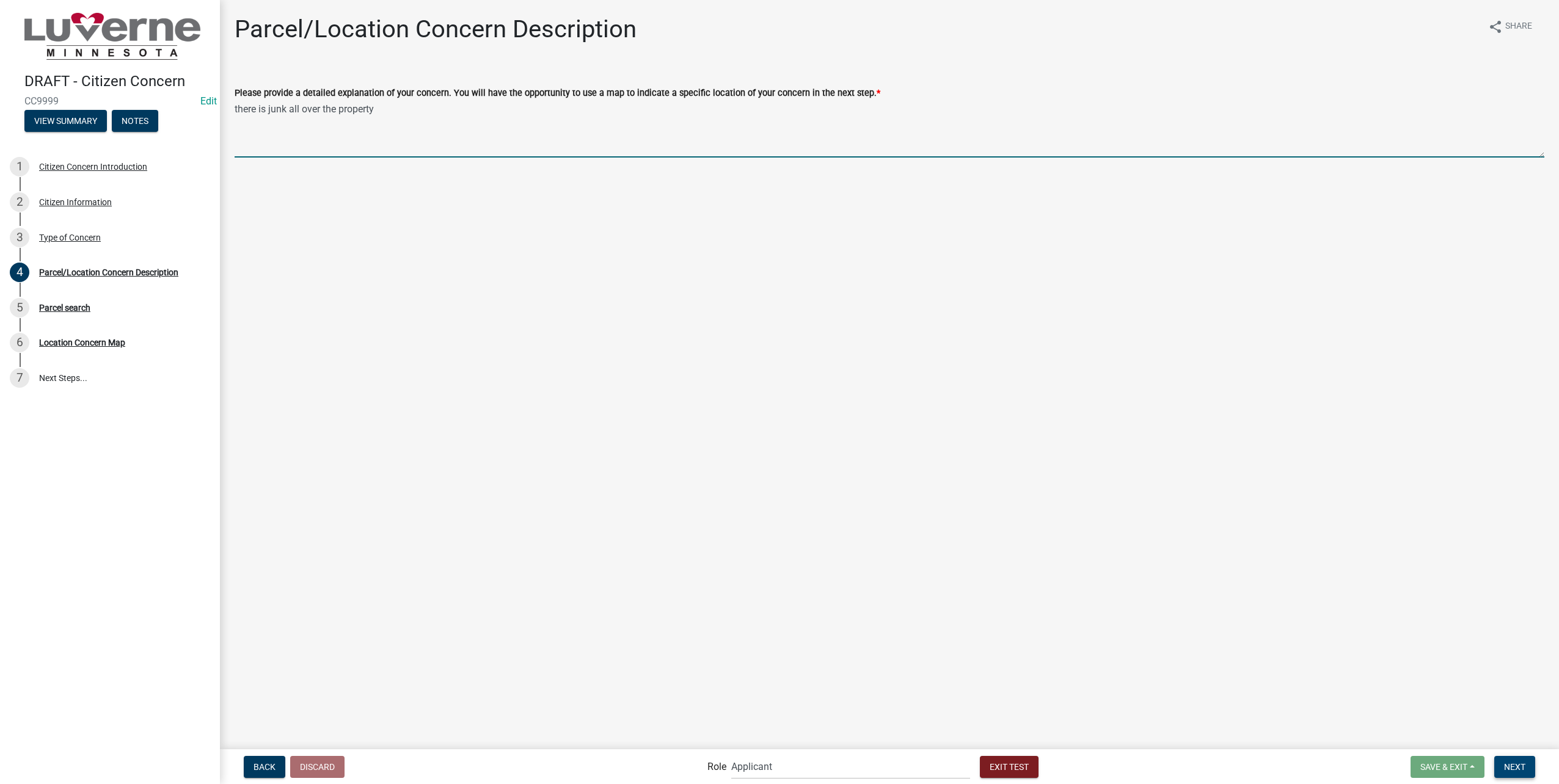
type textarea "there is junk all over the property"
click at [1517, 765] on span "Next" at bounding box center [1514, 766] width 21 height 10
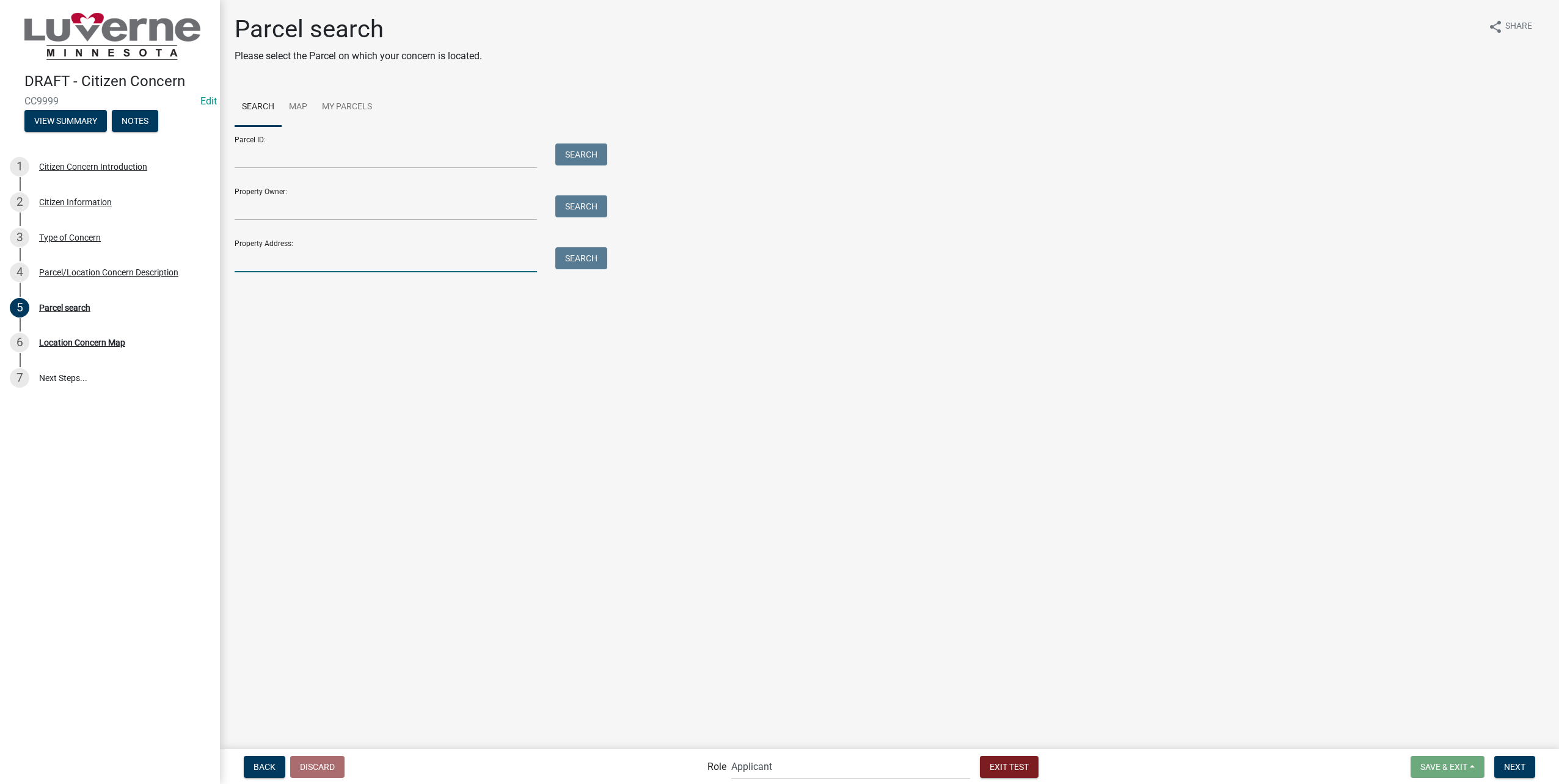
click at [383, 259] on input "Property Address:" at bounding box center [386, 259] width 303 height 25
type input "314 w lin"
click at [585, 264] on button "Search" at bounding box center [581, 258] width 52 height 22
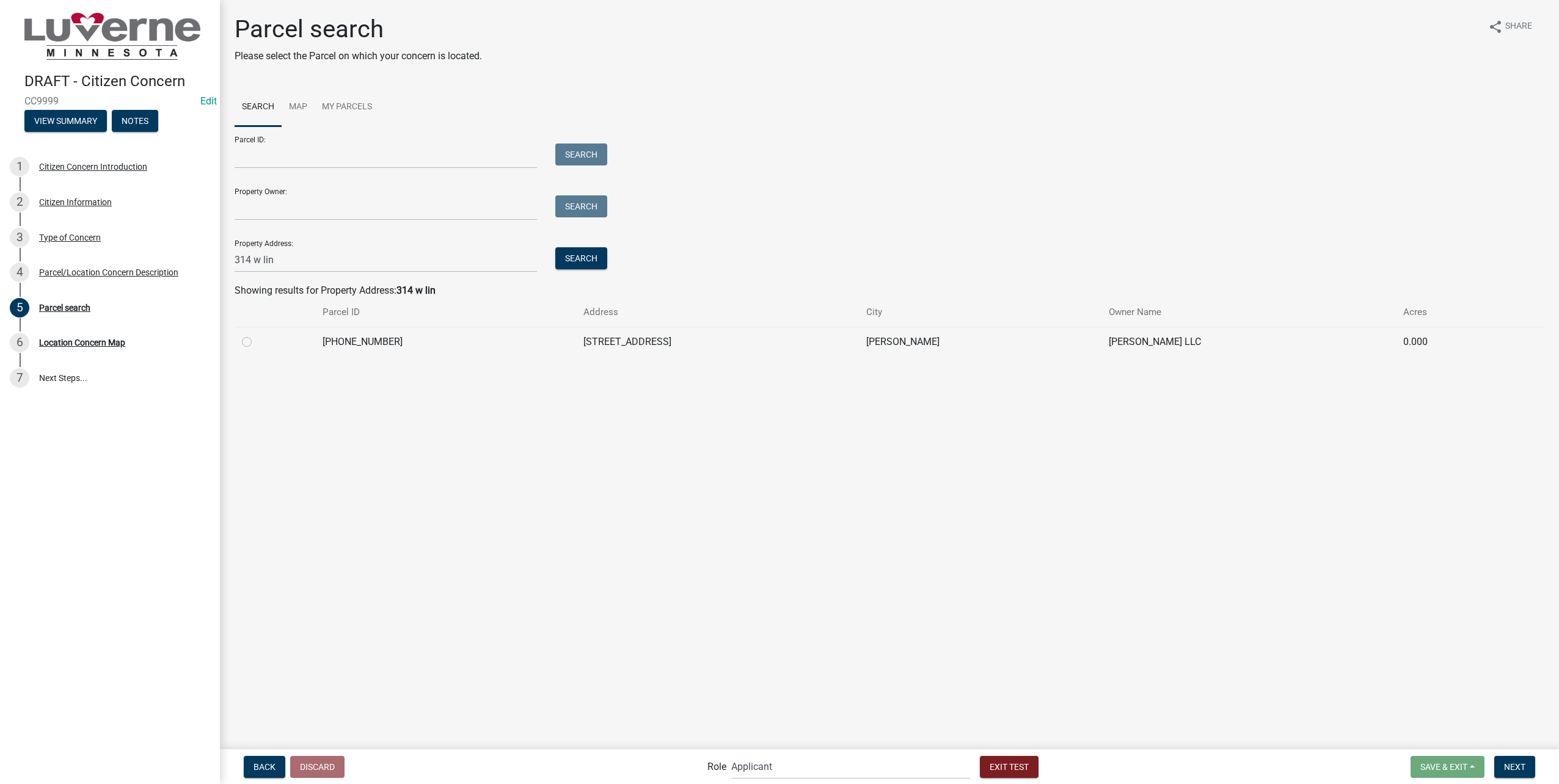
click at [256, 334] on label at bounding box center [256, 334] width 0 height 0
click at [256, 342] on input "radio" at bounding box center [260, 338] width 8 height 8
radio input "true"
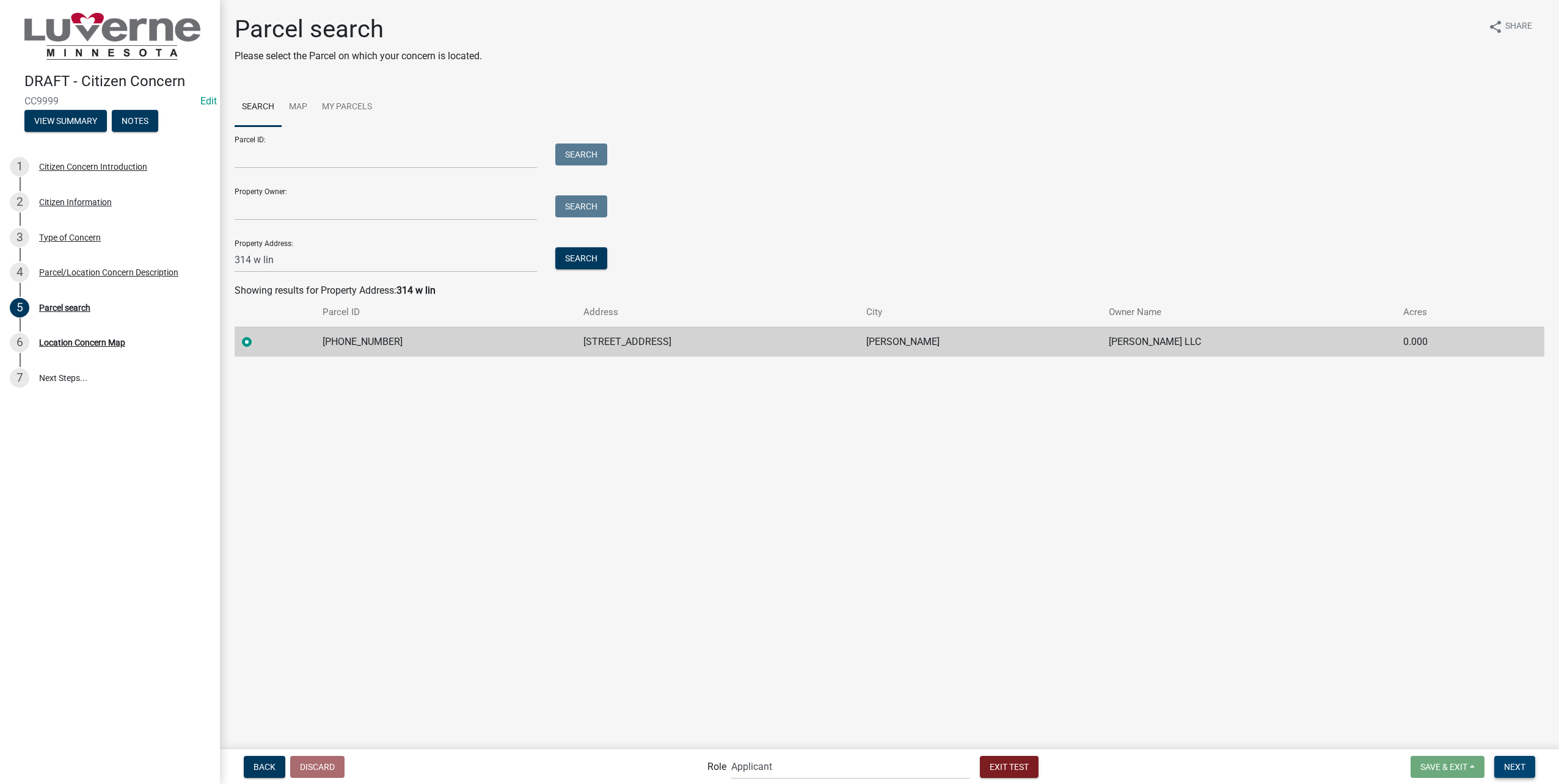
click at [1525, 767] on span "Next" at bounding box center [1514, 766] width 21 height 10
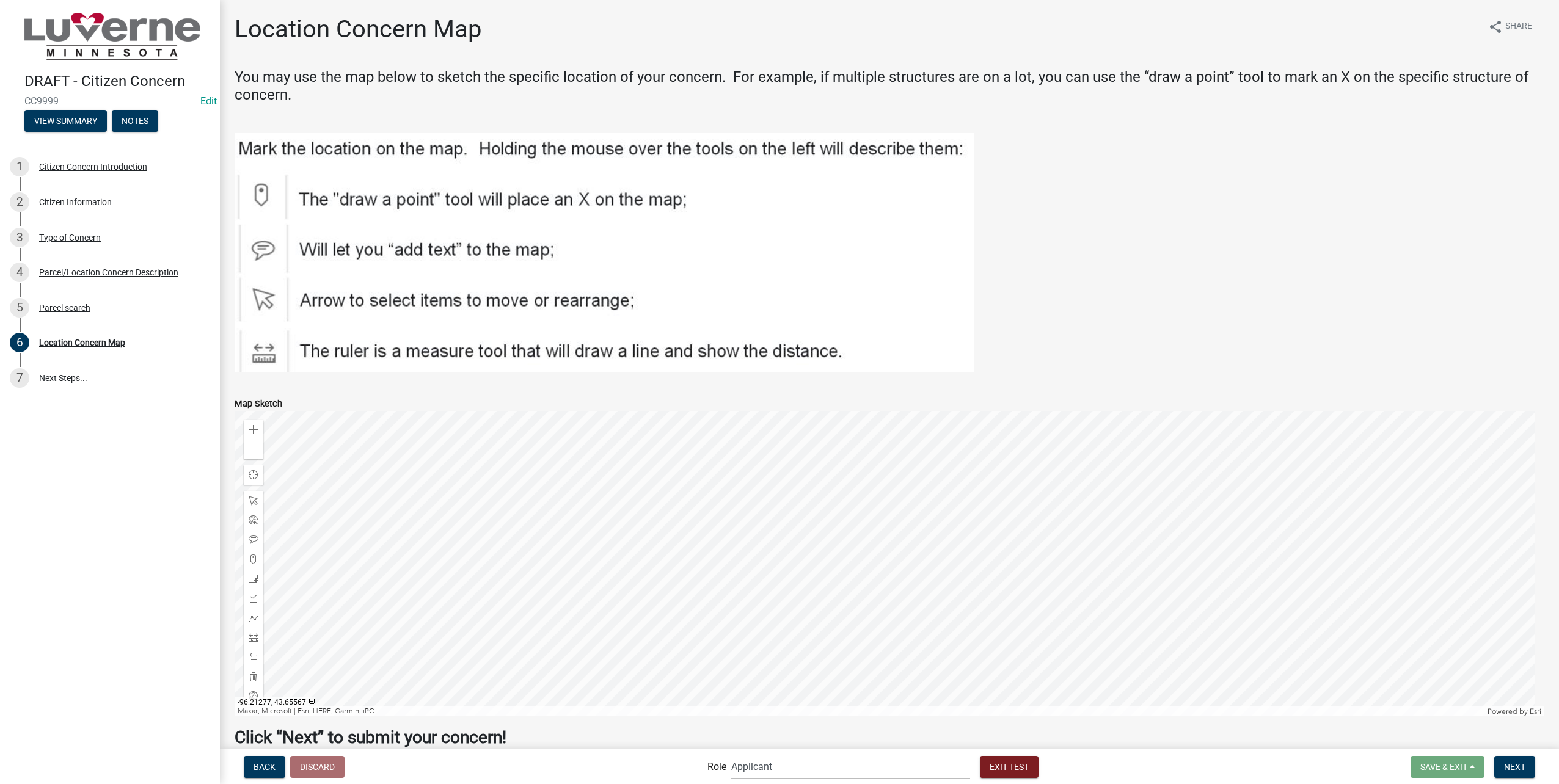
scroll to position [58, 0]
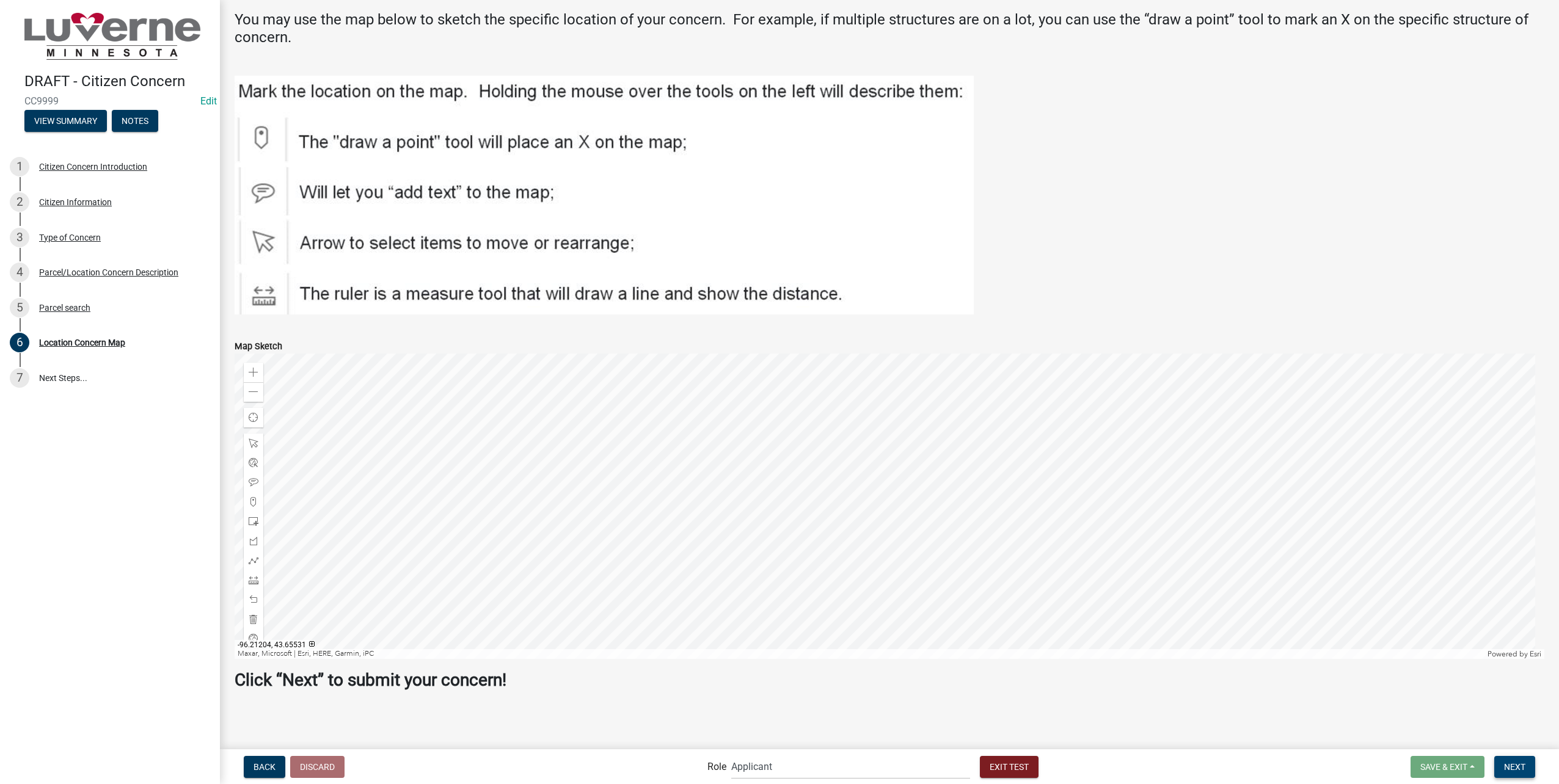
click at [1525, 766] on span "Next" at bounding box center [1514, 766] width 21 height 10
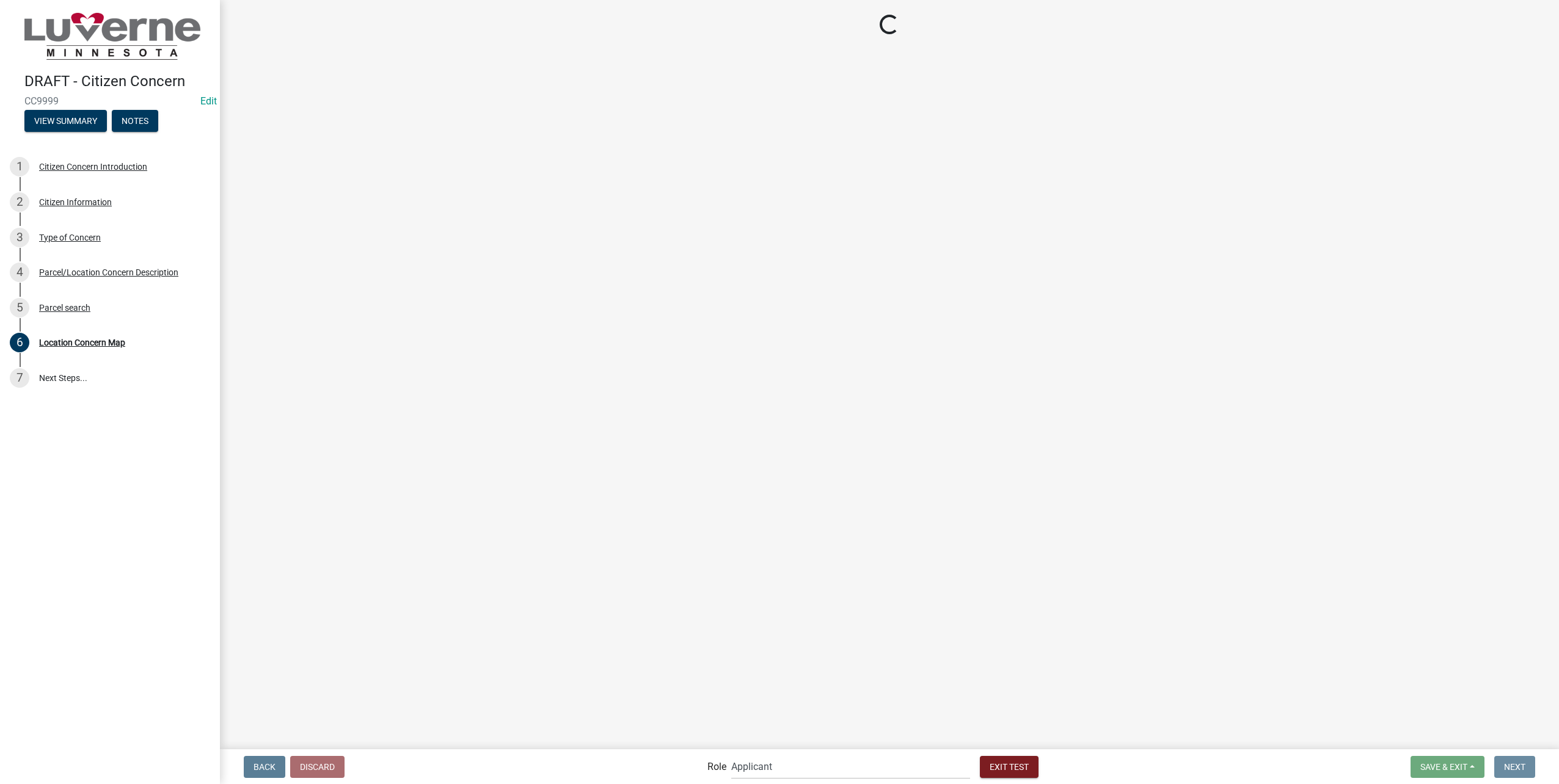
scroll to position [0, 0]
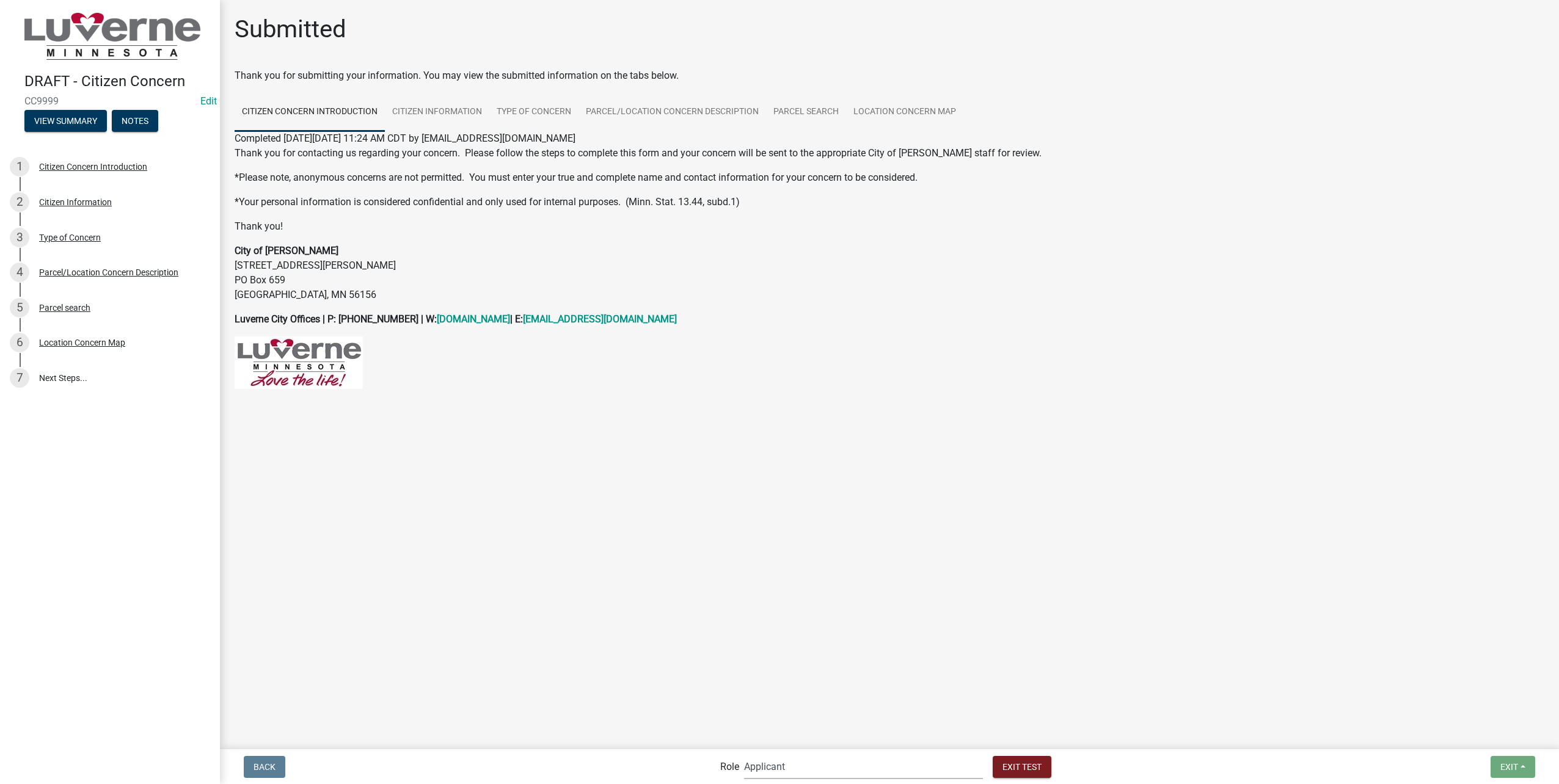
click at [862, 778] on select "Applicant Public Works City Clerk Water/Wastewater Department Admin Front Offic…" at bounding box center [863, 766] width 239 height 25
select select "a2423eb9-0a2b-4d92-bf27-a9021e39dd75"
click at [771, 754] on select "Applicant Public Works City Clerk Water/Wastewater Department Admin Front Offic…" at bounding box center [863, 766] width 239 height 25
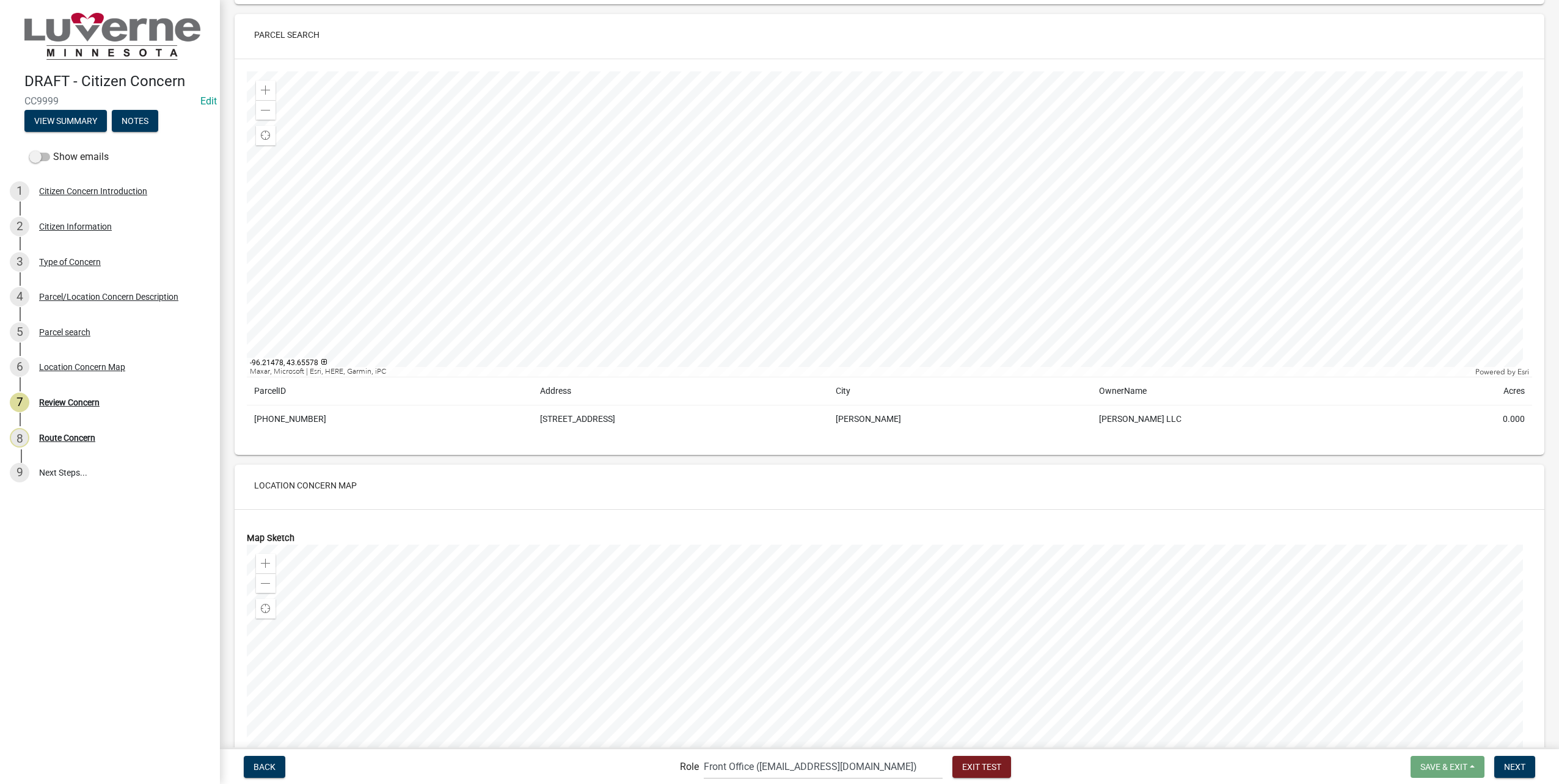
scroll to position [1238, 0]
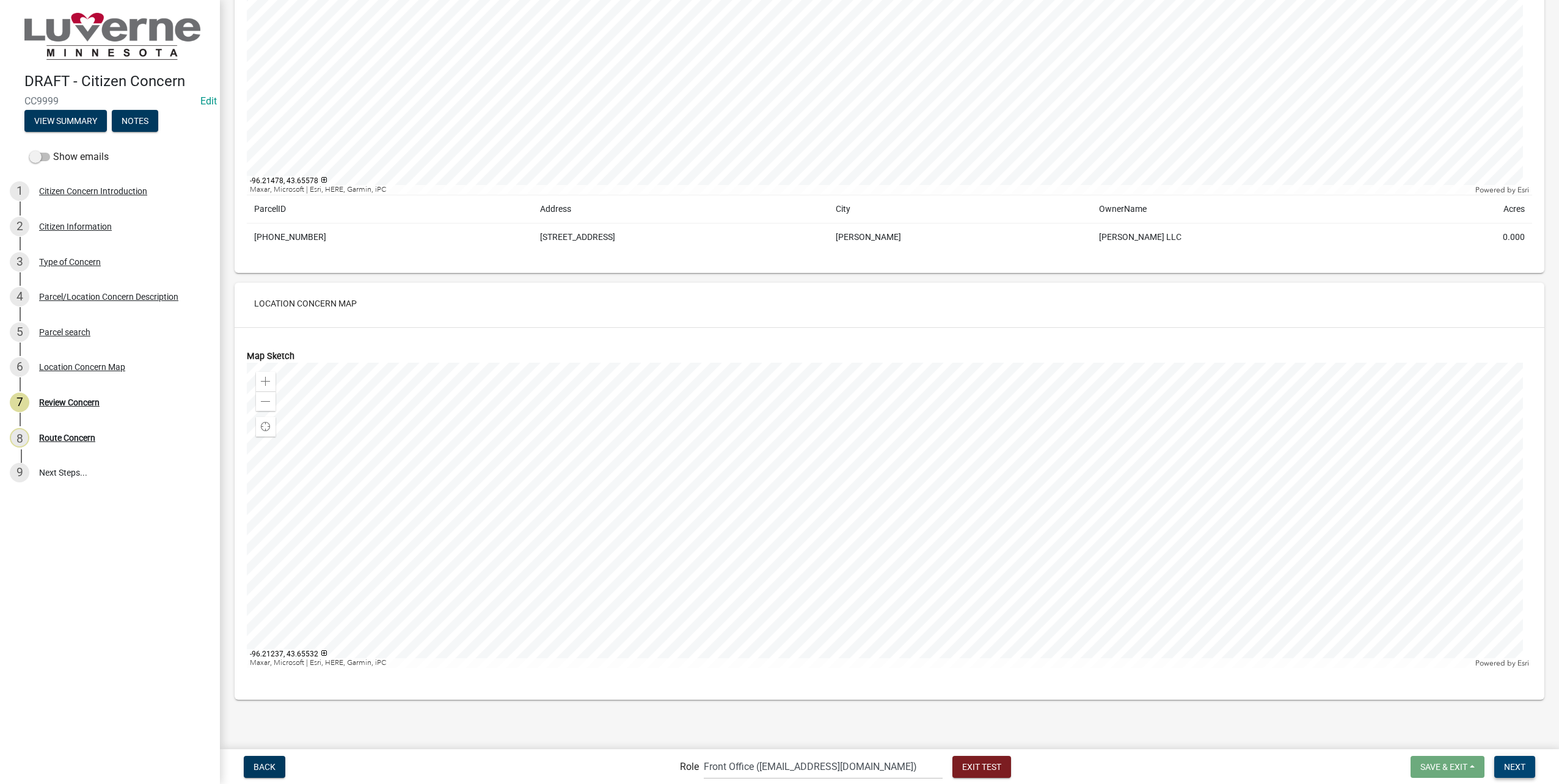
drag, startPoint x: 1515, startPoint y: 770, endPoint x: 1367, endPoint y: 719, distance: 156.5
click at [1515, 770] on span "Next" at bounding box center [1514, 766] width 21 height 10
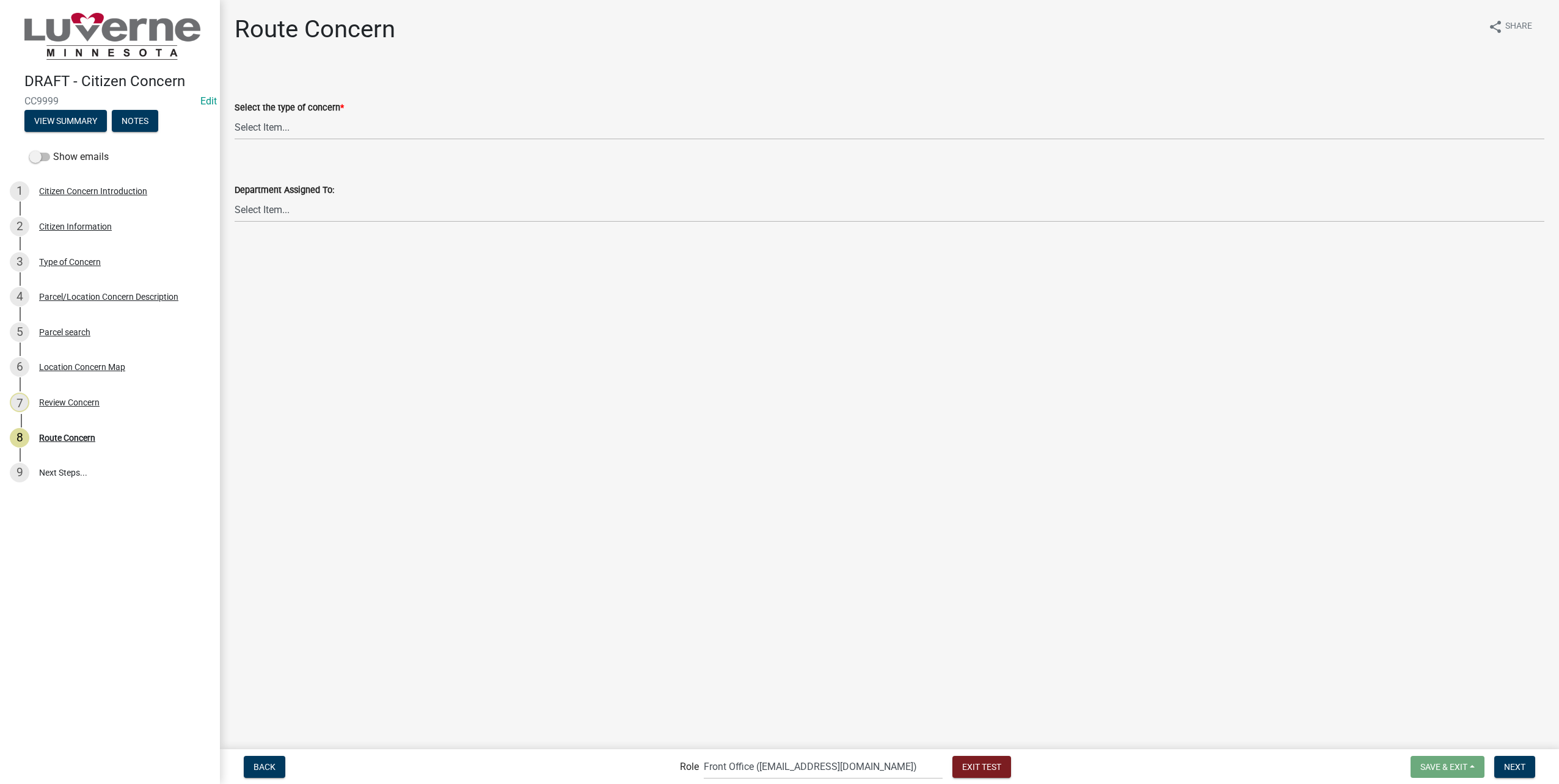
click at [404, 107] on div "Select the type of concern *" at bounding box center [889, 107] width 1310 height 15
click at [398, 117] on select "Select Item... Street Lights Transformer Conditions Unknown Pole/Box on Private…" at bounding box center [889, 127] width 1310 height 25
click at [234, 115] on select "Select Item... Street Lights Transformer Conditions Unknown Pole/Box on Private…" at bounding box center [889, 127] width 1310 height 25
select select "23c6f637-6176-429c-939a-46394b000eaa"
click at [352, 229] on wm-data-entity-input "Department Assigned To: Select Item... Front Office Electric Department Public …" at bounding box center [889, 191] width 1310 height 82
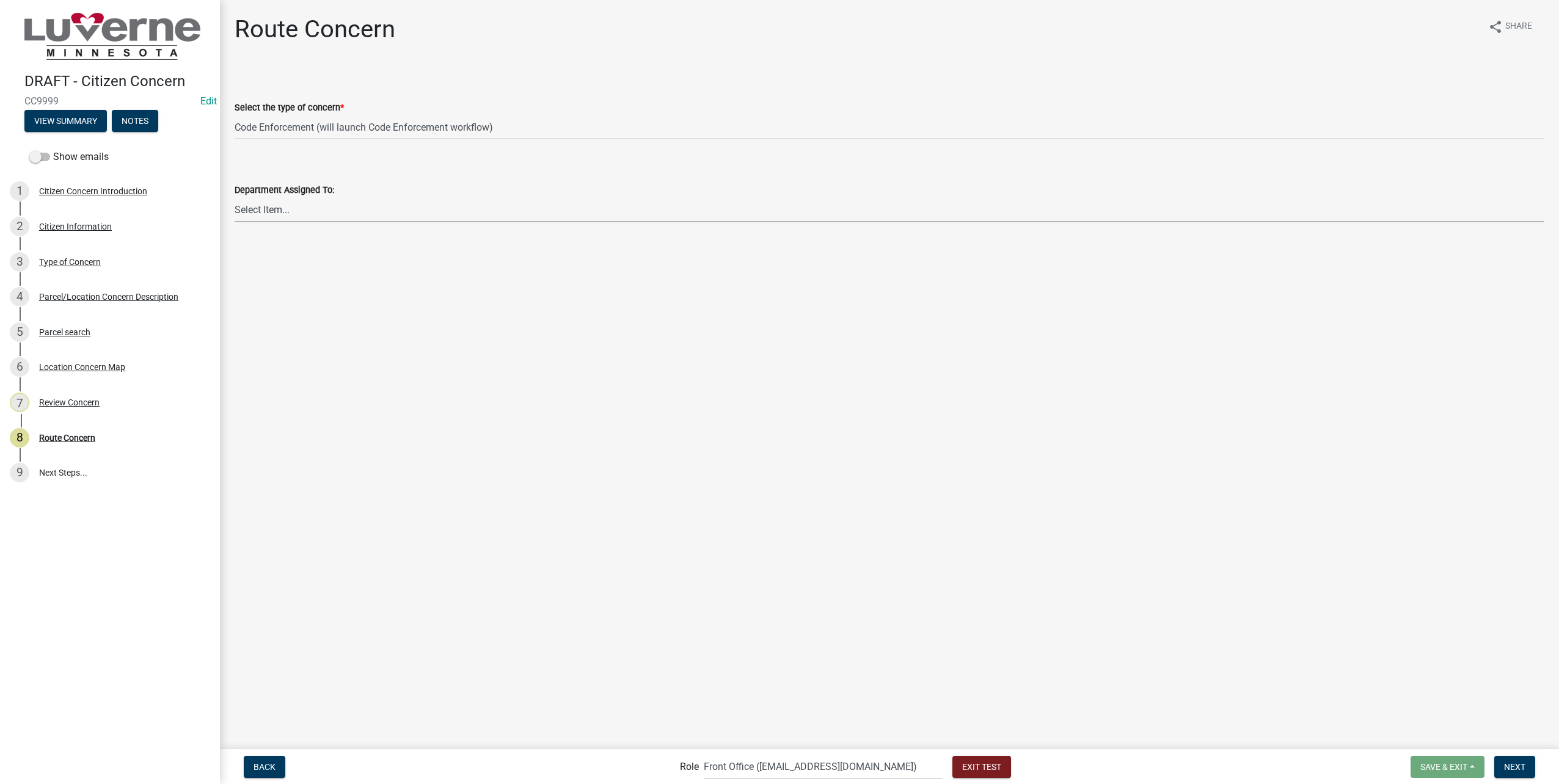
click at [353, 207] on select "Select Item... Front Office Electric Department Public Works Department Water/W…" at bounding box center [889, 209] width 1310 height 25
click at [971, 773] on button "Exit Test" at bounding box center [981, 766] width 59 height 22
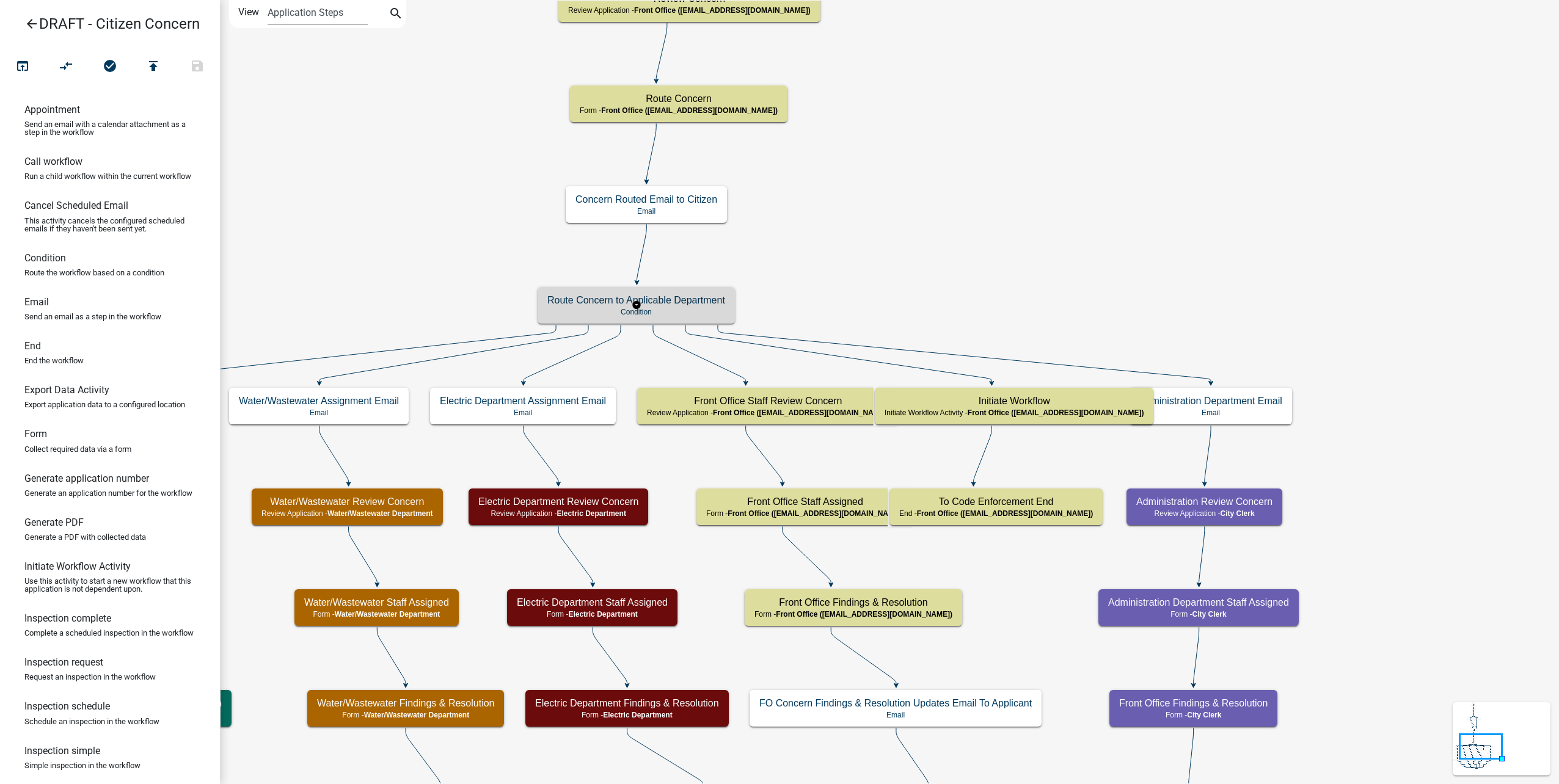
click at [702, 313] on p "Condition" at bounding box center [636, 311] width 177 height 9
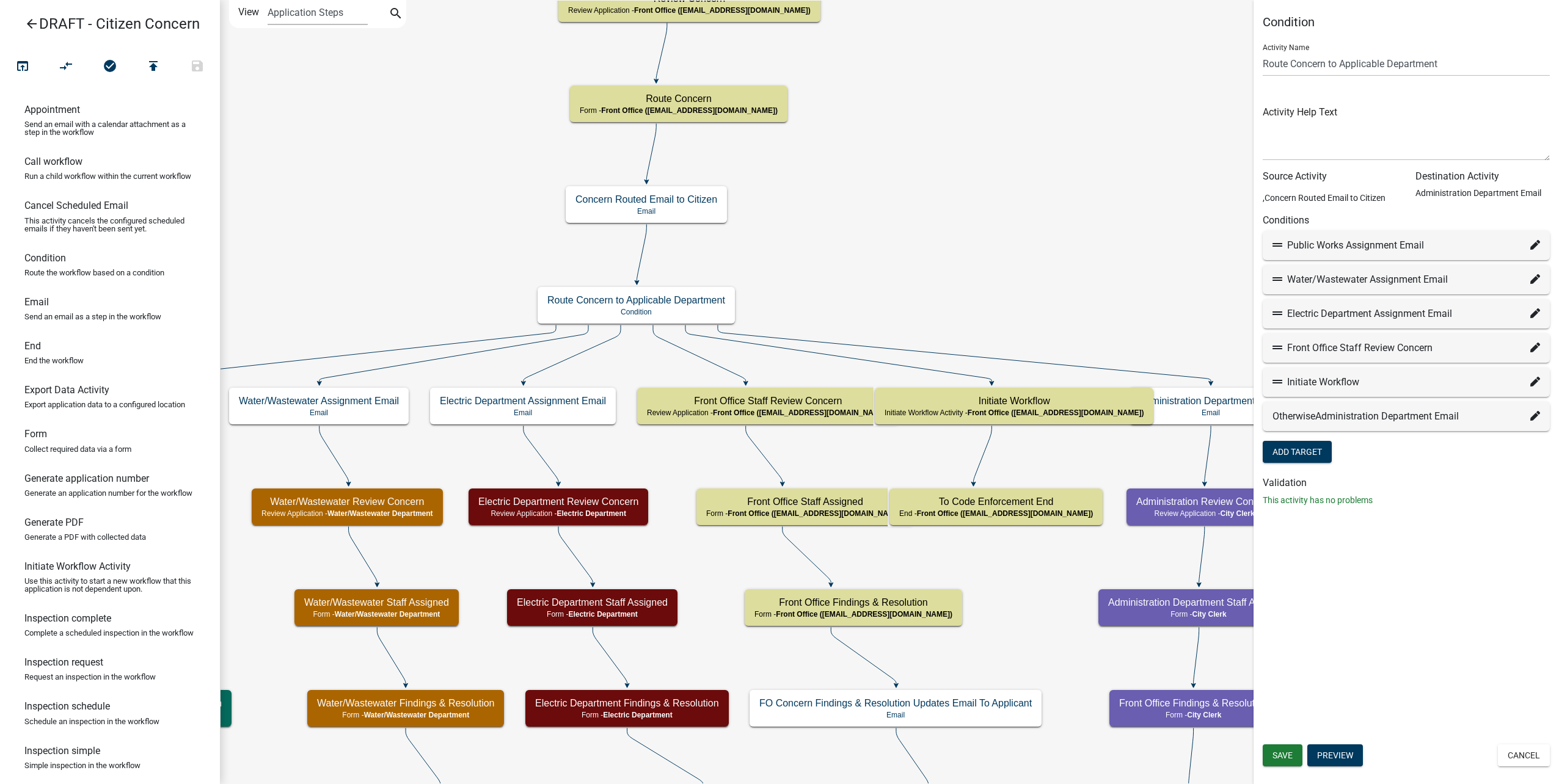
click at [1532, 385] on icon at bounding box center [1535, 381] width 10 height 10
select select "49: 8b0d0718-7dc9-448e-a5f9-4371c7e23362"
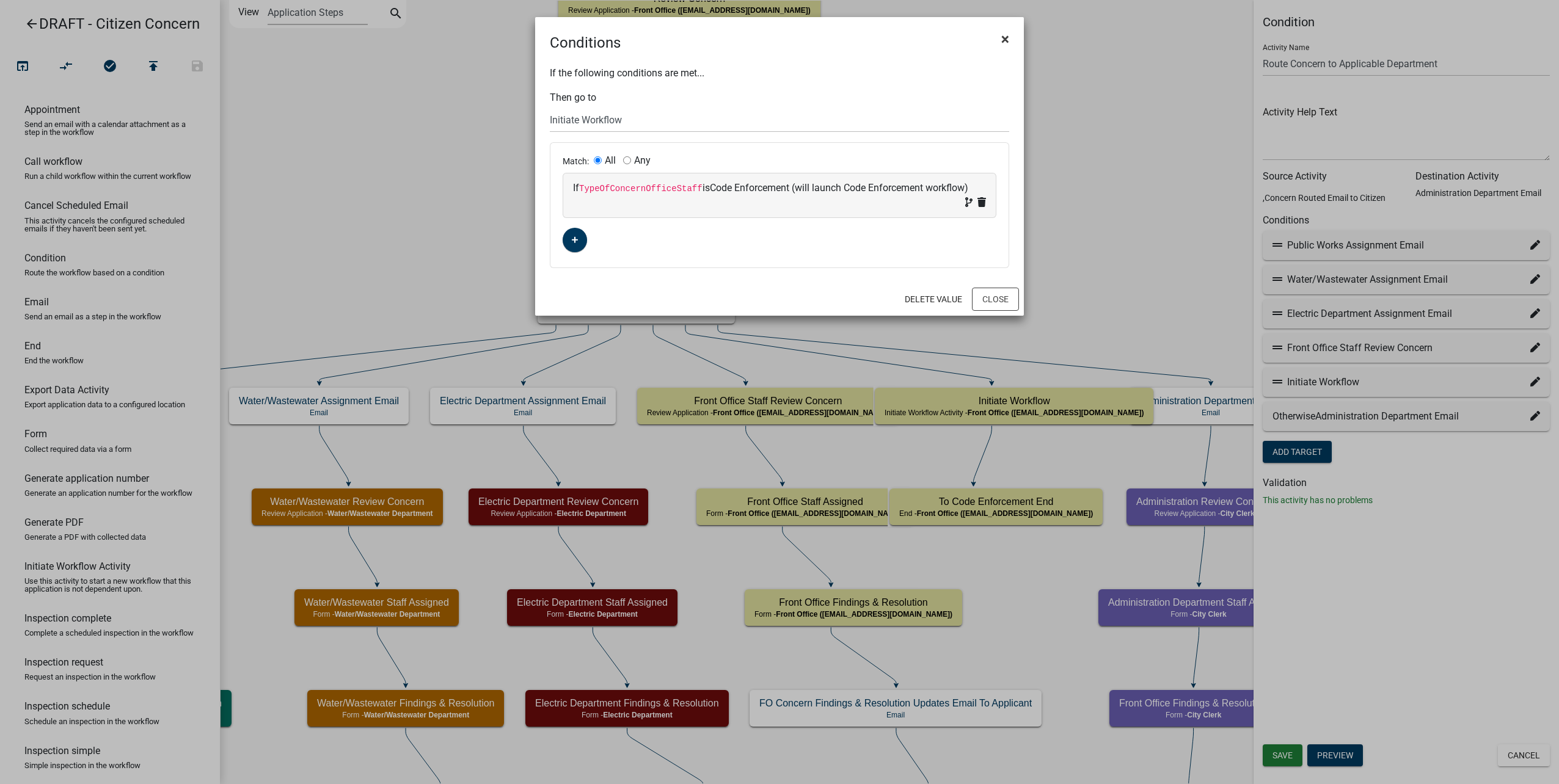
click at [1005, 38] on span "×" at bounding box center [1005, 39] width 8 height 17
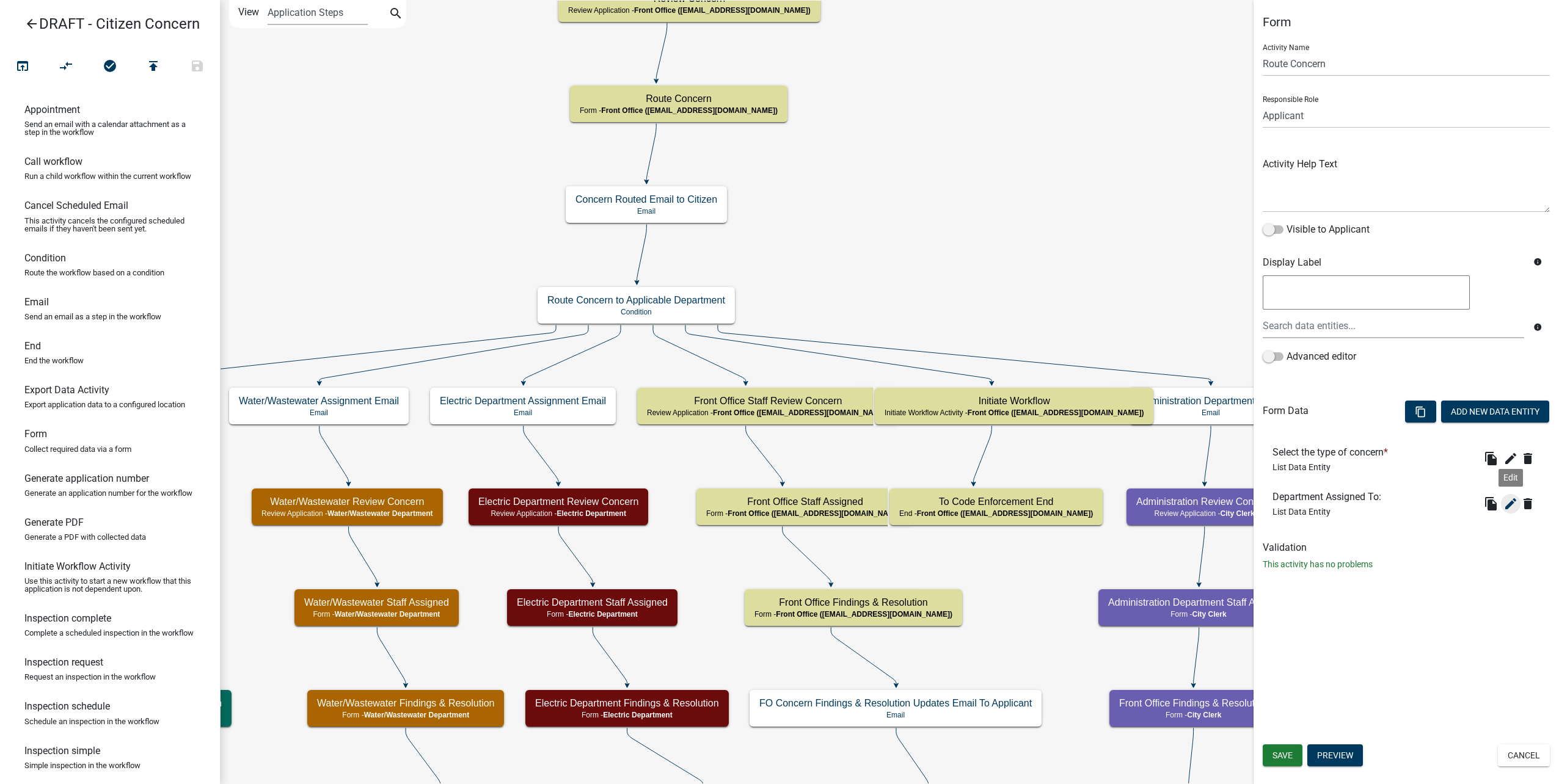
click at [1504, 499] on icon "edit" at bounding box center [1511, 503] width 15 height 15
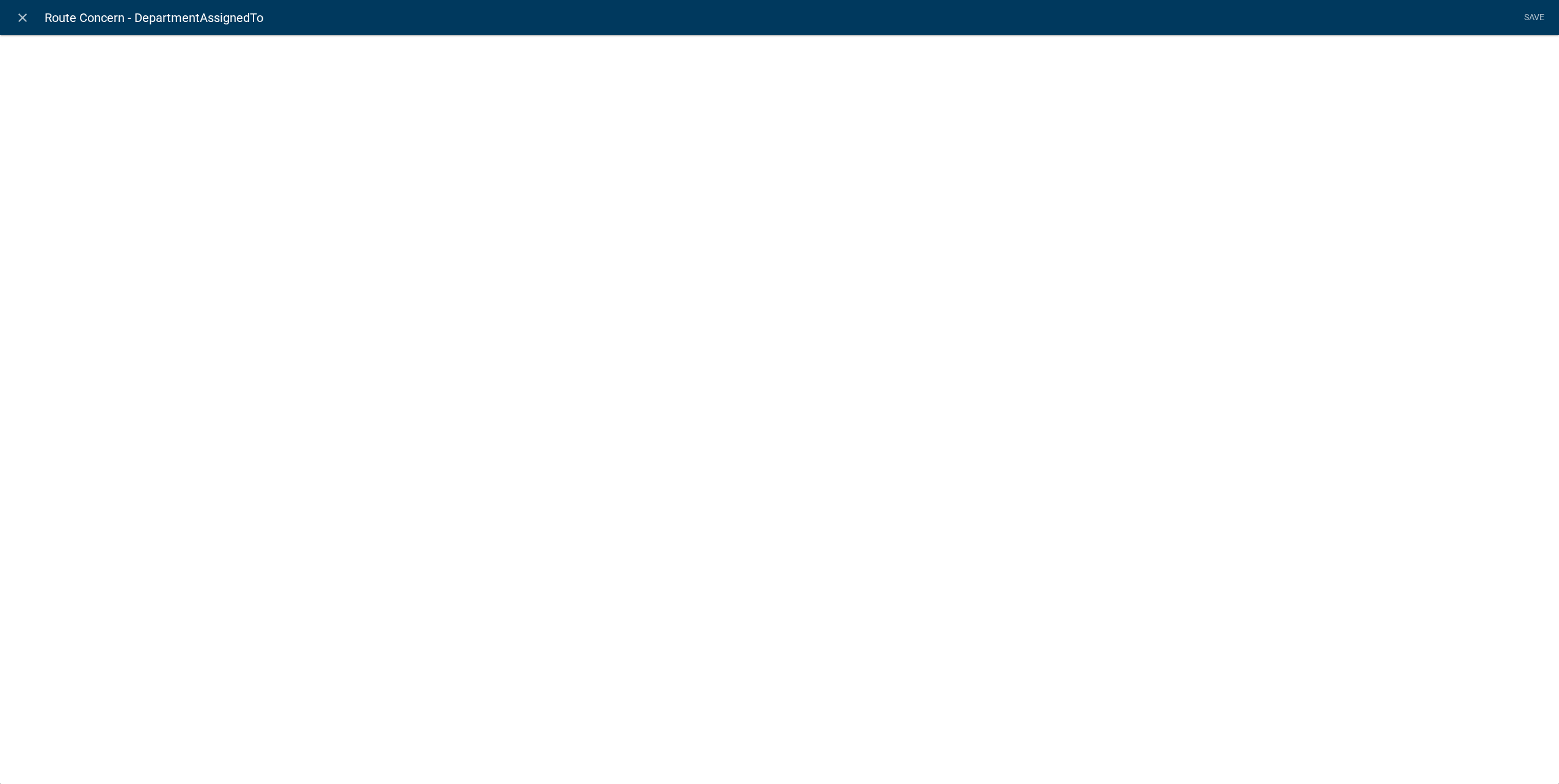
select select "list-data"
select select "custom-list-445df721-a86a-4a5b-bf30-d1b7957b72ad"
select select
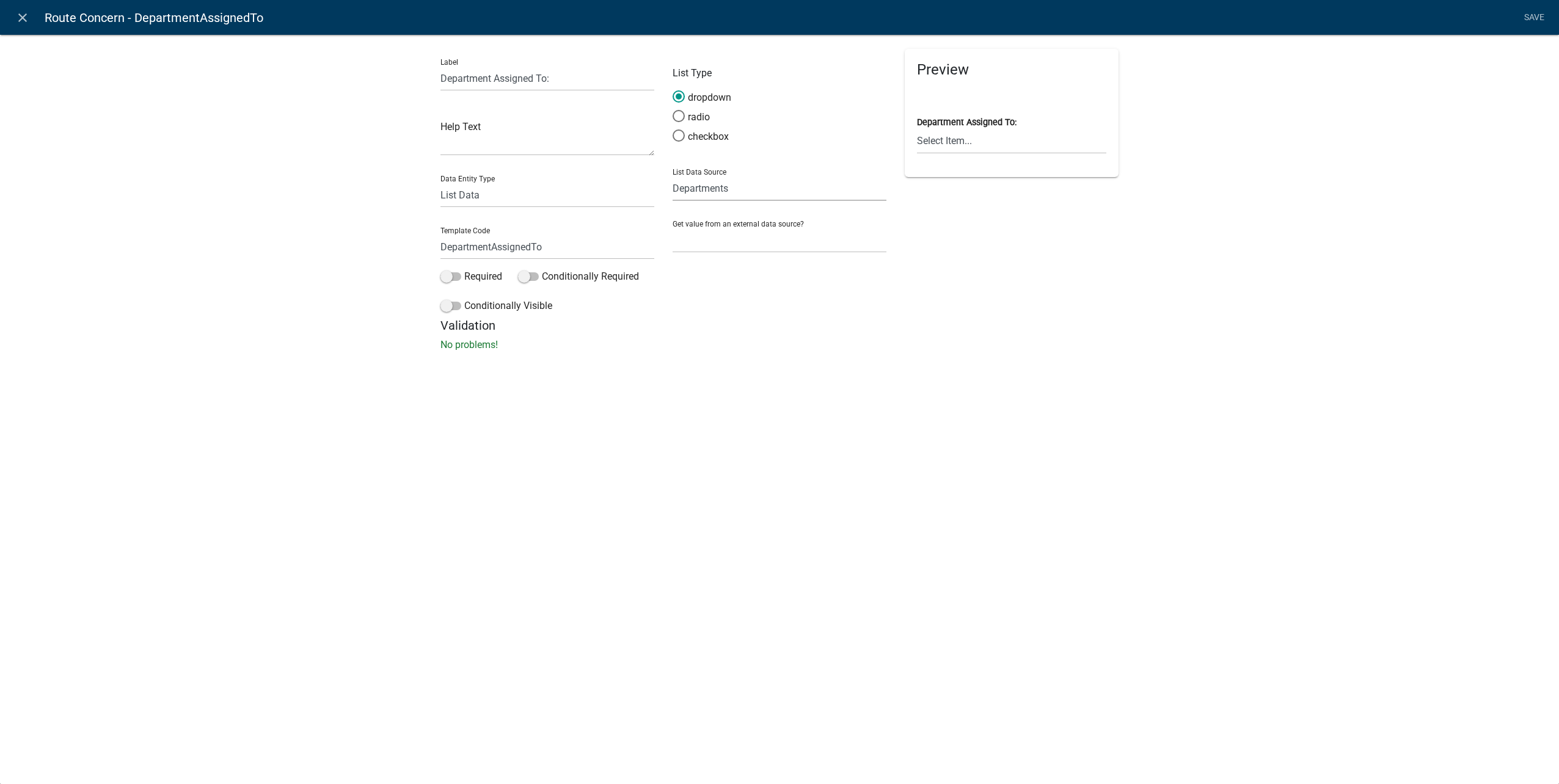
click at [790, 185] on select "State List Abbreviated State List City Administrator City Administrator Departm…" at bounding box center [780, 188] width 214 height 25
click at [21, 16] on icon "close" at bounding box center [23, 18] width 15 height 15
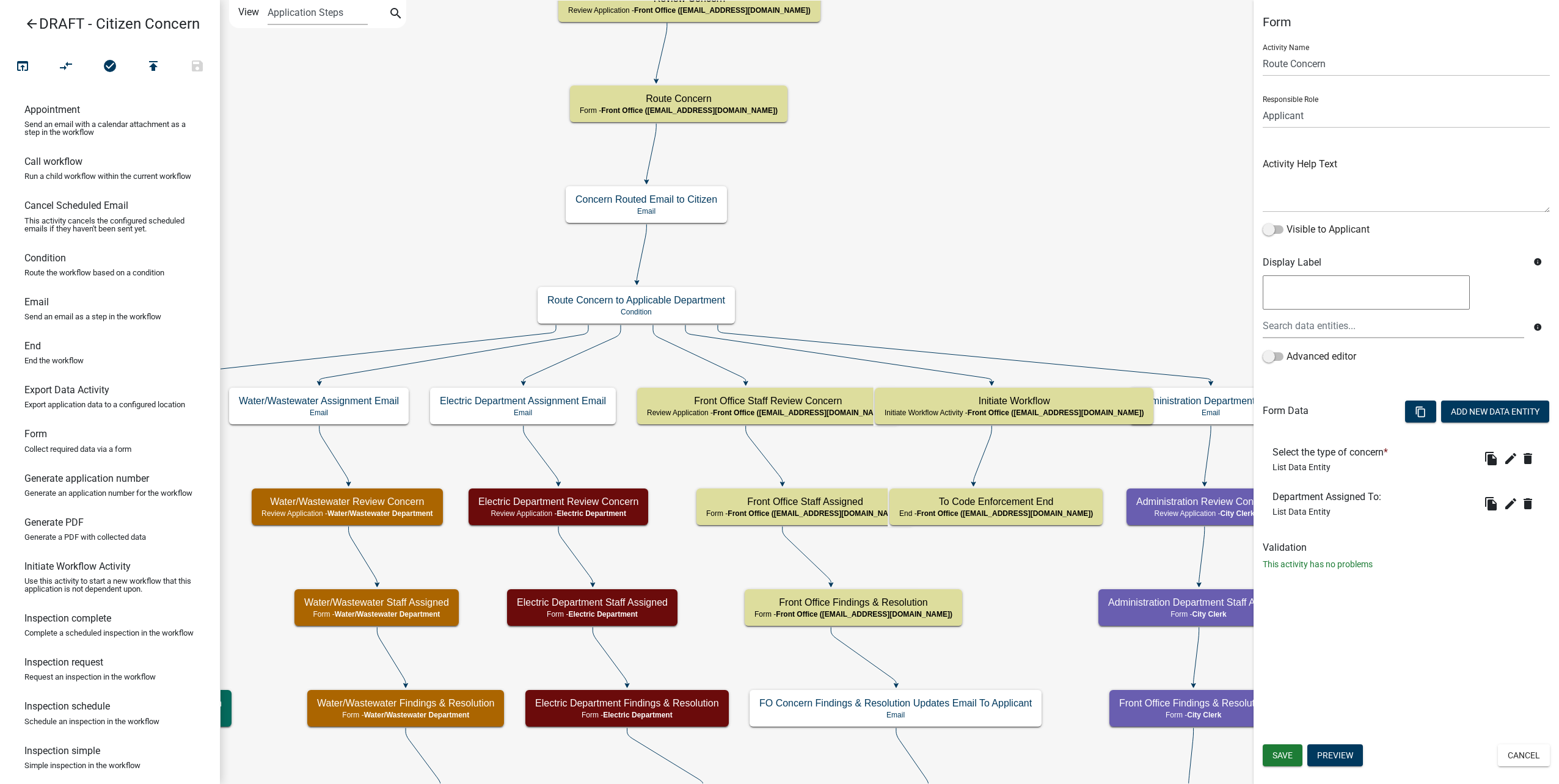
click at [24, 18] on icon "arrow_back" at bounding box center [32, 24] width 15 height 17
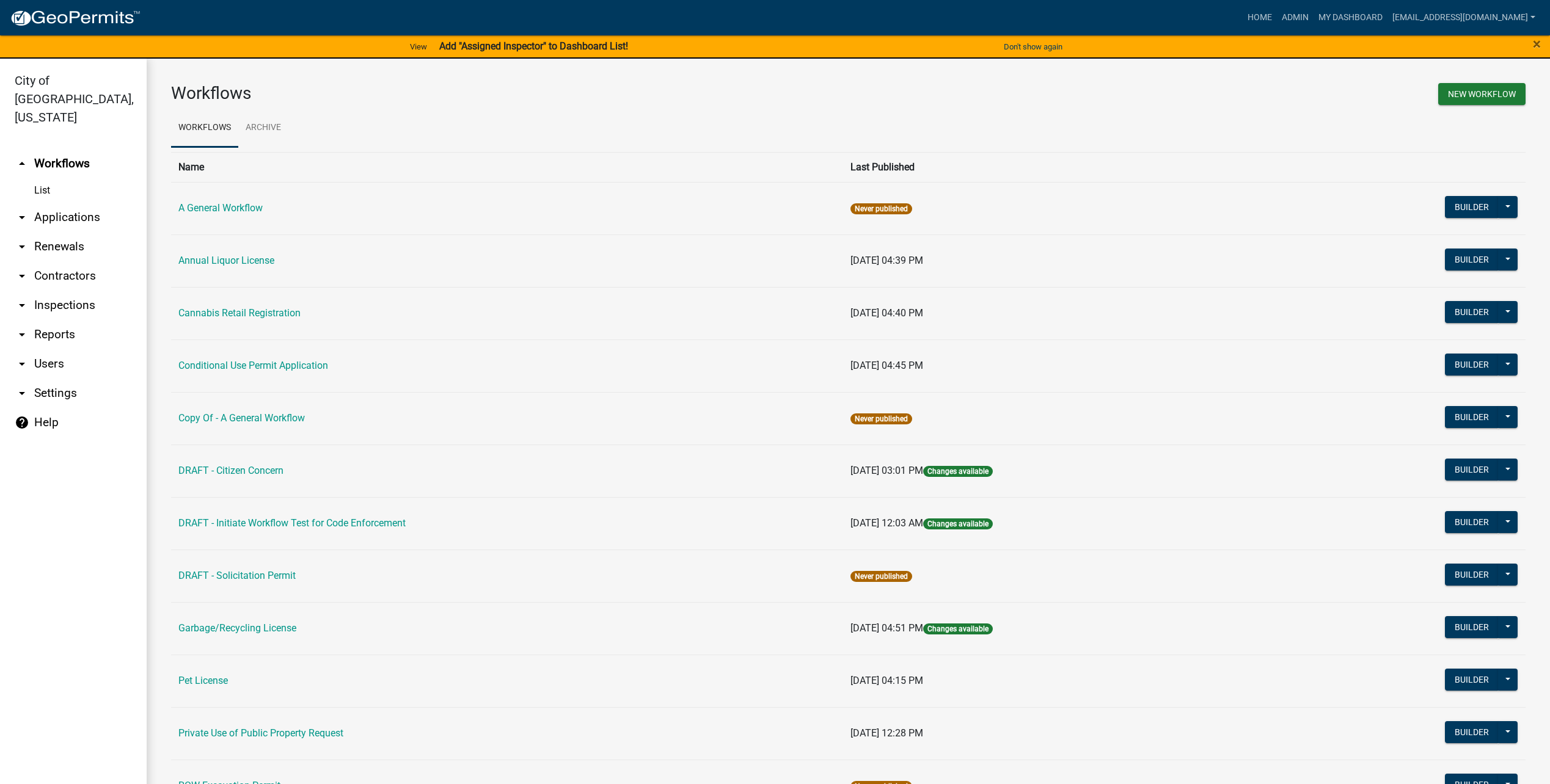
click at [26, 385] on icon "arrow_drop_down" at bounding box center [22, 393] width 15 height 15
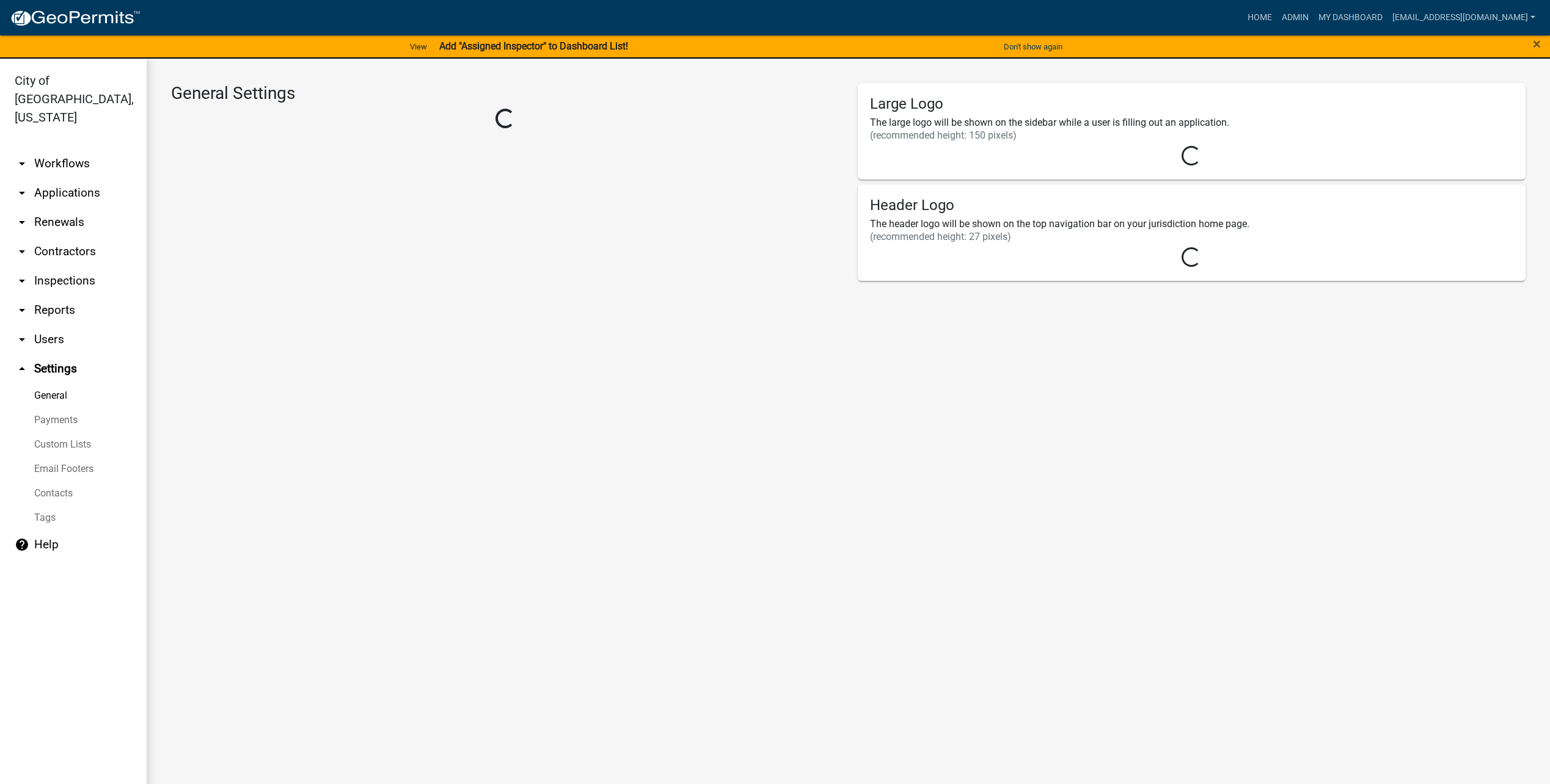
select select "MN"
select select "Central Standard Time"
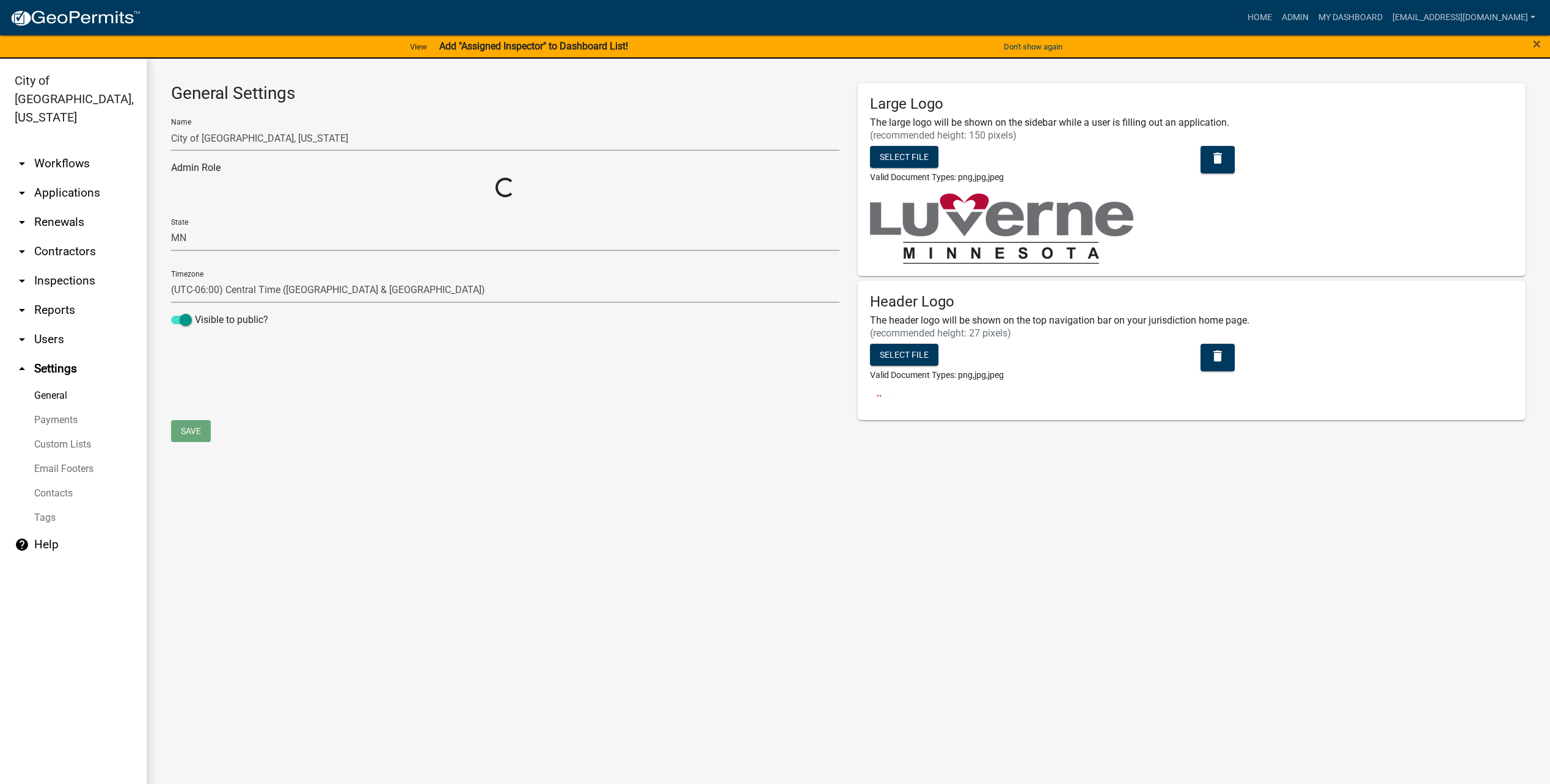
select select "04f3bcd2-3b6a-4768-9c2e-3146598118c9"
click at [16, 332] on icon "arrow_drop_down" at bounding box center [22, 339] width 15 height 15
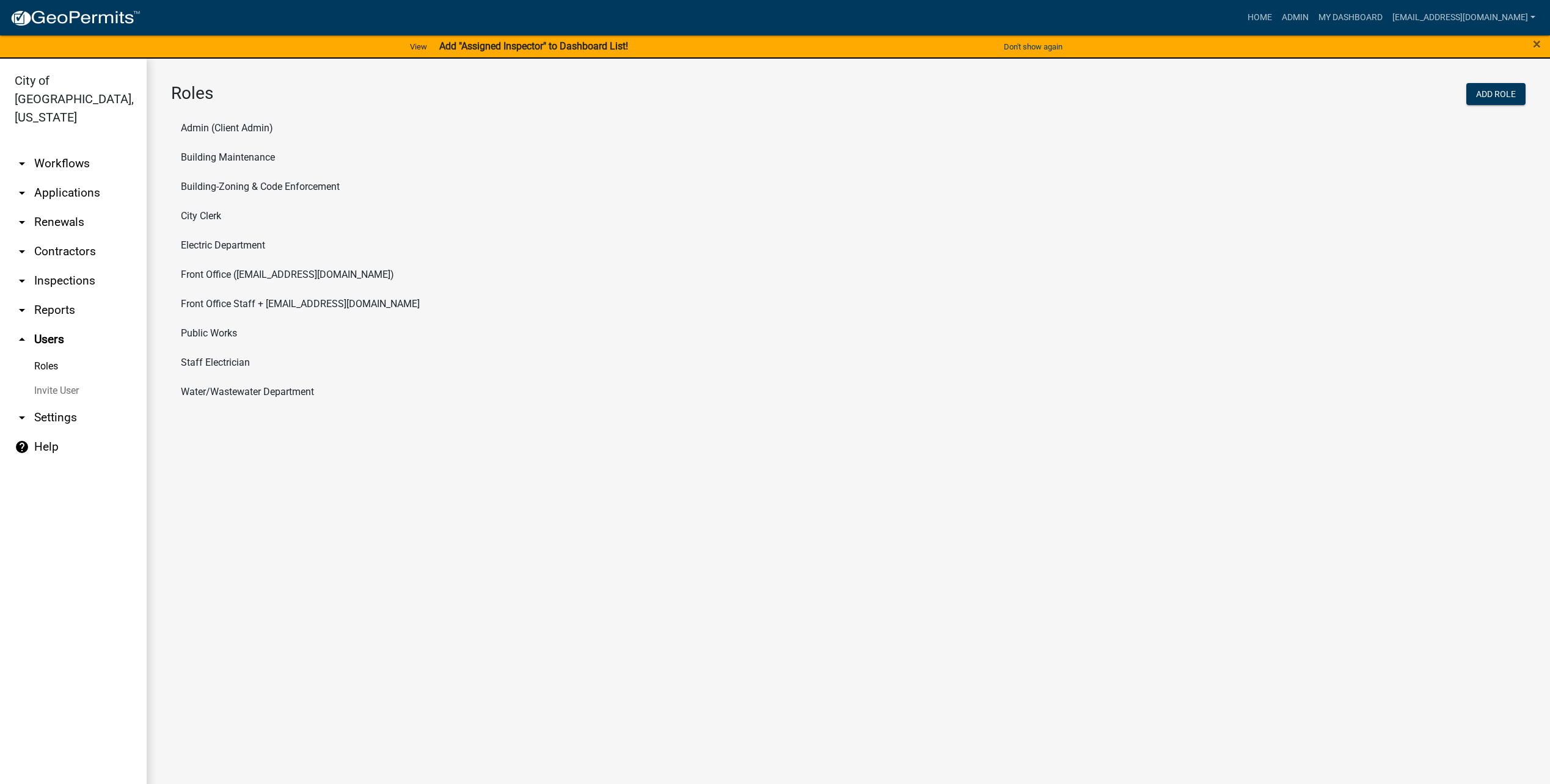
click at [19, 303] on icon "arrow_drop_down" at bounding box center [22, 310] width 15 height 15
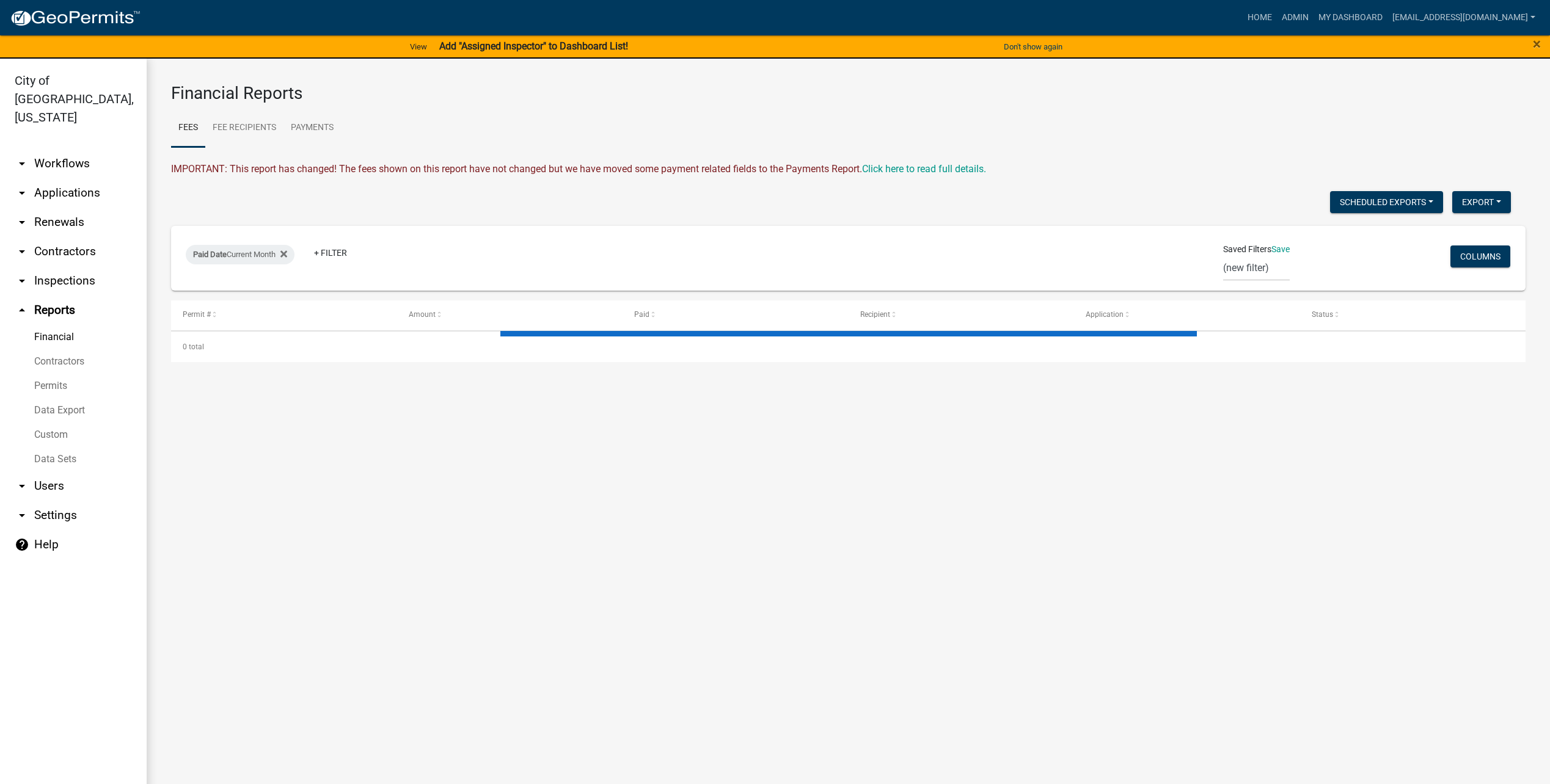
click at [25, 479] on icon "arrow_drop_down" at bounding box center [22, 486] width 15 height 15
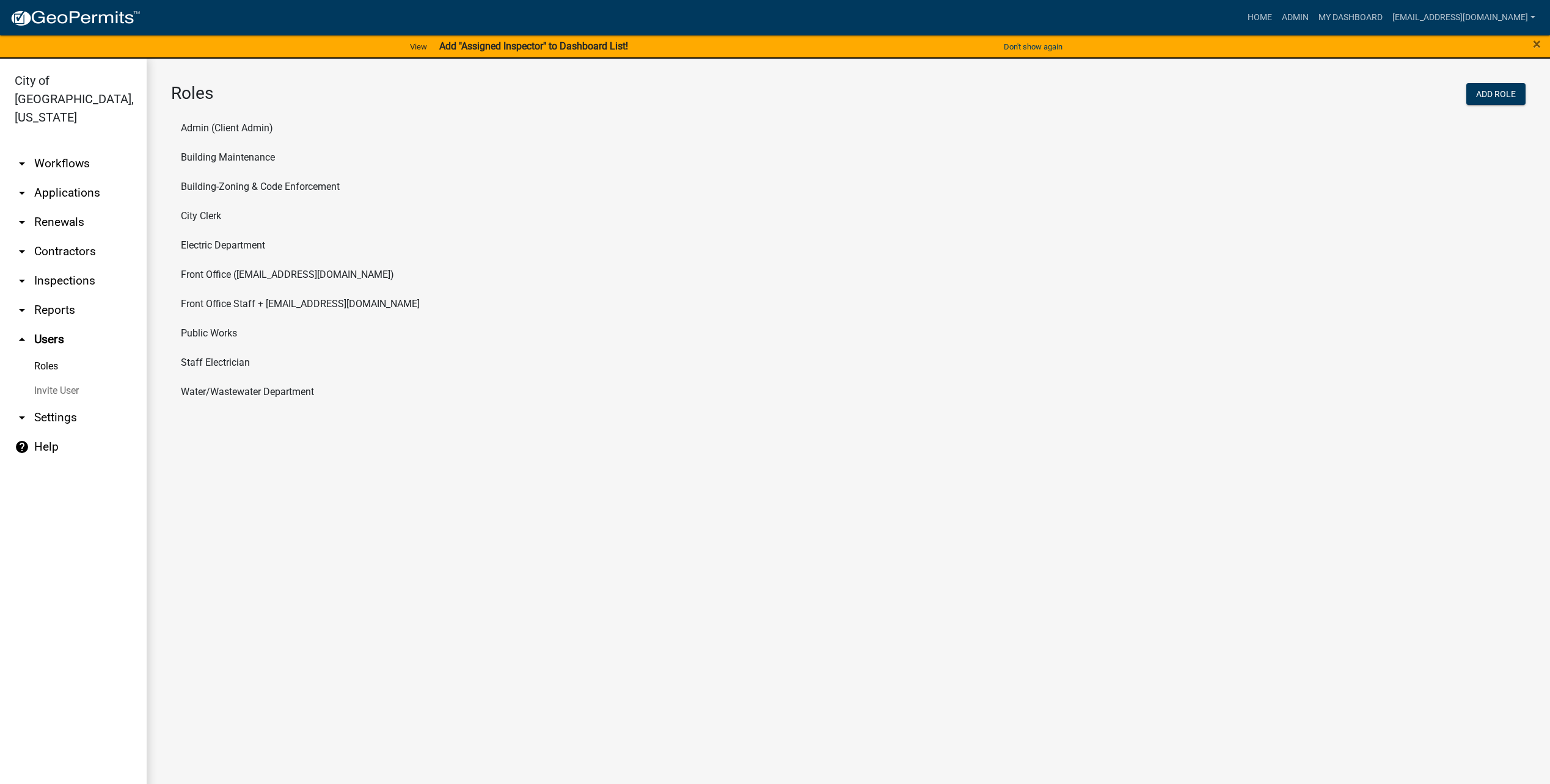
click at [22, 410] on icon "arrow_drop_down" at bounding box center [22, 417] width 15 height 15
select select "MN"
select select "Central Standard Time"
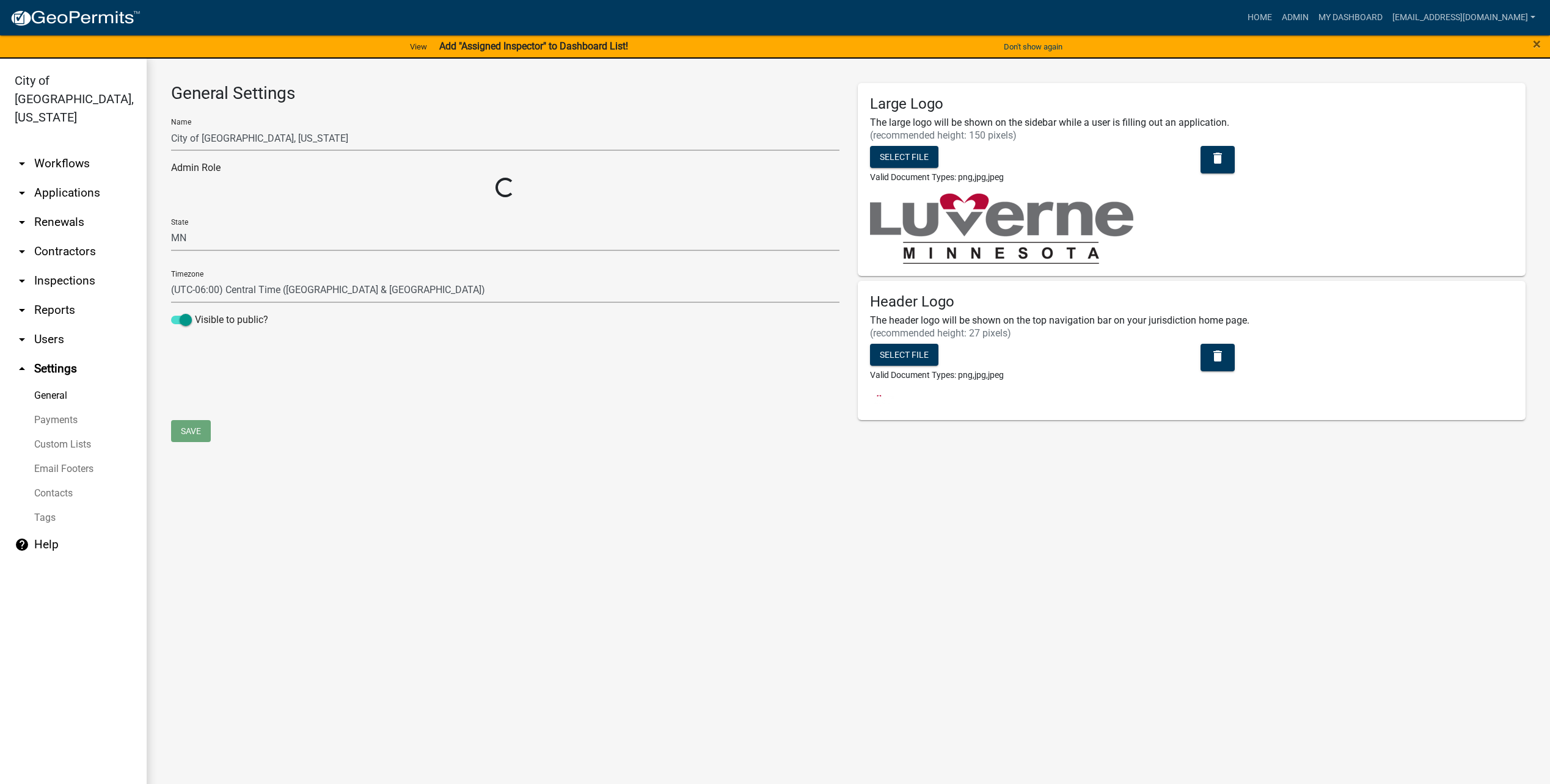
select select "04f3bcd2-3b6a-4768-9c2e-3146598118c9"
click at [92, 433] on link "Custom Lists" at bounding box center [73, 445] width 146 height 24
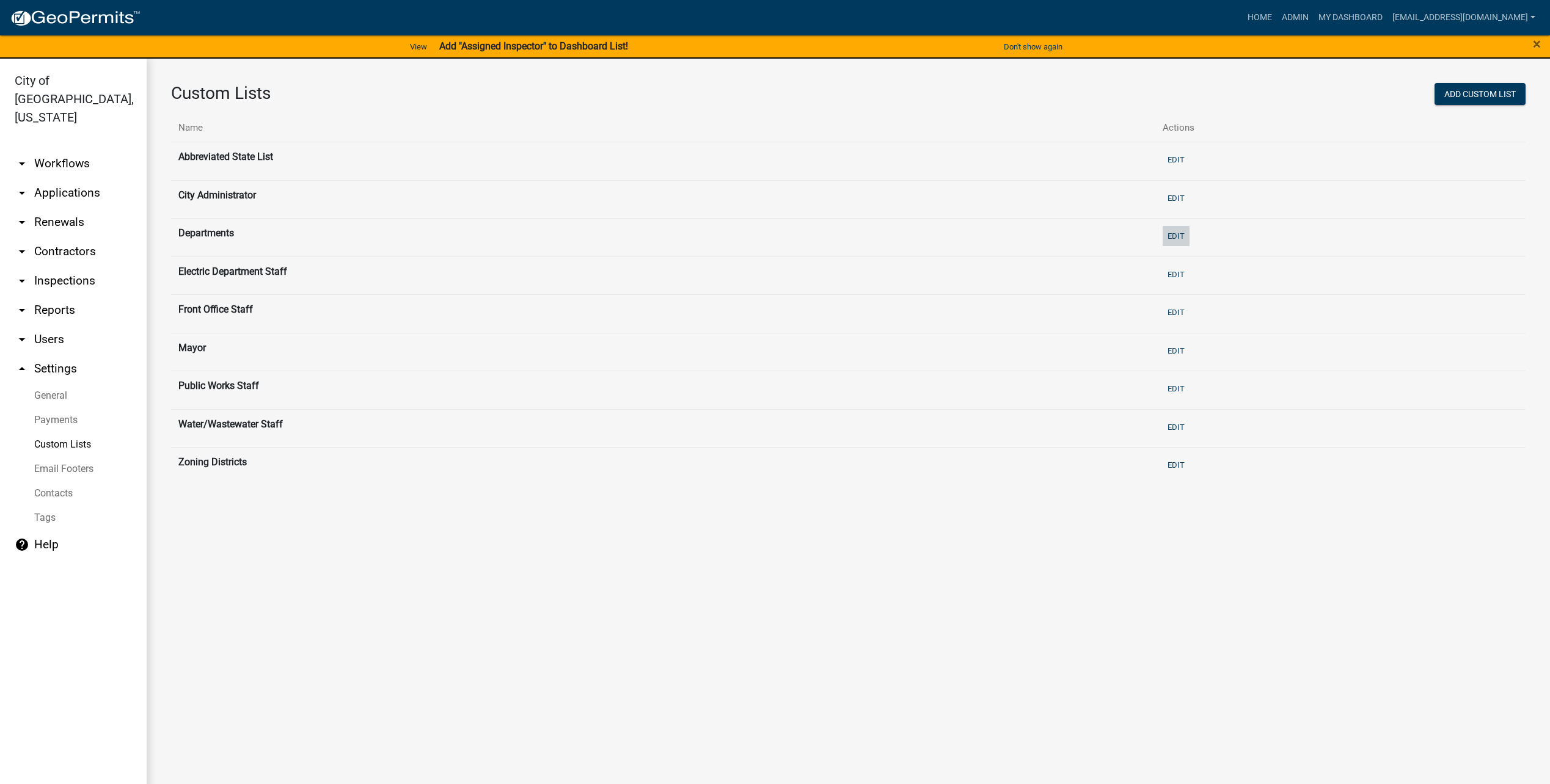
click at [1172, 237] on button "Edit" at bounding box center [1176, 236] width 27 height 20
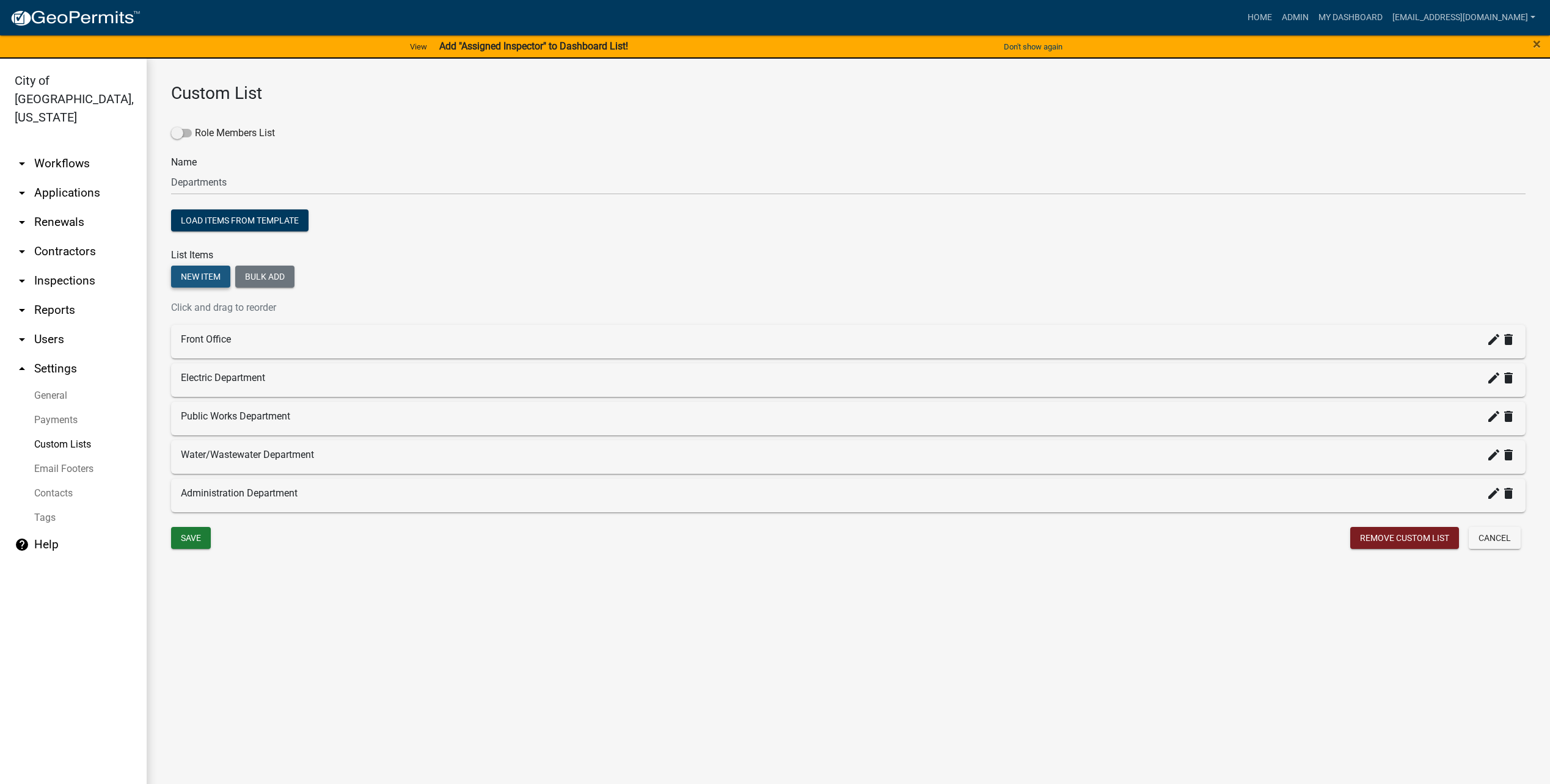
click at [212, 277] on button "New item" at bounding box center [200, 277] width 59 height 22
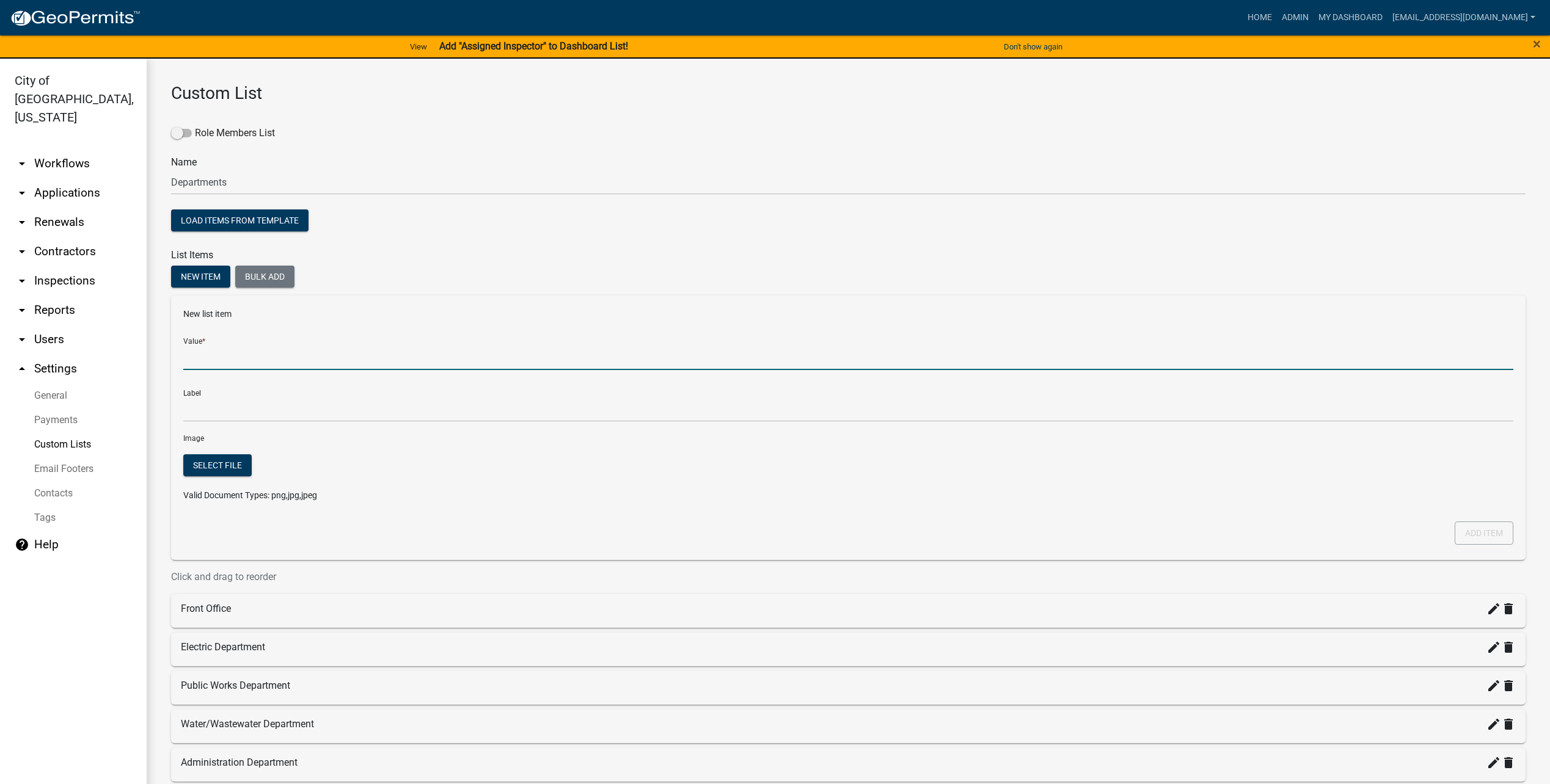
click at [255, 354] on input "Value *" at bounding box center [848, 357] width 1330 height 25
type input "Building/Zoning & Code Enforcement"
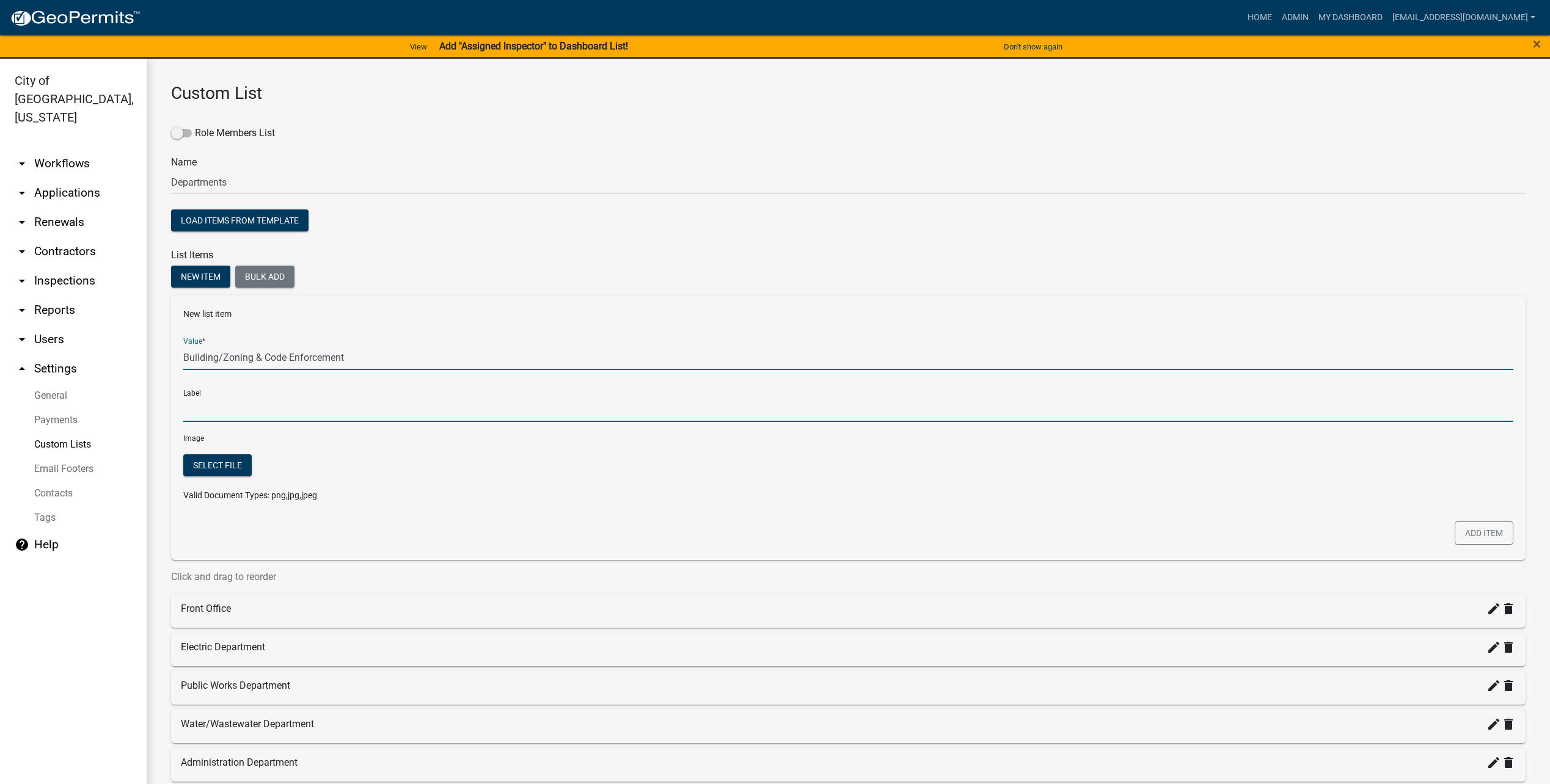
type input "Building/Zoning & Code Enforcement"
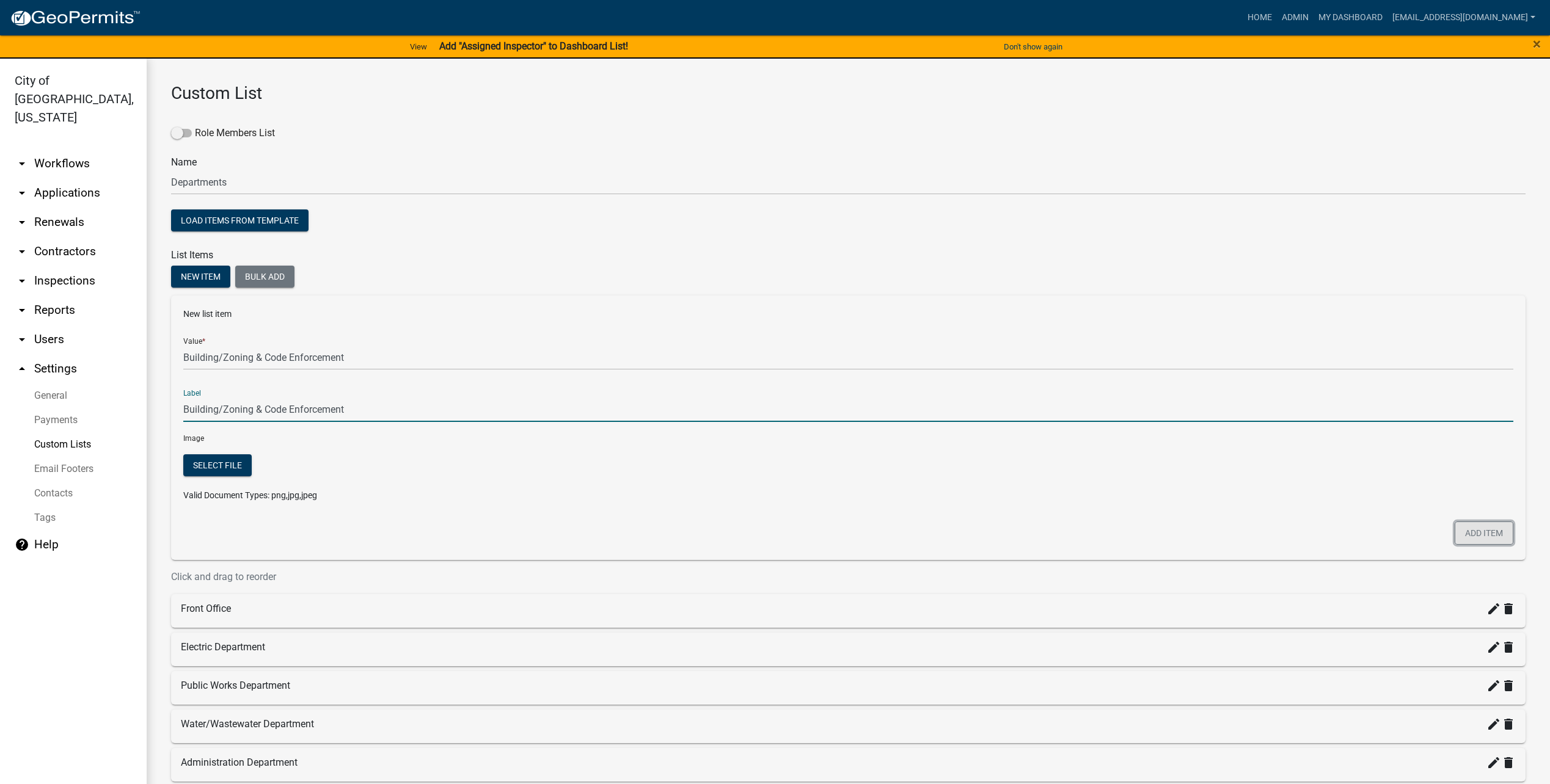
click at [1484, 534] on button "Add item" at bounding box center [1483, 533] width 59 height 24
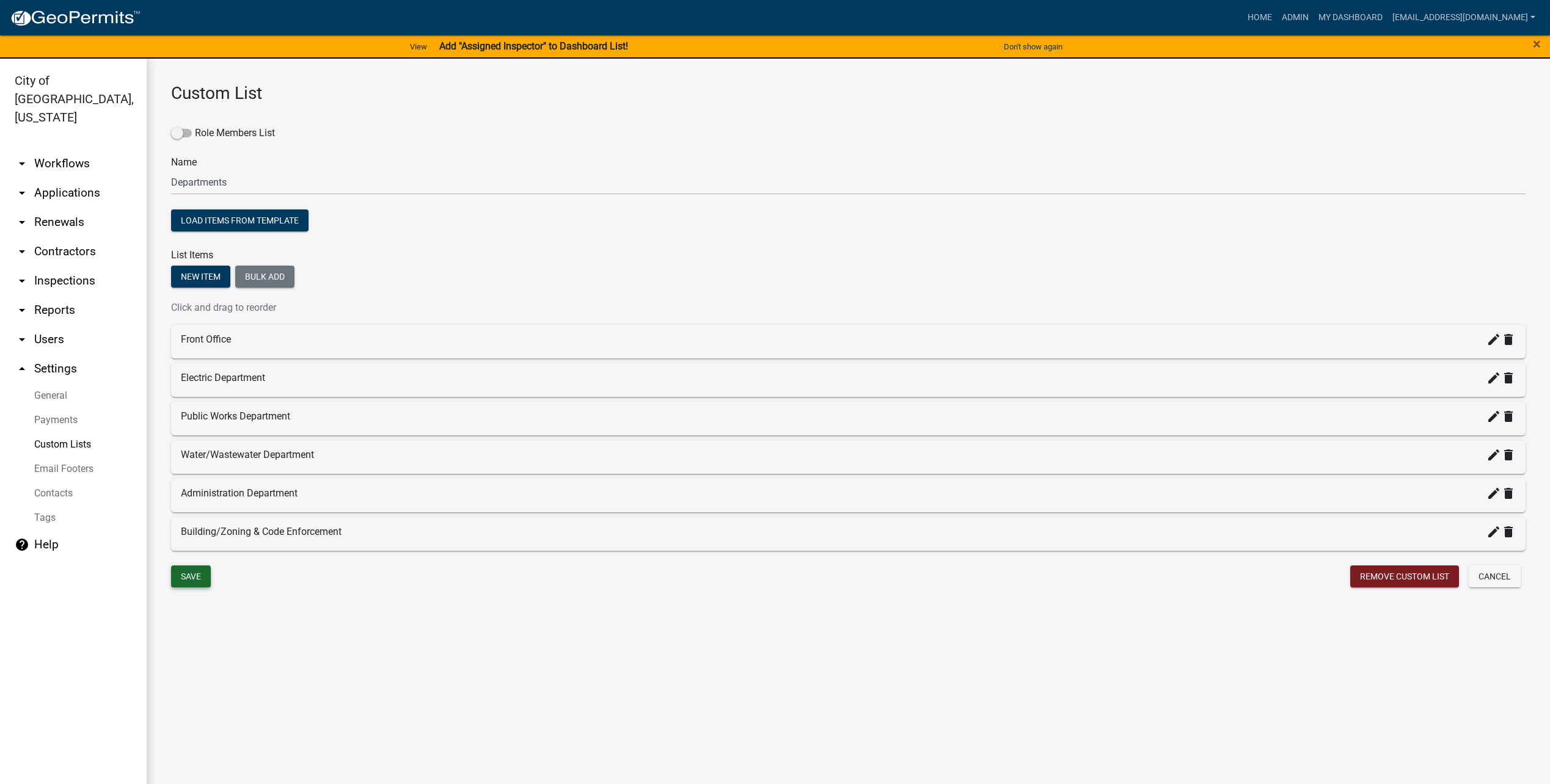
click at [199, 572] on button "Save" at bounding box center [190, 576] width 40 height 22
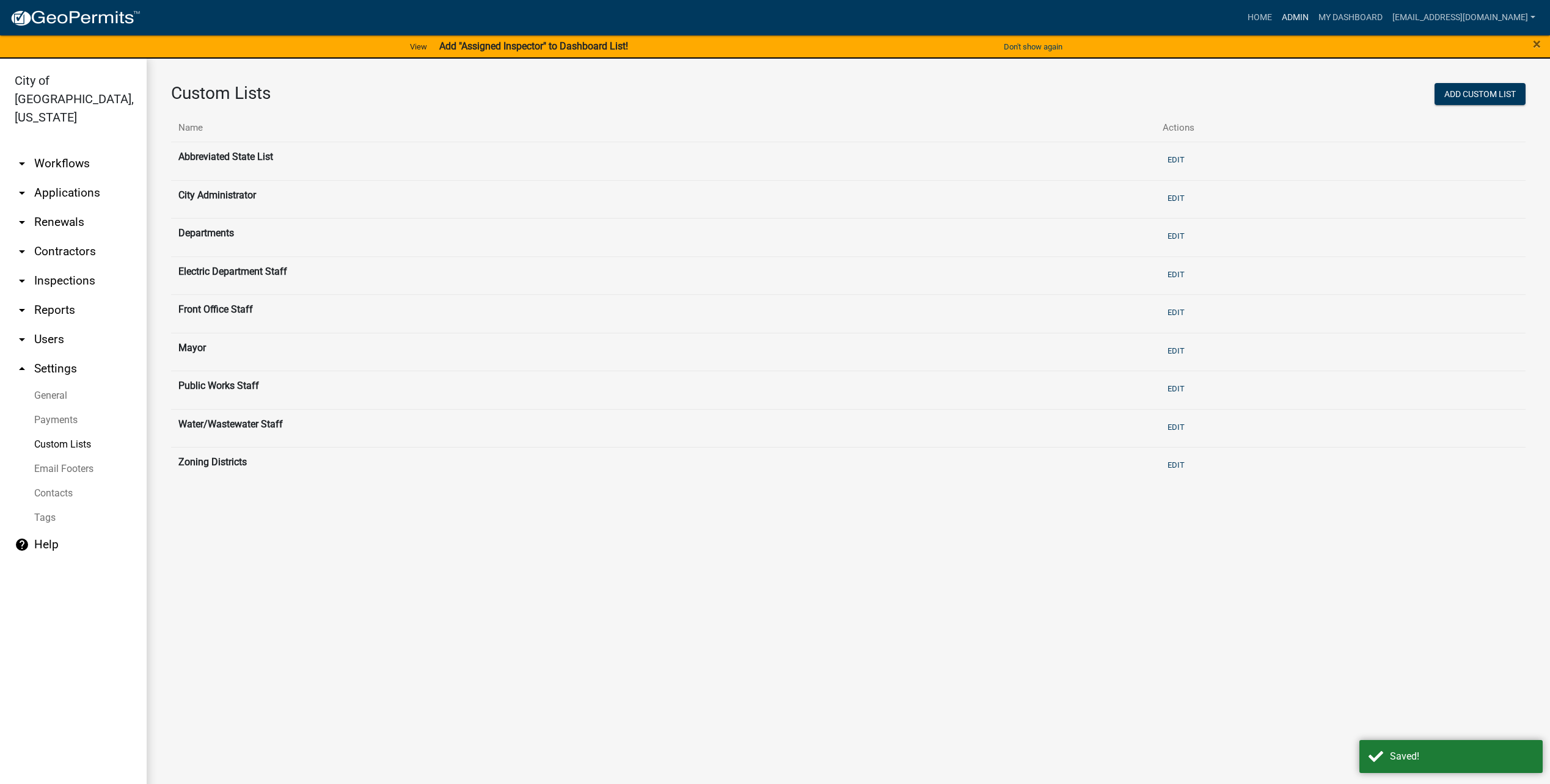
click at [1303, 17] on link "Admin" at bounding box center [1295, 18] width 37 height 24
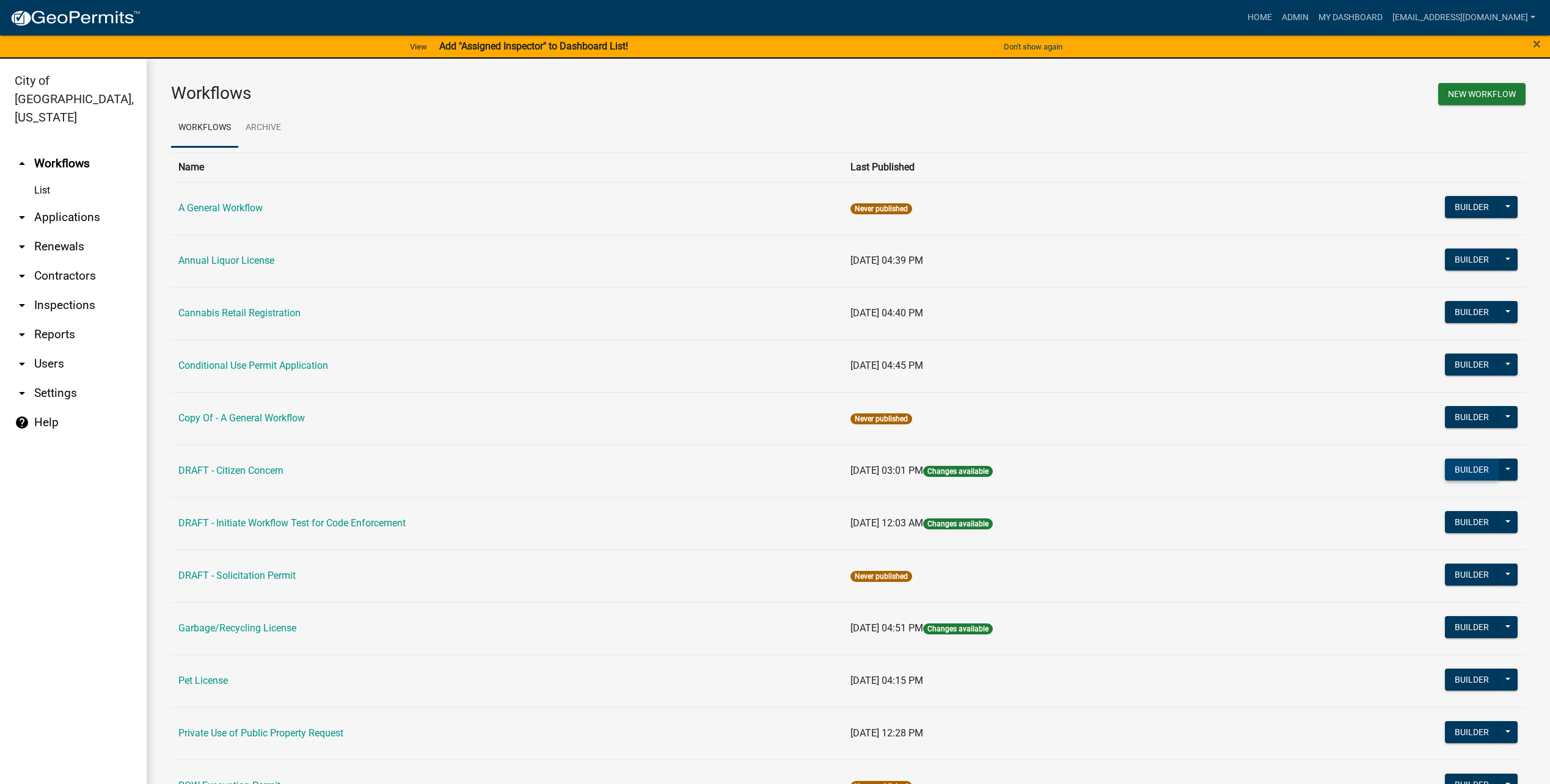
click at [1444, 464] on button "Builder" at bounding box center [1471, 469] width 54 height 22
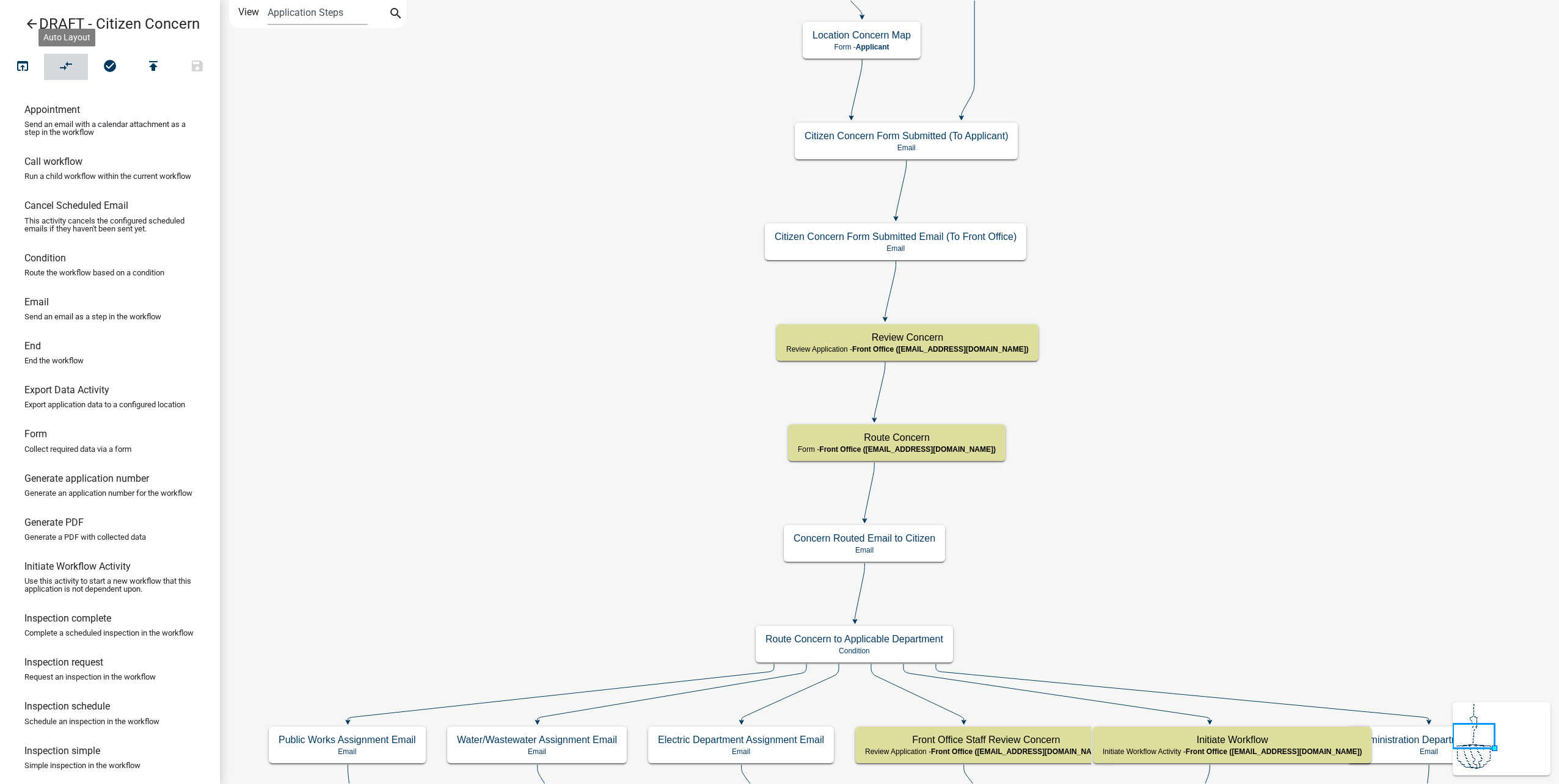
click at [48, 60] on button "compare_arrows" at bounding box center [66, 67] width 44 height 26
drag, startPoint x: 19, startPoint y: 67, endPoint x: 63, endPoint y: 92, distance: 50.6
click at [19, 66] on icon "open_in_browser" at bounding box center [23, 67] width 15 height 17
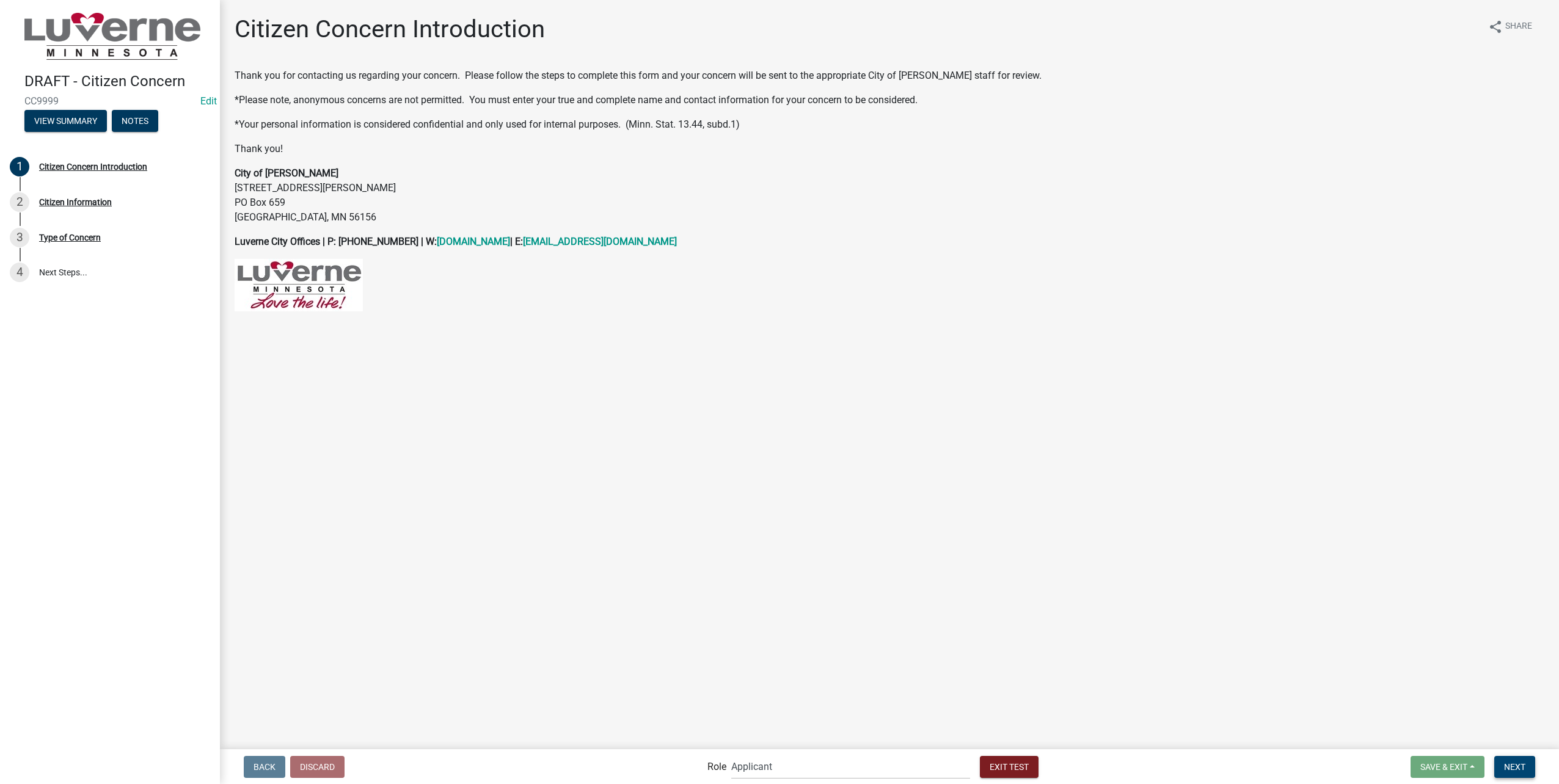
click at [1506, 769] on span "Next" at bounding box center [1514, 766] width 21 height 10
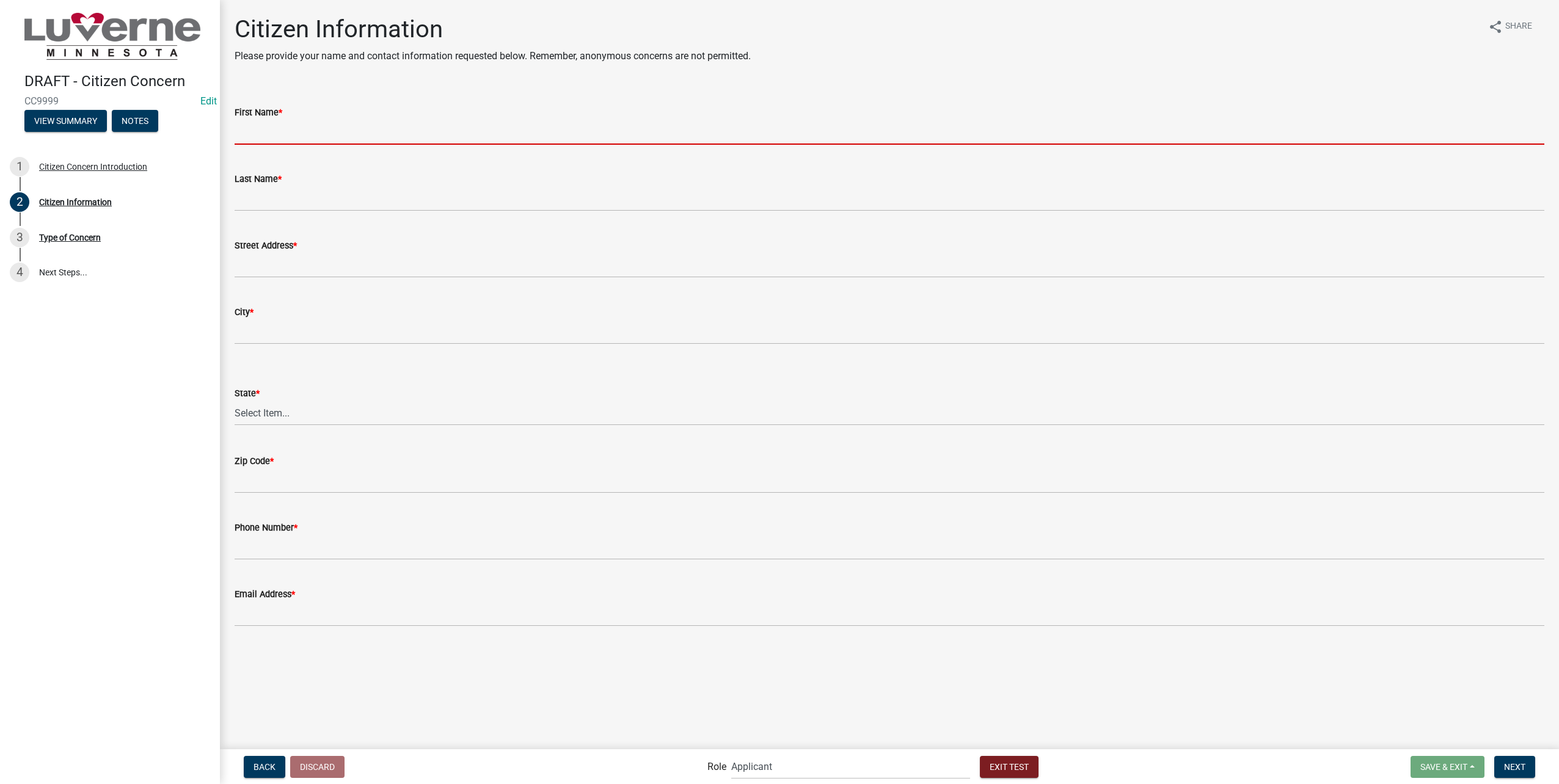
click at [465, 131] on input "First Name *" at bounding box center [889, 132] width 1310 height 25
type input "[PERSON_NAME]"
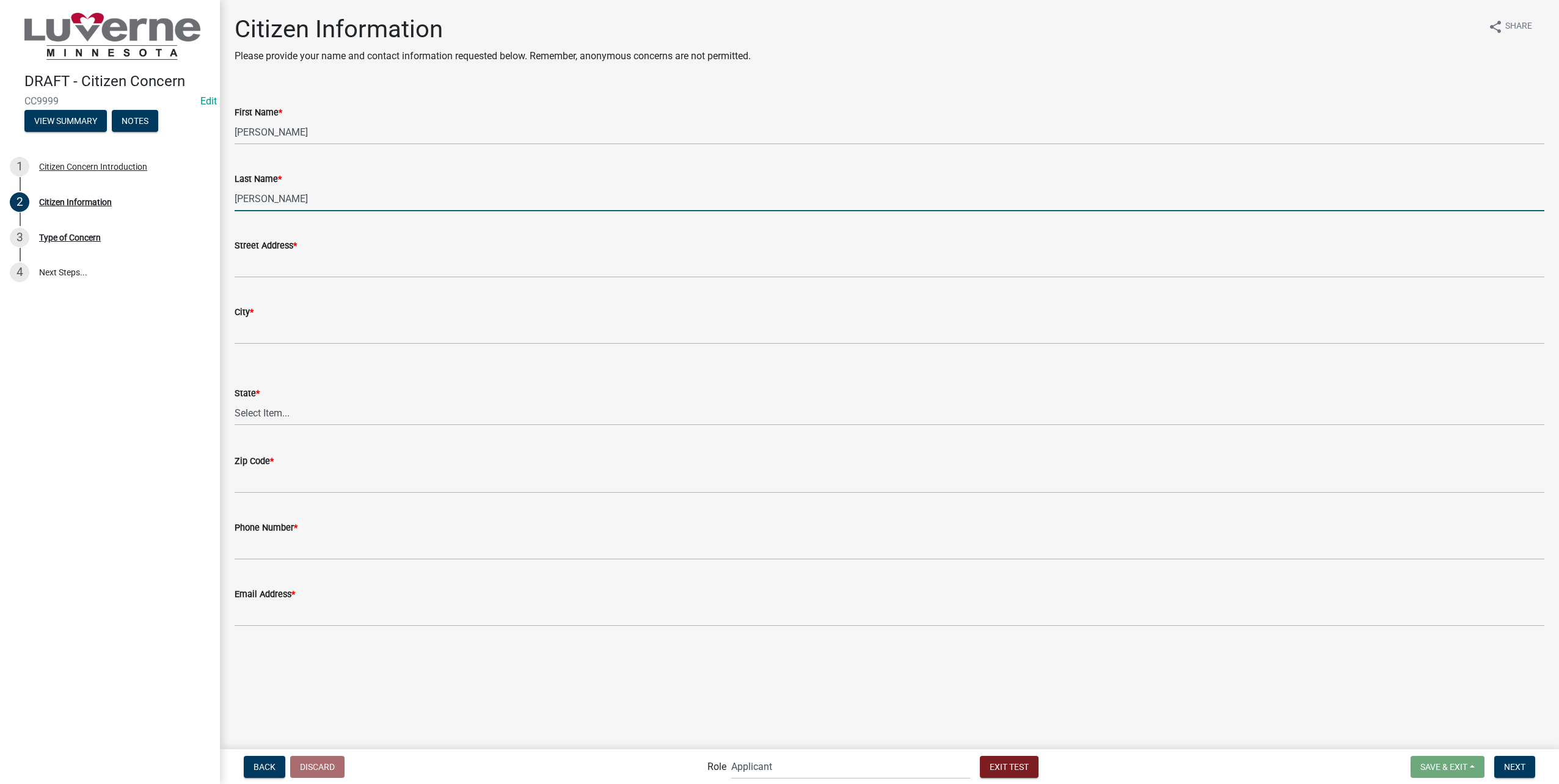
type input "[PERSON_NAME]"
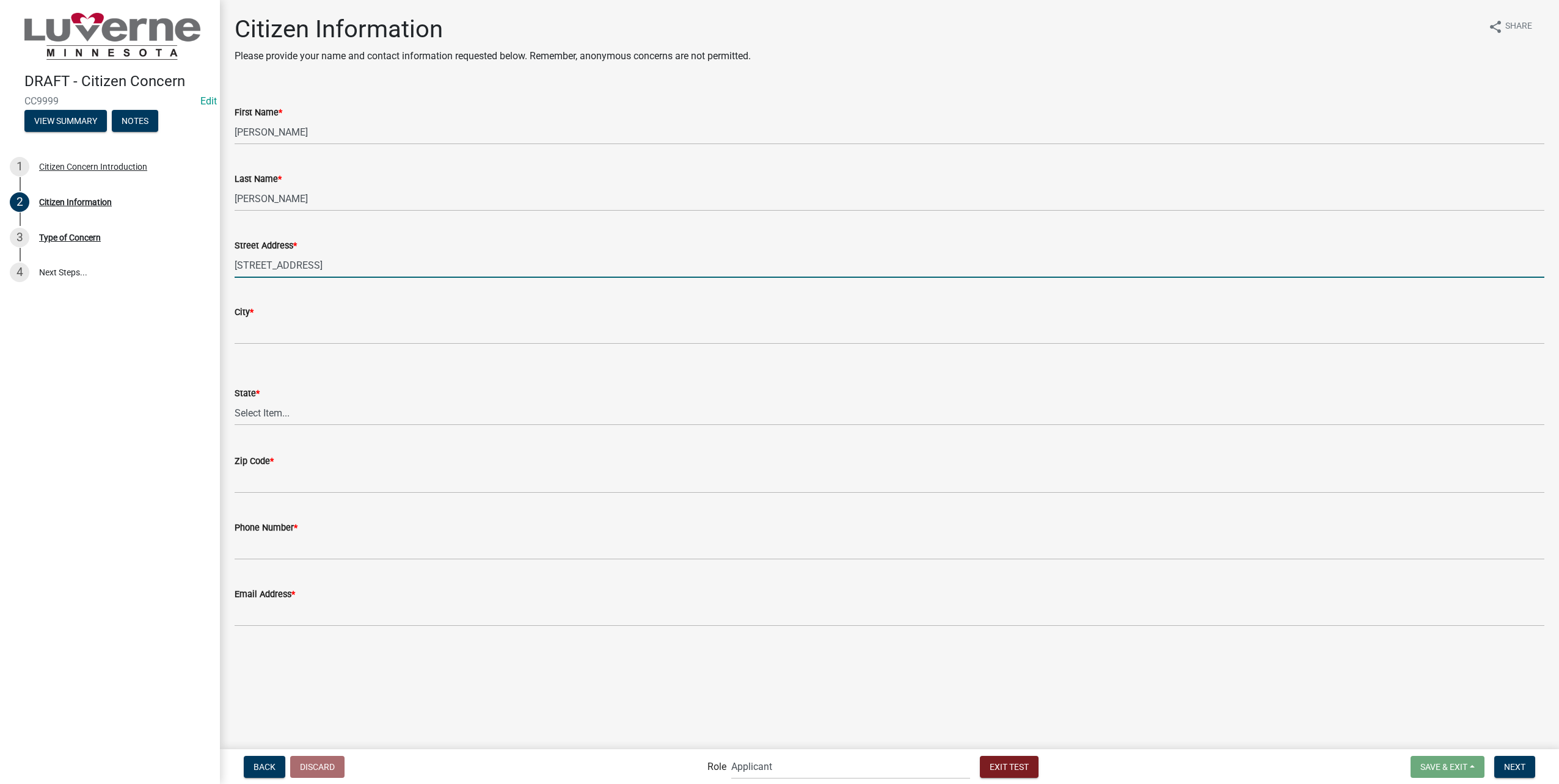
type input "[STREET_ADDRESS]"
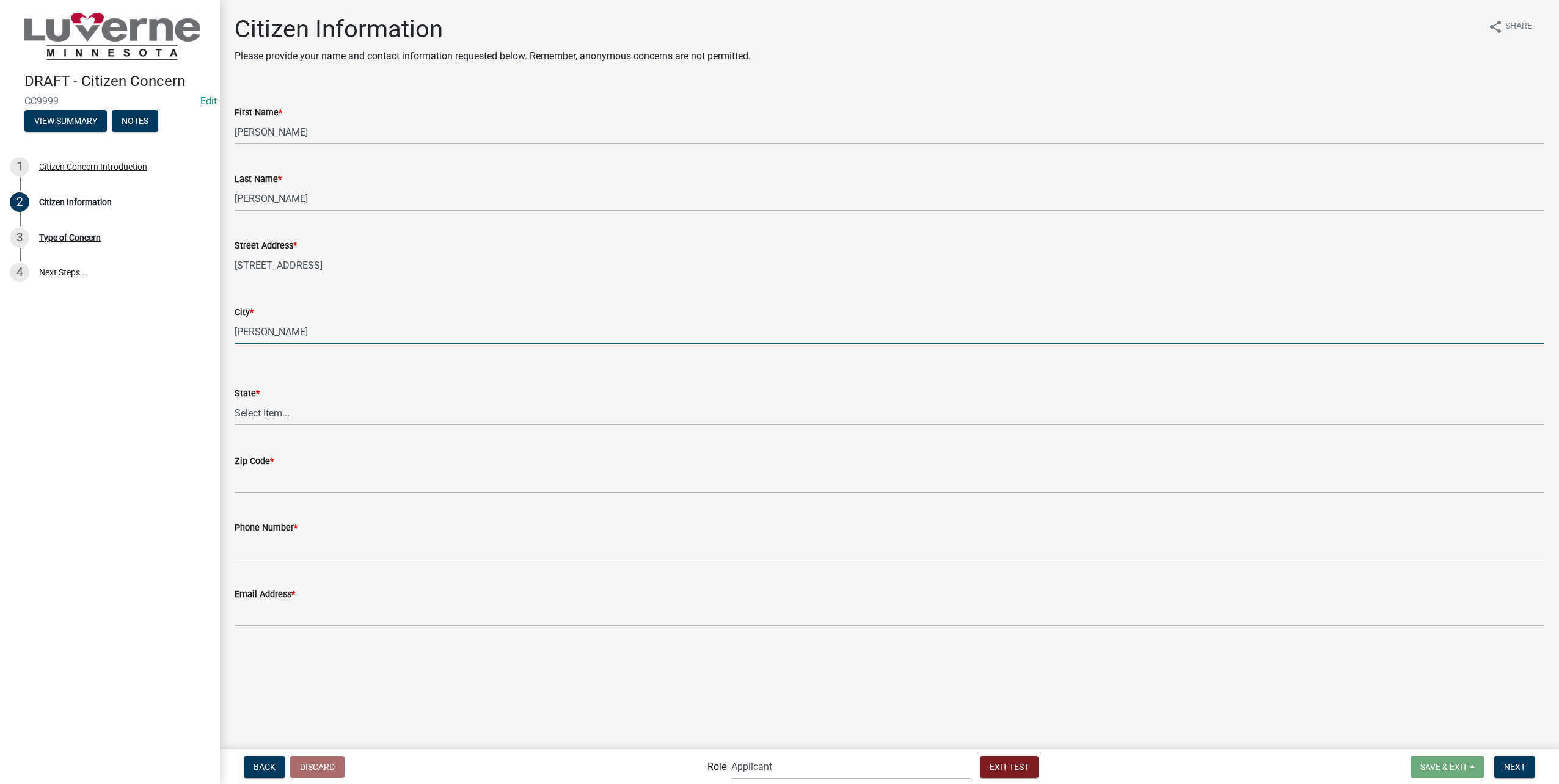
type input "[PERSON_NAME]"
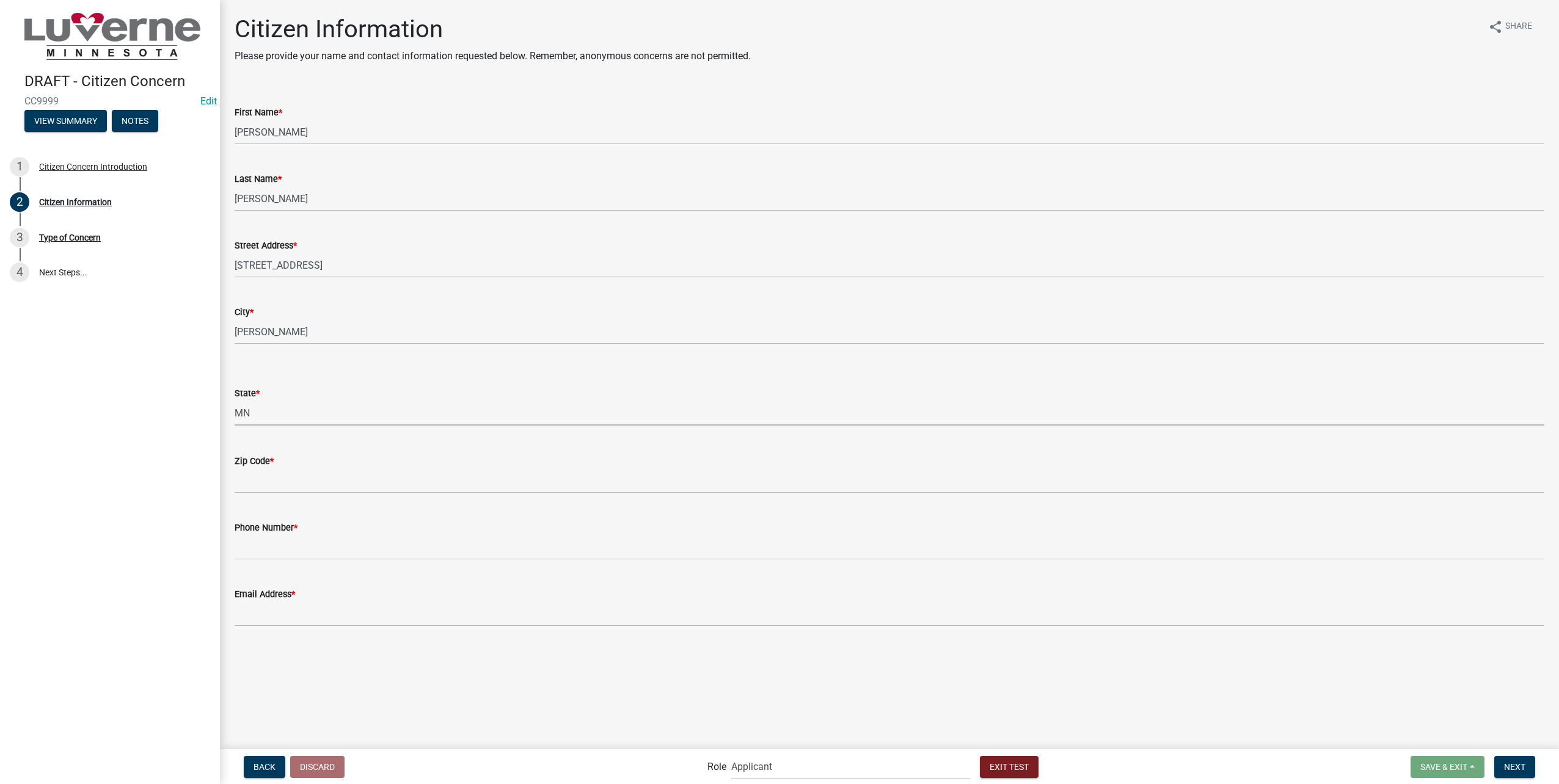
select select "8c50745b-f129-4347-8fd3-6ec1b83df8fc"
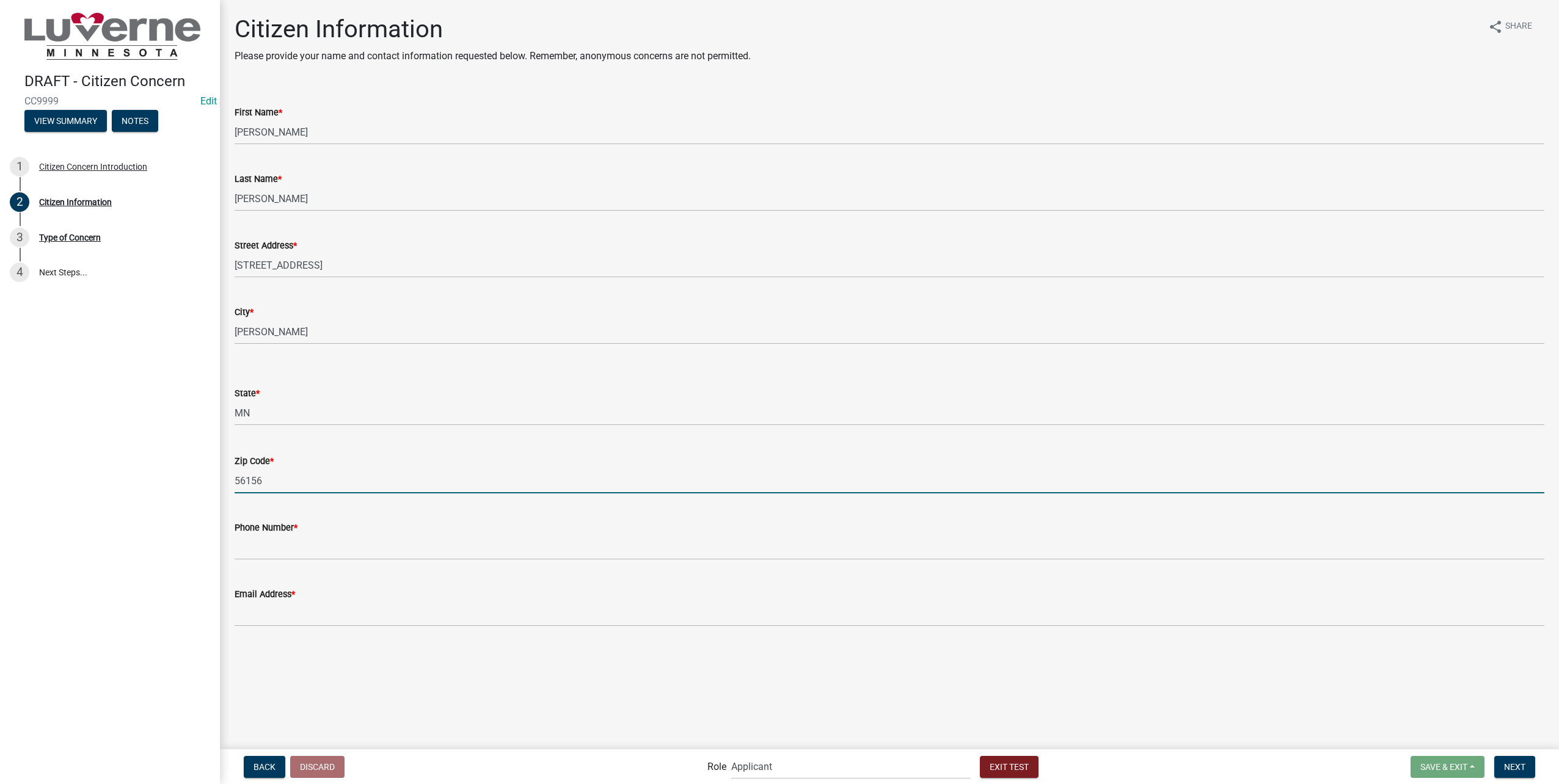
type input "56156"
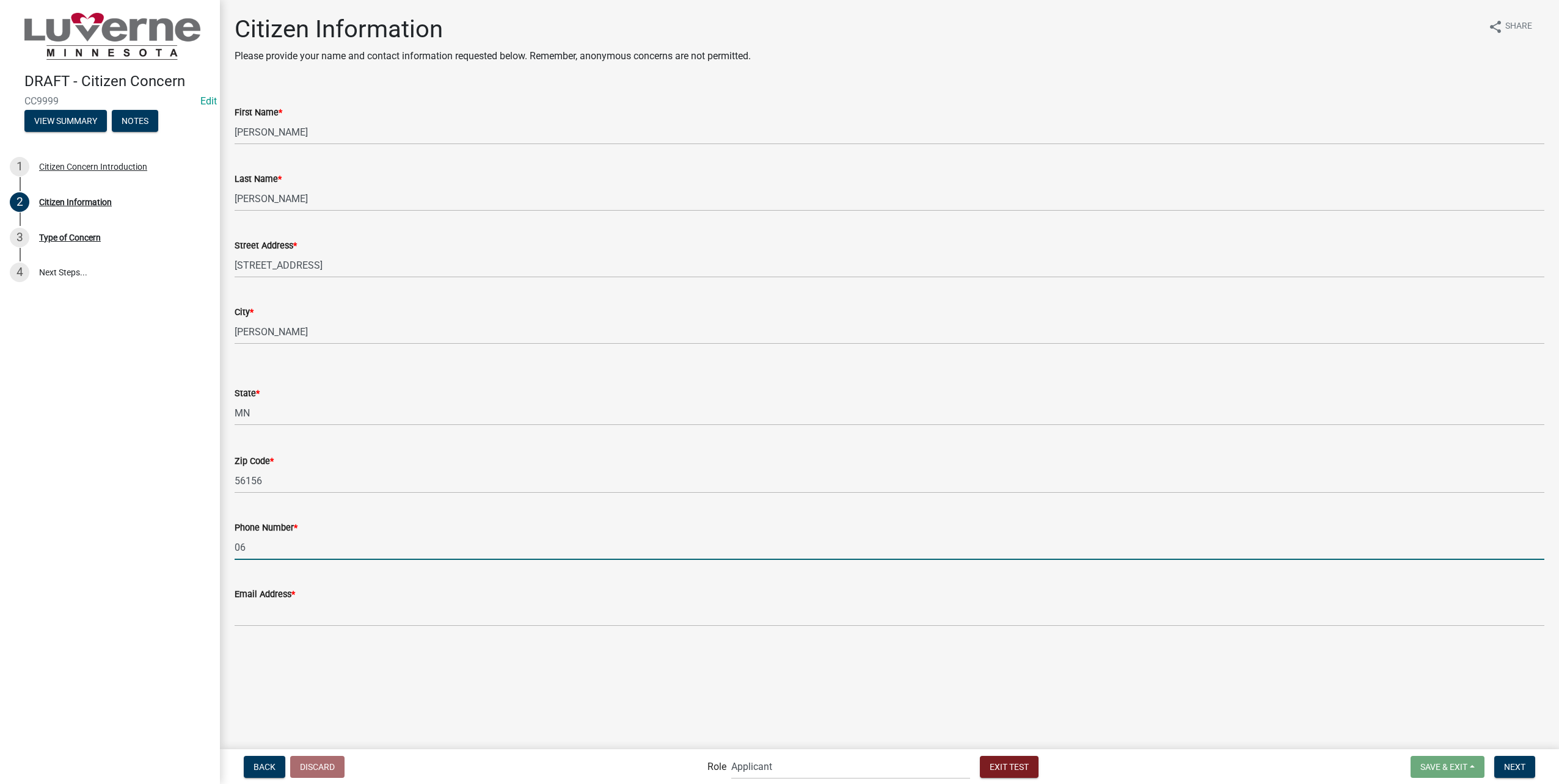
type input "0"
type input "[PHONE_NUMBER]"
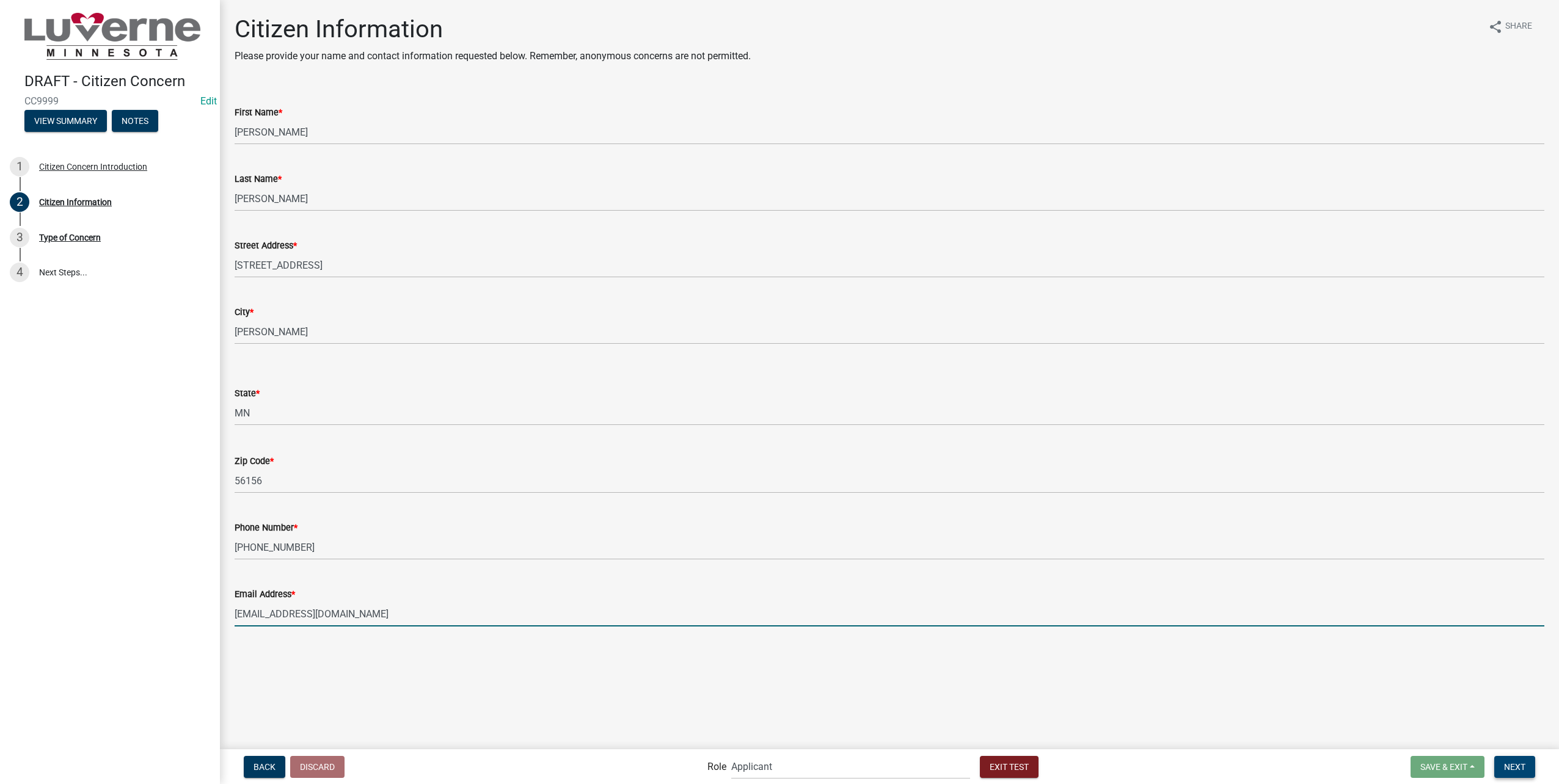
type input "[EMAIL_ADDRESS][DOMAIN_NAME]"
click at [1517, 770] on span "Next" at bounding box center [1514, 766] width 21 height 10
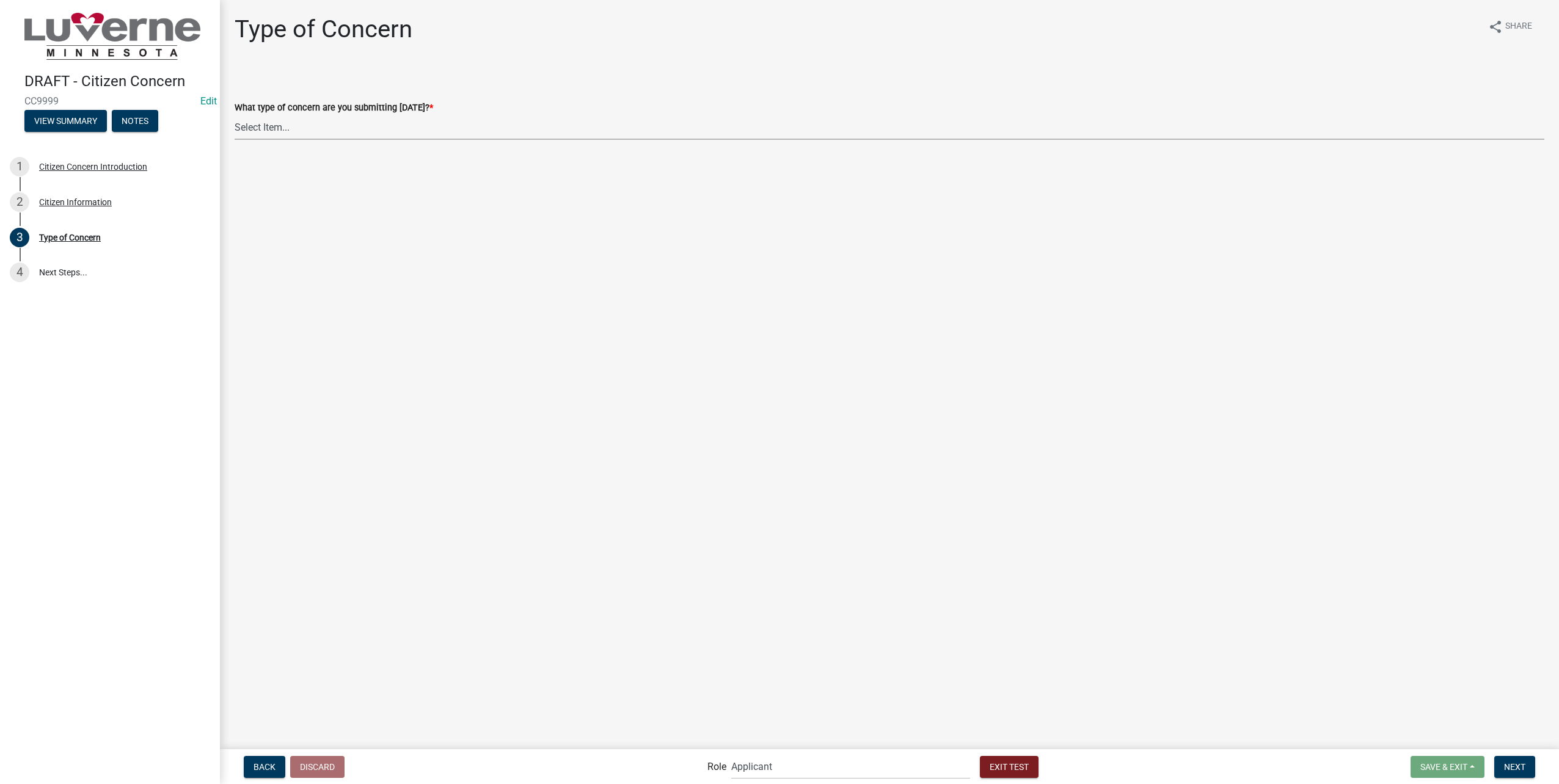
click at [399, 132] on select "Select Item... General Concern or Feedback Specific Parcel or Other Property/St…" at bounding box center [889, 127] width 1310 height 25
click at [234, 115] on select "Select Item... General Concern or Feedback Specific Parcel or Other Property/St…" at bounding box center [889, 127] width 1310 height 25
select select "d576af00-52ec-4945-b76d-b4e3ff7968d8"
click at [1529, 761] on button "Next" at bounding box center [1514, 766] width 41 height 22
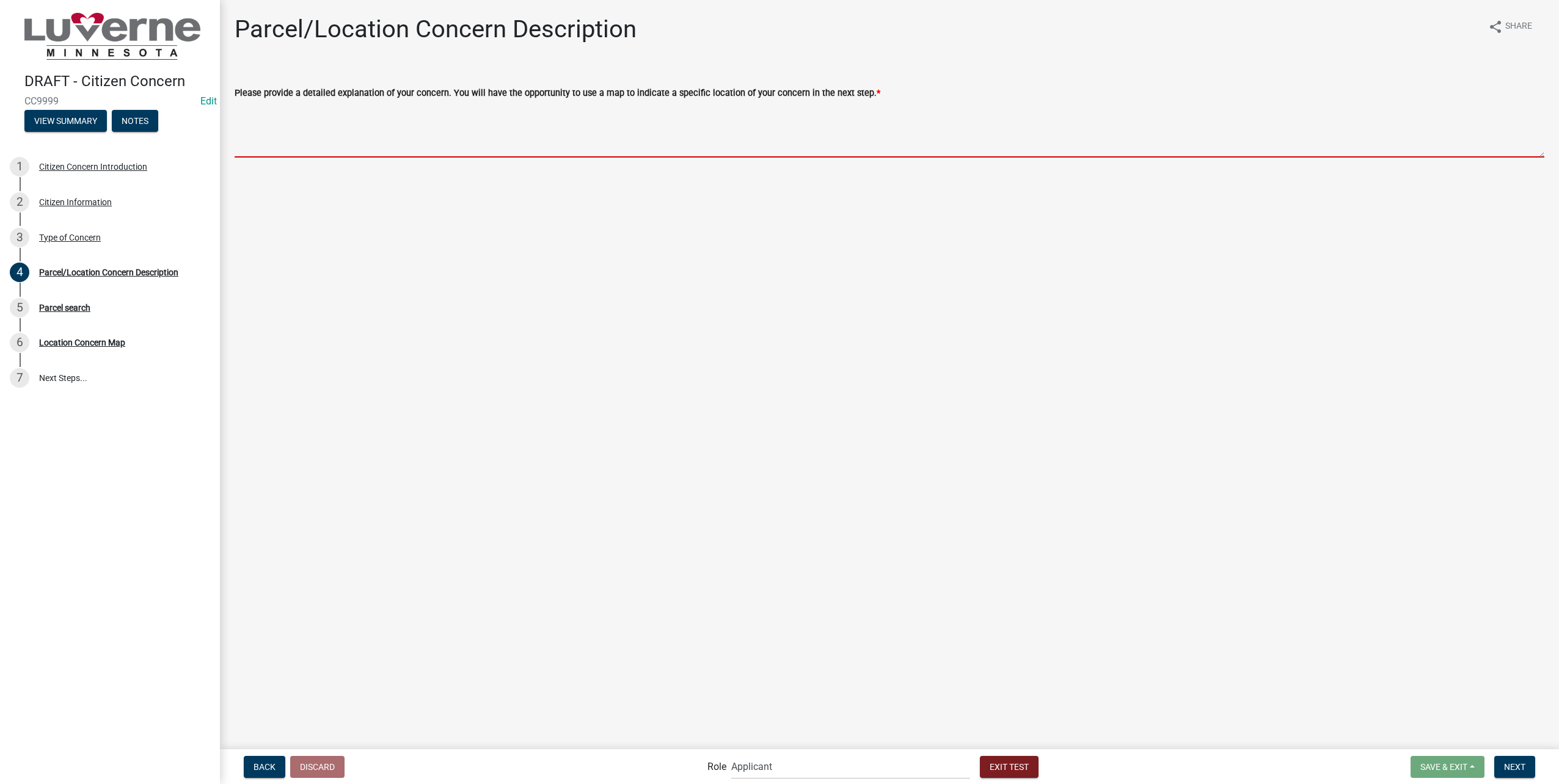
click at [327, 124] on textarea "Please provide a detailed explanation of your concern. You will have the opport…" at bounding box center [889, 128] width 1310 height 58
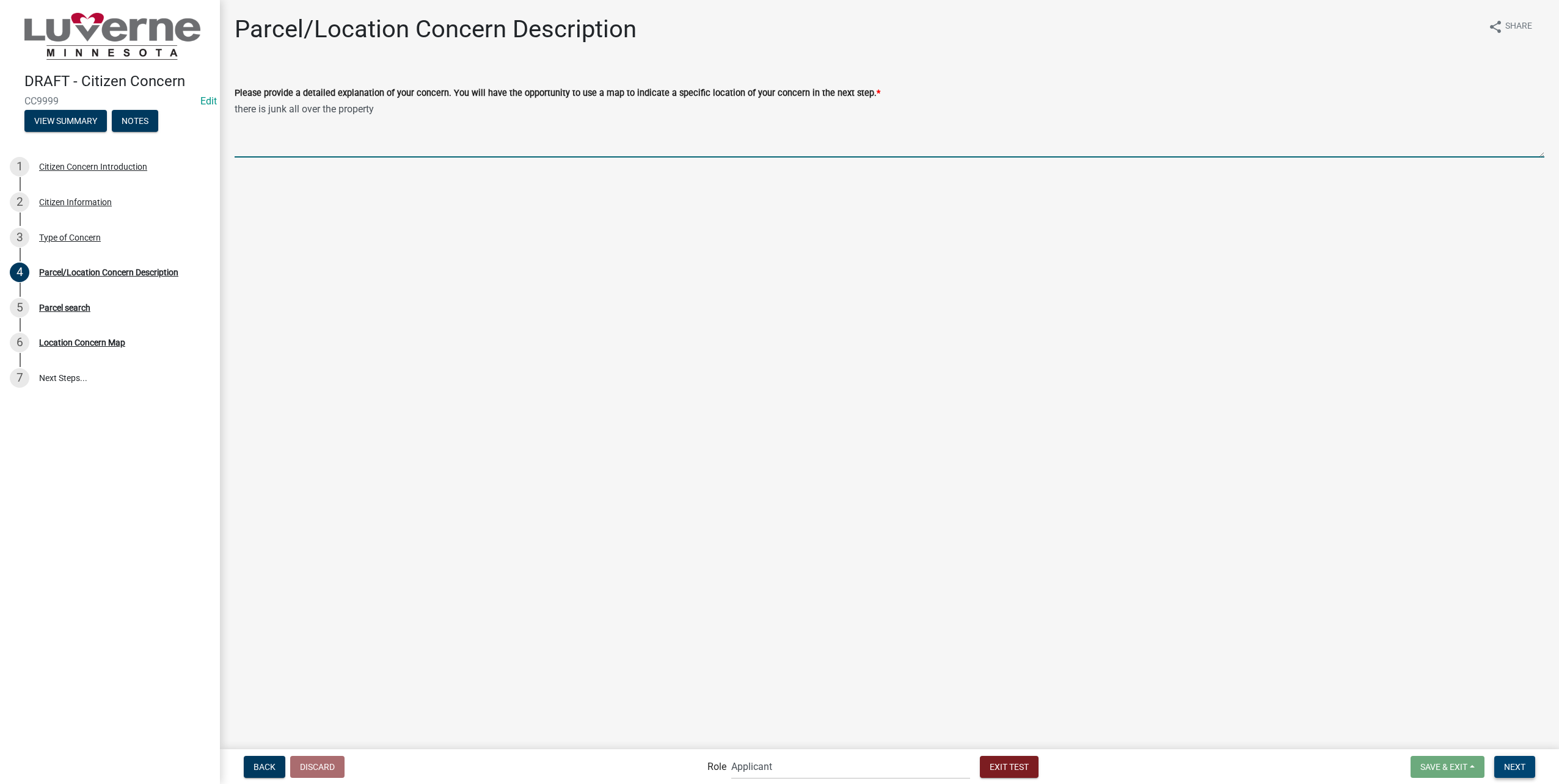
type textarea "there is junk all over the property"
click at [1526, 765] on button "Next" at bounding box center [1514, 766] width 41 height 22
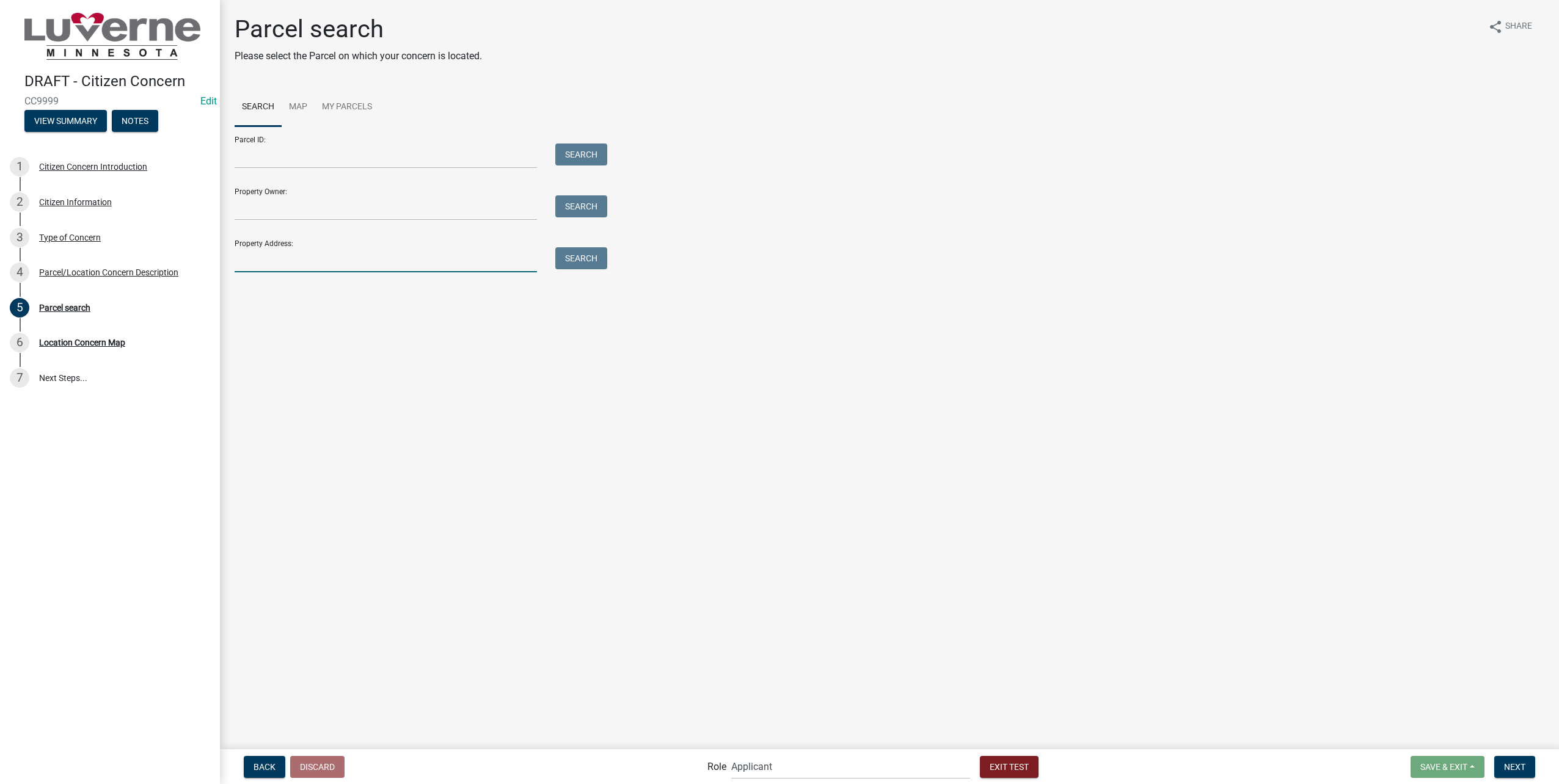
click at [264, 268] on input "Property Address:" at bounding box center [386, 259] width 303 height 25
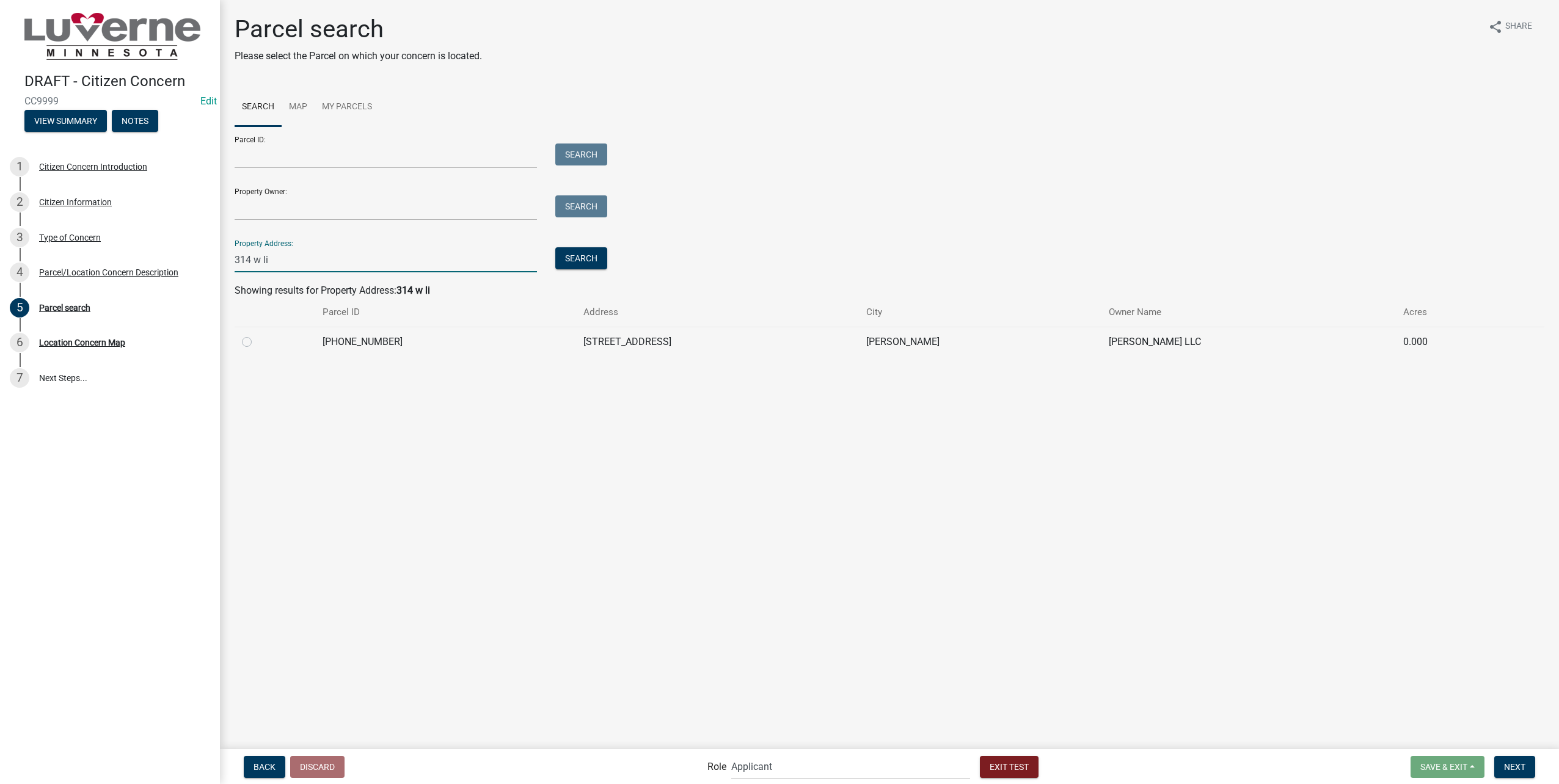
type input "314 w li"
click at [256, 333] on td at bounding box center [274, 342] width 81 height 30
click at [256, 341] on div at bounding box center [274, 342] width 66 height 15
click at [256, 334] on label at bounding box center [256, 334] width 0 height 0
click at [256, 338] on input "radio" at bounding box center [260, 338] width 8 height 8
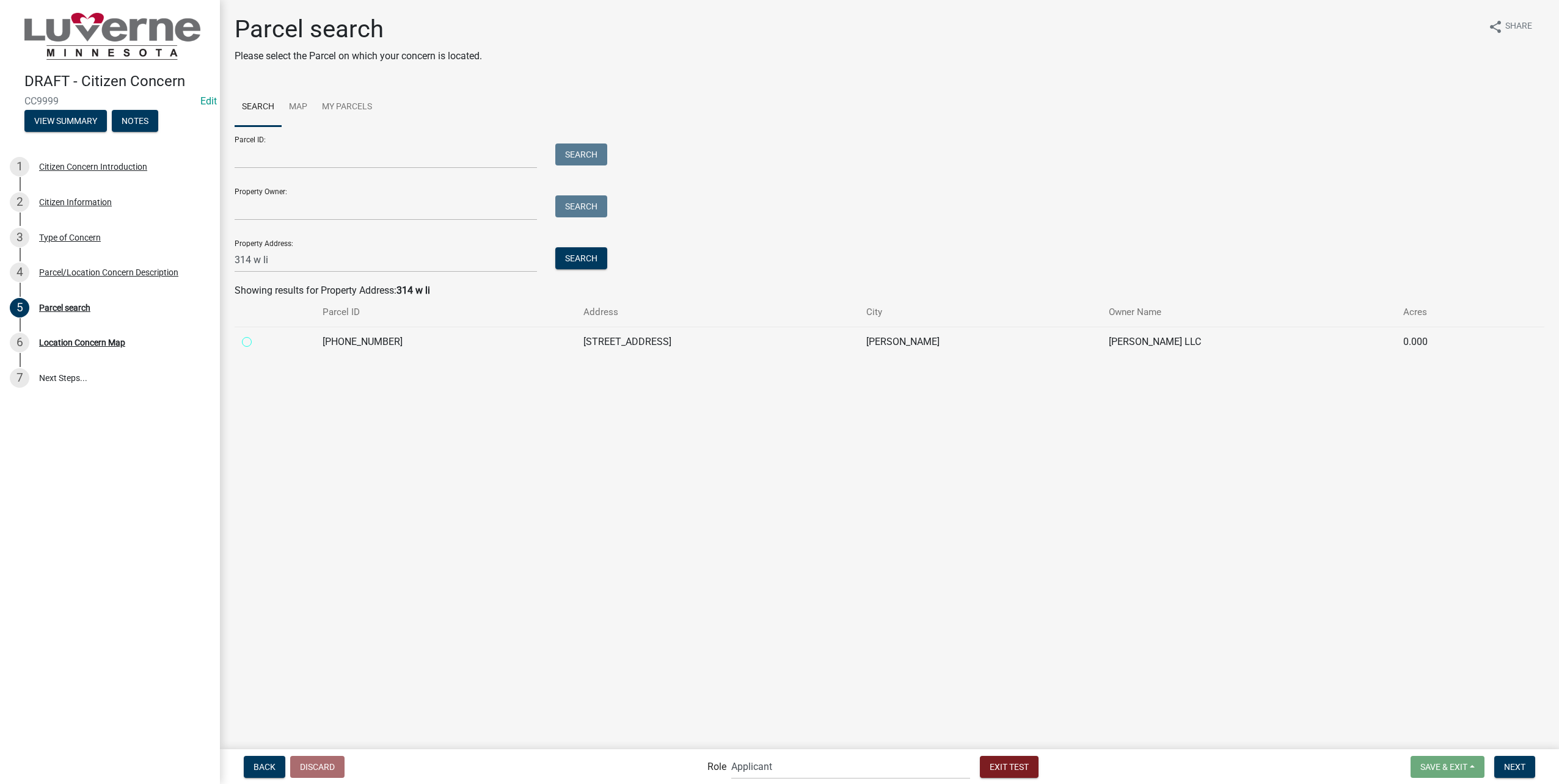
radio input "true"
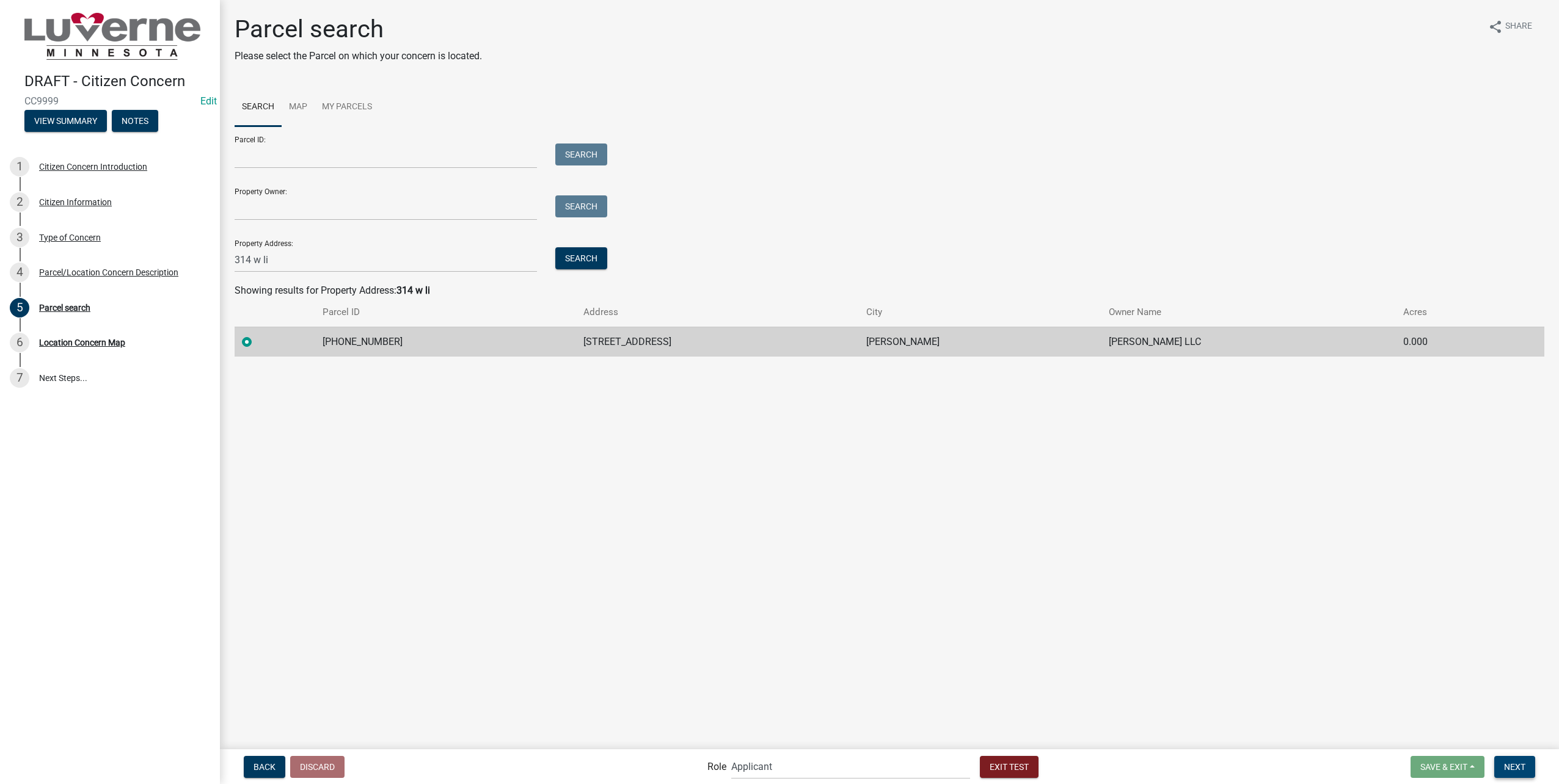
click at [1521, 773] on button "Next" at bounding box center [1514, 766] width 41 height 22
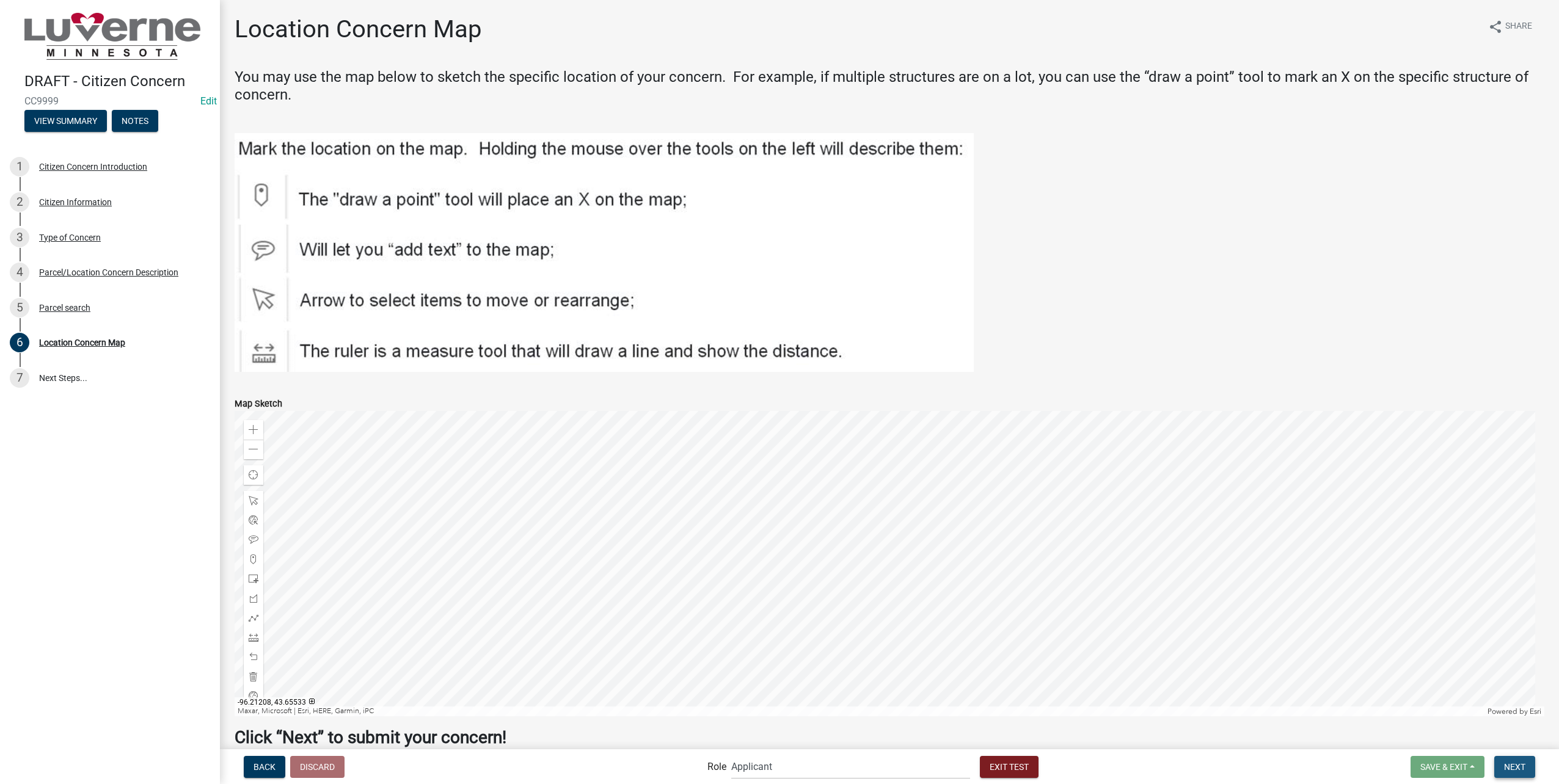
click at [1509, 769] on span "Next" at bounding box center [1514, 766] width 21 height 10
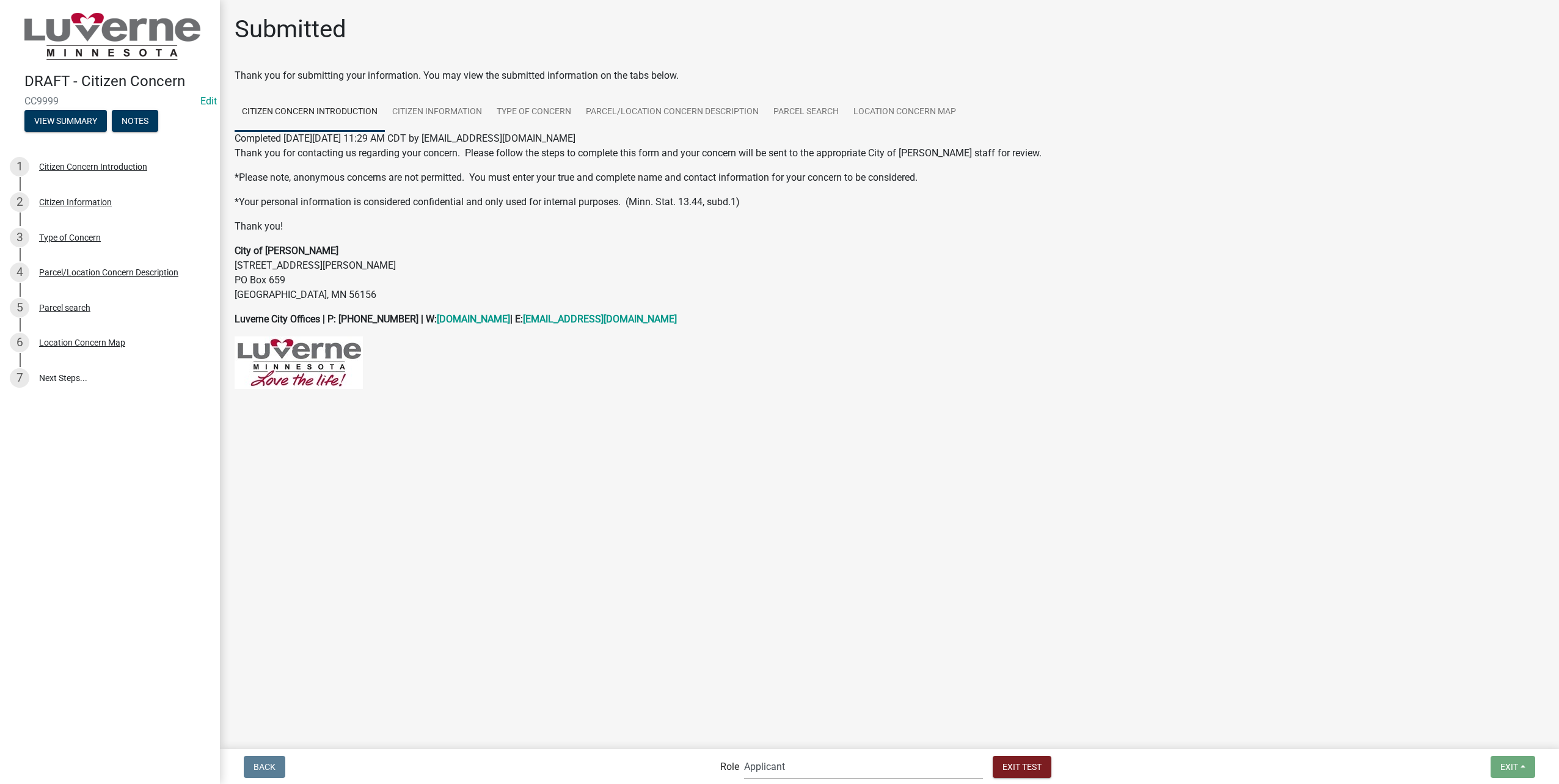
click at [893, 773] on select "Applicant Public Works City Clerk Water/Wastewater Department Admin Front Offic…" at bounding box center [863, 766] width 239 height 25
select select "a2423eb9-0a2b-4d92-bf27-a9021e39dd75"
click at [771, 754] on select "Applicant Public Works City Clerk Water/Wastewater Department Admin Front Offic…" at bounding box center [863, 766] width 239 height 25
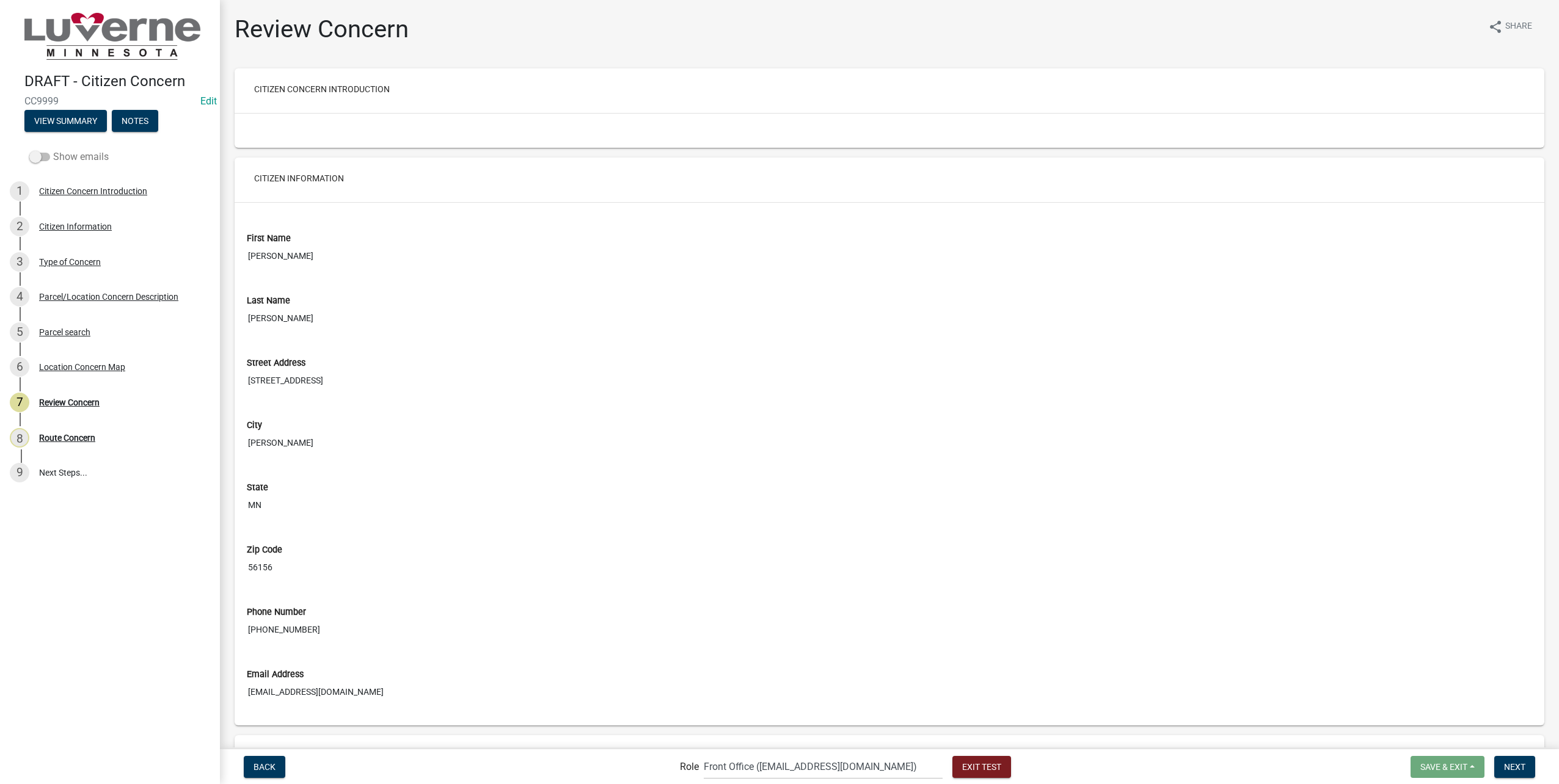
click at [47, 150] on label "Show emails" at bounding box center [69, 157] width 80 height 15
click at [53, 150] on input "Show emails" at bounding box center [53, 150] width 0 height 0
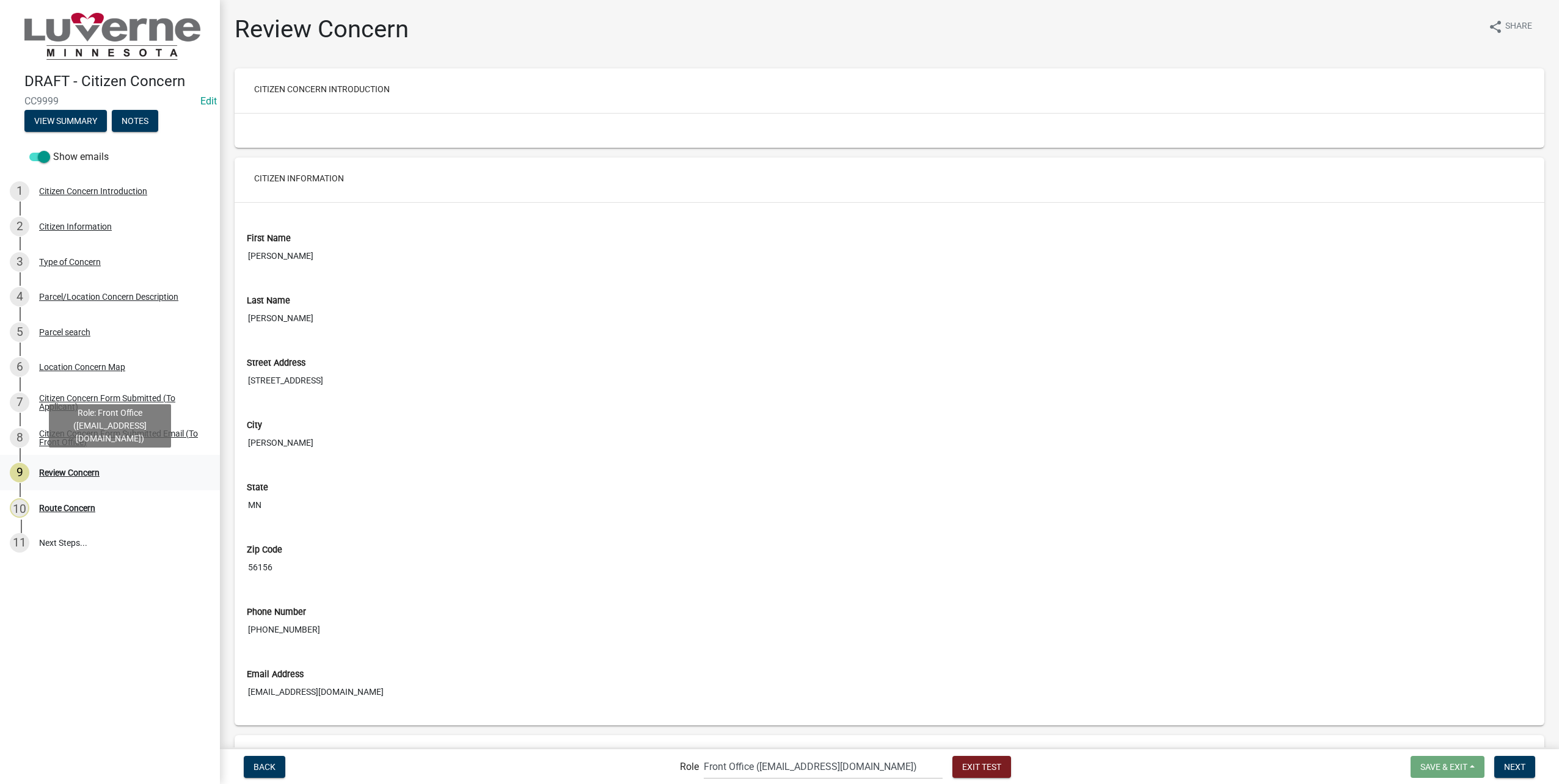
click at [85, 460] on link "9 Review Concern" at bounding box center [110, 473] width 220 height 36
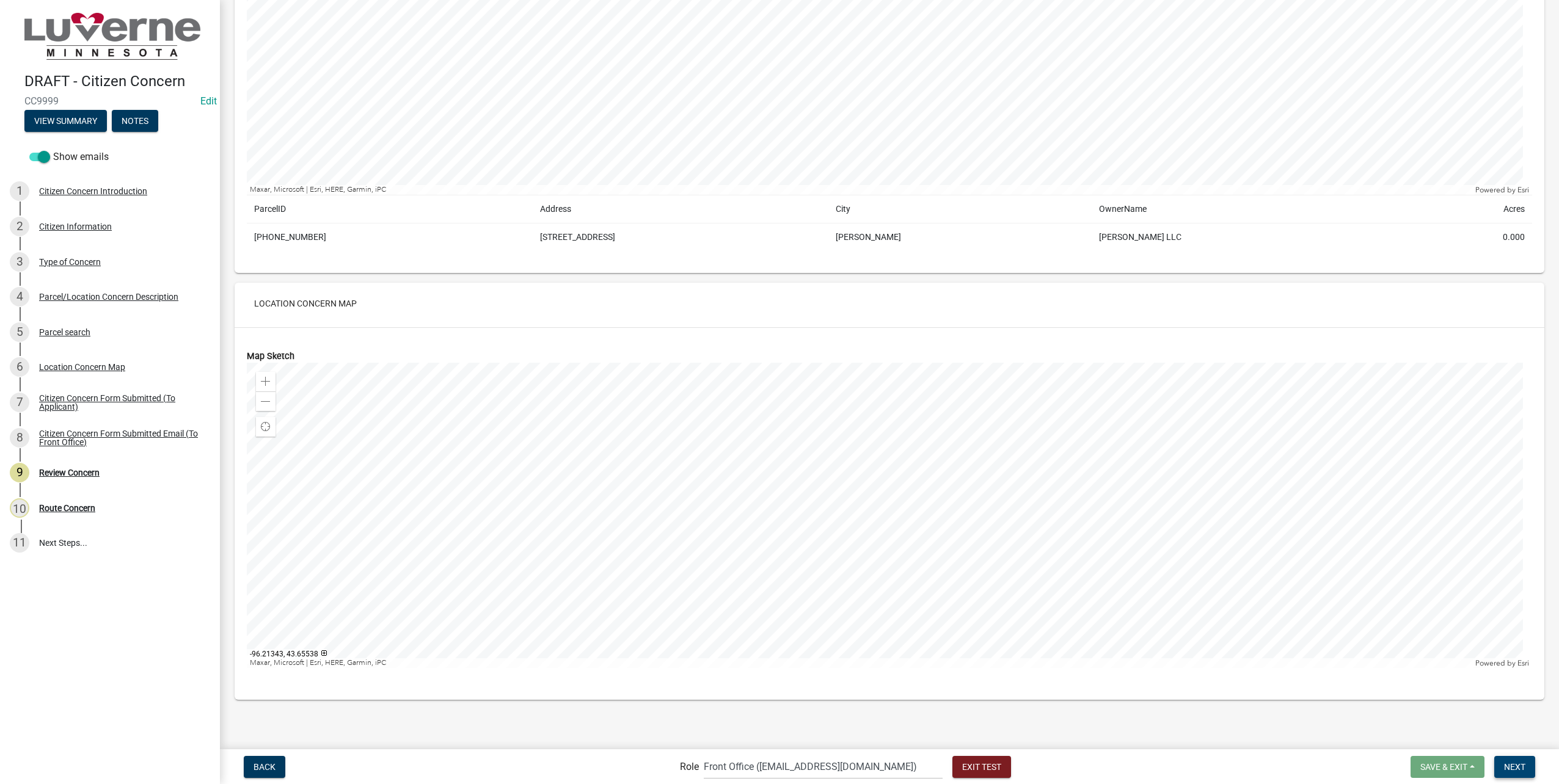
click at [1523, 758] on button "Next" at bounding box center [1514, 766] width 41 height 22
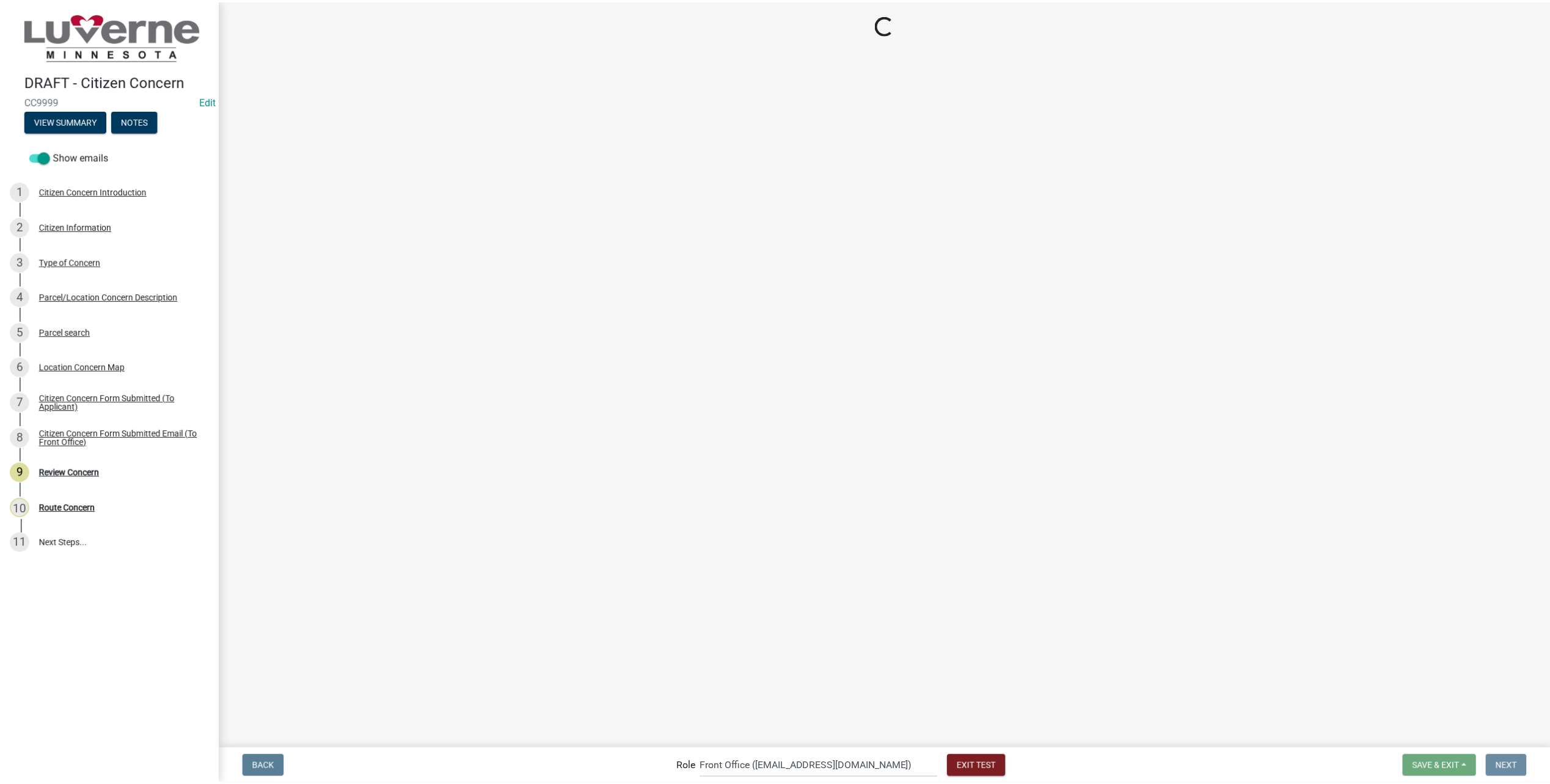
scroll to position [0, 0]
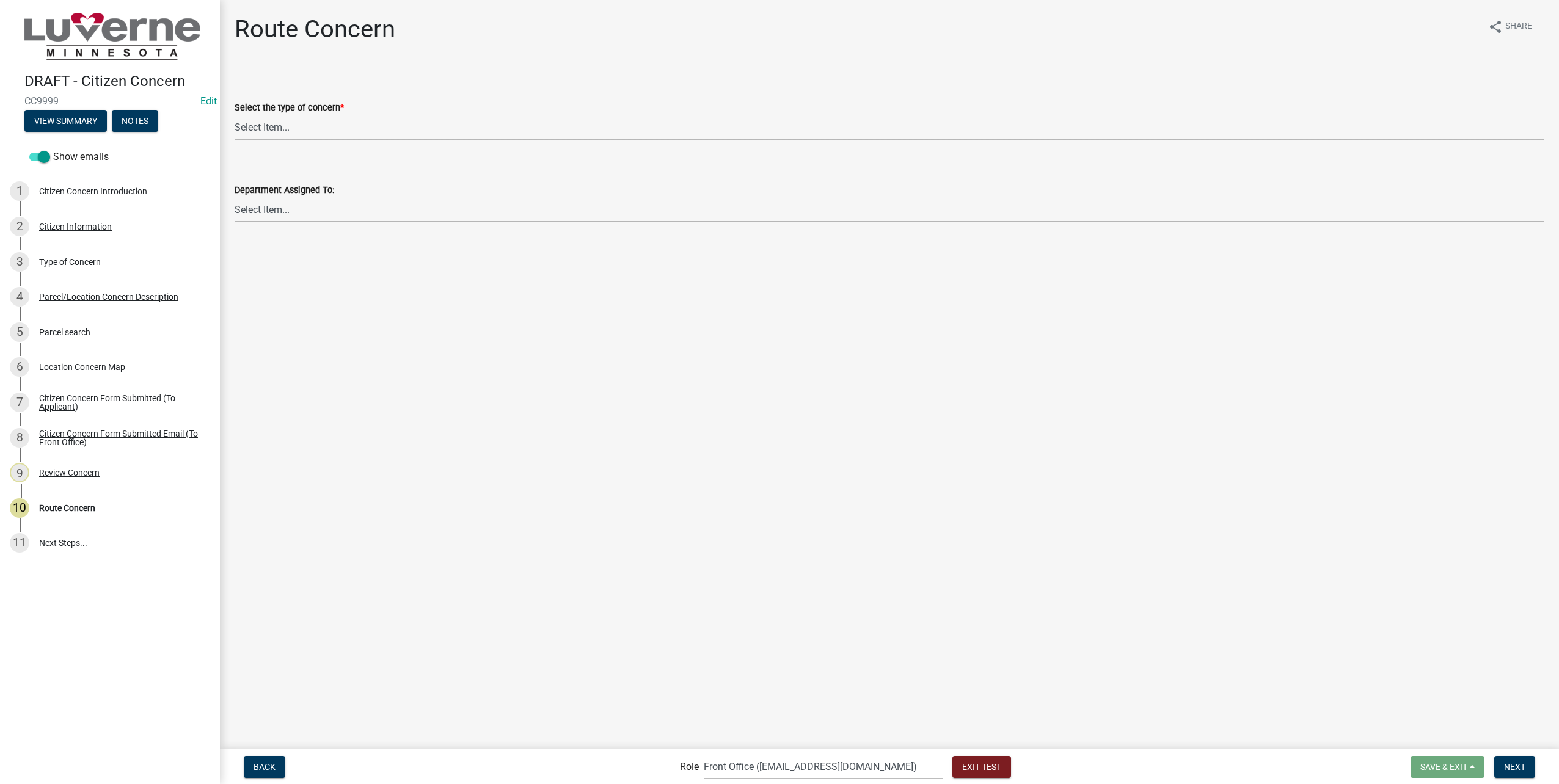
click at [339, 135] on select "Select Item... Street Lights Transformer Conditions Unknown Pole/Box on Private…" at bounding box center [889, 127] width 1310 height 25
click at [234, 115] on select "Select Item... Street Lights Transformer Conditions Unknown Pole/Box on Private…" at bounding box center [889, 127] width 1310 height 25
select select "23c6f637-6176-429c-939a-46394b000eaa"
click at [295, 216] on select "Select Item... Front Office Electric Department Public Works Department Water/W…" at bounding box center [889, 209] width 1310 height 25
click at [234, 197] on select "Select Item... Front Office Electric Department Public Works Department Water/W…" at bounding box center [889, 209] width 1310 height 25
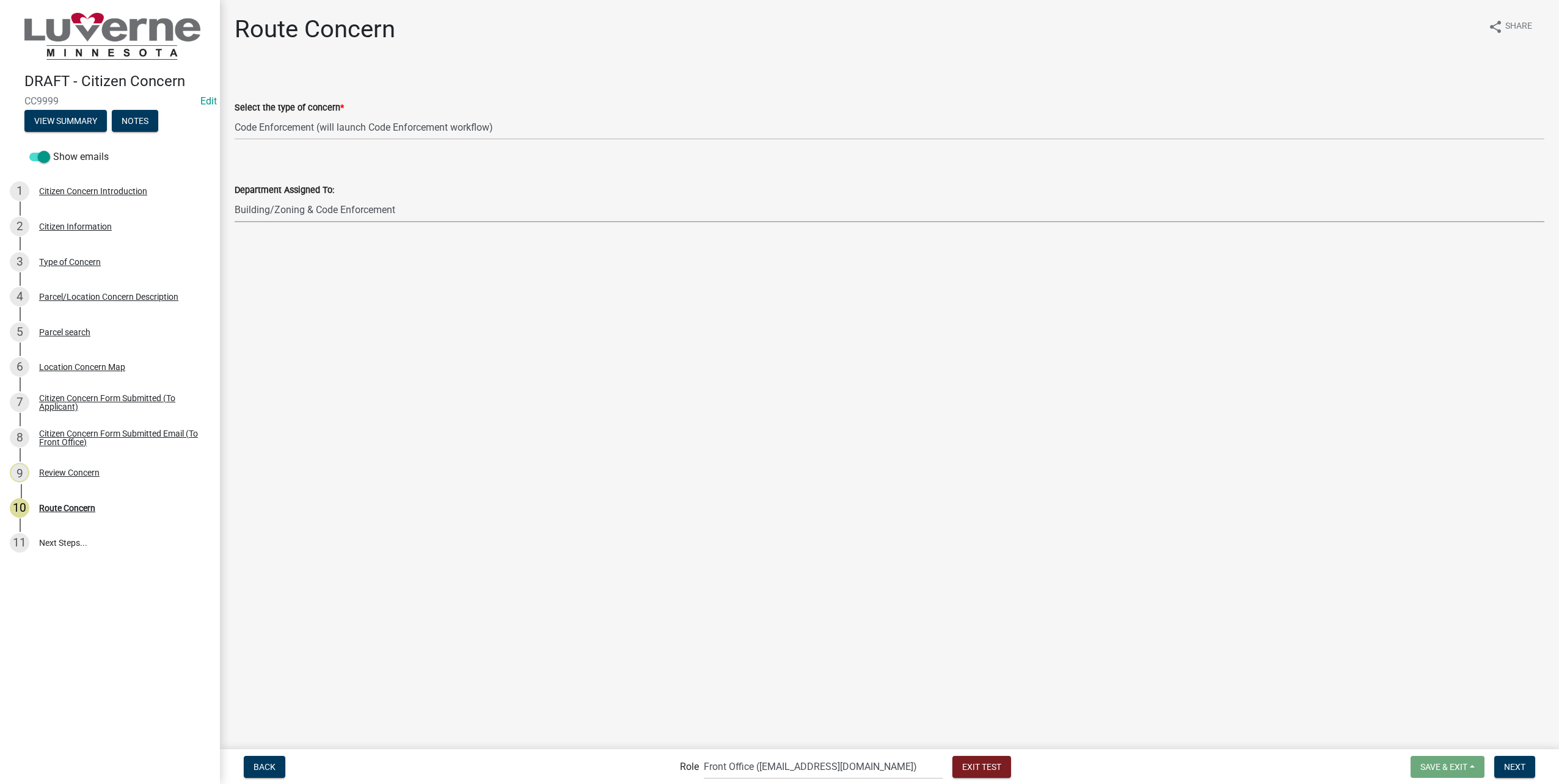
select select "6d0f7d2d-fcd5-4543-a054-dfc44b5d5db1"
click at [1525, 763] on span "Next" at bounding box center [1514, 766] width 21 height 10
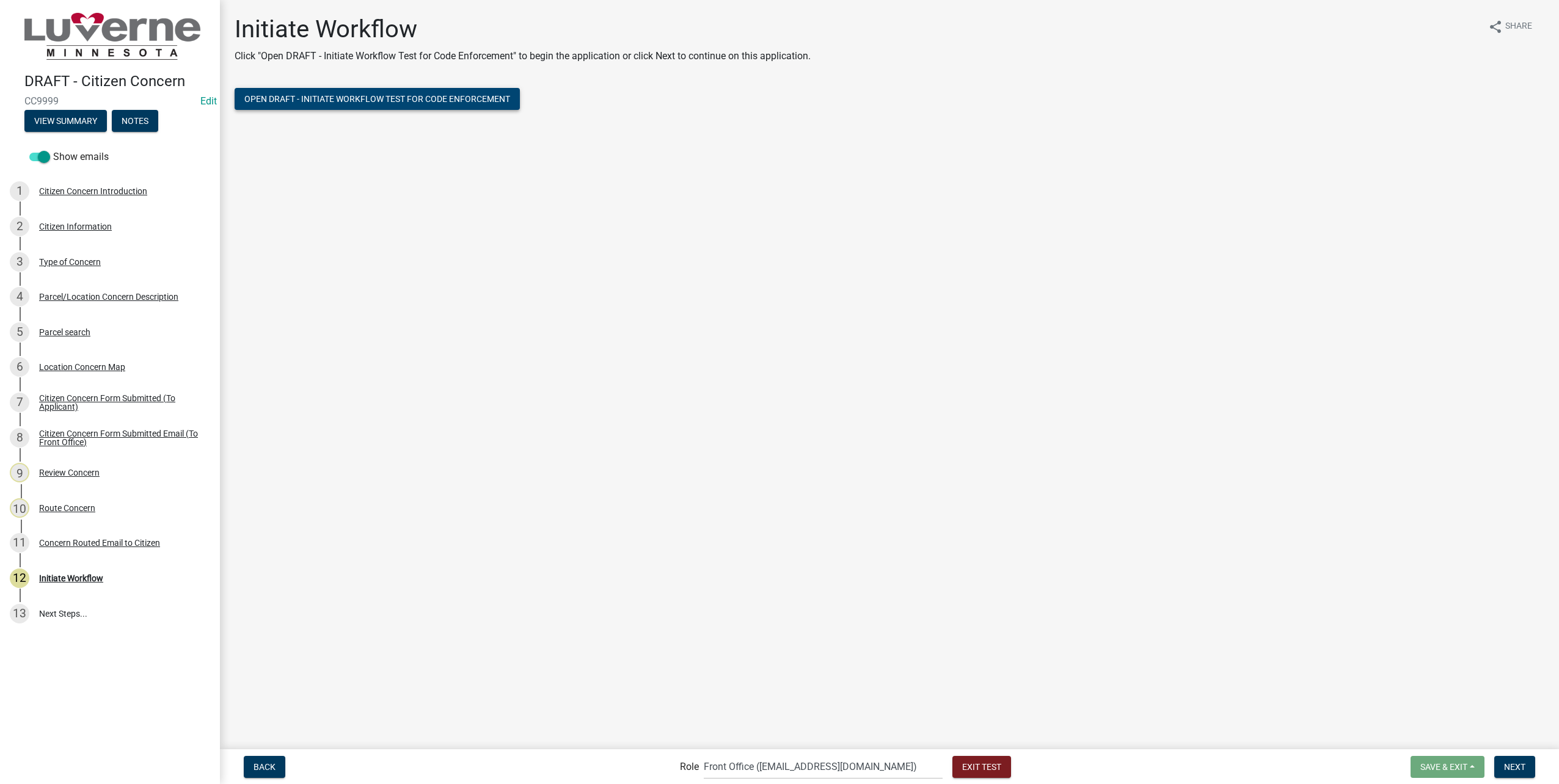
click at [355, 94] on span "Open DRAFT - Initiate Workflow Test for Code Enforcement" at bounding box center [377, 99] width 266 height 10
click at [962, 770] on span "Exit Test" at bounding box center [981, 766] width 39 height 10
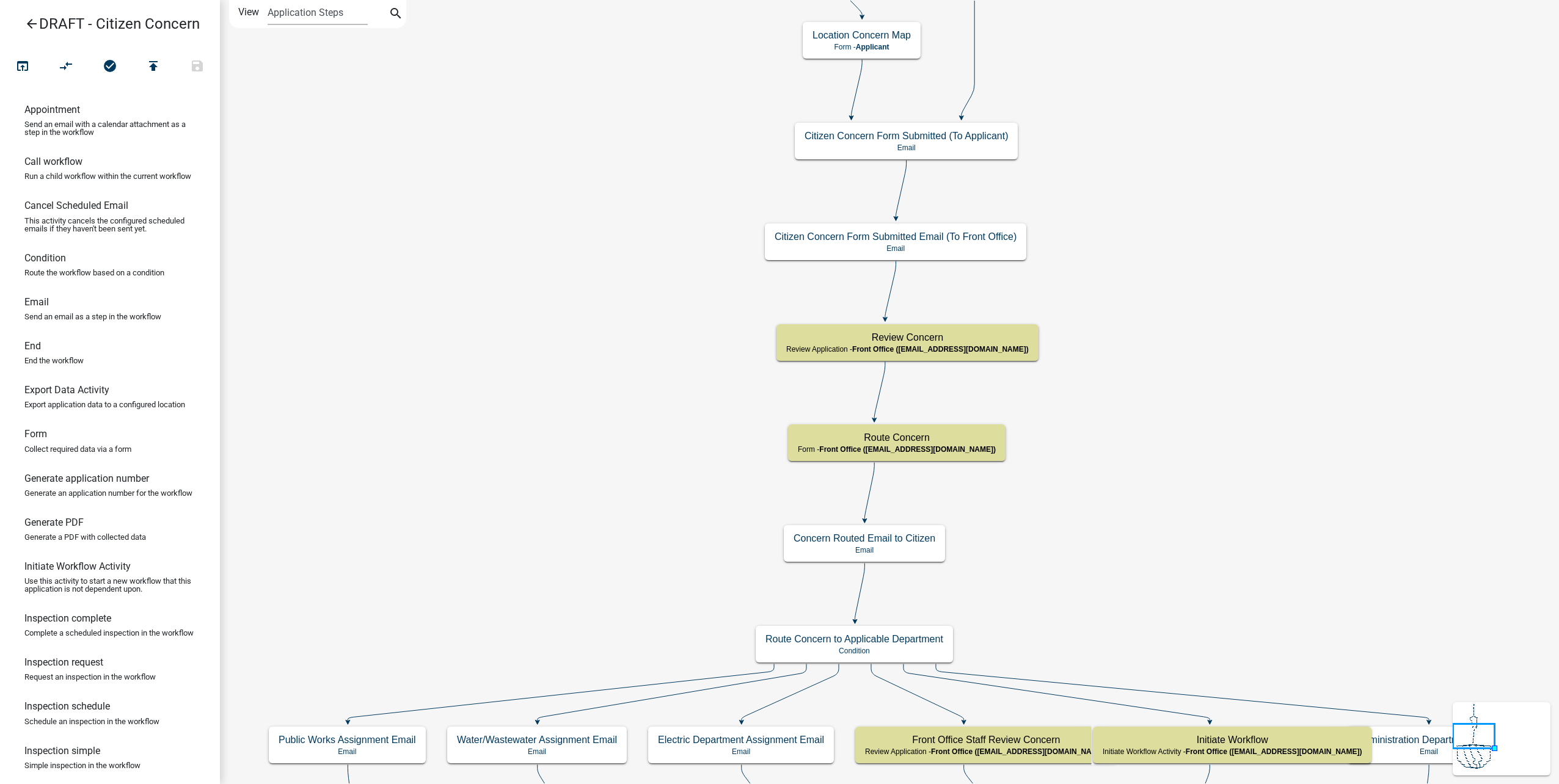
click at [35, 26] on icon "arrow_back" at bounding box center [32, 24] width 15 height 17
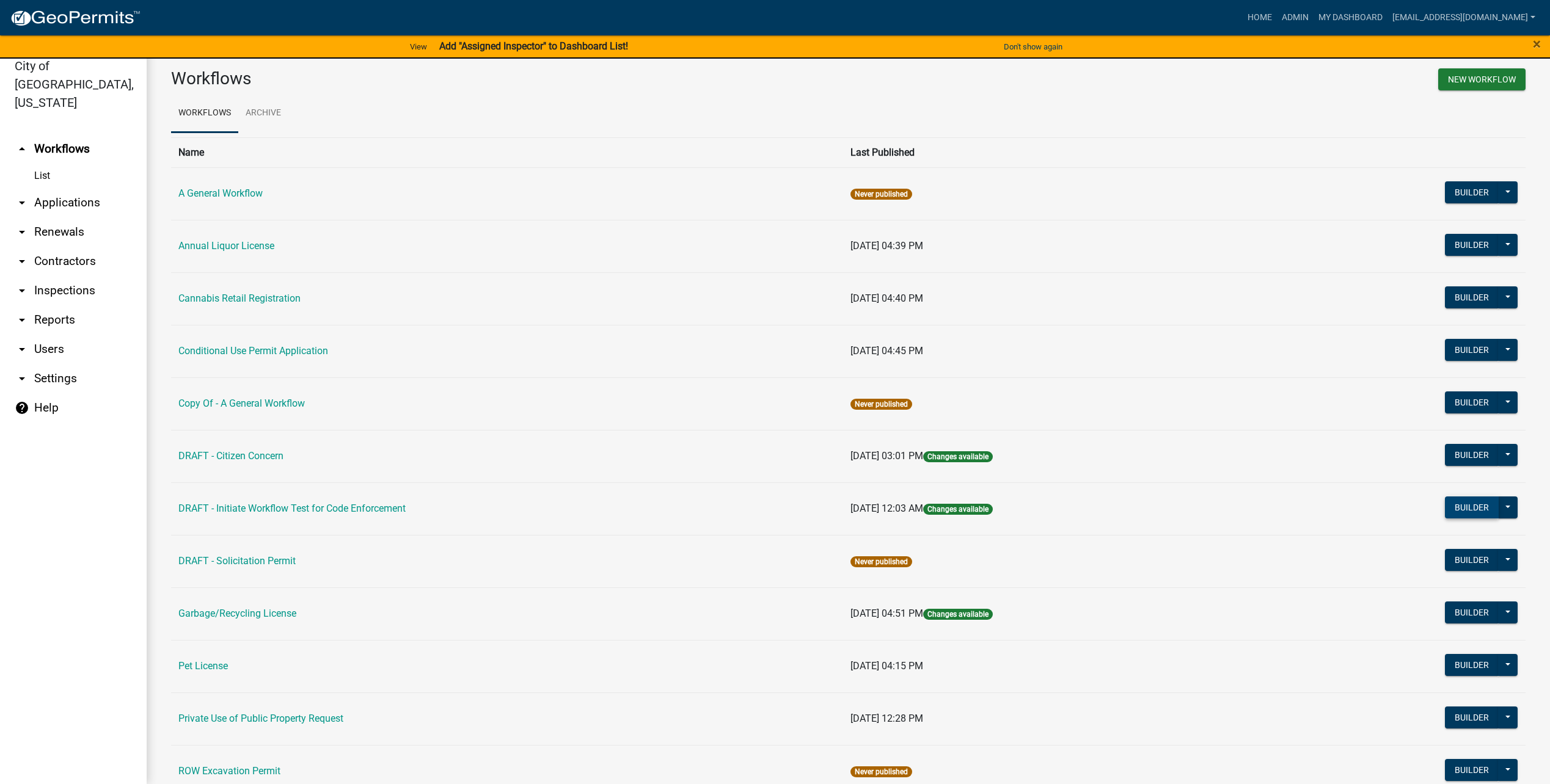
click at [1462, 506] on button "Builder" at bounding box center [1471, 507] width 54 height 22
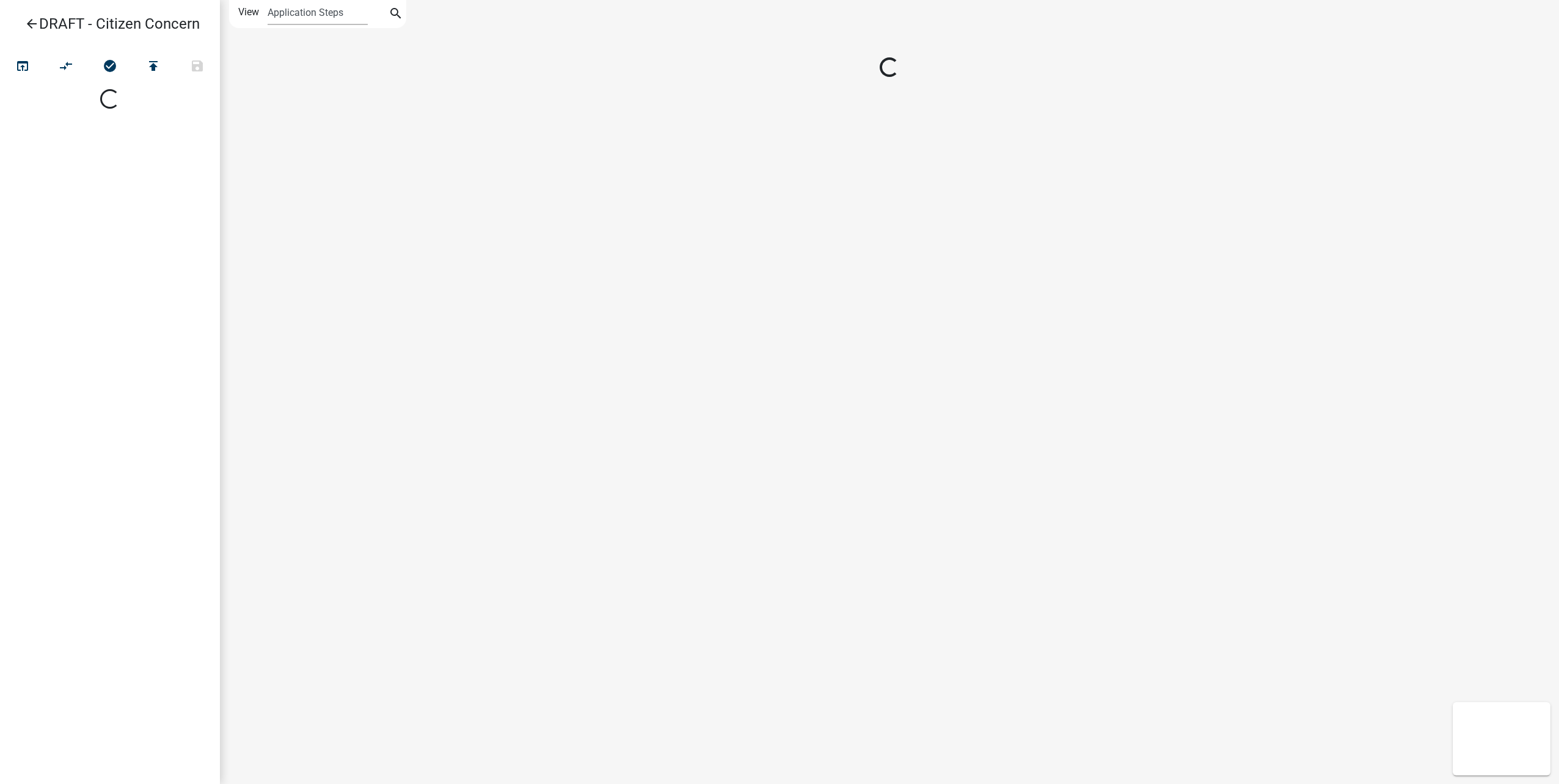
select select
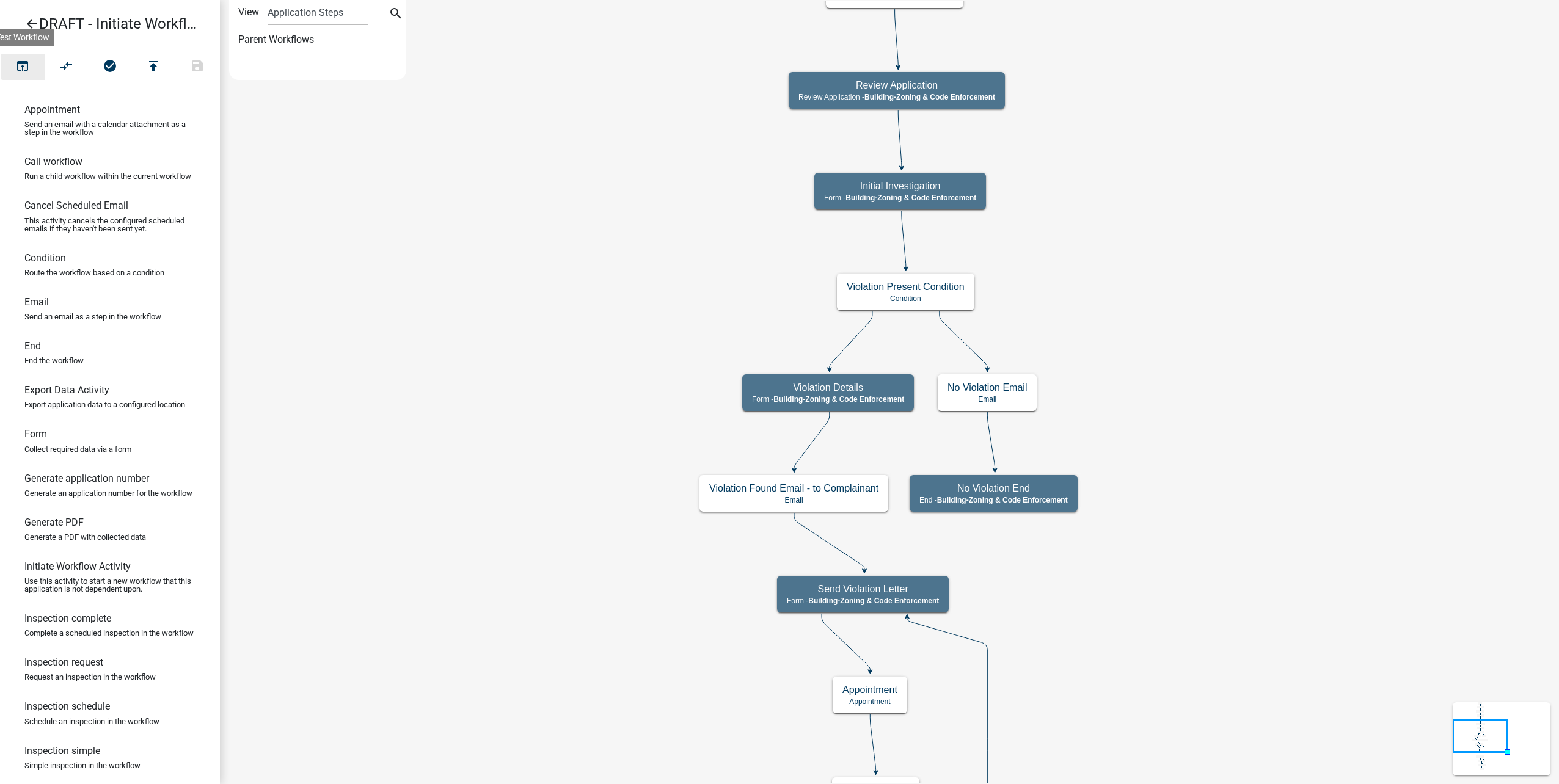
click at [15, 68] on button "open_in_browser" at bounding box center [23, 67] width 44 height 26
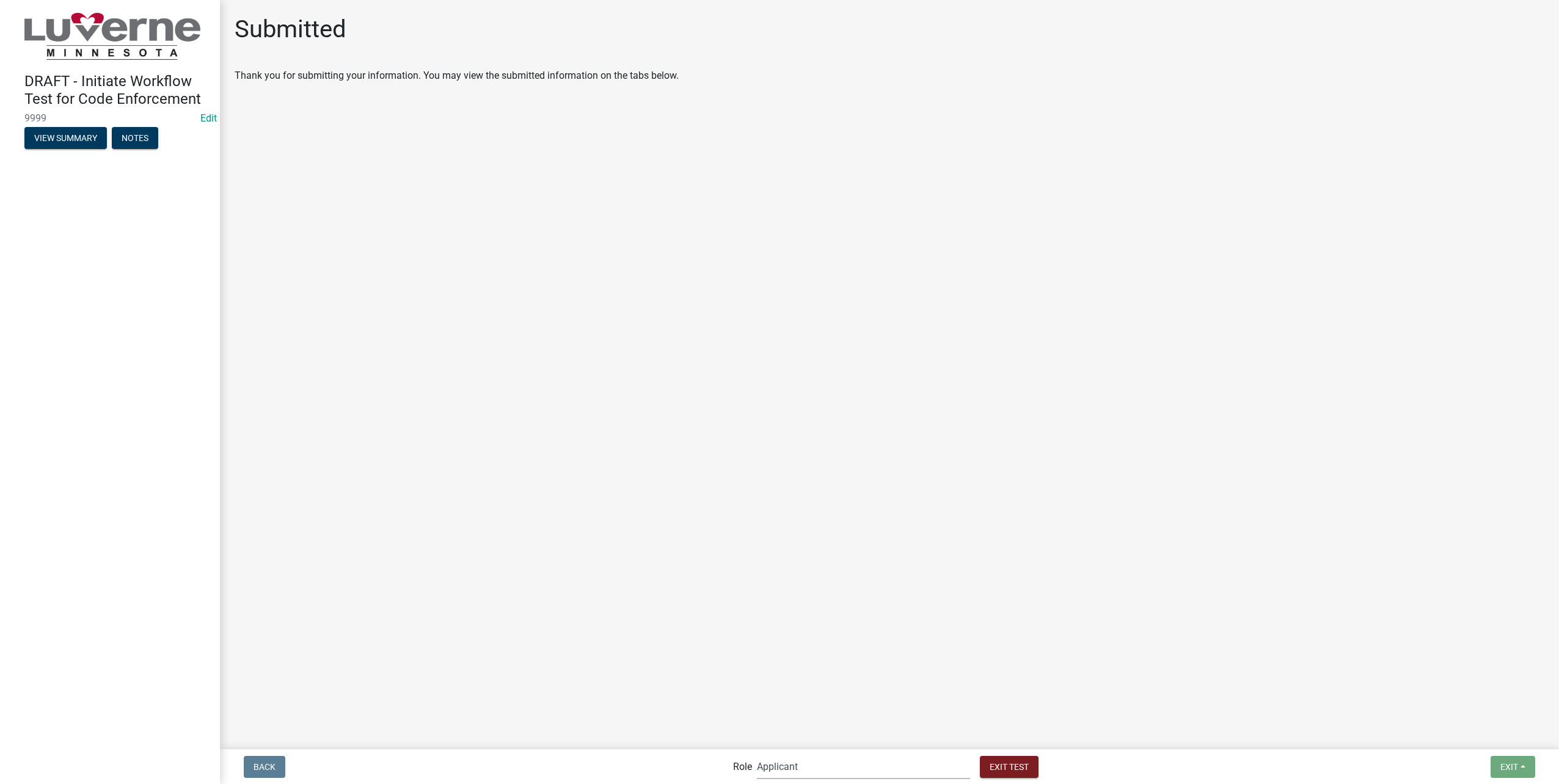
click at [848, 764] on select "Applicant Admin Front Office (info@cityofluverne.org) Building-Zoning & Code En…" at bounding box center [863, 766] width 213 height 25
select select "aa0f0e89-27ad-4056-a8df-c2d0f55e2258"
click at [782, 754] on select "Applicant Admin Front Office (info@cityofluverne.org) Building-Zoning & Code En…" at bounding box center [863, 766] width 213 height 25
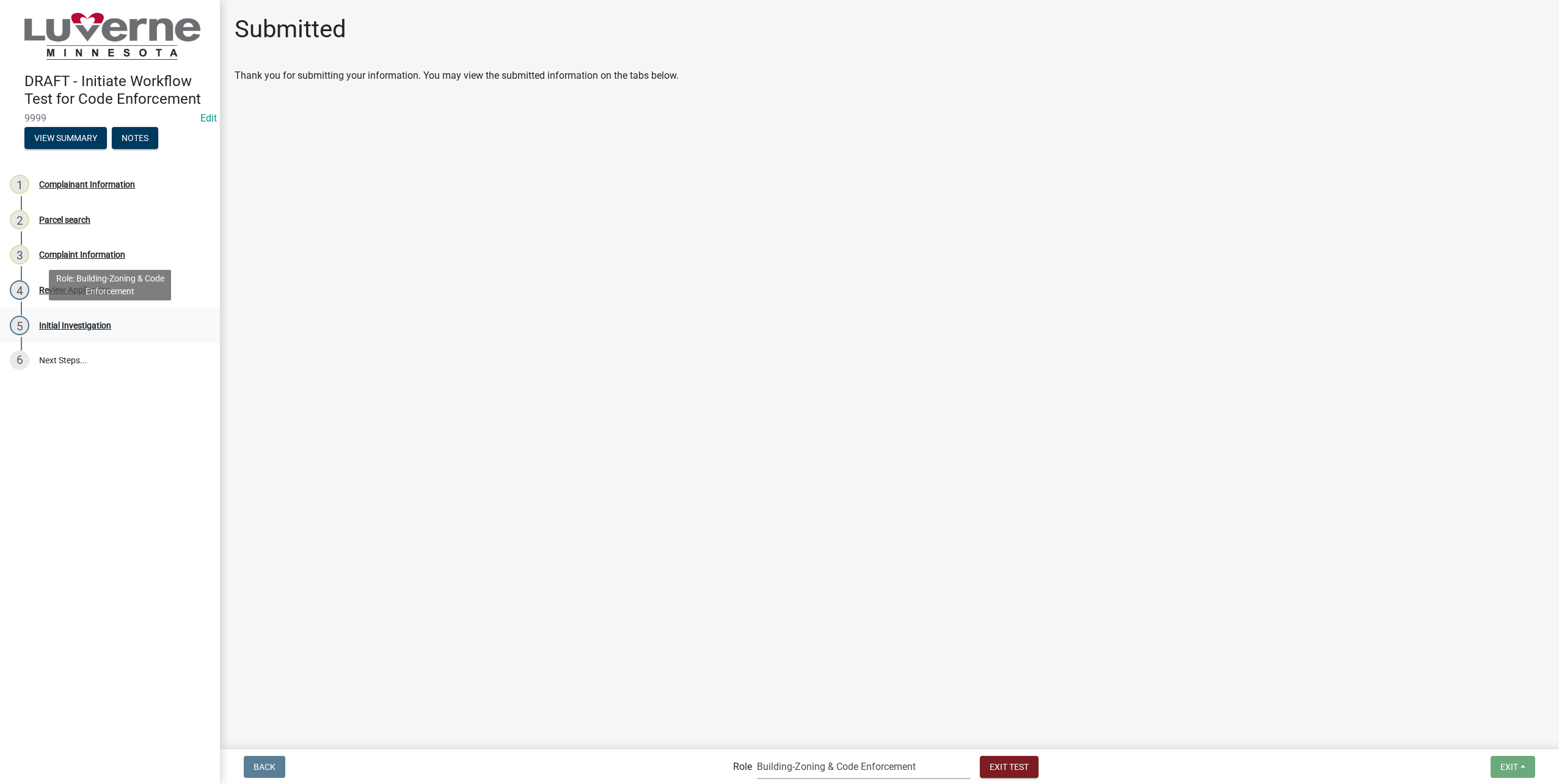
click at [77, 316] on div "5 Initial Investigation" at bounding box center [105, 325] width 190 height 20
click at [73, 186] on div "Complainant Information" at bounding box center [87, 184] width 96 height 9
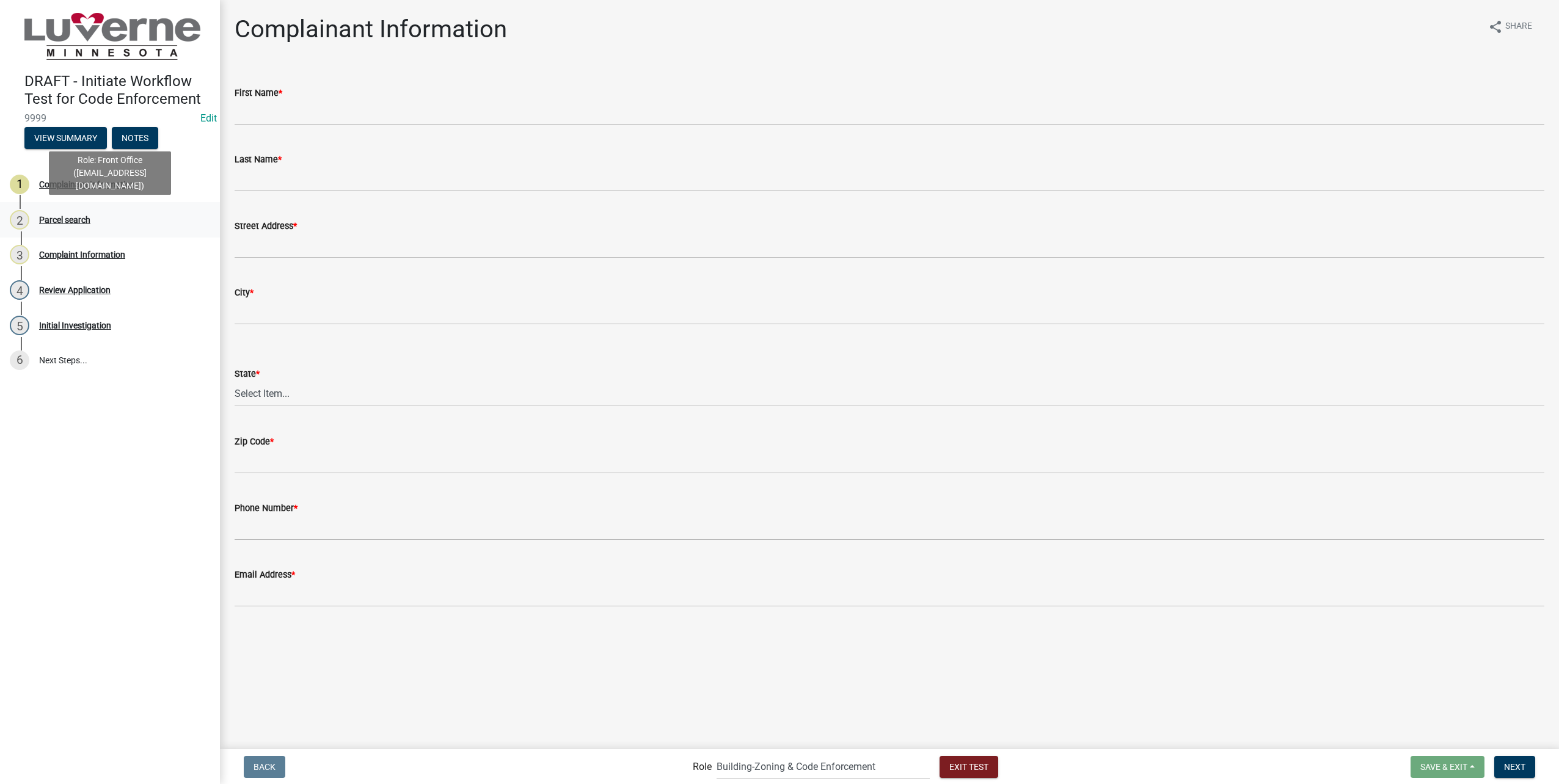
click at [61, 216] on div "Parcel search" at bounding box center [64, 220] width 51 height 9
click at [79, 250] on div "Complaint Information" at bounding box center [82, 255] width 86 height 9
click at [85, 293] on div "Review Application" at bounding box center [75, 290] width 72 height 9
click at [97, 322] on div "Initial Investigation" at bounding box center [75, 325] width 72 height 9
drag, startPoint x: 1499, startPoint y: 744, endPoint x: 1515, endPoint y: 750, distance: 17.1
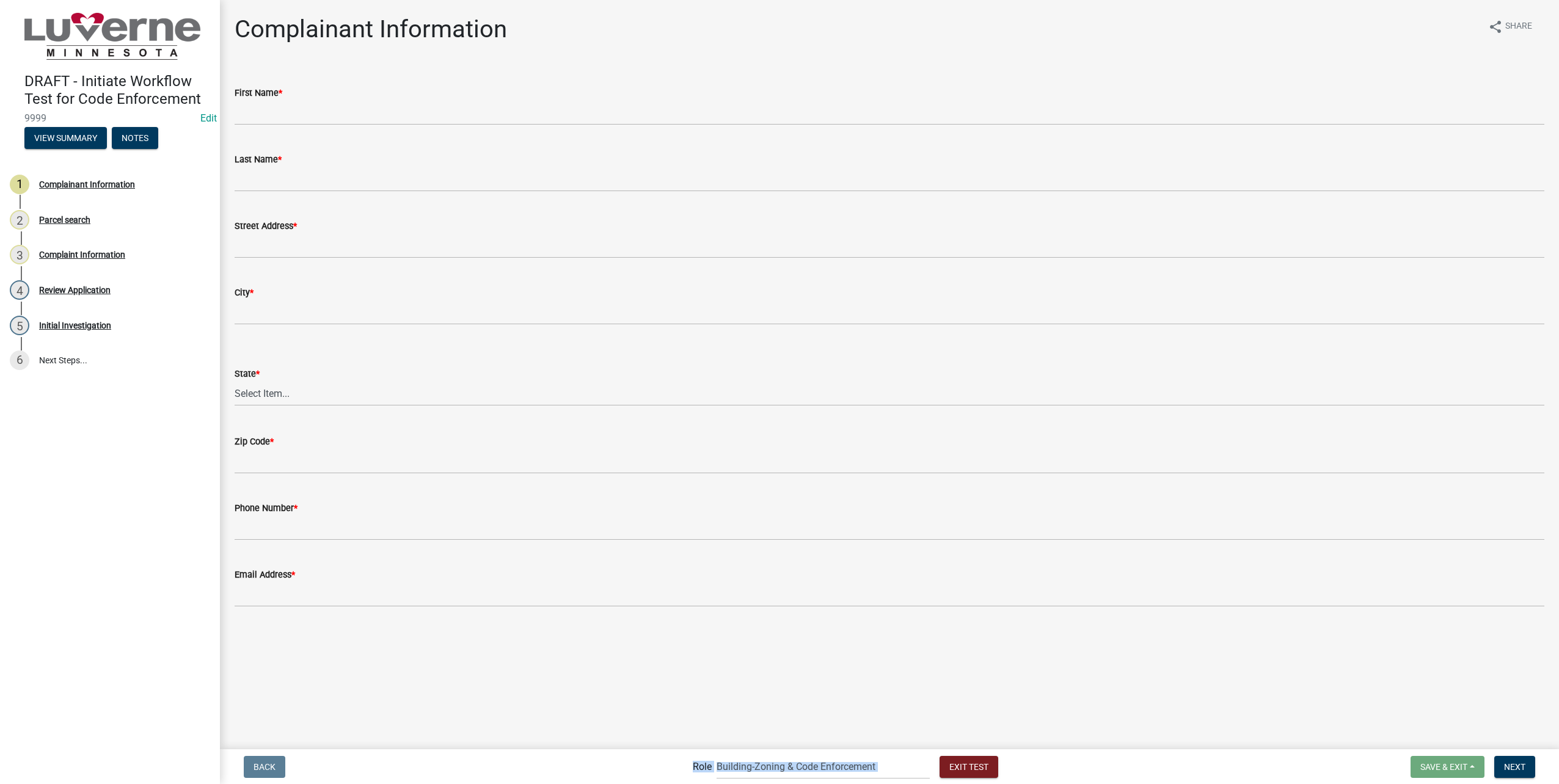
click at [1515, 750] on wm-app "DRAFT - Initiate Workflow Test for Code Enforcement 9999 Edit View Summary Note…" at bounding box center [780, 392] width 1559 height 784
drag, startPoint x: 1515, startPoint y: 750, endPoint x: 1518, endPoint y: 760, distance: 10.4
click at [1518, 760] on button "Next" at bounding box center [1514, 766] width 41 height 22
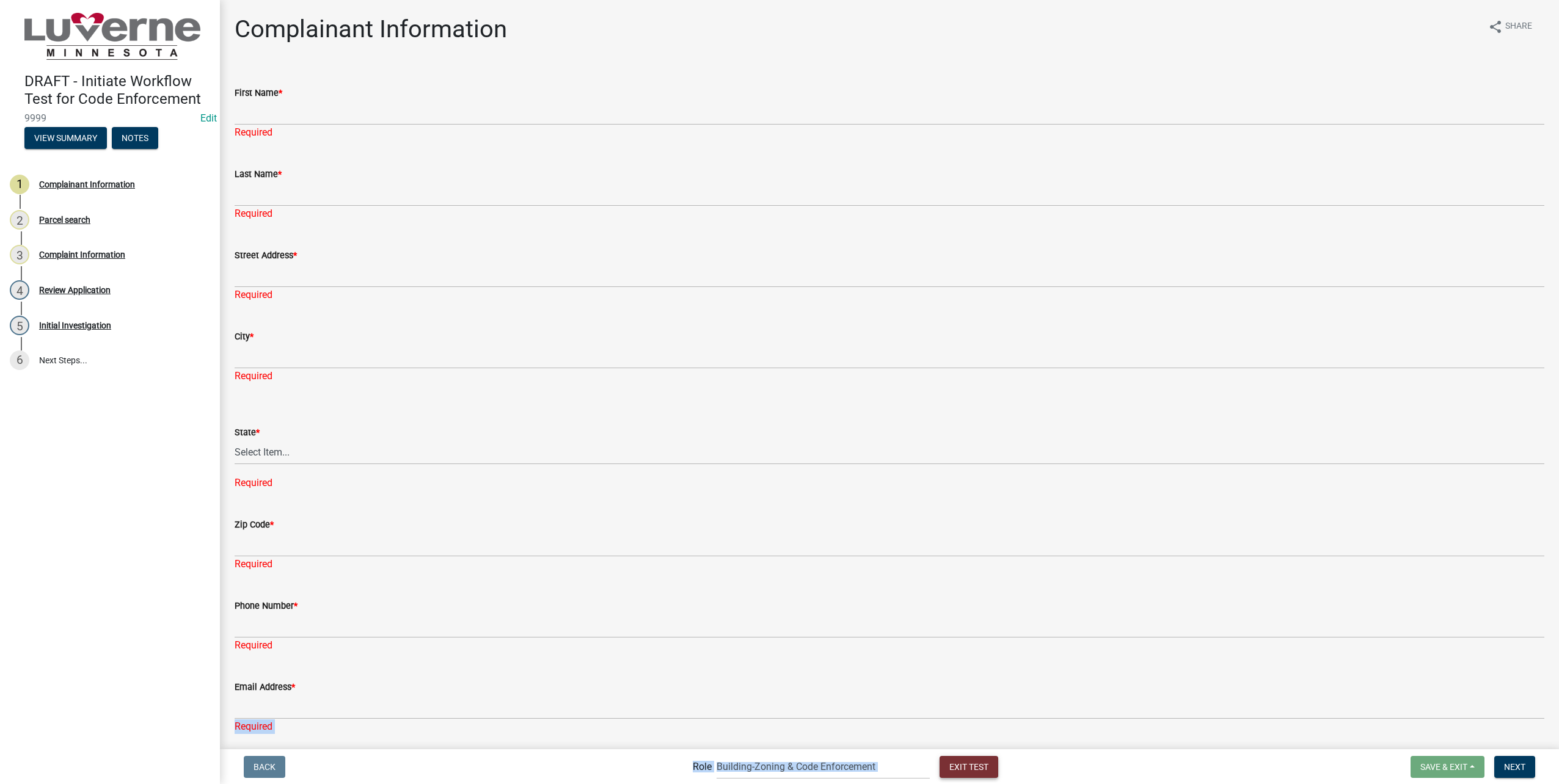
click at [950, 756] on button "Exit Test" at bounding box center [969, 766] width 59 height 22
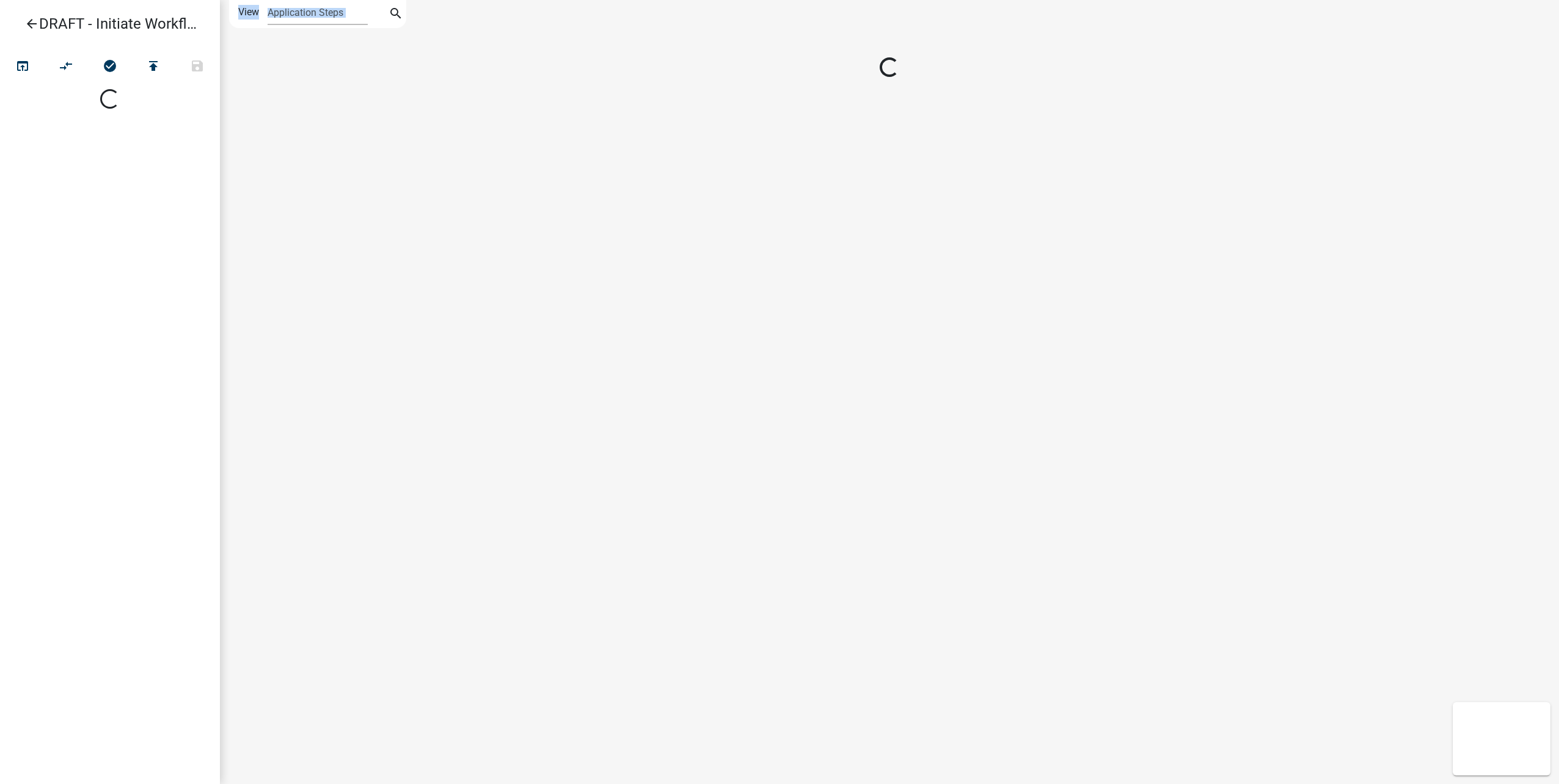
select select
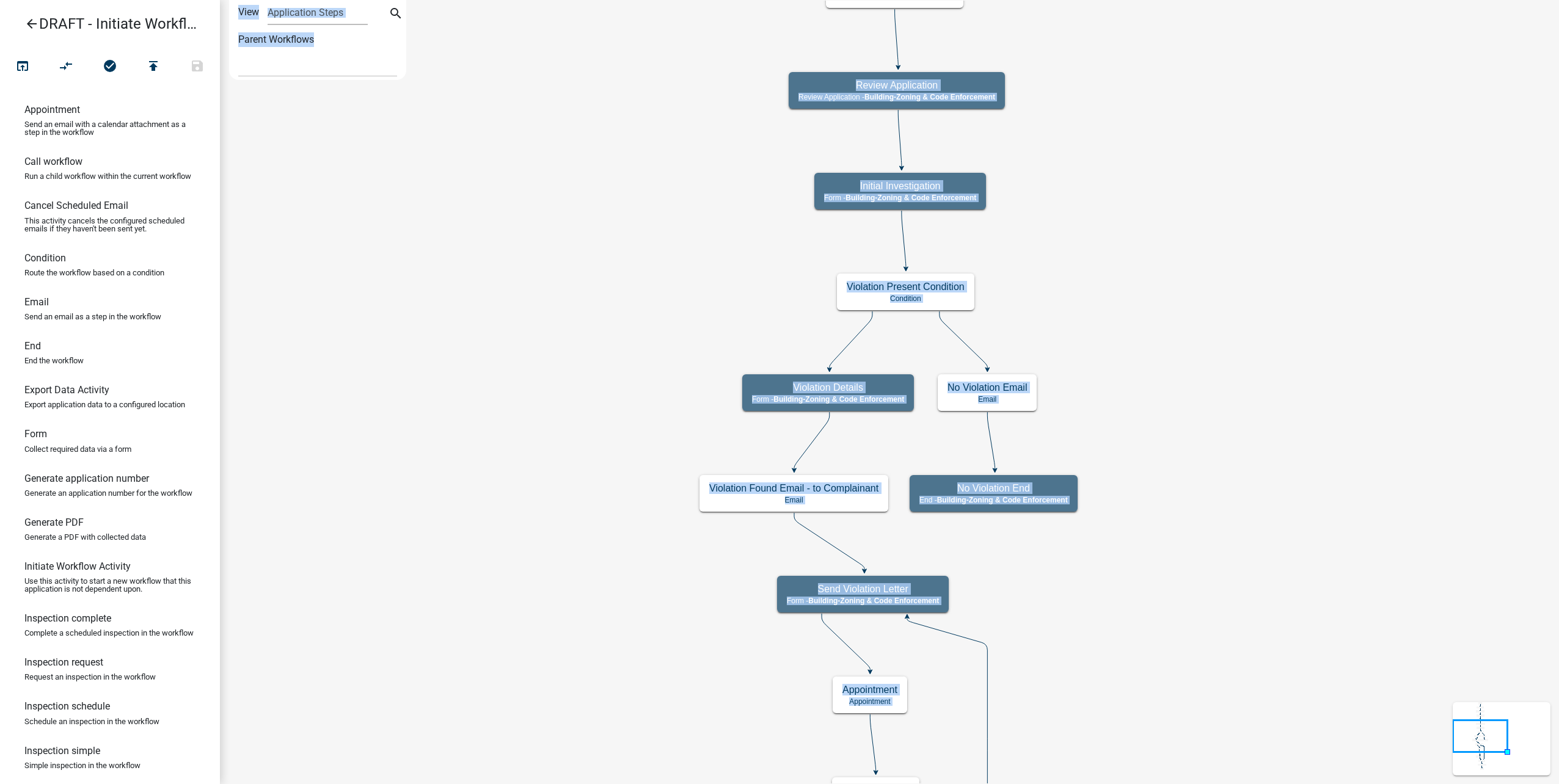
click at [526, 536] on icon "Start Start - Applicant Complainant Information Form - Front Office (info@cityo…" at bounding box center [889, 609] width 1338 height 1217
click at [6, 12] on header "arrow_back DRAFT - Initiate Workflow Test for Code Enforcement" at bounding box center [110, 24] width 220 height 48
click at [30, 21] on icon "arrow_back" at bounding box center [32, 24] width 15 height 17
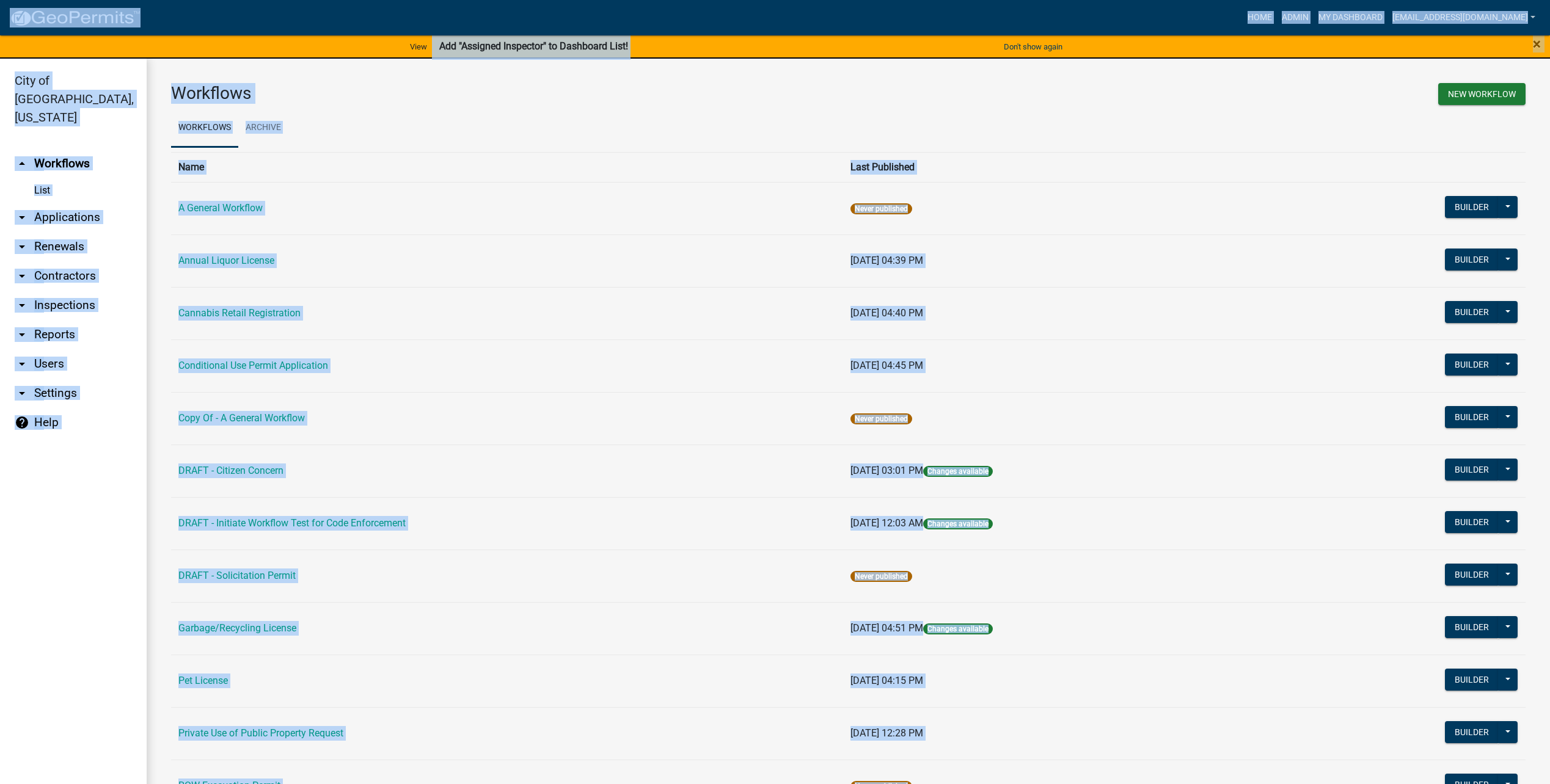
click at [652, 132] on ul "Workflows Archive" at bounding box center [848, 128] width 1354 height 38
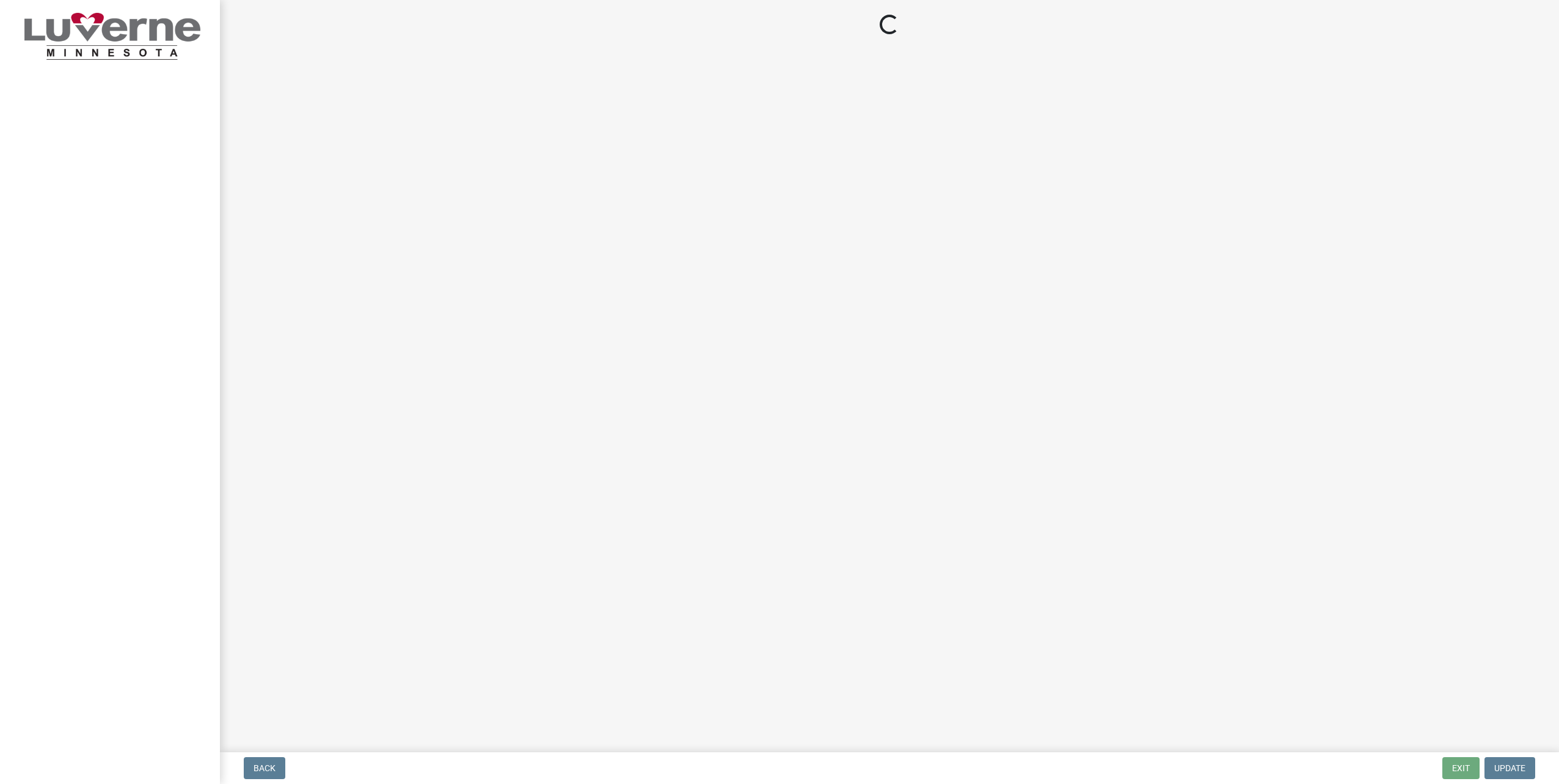
select select "a2423eb9-0a2b-4d92-bf27-a9021e39dd75"
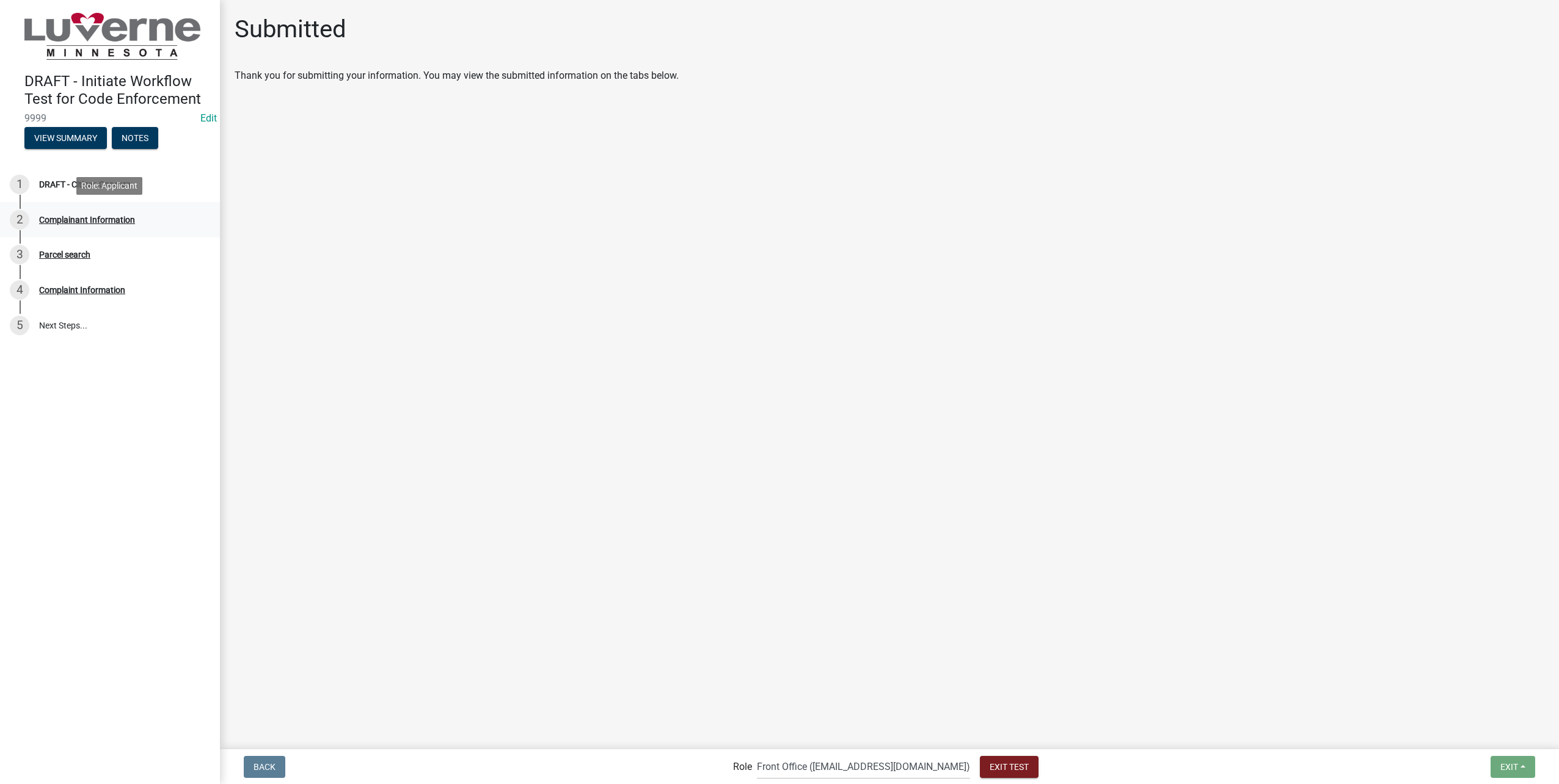
click at [124, 216] on div "Complainant Information" at bounding box center [87, 220] width 96 height 9
select select "8c50745b-f129-4347-8fd3-6ec1b83df8fc"
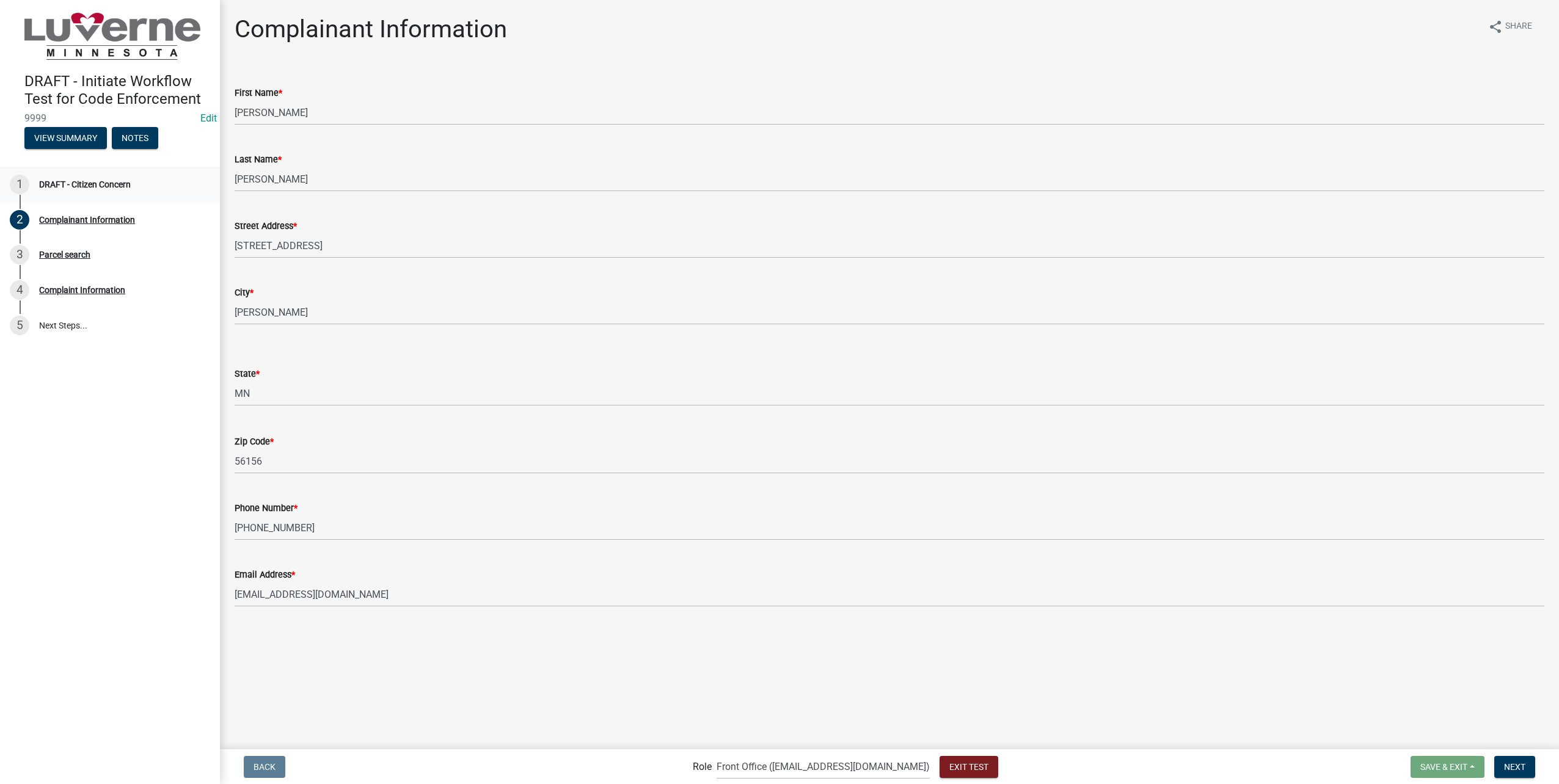
click at [86, 182] on div "DRAFT - Citizen Concern" at bounding box center [85, 184] width 92 height 9
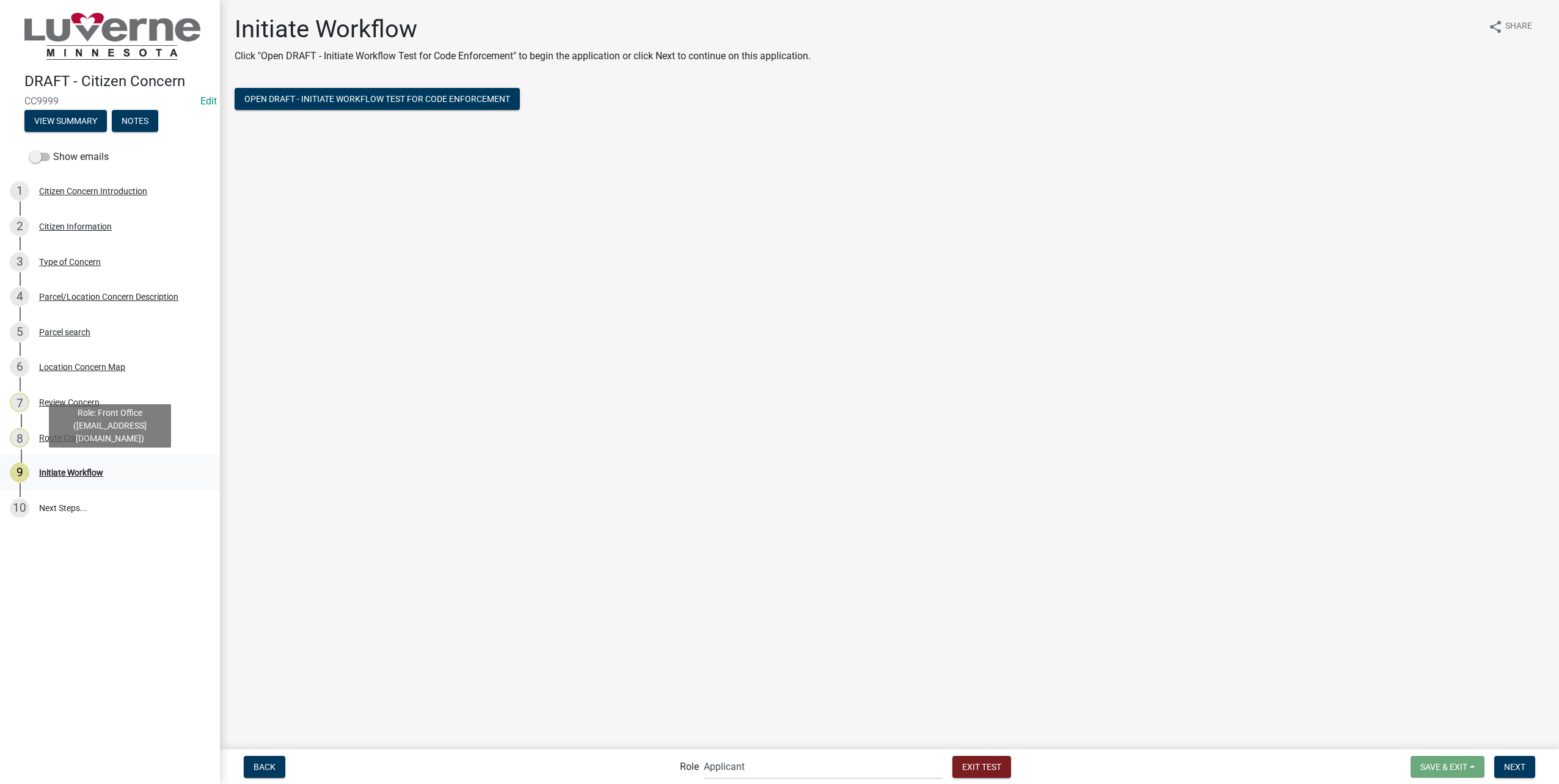
click at [93, 473] on div "Initiate Workflow" at bounding box center [71, 473] width 64 height 9
click at [473, 99] on span "Open DRAFT - Initiate Workflow Test for Code Enforcement" at bounding box center [377, 99] width 266 height 10
click at [452, 107] on button "Open DRAFT - Initiate Workflow Test for Code Enforcement" at bounding box center [377, 98] width 286 height 22
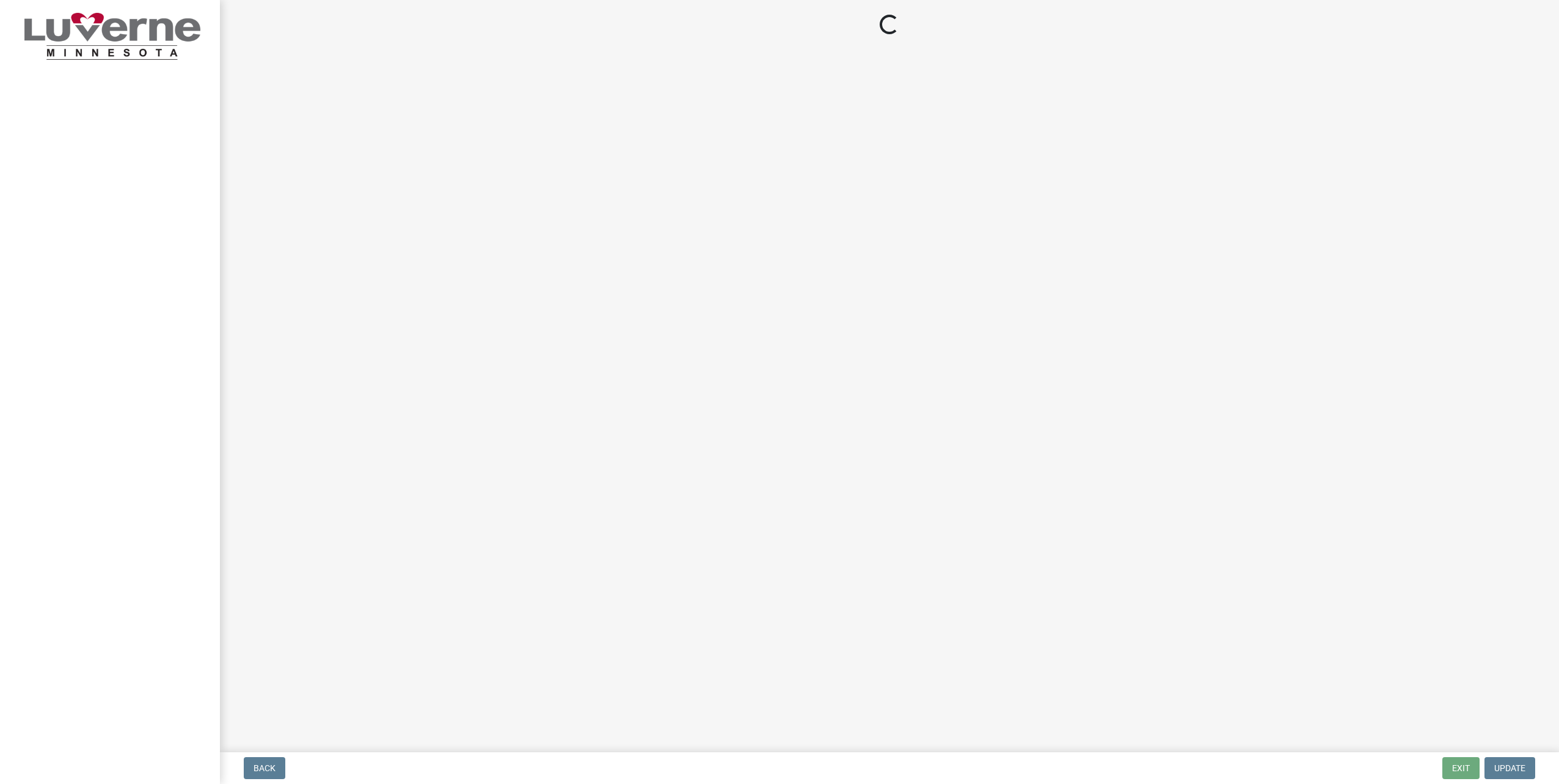
select select "a2423eb9-0a2b-4d92-bf27-a9021e39dd75"
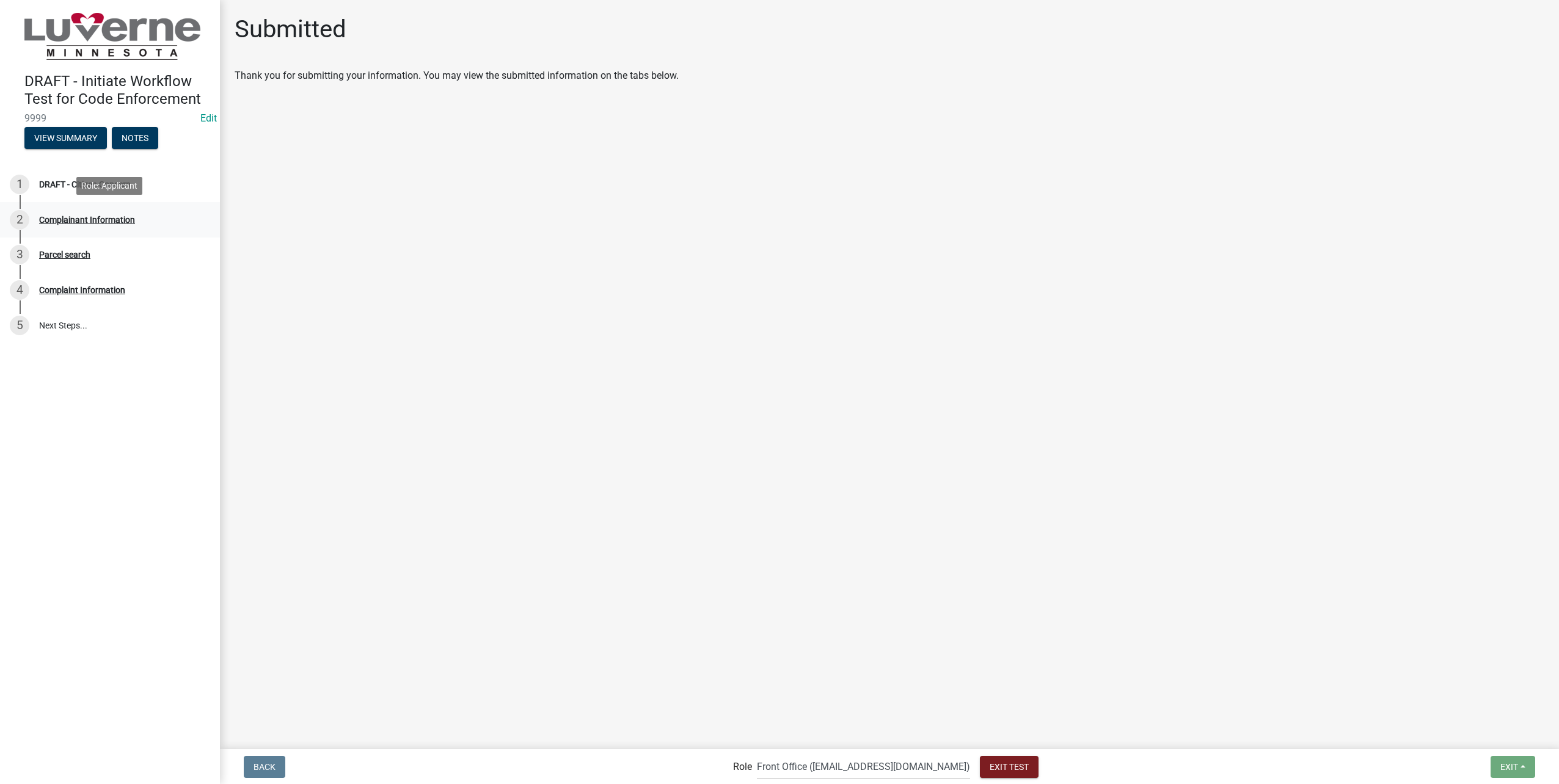
click at [142, 211] on div "2 Complainant Information" at bounding box center [105, 220] width 190 height 20
select select "8c50745b-f129-4347-8fd3-6ec1b83df8fc"
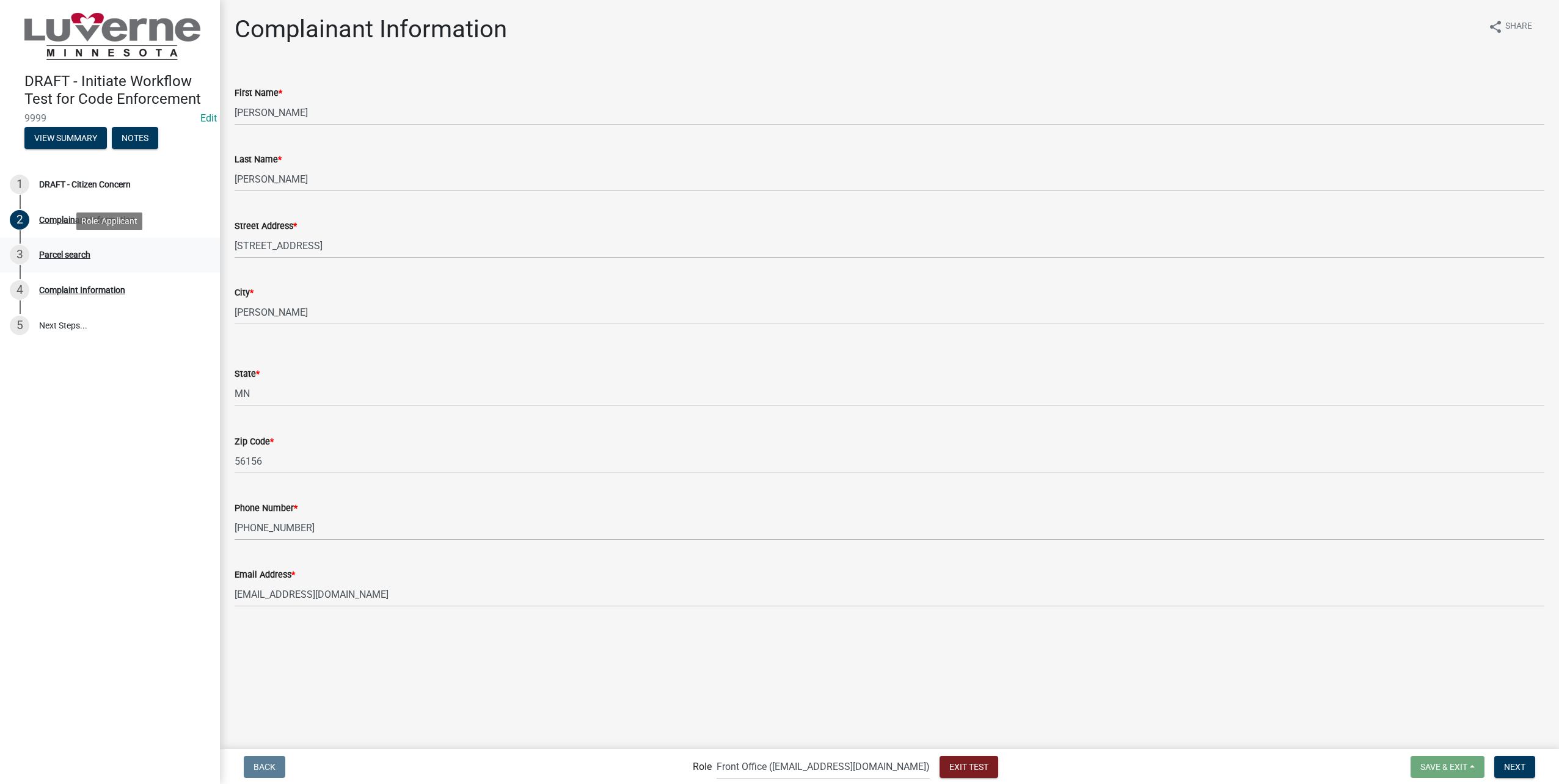
click at [95, 258] on div "3 Parcel search" at bounding box center [105, 255] width 190 height 20
click at [50, 247] on div "3 Parcel search" at bounding box center [105, 255] width 190 height 20
click at [1533, 767] on button "Next" at bounding box center [1514, 766] width 41 height 22
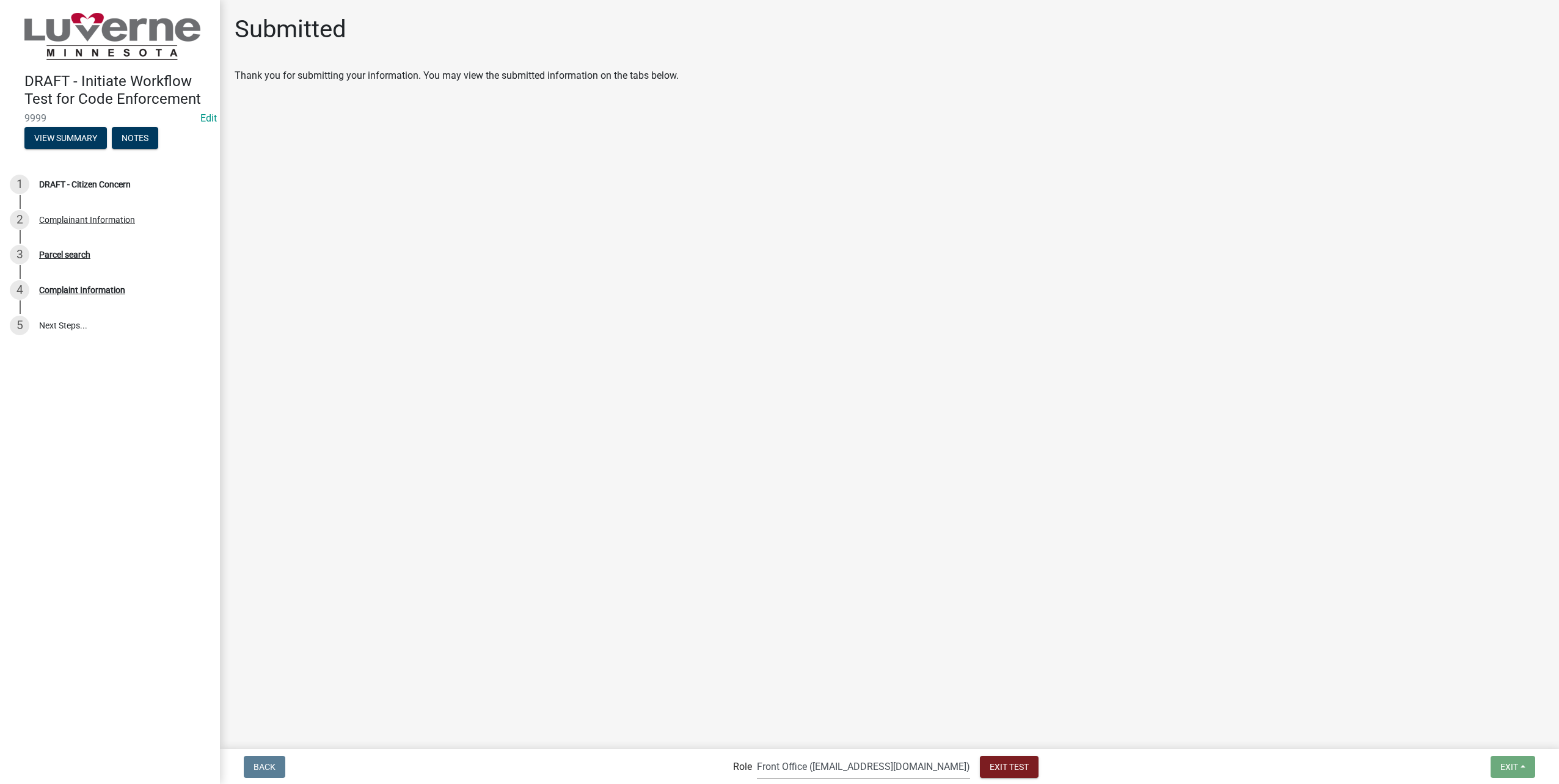
click at [874, 775] on select "Applicant Admin Front Office ([EMAIL_ADDRESS][DOMAIN_NAME]) Building-Zoning & C…" at bounding box center [863, 766] width 213 height 25
select select "aa0f0e89-27ad-4056-a8df-c2d0f55e2258"
click at [782, 754] on select "Applicant Admin Front Office ([EMAIL_ADDRESS][DOMAIN_NAME]) Building-Zoning & C…" at bounding box center [863, 766] width 213 height 25
click at [113, 211] on div "2 Complainant Information" at bounding box center [105, 220] width 190 height 20
select select "8c50745b-f129-4347-8fd3-6ec1b83df8fc"
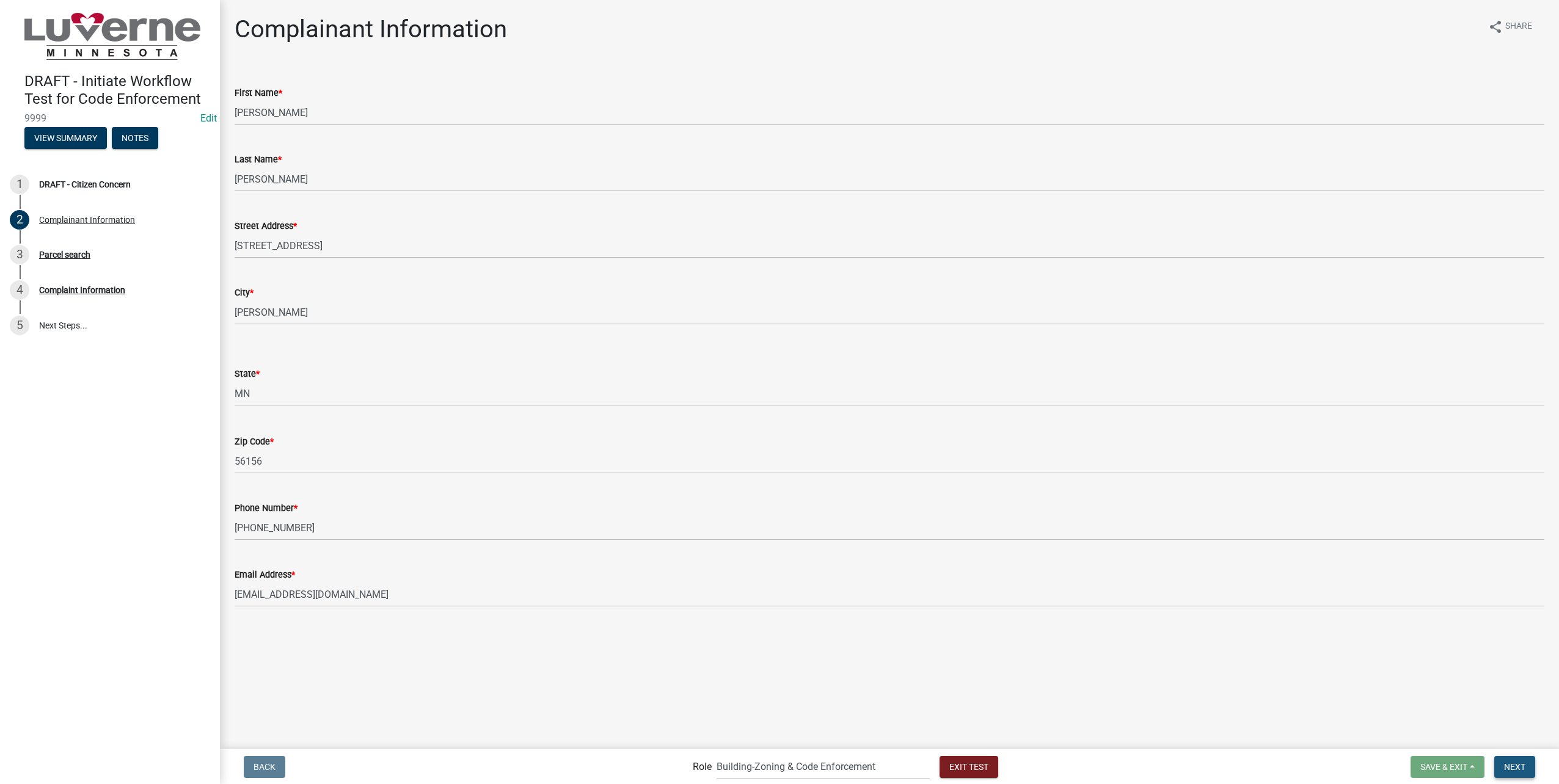
click at [1511, 763] on span "Next" at bounding box center [1514, 766] width 21 height 10
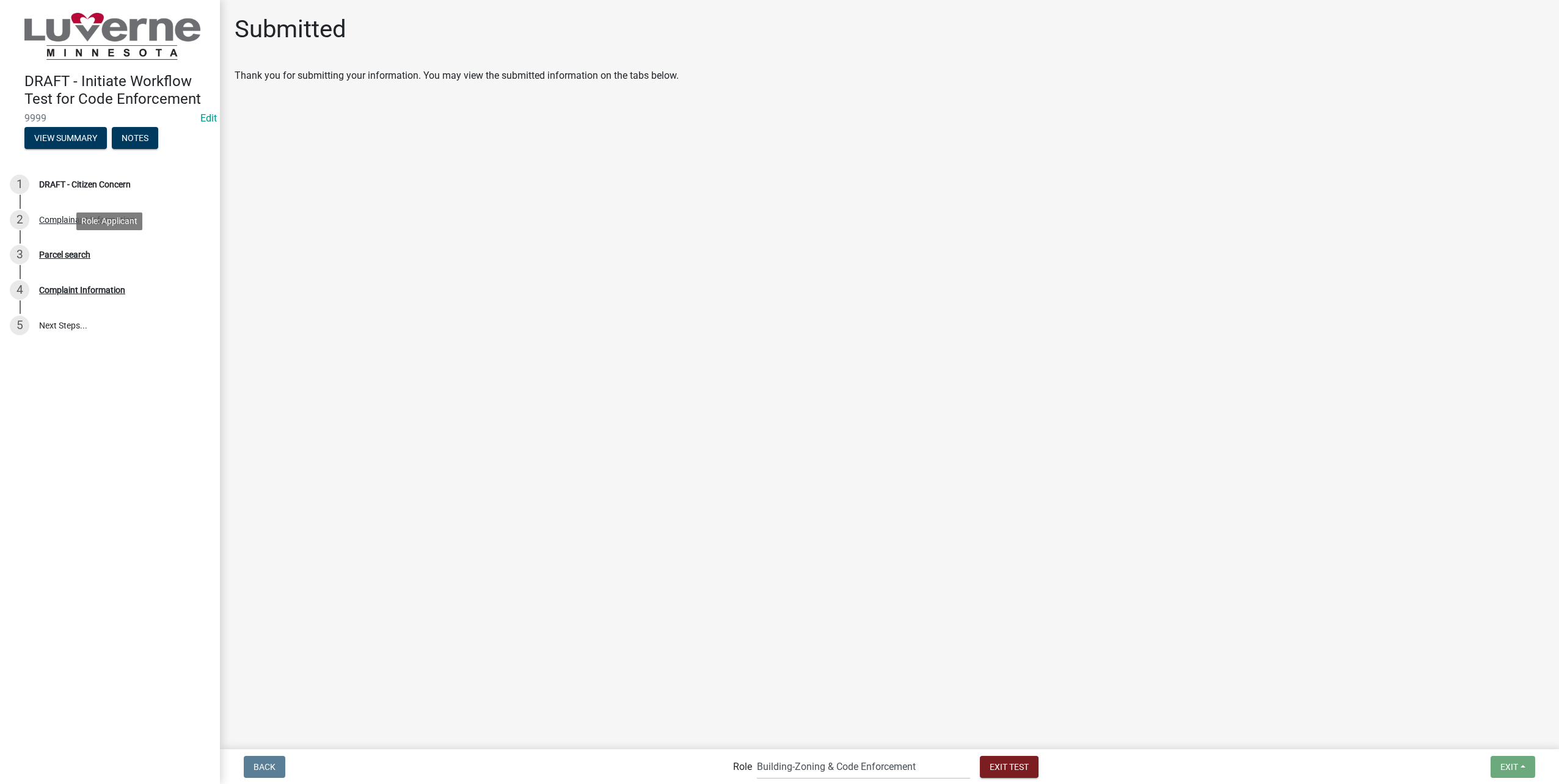
click at [98, 259] on div "3 Parcel search" at bounding box center [105, 255] width 190 height 20
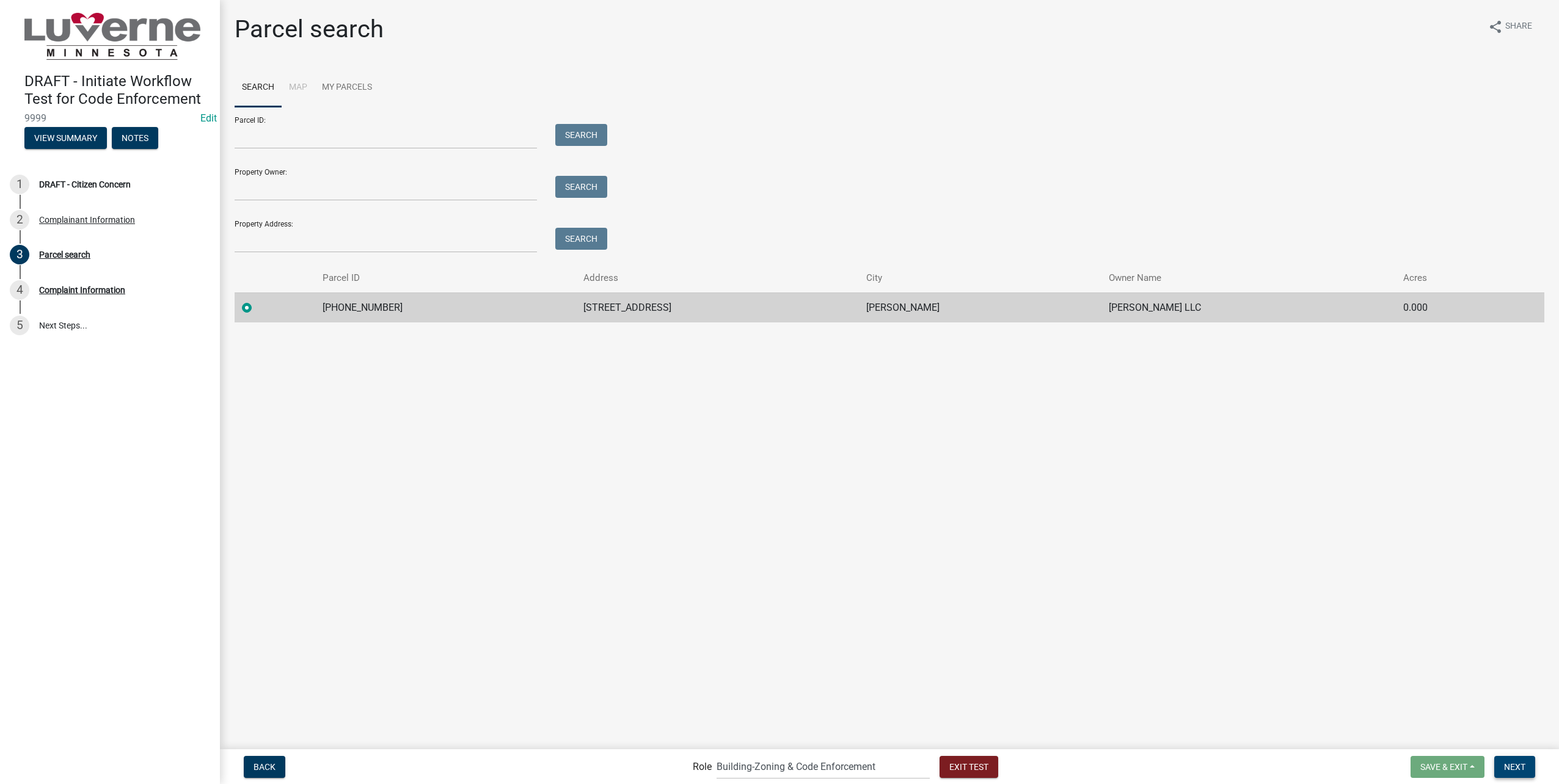
click at [1526, 767] on button "Next" at bounding box center [1514, 766] width 41 height 22
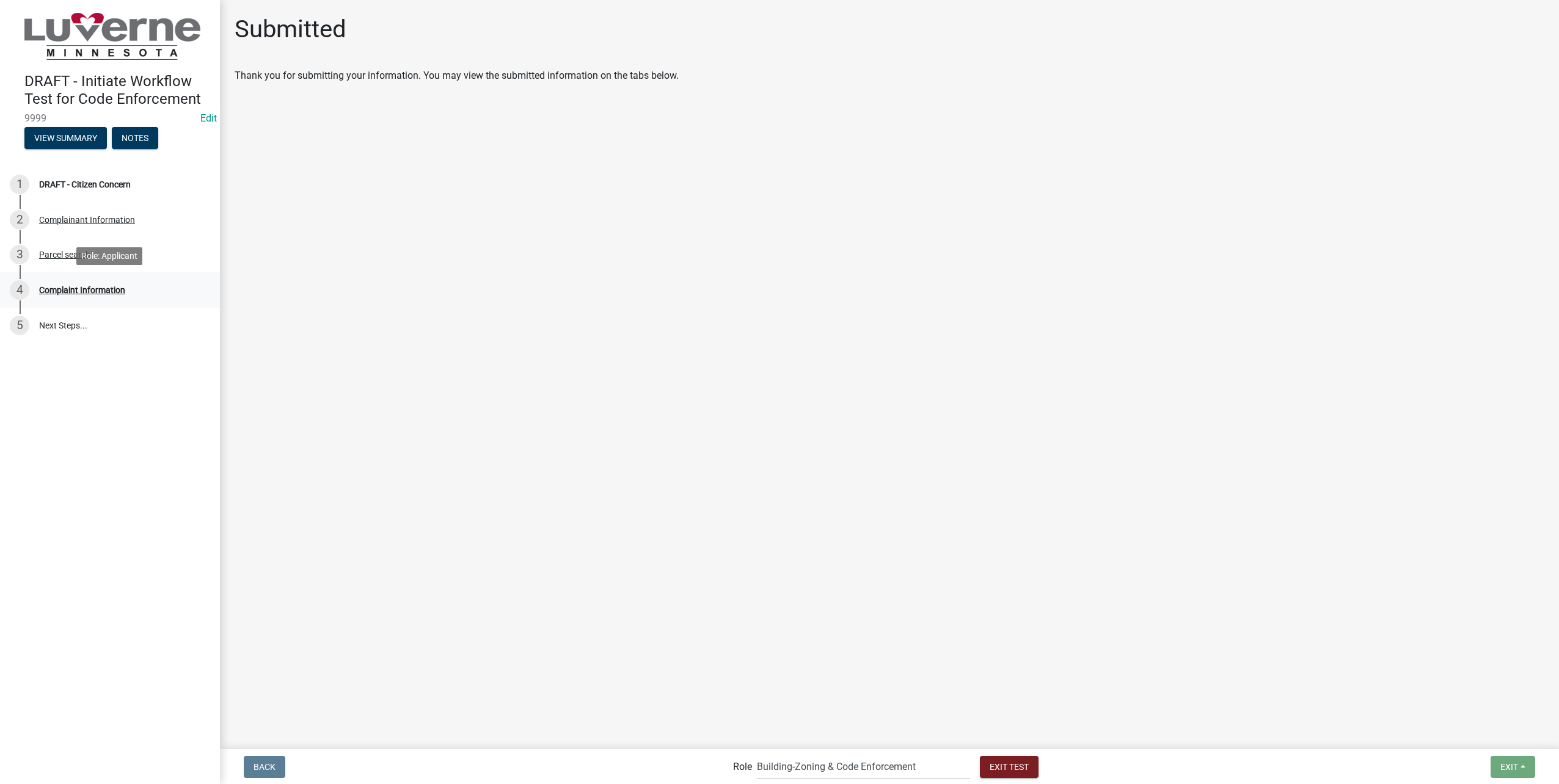
click at [97, 288] on div "Complaint Information" at bounding box center [82, 290] width 86 height 9
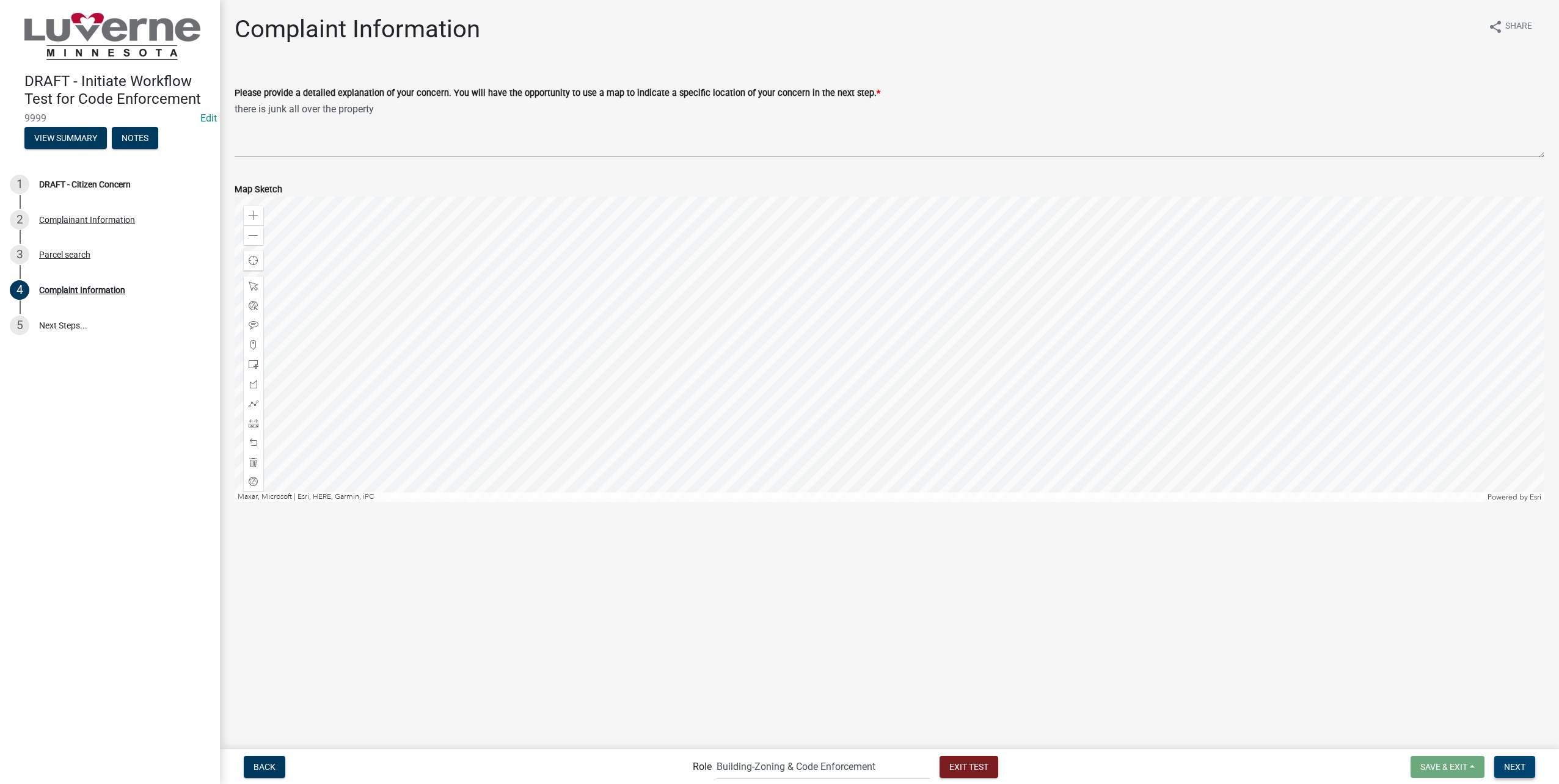
click at [1513, 763] on span "Next" at bounding box center [1514, 766] width 21 height 10
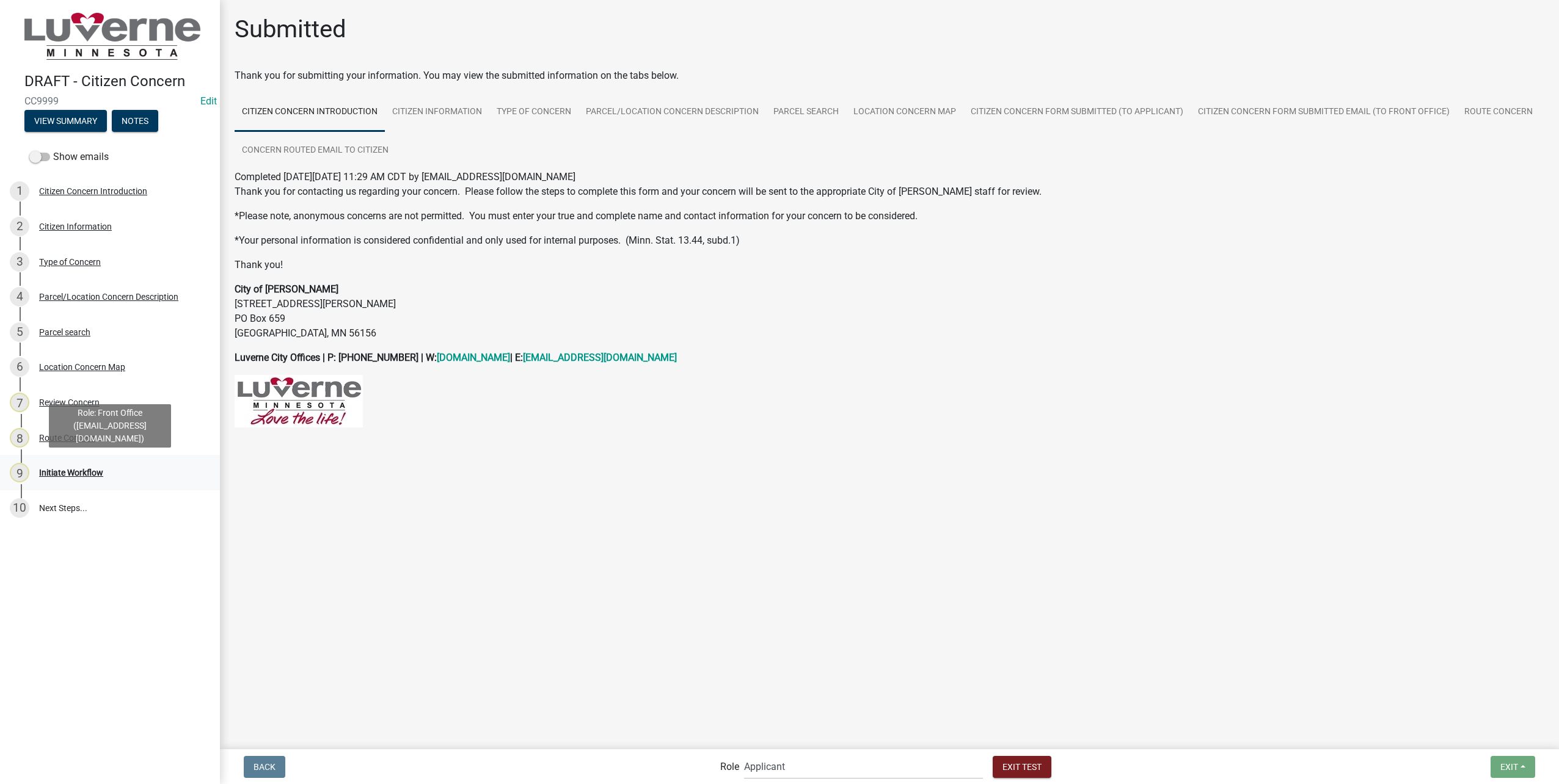
click at [93, 473] on div "Initiate Workflow" at bounding box center [71, 473] width 64 height 9
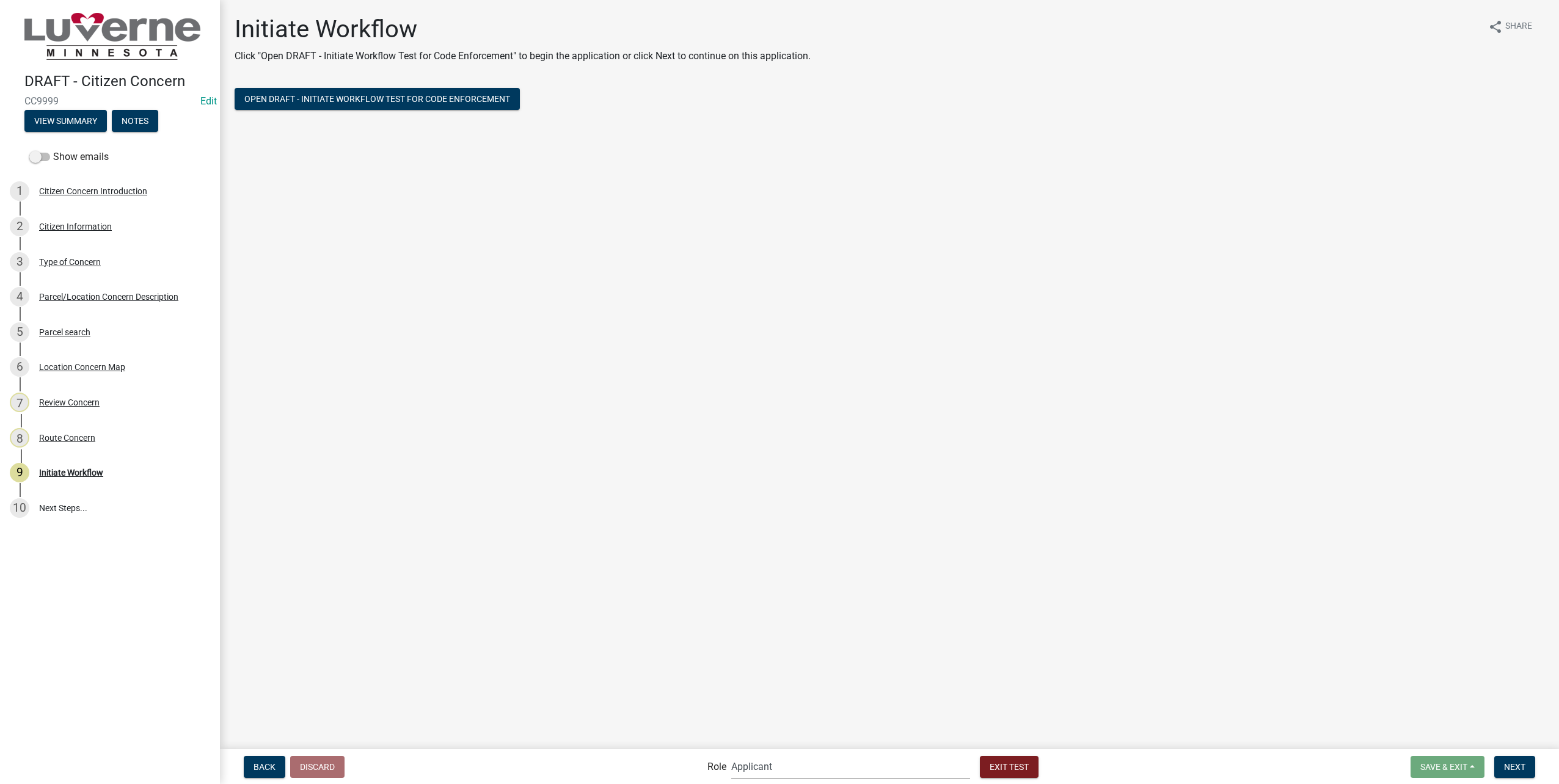
click at [867, 773] on select "Applicant Public Works City Clerk Water/Wastewater Department Admin Front Offic…" at bounding box center [851, 766] width 239 height 25
click at [524, 663] on main "Initiate Workflow Click "Open DRAFT - Initiate Workflow Test for Code Enforceme…" at bounding box center [889, 373] width 1339 height 747
click at [1523, 767] on span "Next" at bounding box center [1514, 766] width 21 height 10
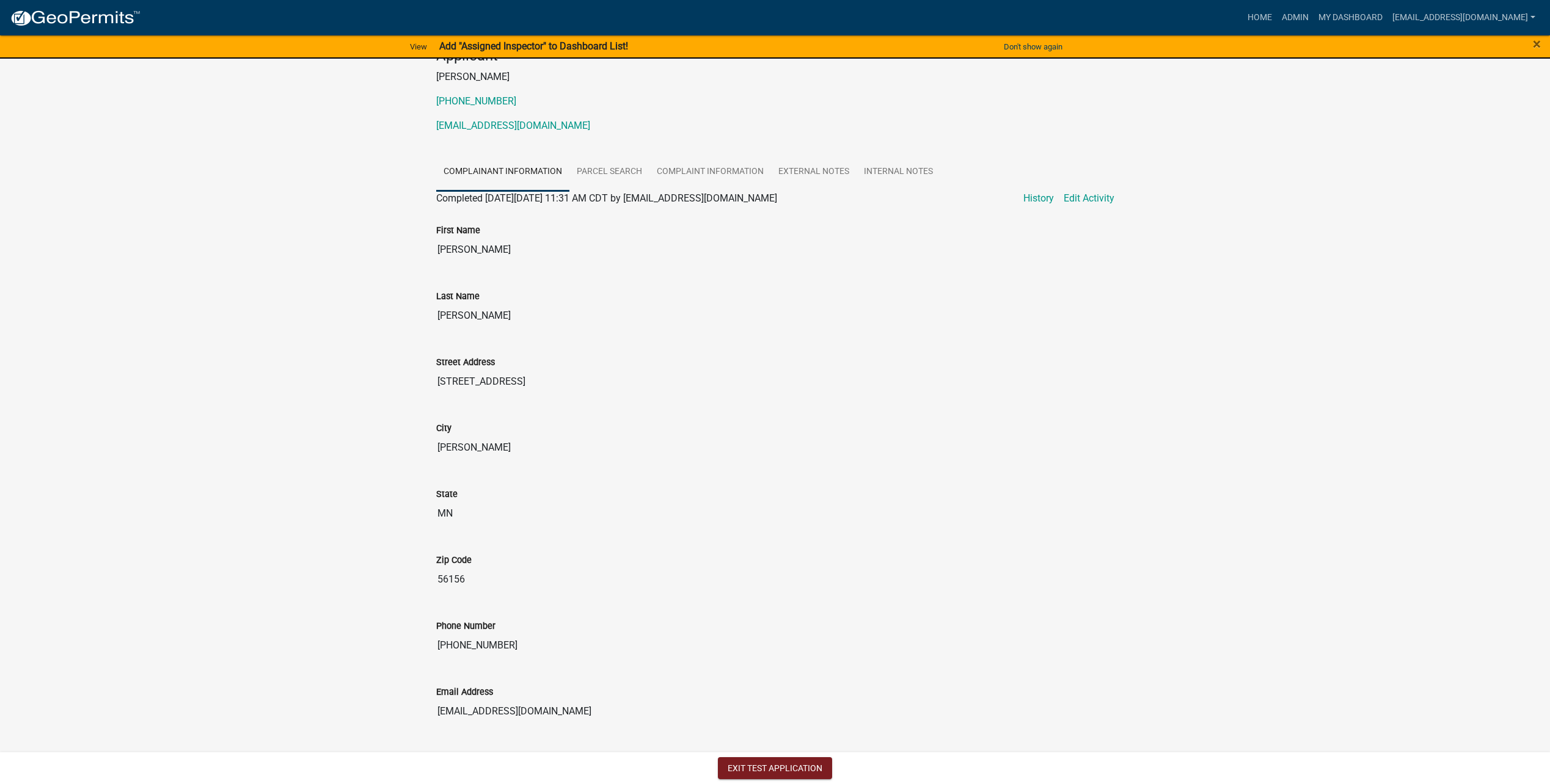
scroll to position [143, 0]
click at [792, 767] on button "Exit Test Application" at bounding box center [775, 768] width 114 height 22
